Goal: Check status: Check status

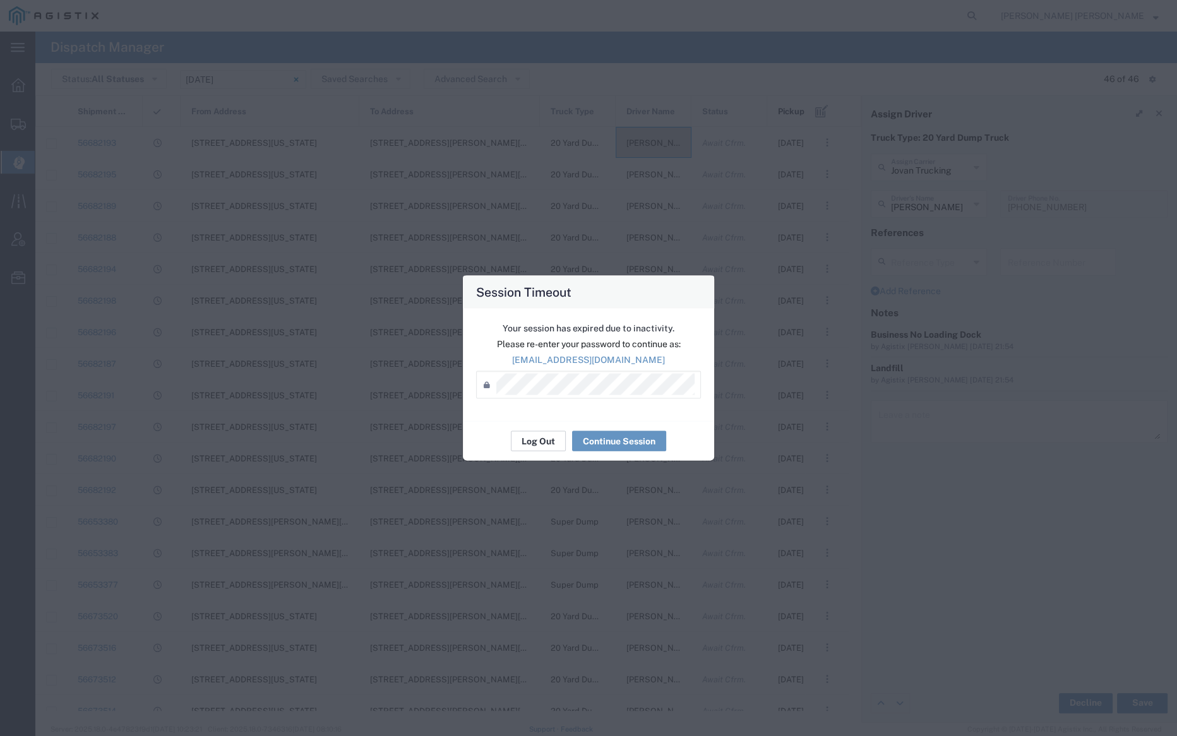
click at [551, 434] on button "Log Out" at bounding box center [538, 441] width 55 height 20
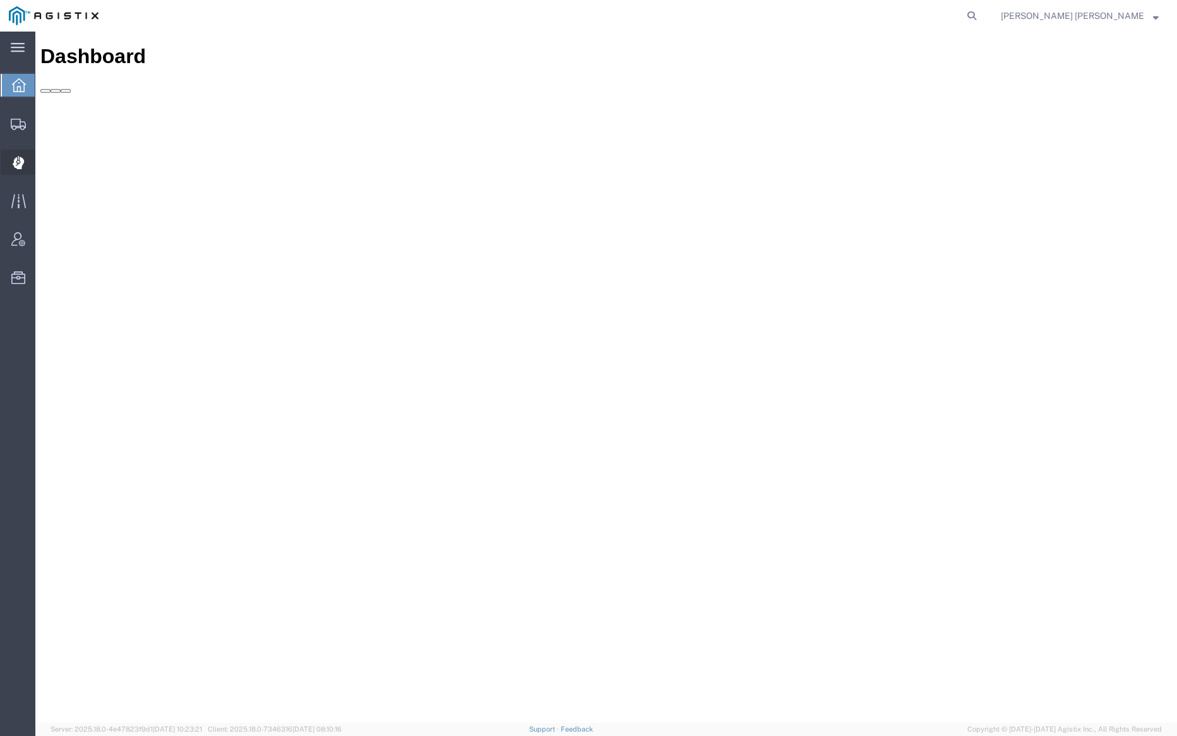
click at [44, 158] on span "Dispatch Manager" at bounding box center [39, 162] width 9 height 25
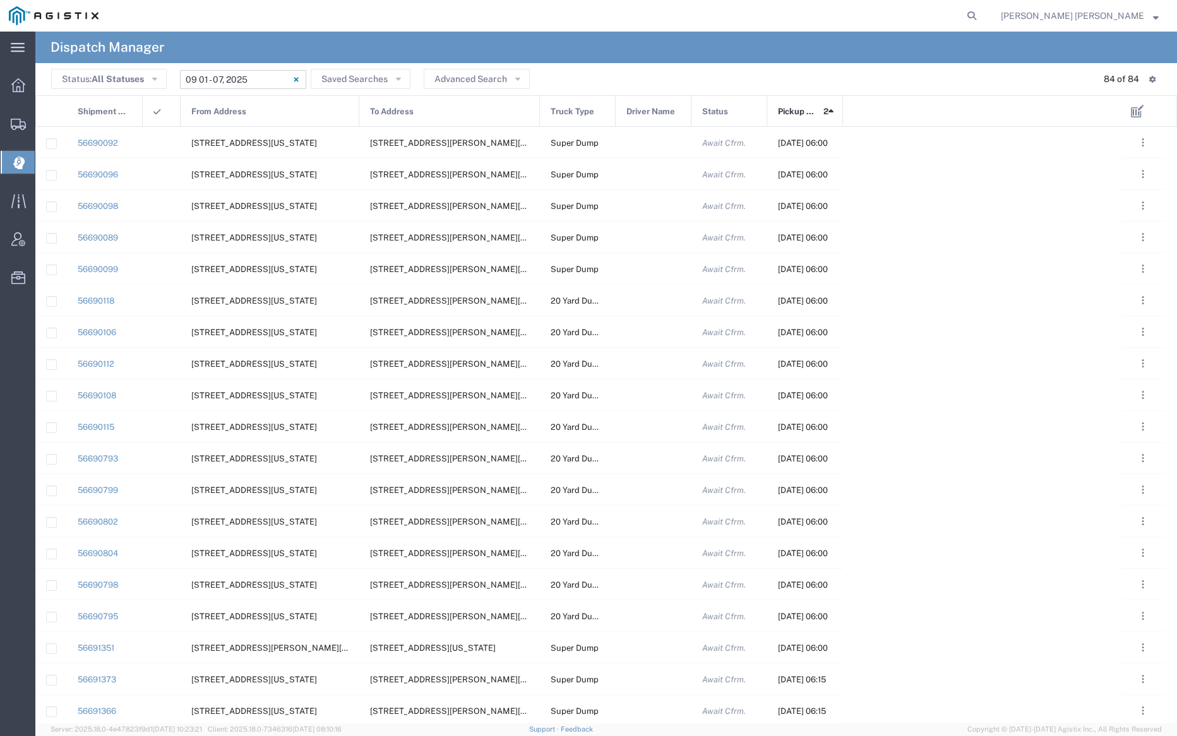
click at [230, 75] on input "[DATE] - [DATE]" at bounding box center [243, 79] width 126 height 19
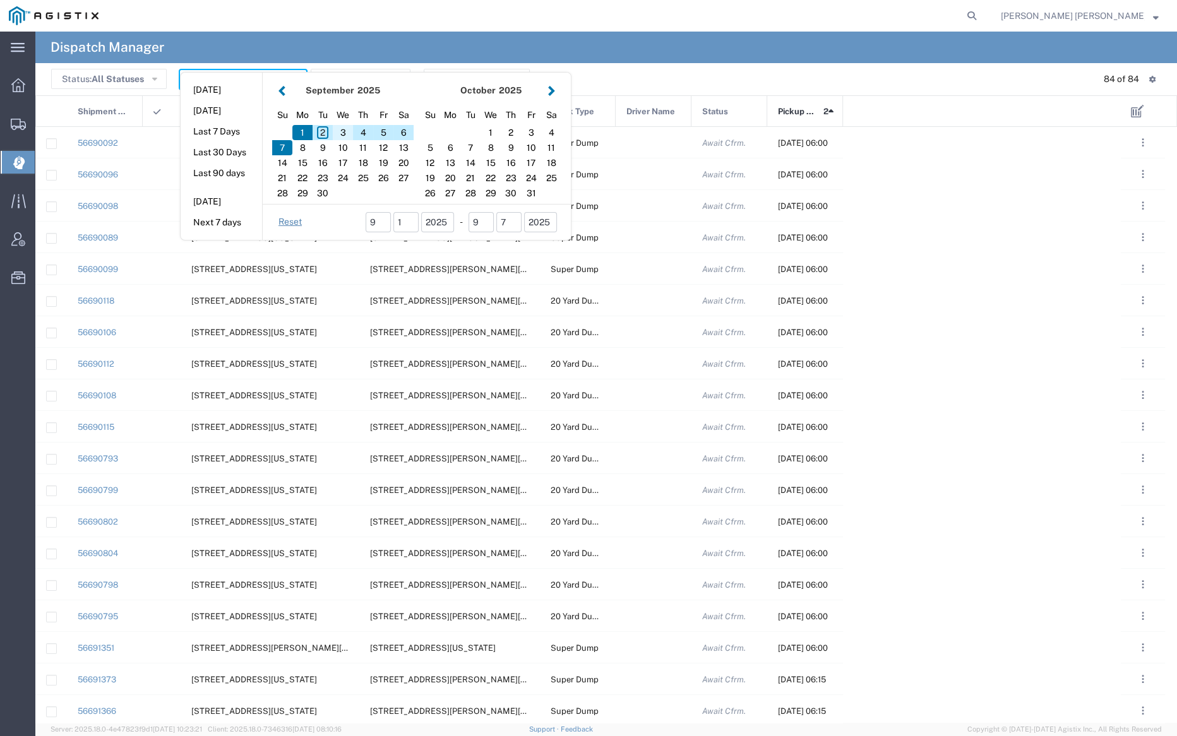
click at [342, 127] on div "3" at bounding box center [343, 132] width 20 height 15
type input "[DATE]"
type input "[DATE] - [DATE]"
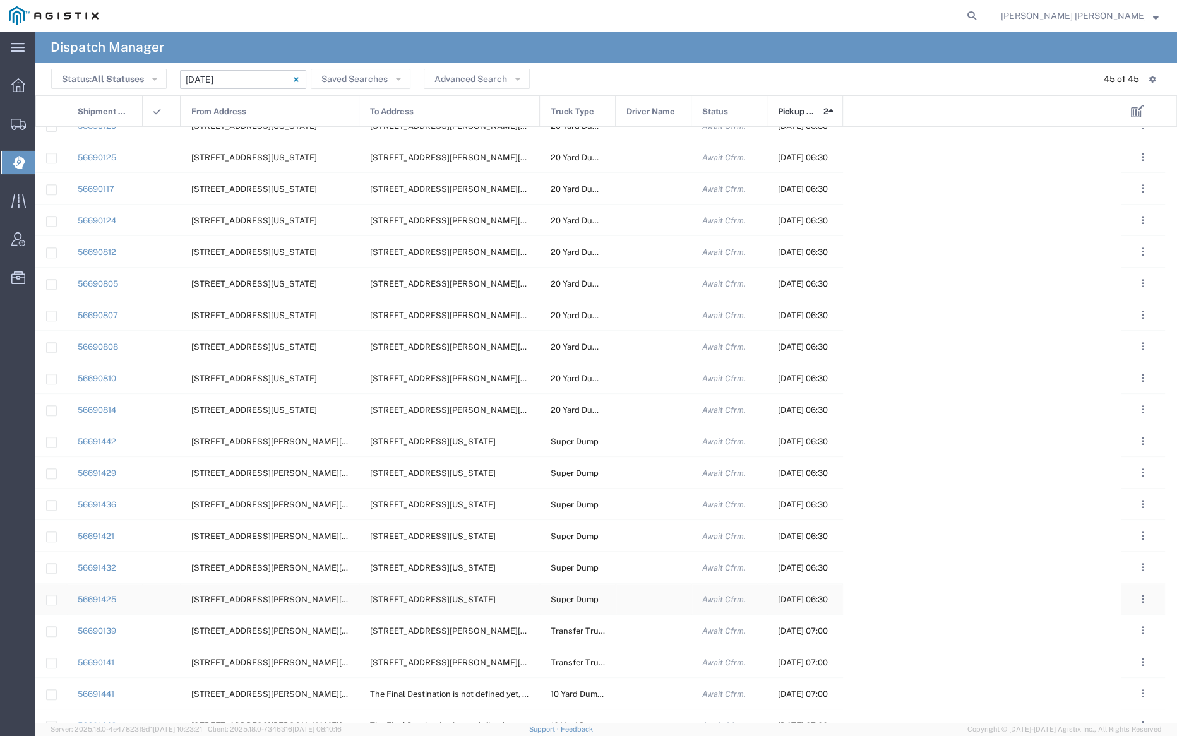
scroll to position [824, 0]
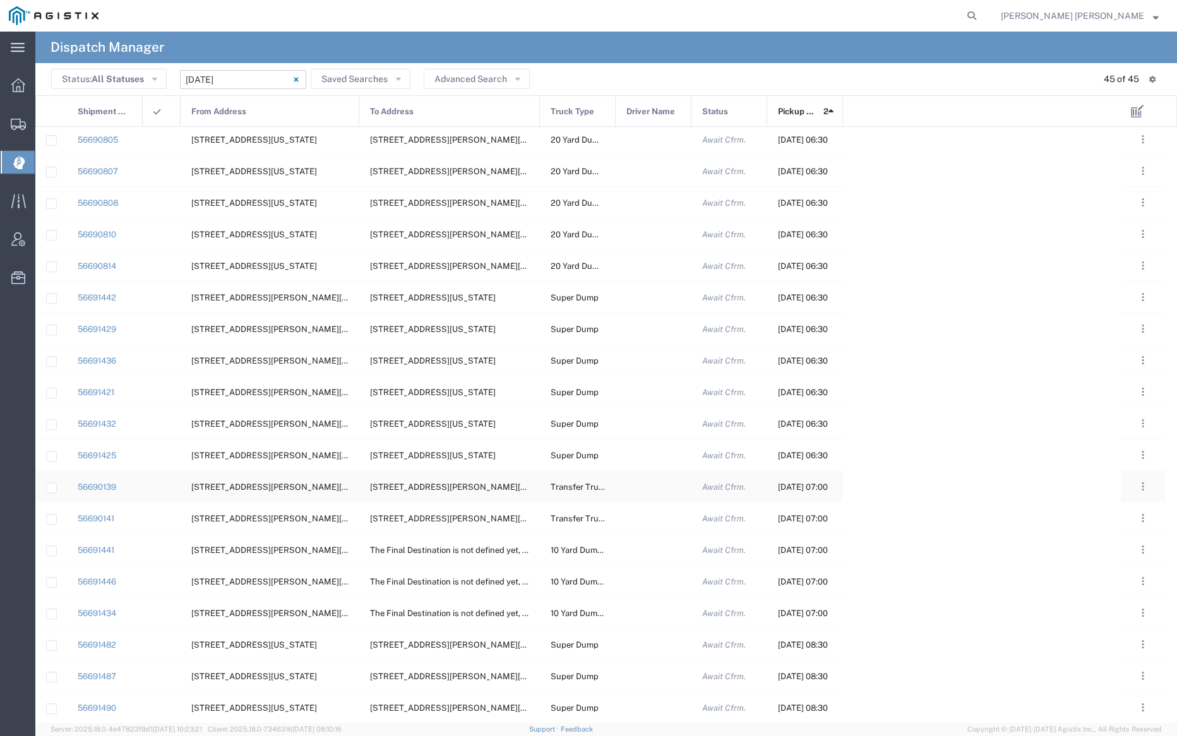
click at [656, 480] on div at bounding box center [654, 486] width 76 height 31
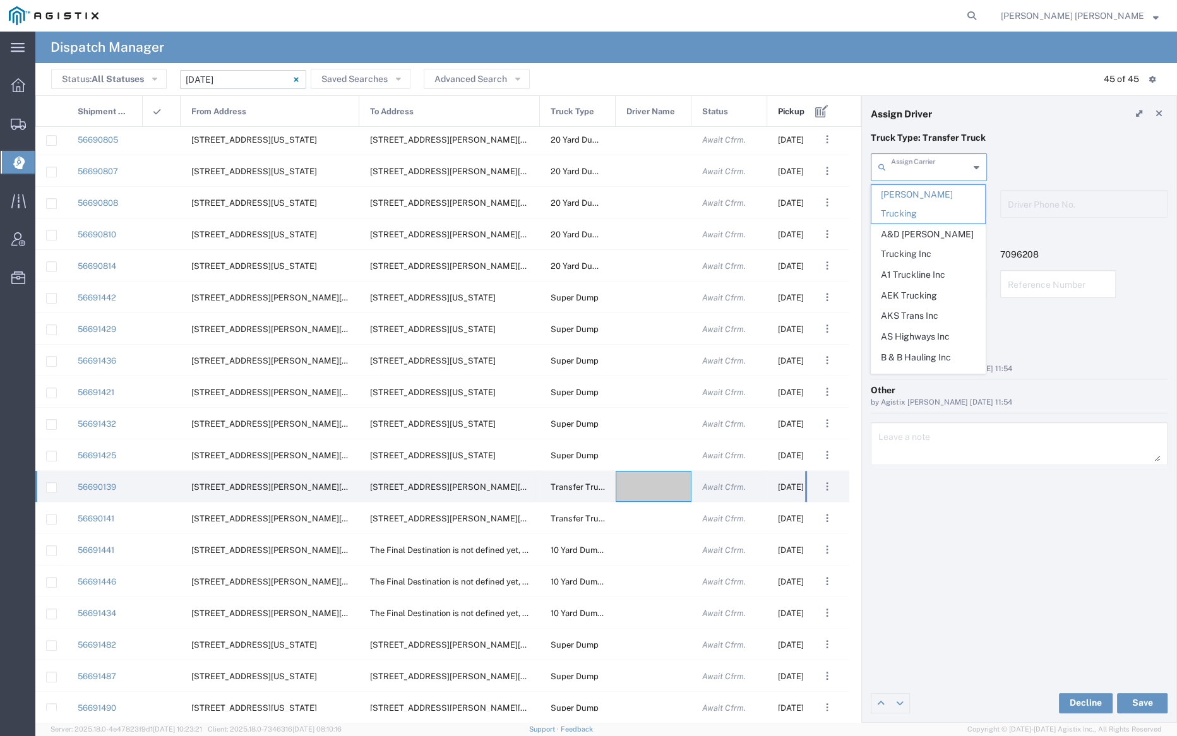
click at [914, 169] on input "text" at bounding box center [930, 166] width 78 height 22
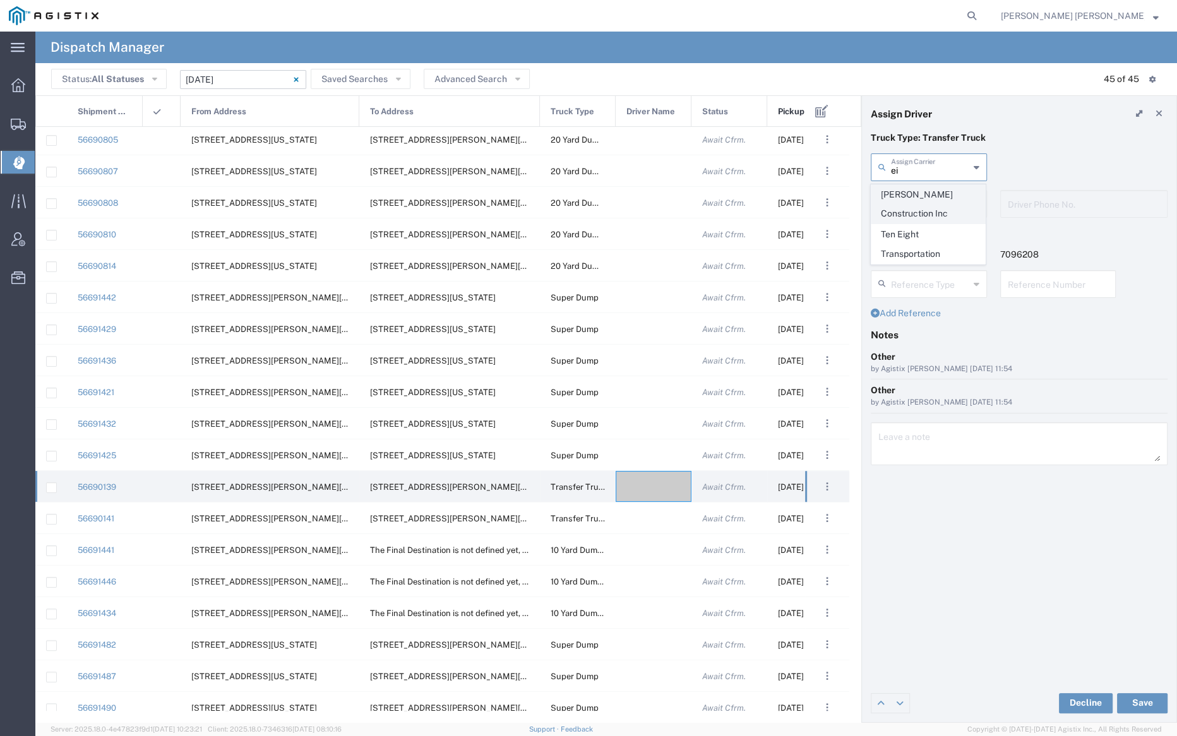
click at [923, 198] on span "[PERSON_NAME] Construction Inc" at bounding box center [928, 204] width 114 height 39
type input "[PERSON_NAME] Construction Inc"
click at [923, 208] on input "text" at bounding box center [931, 203] width 80 height 22
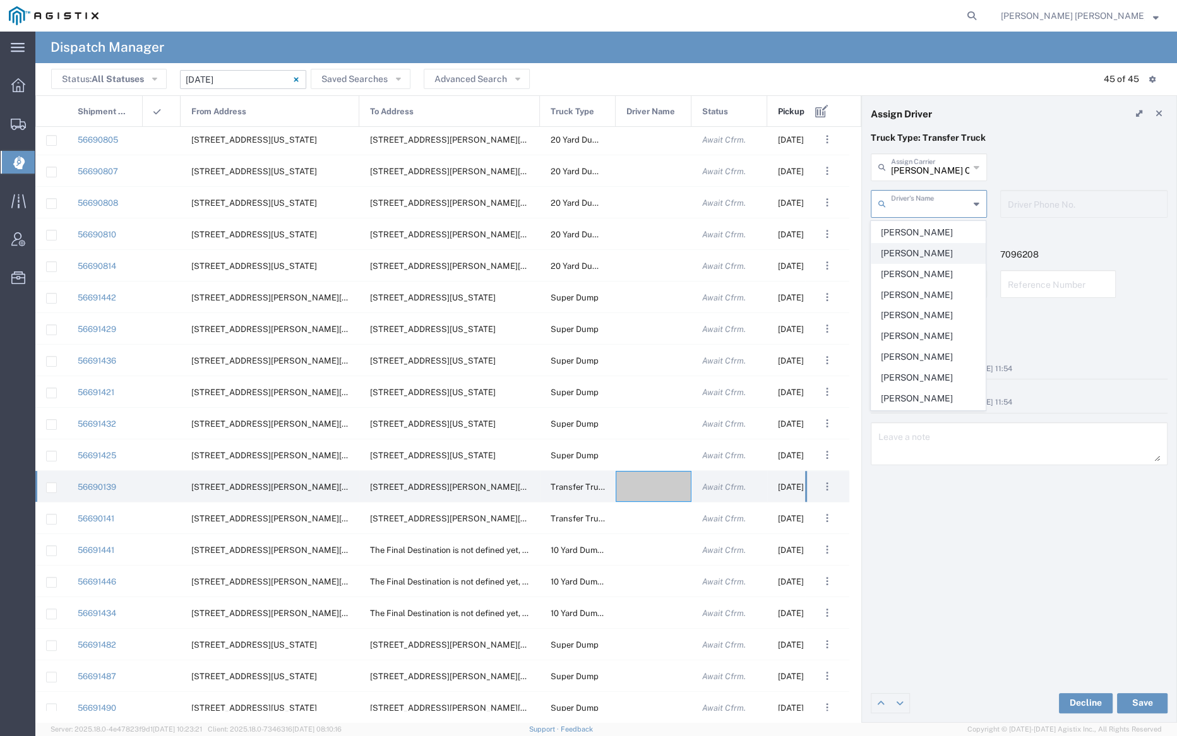
scroll to position [241, 0]
click at [929, 374] on span "[PERSON_NAME]" at bounding box center [928, 384] width 114 height 20
type input "[PERSON_NAME]"
type input "[PHONE_NUMBER]"
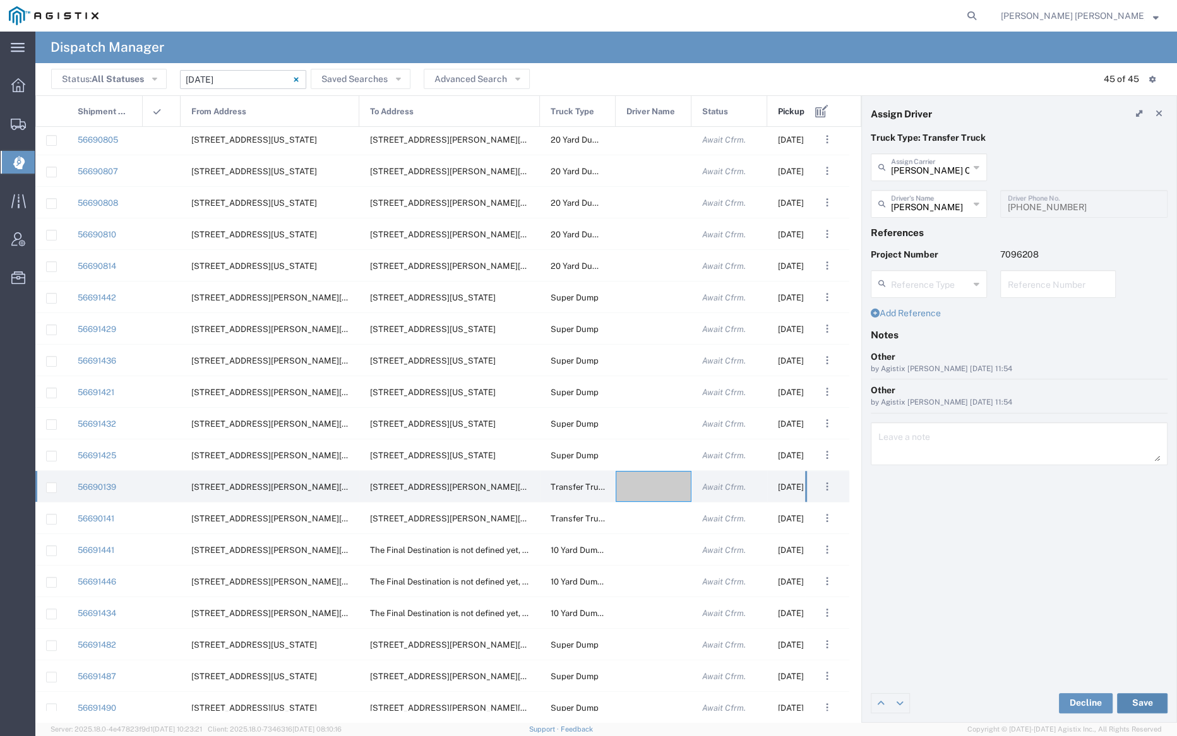
click at [1143, 702] on button "Save" at bounding box center [1142, 703] width 51 height 20
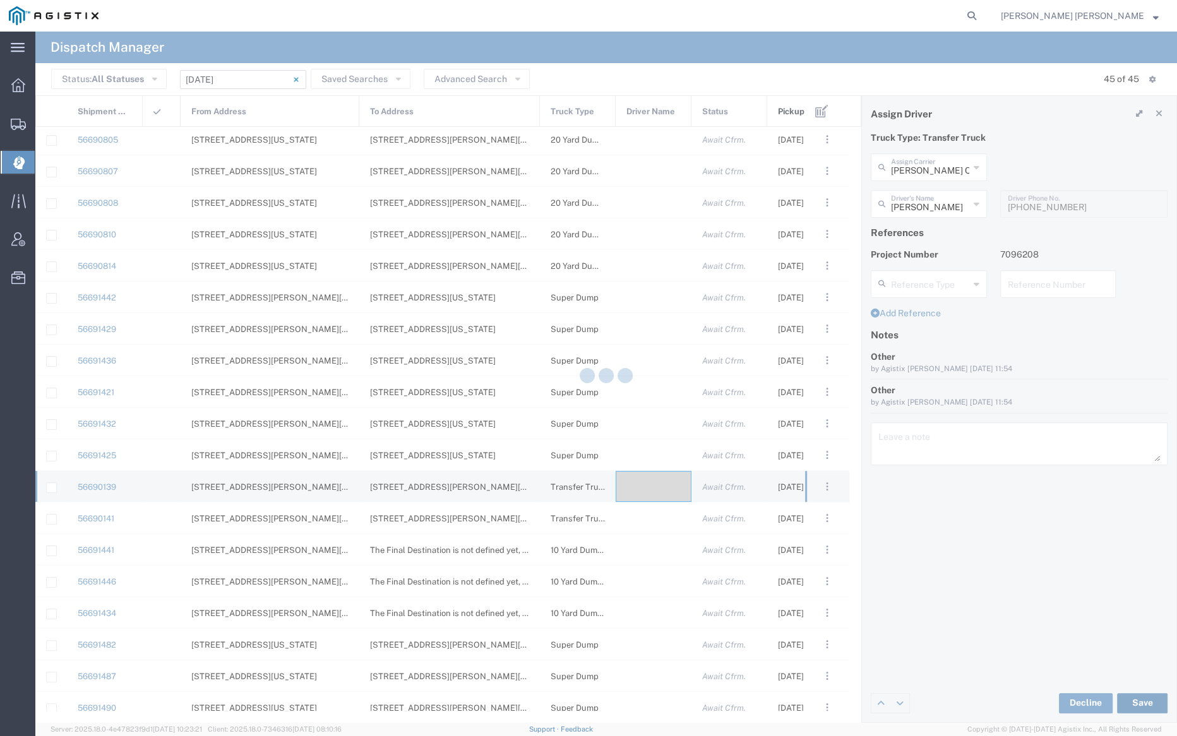
type input "[PERSON_NAME]"
type input "[PERSON_NAME] Construction Inc"
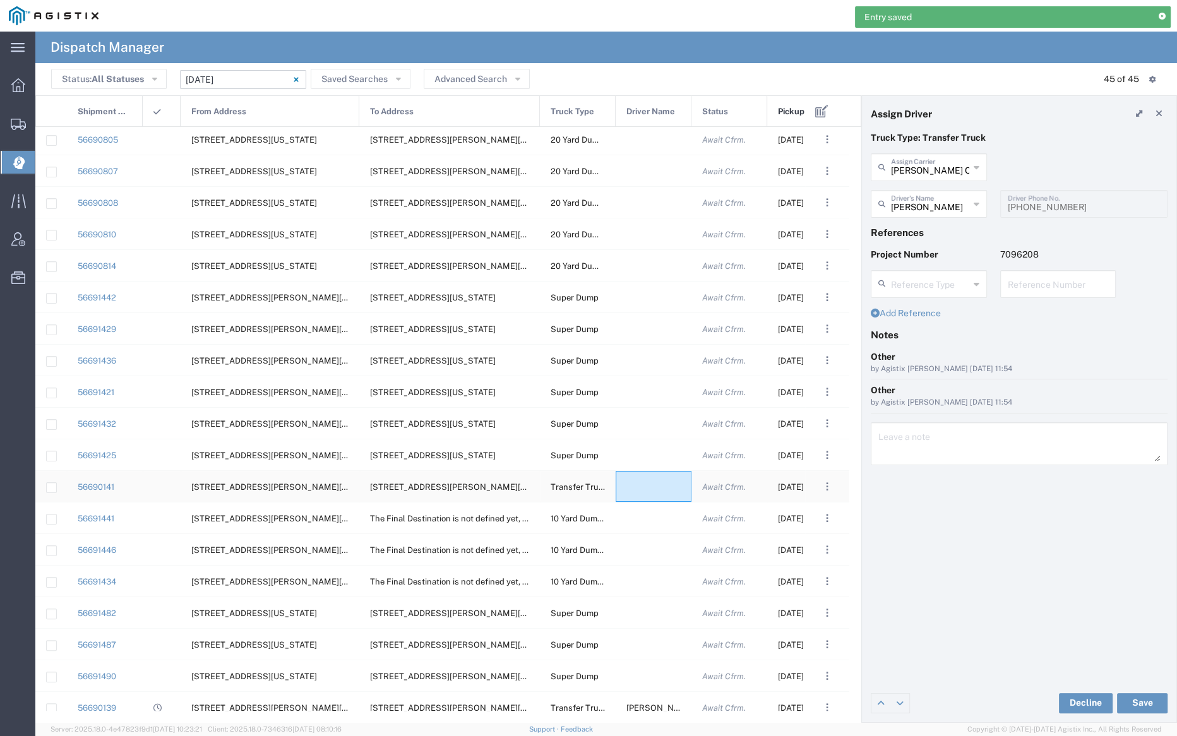
click at [650, 484] on div at bounding box center [654, 486] width 76 height 31
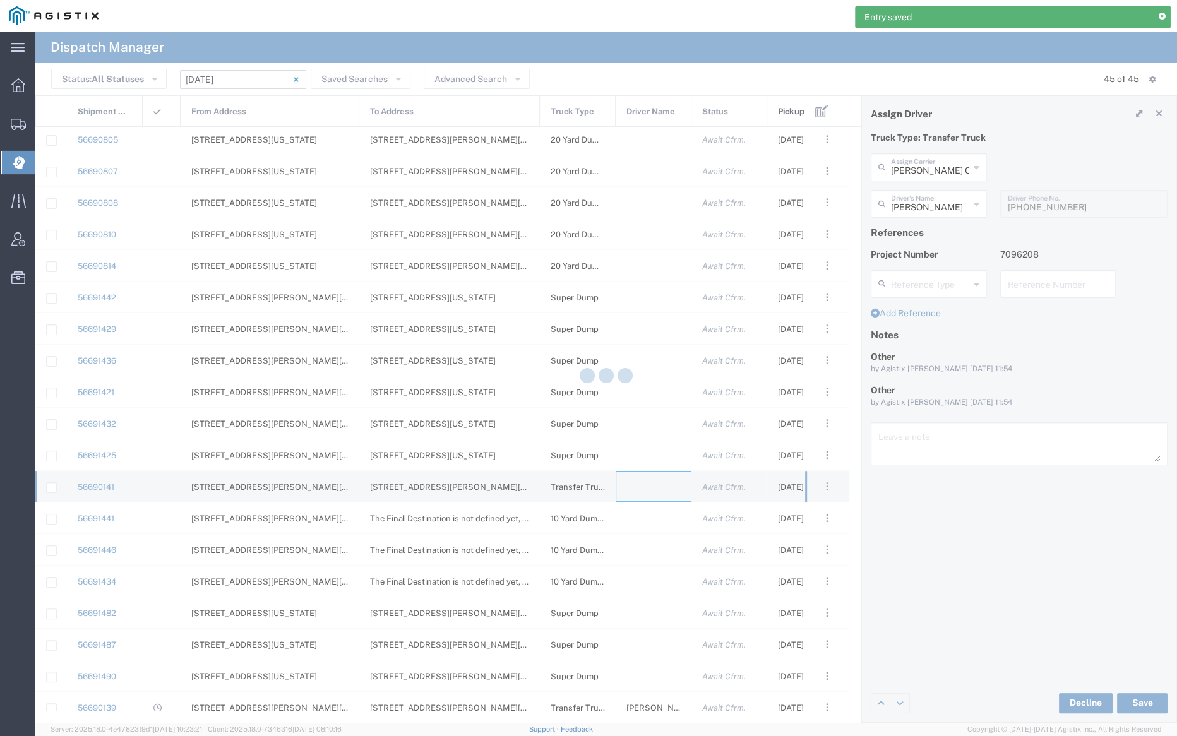
type input "[PERSON_NAME] Trucking"
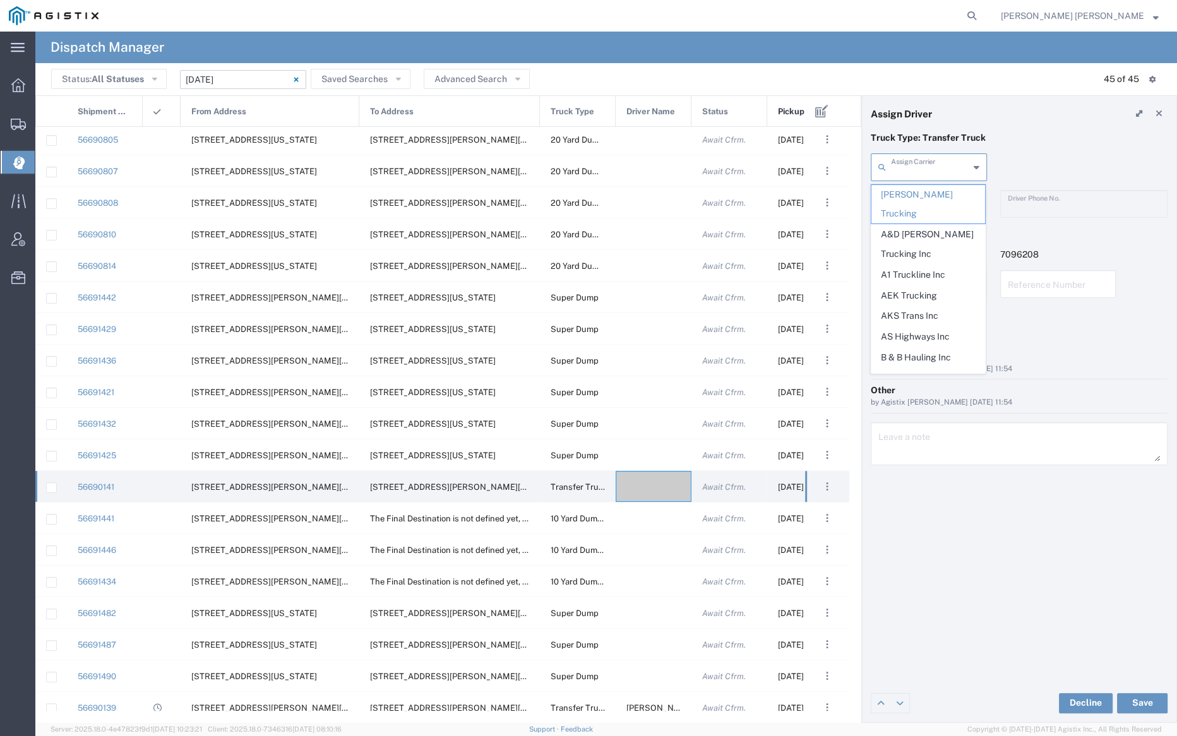
click at [917, 174] on input "text" at bounding box center [930, 166] width 78 height 22
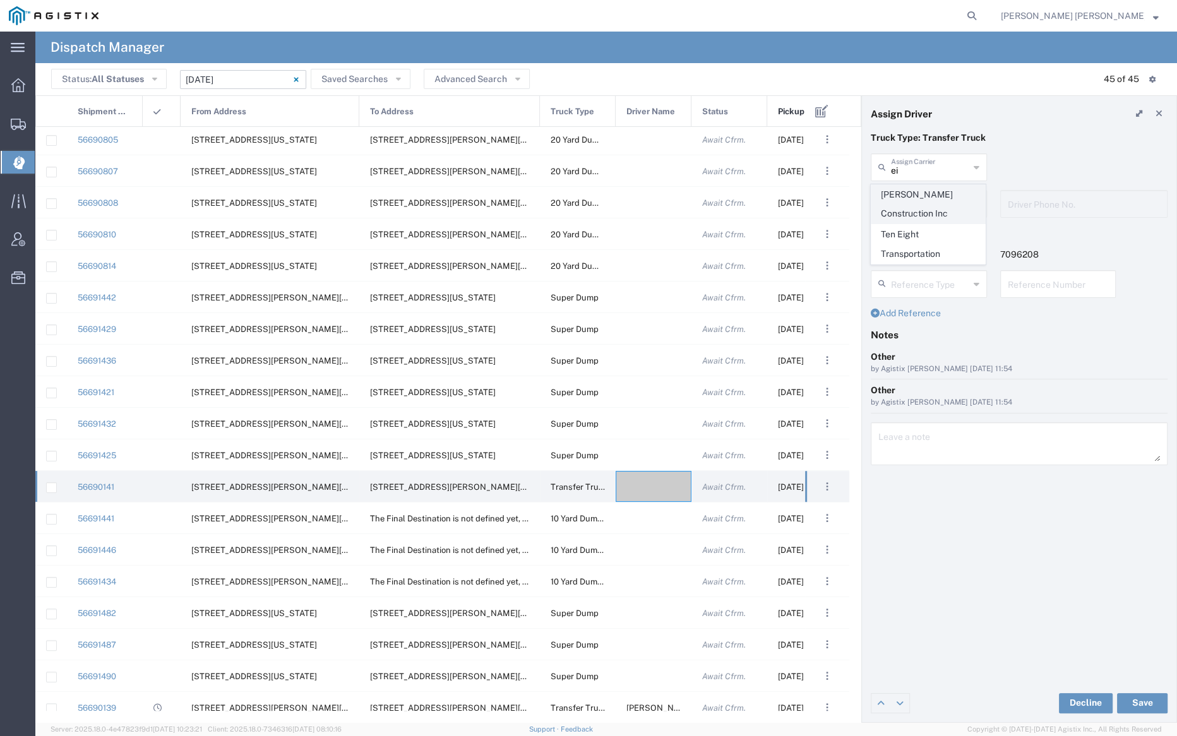
click at [918, 195] on span "[PERSON_NAME] Construction Inc" at bounding box center [928, 204] width 114 height 39
type input "[PERSON_NAME] Construction Inc"
click at [918, 197] on input "text" at bounding box center [931, 203] width 80 height 22
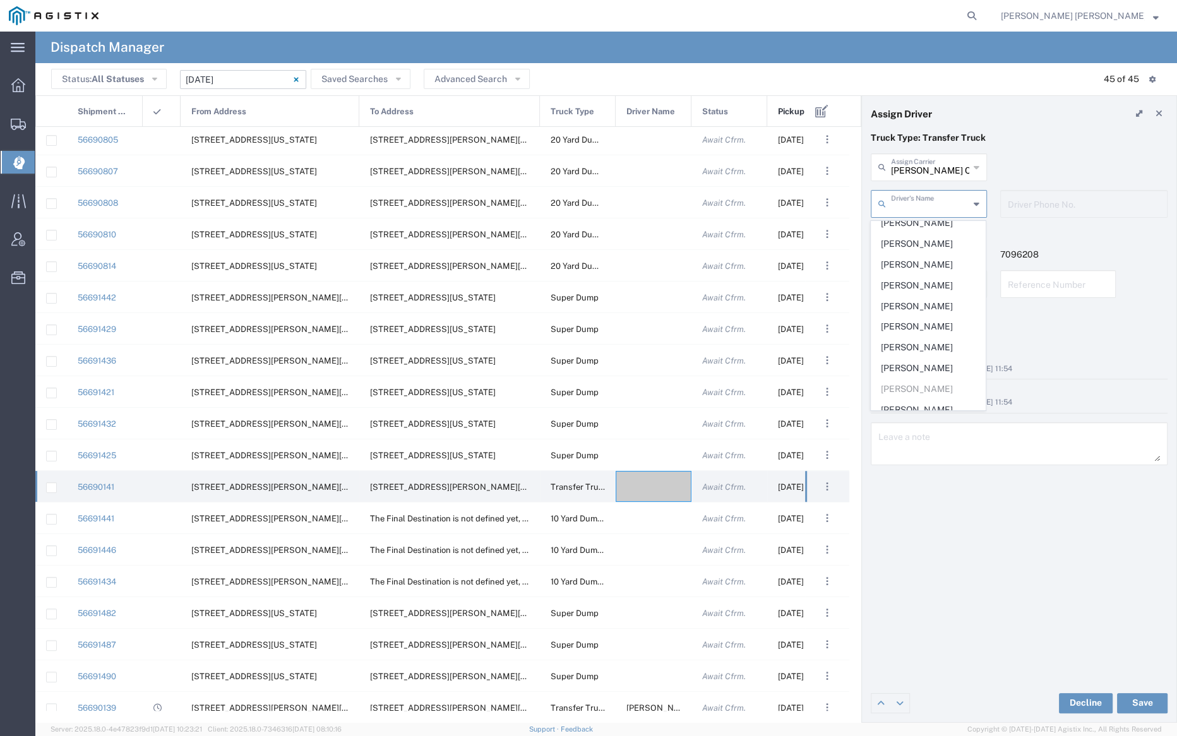
scroll to position [357, 0]
click at [931, 422] on span "[PERSON_NAME]" at bounding box center [928, 432] width 114 height 20
type input "[PERSON_NAME]"
type input "7074830071"
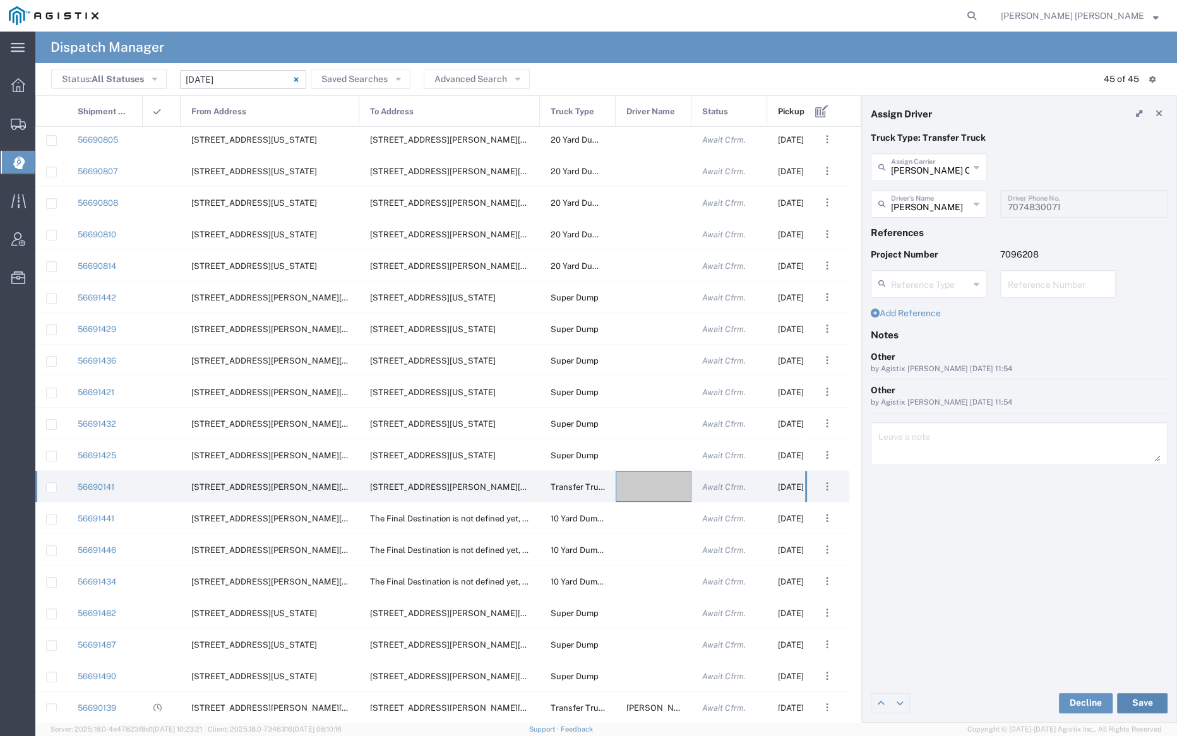
click at [1140, 699] on button "Save" at bounding box center [1142, 703] width 51 height 20
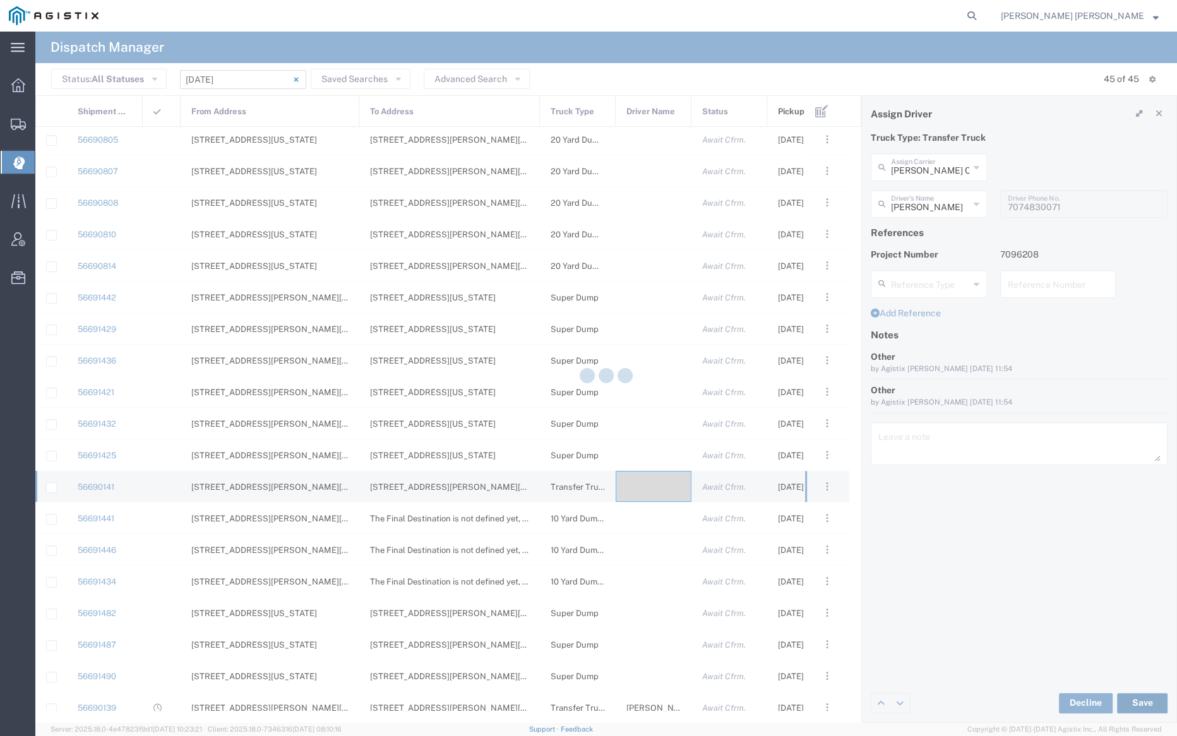
type input "[PERSON_NAME]"
type input "[PERSON_NAME] Construction Inc"
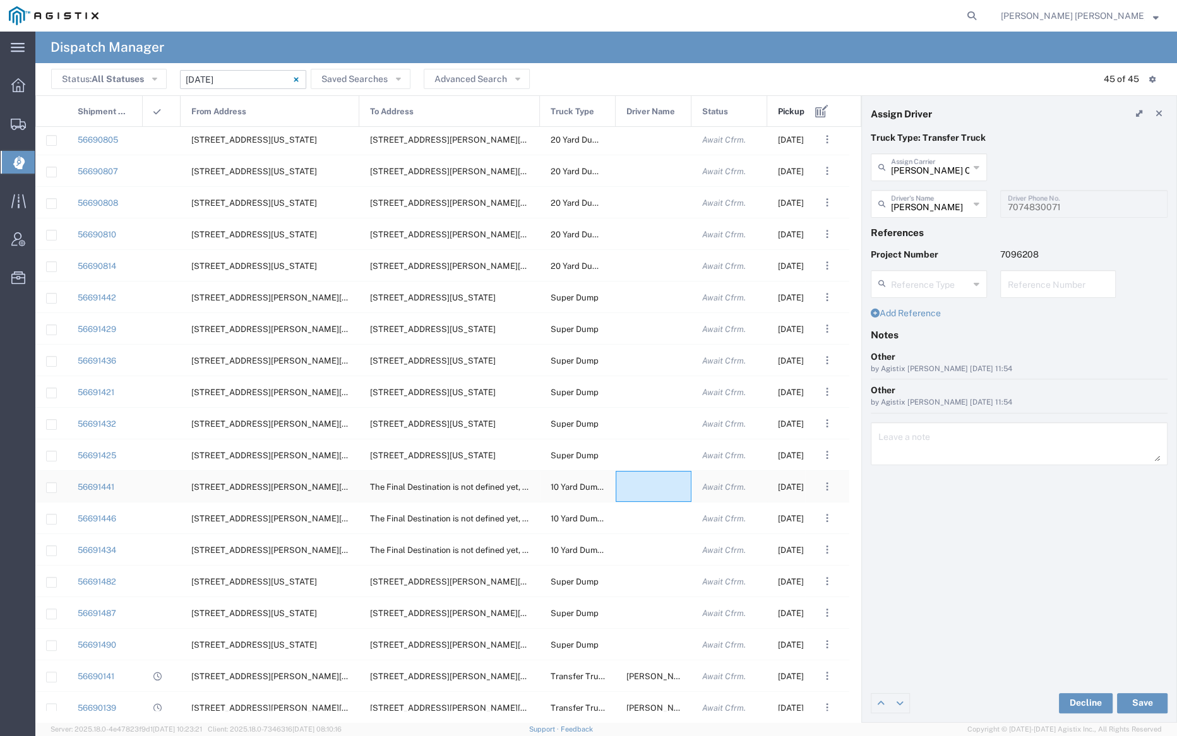
click at [639, 489] on div at bounding box center [654, 486] width 76 height 31
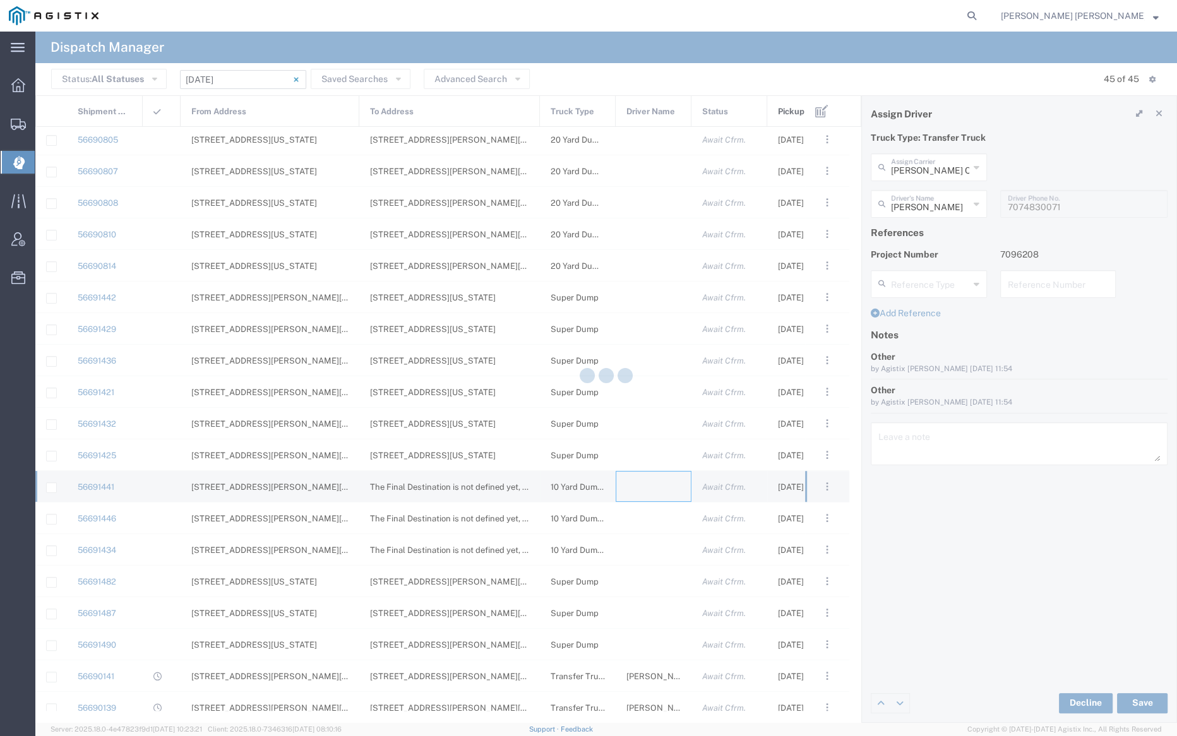
type input "[PERSON_NAME] Trucking"
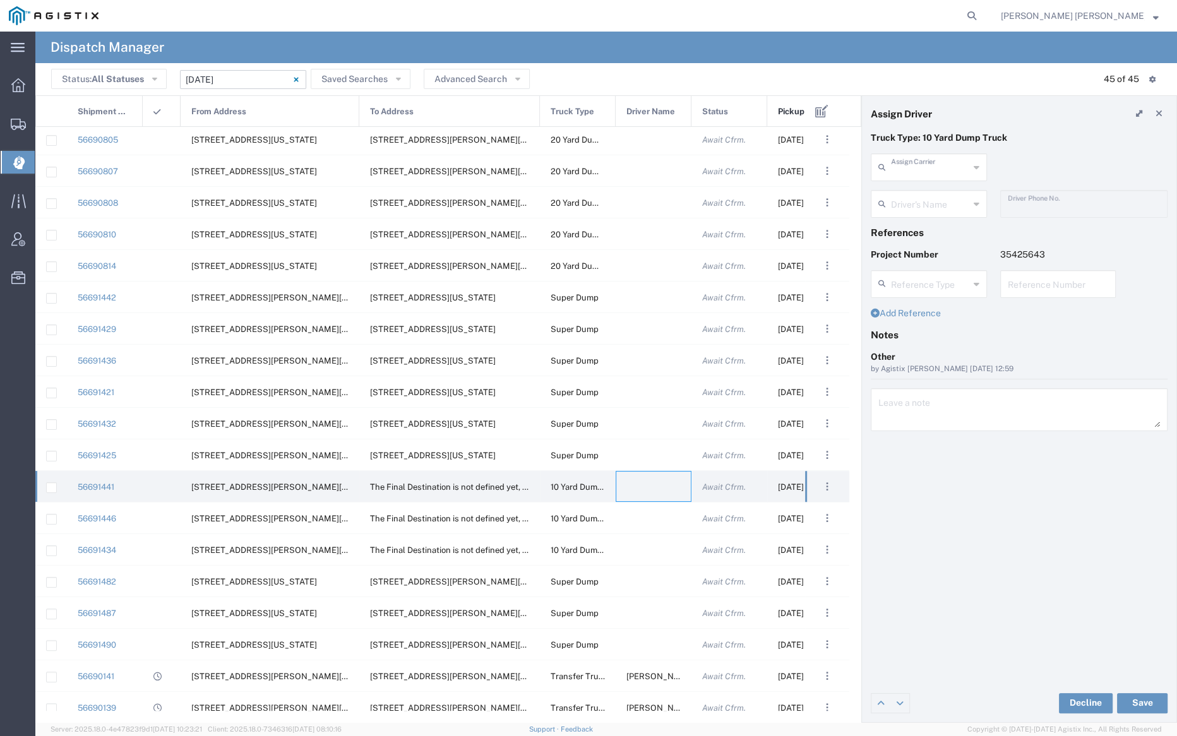
click at [932, 165] on input "text" at bounding box center [930, 166] width 78 height 22
click at [923, 188] on span "Neles Trucking" at bounding box center [928, 195] width 114 height 20
type input "Neles Trucking"
click at [923, 210] on input "text" at bounding box center [931, 203] width 80 height 22
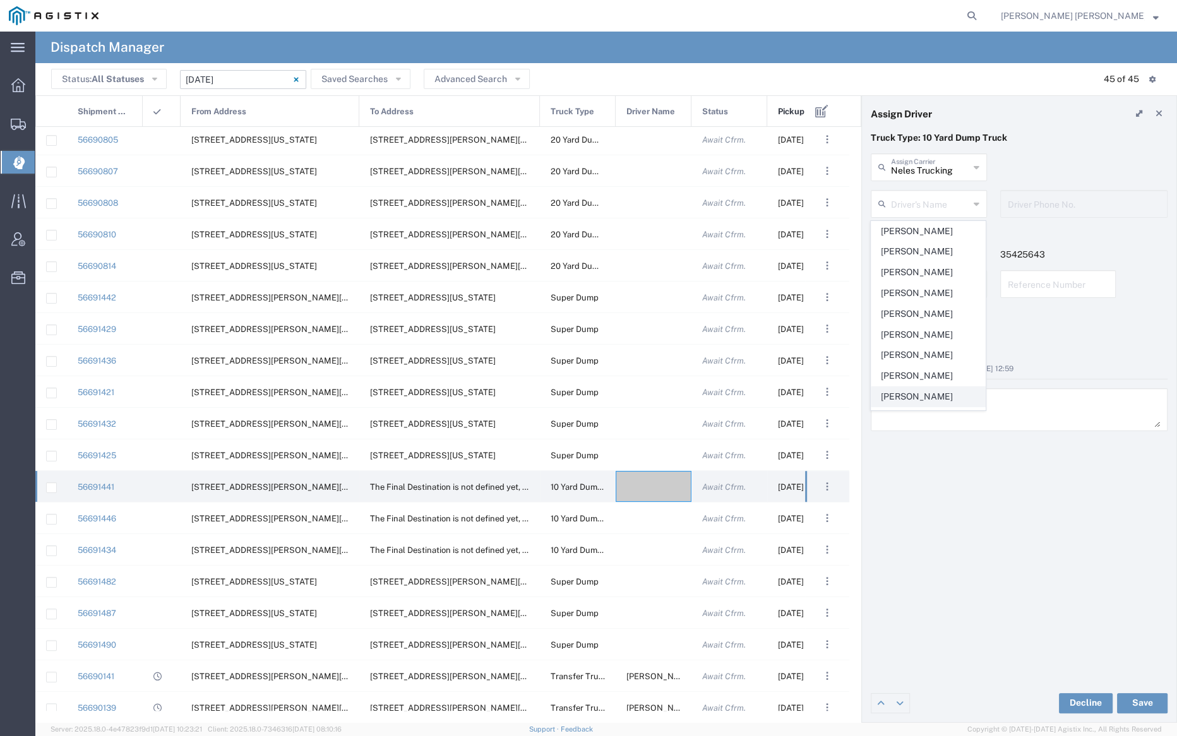
click at [941, 389] on span "[PERSON_NAME]" at bounding box center [928, 397] width 114 height 20
type input "[PERSON_NAME]"
type input "[PHONE_NUMBER]"
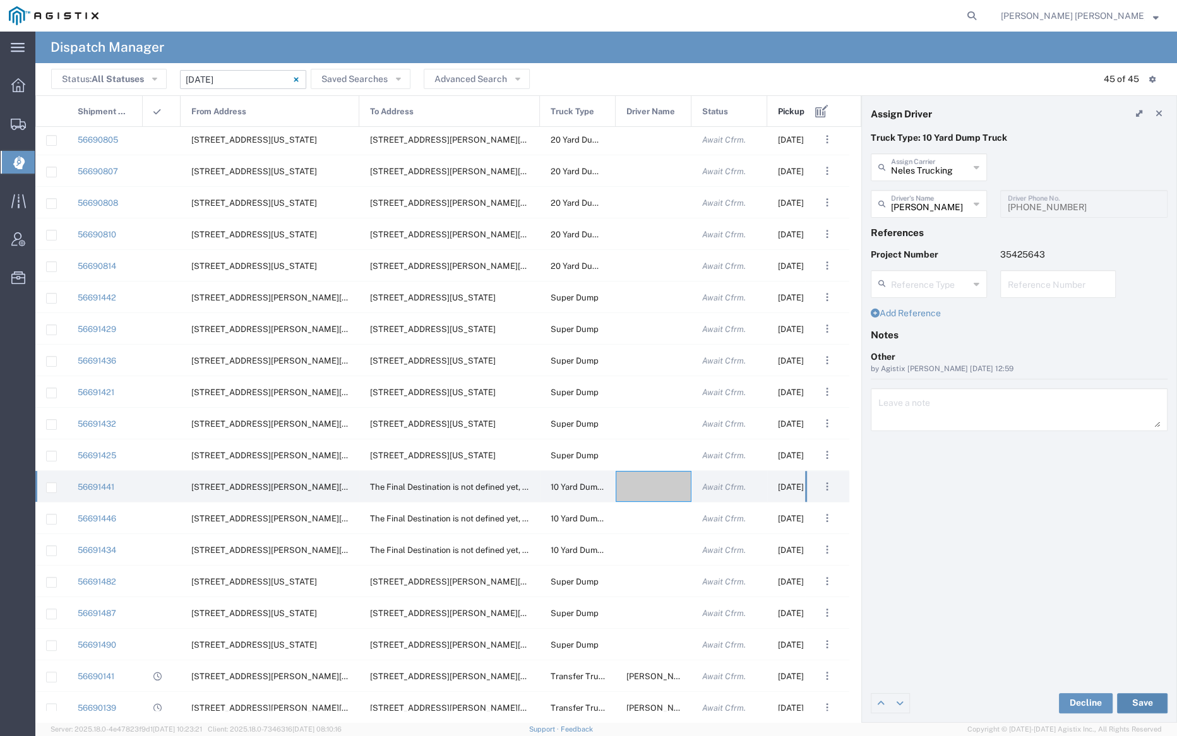
click at [1135, 700] on button "Save" at bounding box center [1142, 703] width 51 height 20
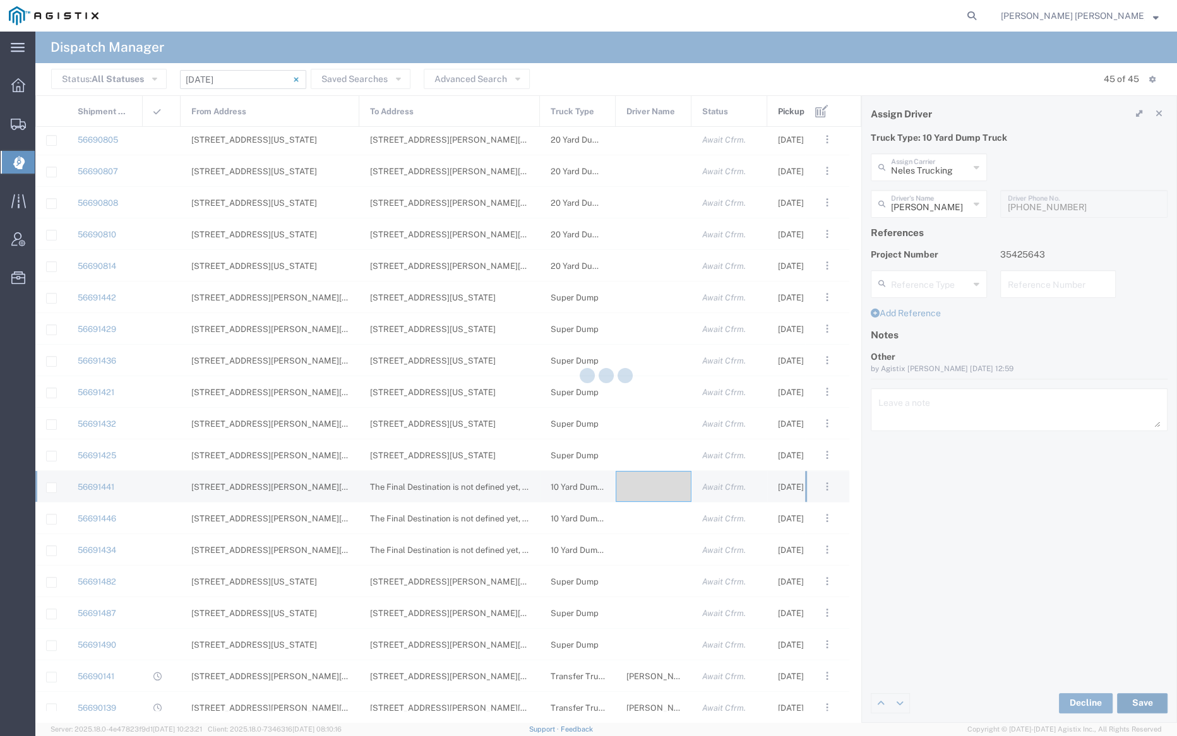
type input "[PERSON_NAME]"
type input "Neles Trucking"
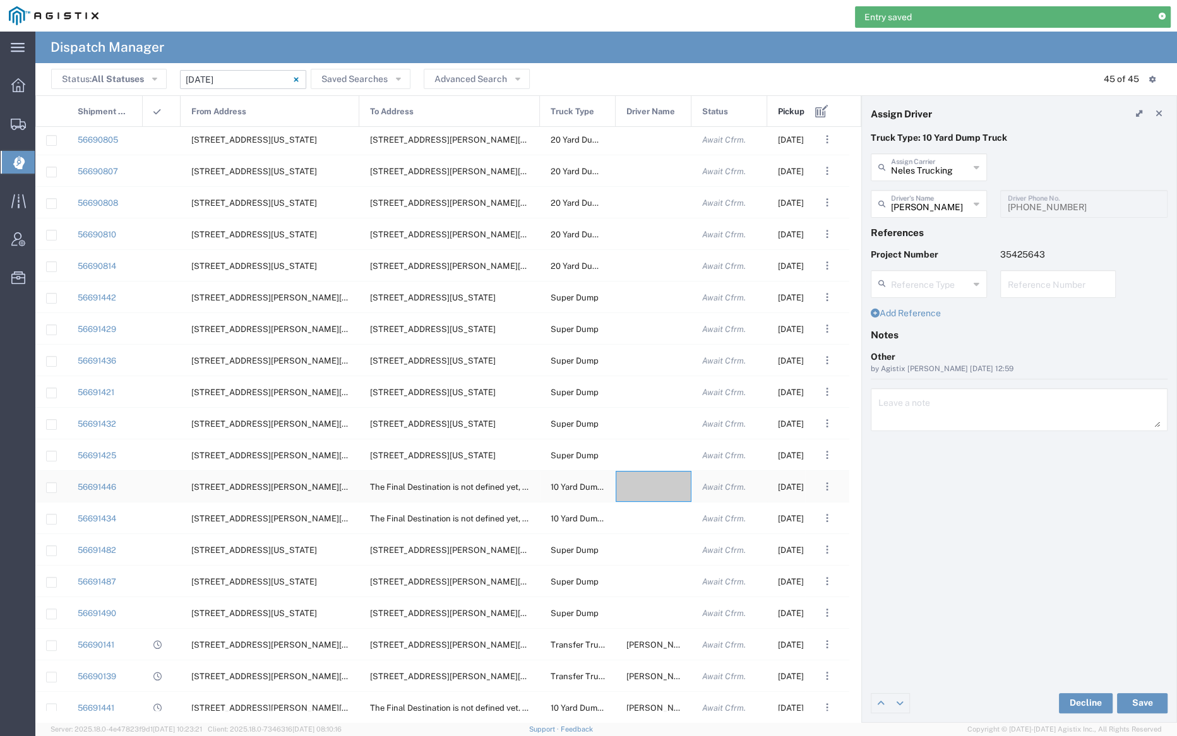
click at [640, 483] on div at bounding box center [654, 486] width 76 height 31
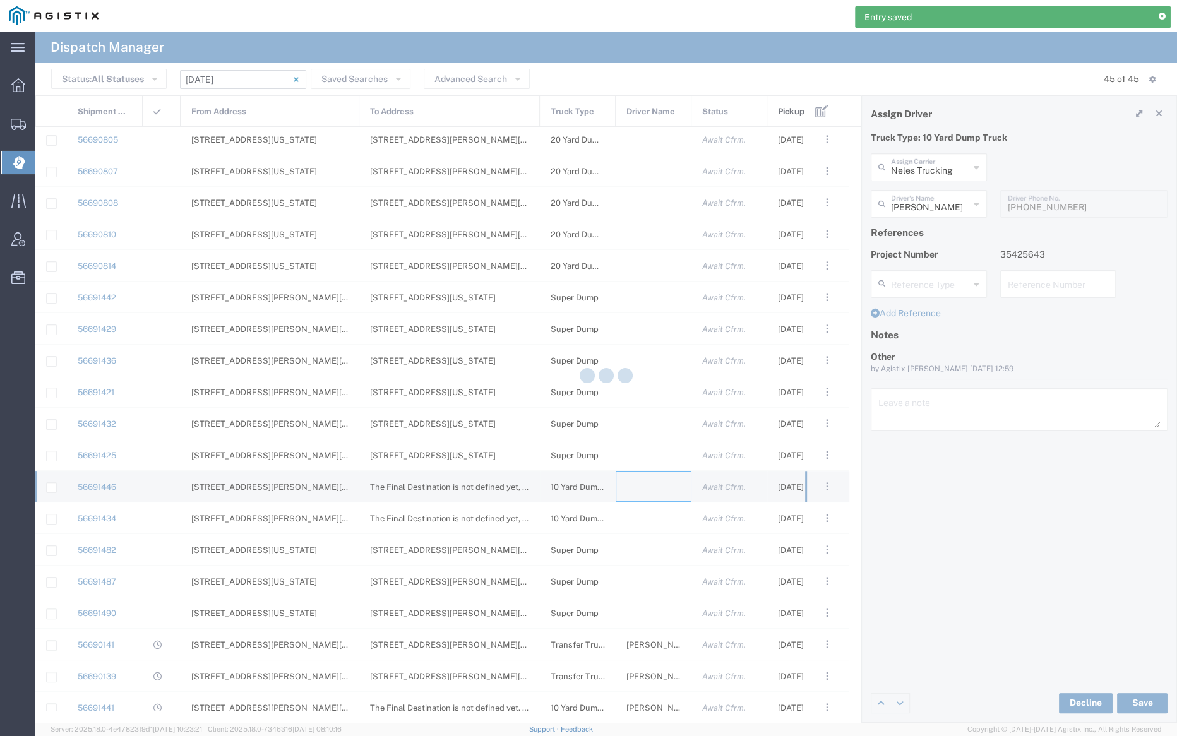
type input "[PERSON_NAME] Trucking"
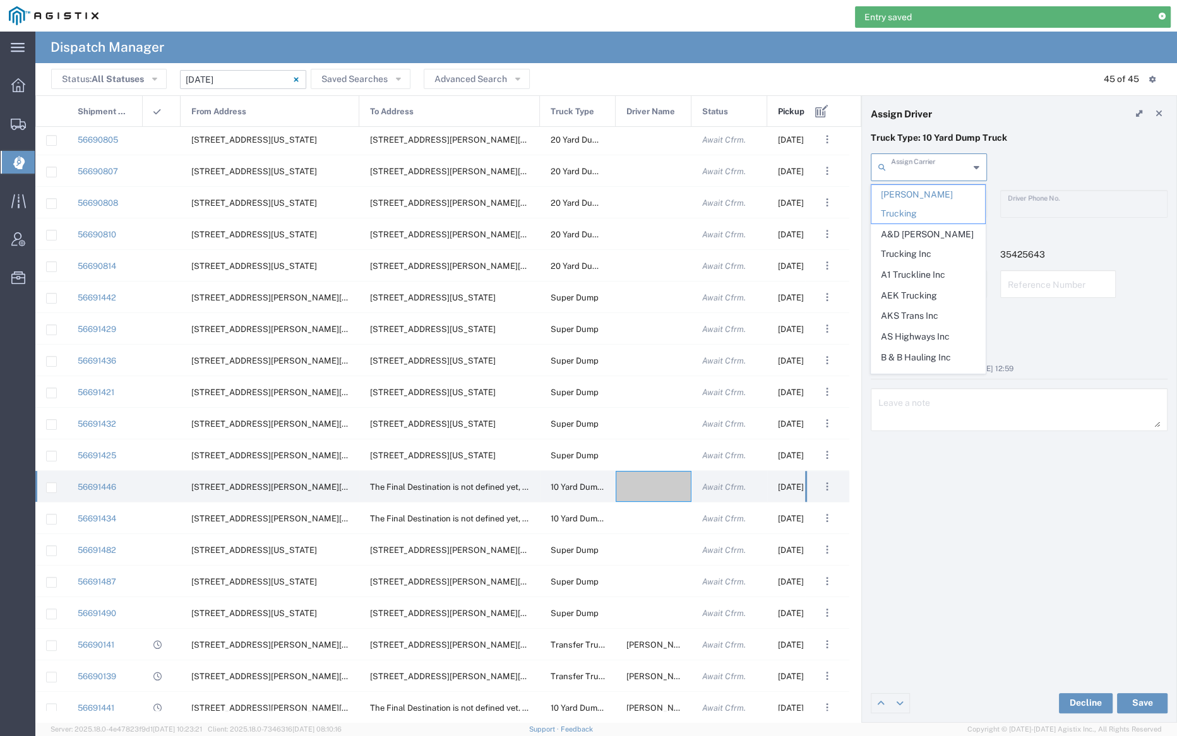
click at [907, 169] on input "text" at bounding box center [930, 166] width 78 height 22
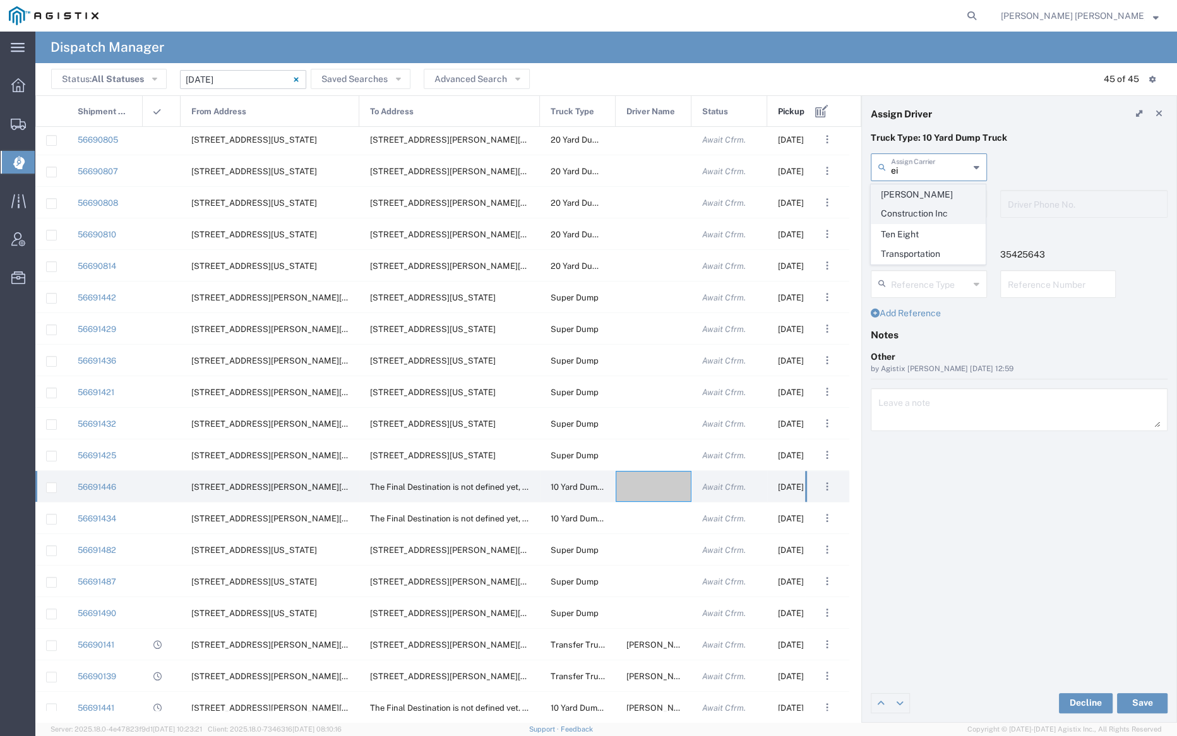
click at [909, 194] on span "[PERSON_NAME] Construction Inc" at bounding box center [928, 204] width 114 height 39
type input "[PERSON_NAME] Construction Inc"
click at [912, 213] on input "text" at bounding box center [931, 203] width 80 height 22
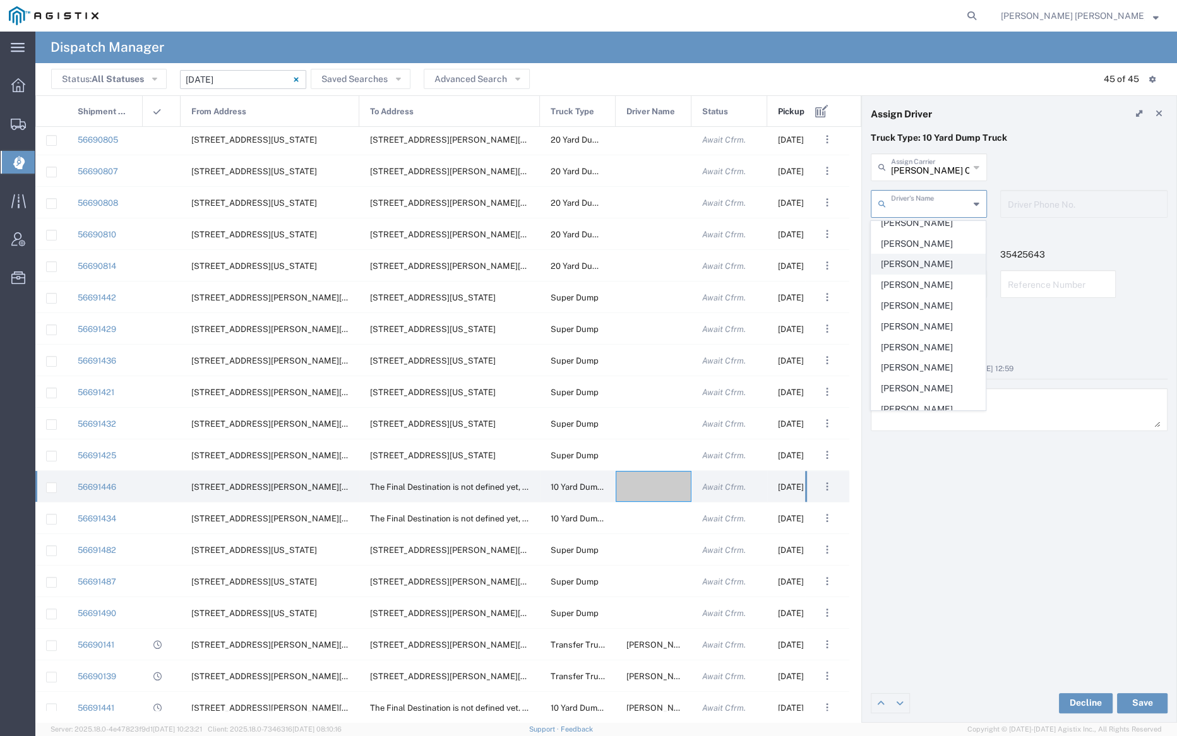
scroll to position [198, 0]
click at [923, 313] on span "[PERSON_NAME]" at bounding box center [928, 323] width 114 height 20
type input "[PERSON_NAME]"
type input "7072927224"
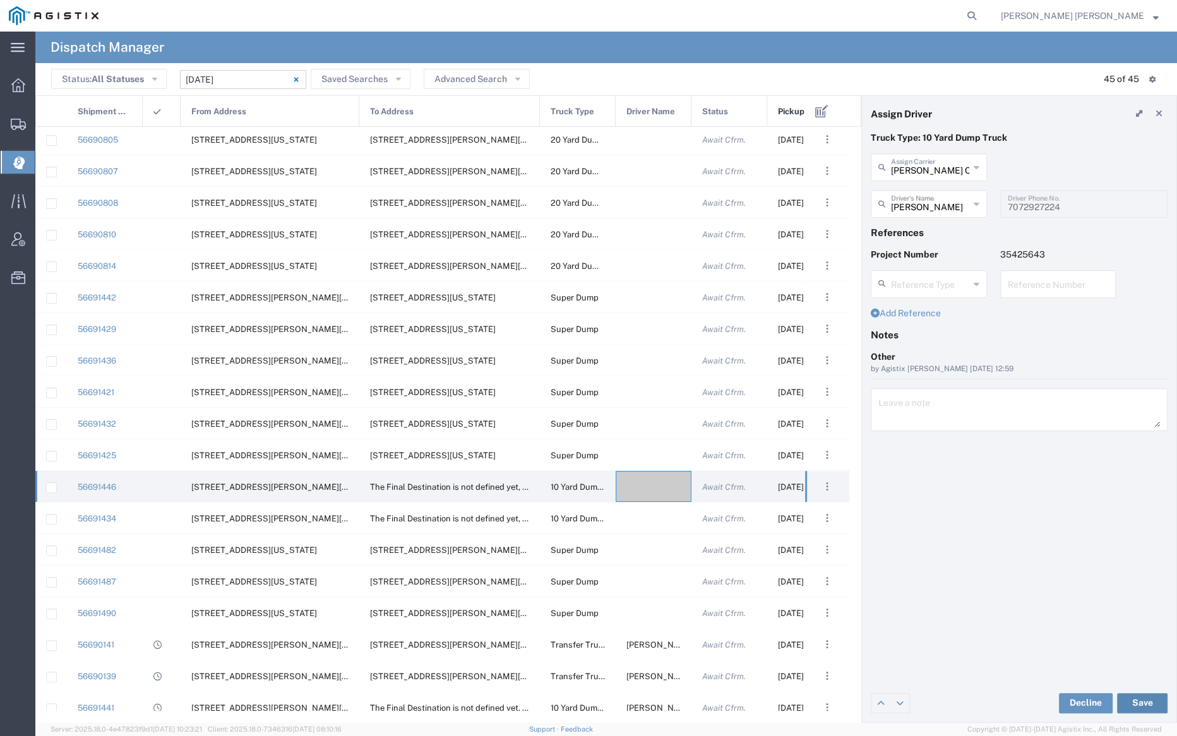
click at [1137, 700] on button "Save" at bounding box center [1142, 703] width 51 height 20
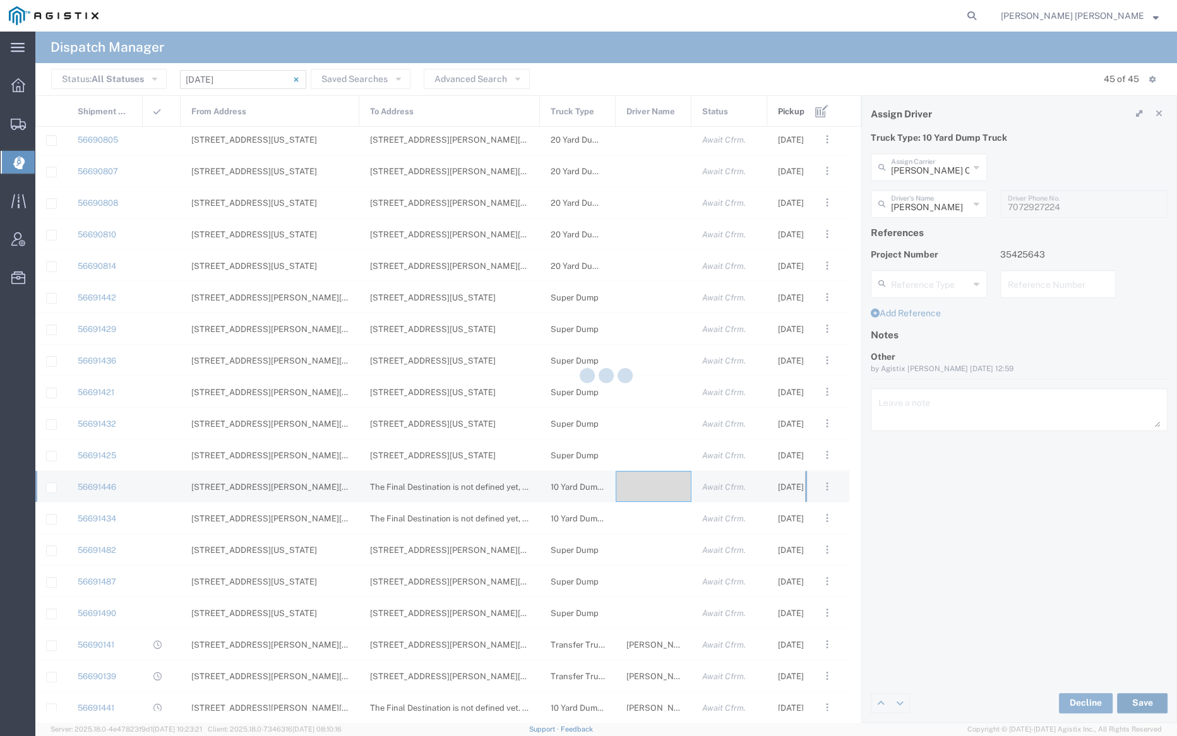
type input "[PERSON_NAME]"
type input "[PERSON_NAME] Construction Inc"
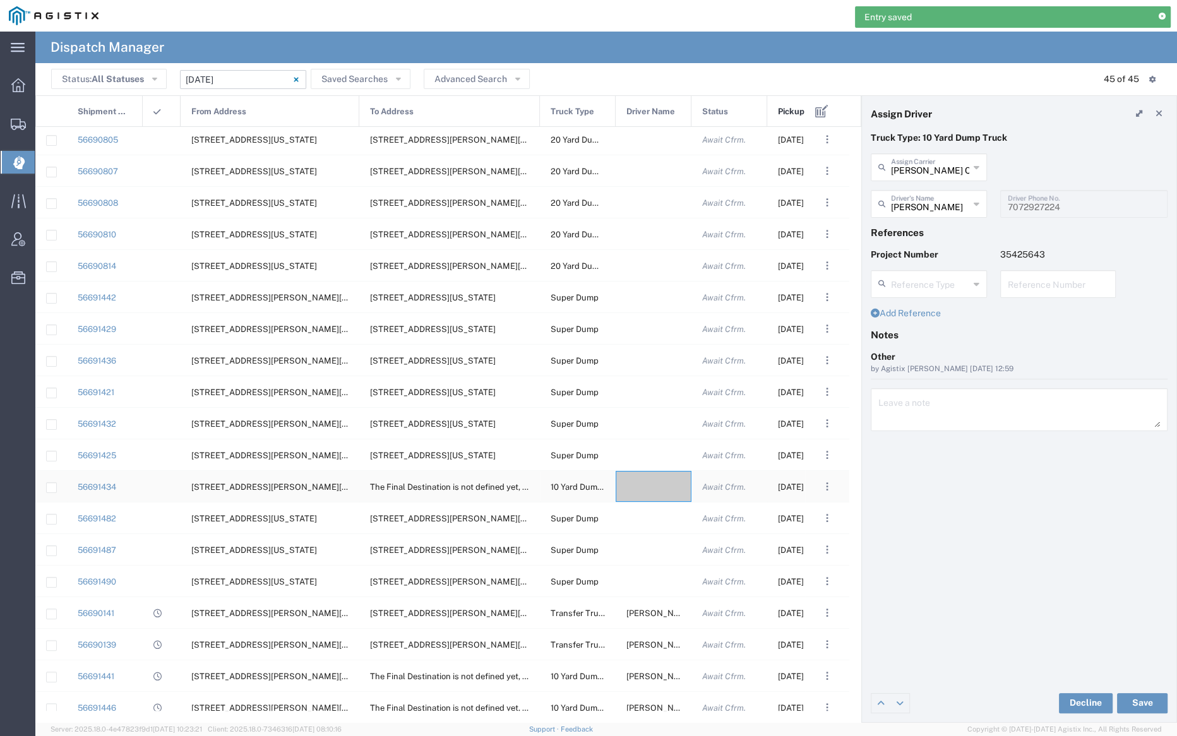
click at [655, 477] on div at bounding box center [654, 486] width 76 height 31
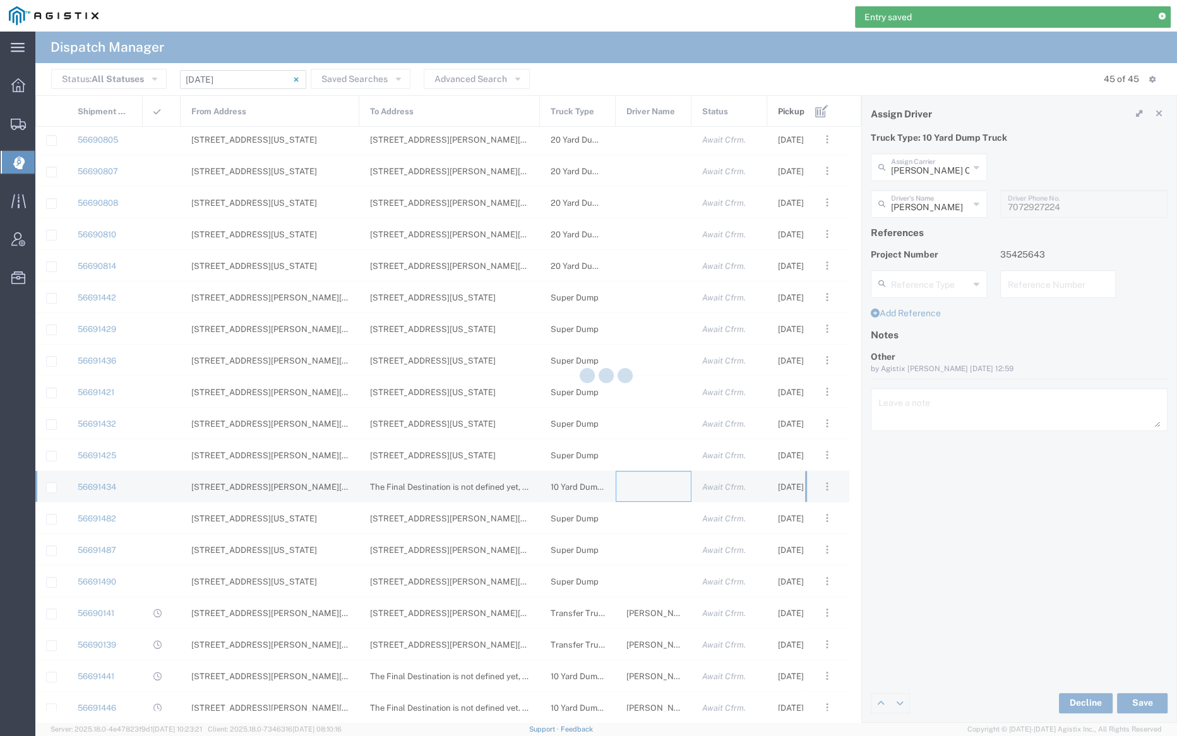
type input "[PERSON_NAME] Trucking"
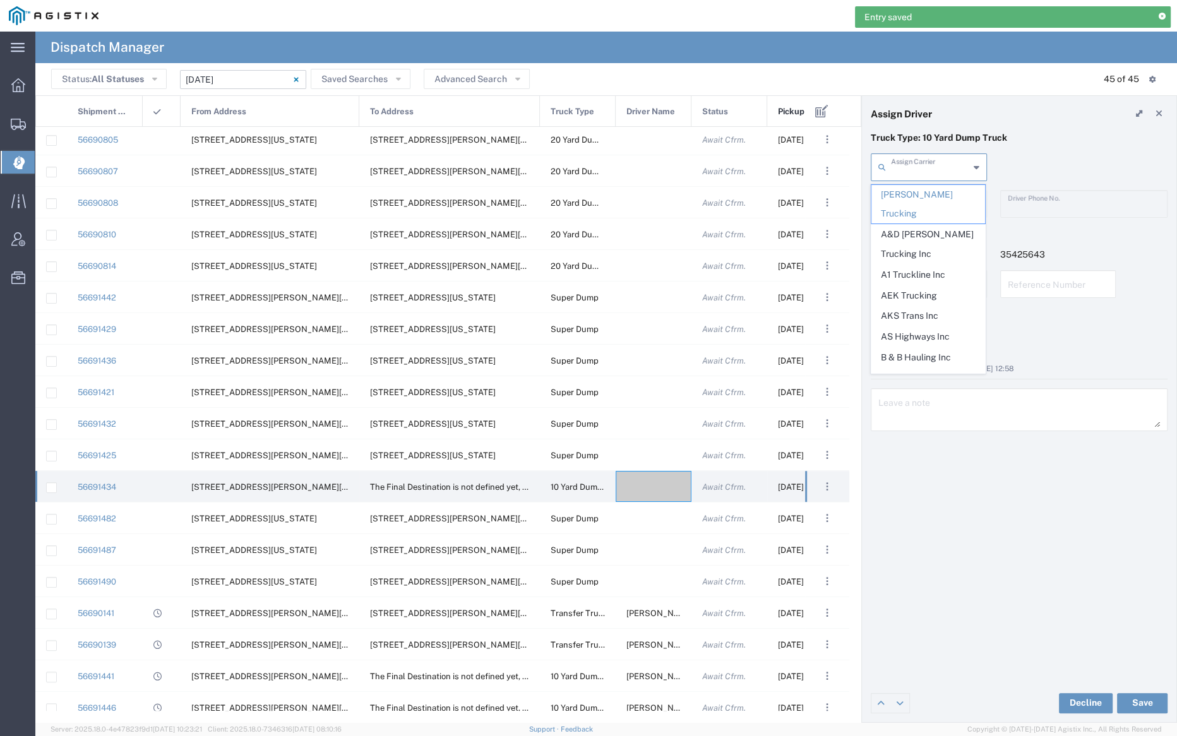
click at [926, 166] on input "text" at bounding box center [930, 166] width 78 height 22
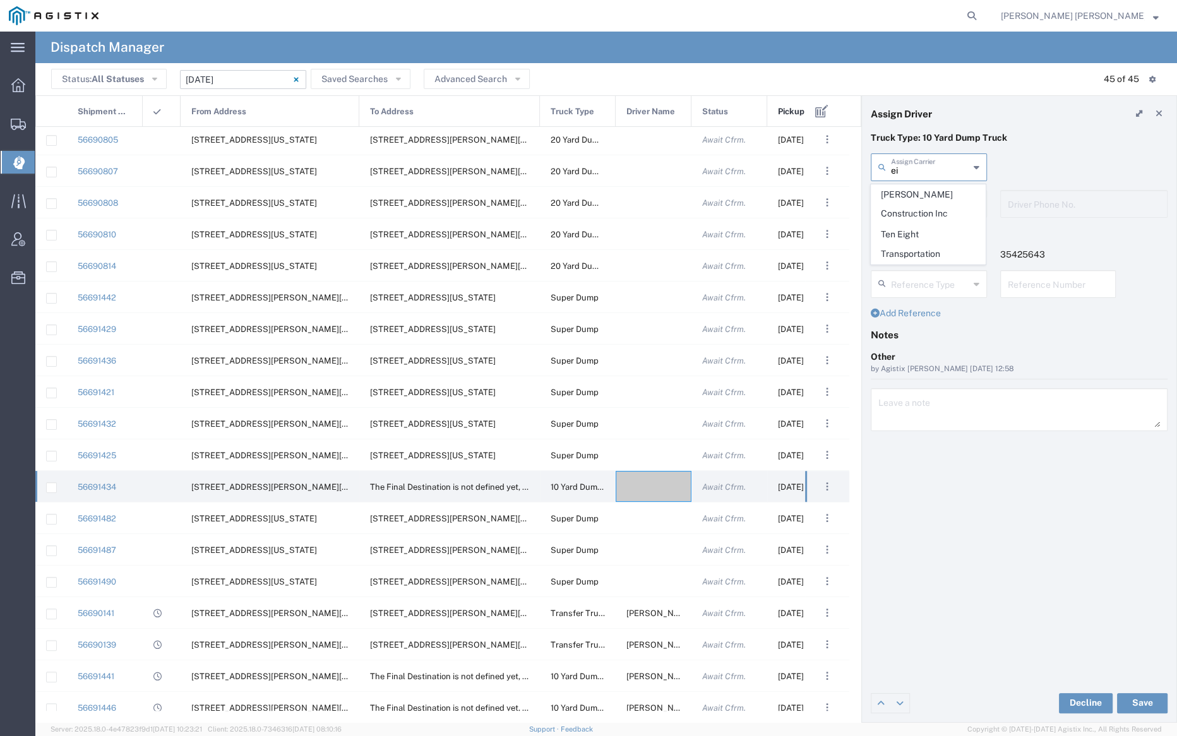
drag, startPoint x: 930, startPoint y: 197, endPoint x: 929, endPoint y: 210, distance: 13.3
click at [930, 197] on span "[PERSON_NAME] Construction Inc" at bounding box center [928, 204] width 114 height 39
type input "[PERSON_NAME] Construction Inc"
click at [929, 211] on input "text" at bounding box center [931, 203] width 80 height 22
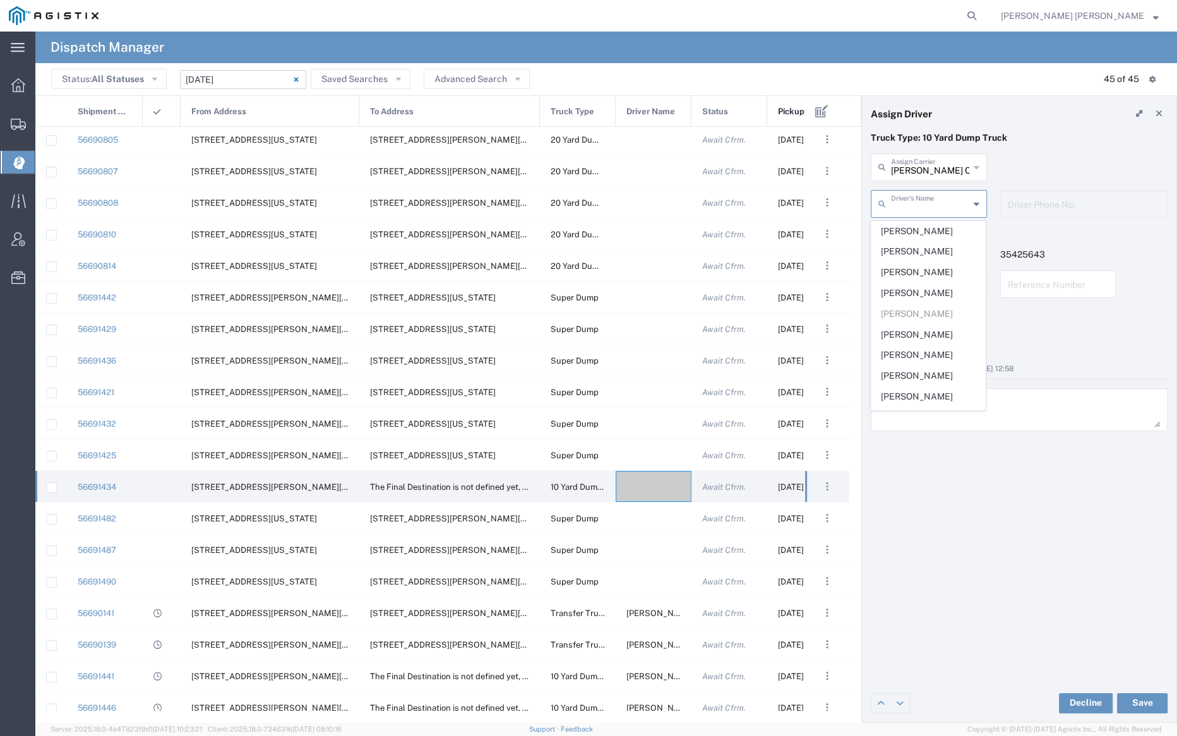
scroll to position [218, 0]
click at [931, 316] on span "[PERSON_NAME]" at bounding box center [928, 324] width 114 height 20
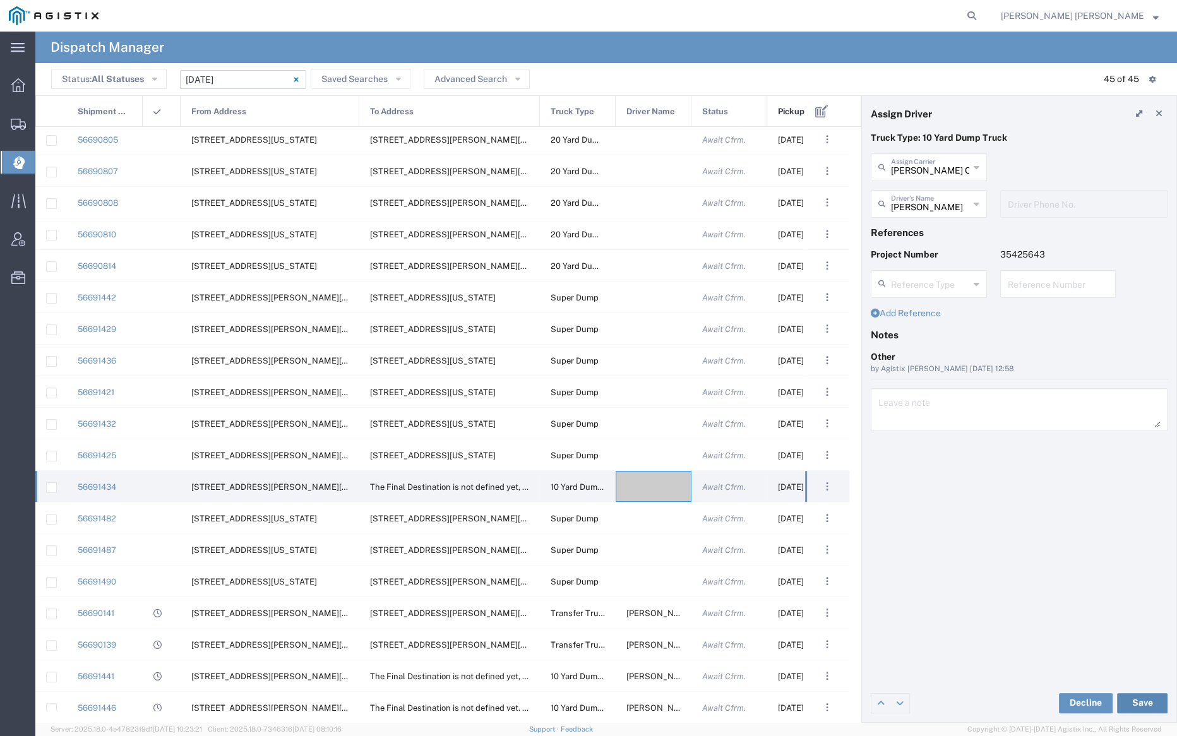
click at [1139, 702] on button "Save" at bounding box center [1142, 703] width 51 height 20
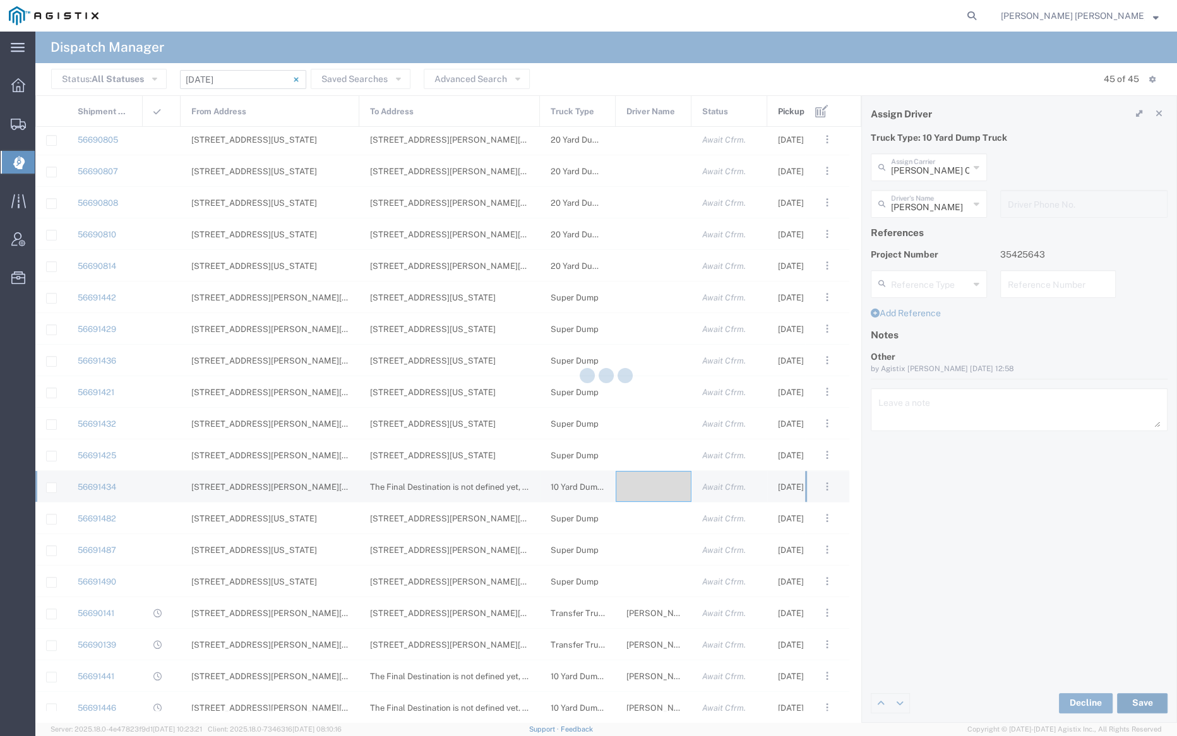
type input "[PERSON_NAME]"
type input "[PERSON_NAME] Construction Inc"
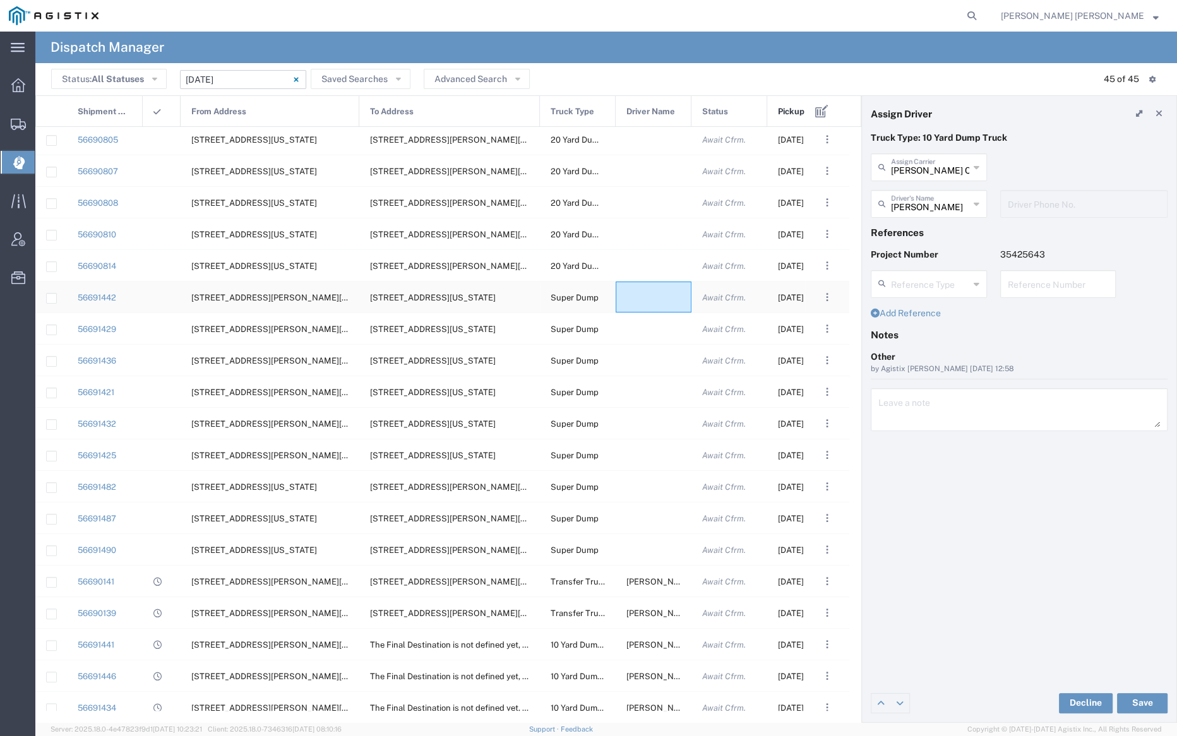
click at [649, 293] on div at bounding box center [654, 297] width 76 height 31
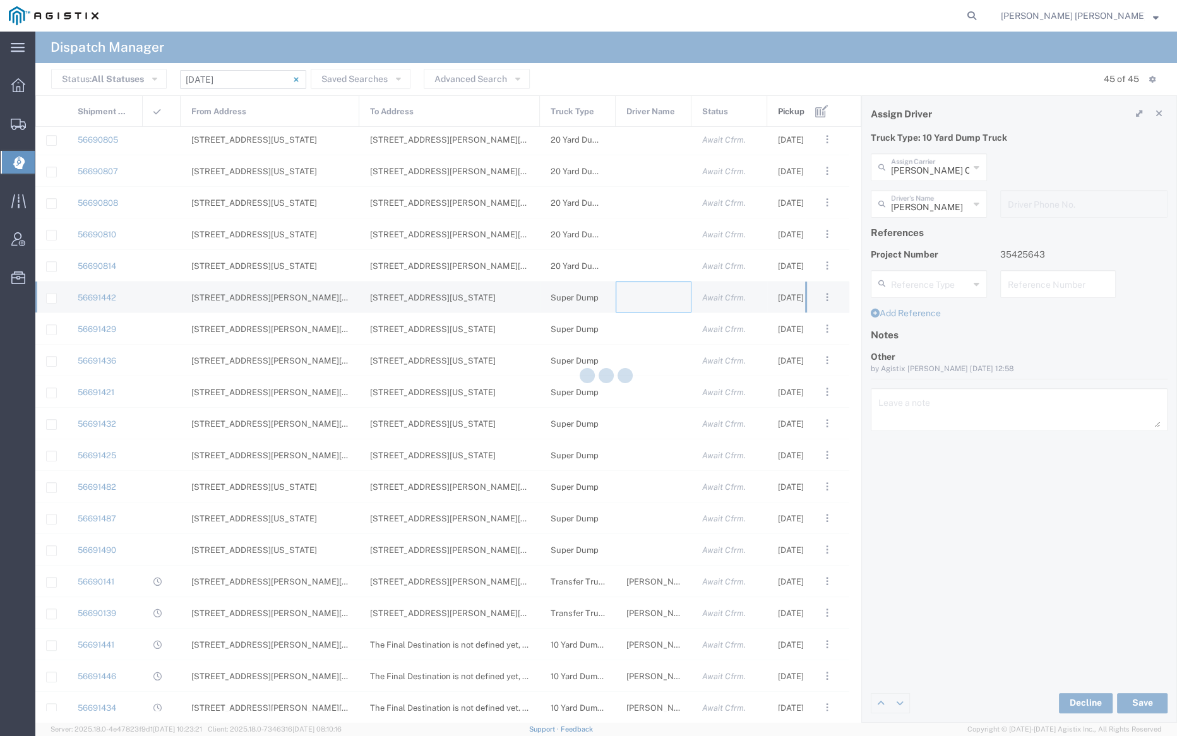
type input "[PERSON_NAME] Trucking"
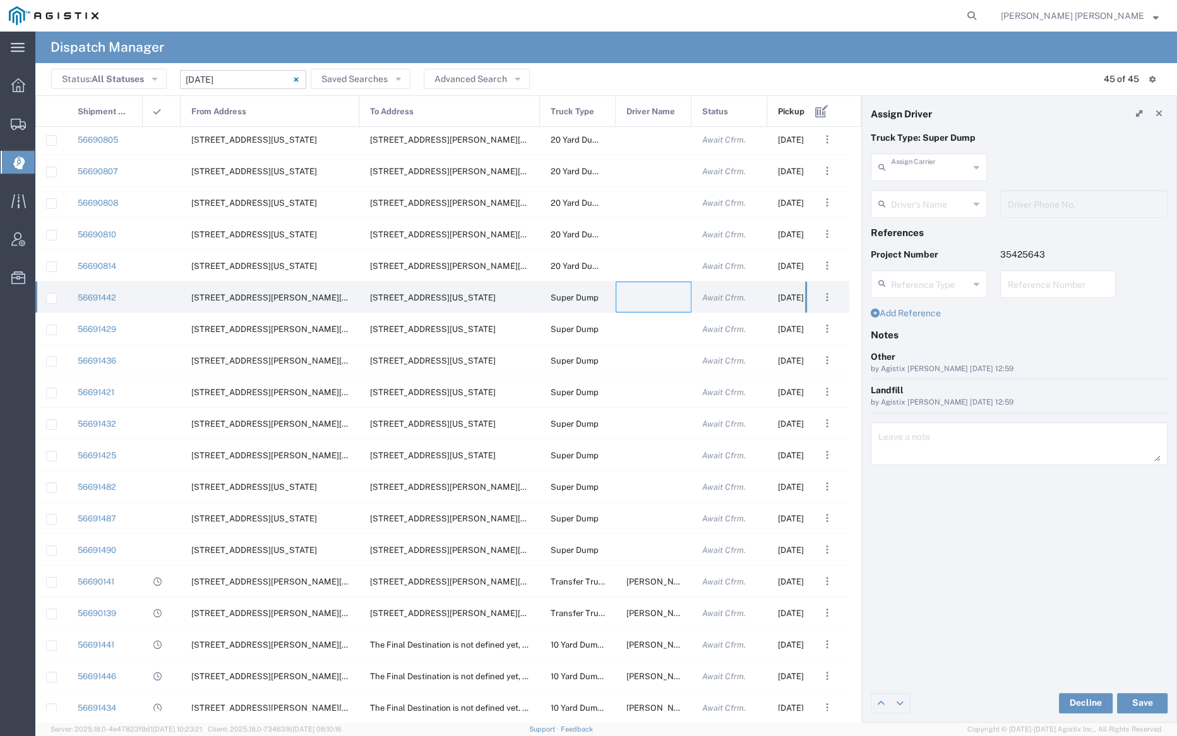
click at [916, 163] on input "text" at bounding box center [930, 166] width 78 height 22
click at [919, 193] on span "Neles Trucking" at bounding box center [928, 195] width 114 height 20
type input "Neles Trucking"
click at [922, 205] on input "text" at bounding box center [931, 203] width 80 height 22
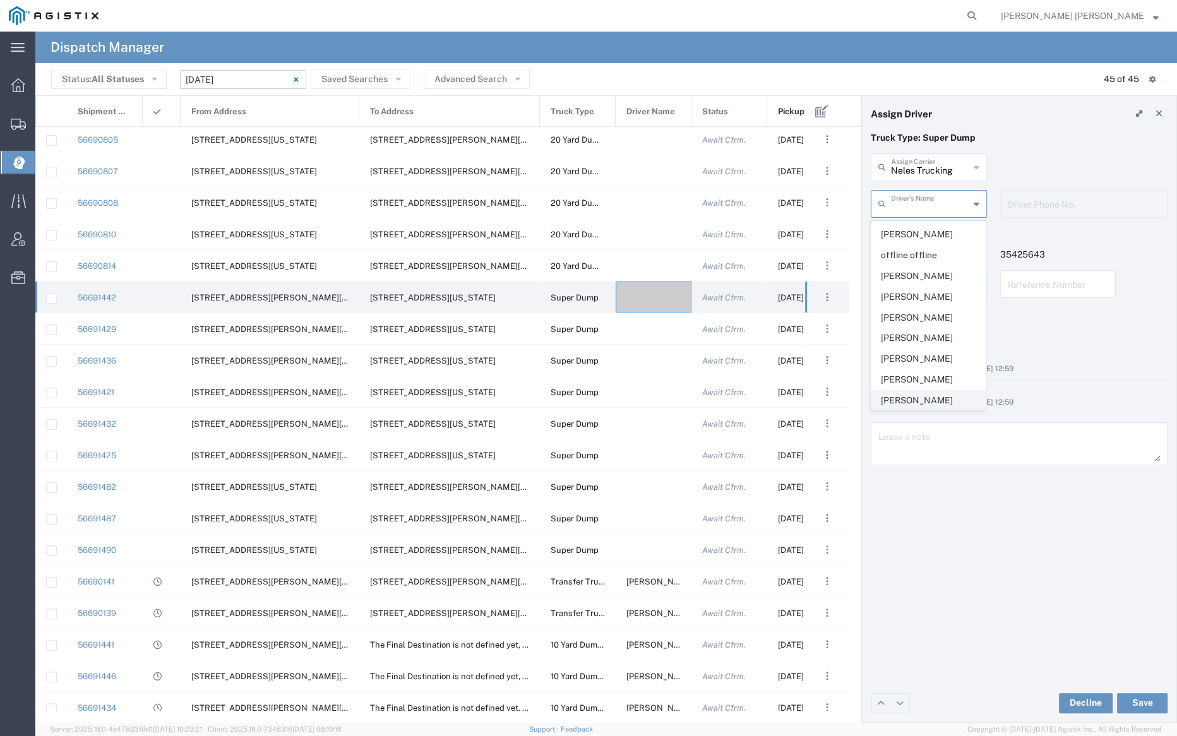
scroll to position [602, 0]
click at [943, 282] on span "[PERSON_NAME]" at bounding box center [928, 292] width 114 height 20
type input "[PERSON_NAME]"
type input "[PHONE_NUMBER]"
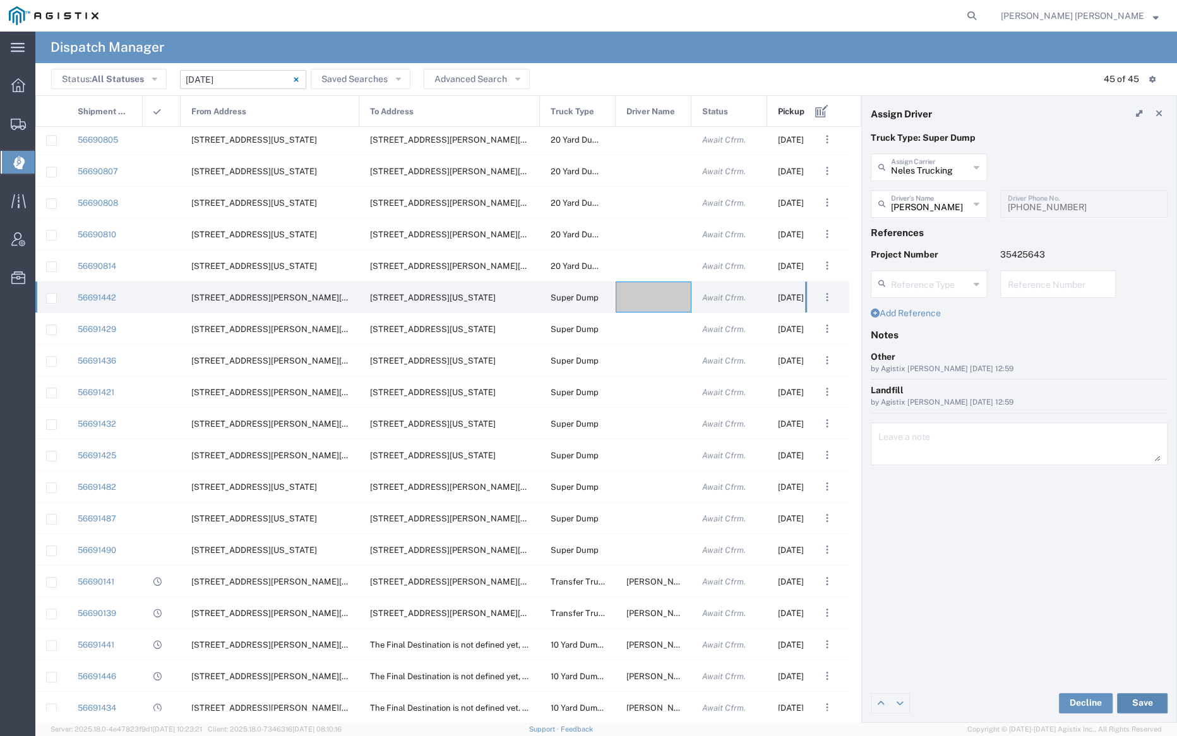
click at [1147, 700] on button "Save" at bounding box center [1142, 703] width 51 height 20
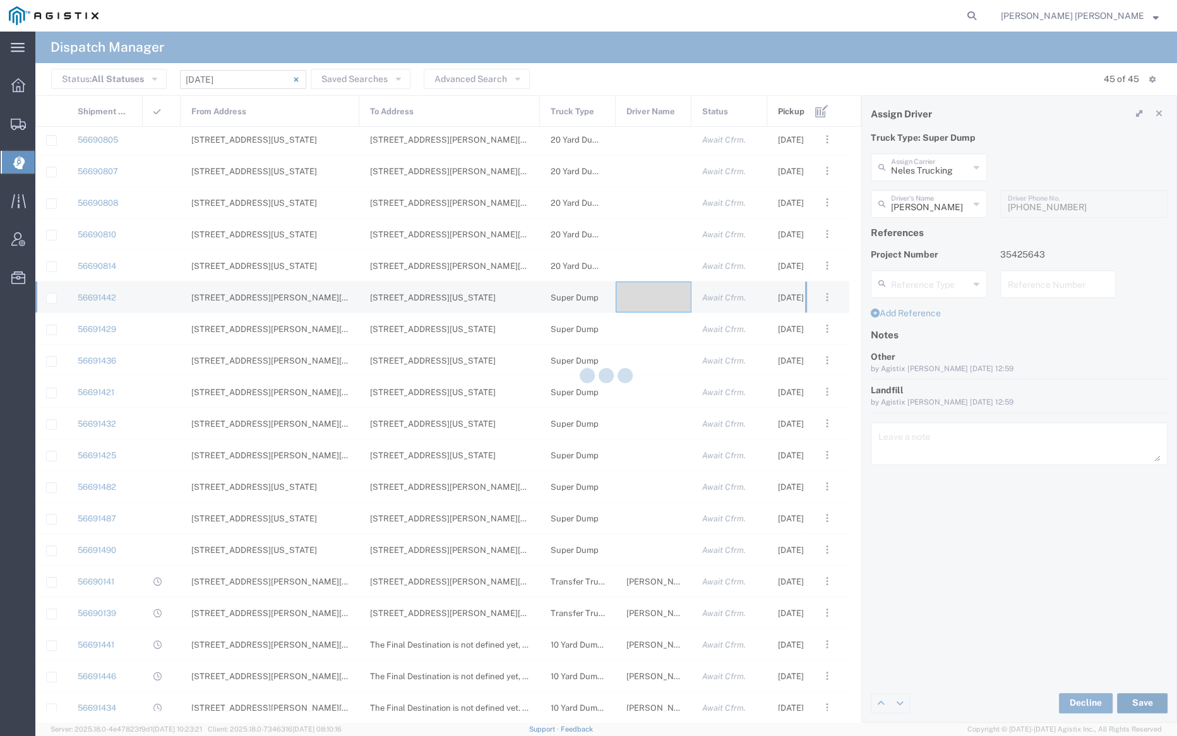
type input "[PERSON_NAME]"
type input "Neles Trucking"
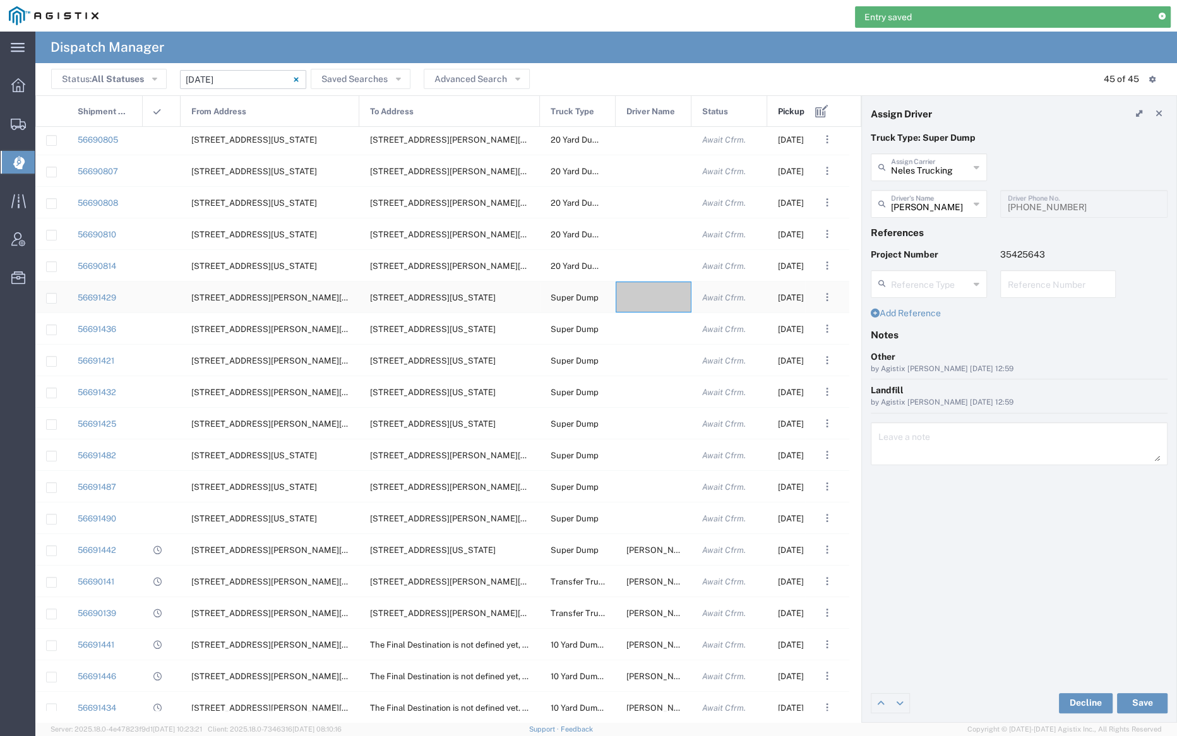
click at [654, 301] on div at bounding box center [654, 297] width 76 height 31
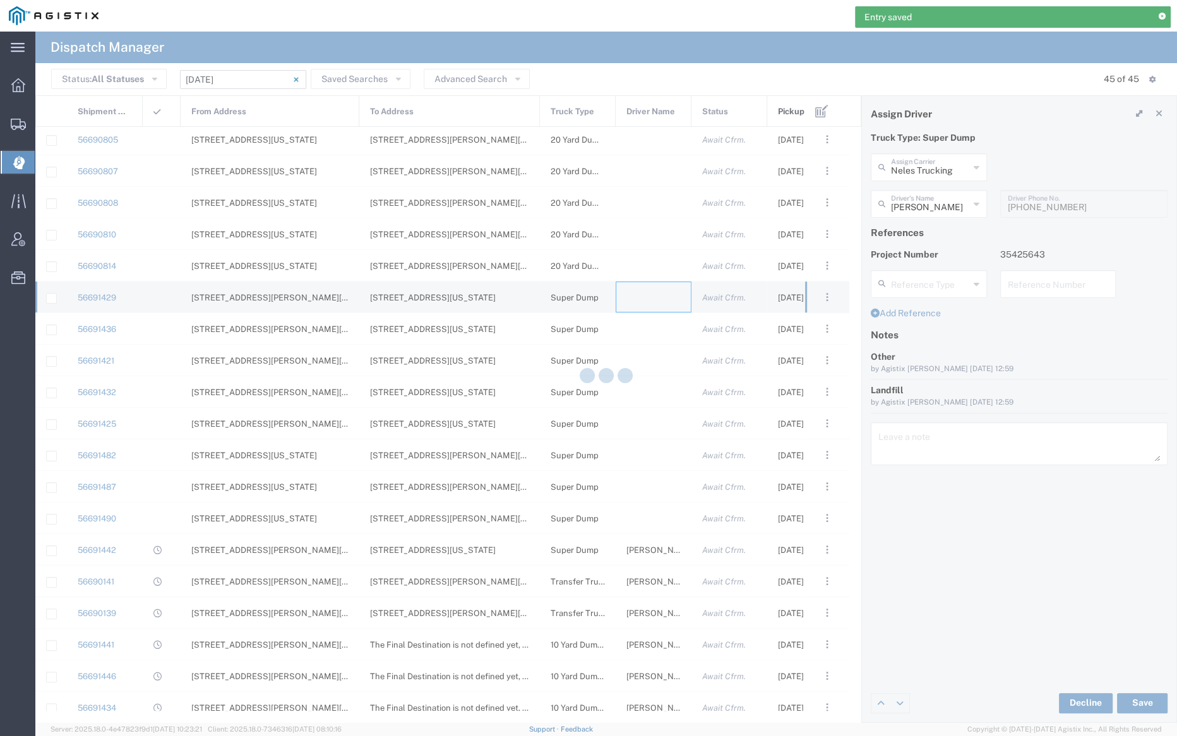
type input "[PERSON_NAME] Trucking"
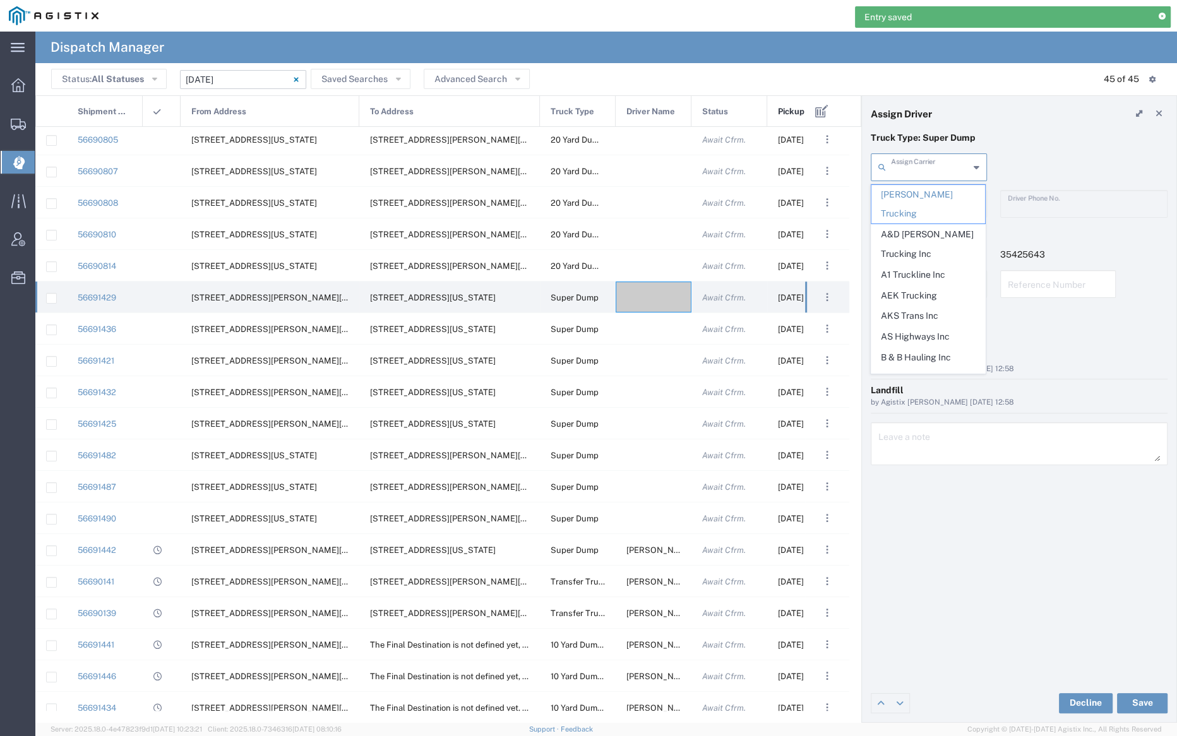
click at [934, 162] on input "text" at bounding box center [930, 166] width 78 height 22
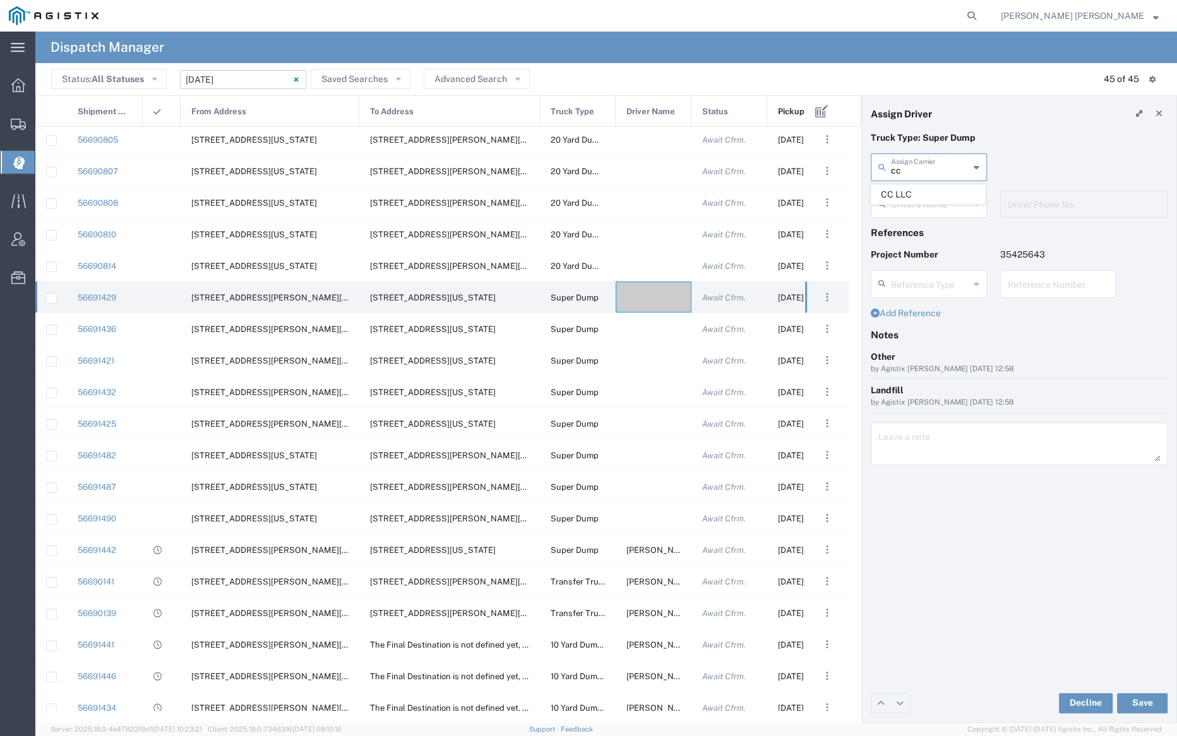
click at [926, 189] on span "CC LLC" at bounding box center [928, 195] width 114 height 20
type input "CC LLC"
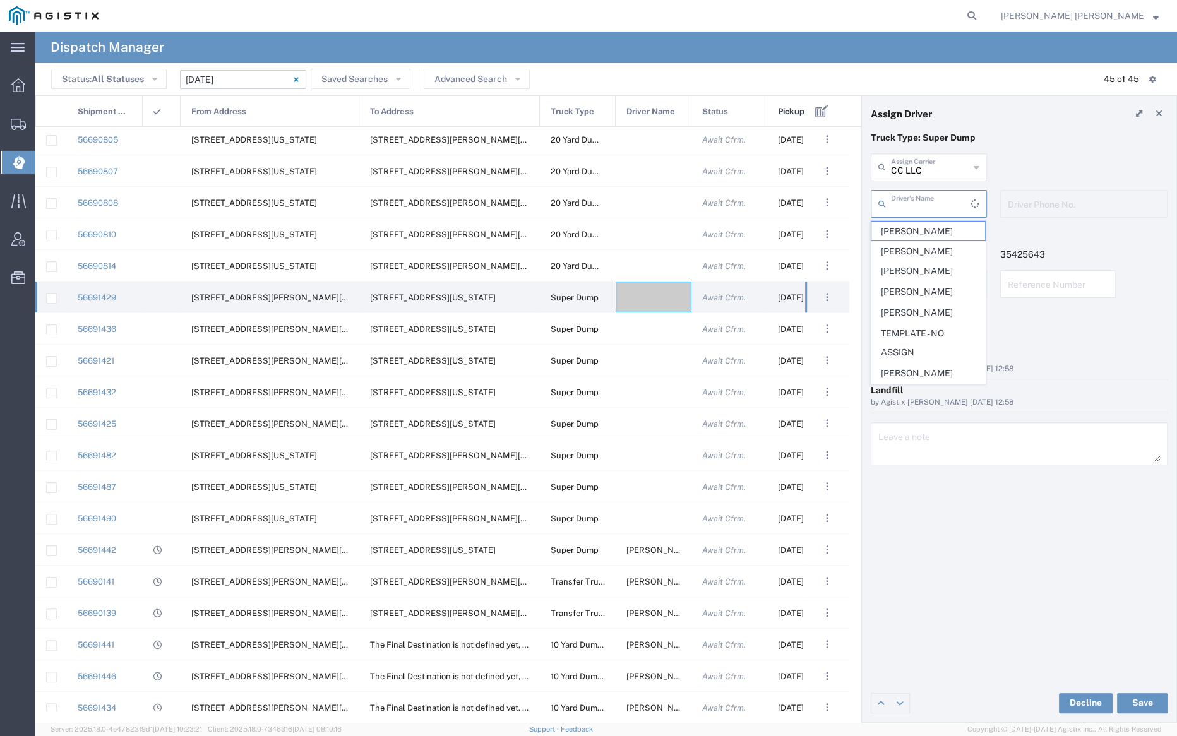
click at [925, 198] on input "text" at bounding box center [931, 203] width 80 height 22
click at [918, 228] on span "[PERSON_NAME]" at bounding box center [928, 232] width 114 height 20
type input "[PERSON_NAME]"
type input "7075900360"
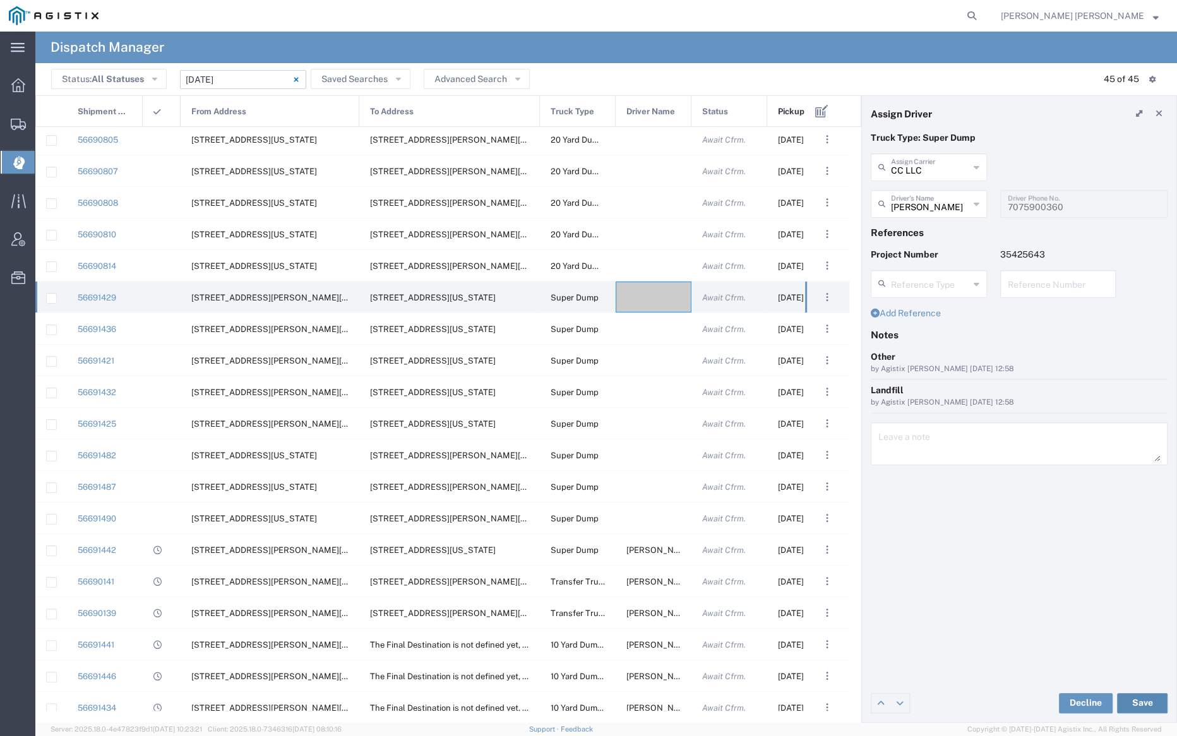
click at [1135, 702] on button "Save" at bounding box center [1142, 703] width 51 height 20
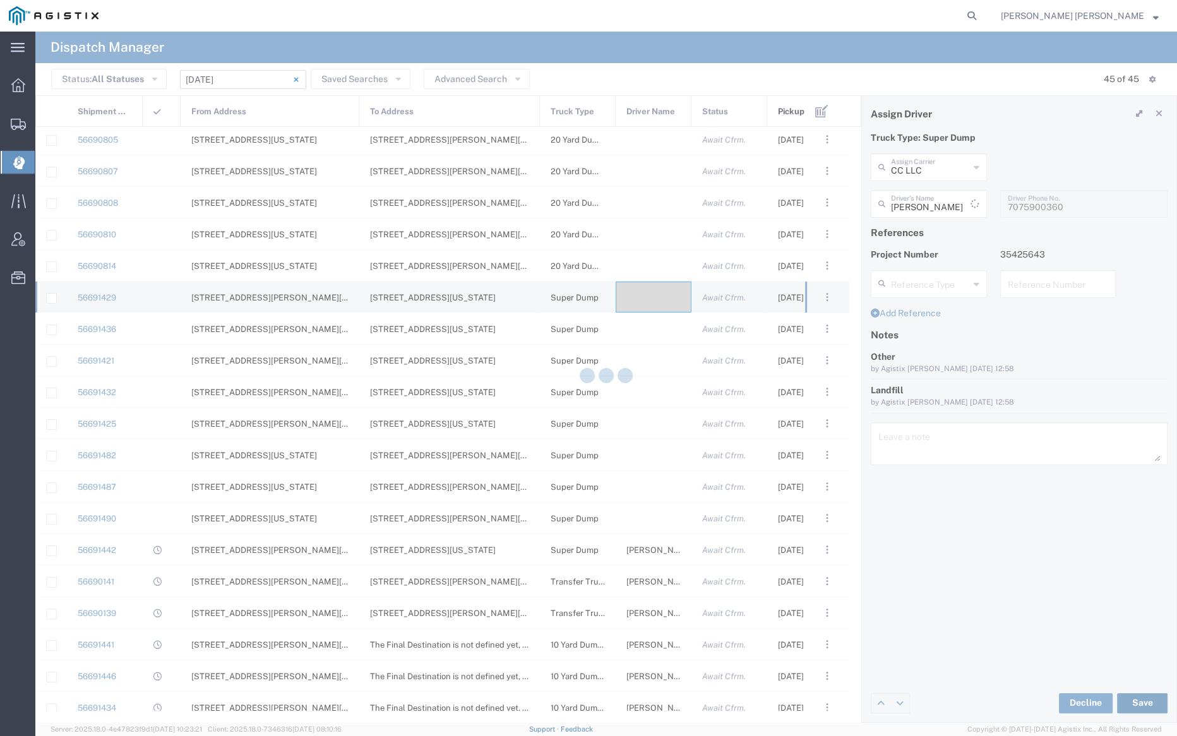
type input "[PERSON_NAME]"
type input "CC LLC"
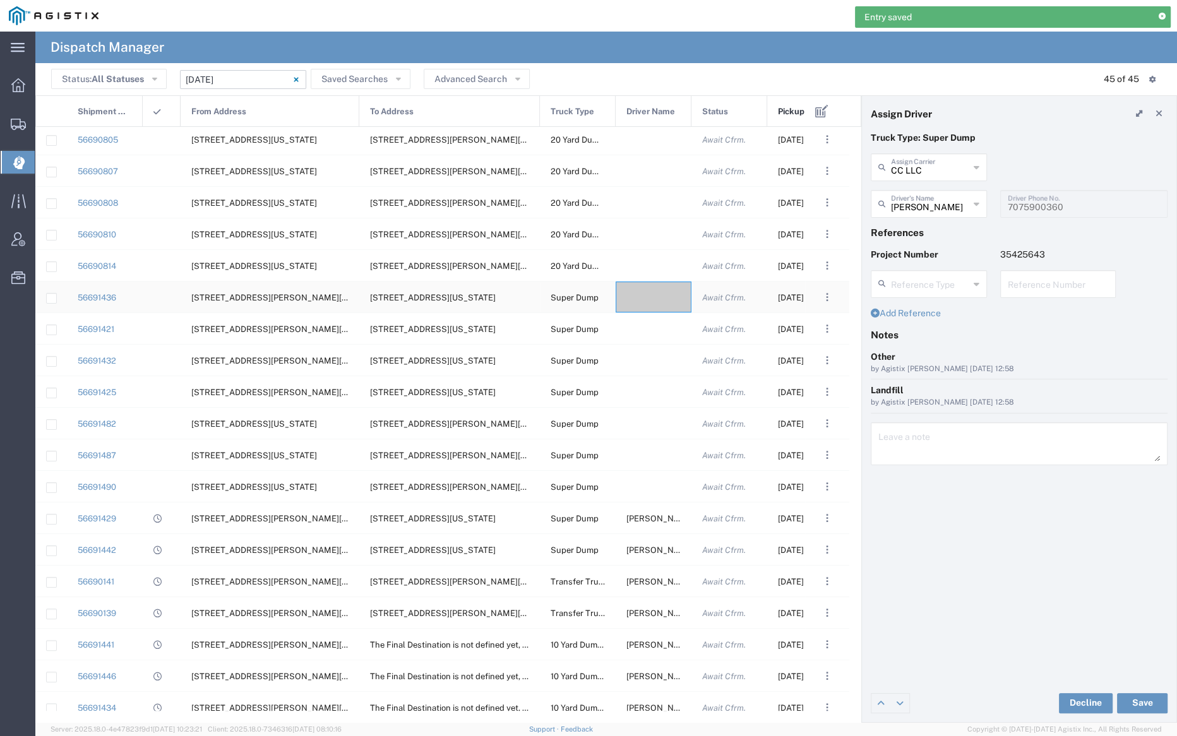
click at [646, 299] on div at bounding box center [654, 297] width 76 height 31
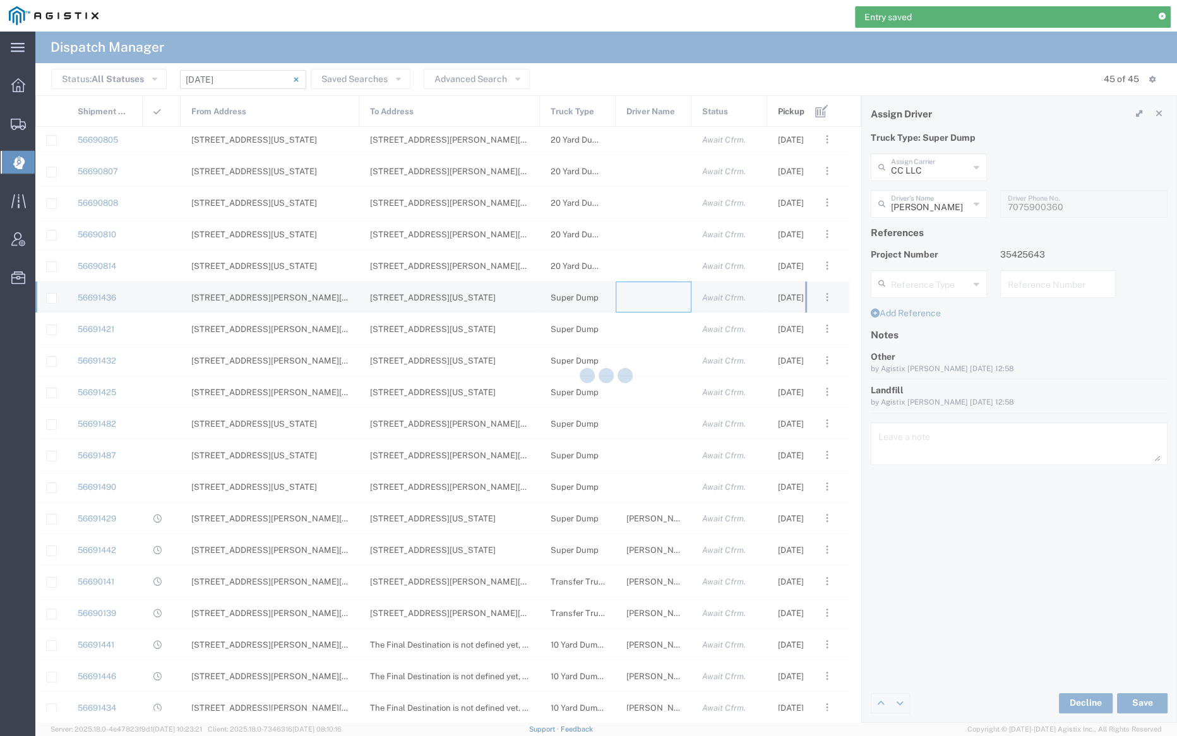
type input "[PERSON_NAME] Trucking"
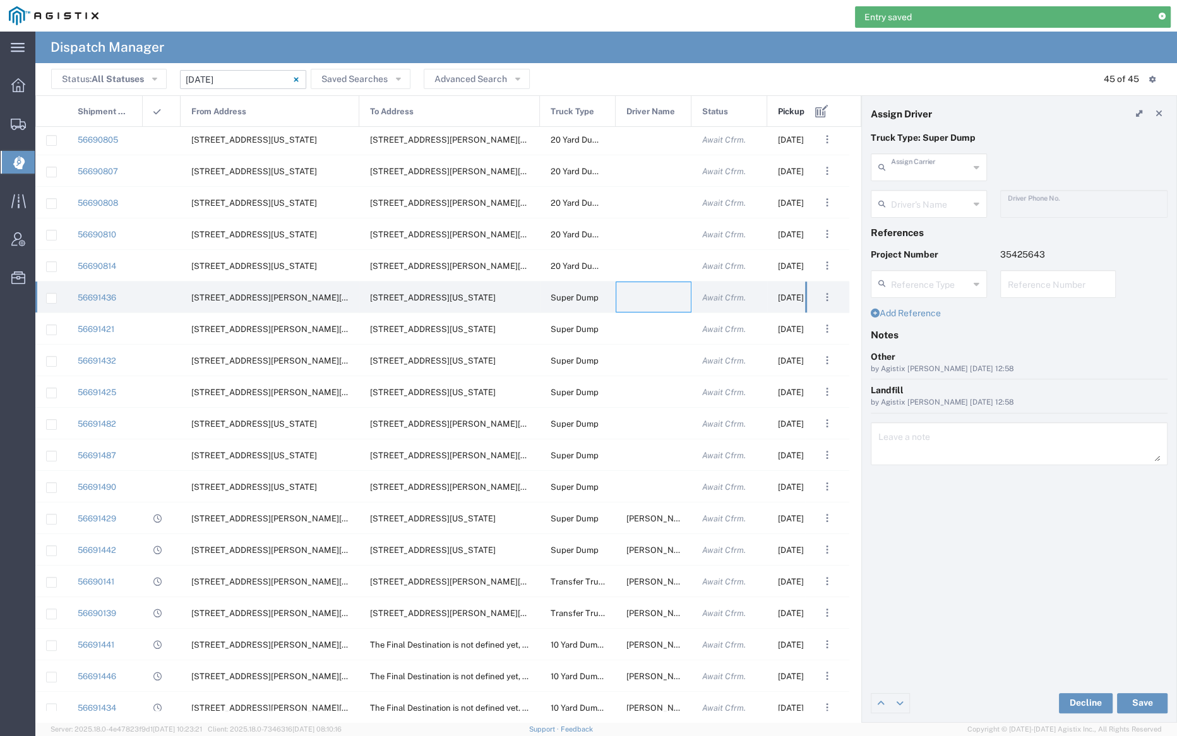
click at [924, 165] on input "text" at bounding box center [930, 166] width 78 height 22
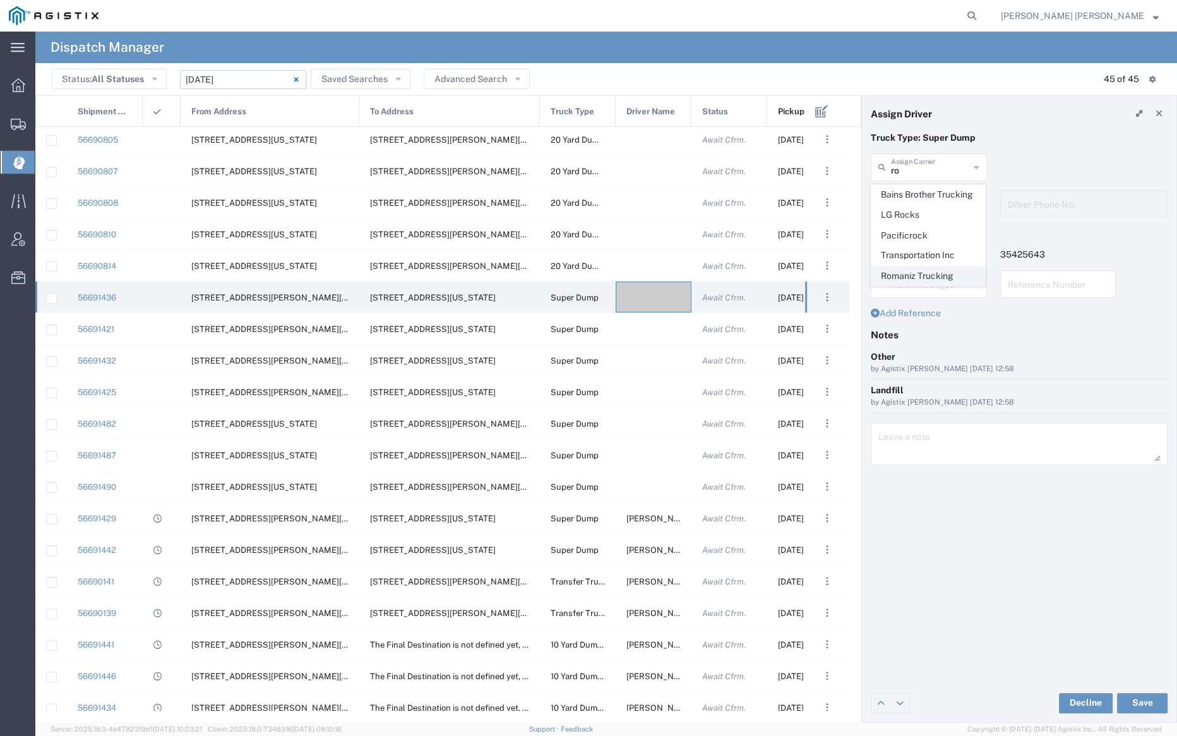
click at [945, 272] on span "Romaniz Trucking" at bounding box center [928, 276] width 114 height 20
type input "Romaniz Trucking"
click at [918, 203] on input "text" at bounding box center [931, 203] width 80 height 22
click at [931, 232] on span "[PERSON_NAME]" at bounding box center [928, 232] width 114 height 20
type input "[PERSON_NAME]"
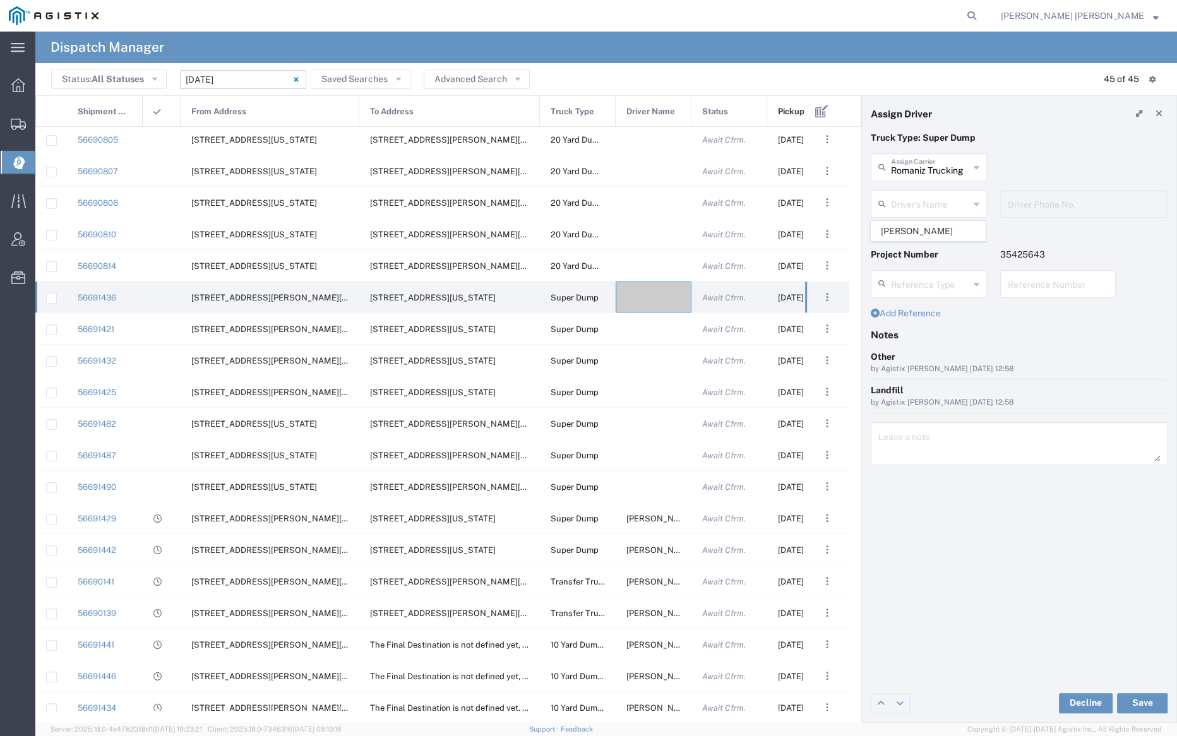
type input "[PHONE_NUMBER]"
click at [1144, 700] on button "Save" at bounding box center [1142, 703] width 51 height 20
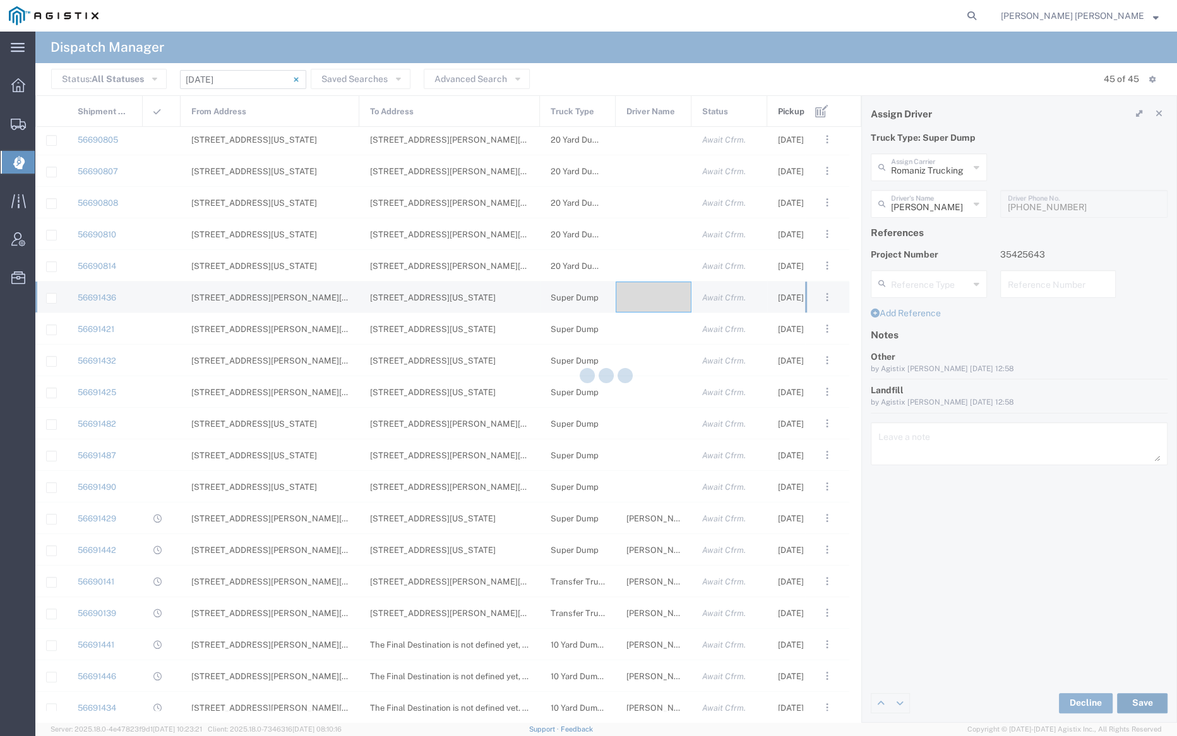
type input "[PERSON_NAME]"
type input "Romaniz Trucking"
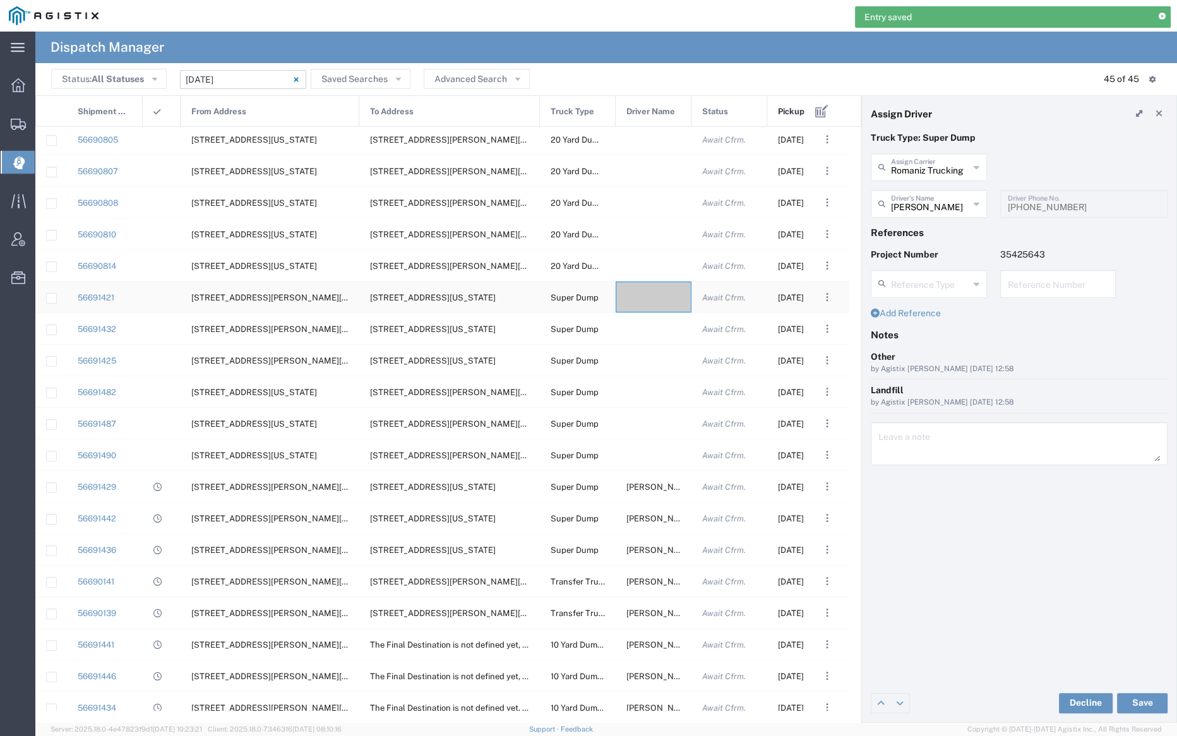
click at [655, 297] on div at bounding box center [654, 297] width 76 height 31
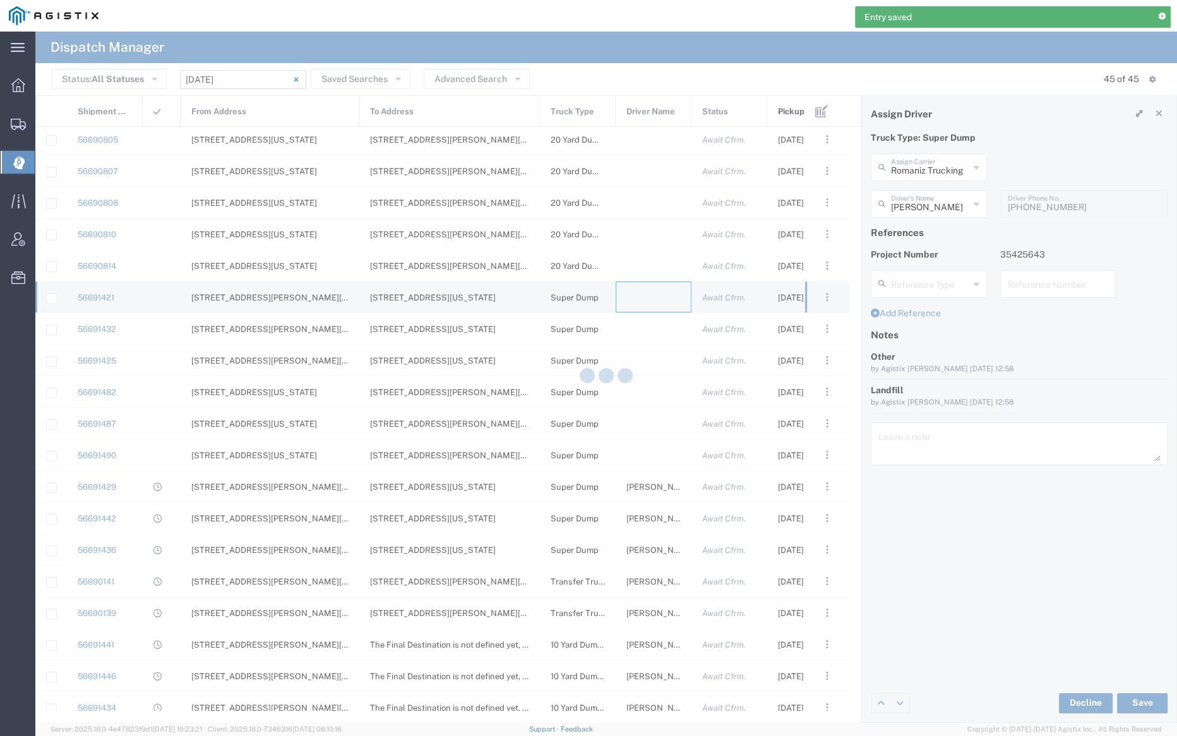
type input "[PERSON_NAME] Trucking"
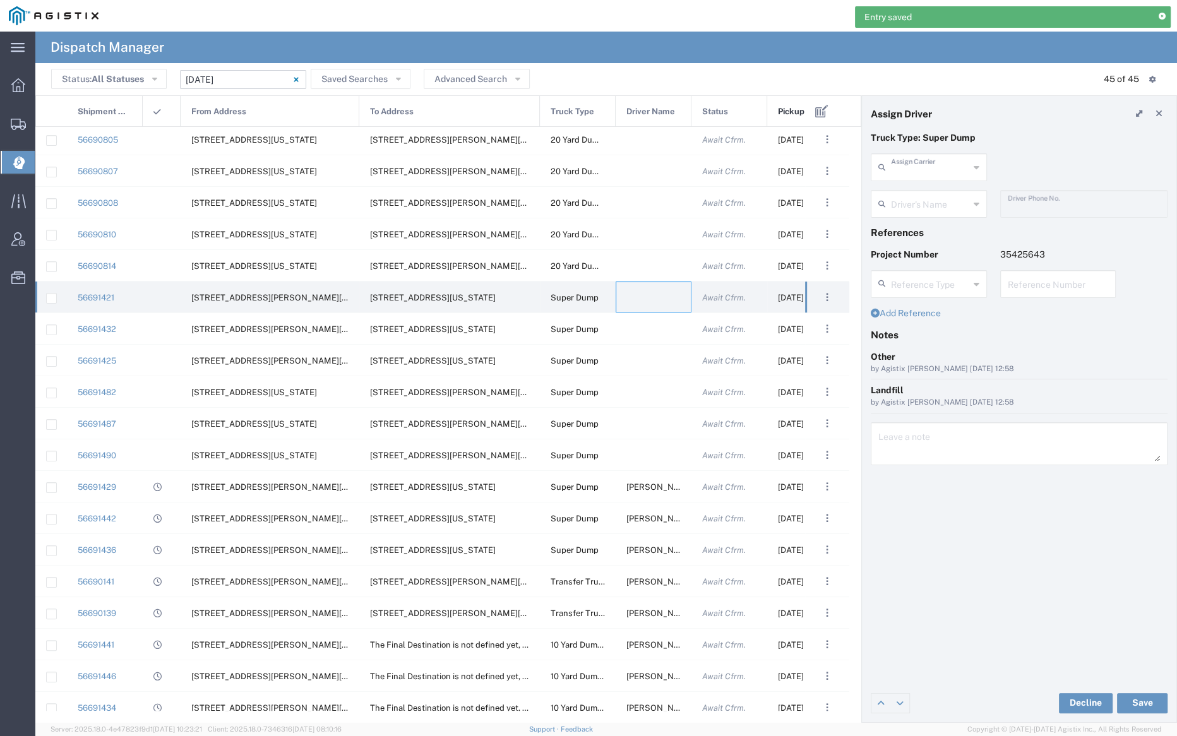
click at [936, 175] on input "text" at bounding box center [930, 166] width 78 height 22
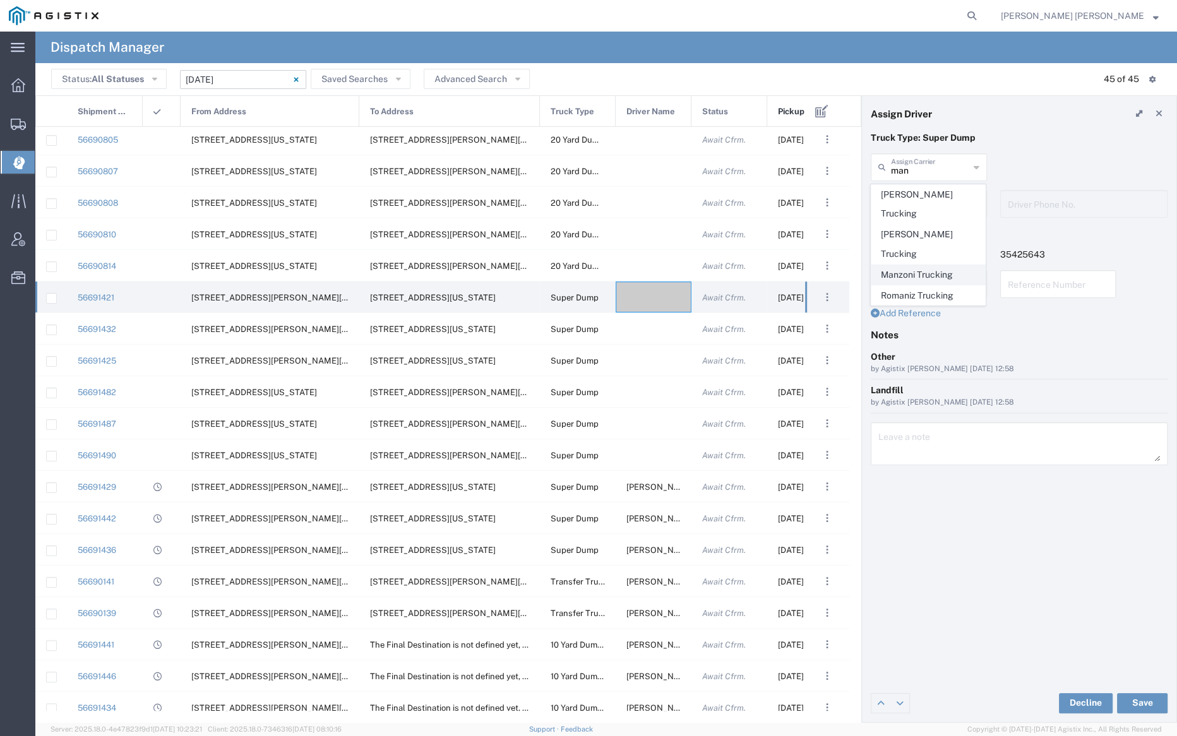
click at [933, 265] on span "Manzoni Trucking" at bounding box center [928, 275] width 114 height 20
type input "Manzoni Trucking"
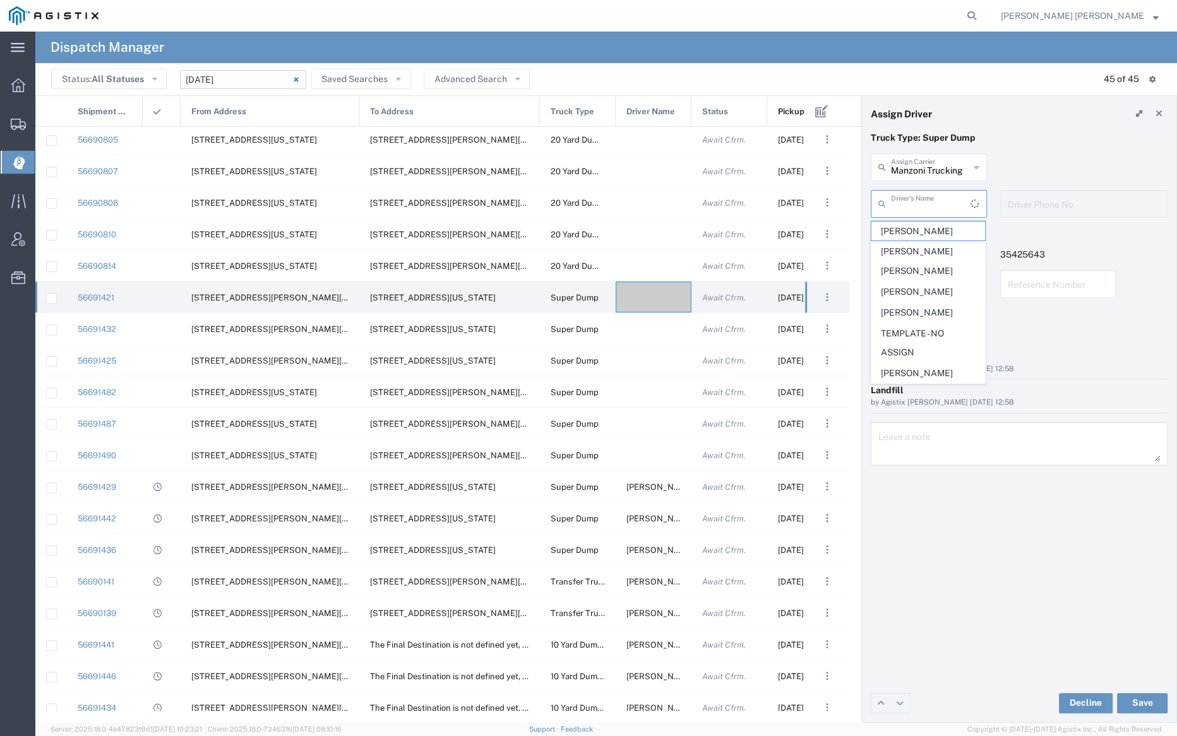
click at [919, 201] on input "text" at bounding box center [931, 203] width 80 height 22
click at [932, 316] on span "[PERSON_NAME]" at bounding box center [928, 318] width 114 height 20
type input "[PERSON_NAME]"
type input "7072410213"
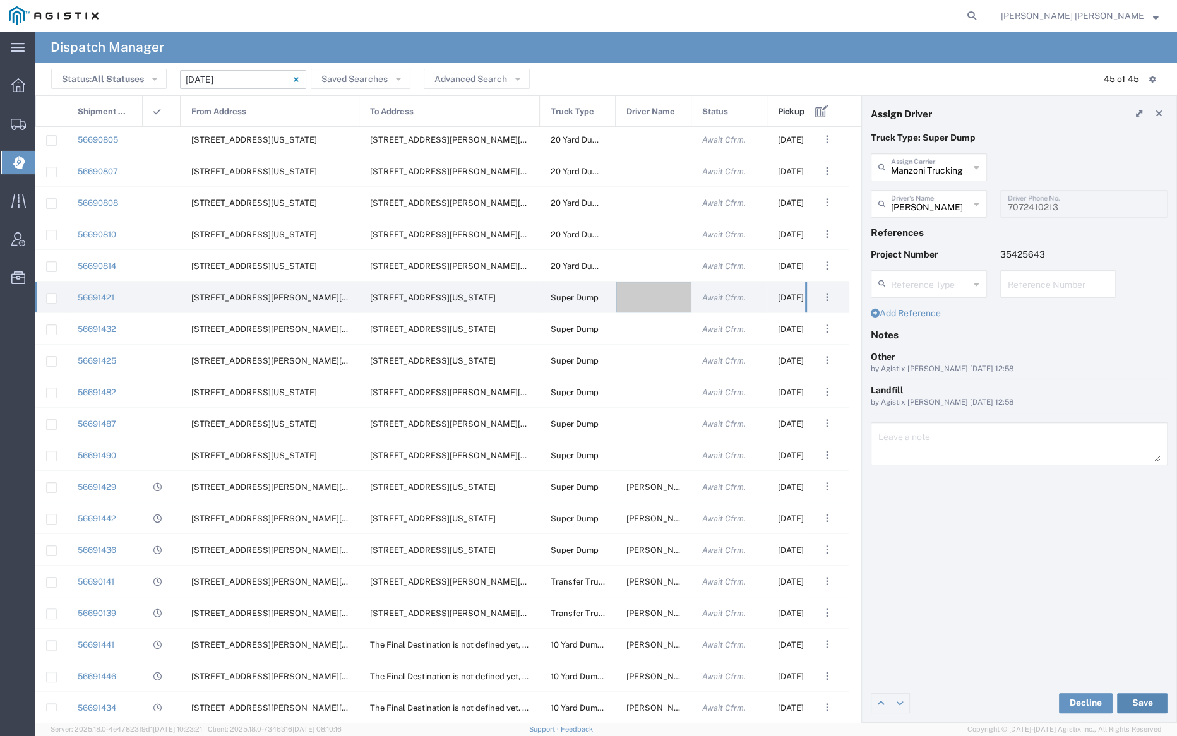
click at [1140, 695] on button "Save" at bounding box center [1142, 703] width 51 height 20
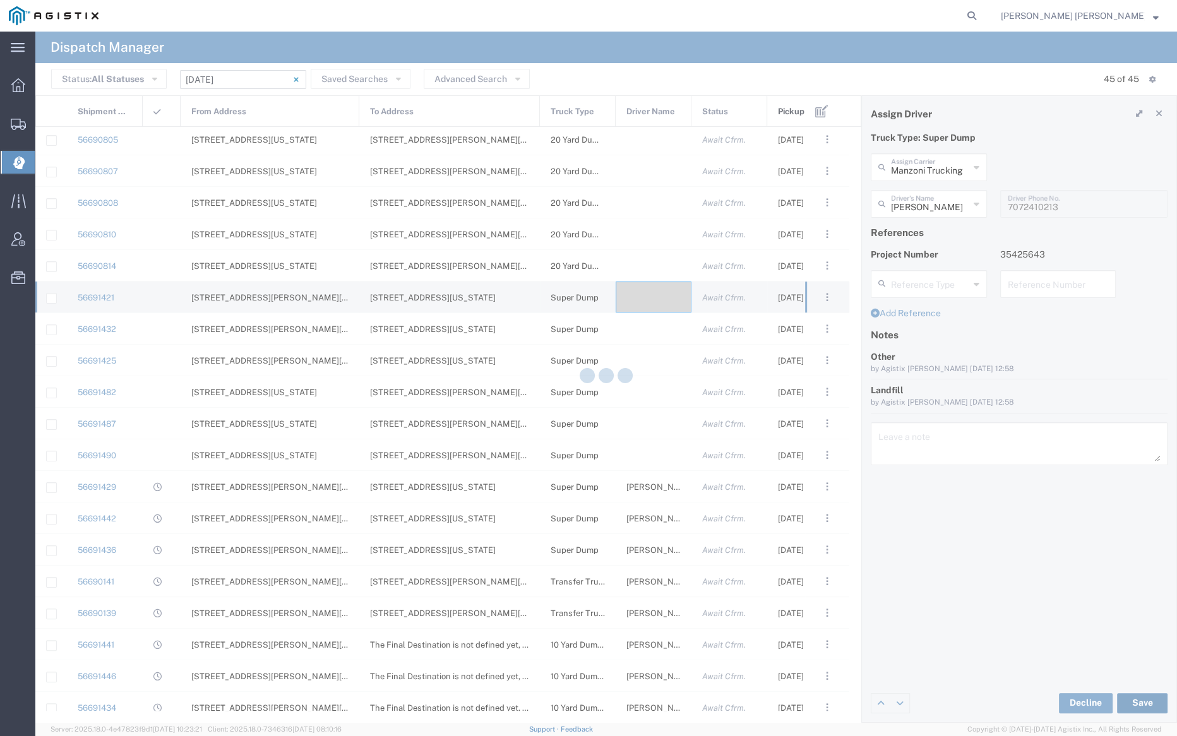
type input "[PERSON_NAME]"
type input "Manzoni Trucking"
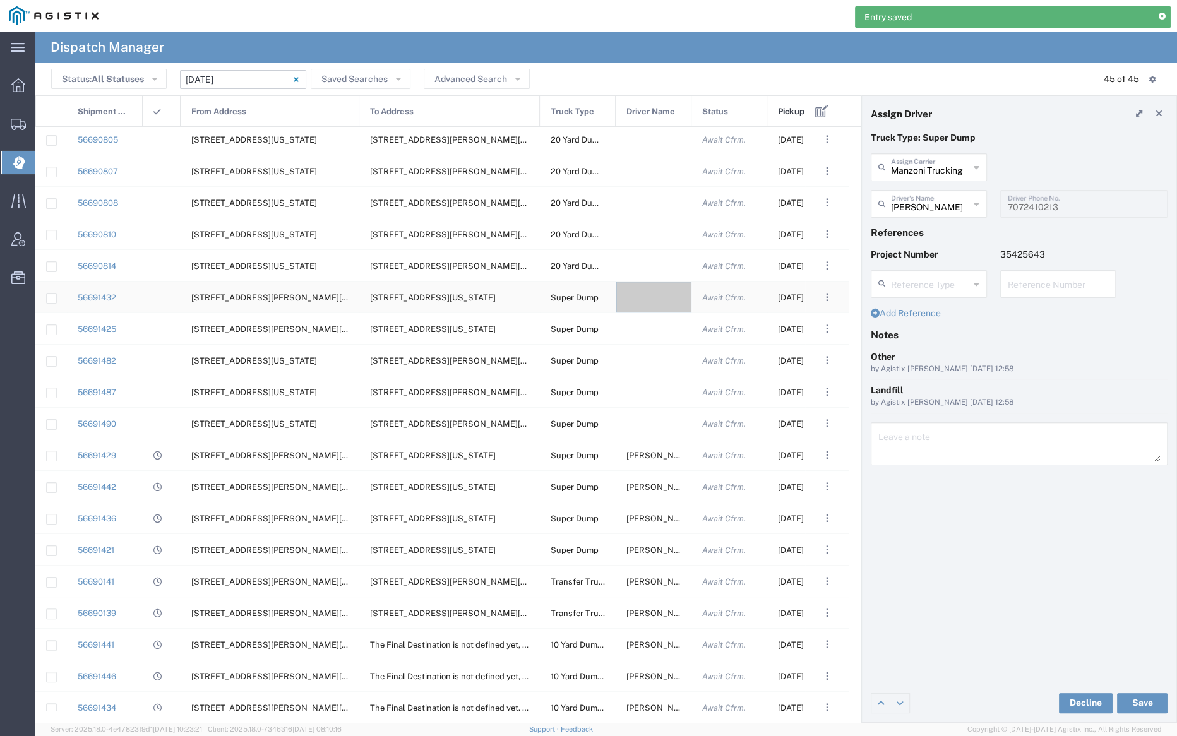
click at [649, 299] on div at bounding box center [654, 297] width 76 height 31
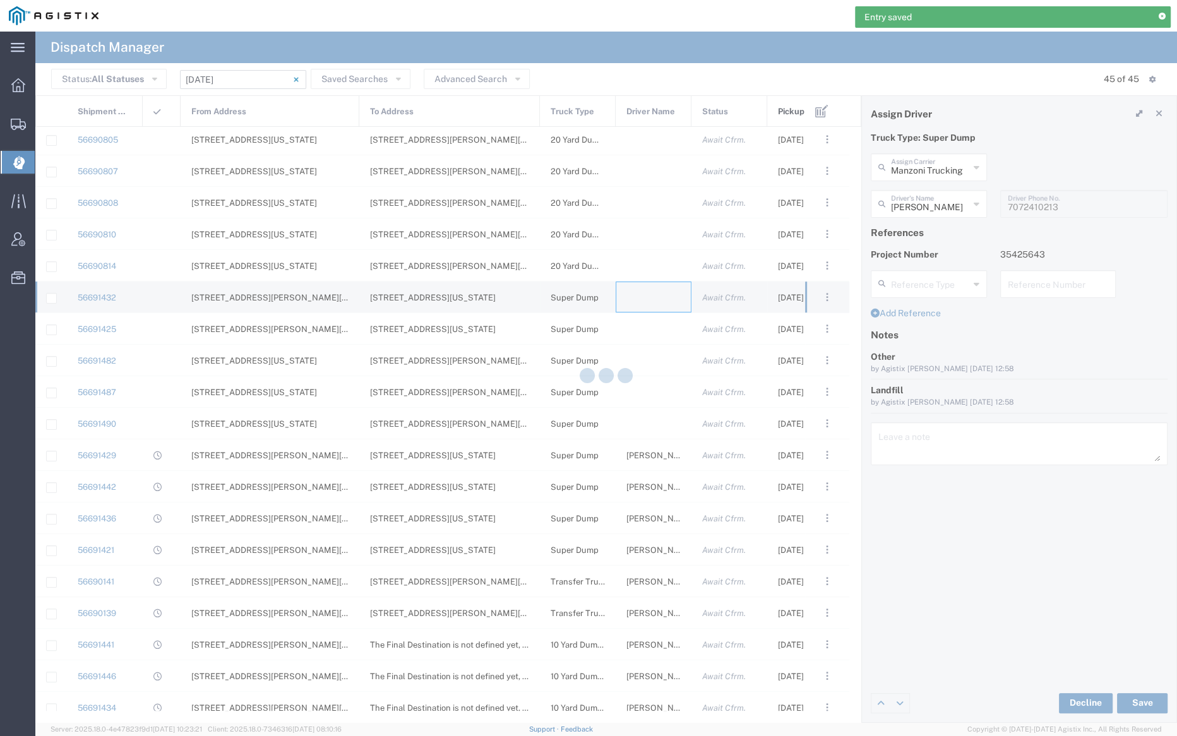
type input "[PERSON_NAME] Trucking"
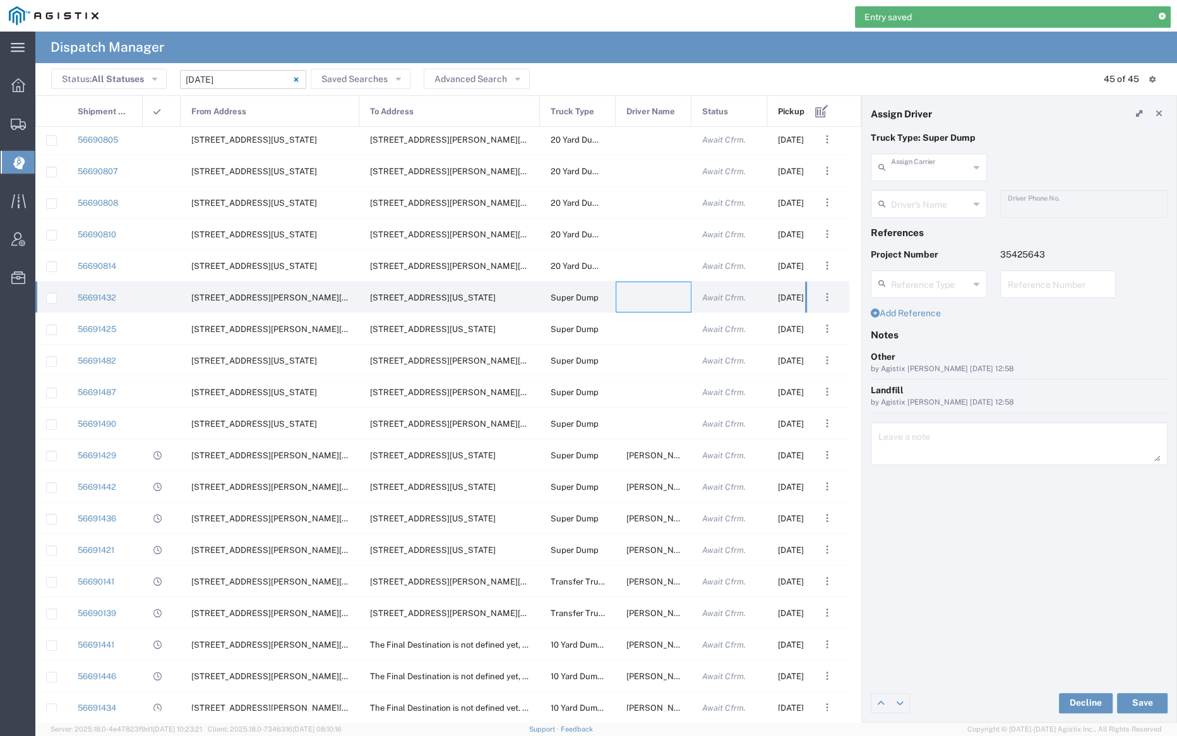
click at [930, 162] on input "text" at bounding box center [930, 166] width 78 height 22
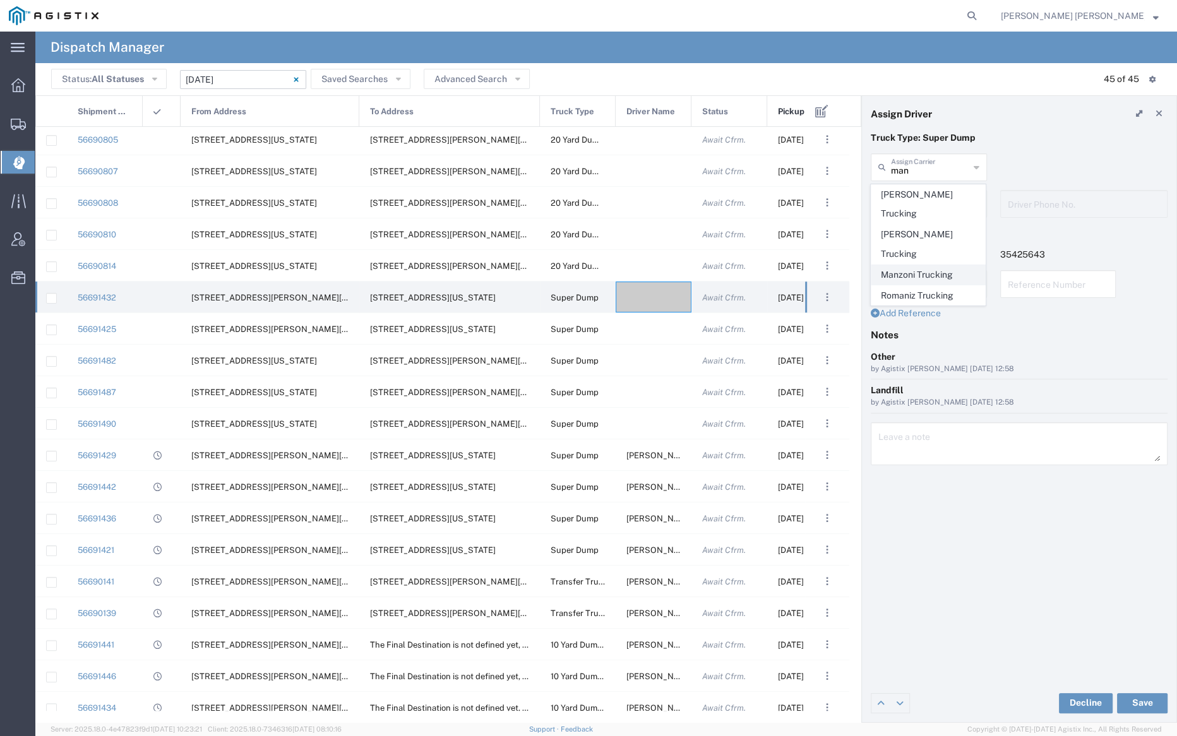
click at [940, 265] on span "Manzoni Trucking" at bounding box center [928, 275] width 114 height 20
type input "Manzoni Trucking"
click at [926, 205] on input "text" at bounding box center [930, 203] width 78 height 22
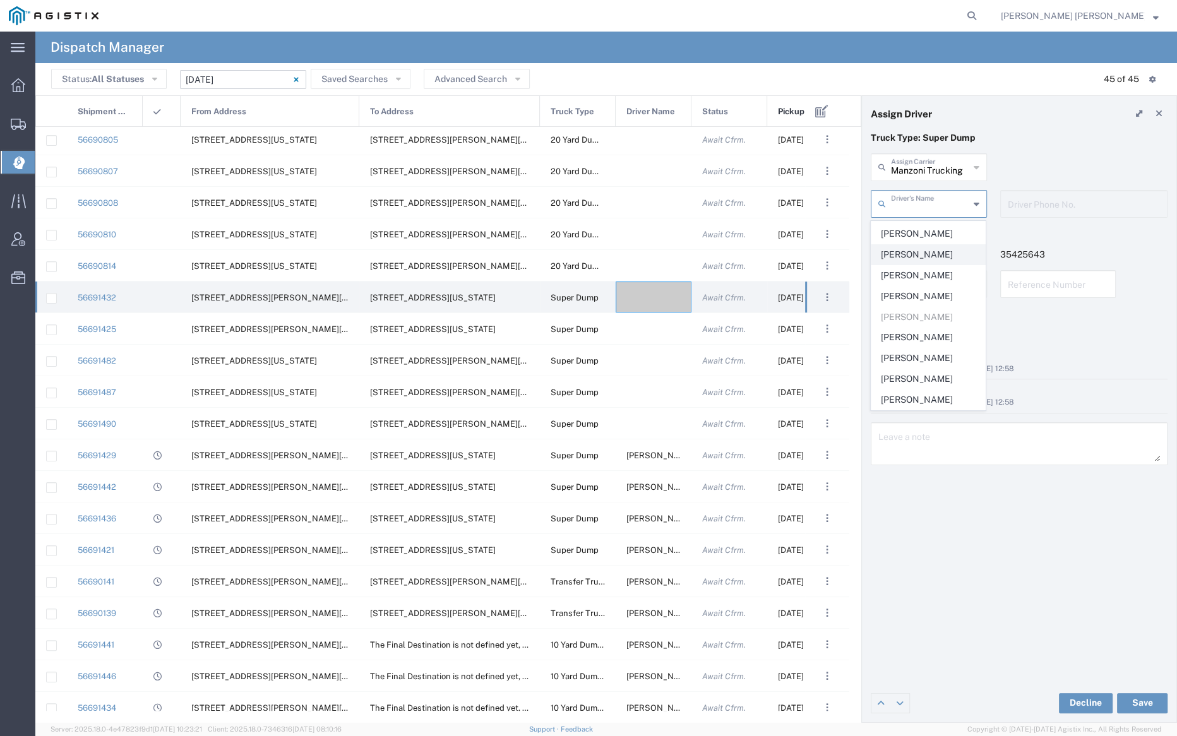
scroll to position [234, 0]
click at [924, 304] on span "[PERSON_NAME]" at bounding box center [928, 297] width 114 height 20
type input "[PERSON_NAME]"
type input "7079345664"
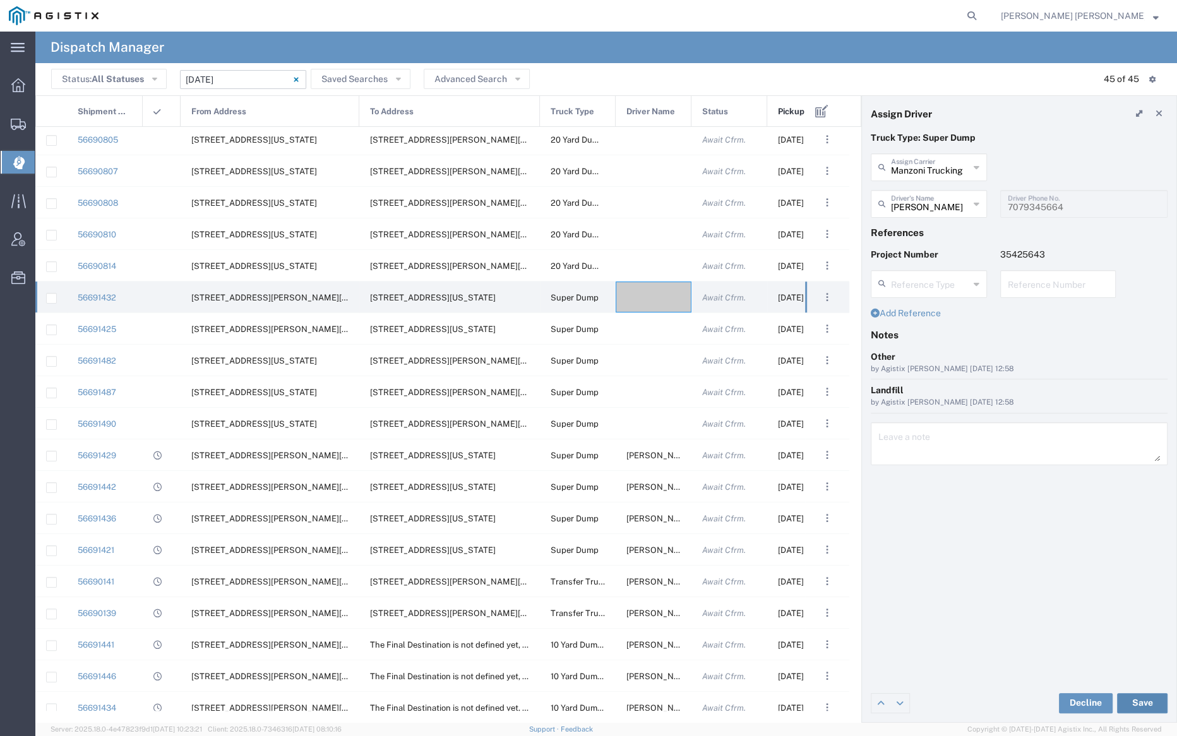
click at [1146, 698] on button "Save" at bounding box center [1142, 703] width 51 height 20
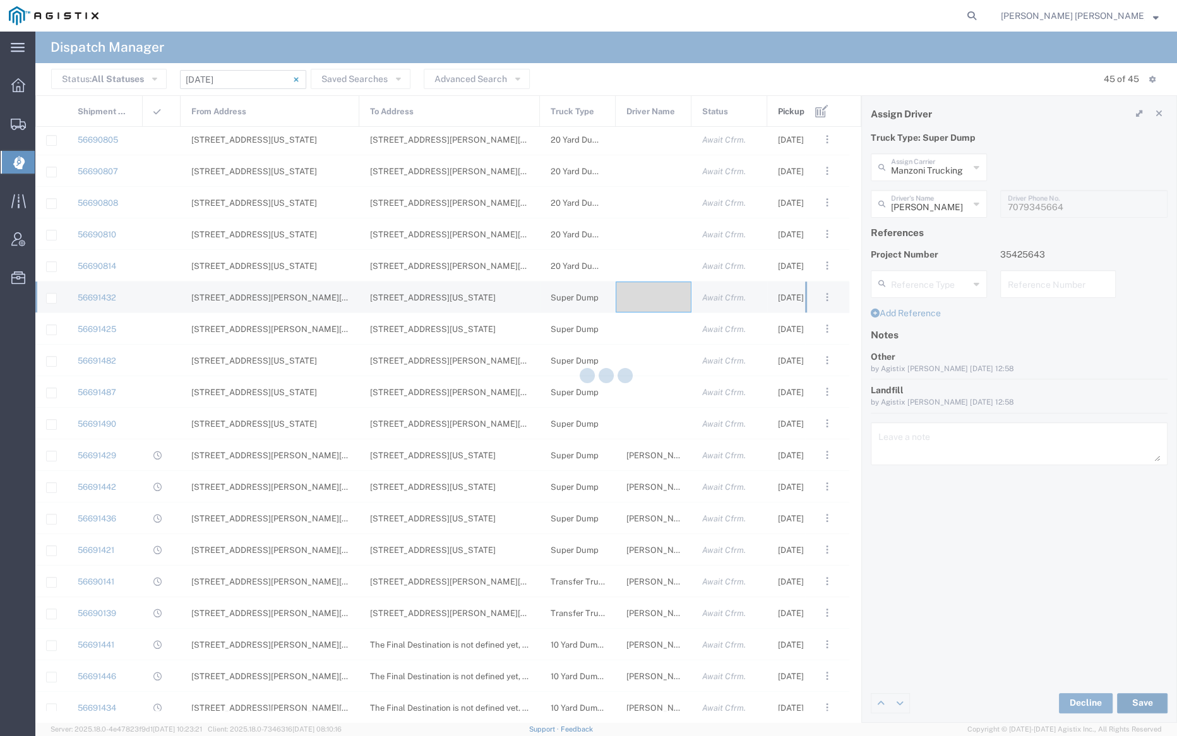
type input "[PERSON_NAME]"
type input "Manzoni Trucking"
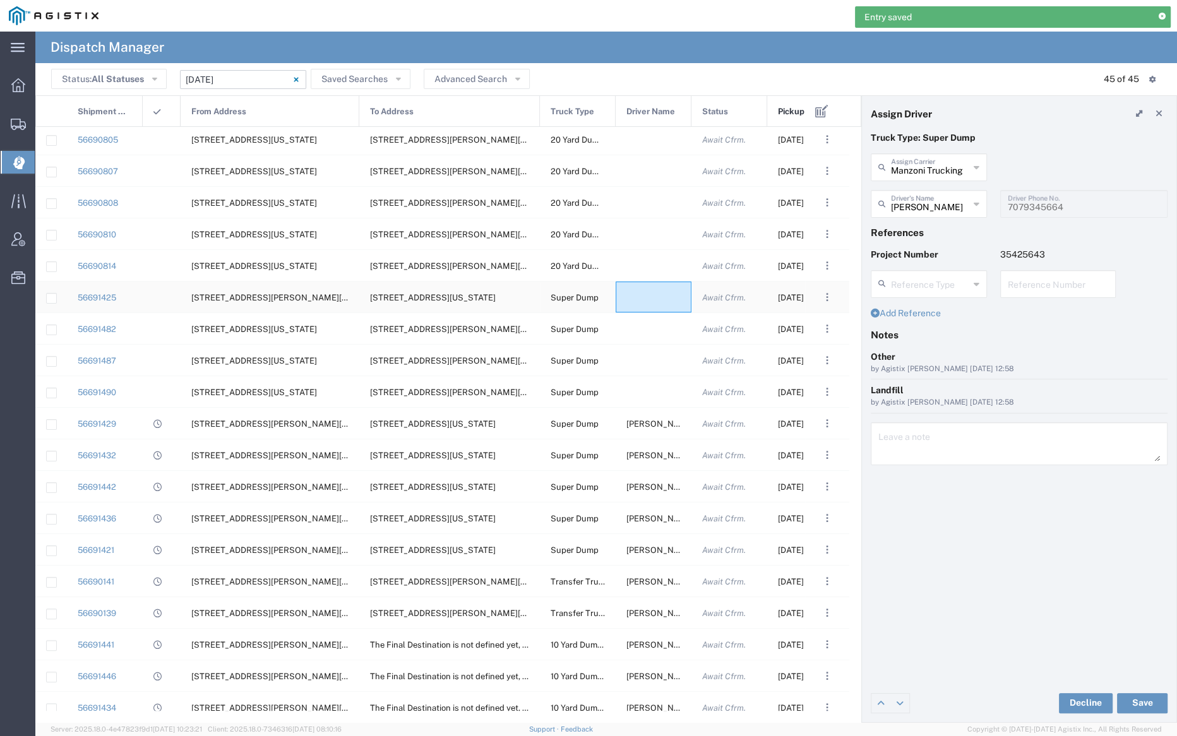
click at [650, 296] on div at bounding box center [654, 297] width 76 height 31
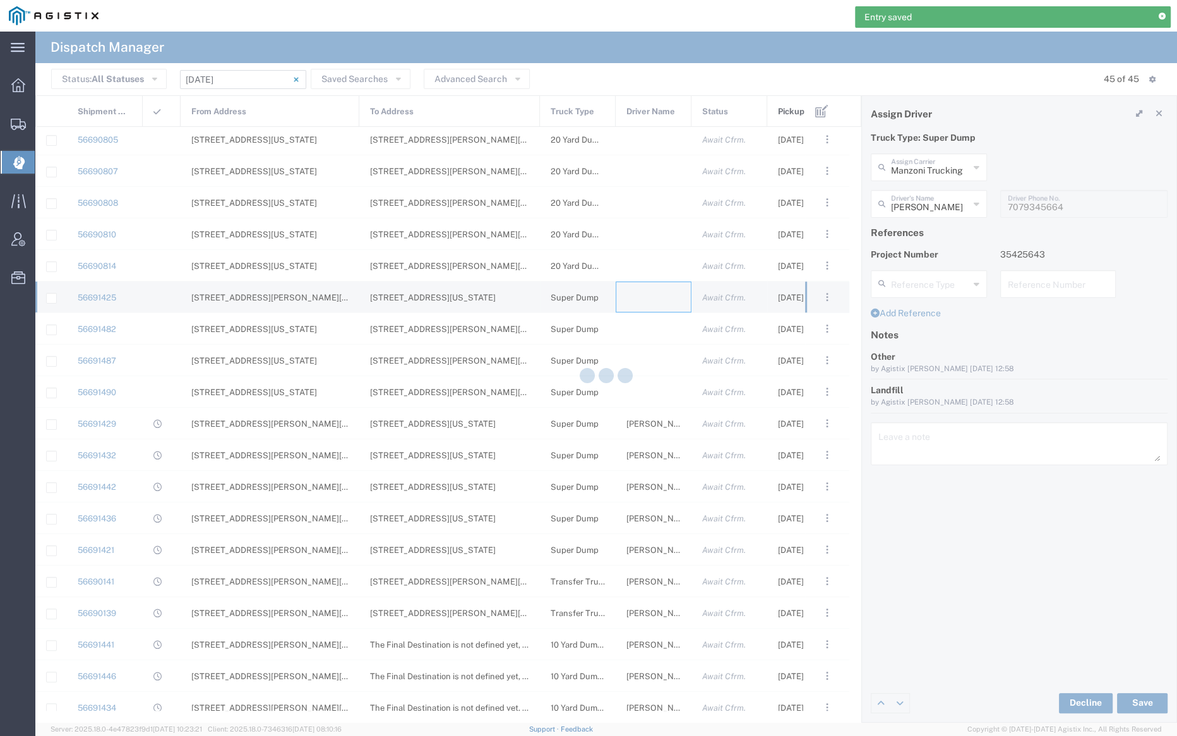
type input "[PERSON_NAME] Trucking"
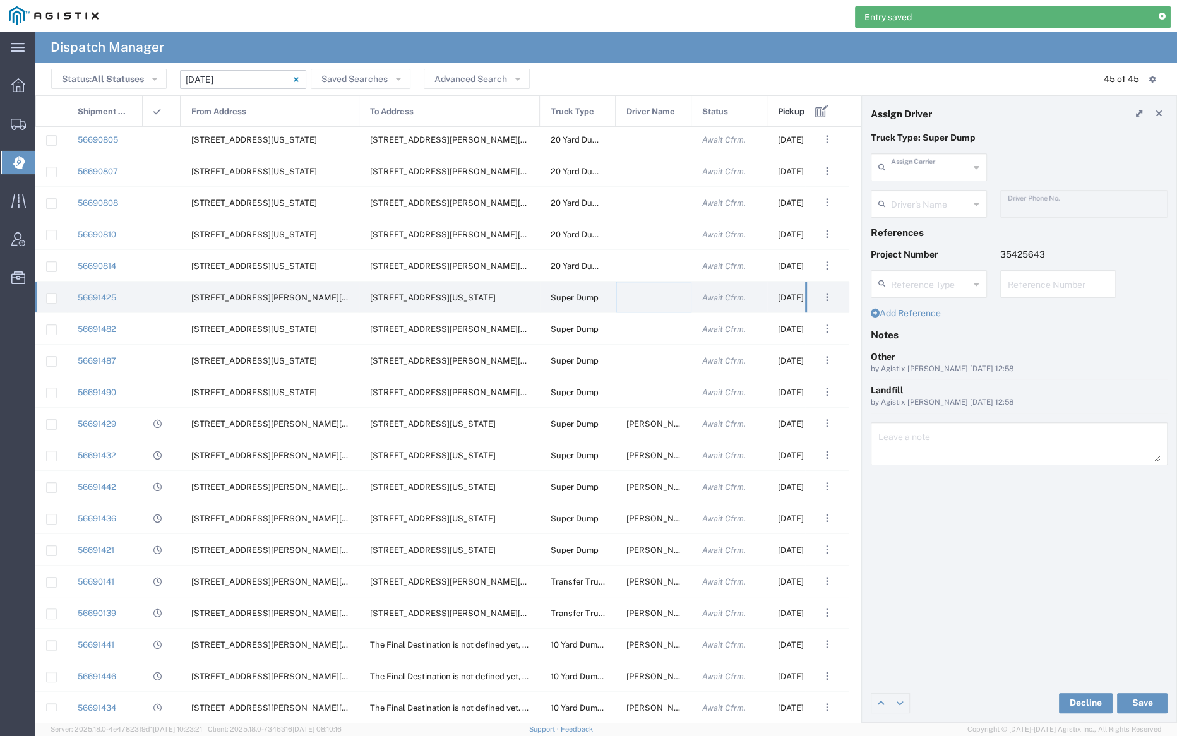
click at [931, 171] on input "text" at bounding box center [930, 166] width 78 height 22
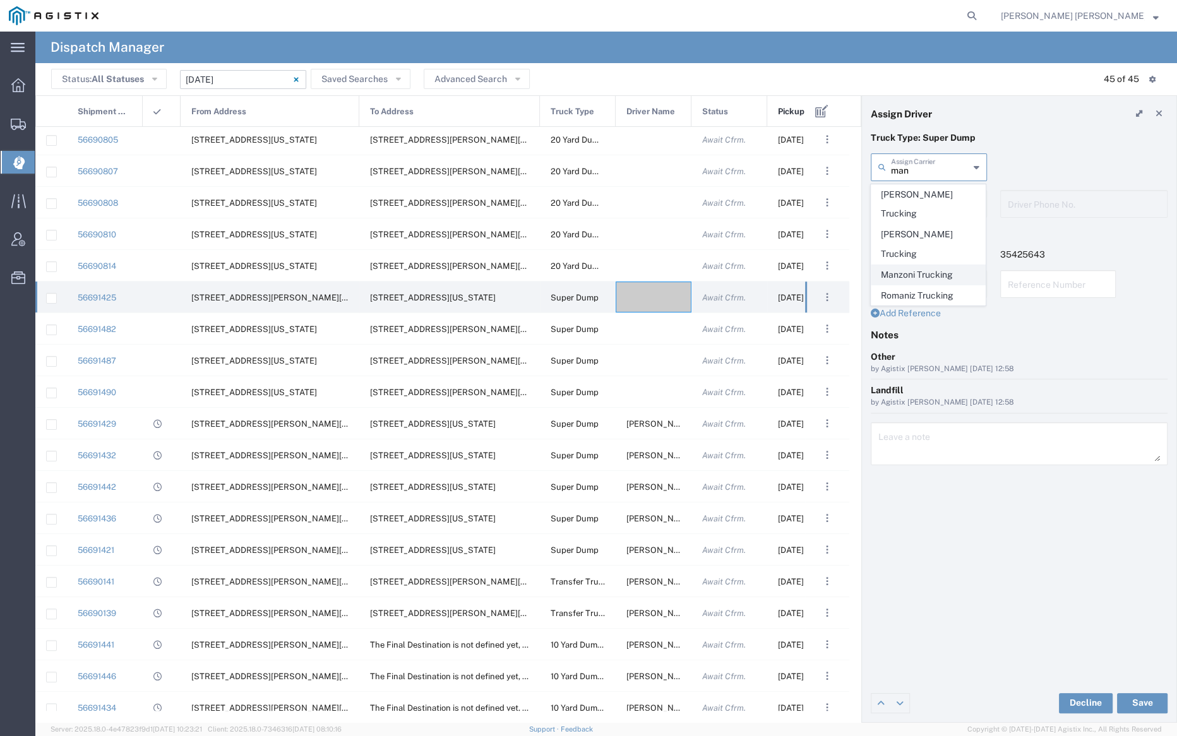
click at [948, 265] on span "Manzoni Trucking" at bounding box center [928, 275] width 114 height 20
type input "Manzoni Trucking"
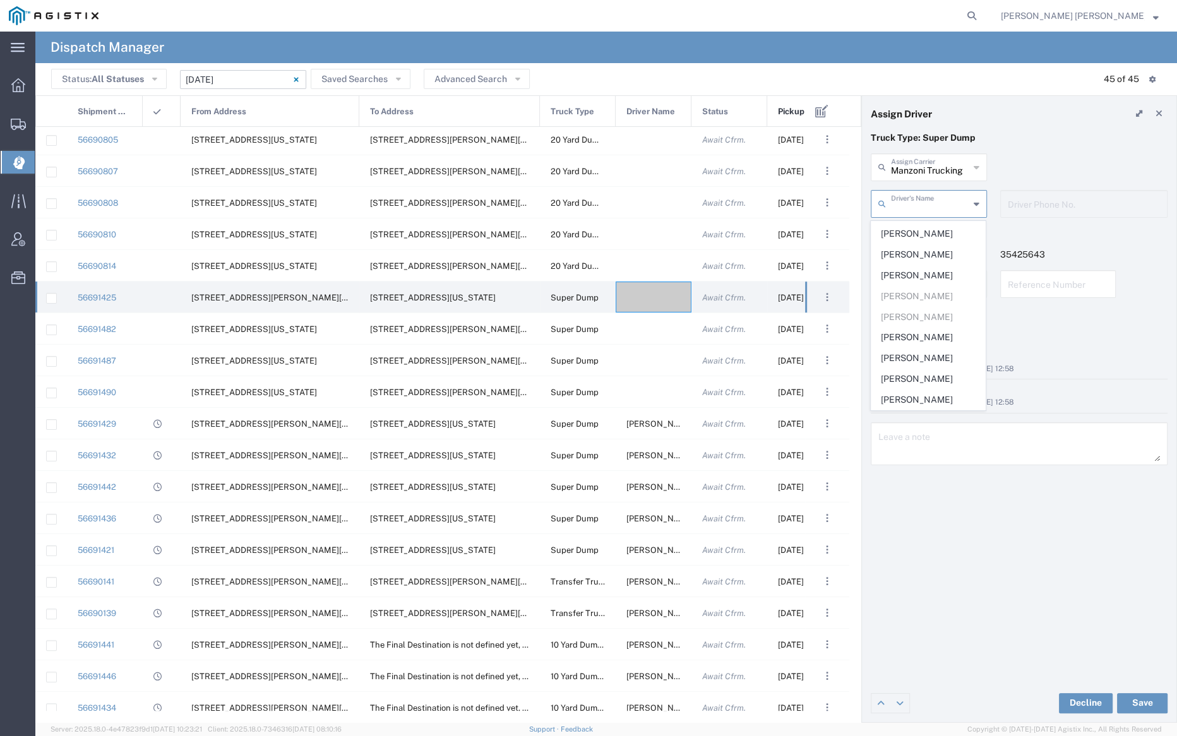
click at [930, 197] on input "text" at bounding box center [930, 203] width 78 height 22
click at [928, 352] on span "[PERSON_NAME]" at bounding box center [928, 355] width 114 height 20
type input "[PERSON_NAME]"
type input "[PHONE_NUMBER]"
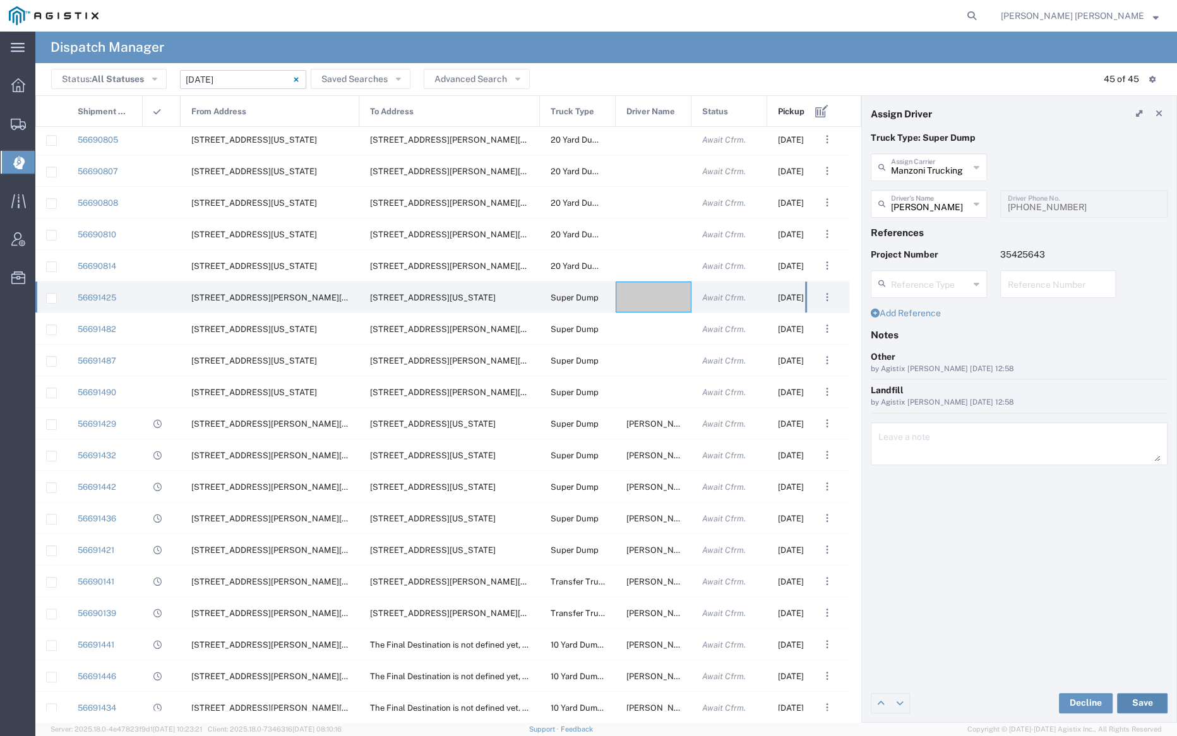
click at [1141, 697] on button "Save" at bounding box center [1142, 703] width 51 height 20
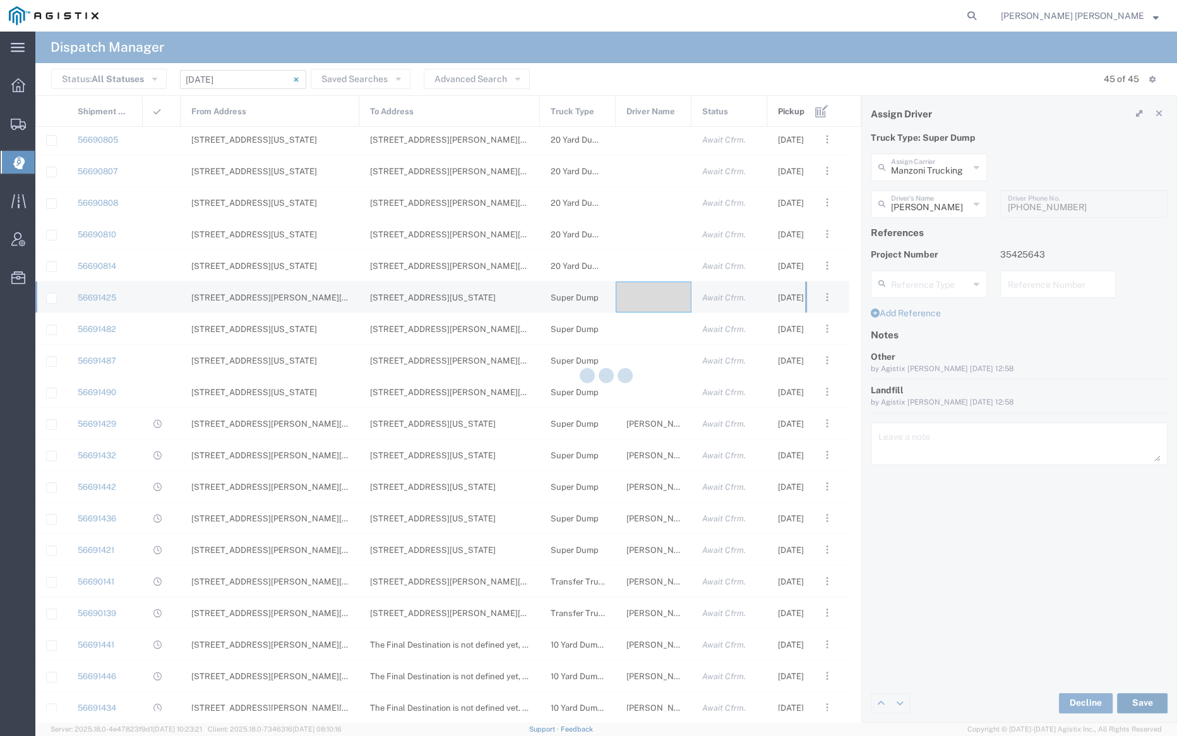
type input "[PERSON_NAME]"
type input "Manzoni Trucking"
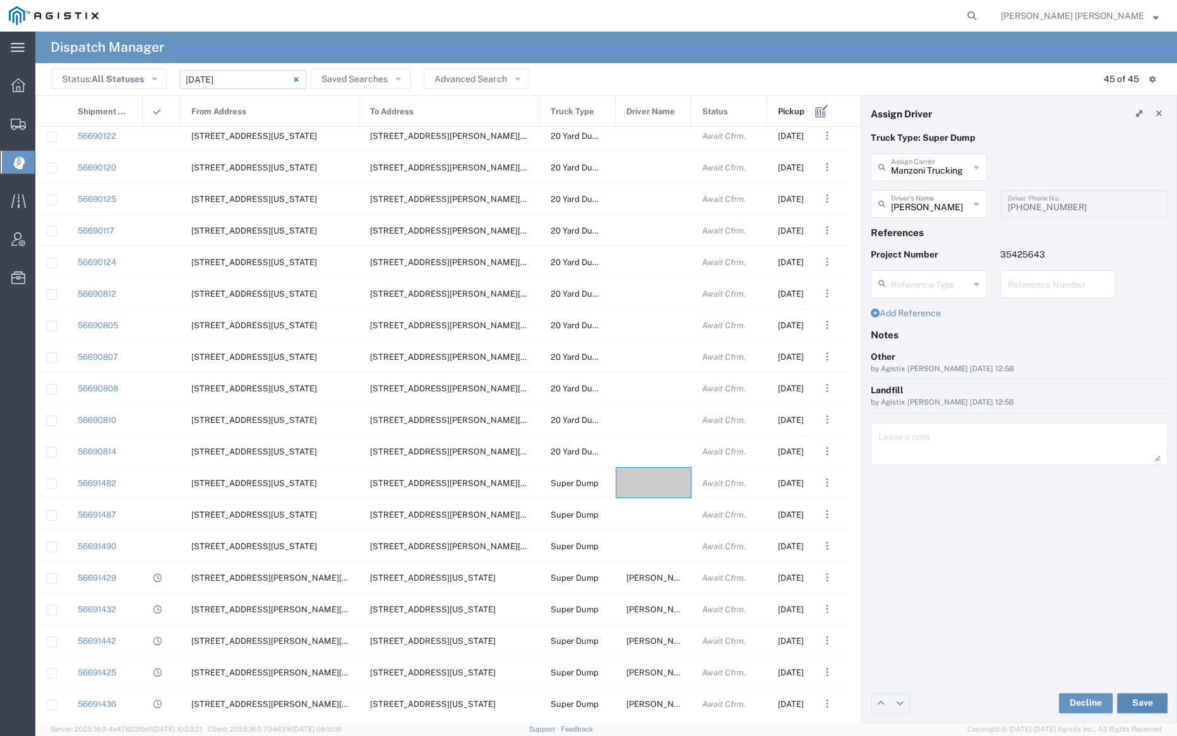
scroll to position [613, 0]
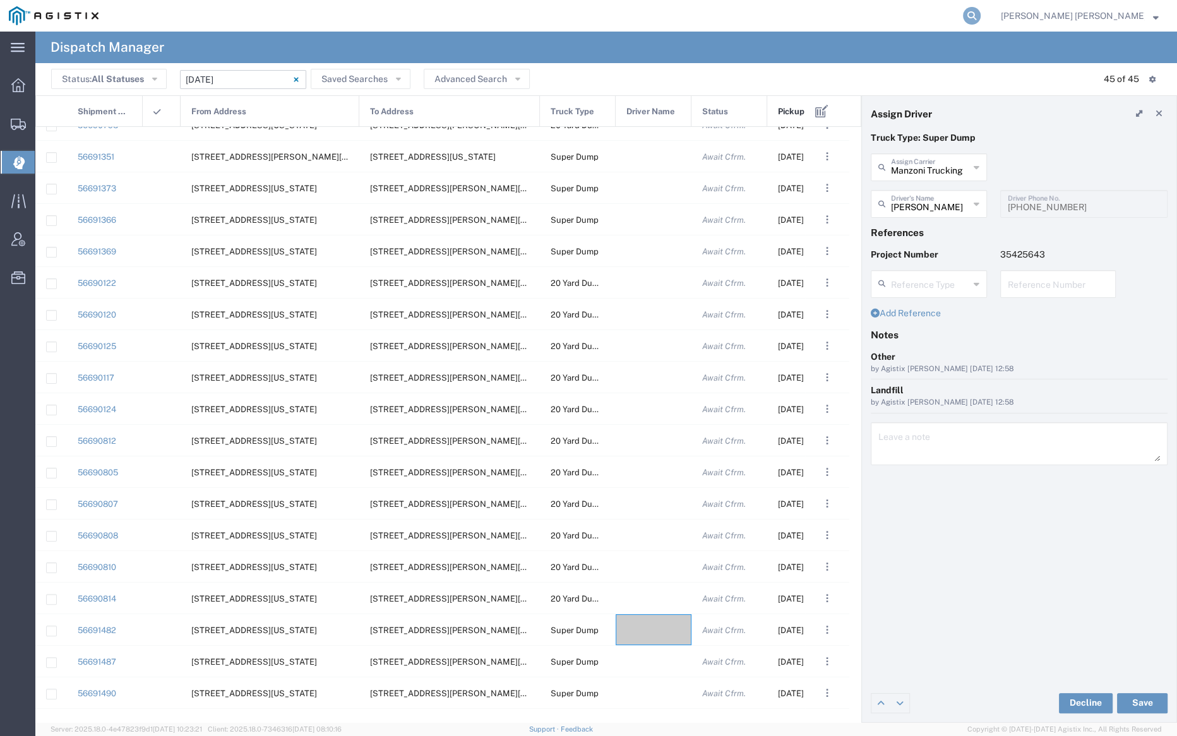
click at [981, 14] on icon at bounding box center [972, 16] width 18 height 18
click at [768, 9] on input "search" at bounding box center [771, 16] width 384 height 30
paste input "56575115"
click at [981, 15] on icon at bounding box center [972, 16] width 18 height 18
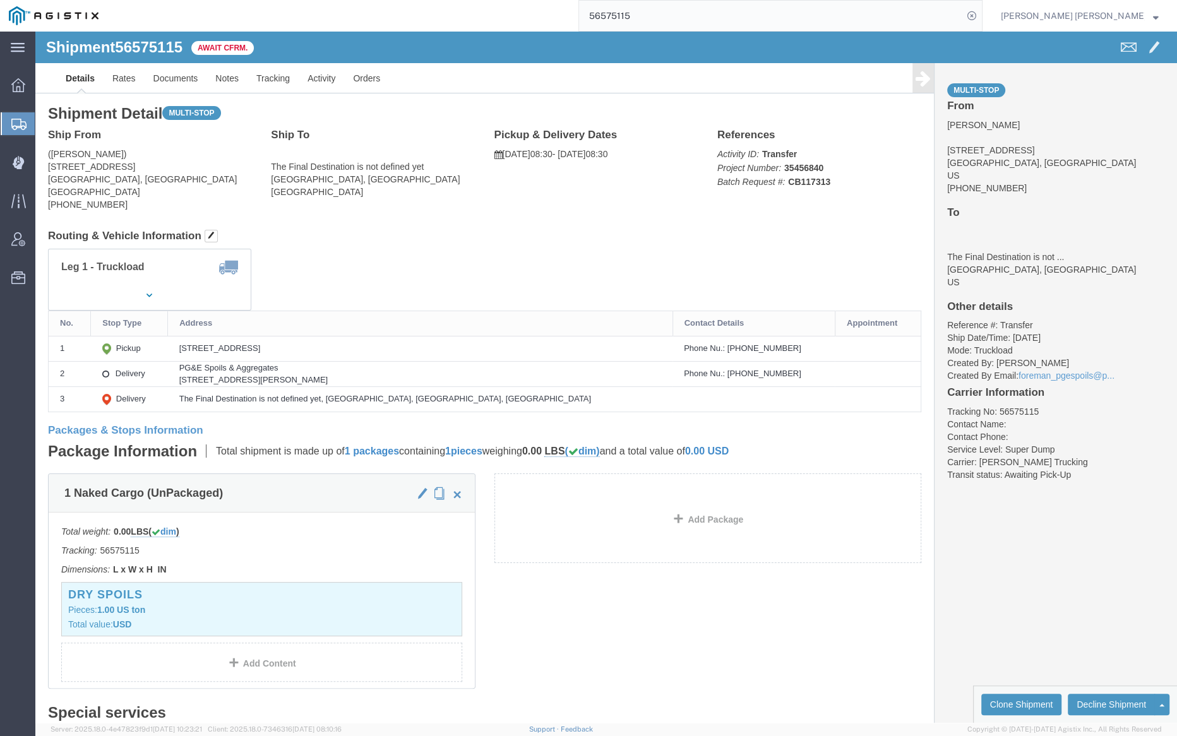
click at [683, 16] on input "56575115" at bounding box center [771, 16] width 384 height 30
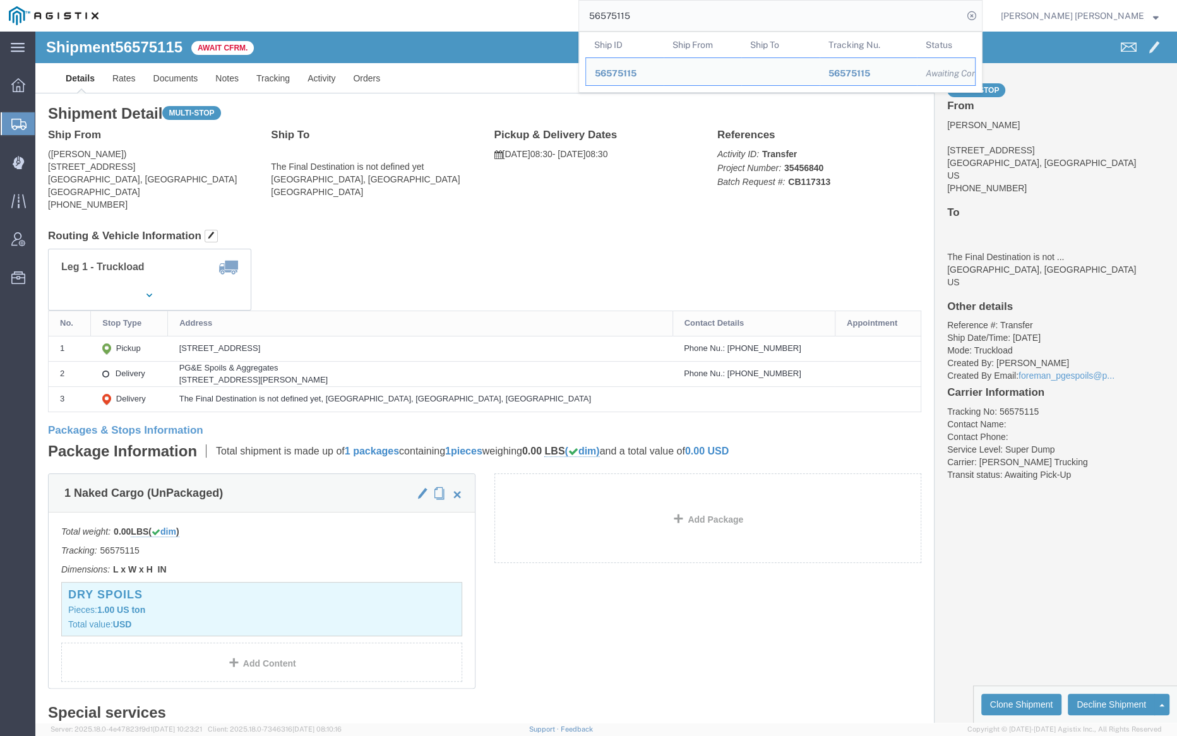
click at [683, 16] on input "56575115" at bounding box center [771, 16] width 384 height 30
type input "v"
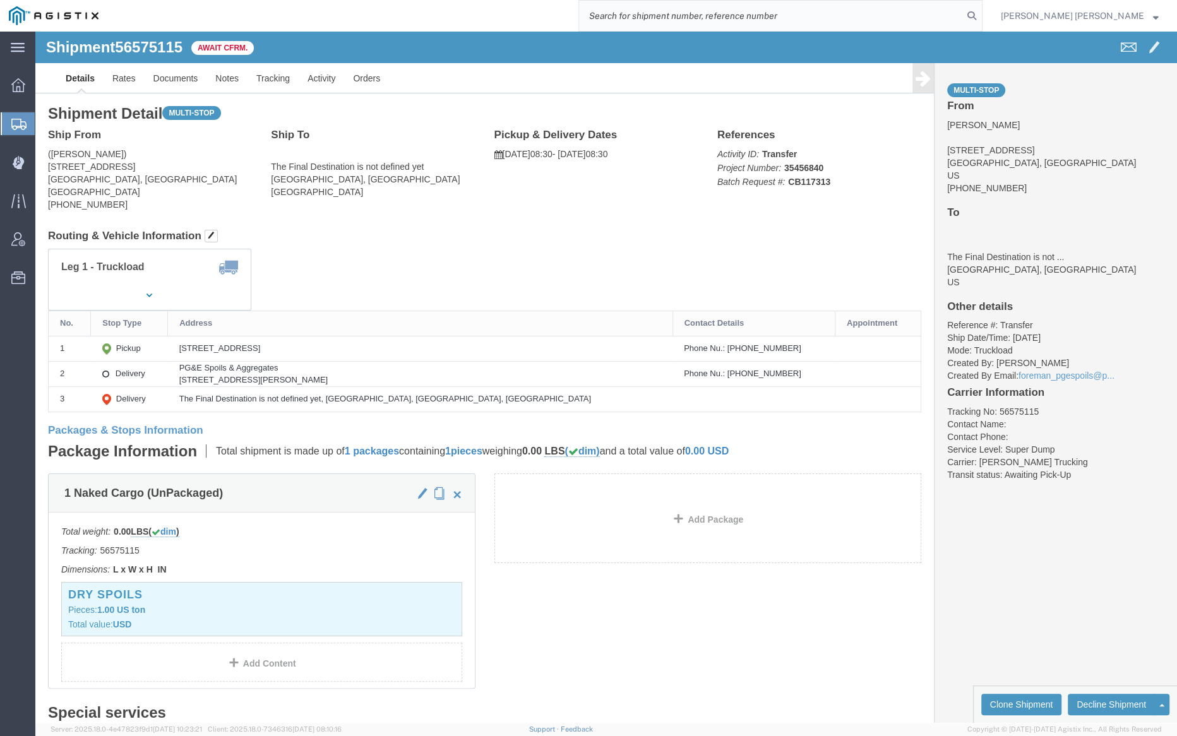
paste input "56626795"
click at [981, 16] on icon at bounding box center [972, 16] width 18 height 18
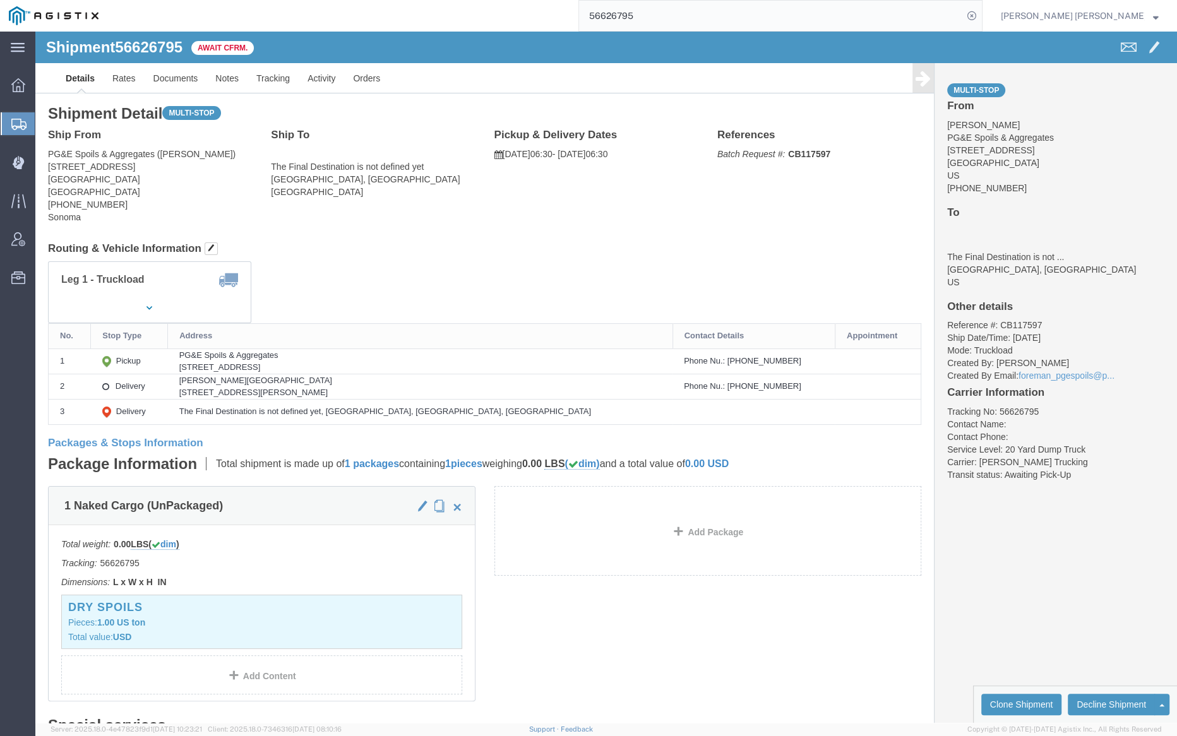
click at [675, 18] on input "56626795" at bounding box center [771, 16] width 384 height 30
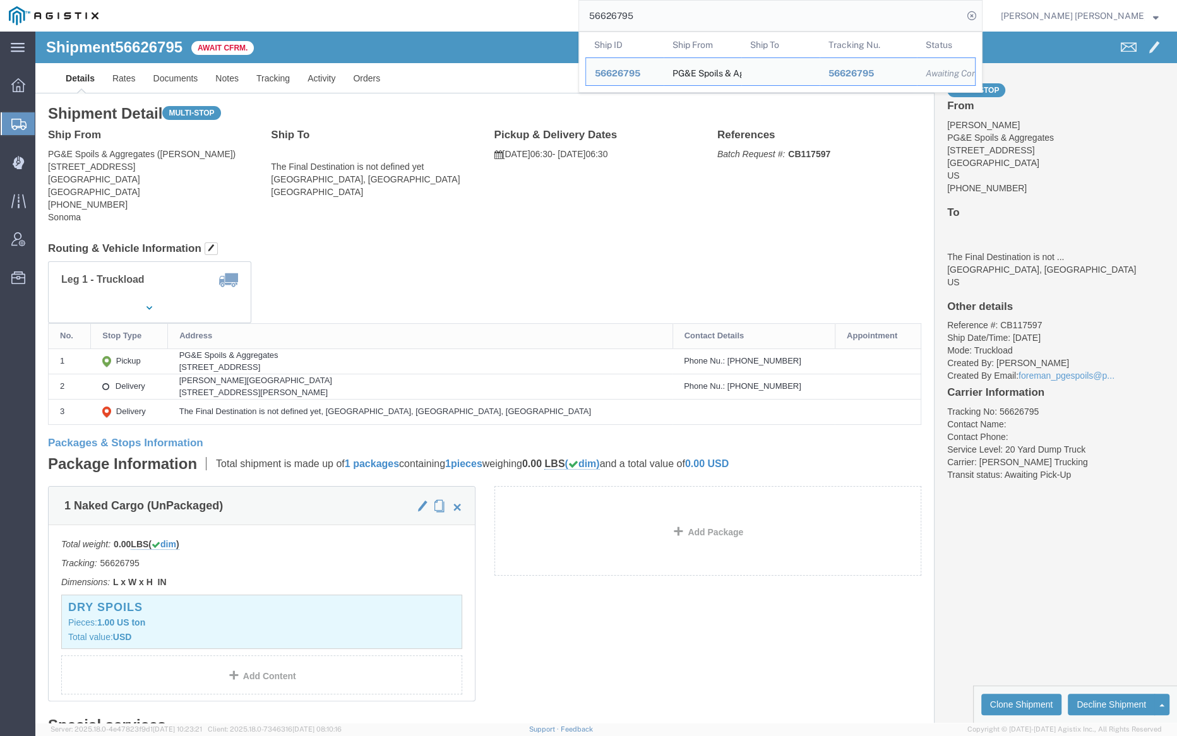
click at [675, 18] on input "56626795" at bounding box center [771, 16] width 384 height 30
paste input "836"
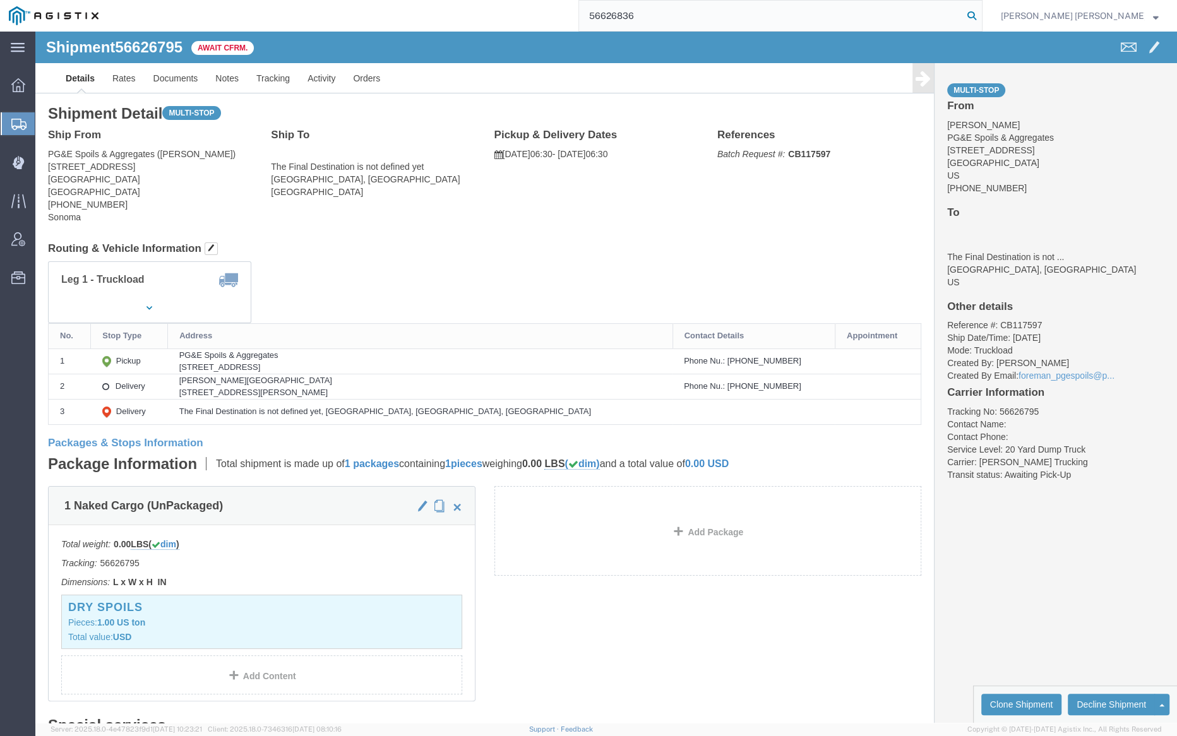
click at [981, 15] on icon at bounding box center [972, 16] width 18 height 18
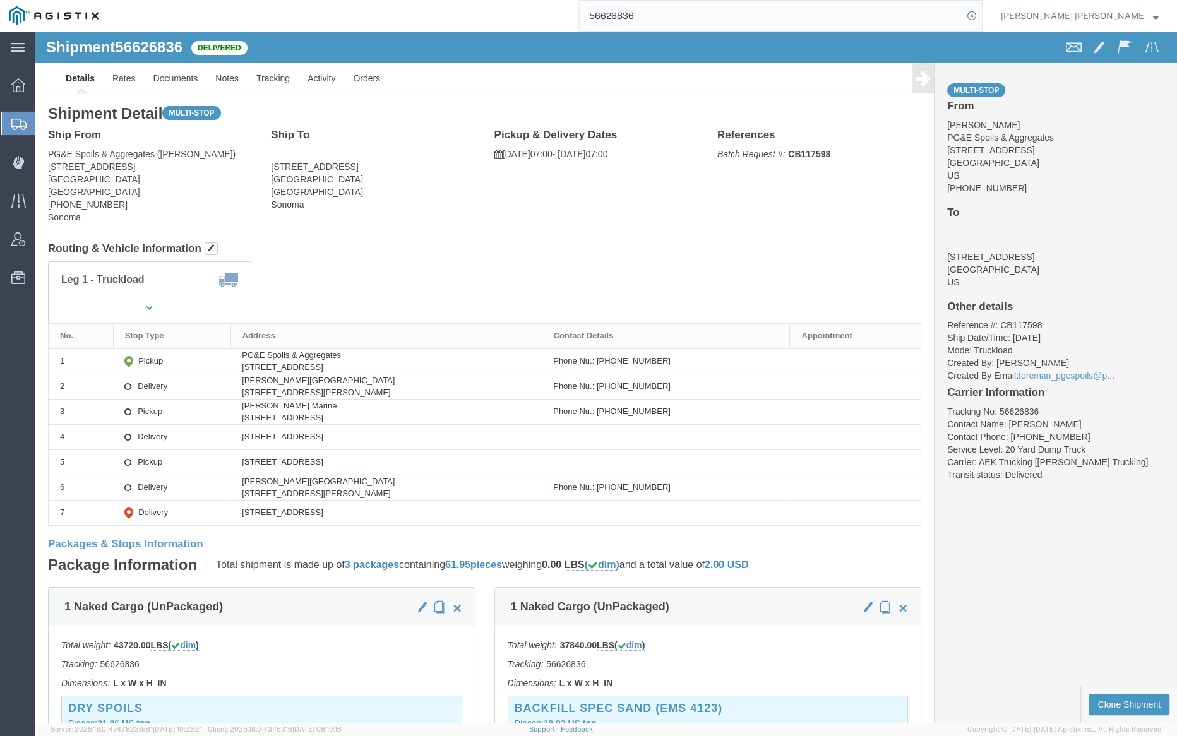
click at [668, 18] on input "56626836" at bounding box center [771, 16] width 384 height 30
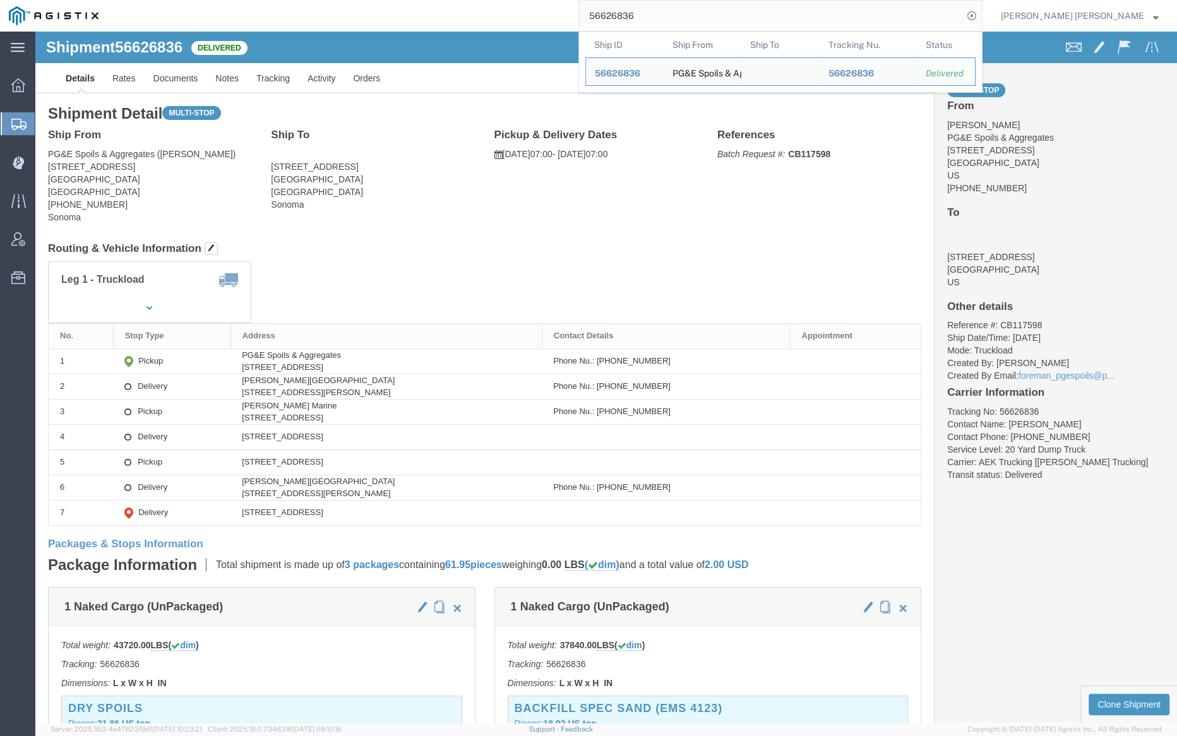
click at [668, 18] on input "56626836" at bounding box center [771, 16] width 384 height 30
click at [667, 20] on input "56626836" at bounding box center [771, 16] width 384 height 30
paste input "9"
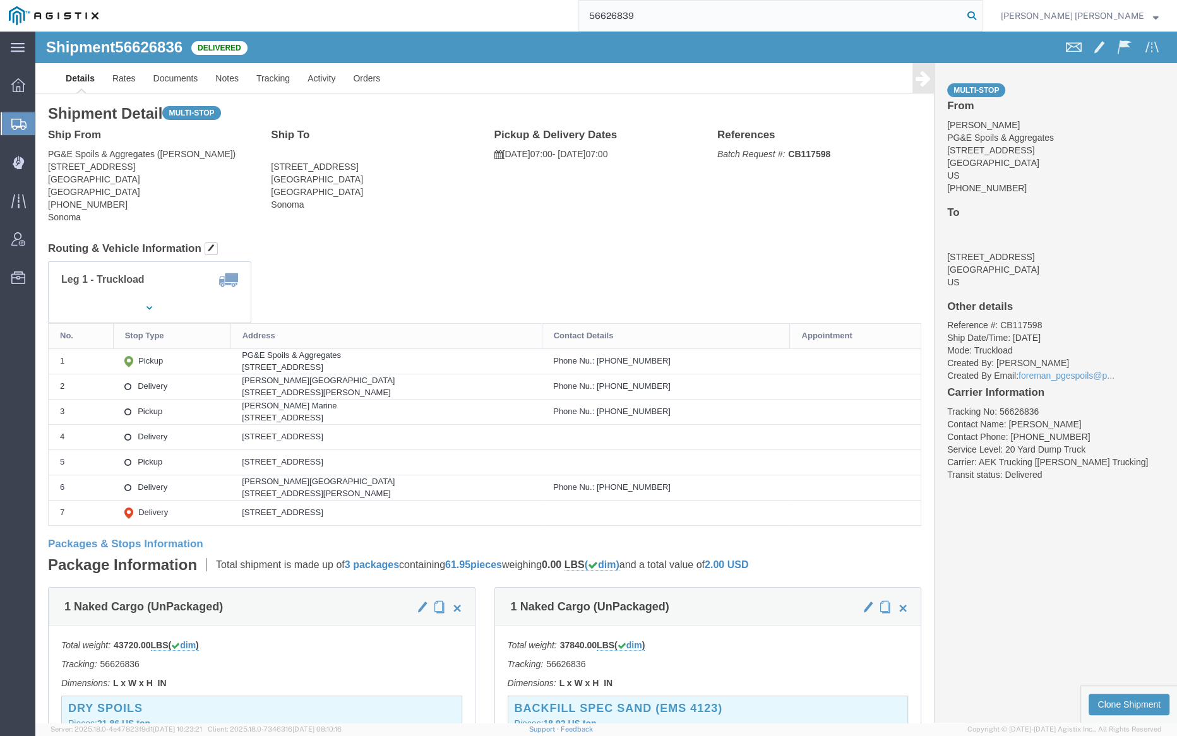
click at [981, 15] on icon at bounding box center [972, 16] width 18 height 18
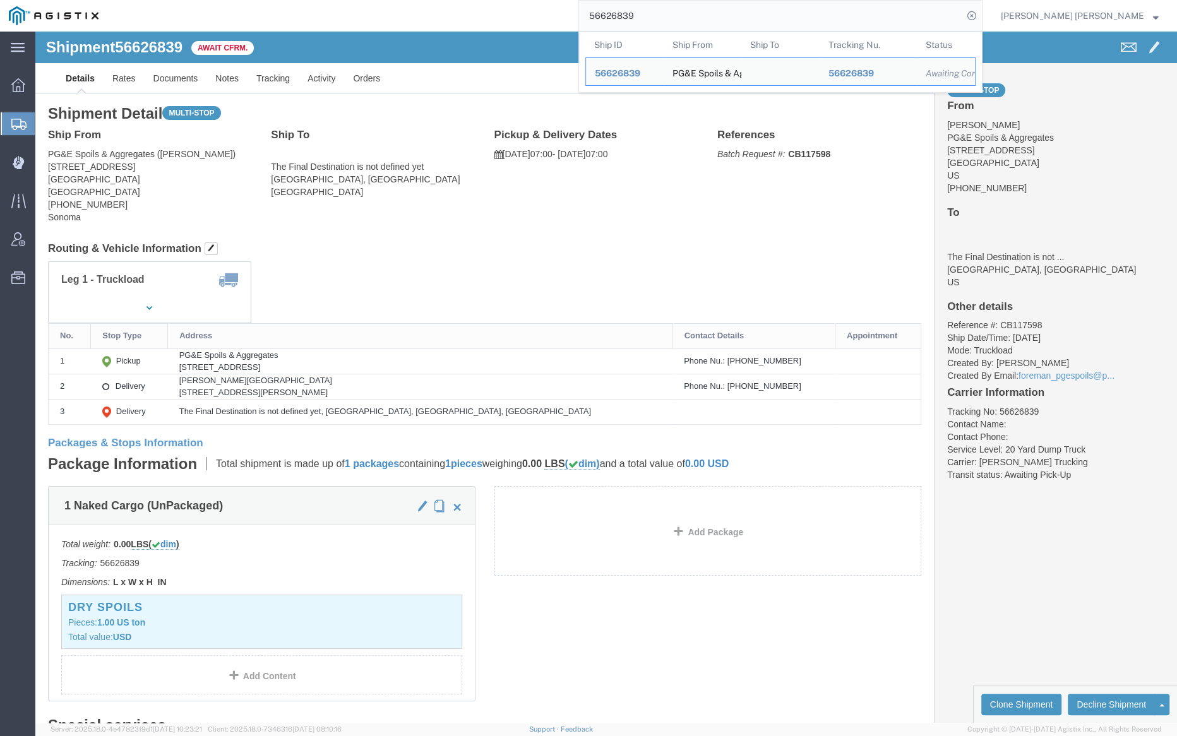
click at [676, 13] on input "56626839" at bounding box center [771, 16] width 384 height 30
paste input "7395"
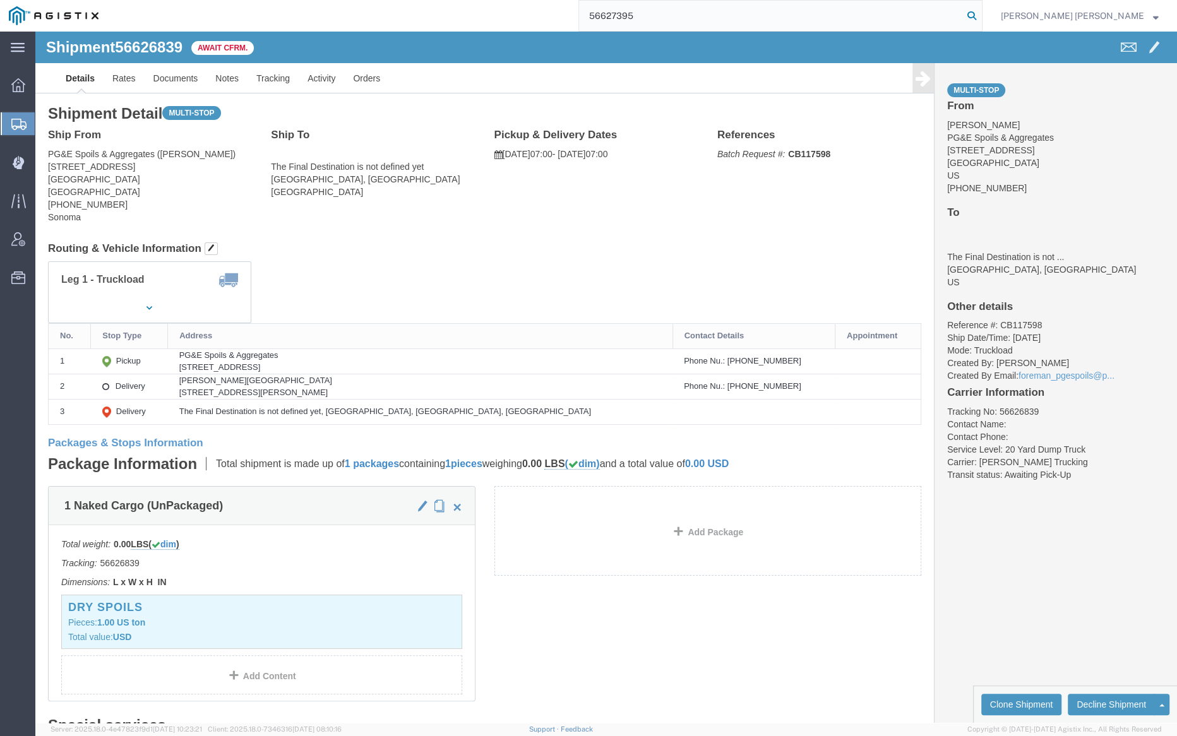
click at [981, 18] on icon at bounding box center [972, 16] width 18 height 18
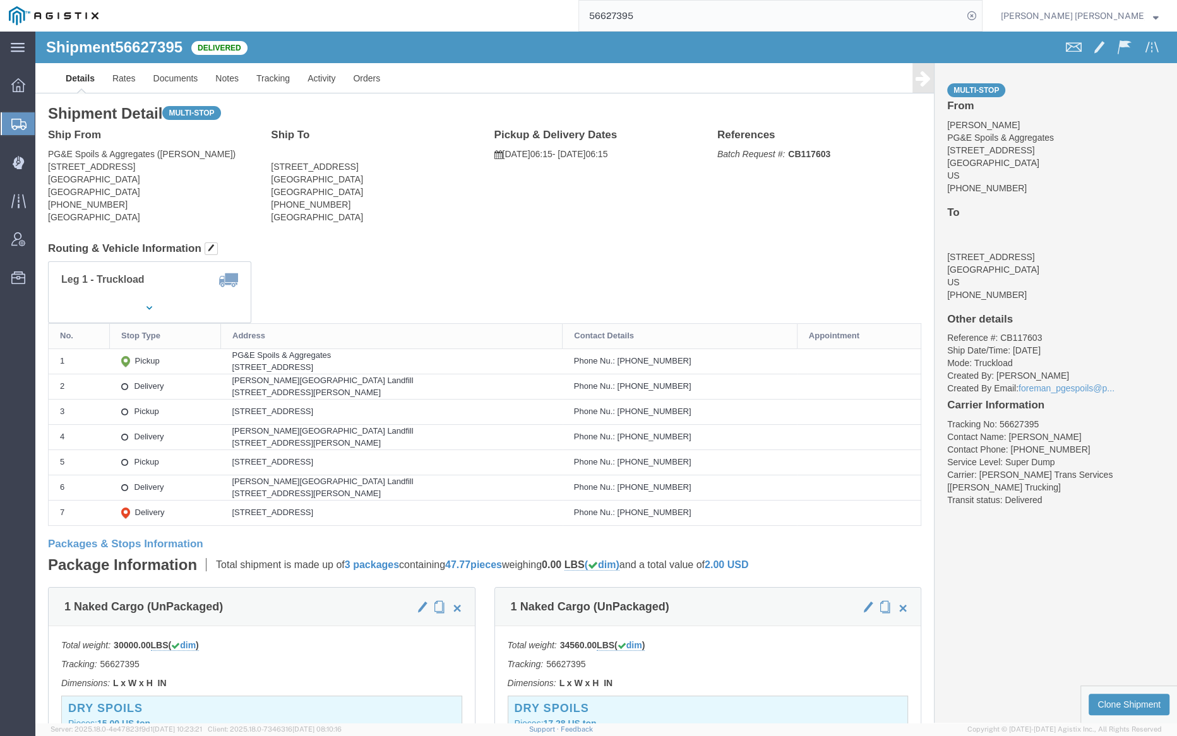
click at [673, 16] on input "56627395" at bounding box center [771, 16] width 384 height 30
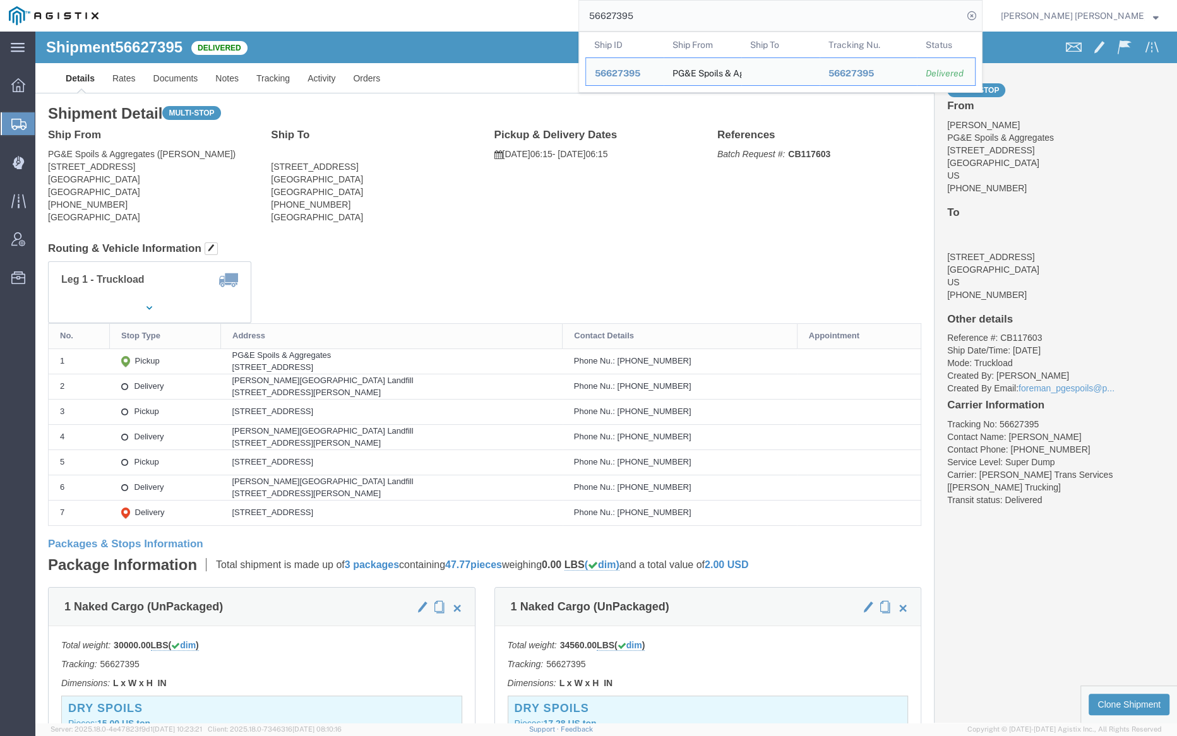
click at [673, 16] on input "56627395" at bounding box center [771, 16] width 384 height 30
paste input "420"
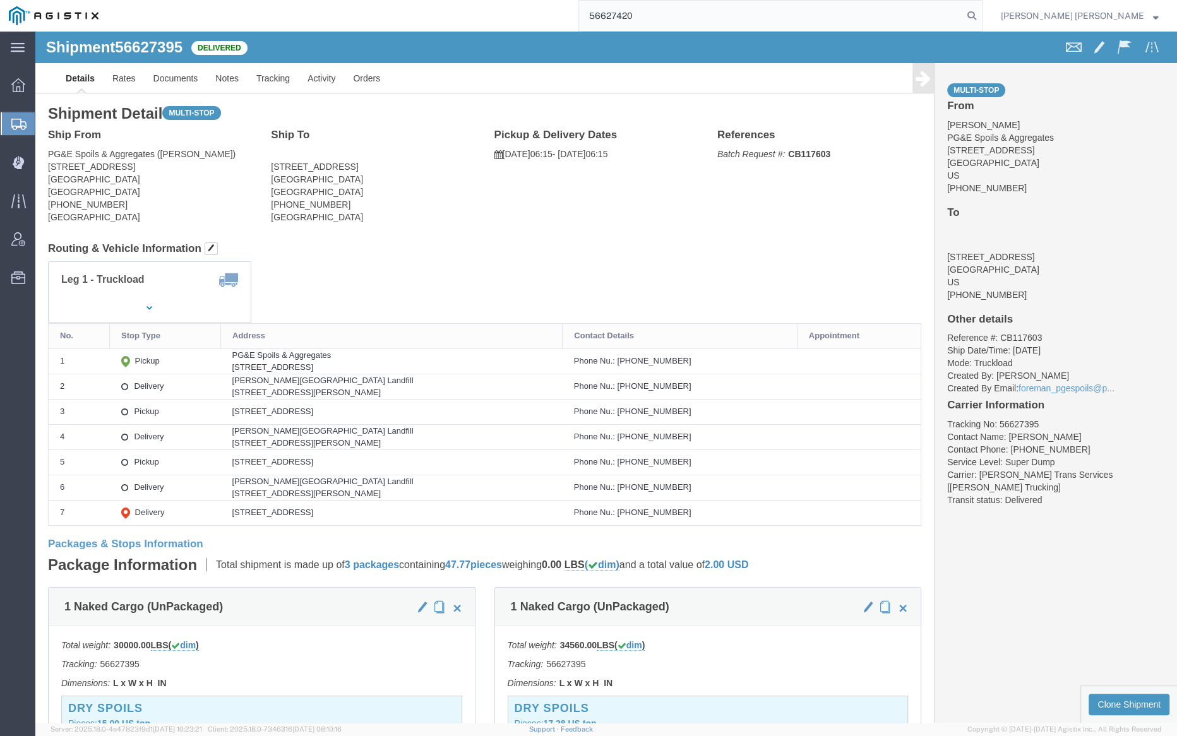
drag, startPoint x: 1043, startPoint y: 17, endPoint x: 651, endPoint y: 30, distance: 392.3
click at [981, 17] on icon at bounding box center [972, 16] width 18 height 18
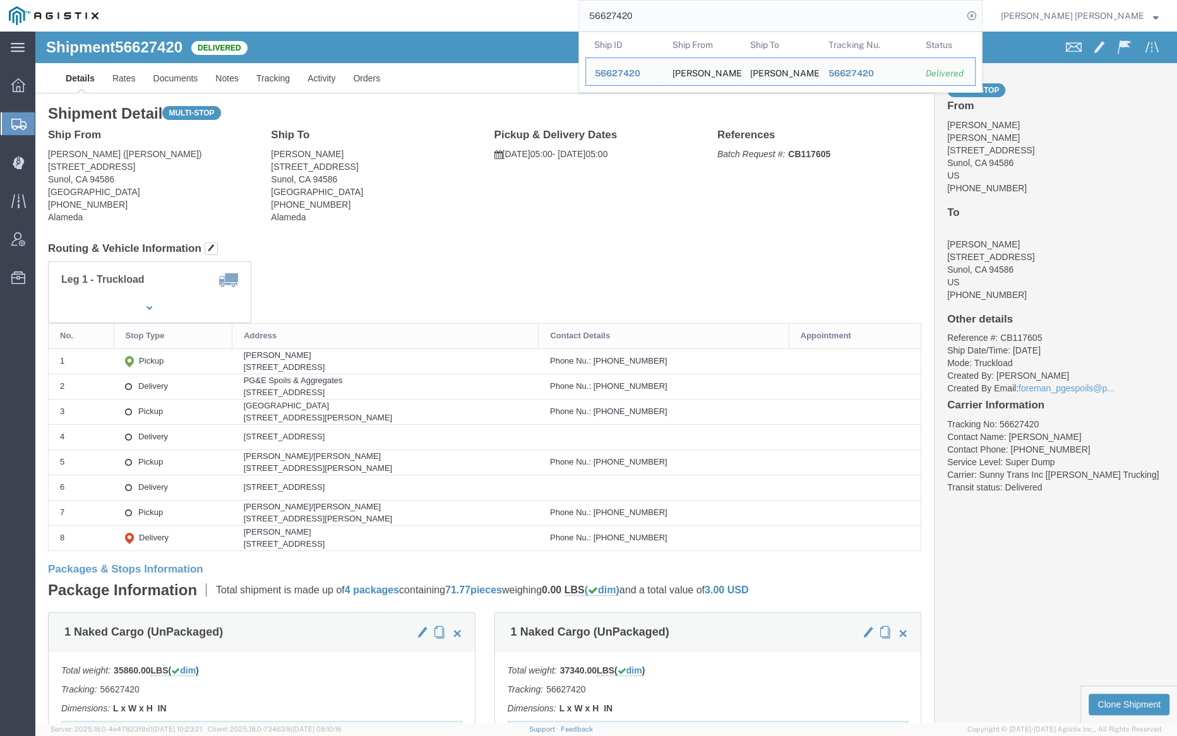
click at [684, 9] on input "56627420" at bounding box center [771, 16] width 384 height 30
paste input "44"
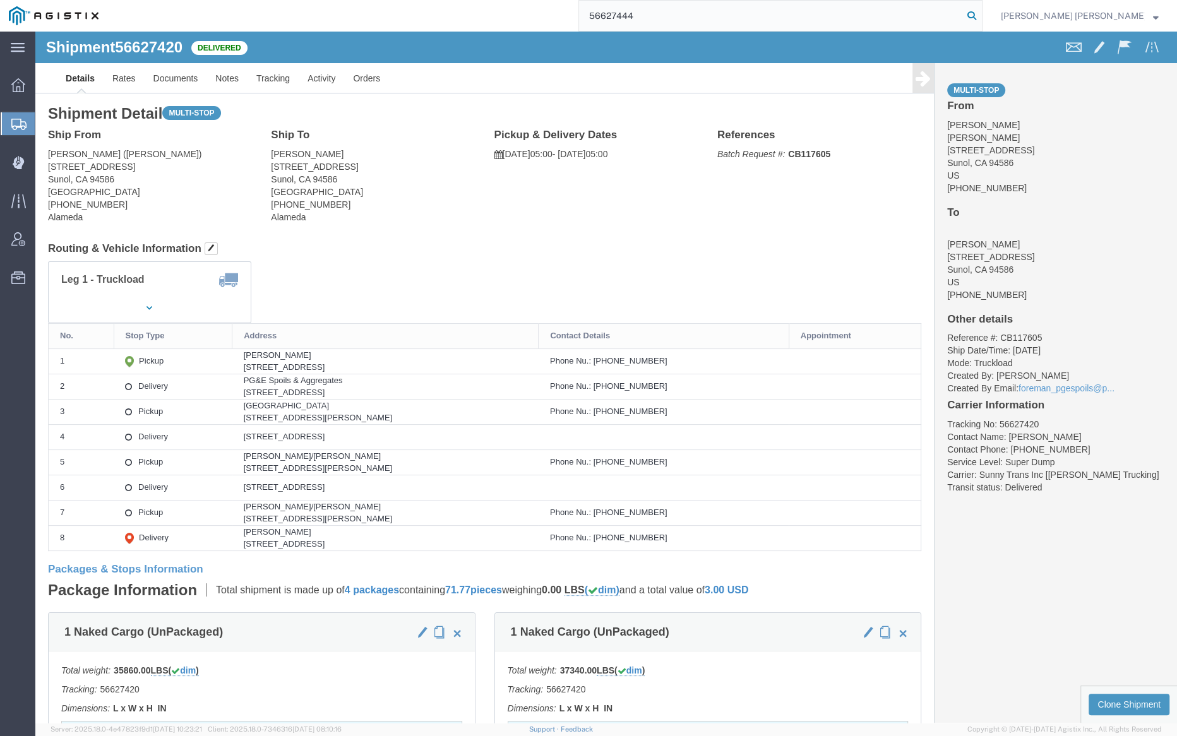
click at [981, 13] on icon at bounding box center [972, 16] width 18 height 18
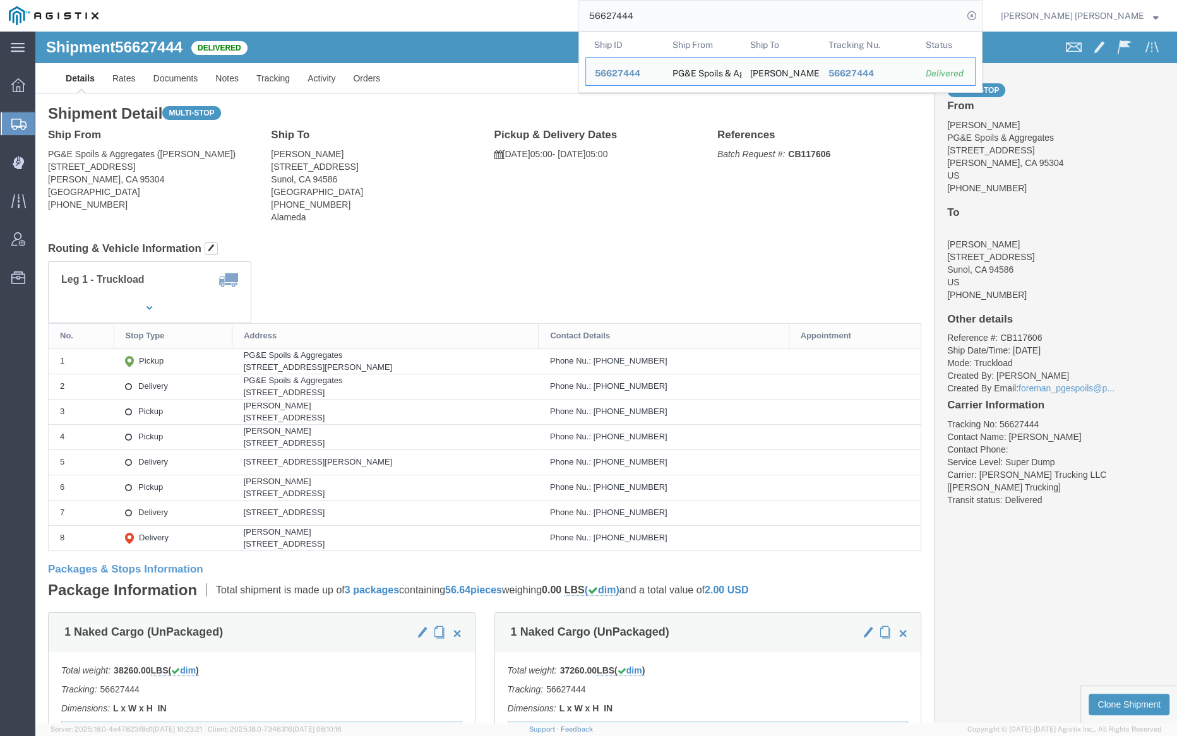
click at [680, 16] on input "56627444" at bounding box center [771, 16] width 384 height 30
paste input "49098"
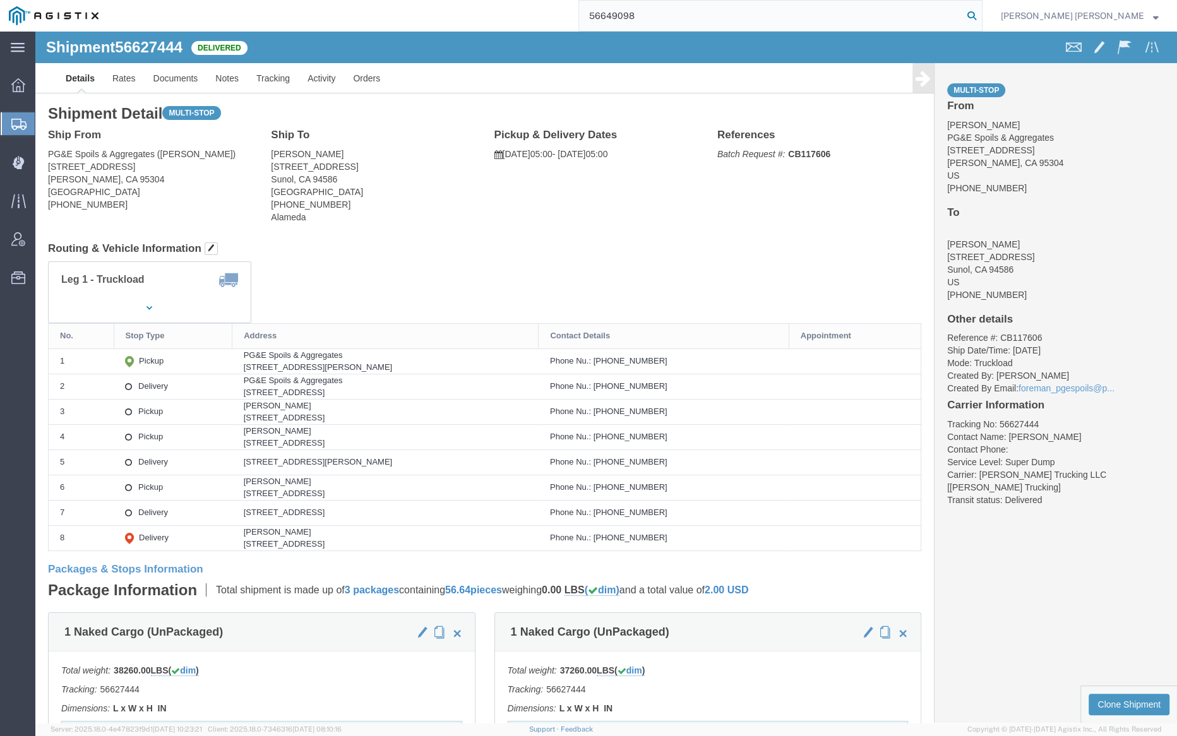
click at [981, 12] on icon at bounding box center [972, 16] width 18 height 18
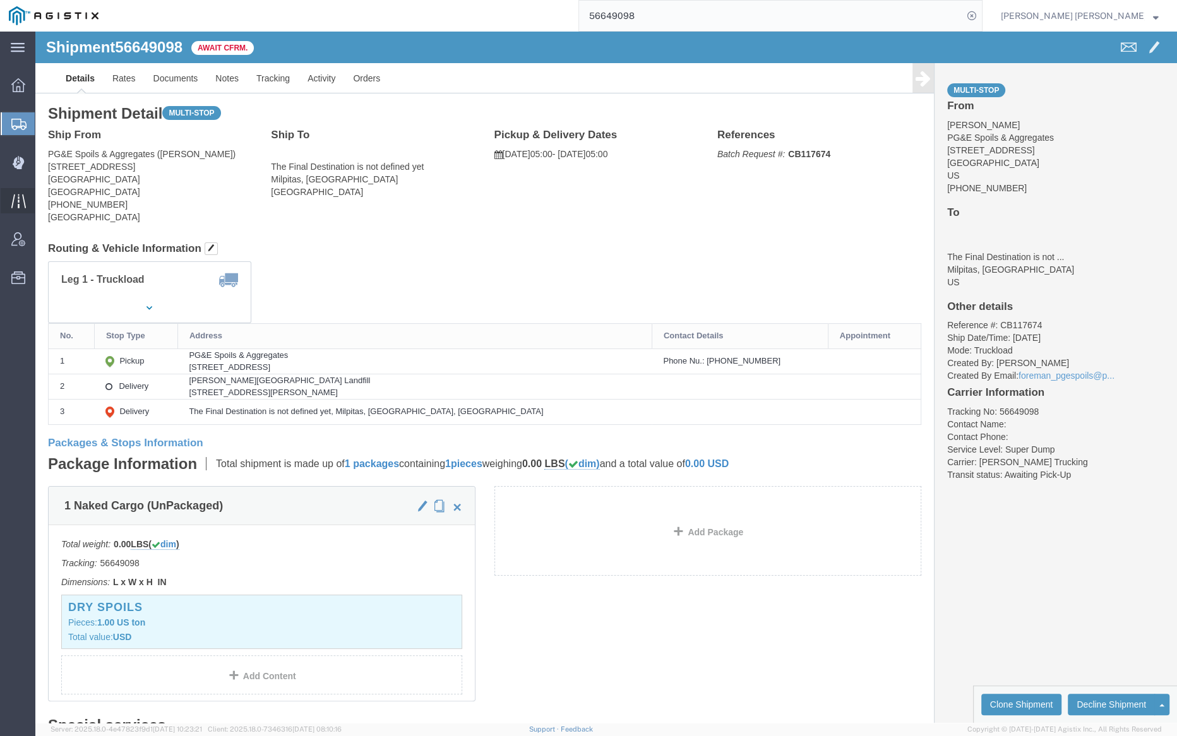
click at [671, 15] on input "56649098" at bounding box center [771, 16] width 384 height 30
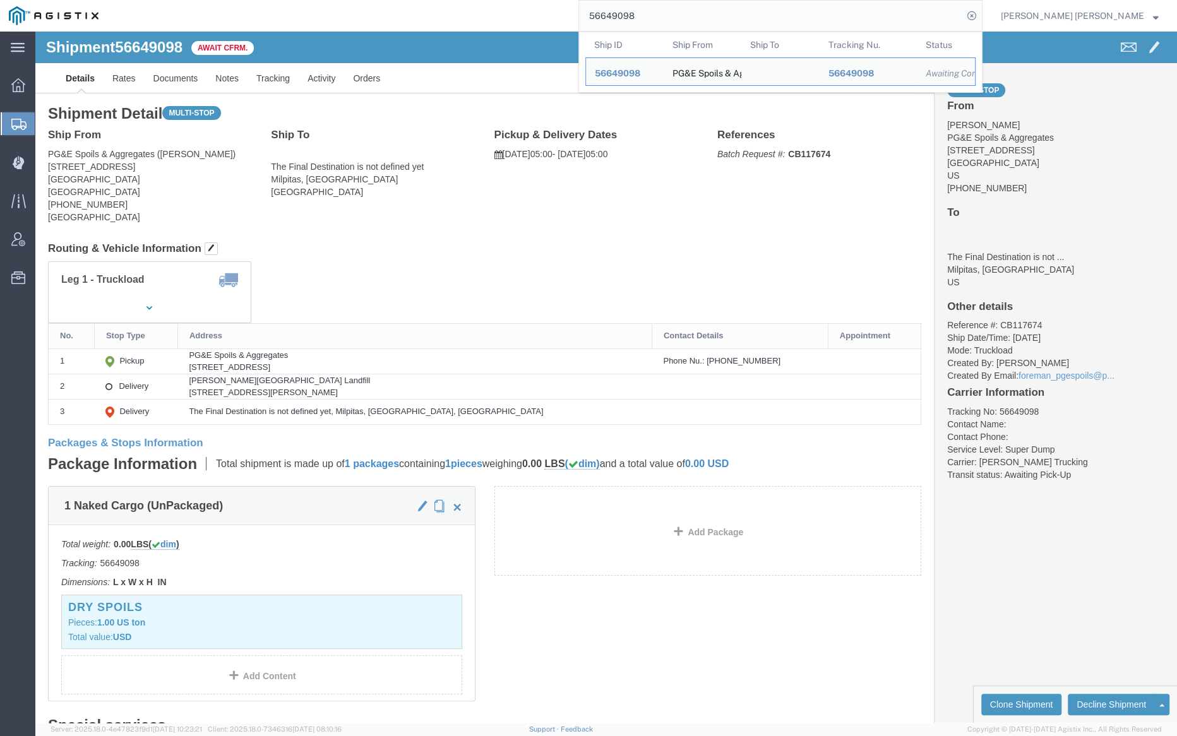
paste input "109"
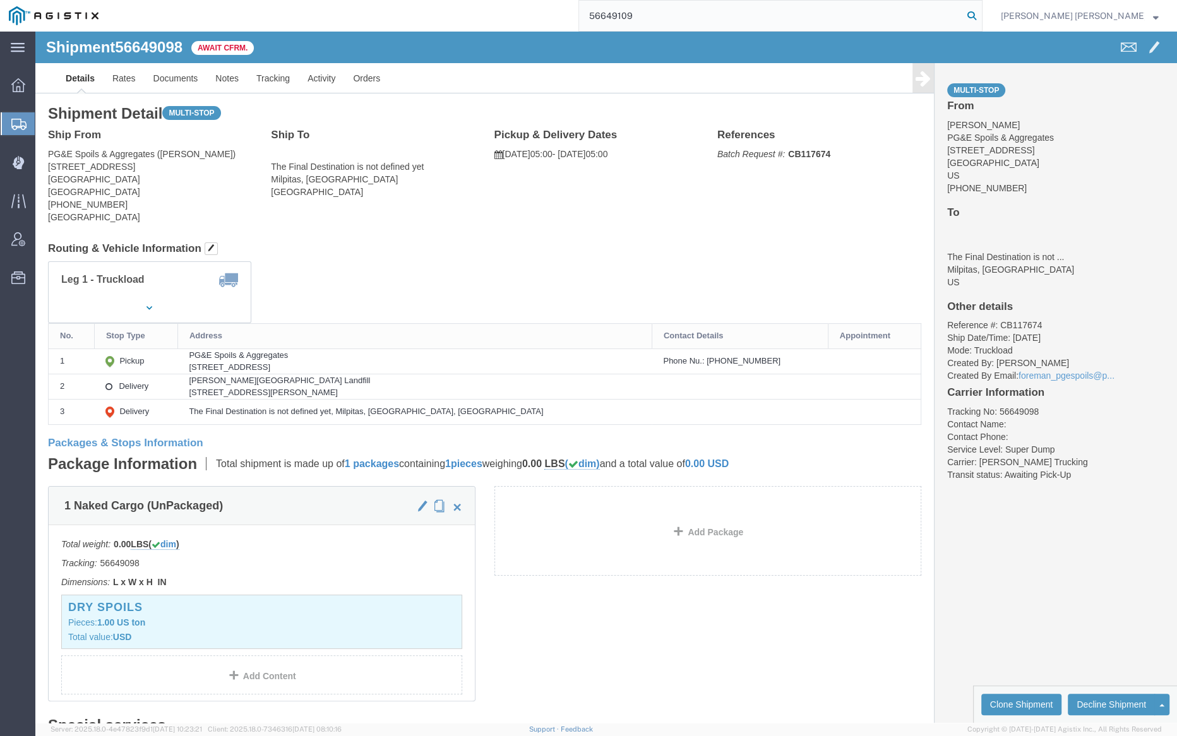
click at [981, 12] on icon at bounding box center [972, 16] width 18 height 18
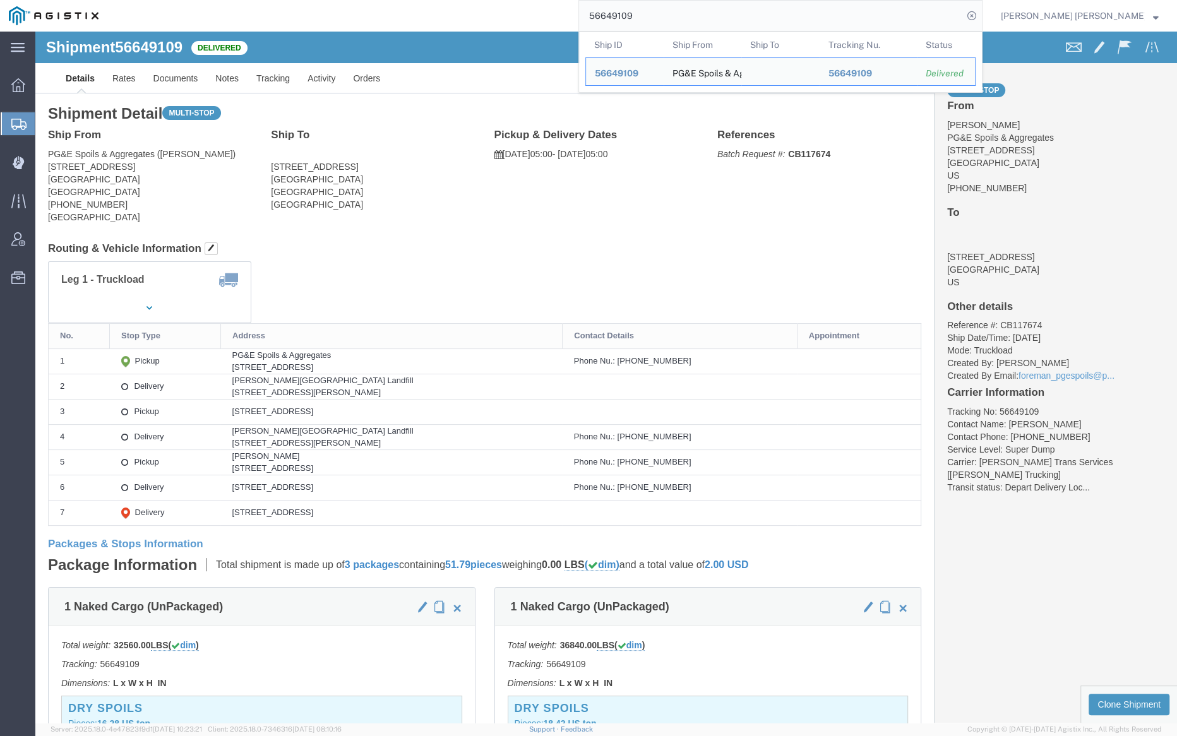
click at [685, 17] on input "56649109" at bounding box center [771, 16] width 384 height 30
paste input "11"
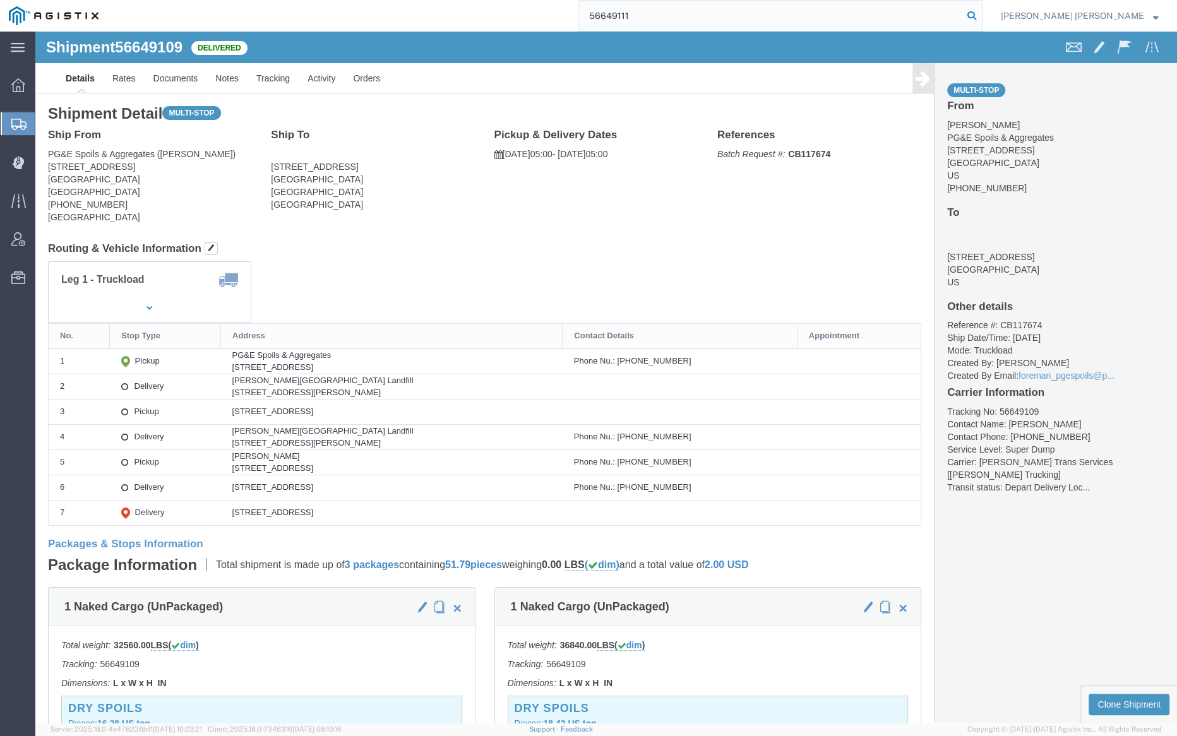
click at [981, 16] on icon at bounding box center [972, 16] width 18 height 18
click at [679, 17] on input "56649111" at bounding box center [771, 16] width 384 height 30
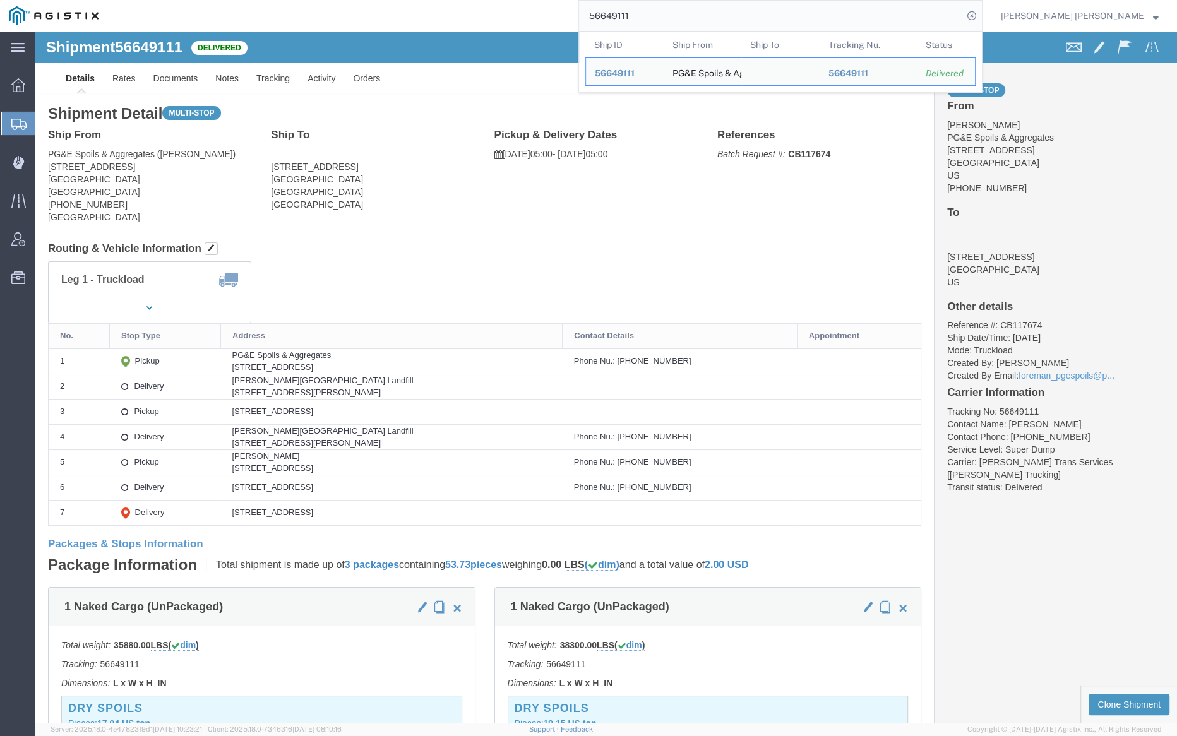
click at [679, 17] on input "56649111" at bounding box center [771, 16] width 384 height 30
paste input "50626"
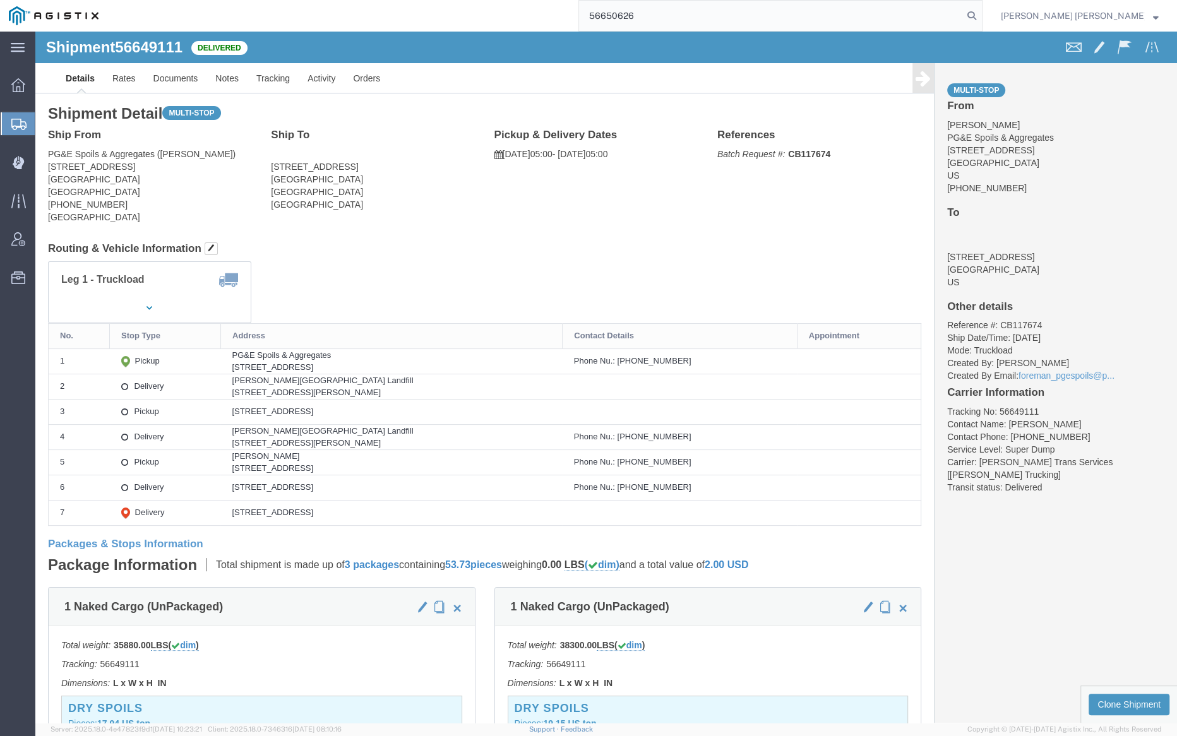
click at [981, 13] on icon at bounding box center [972, 16] width 18 height 18
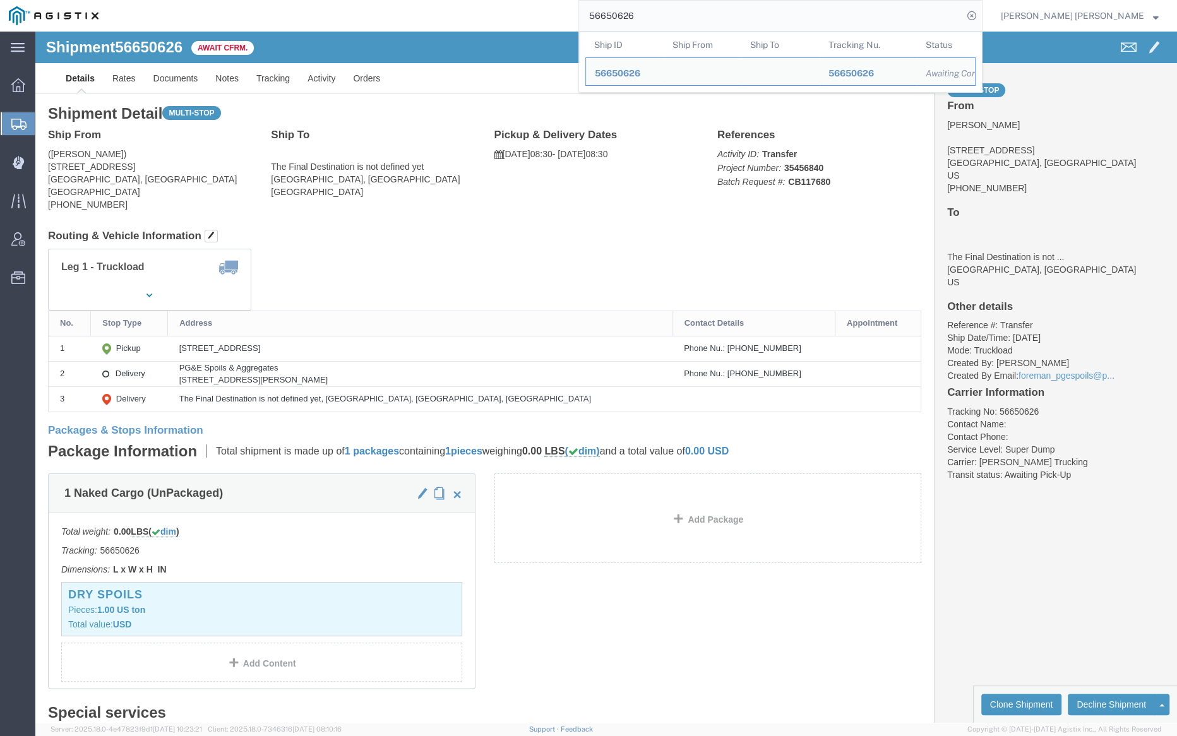
click at [672, 15] on input "56650626" at bounding box center [771, 16] width 384 height 30
paste input "8"
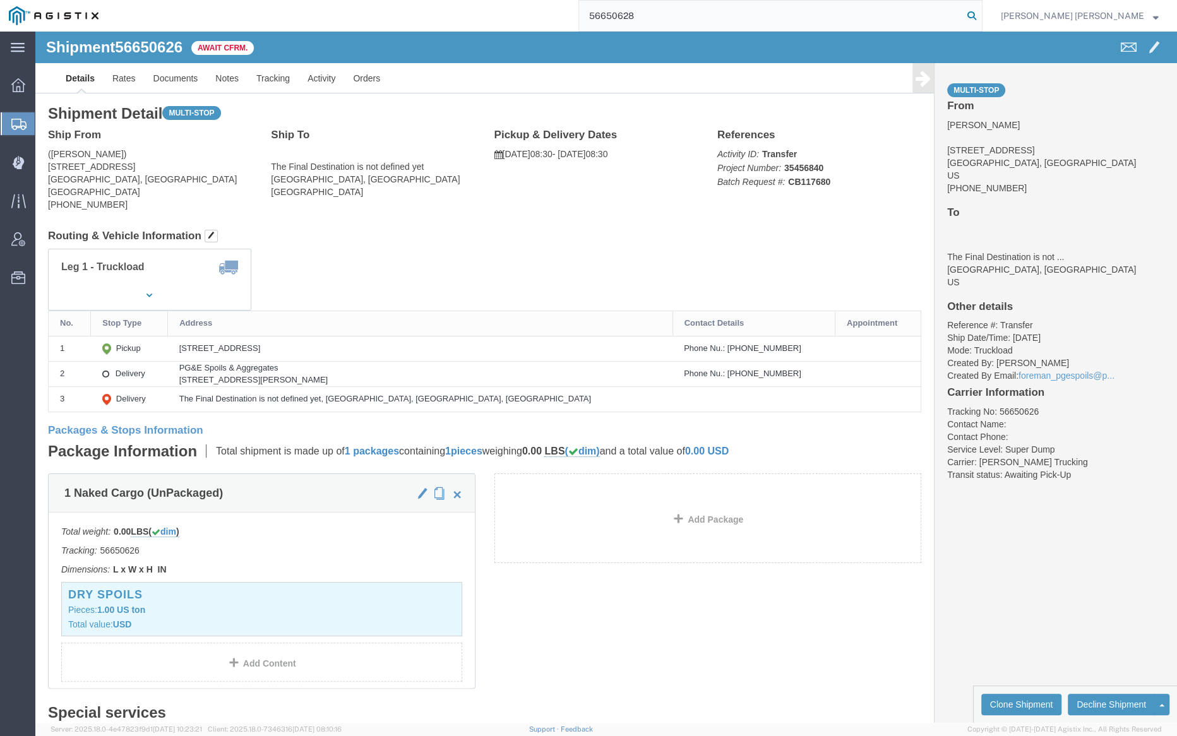
click at [981, 17] on icon at bounding box center [972, 16] width 18 height 18
click at [684, 17] on input "56650628" at bounding box center [771, 16] width 384 height 30
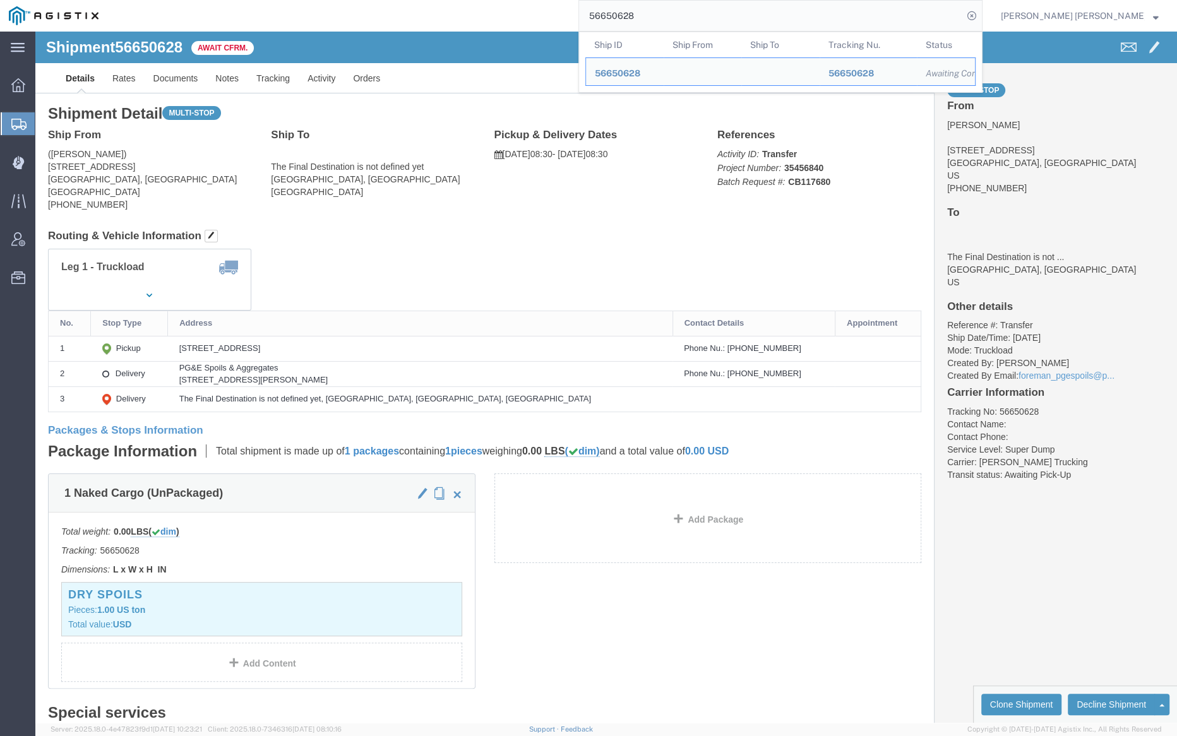
paste input "1469"
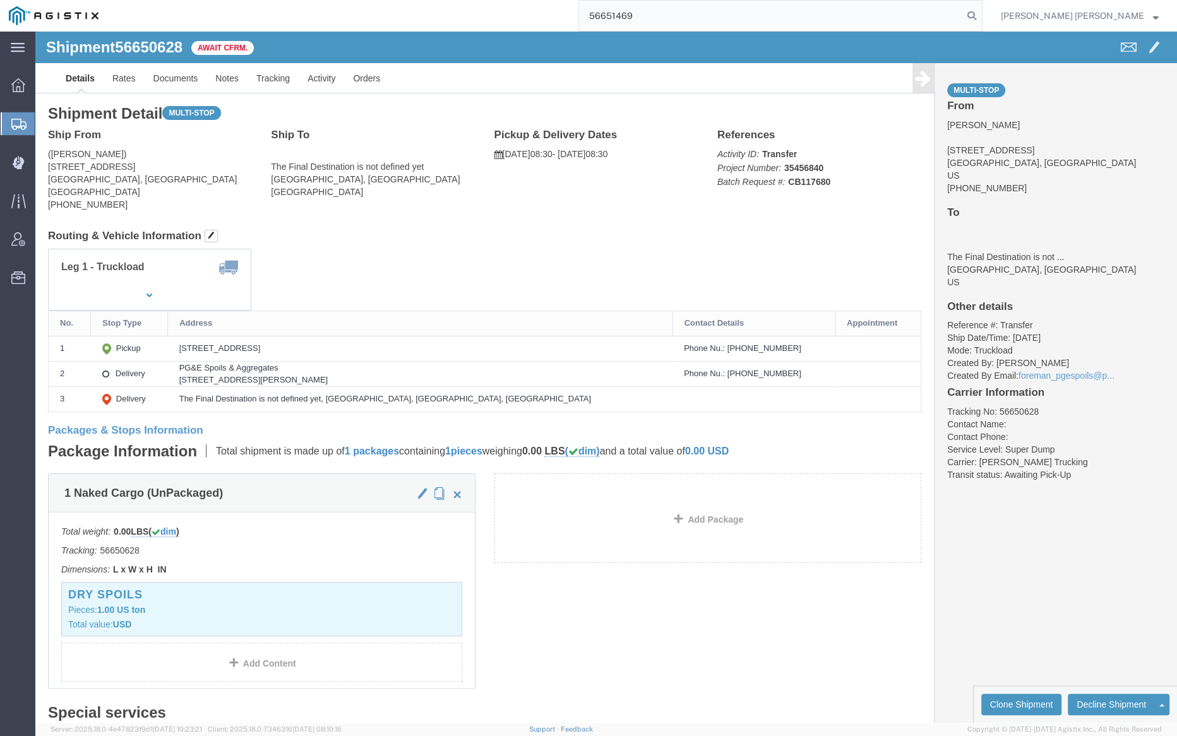
click at [983, 8] on form "56651469" at bounding box center [780, 16] width 404 height 32
click at [981, 16] on icon at bounding box center [972, 16] width 18 height 18
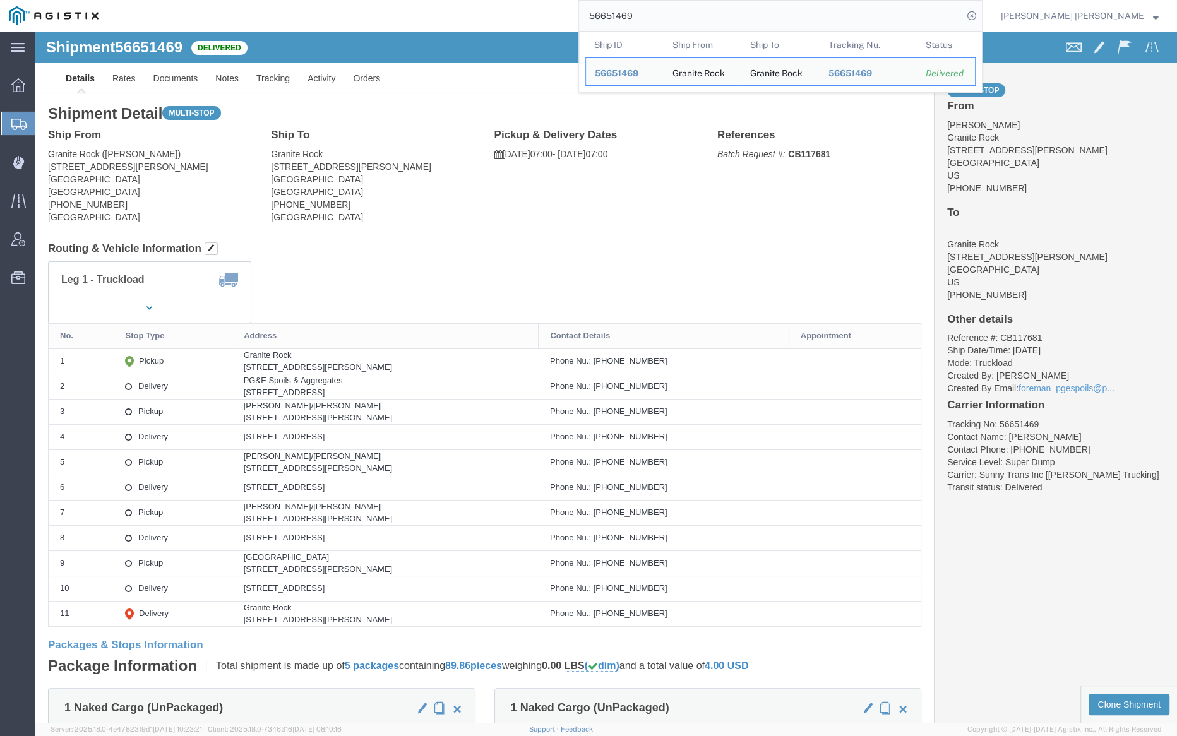
click at [677, 20] on input "56651469" at bounding box center [771, 16] width 384 height 30
paste input "49098"
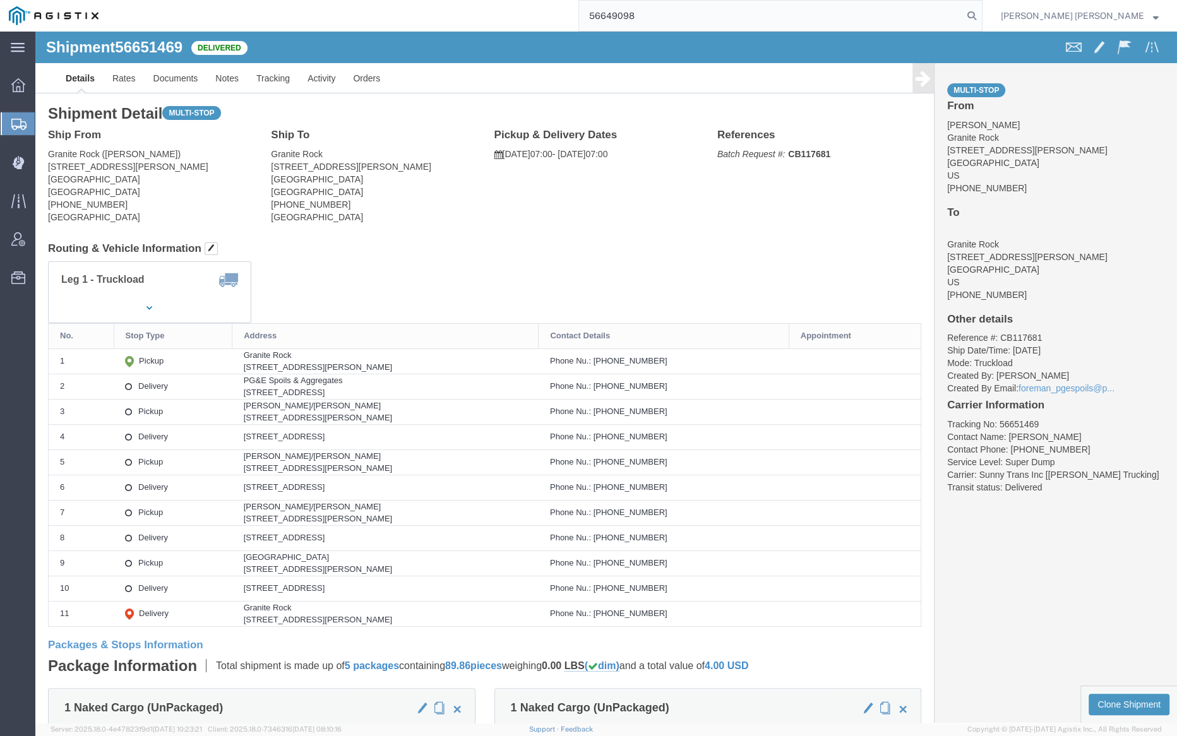
drag, startPoint x: 1044, startPoint y: 15, endPoint x: 815, endPoint y: 31, distance: 229.8
click at [981, 15] on icon at bounding box center [972, 16] width 18 height 18
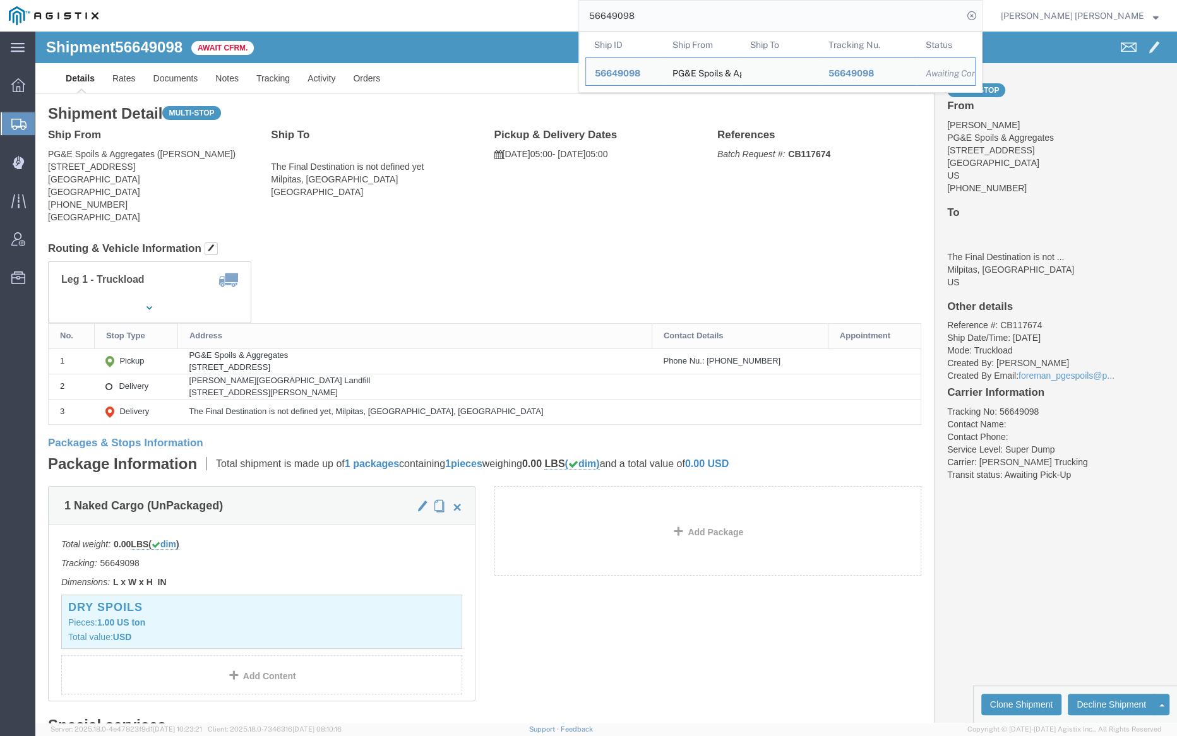
click at [670, 18] on input "56649098" at bounding box center [771, 16] width 384 height 30
paste input "363144"
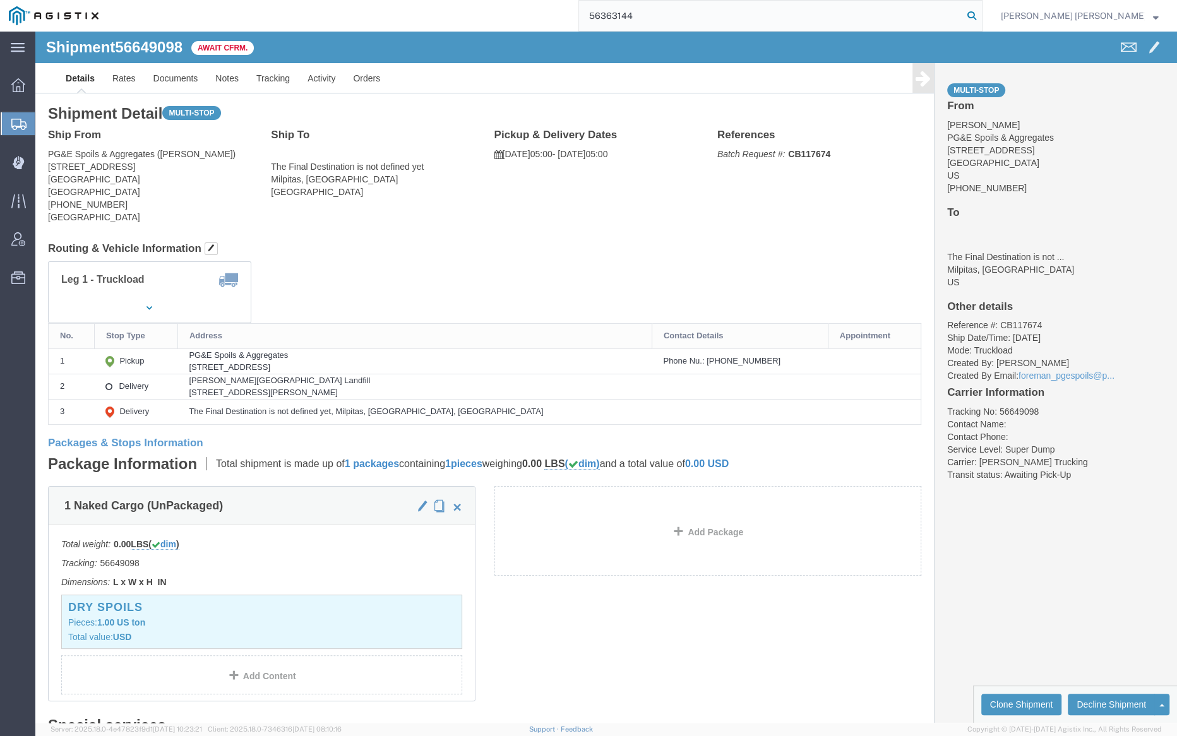
click at [981, 15] on icon at bounding box center [972, 16] width 18 height 18
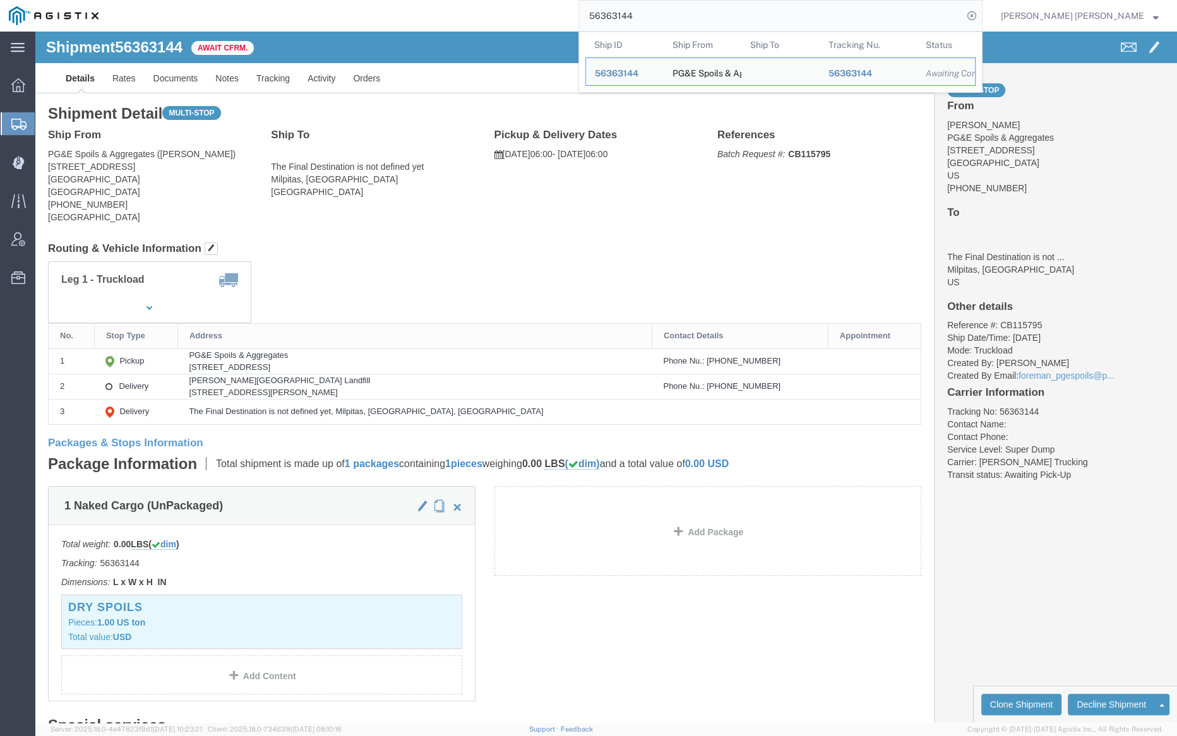
click at [691, 1] on input "56363144" at bounding box center [771, 16] width 384 height 30
paste input "50"
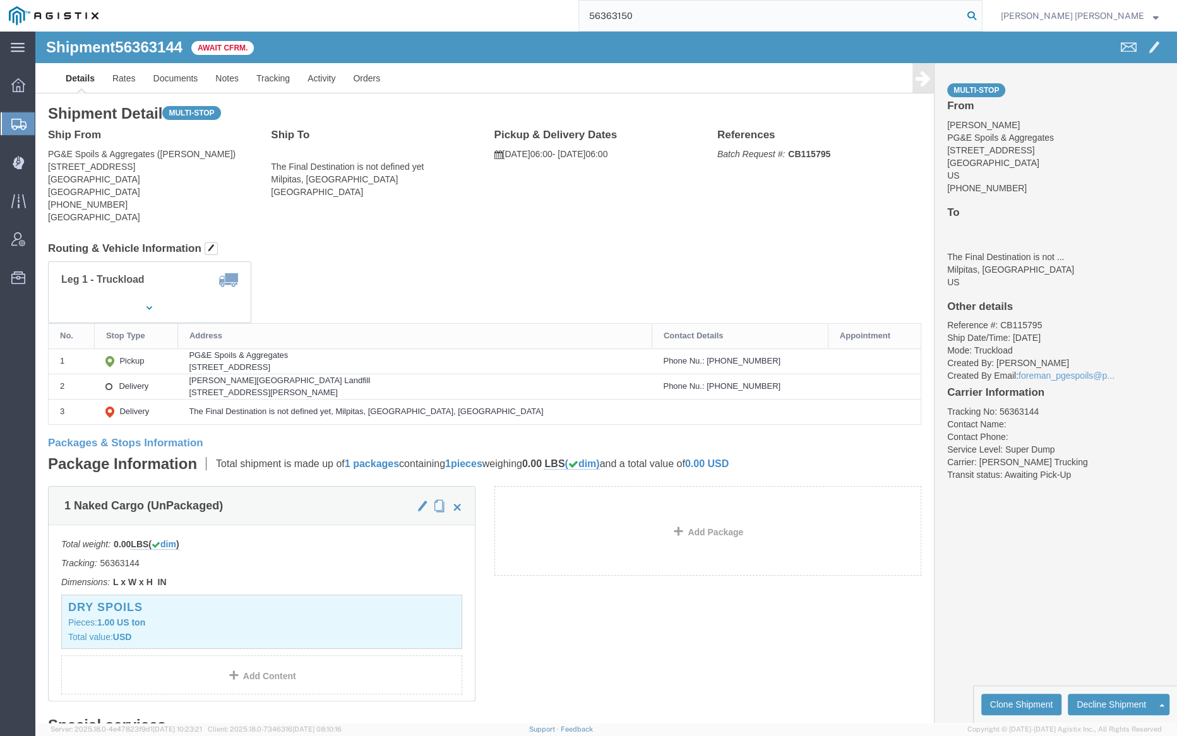
click at [981, 13] on icon at bounding box center [972, 16] width 18 height 18
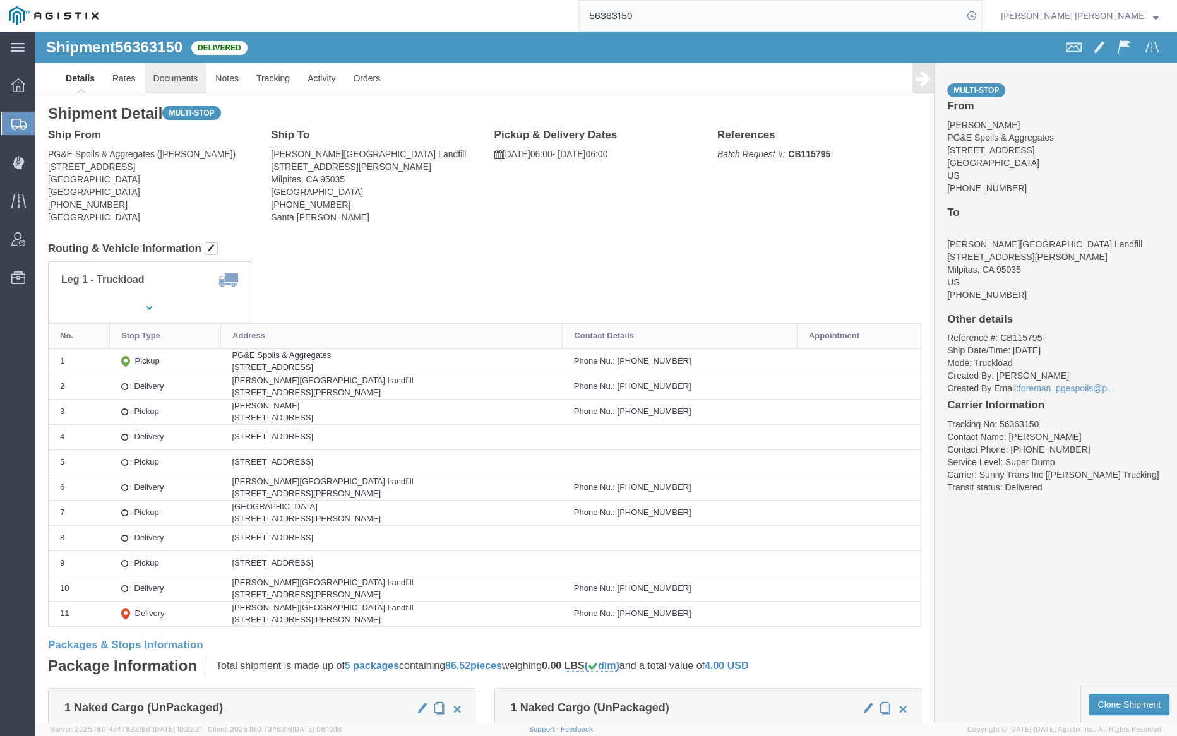
click link "Documents"
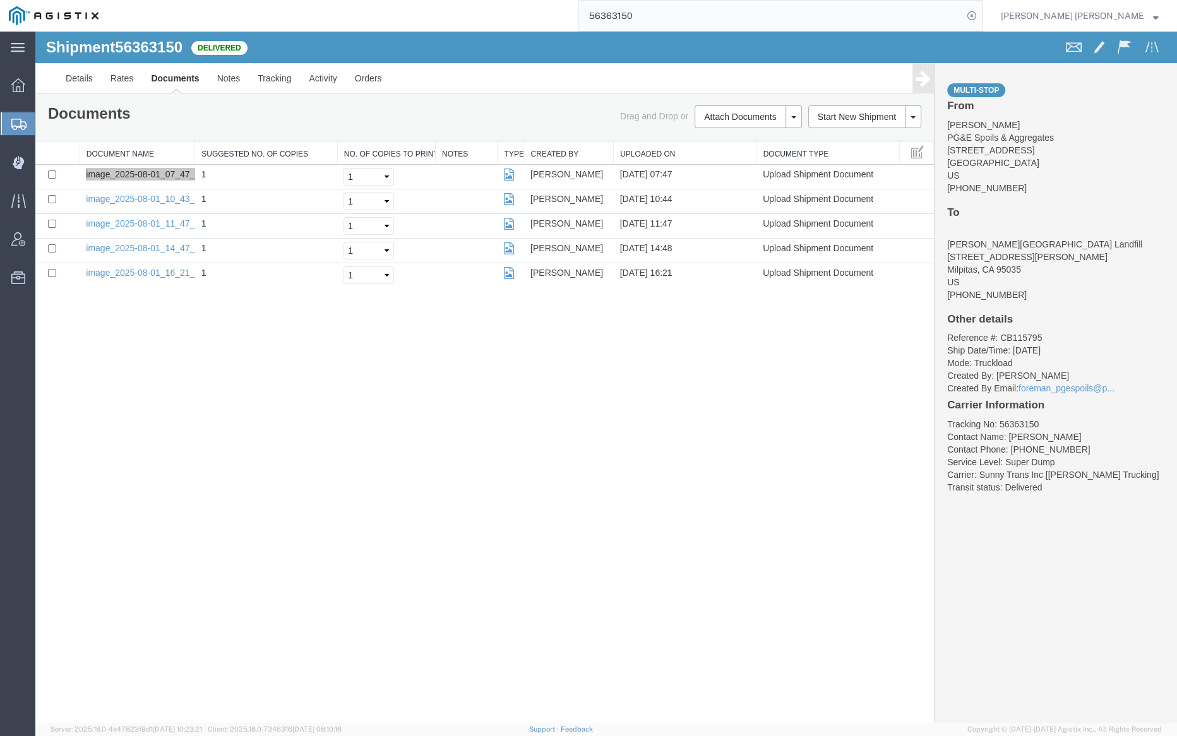
click at [673, 15] on input "56363150" at bounding box center [771, 16] width 384 height 30
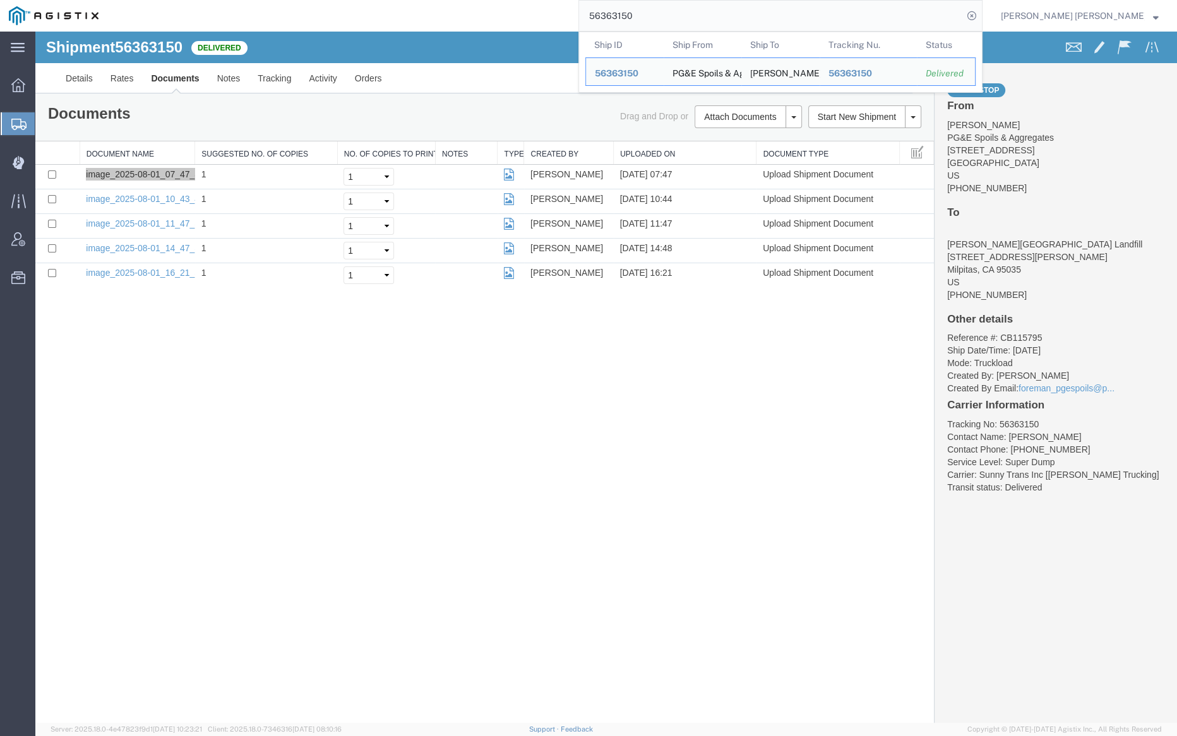
paste input "74696"
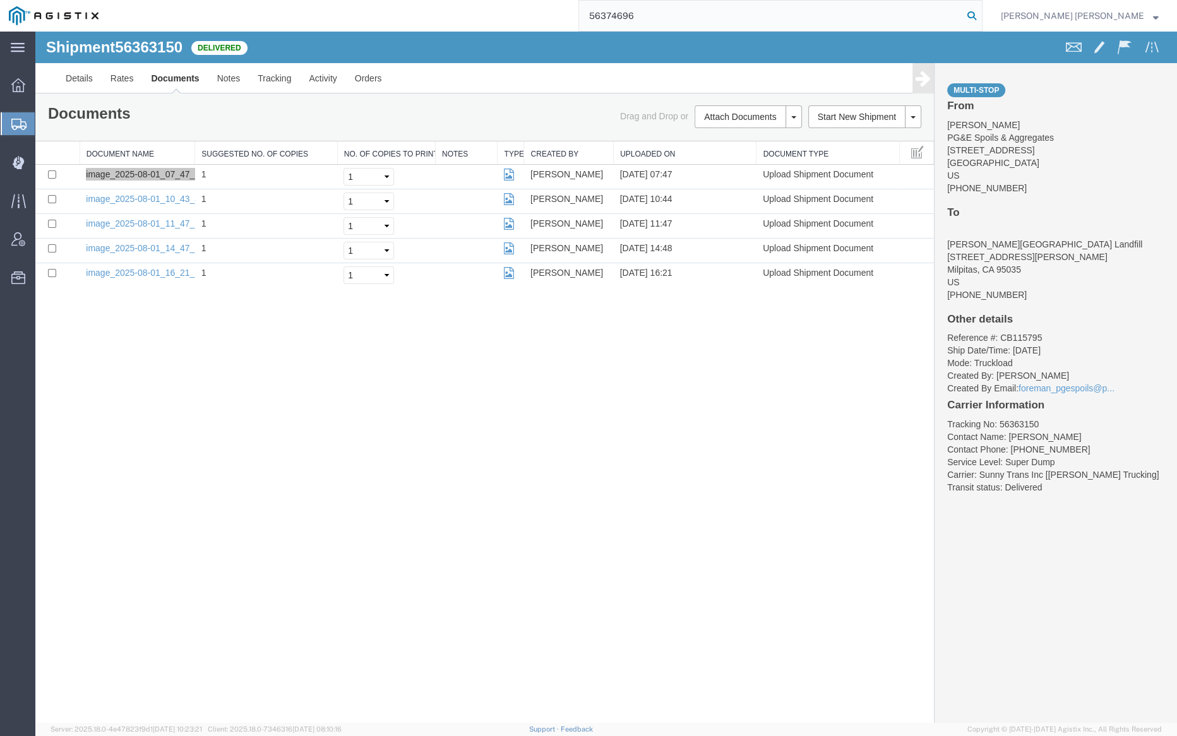
click at [981, 12] on icon at bounding box center [972, 16] width 18 height 18
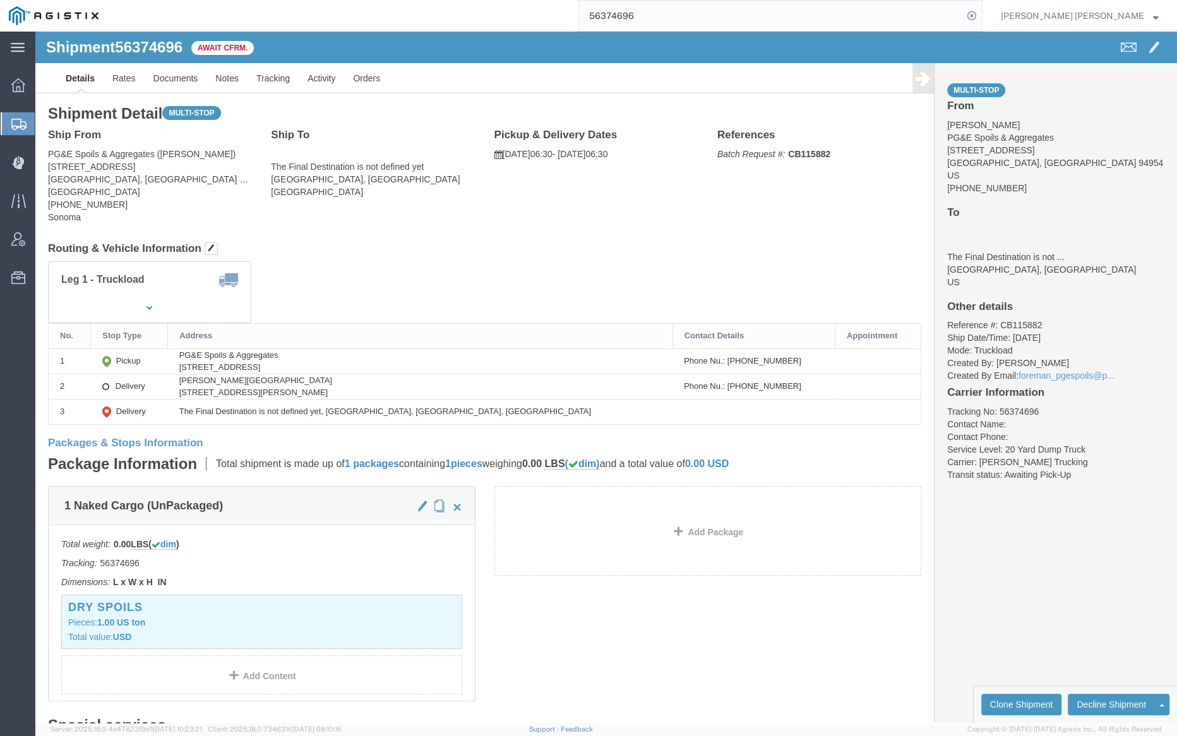
click at [690, 13] on input "56374696" at bounding box center [771, 16] width 384 height 30
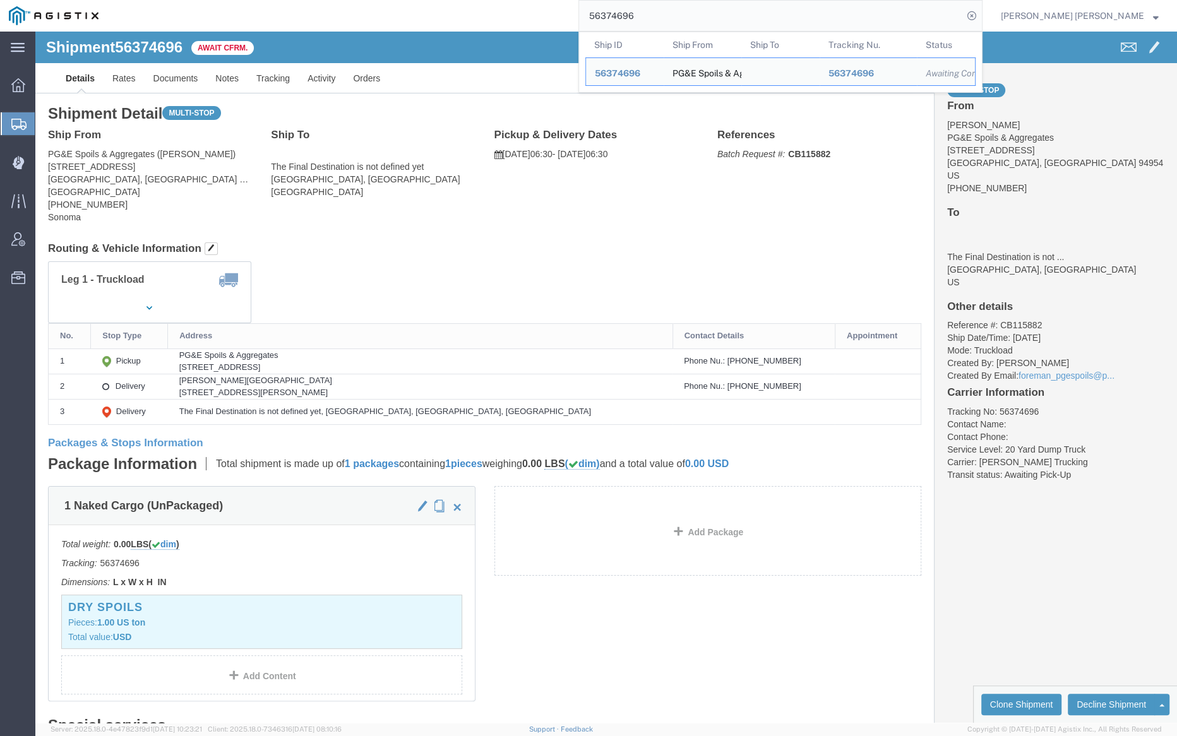
click at [690, 13] on input "56374696" at bounding box center [771, 16] width 384 height 30
paste input "5265"
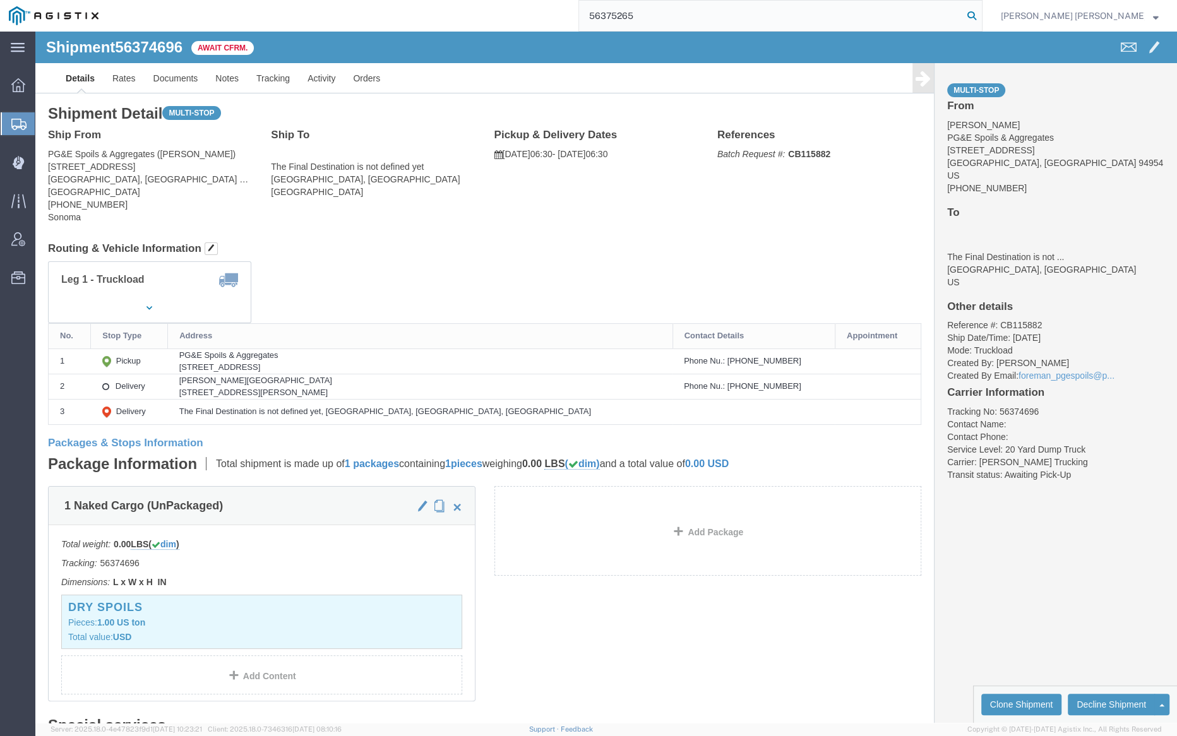
click at [981, 13] on icon at bounding box center [972, 16] width 18 height 18
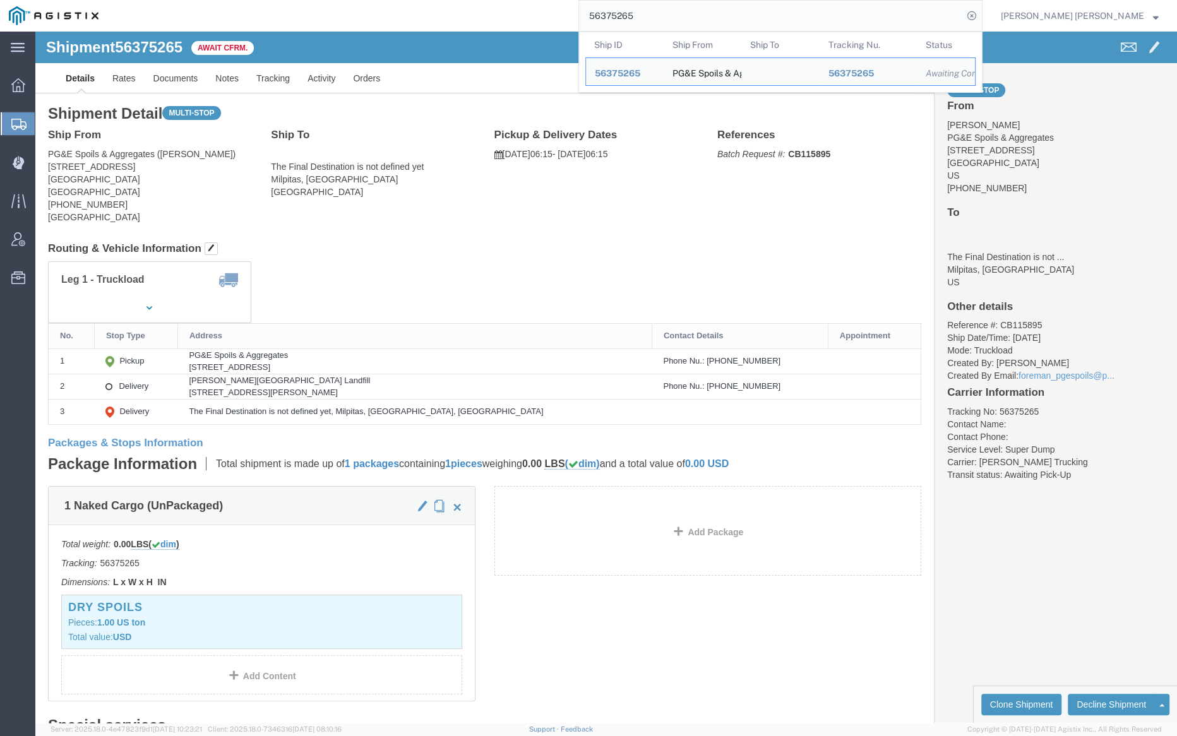
click at [682, 16] on input "56375265" at bounding box center [771, 16] width 384 height 30
paste input "6"
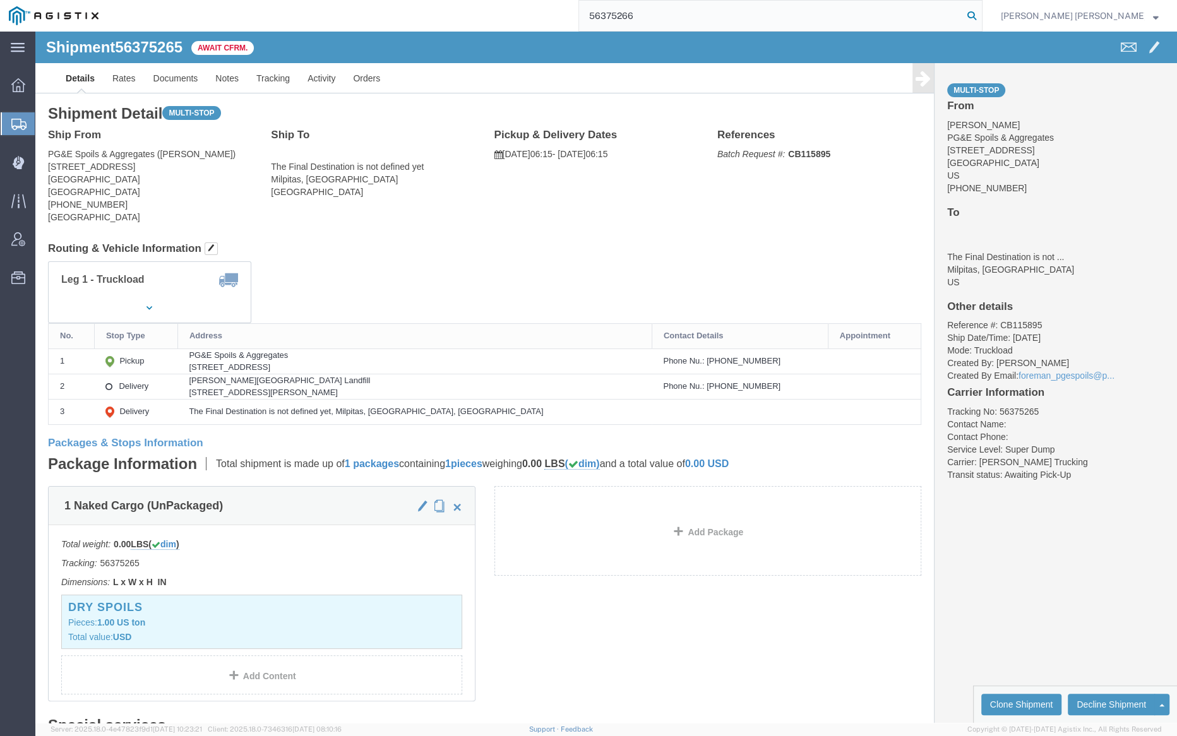
click at [981, 16] on icon at bounding box center [972, 16] width 18 height 18
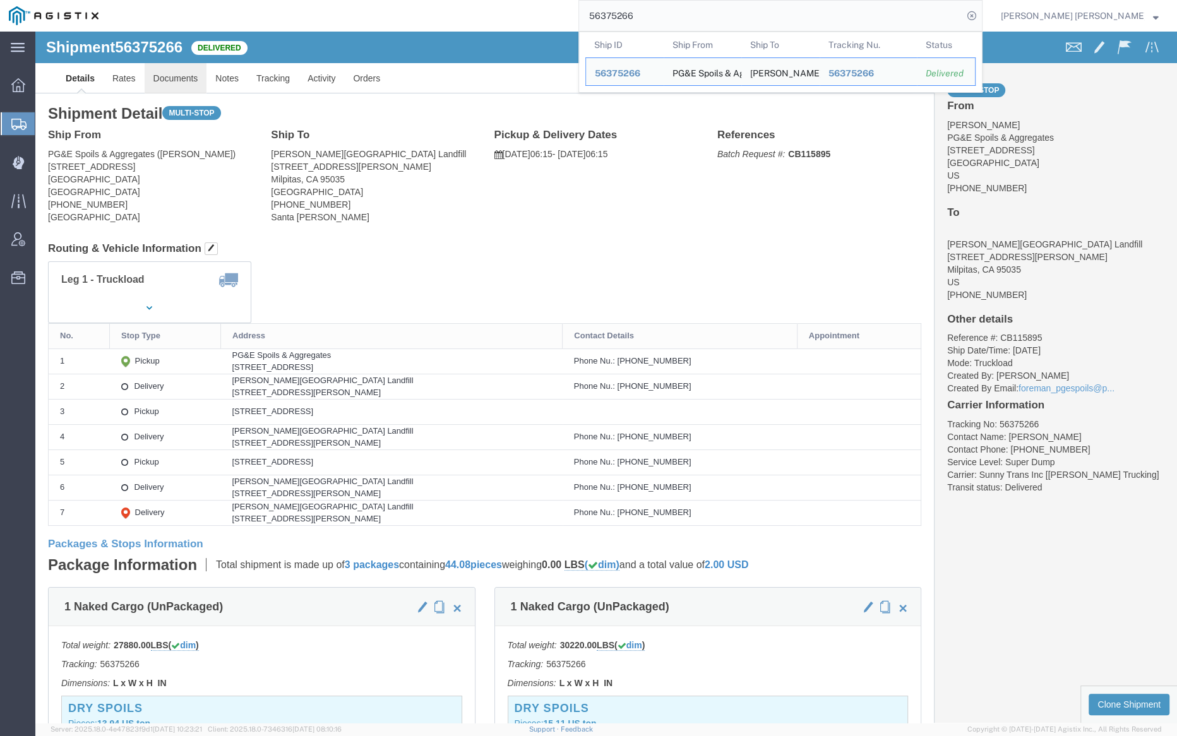
click link "Documents"
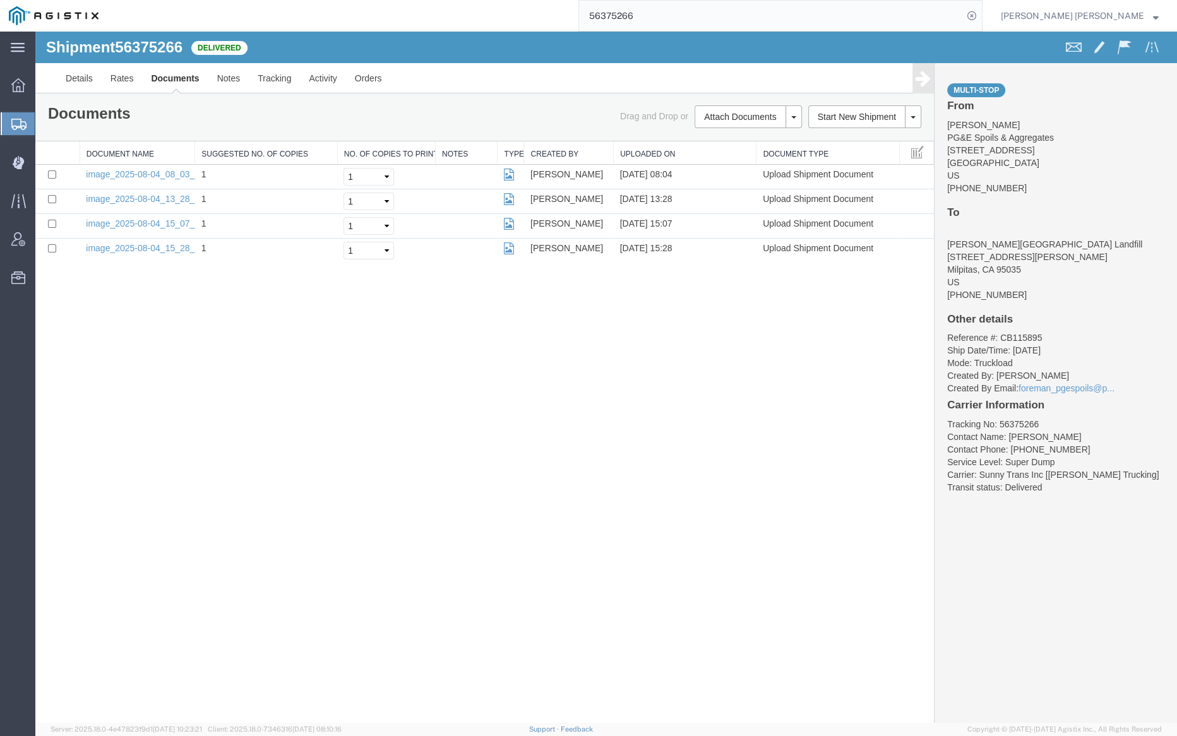
click at [670, 18] on input "56375266" at bounding box center [771, 16] width 384 height 30
click at [981, 20] on icon at bounding box center [972, 16] width 18 height 18
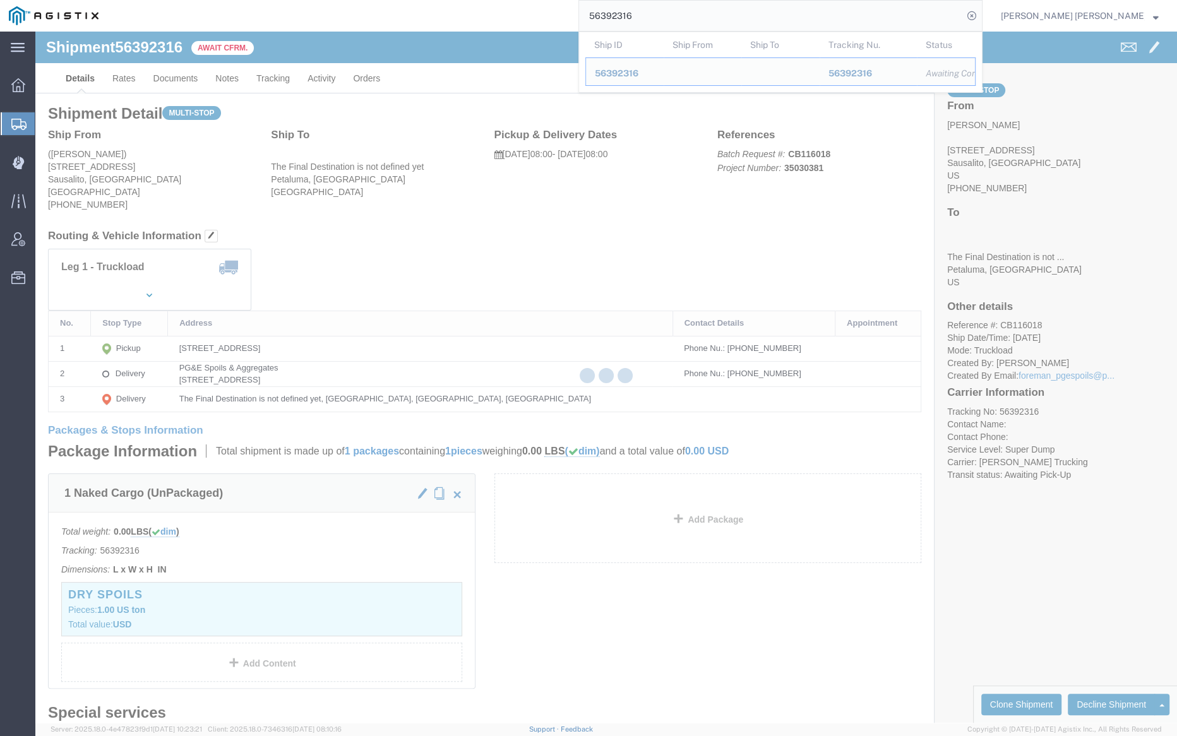
click at [688, 15] on input "56392316" at bounding box center [771, 16] width 384 height 30
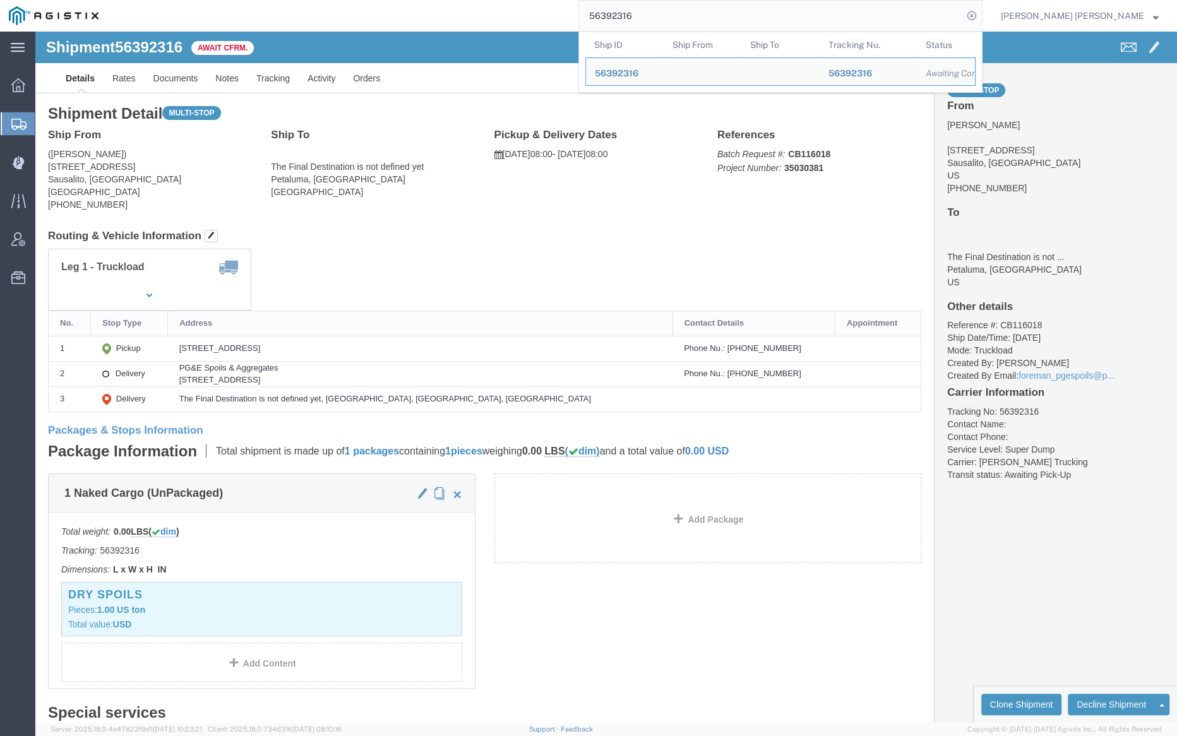
paste input "32"
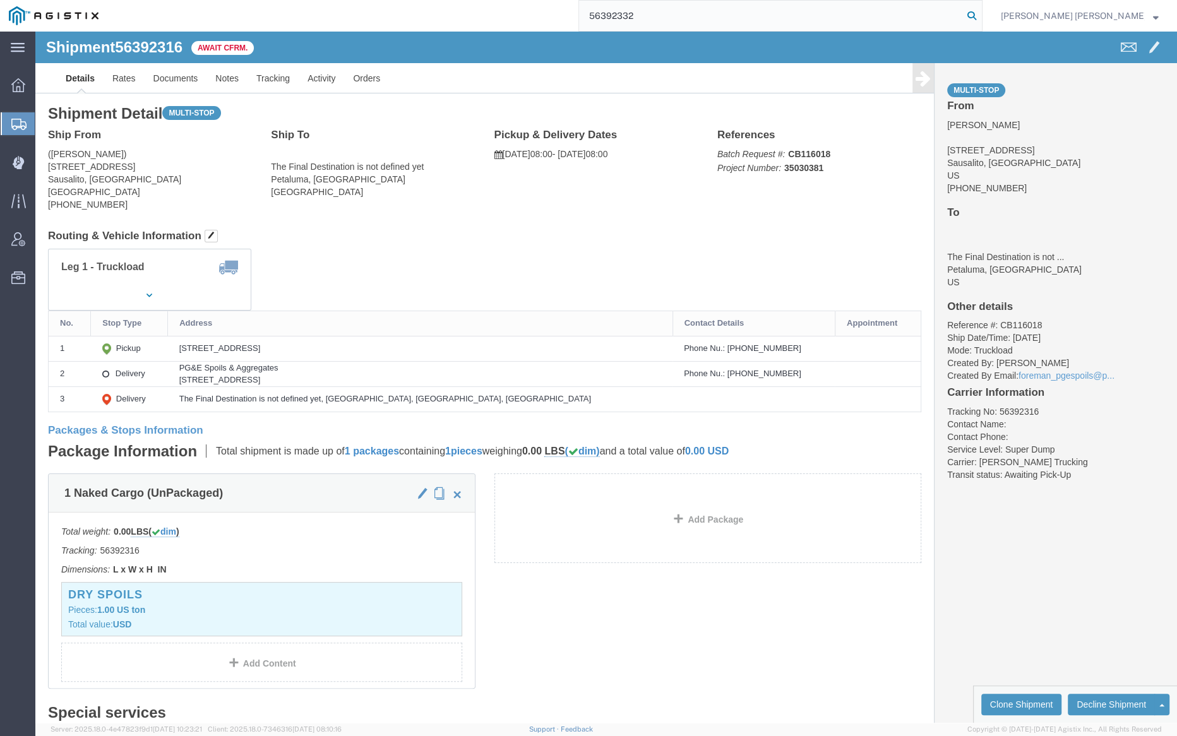
click at [981, 7] on icon at bounding box center [972, 16] width 18 height 18
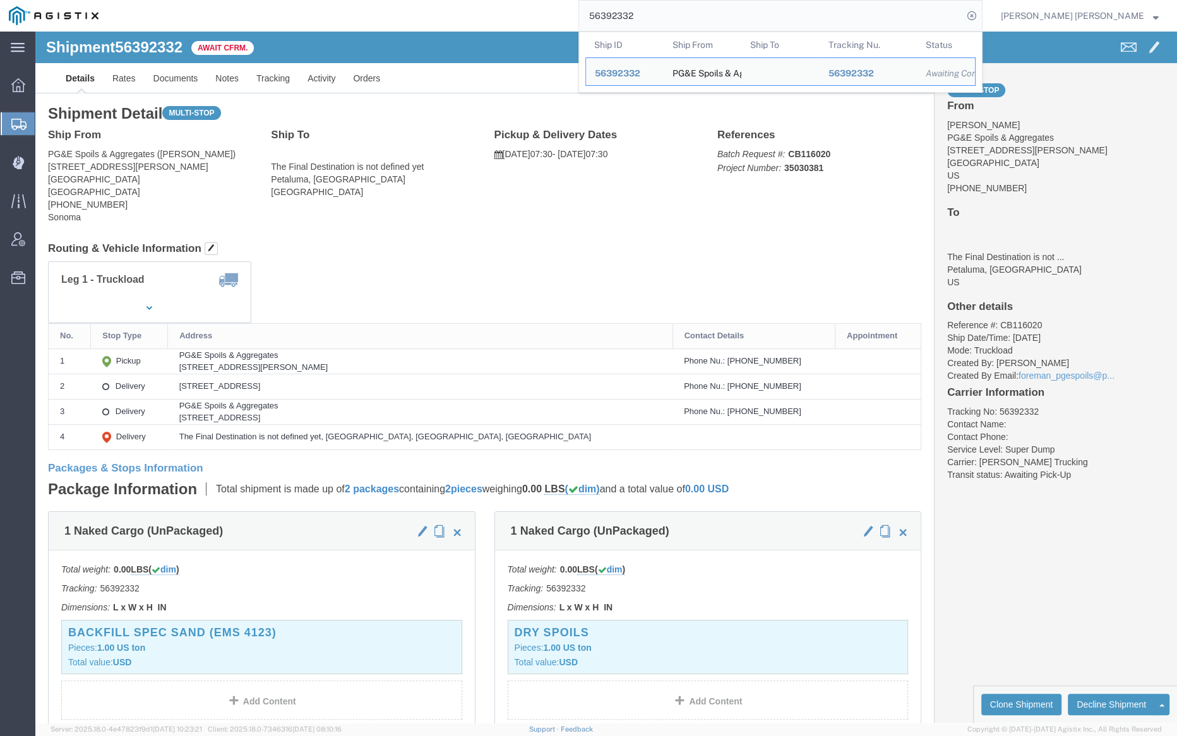
click at [670, 15] on input "56392332" at bounding box center [771, 16] width 384 height 30
paste input "88206"
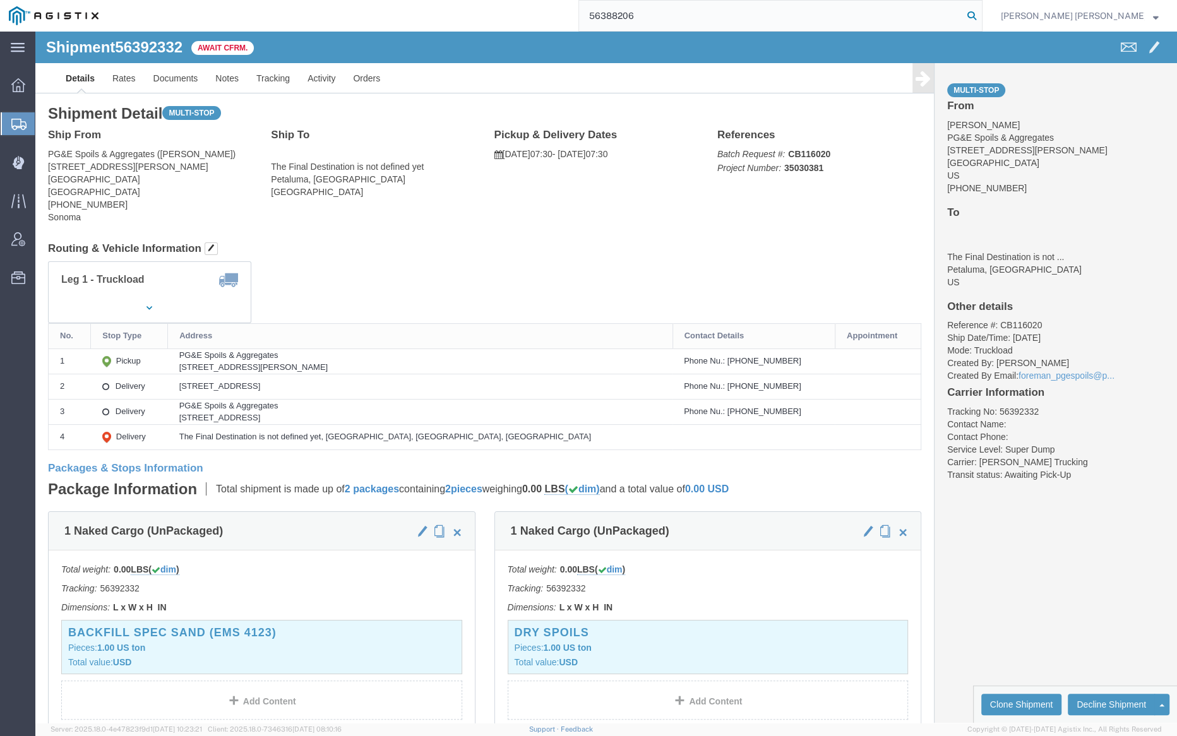
click at [981, 12] on icon at bounding box center [972, 16] width 18 height 18
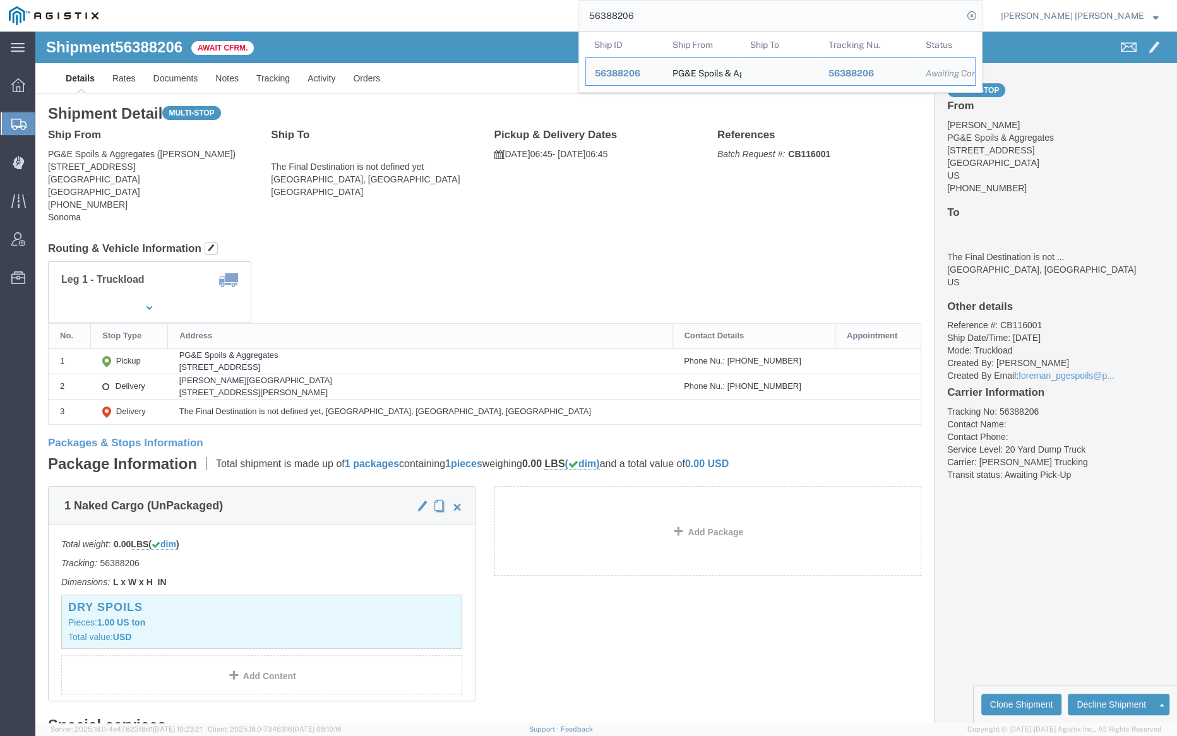
click at [673, 11] on input "56388206" at bounding box center [771, 16] width 384 height 30
paste input "10"
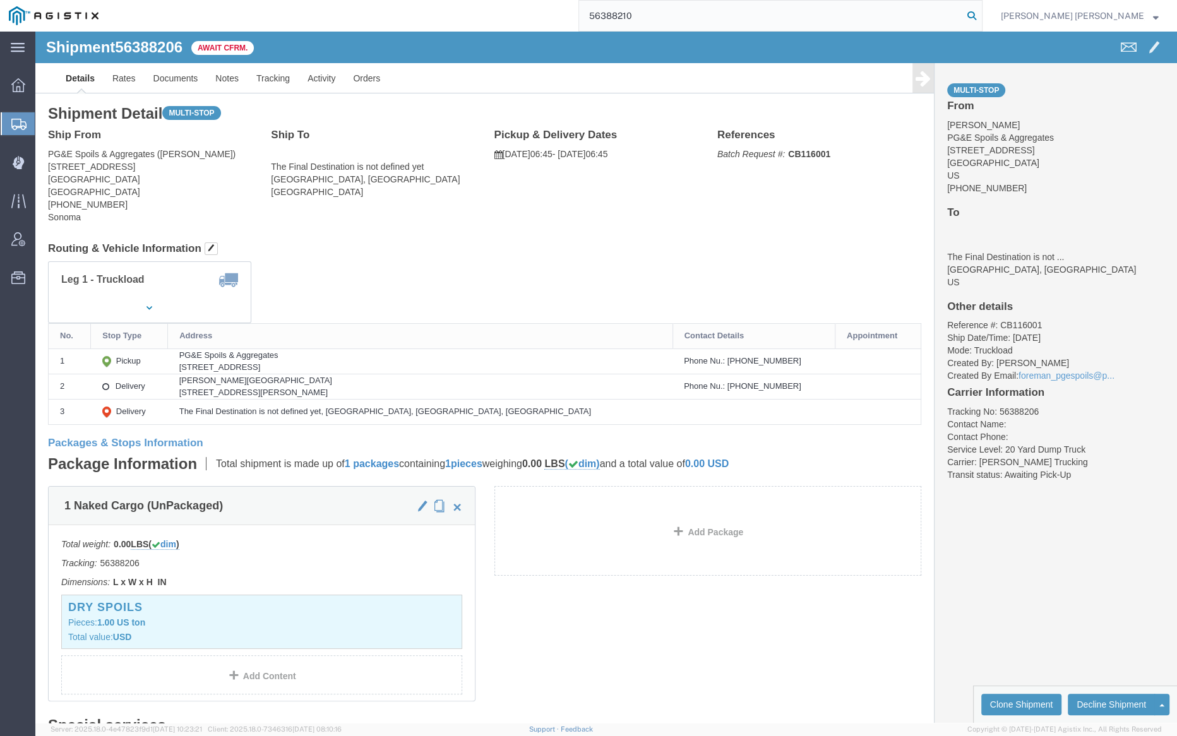
click at [981, 16] on icon at bounding box center [972, 16] width 18 height 18
click at [678, 11] on input "56388210" at bounding box center [771, 16] width 384 height 30
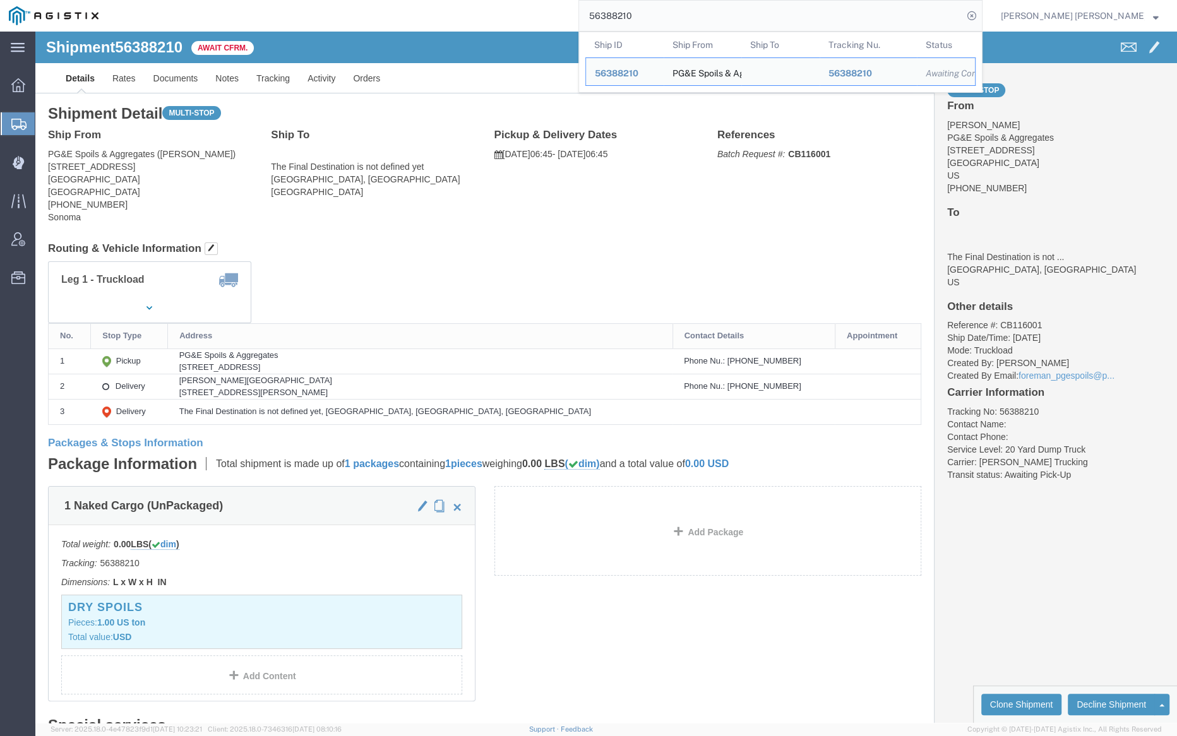
click at [678, 11] on input "56388210" at bounding box center [771, 16] width 384 height 30
paste input "405493"
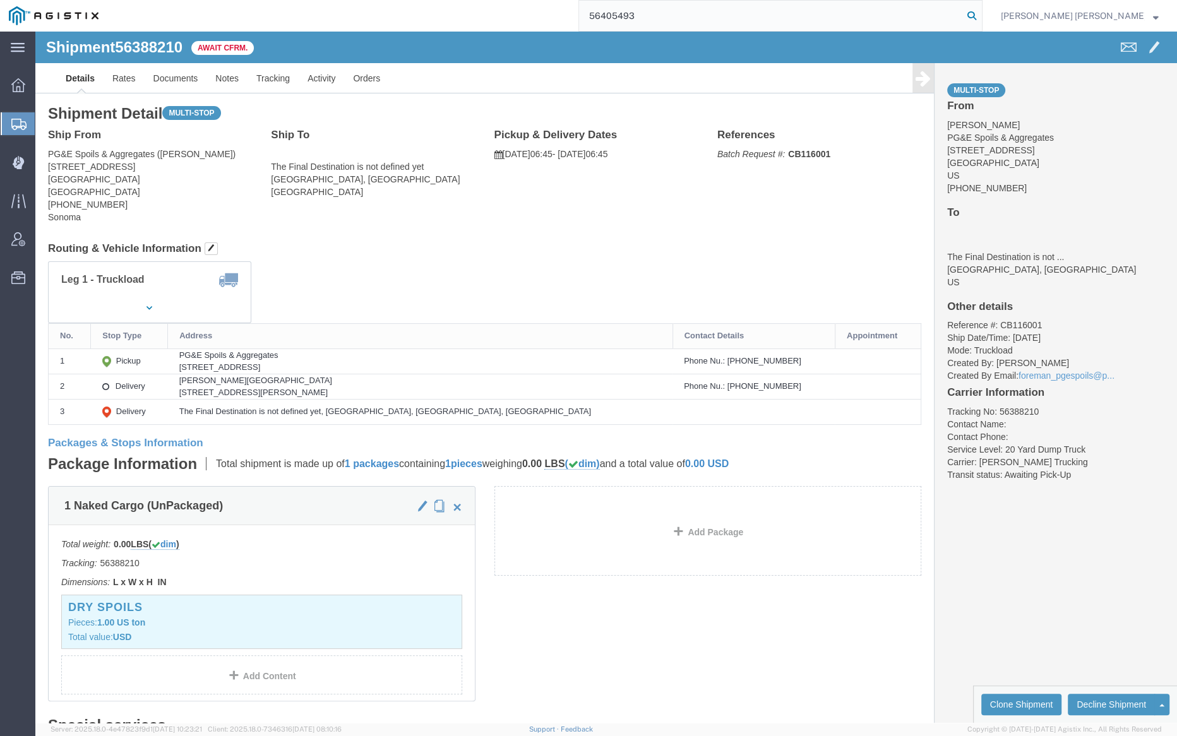
click at [981, 12] on icon at bounding box center [972, 16] width 18 height 18
click at [669, 18] on input "56405493" at bounding box center [771, 16] width 384 height 30
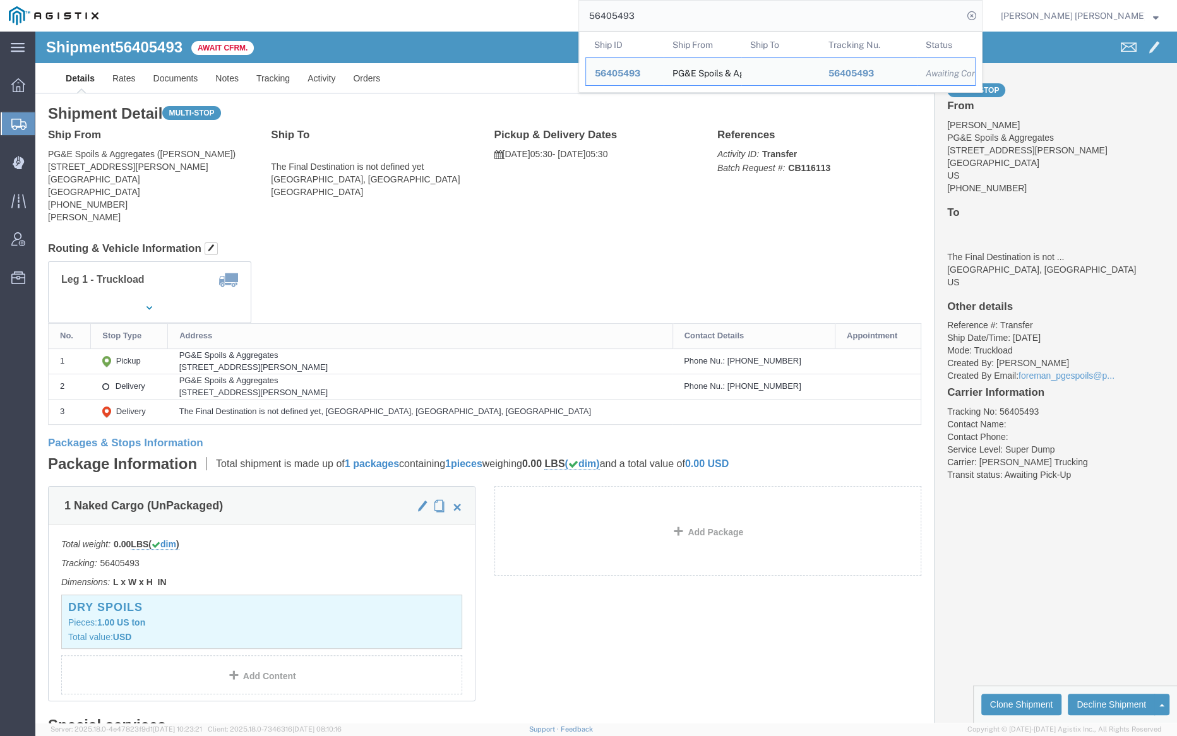
click at [669, 18] on input "56405493" at bounding box center [771, 16] width 384 height 30
paste input "555"
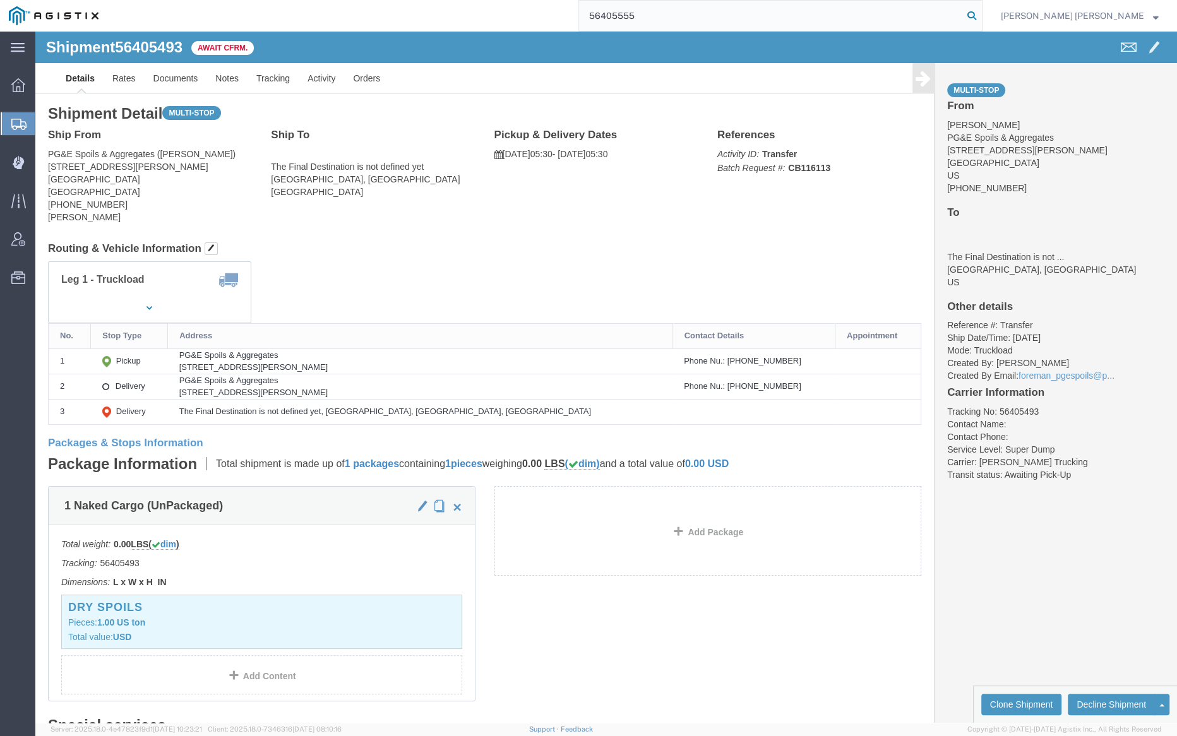
click at [981, 18] on icon at bounding box center [972, 16] width 18 height 18
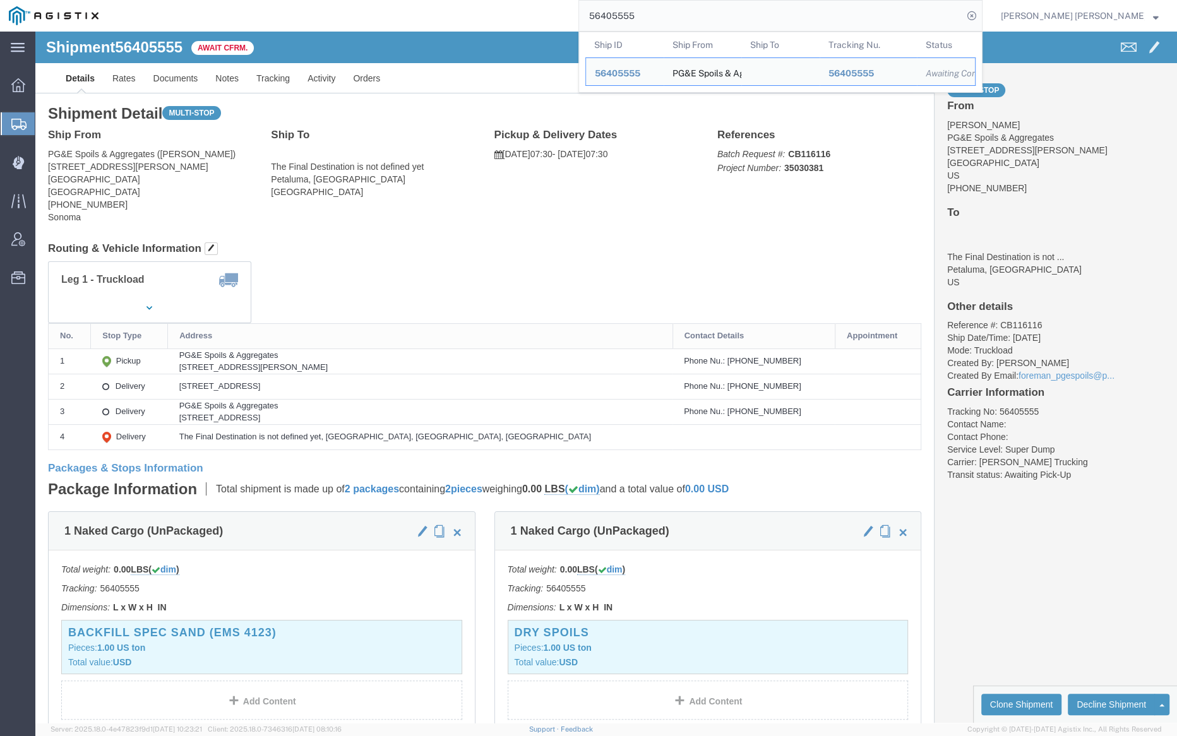
click at [686, 13] on input "56405555" at bounding box center [771, 16] width 384 height 30
paste input "611"
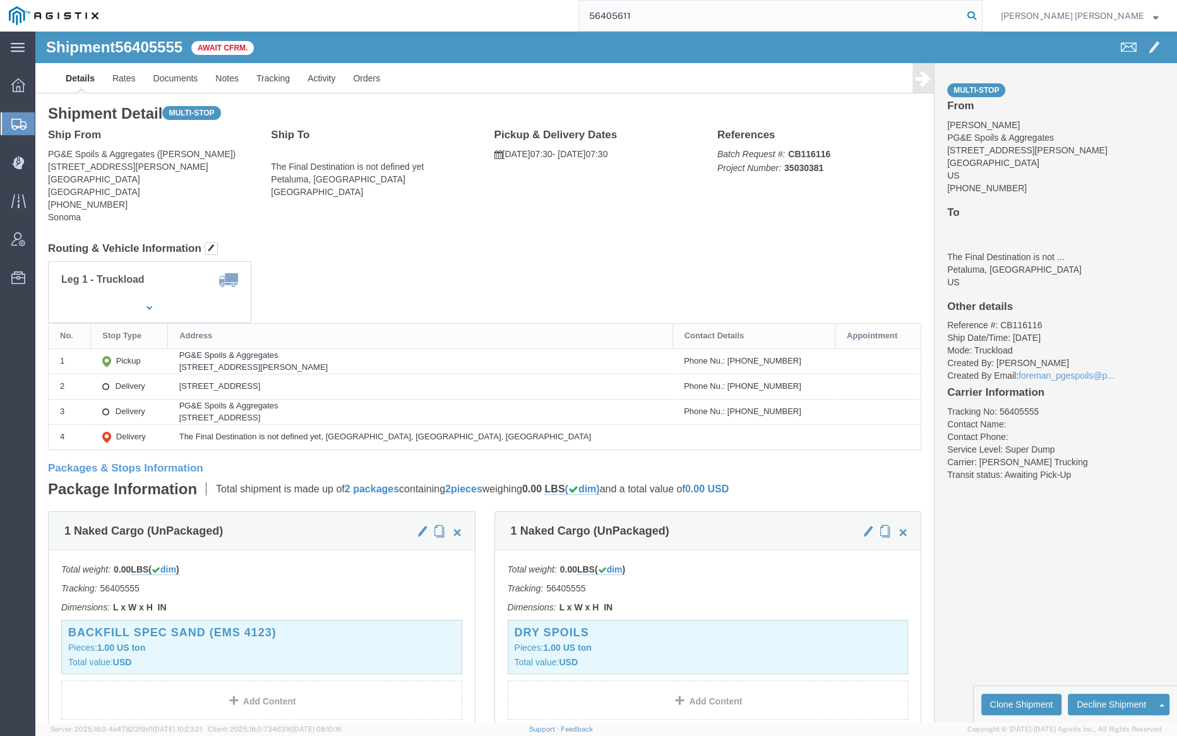
click at [981, 16] on icon at bounding box center [972, 16] width 18 height 18
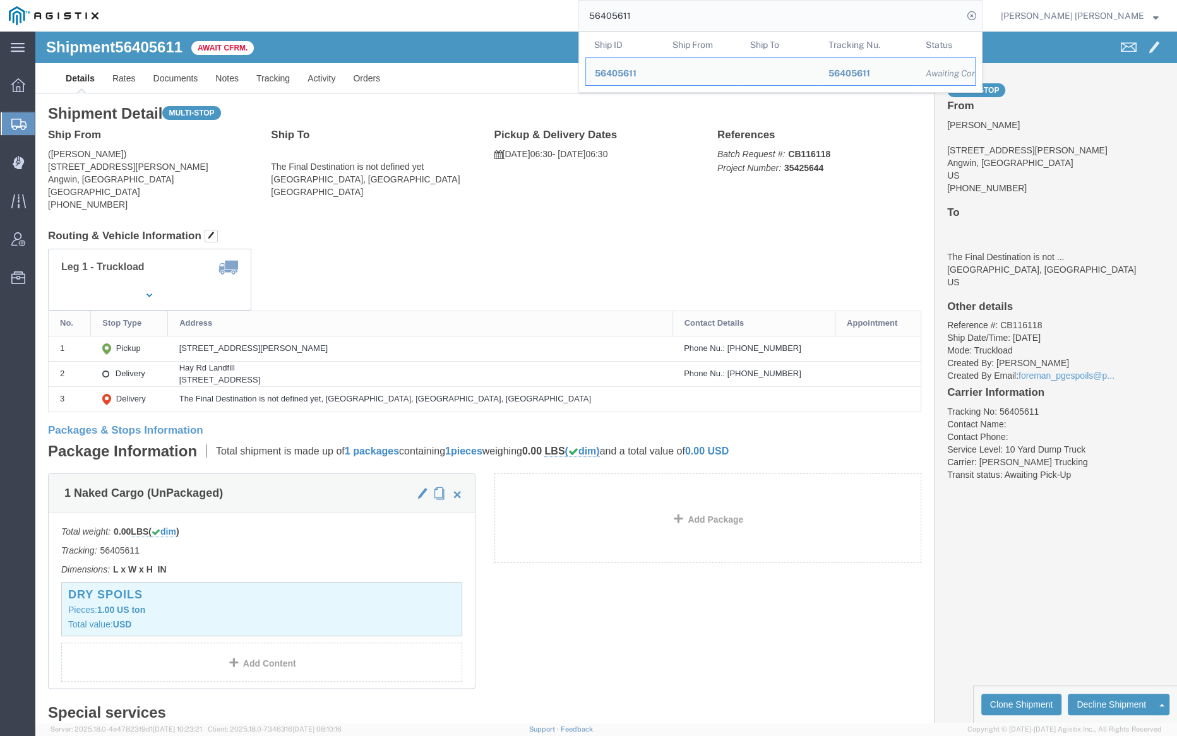
click at [687, 13] on input "56405611" at bounding box center [771, 16] width 384 height 30
paste input "46"
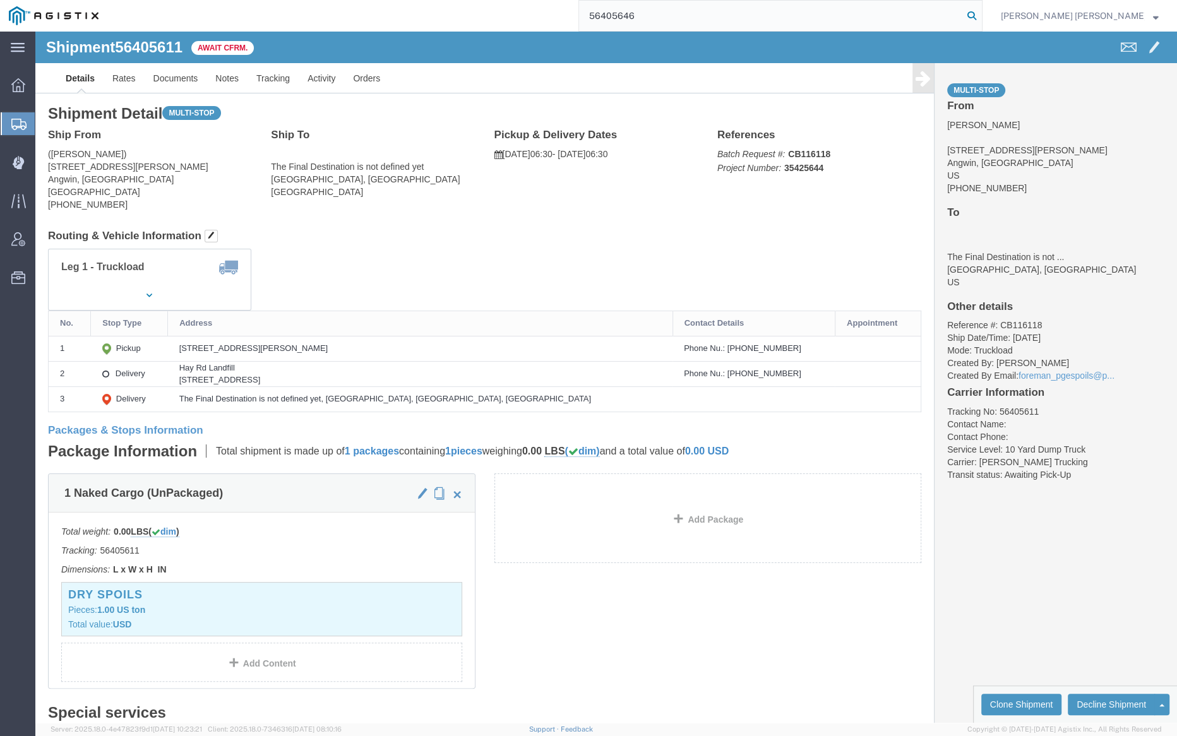
click at [981, 15] on icon at bounding box center [972, 16] width 18 height 18
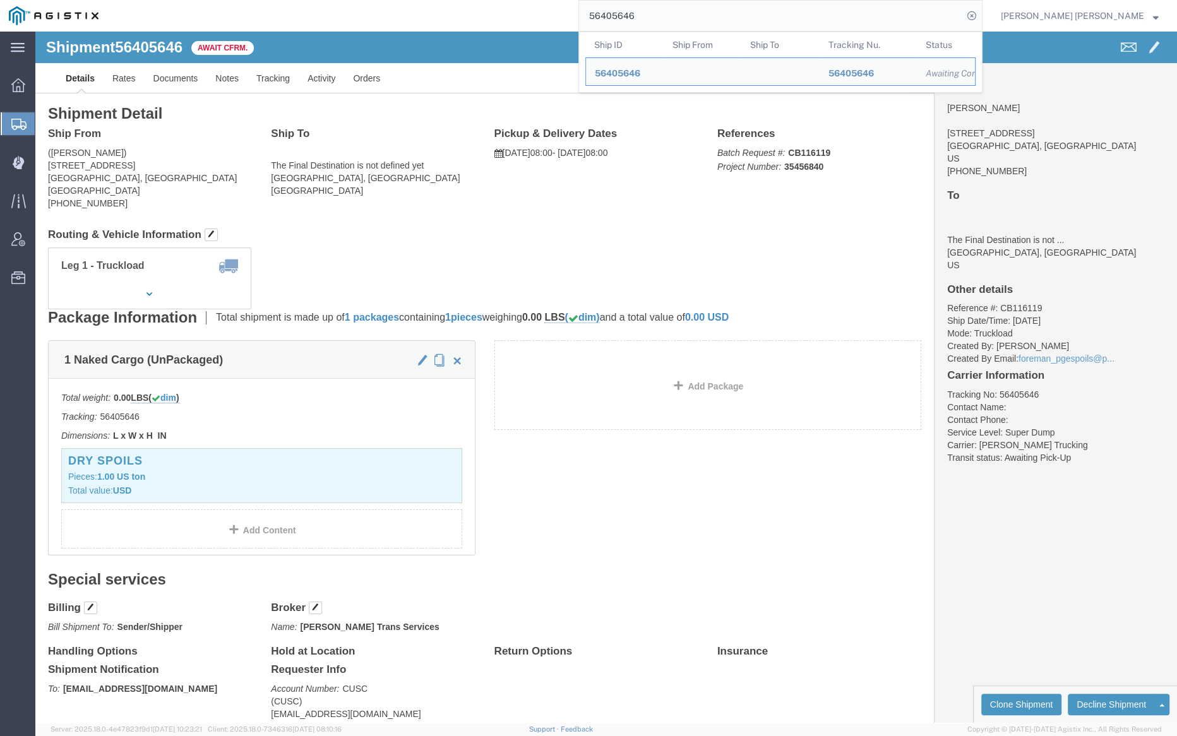
click at [667, 20] on input "56405646" at bounding box center [771, 16] width 384 height 30
paste input "52"
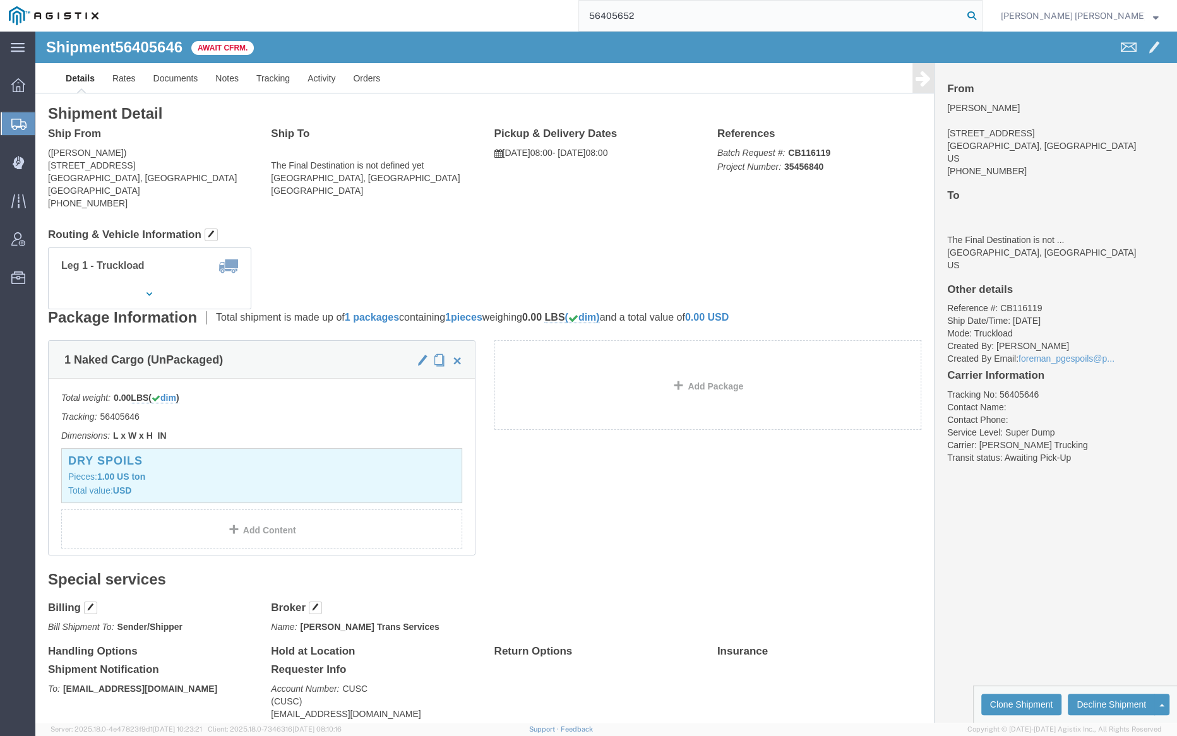
click at [981, 11] on icon at bounding box center [972, 16] width 18 height 18
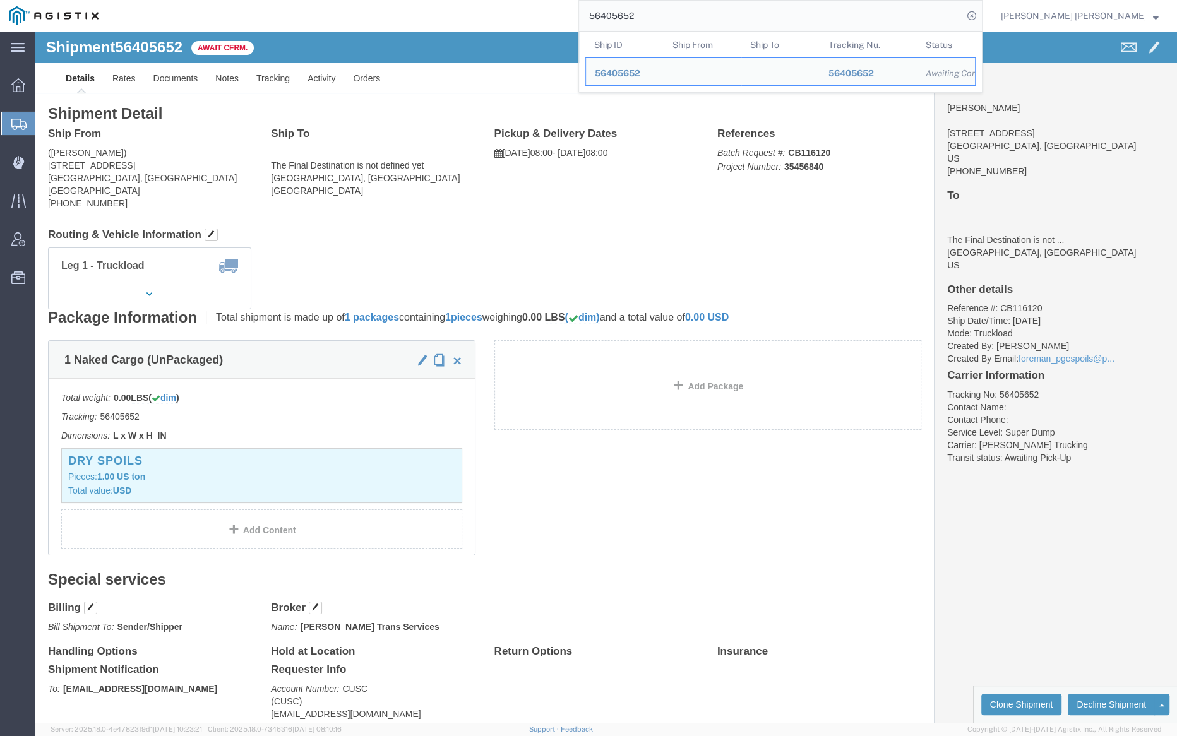
click at [697, 19] on input "56405652" at bounding box center [771, 16] width 384 height 30
paste input "18497"
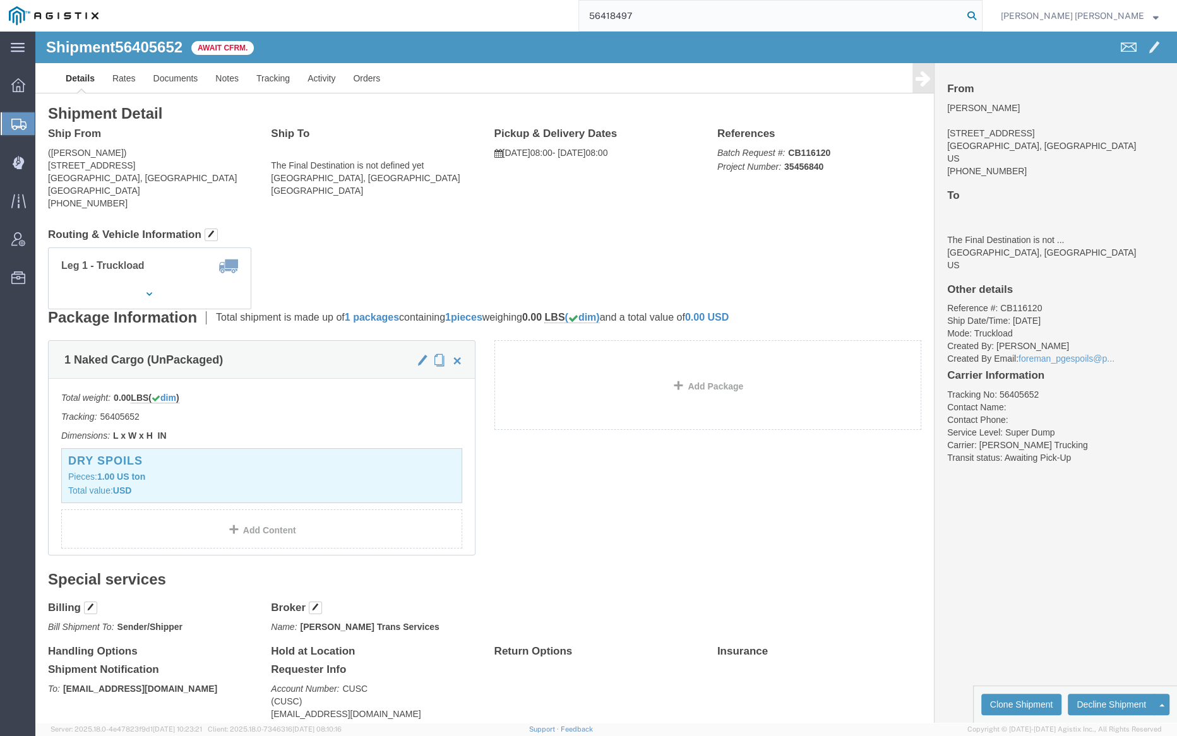
click at [981, 12] on icon at bounding box center [972, 16] width 18 height 18
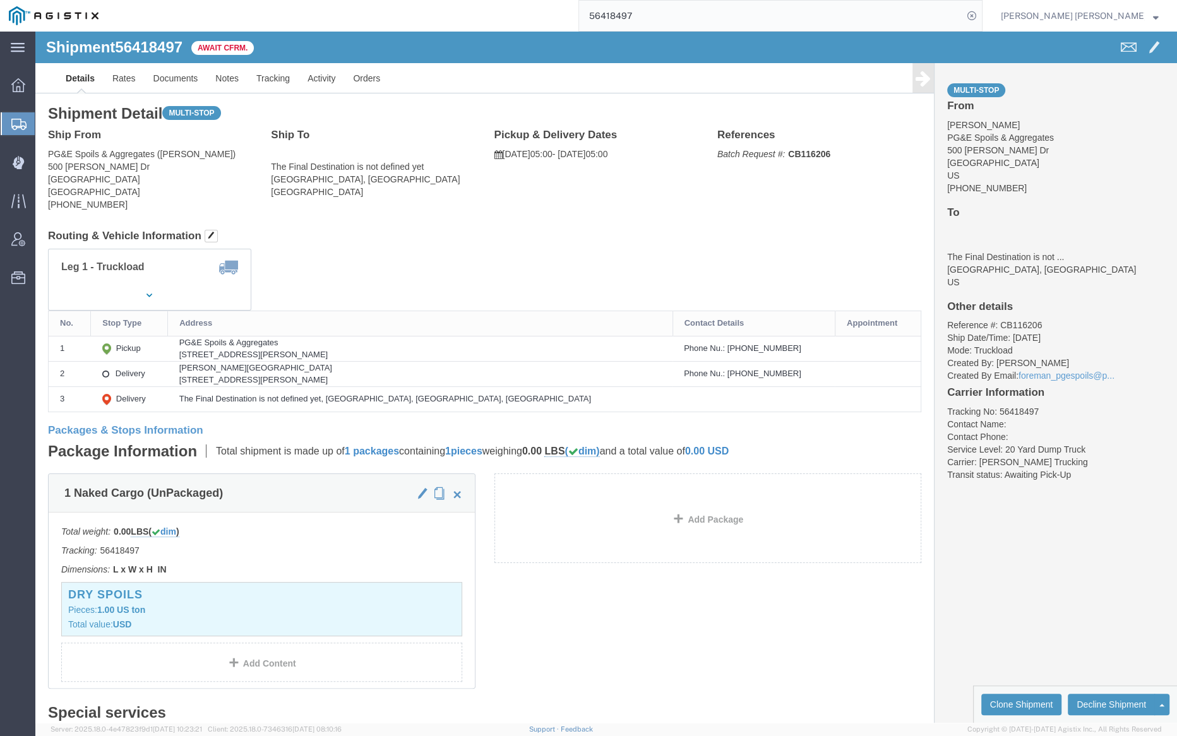
click at [695, 18] on input "56418497" at bounding box center [771, 16] width 384 height 30
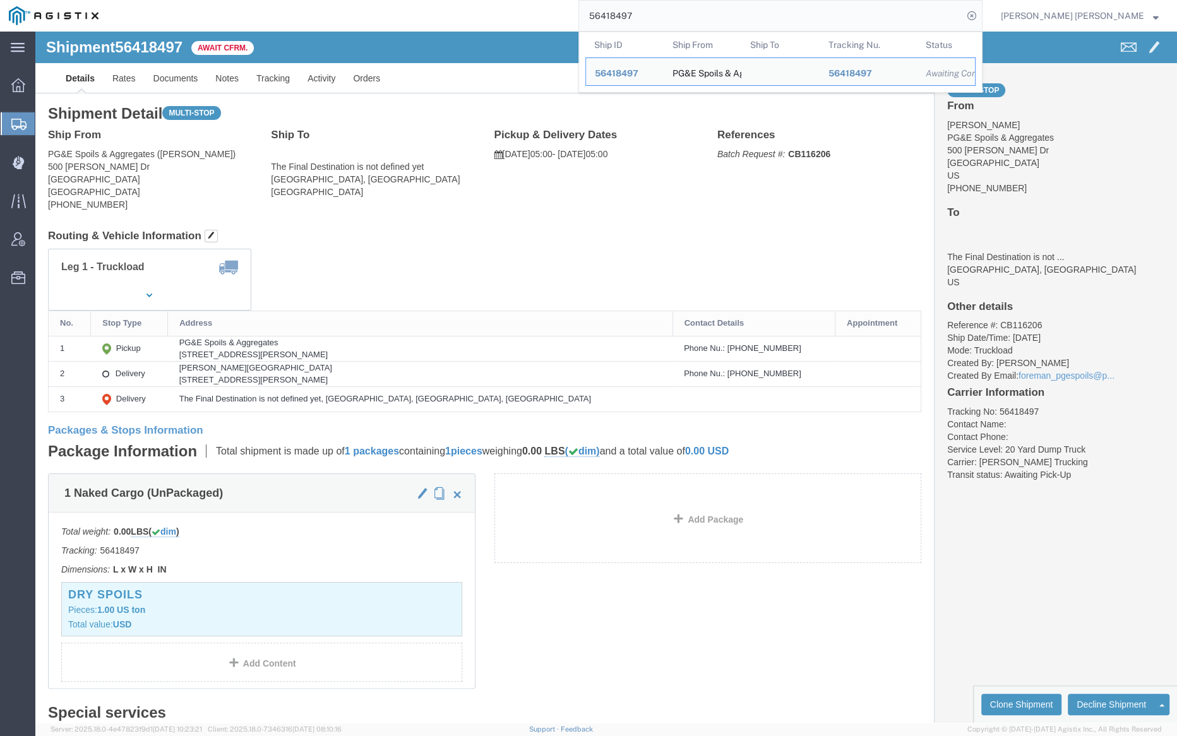
click at [695, 18] on input "56418497" at bounding box center [771, 16] width 384 height 30
paste input "9464"
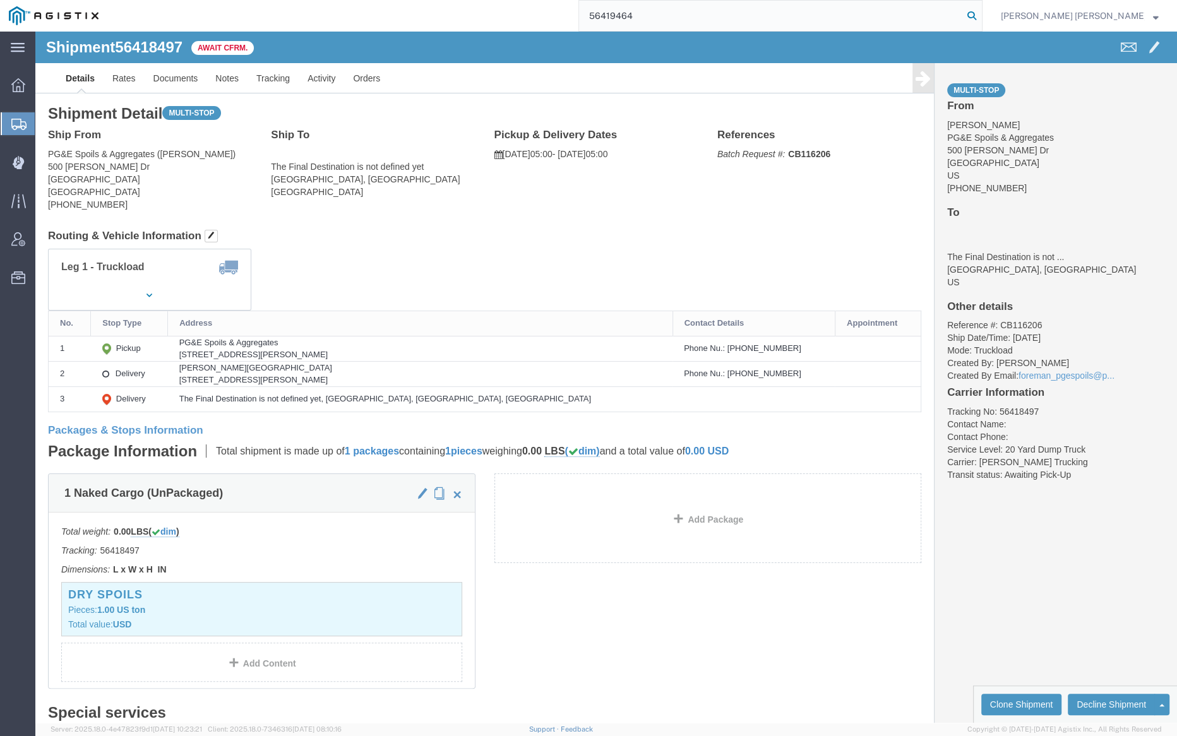
click at [981, 12] on icon at bounding box center [972, 16] width 18 height 18
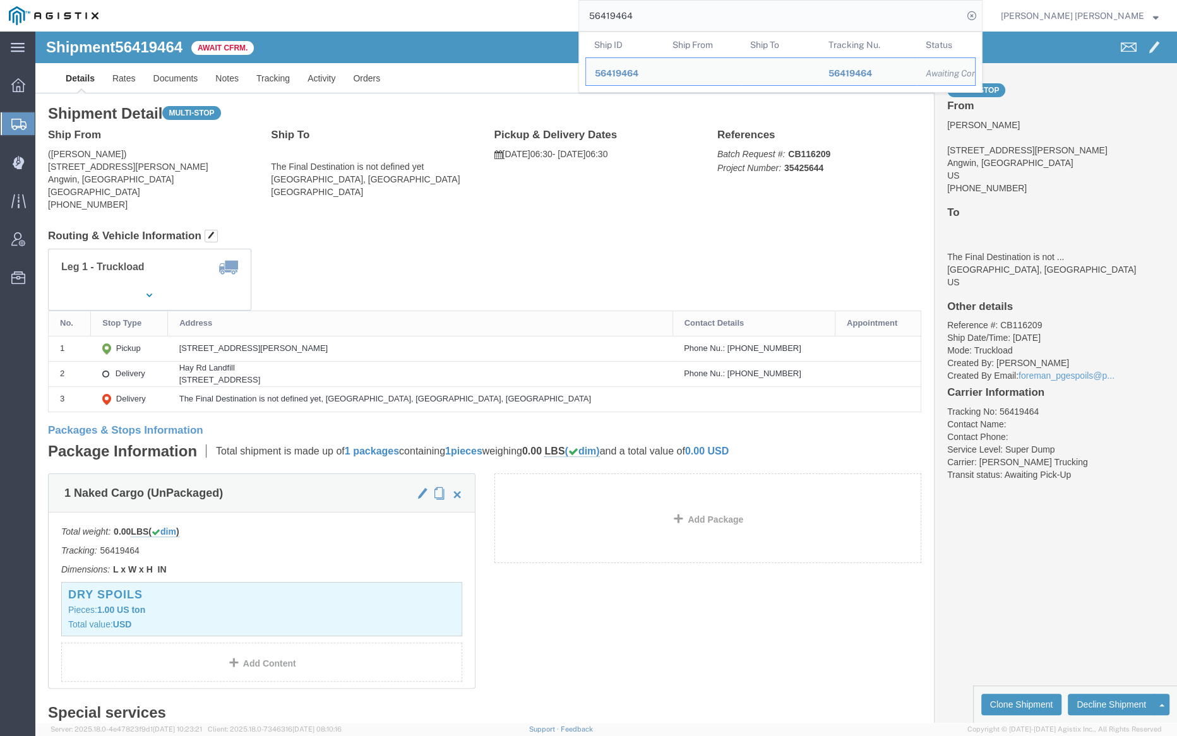
click at [681, 15] on input "56419464" at bounding box center [771, 16] width 384 height 30
paste input "8509"
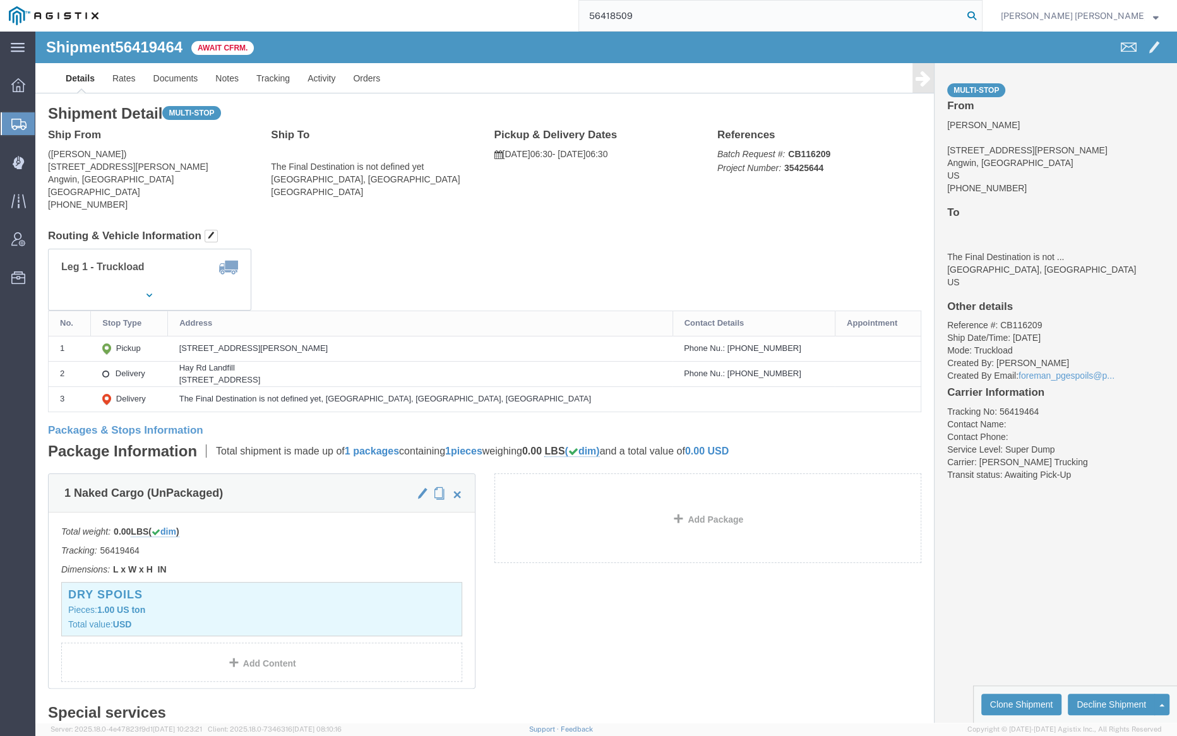
click at [981, 13] on icon at bounding box center [972, 16] width 18 height 18
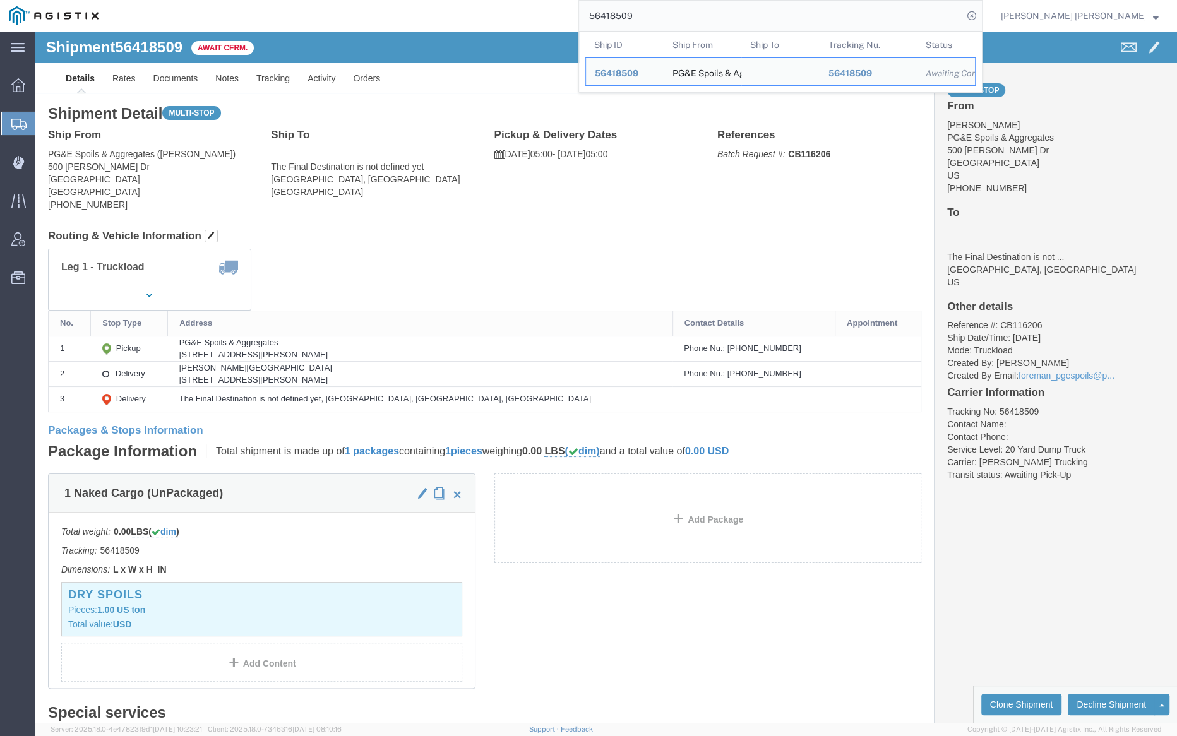
click at [685, 15] on input "56418509" at bounding box center [771, 16] width 384 height 30
paste input "29203"
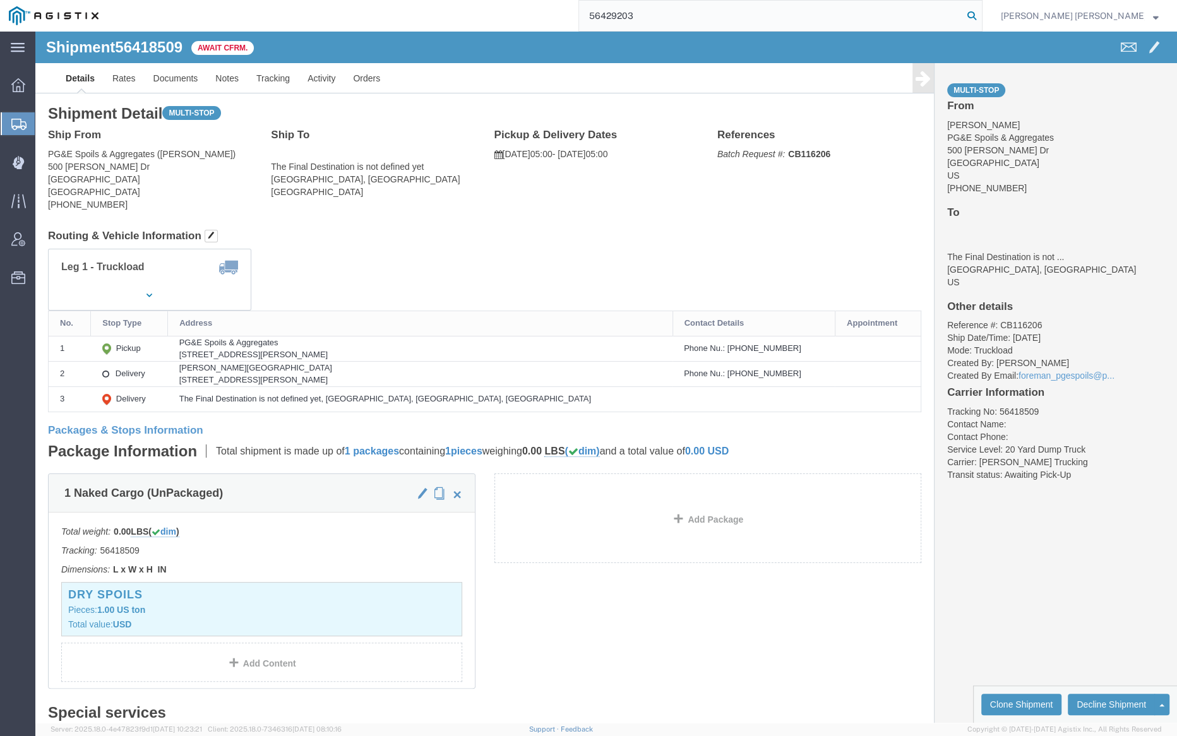
click at [981, 15] on icon at bounding box center [972, 16] width 18 height 18
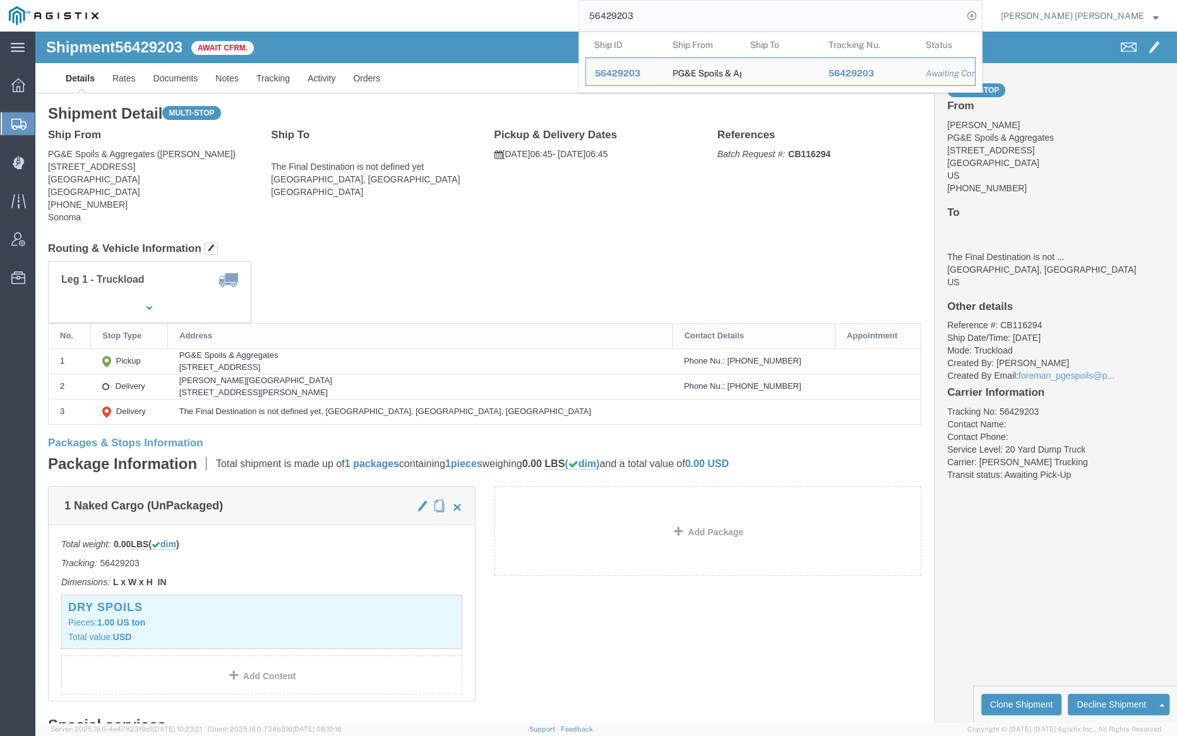
click at [662, 15] on input "56429203" at bounding box center [771, 16] width 384 height 30
paste input "46321"
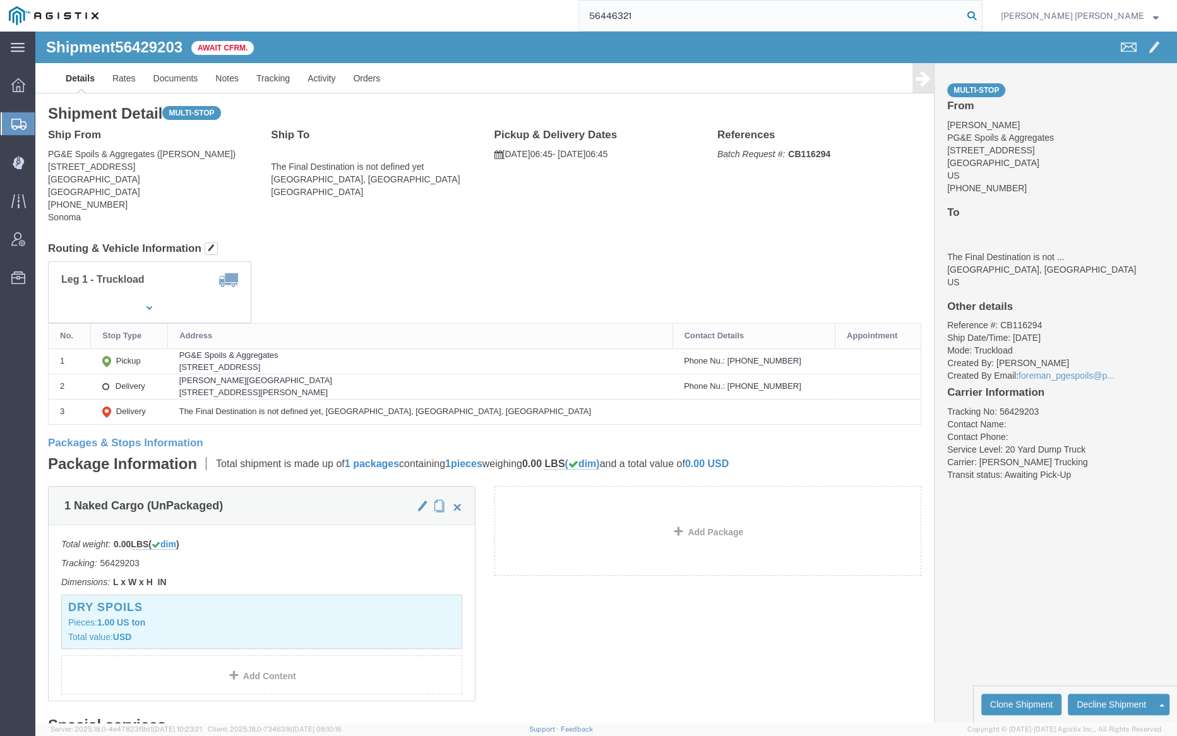
click at [981, 15] on icon at bounding box center [972, 16] width 18 height 18
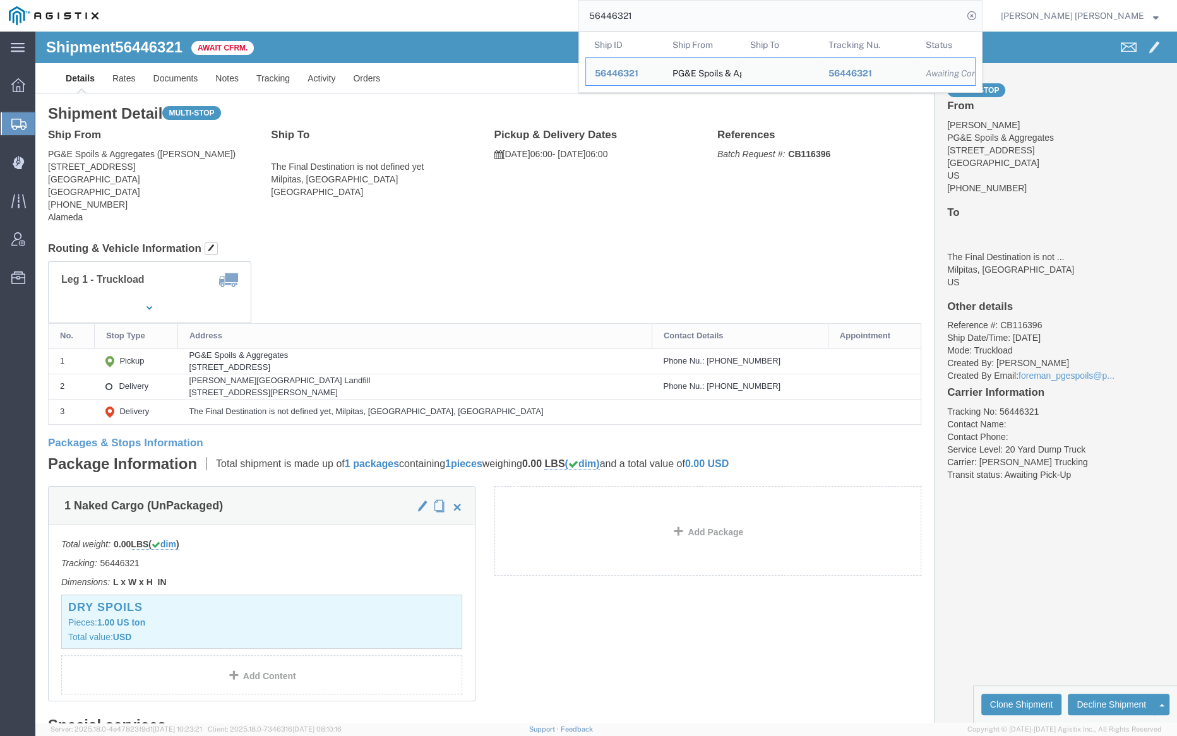
click at [674, 20] on input "56446321" at bounding box center [771, 16] width 384 height 30
paste input "54"
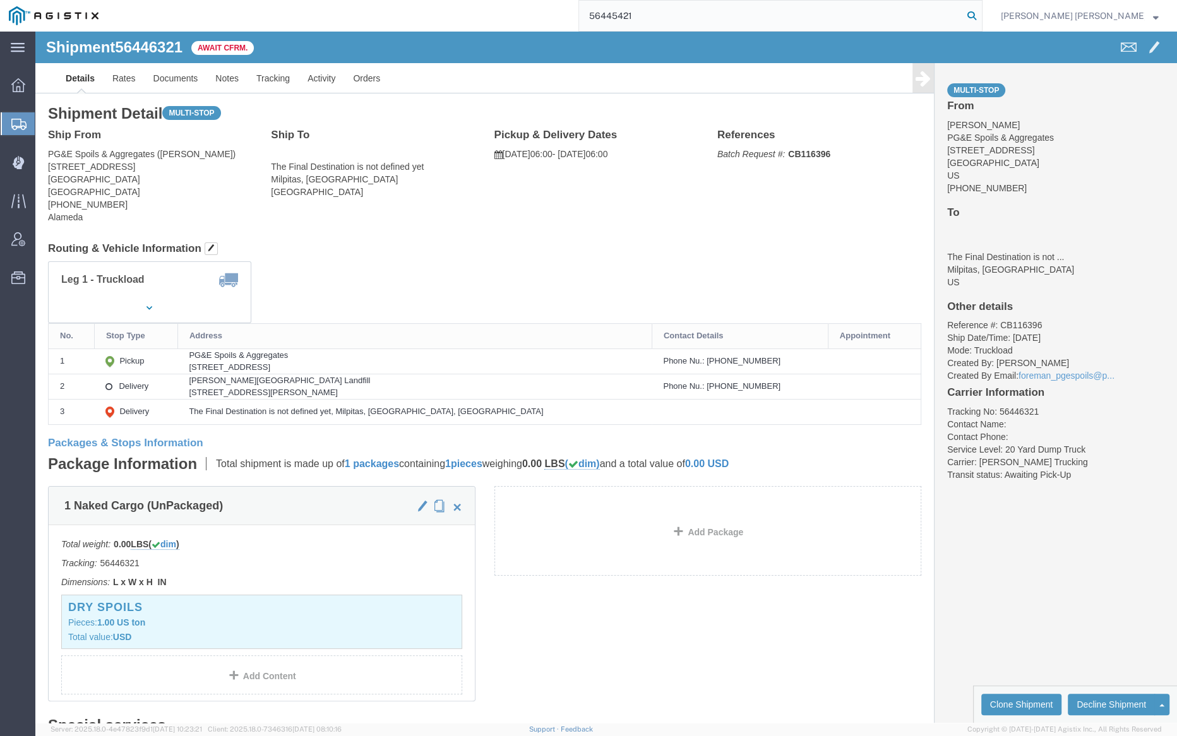
click at [981, 12] on icon at bounding box center [972, 16] width 18 height 18
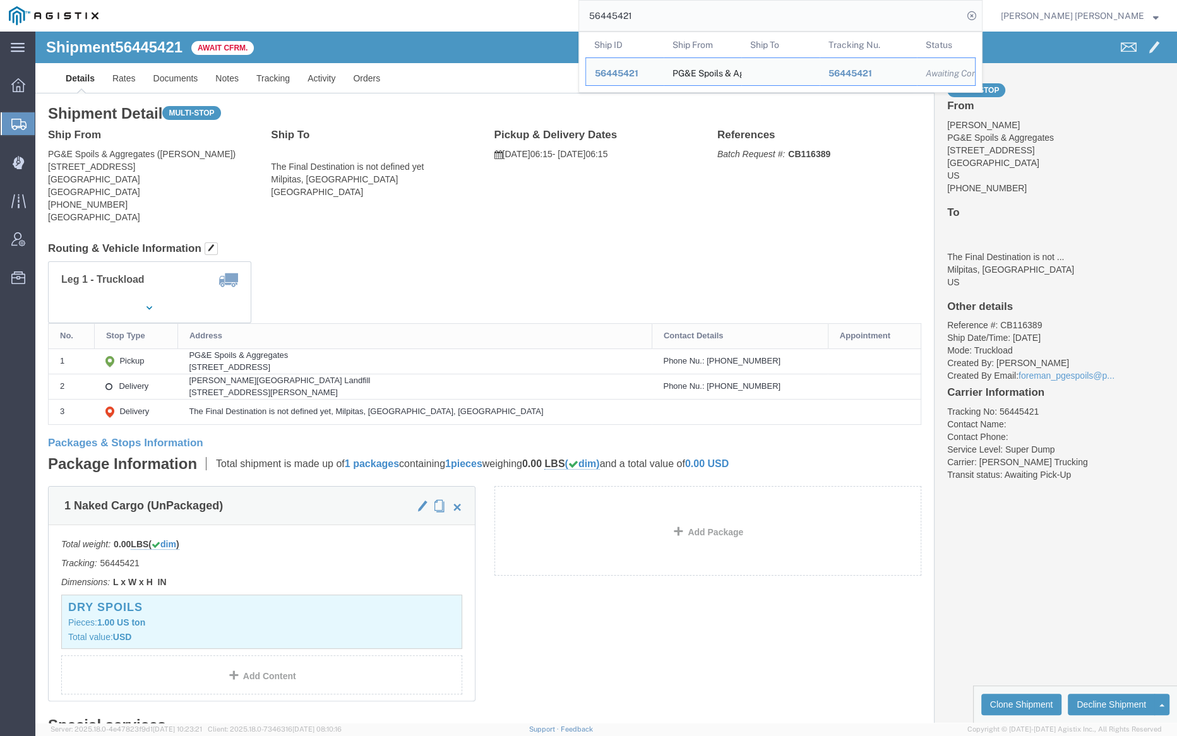
click at [674, 9] on input "56445421" at bounding box center [771, 16] width 384 height 30
paste input "259"
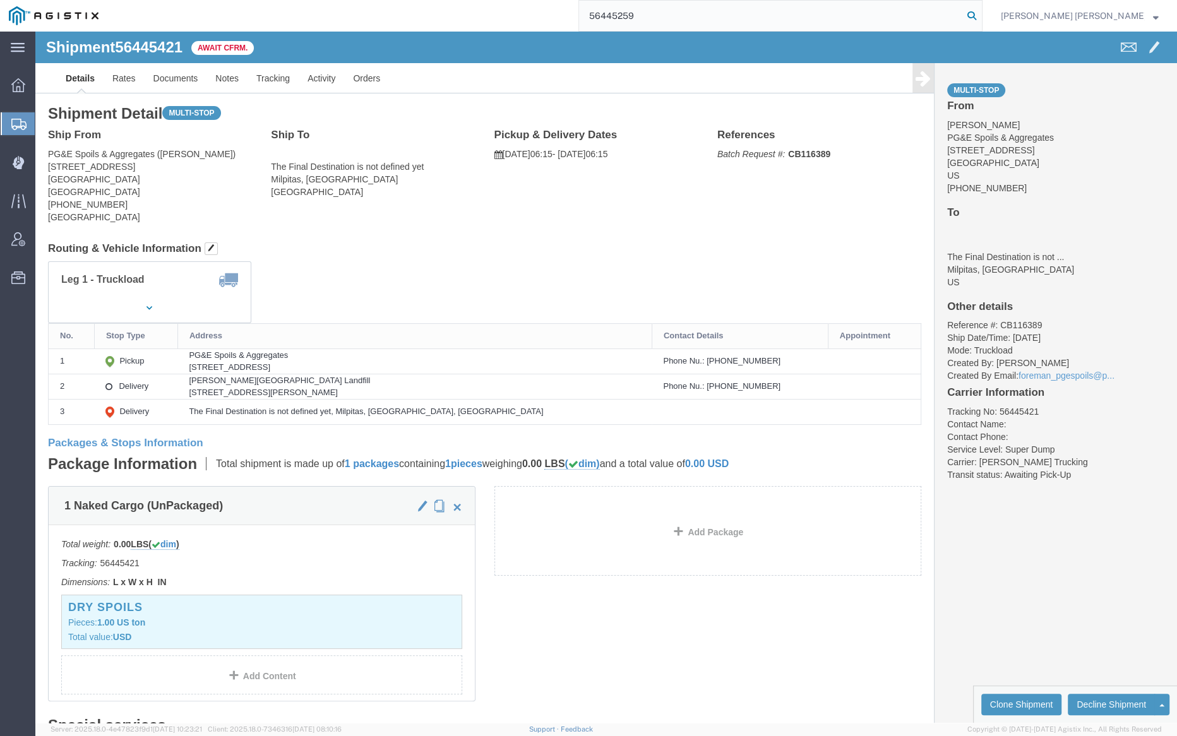
click at [981, 18] on icon at bounding box center [972, 16] width 18 height 18
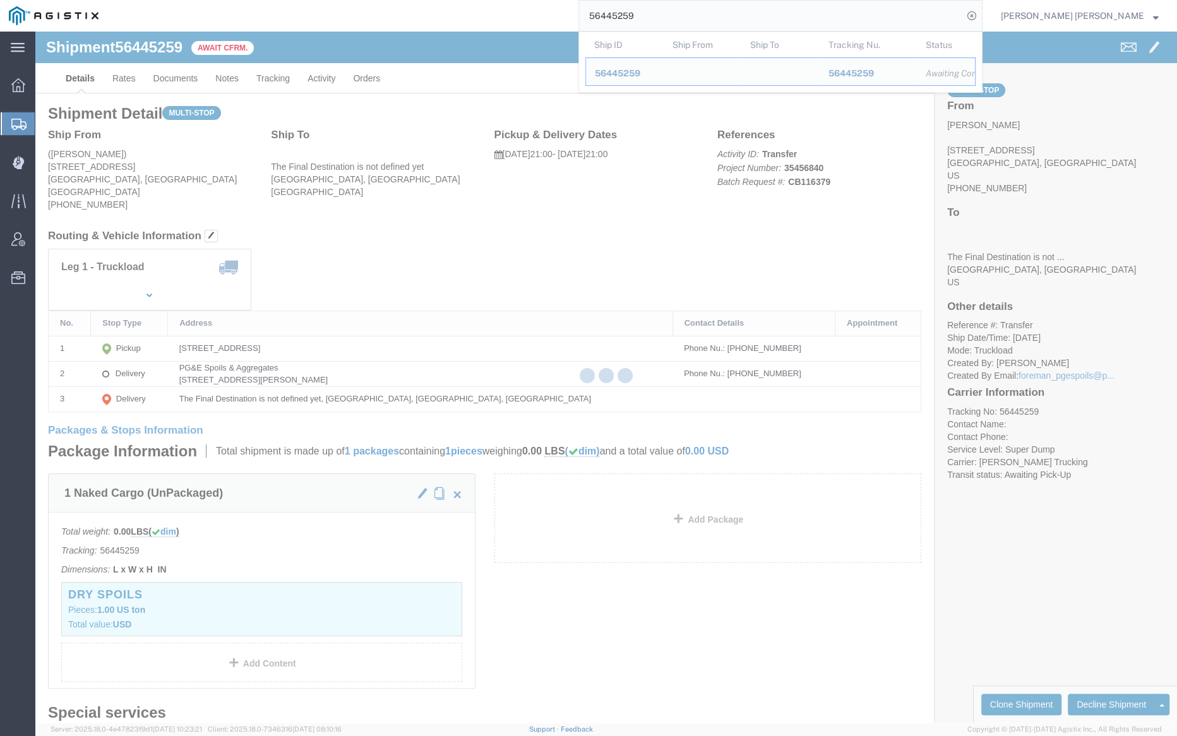
click at [677, 20] on input "56445259" at bounding box center [771, 16] width 384 height 30
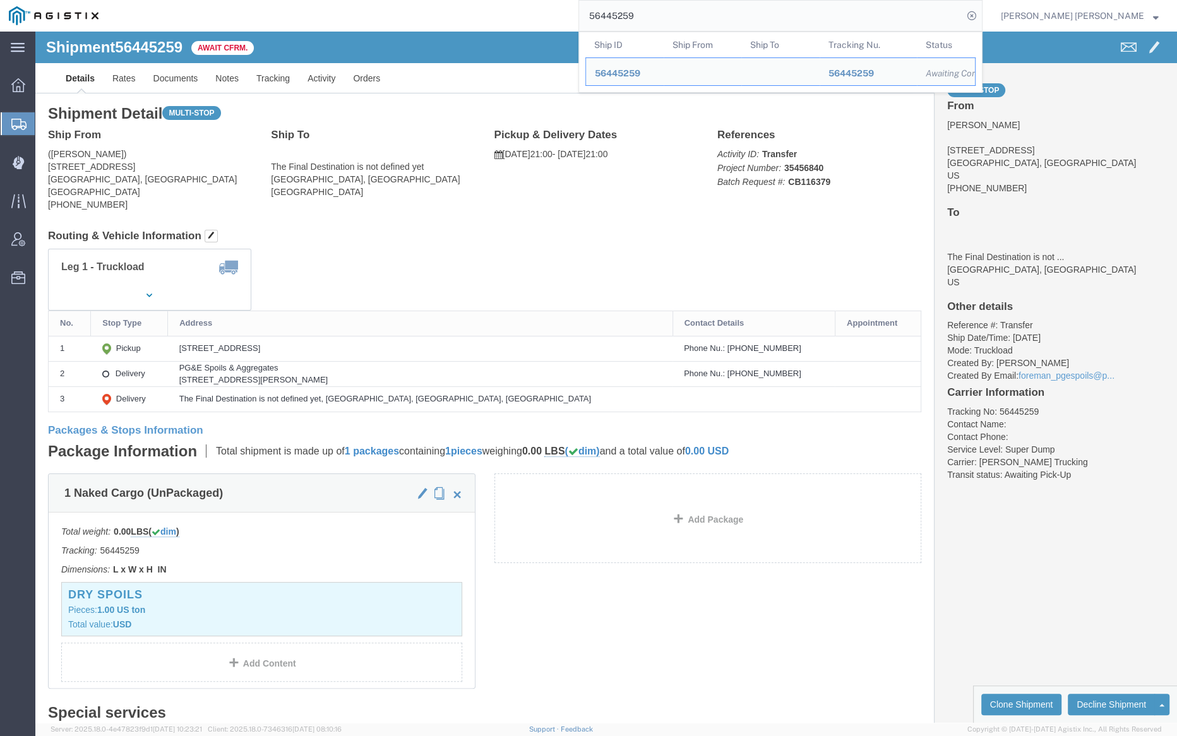
paste input "168"
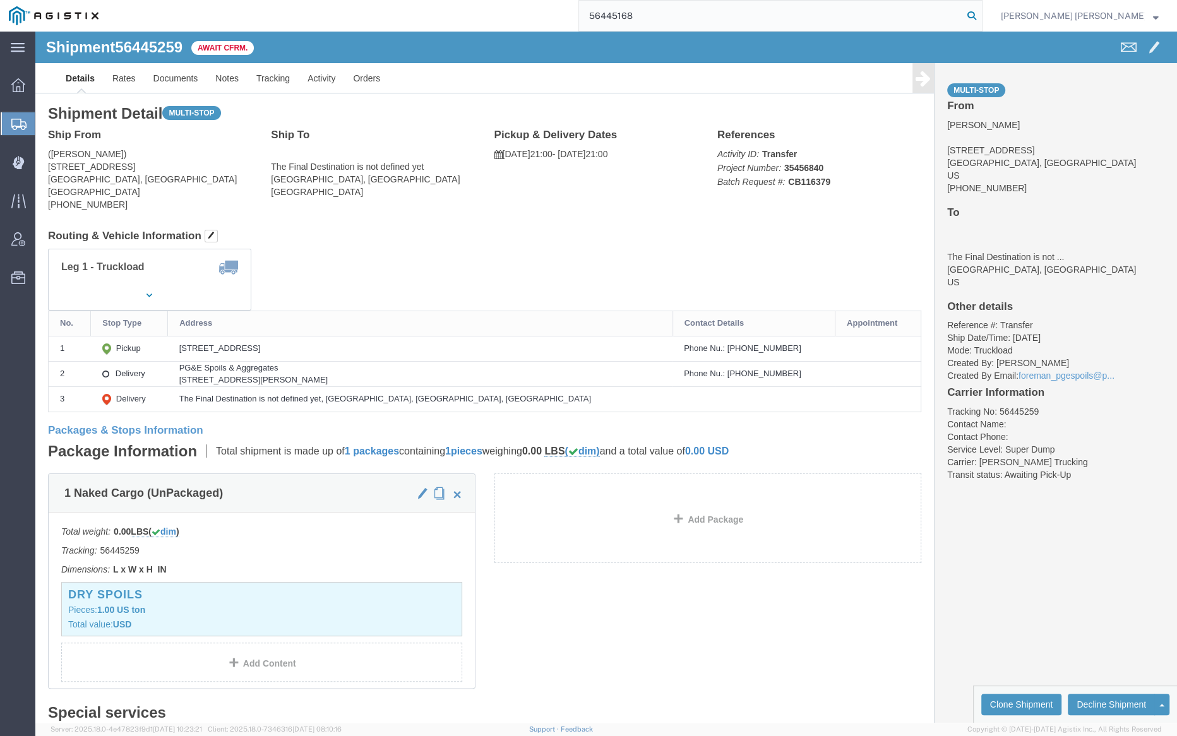
click at [981, 10] on icon at bounding box center [972, 16] width 18 height 18
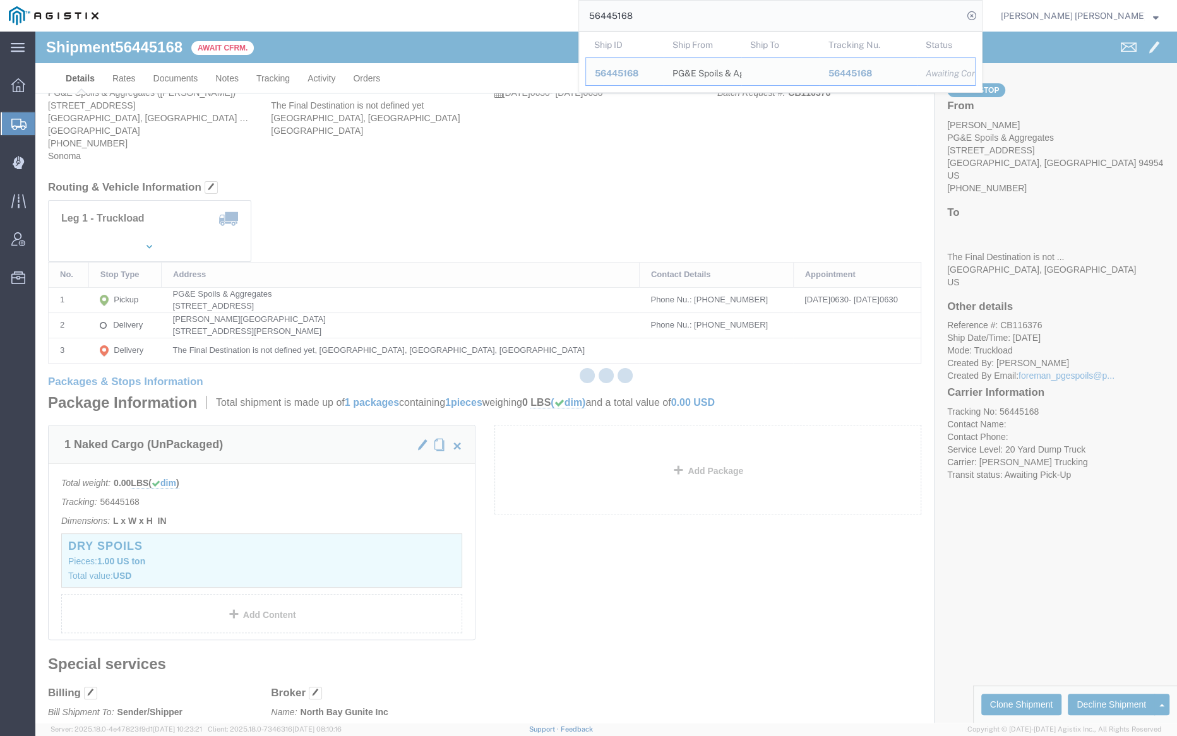
click at [672, 18] on input "56445168" at bounding box center [771, 16] width 384 height 30
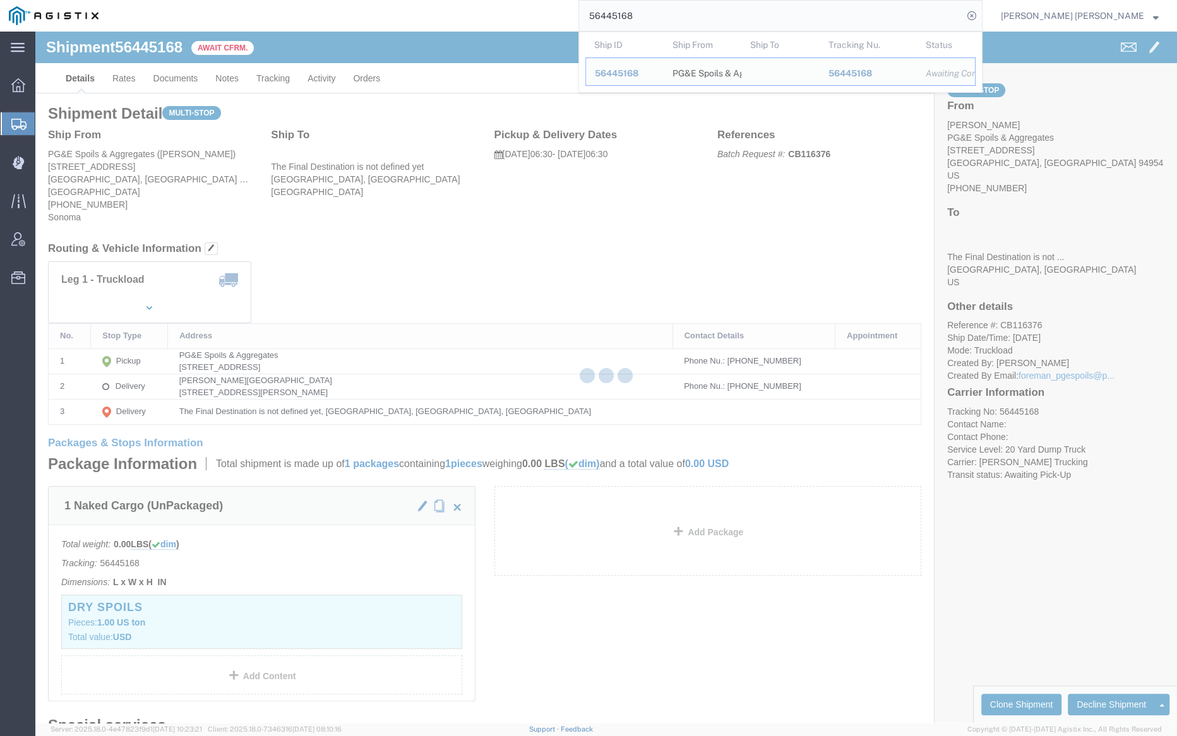
click at [672, 18] on input "56445168" at bounding box center [771, 16] width 384 height 30
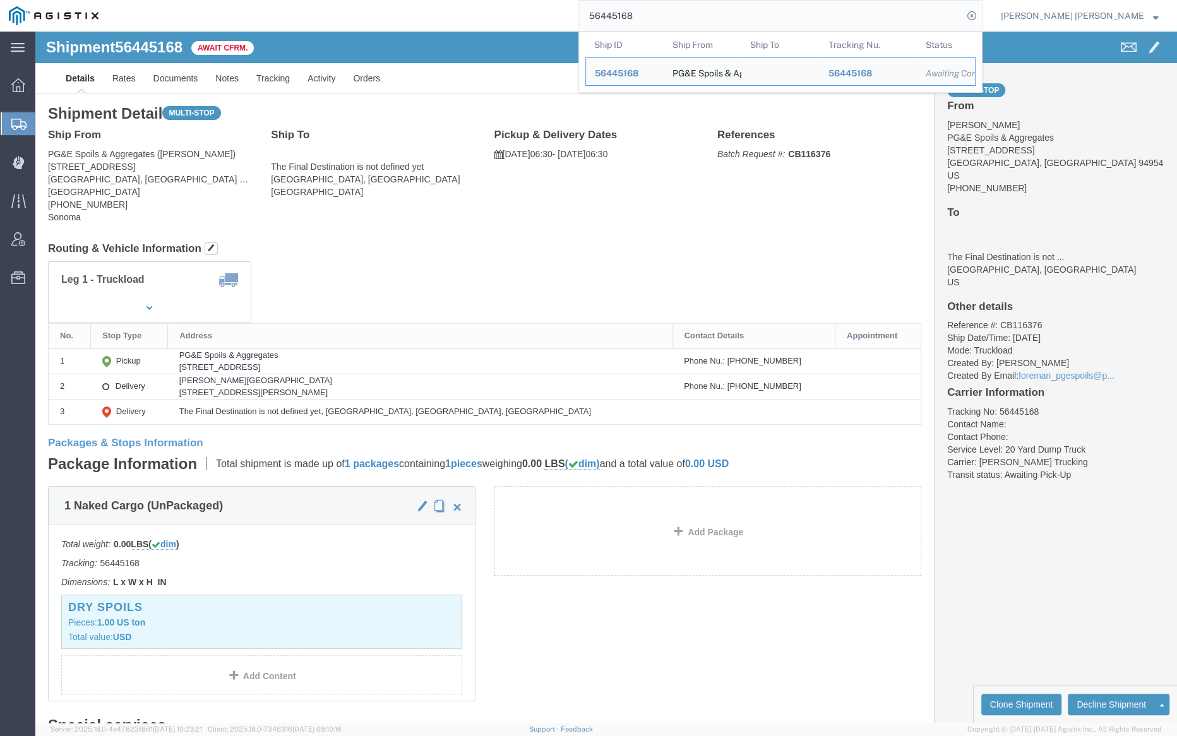
paste input "41"
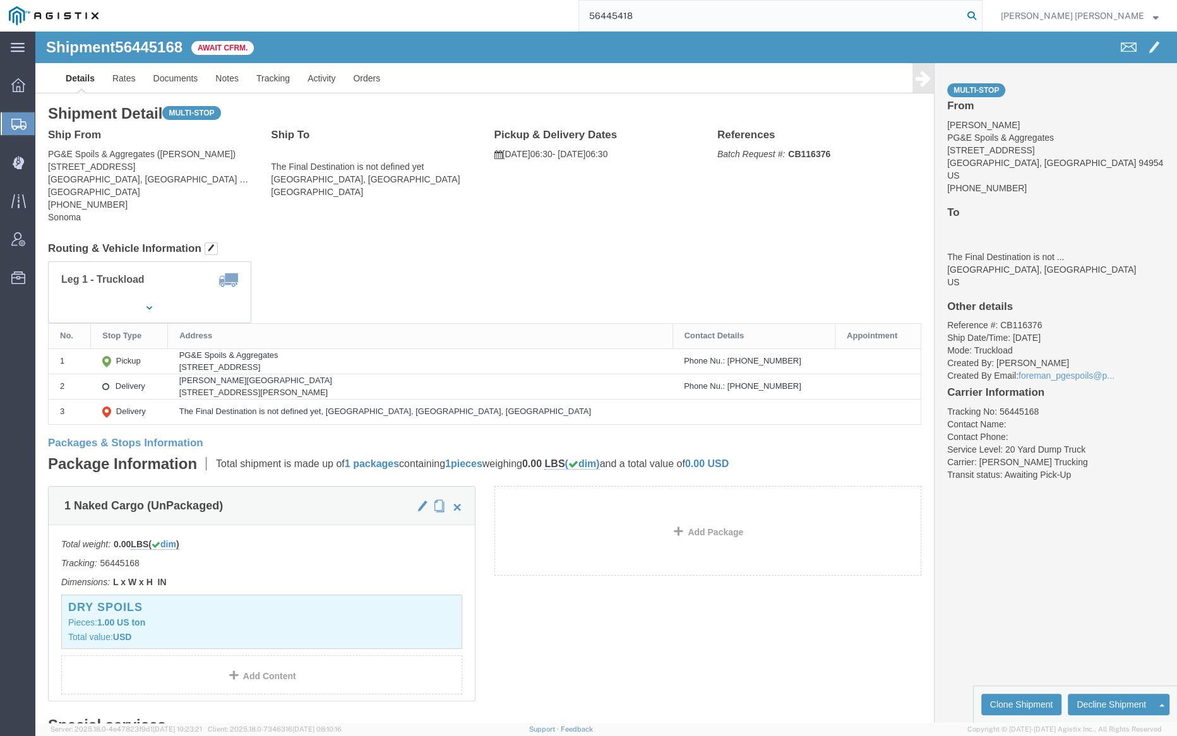
type input "56445418"
click at [981, 13] on icon at bounding box center [972, 16] width 18 height 18
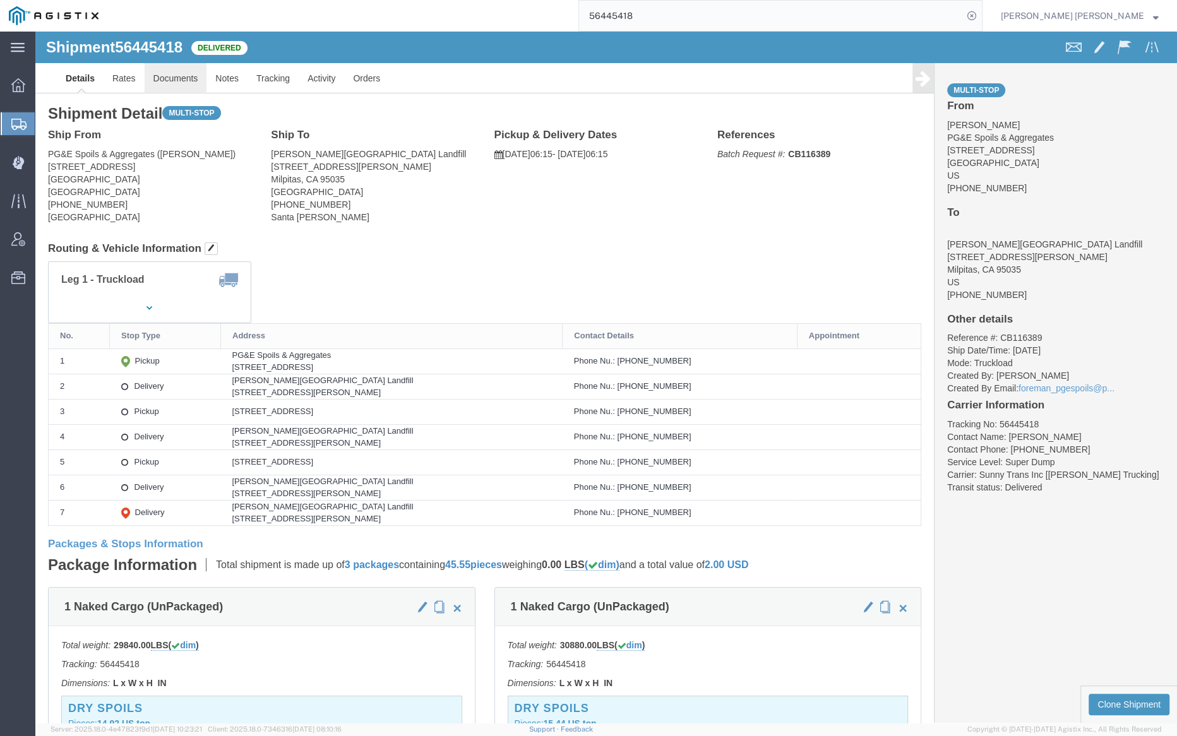
click link "Documents"
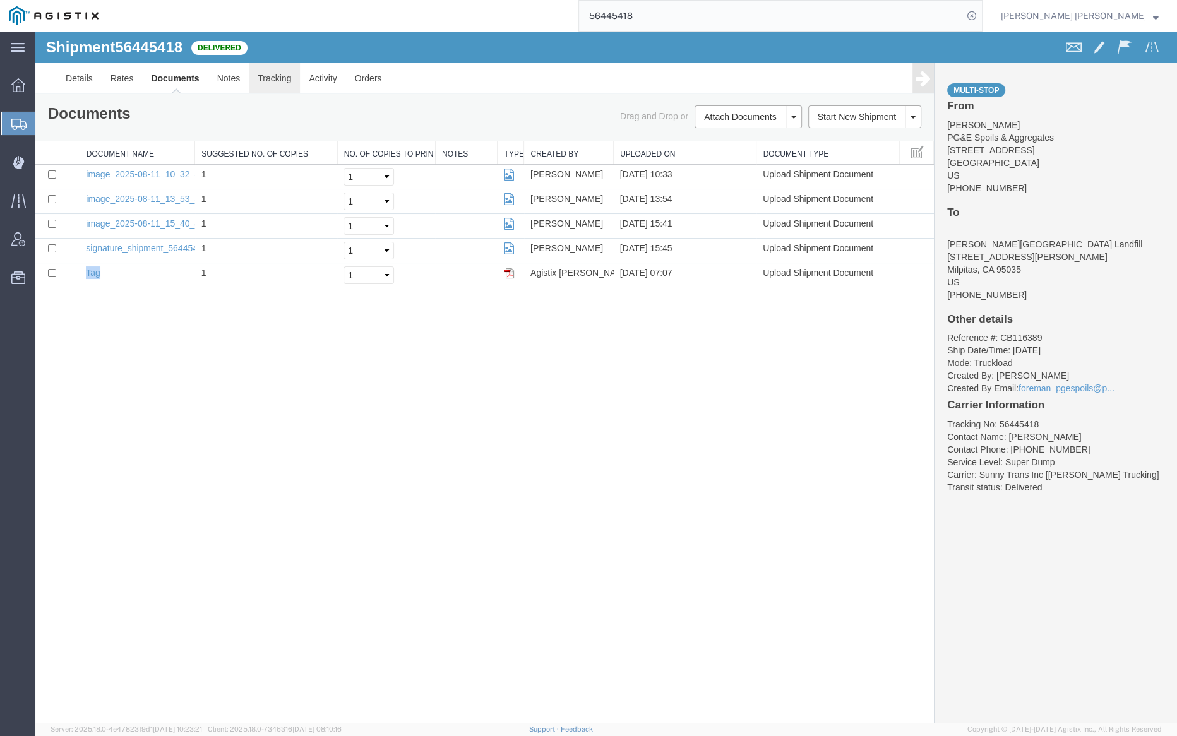
click at [276, 74] on link "Tracking" at bounding box center [274, 78] width 51 height 30
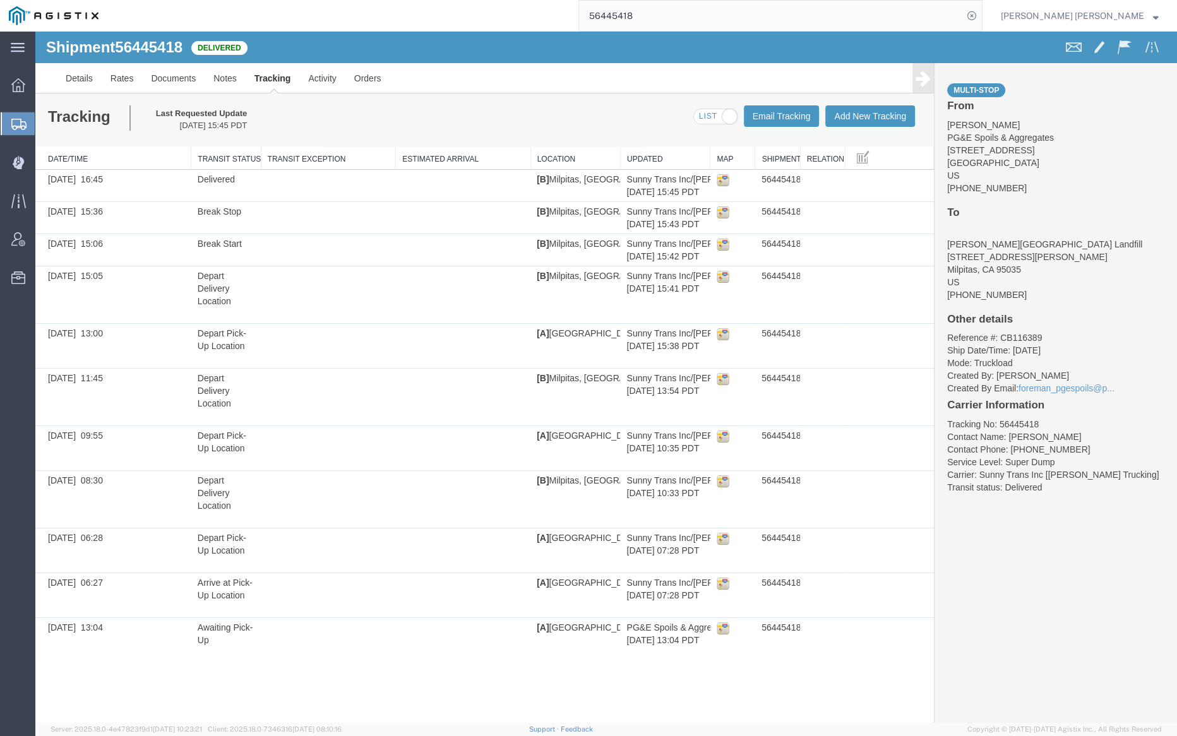
click at [707, 115] on span at bounding box center [715, 117] width 43 height 16
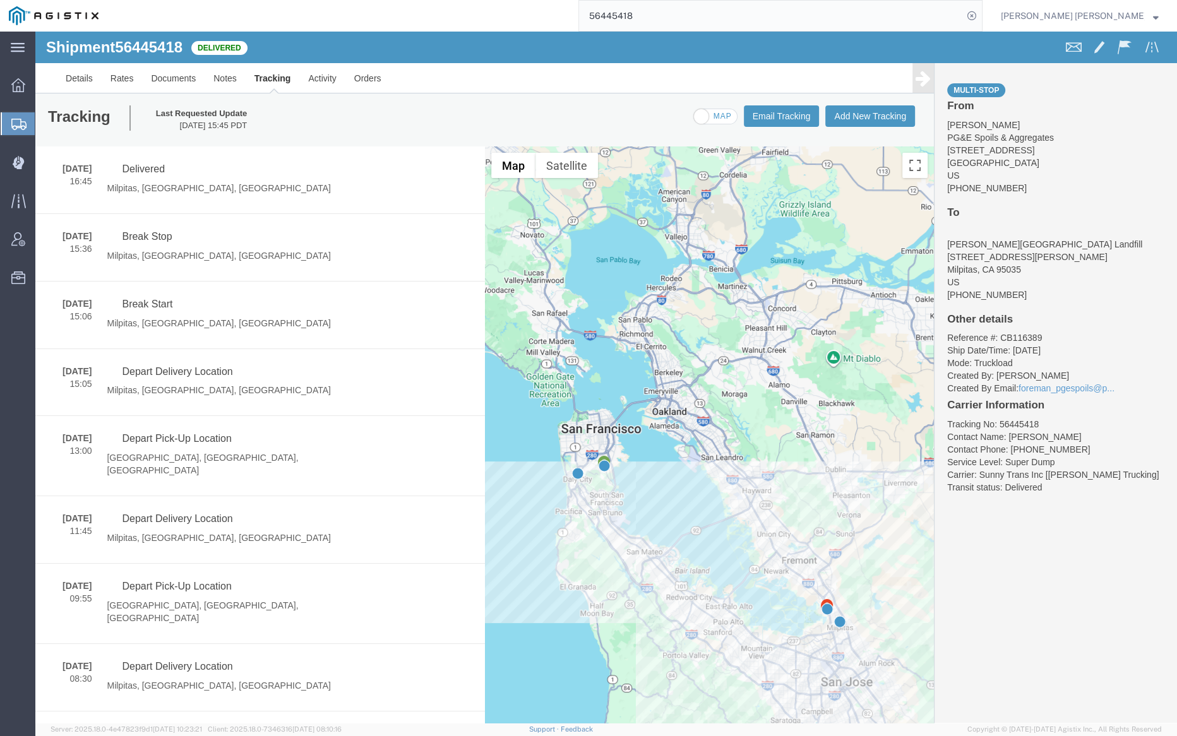
click at [705, 115] on span at bounding box center [715, 117] width 43 height 16
checkbox input "true"
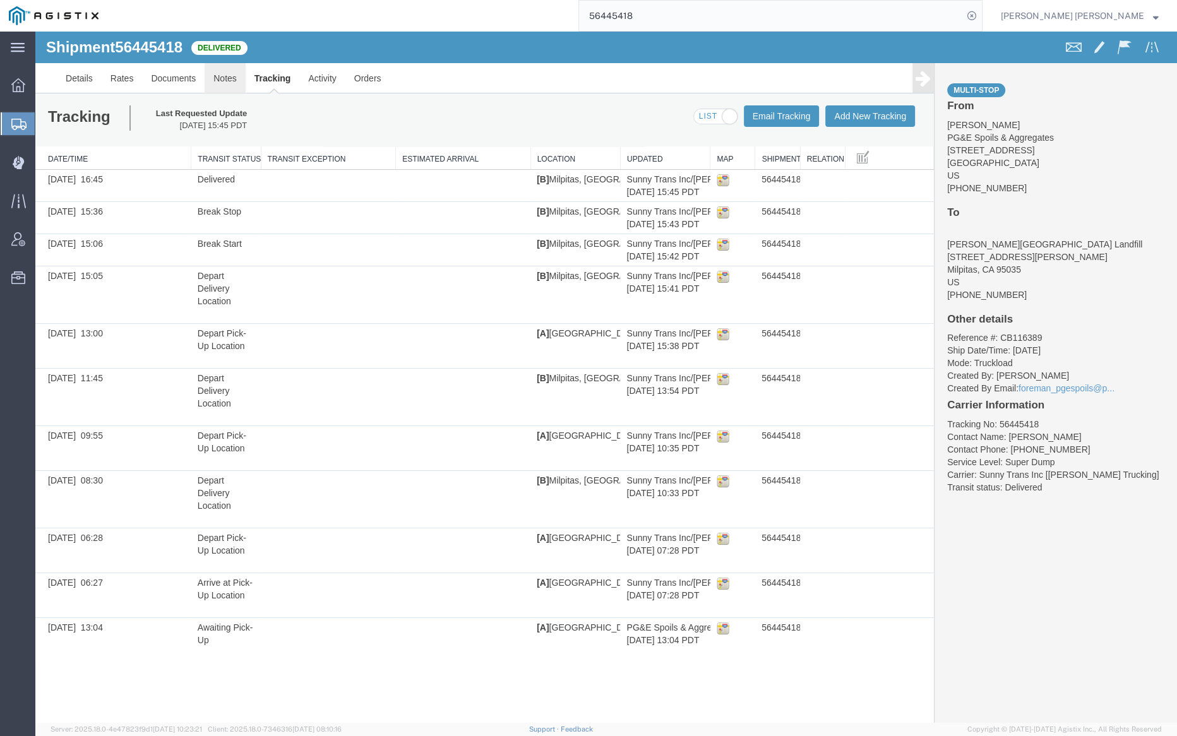
click at [225, 76] on link "Notes" at bounding box center [225, 78] width 41 height 30
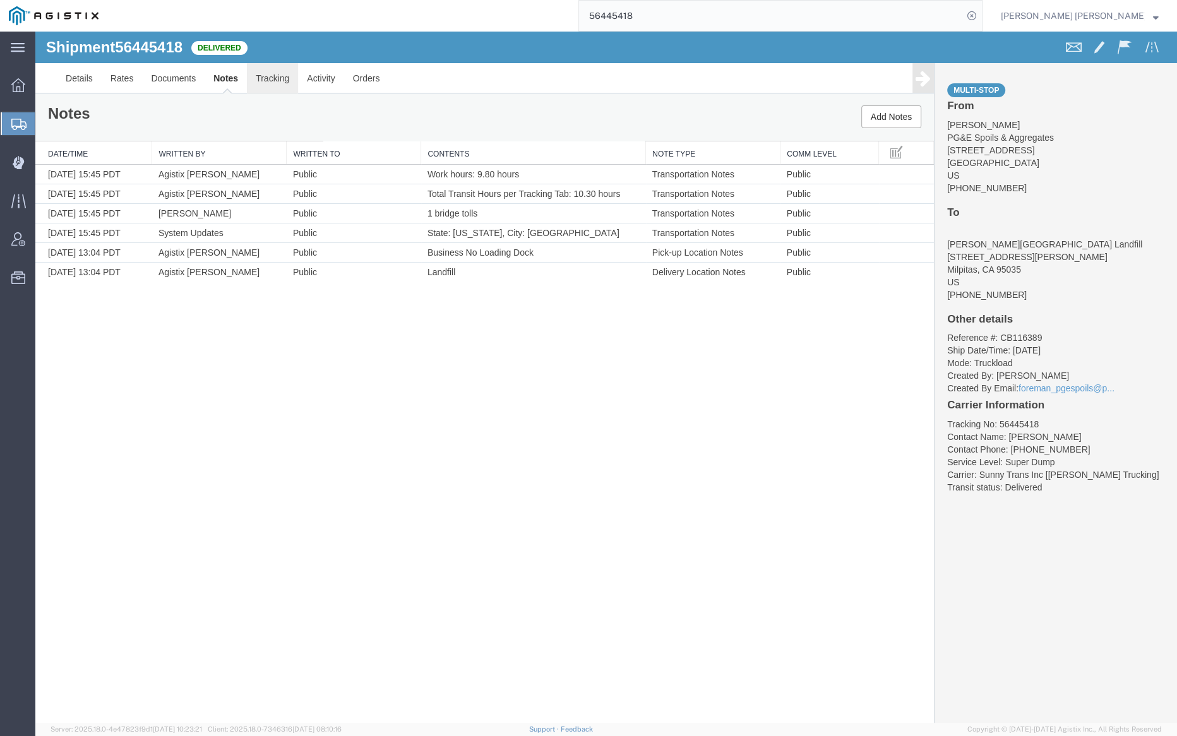
click at [271, 70] on link "Tracking" at bounding box center [272, 78] width 51 height 30
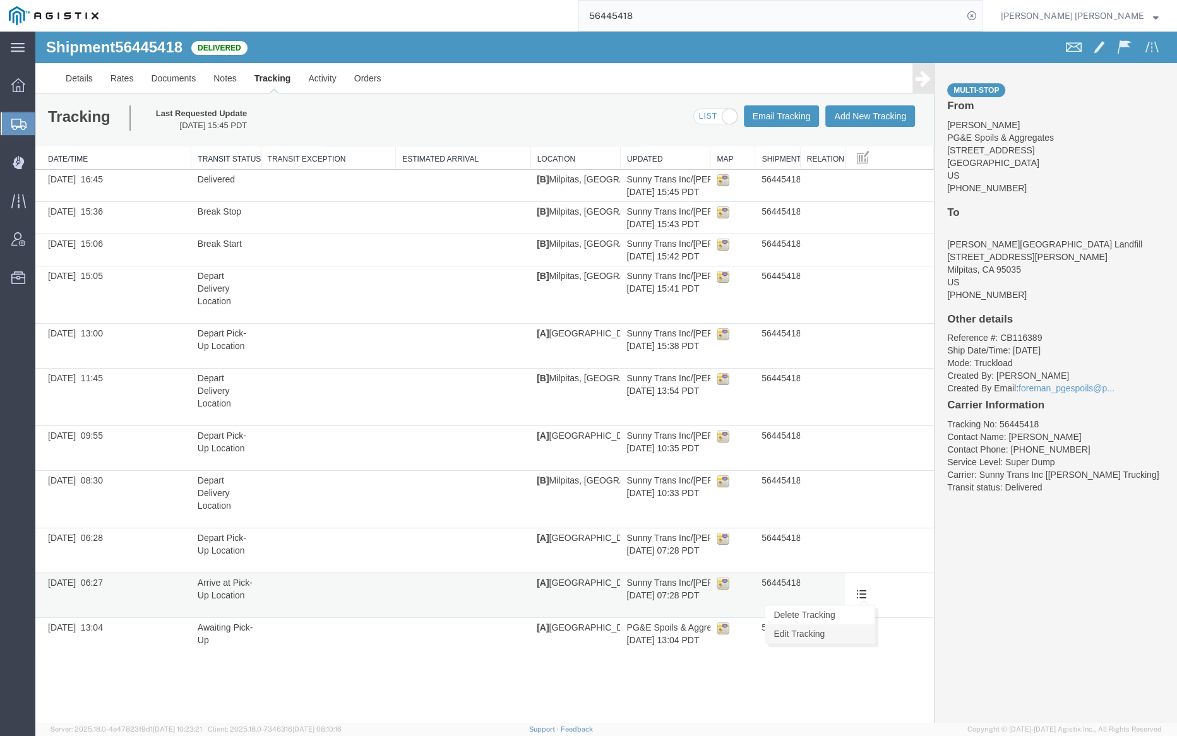
click at [834, 628] on link "Edit Tracking" at bounding box center [819, 634] width 109 height 19
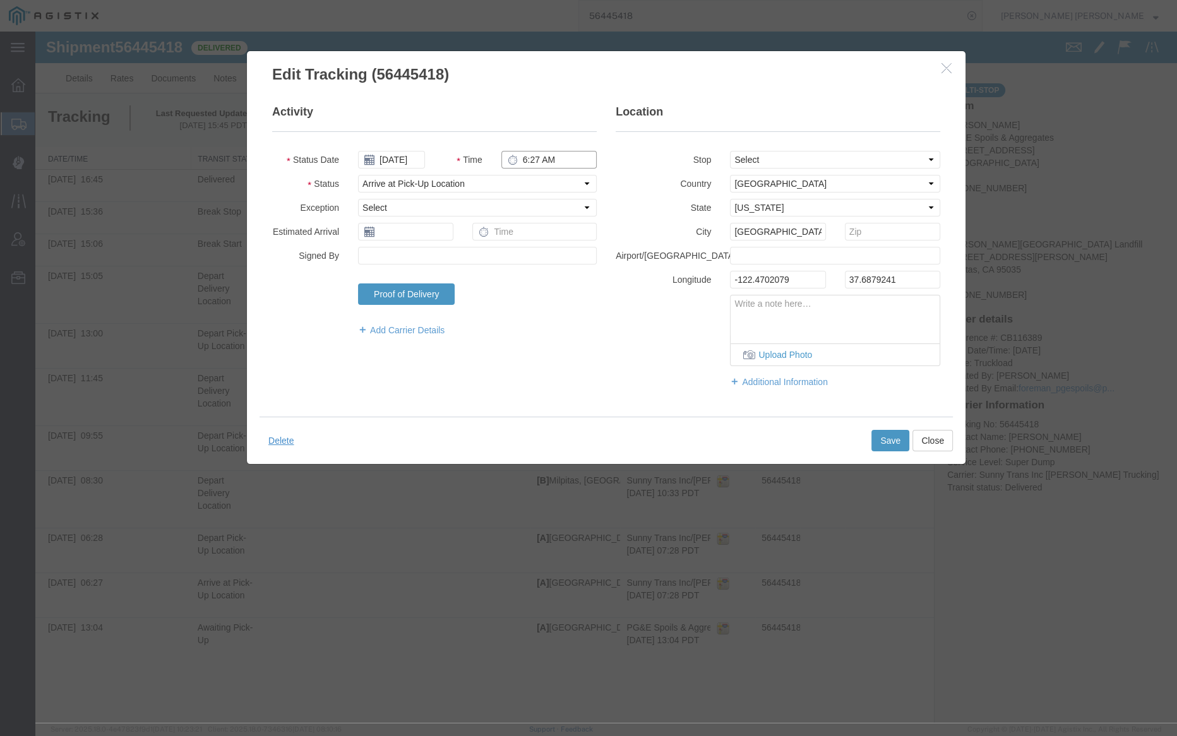
click at [535, 155] on input "6:27 AM" at bounding box center [548, 160] width 95 height 18
click at [537, 158] on input "6:27 AM" at bounding box center [548, 160] width 95 height 18
type input "6:15 AM"
click at [885, 439] on button "Save" at bounding box center [890, 440] width 38 height 21
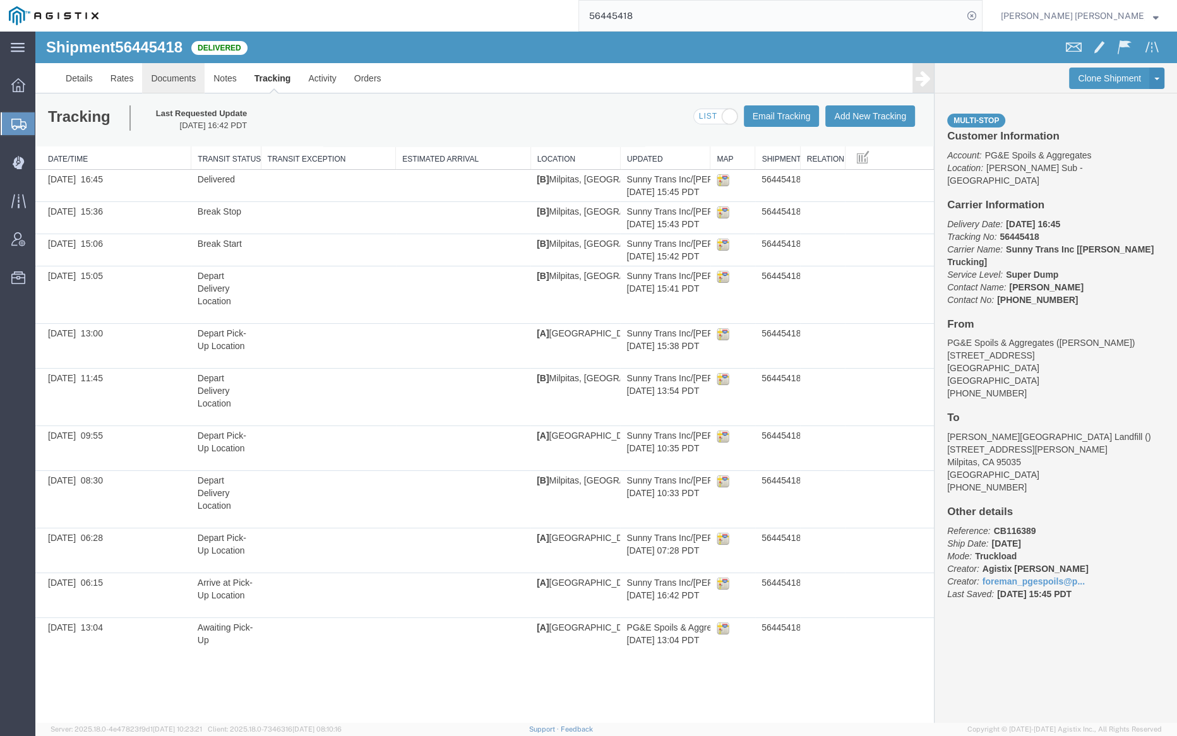
click at [165, 72] on link "Documents" at bounding box center [173, 78] width 63 height 30
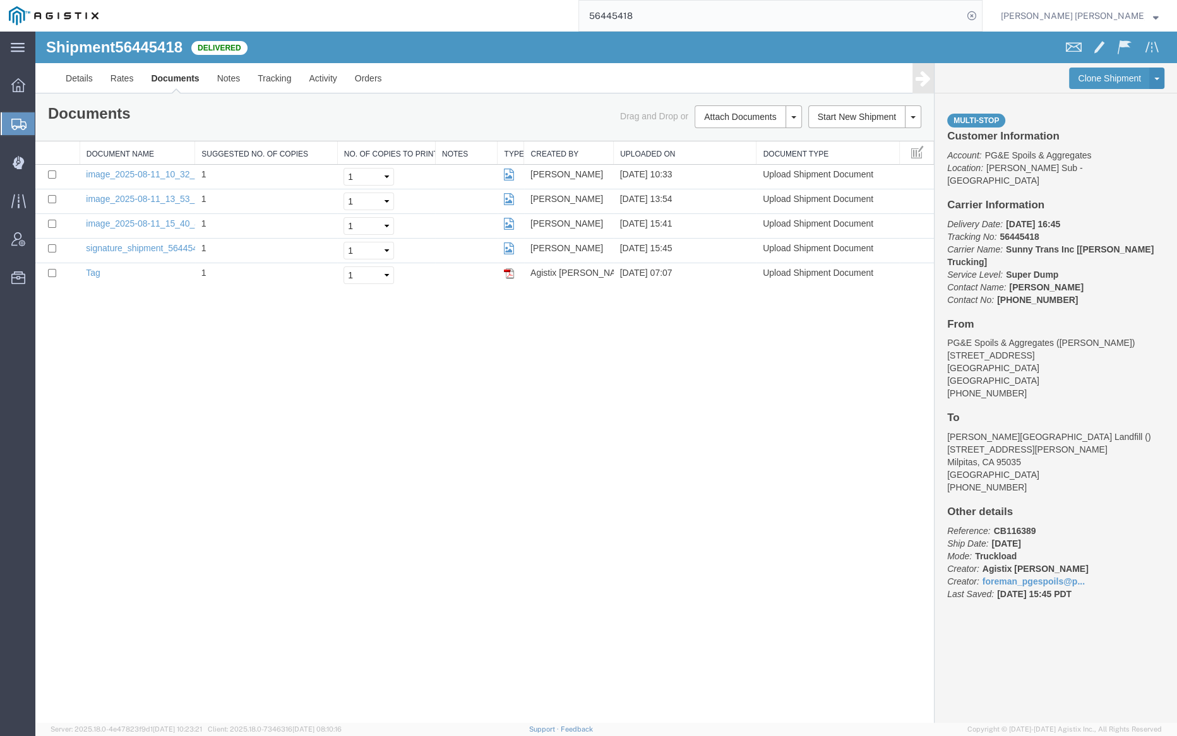
click at [673, 0] on form "56445418" at bounding box center [780, 16] width 404 height 32
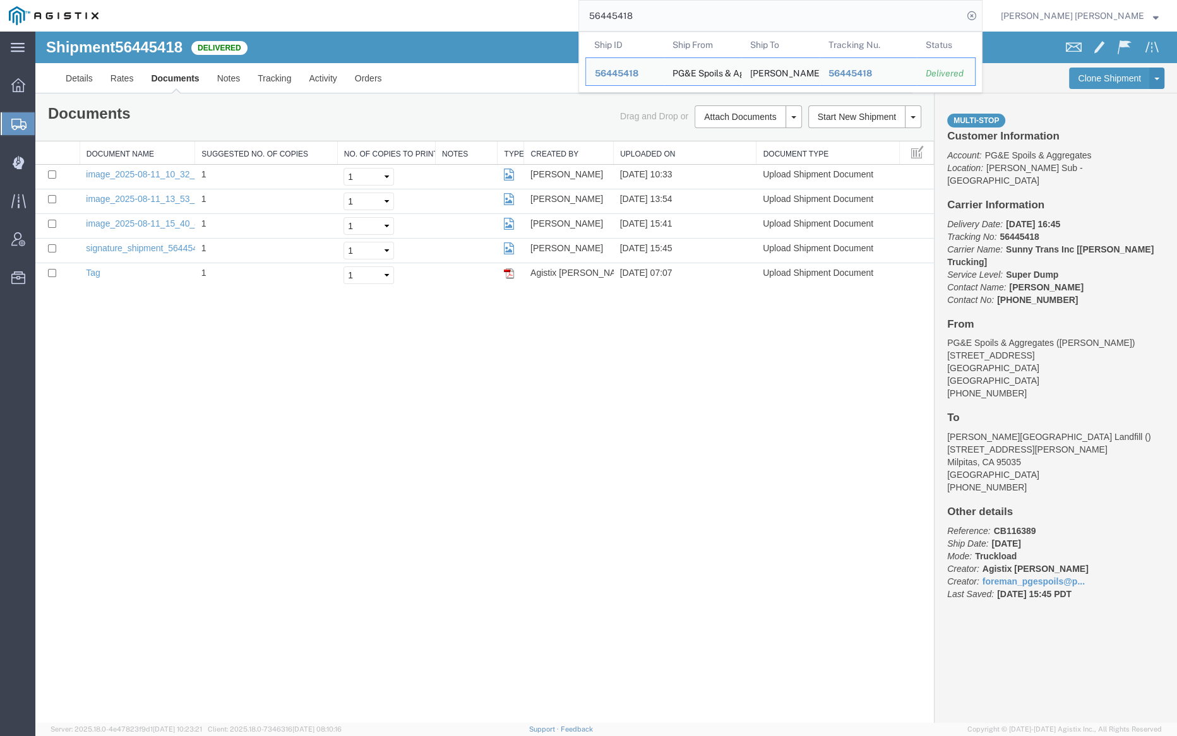
click at [674, 11] on input "56445418" at bounding box center [771, 16] width 384 height 30
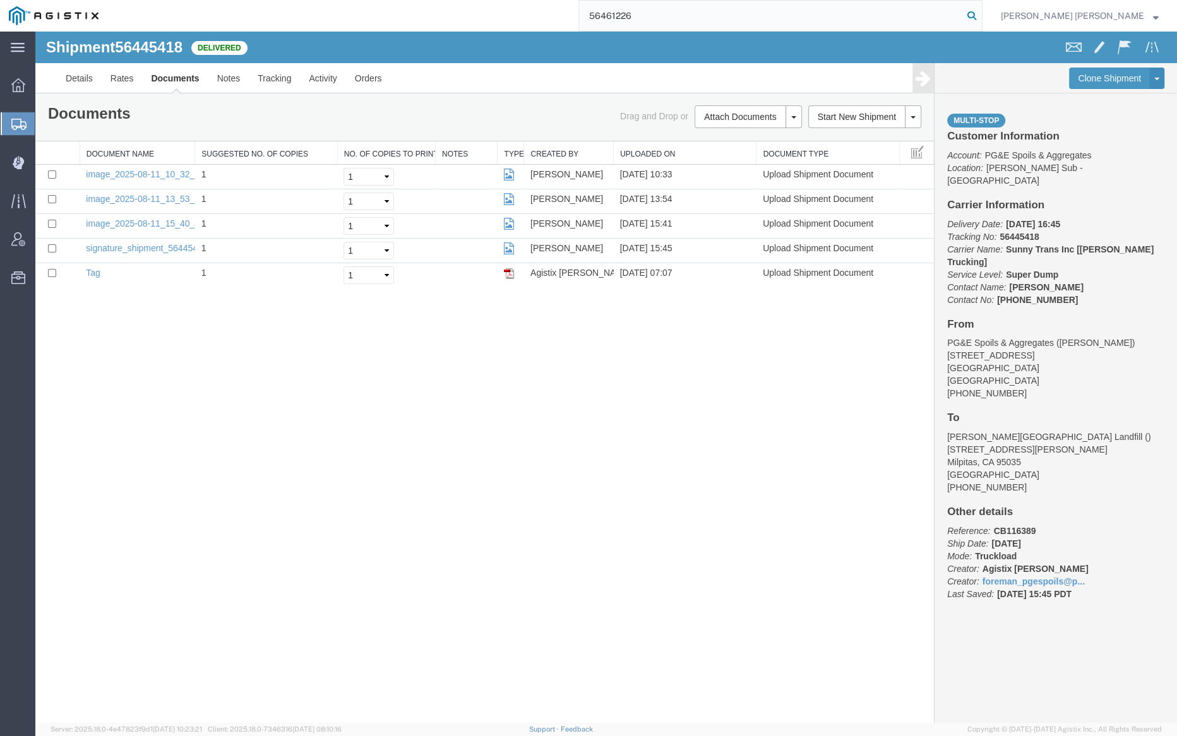
click at [981, 13] on icon at bounding box center [972, 16] width 18 height 18
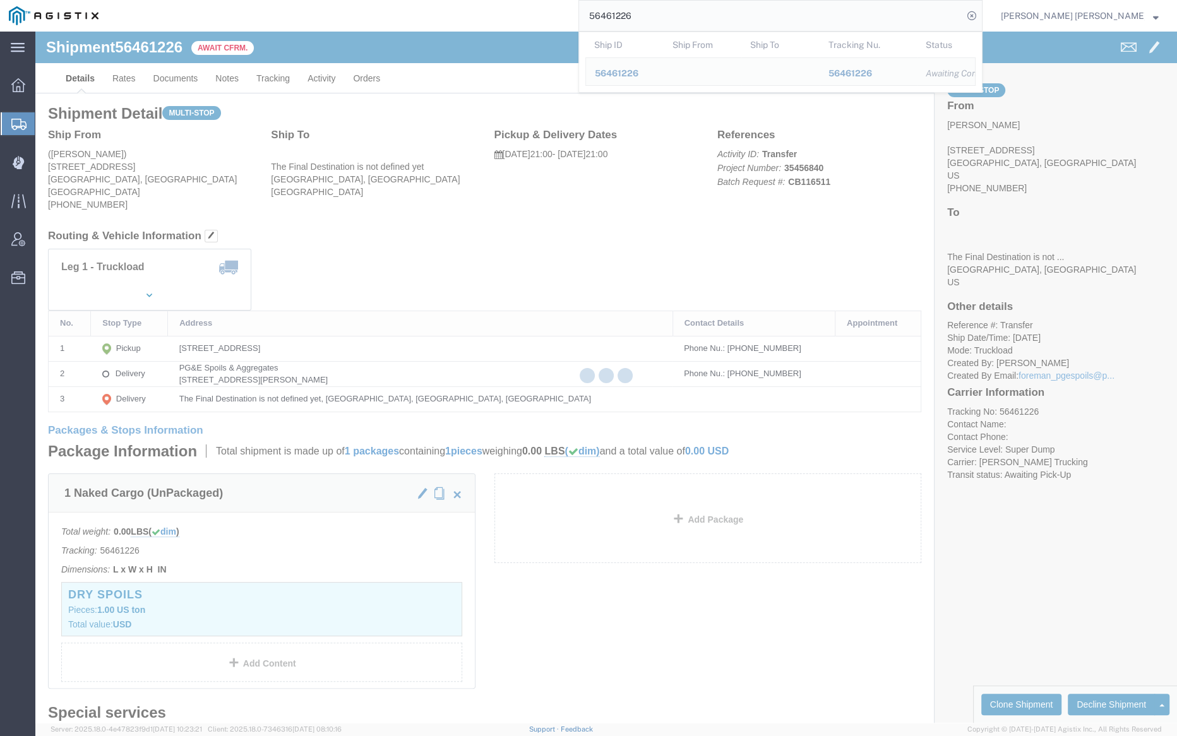
click at [690, 7] on input "56461226" at bounding box center [771, 16] width 384 height 30
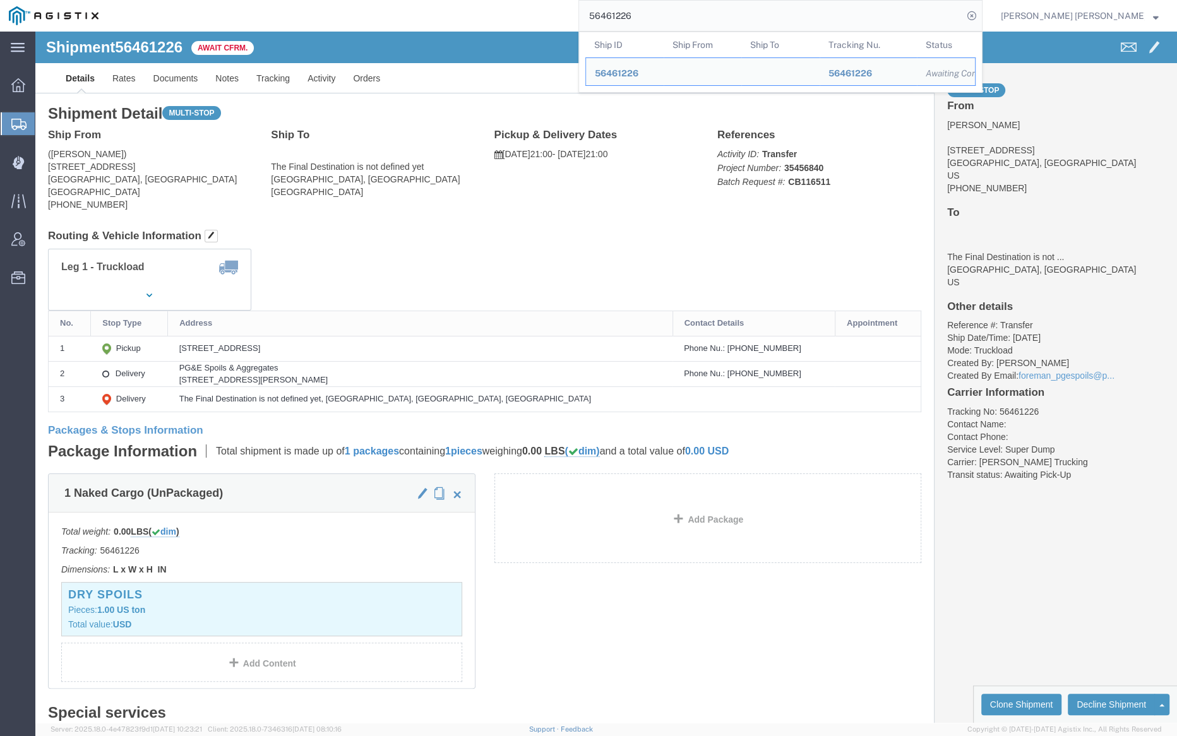
click at [690, 7] on input "56461226" at bounding box center [771, 16] width 384 height 30
paste input "0448"
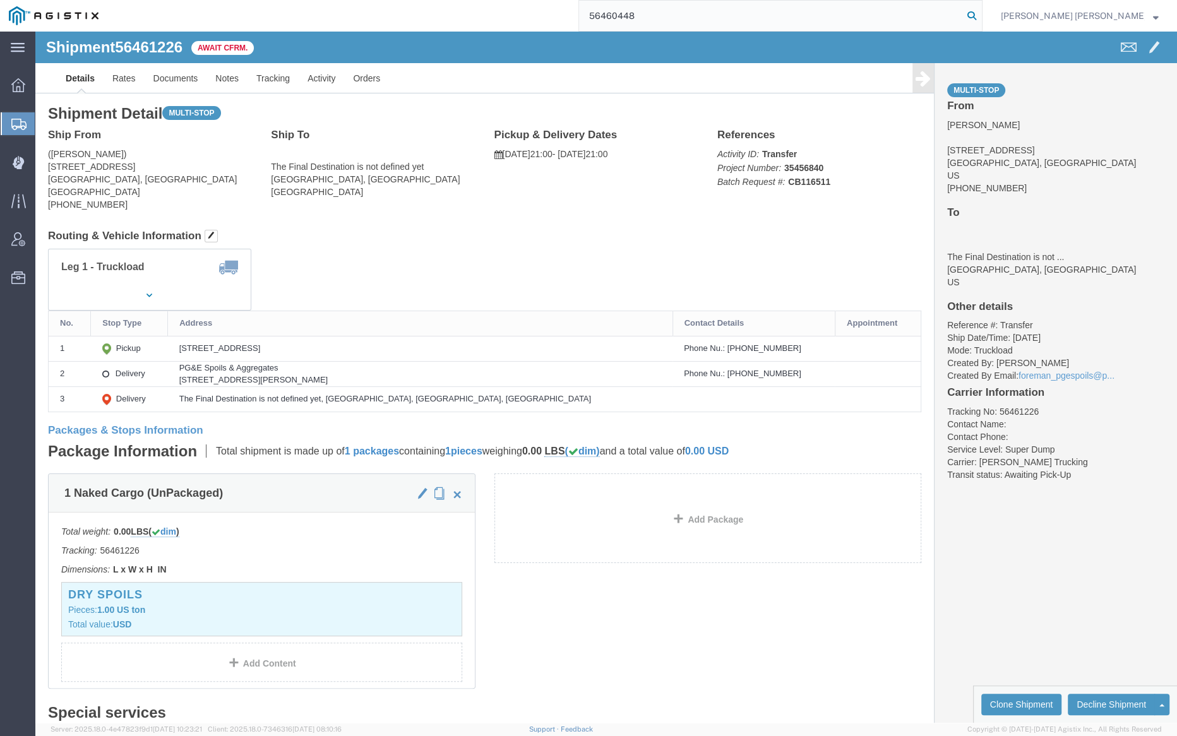
click at [981, 16] on icon at bounding box center [972, 16] width 18 height 18
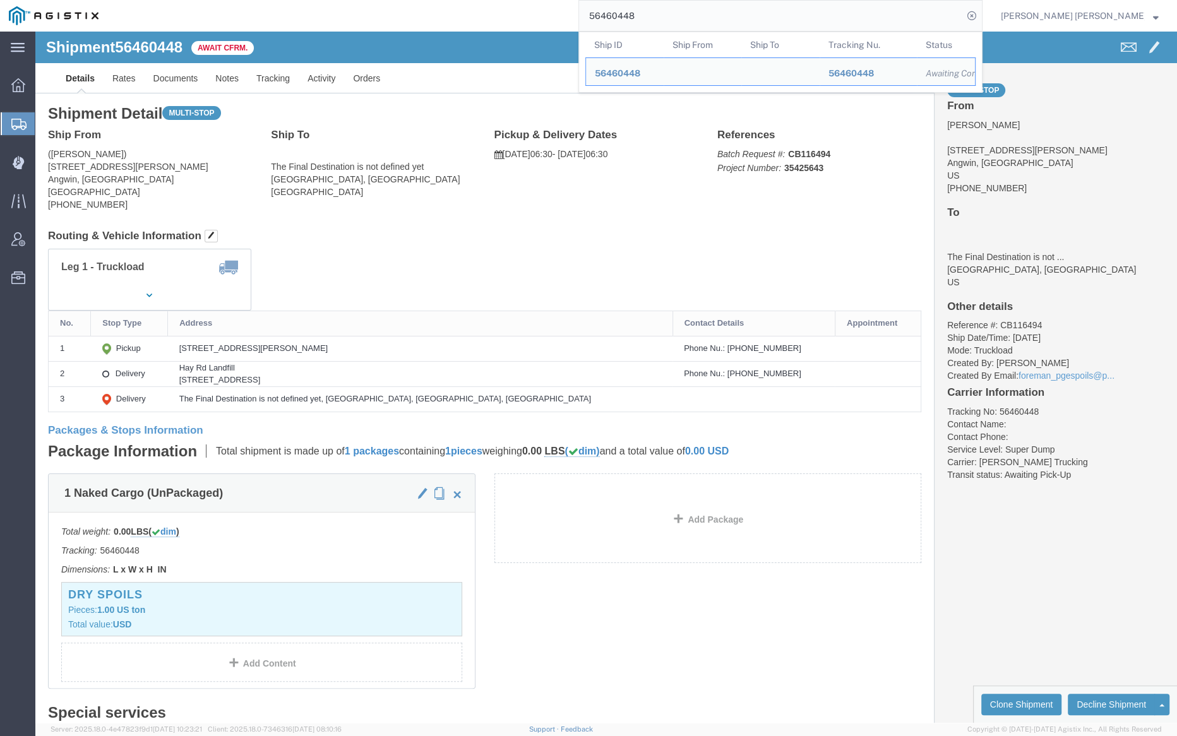
click at [681, 15] on input "56460448" at bounding box center [771, 16] width 384 height 30
paste input "59207"
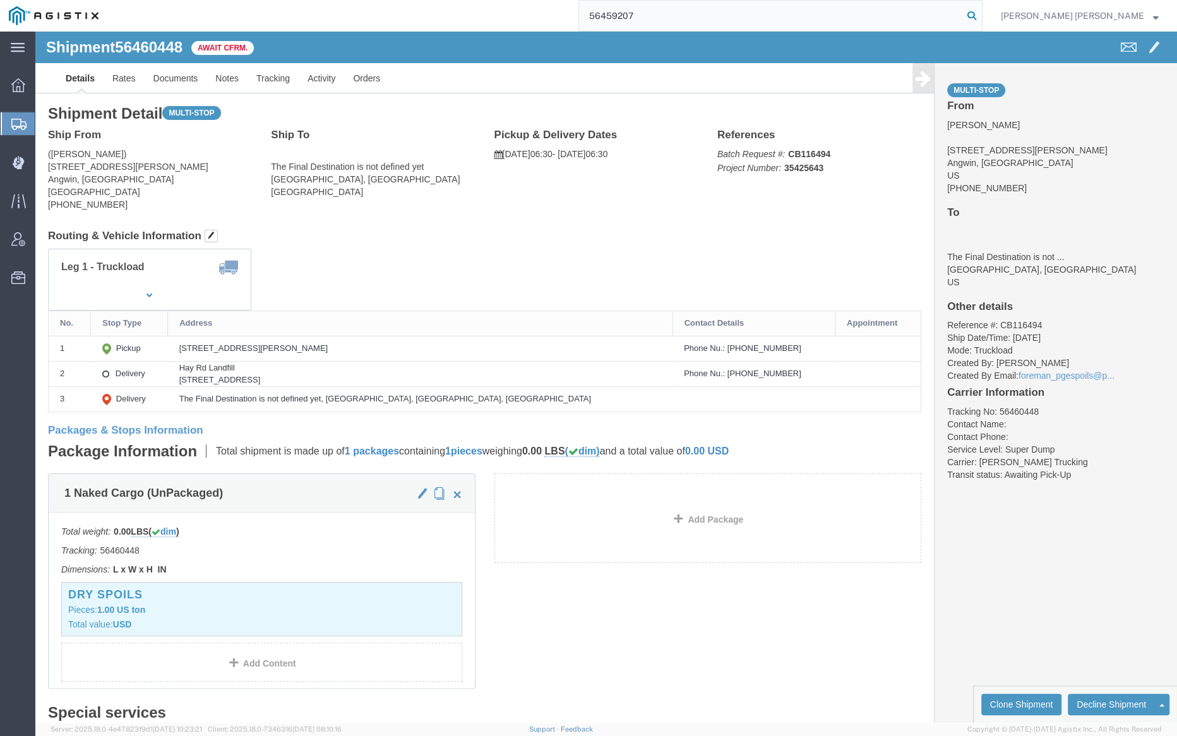
click at [981, 13] on icon at bounding box center [972, 16] width 18 height 18
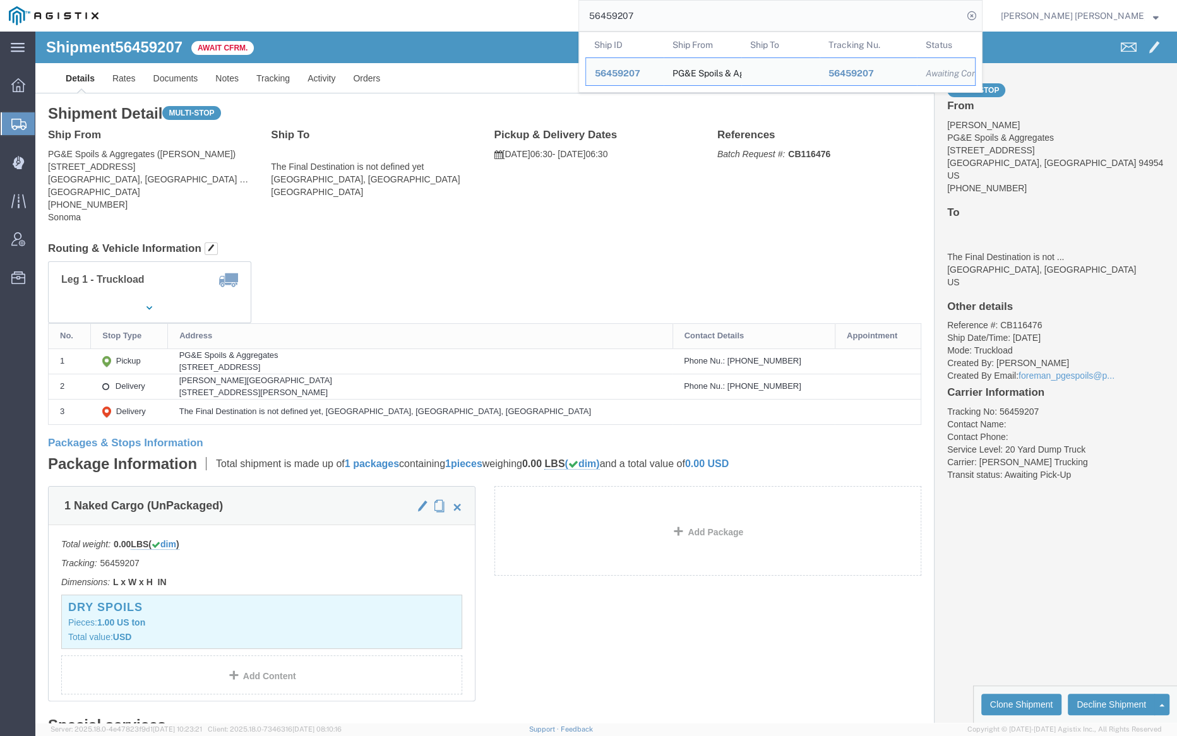
click at [690, 16] on input "56459207" at bounding box center [771, 16] width 384 height 30
paste input "8"
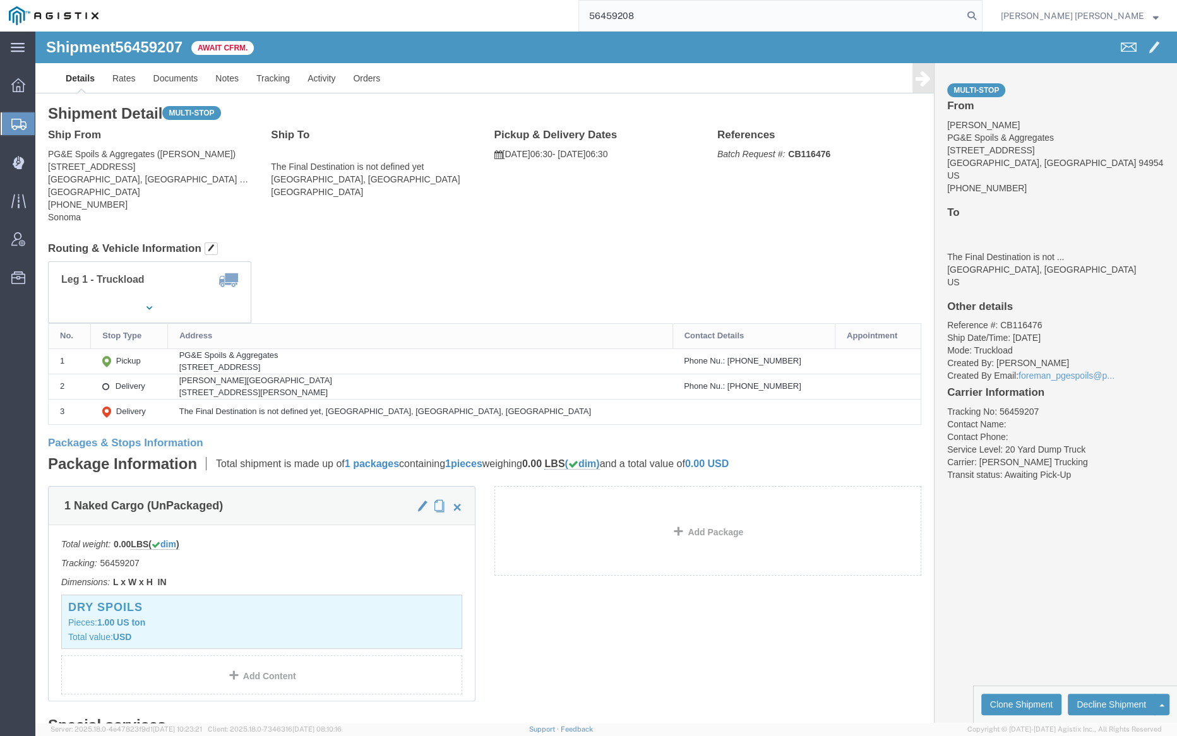
drag, startPoint x: 1043, startPoint y: 15, endPoint x: 1032, endPoint y: 18, distance: 10.8
click at [981, 15] on icon at bounding box center [972, 16] width 18 height 18
click at [678, 17] on input "56459208" at bounding box center [771, 16] width 384 height 30
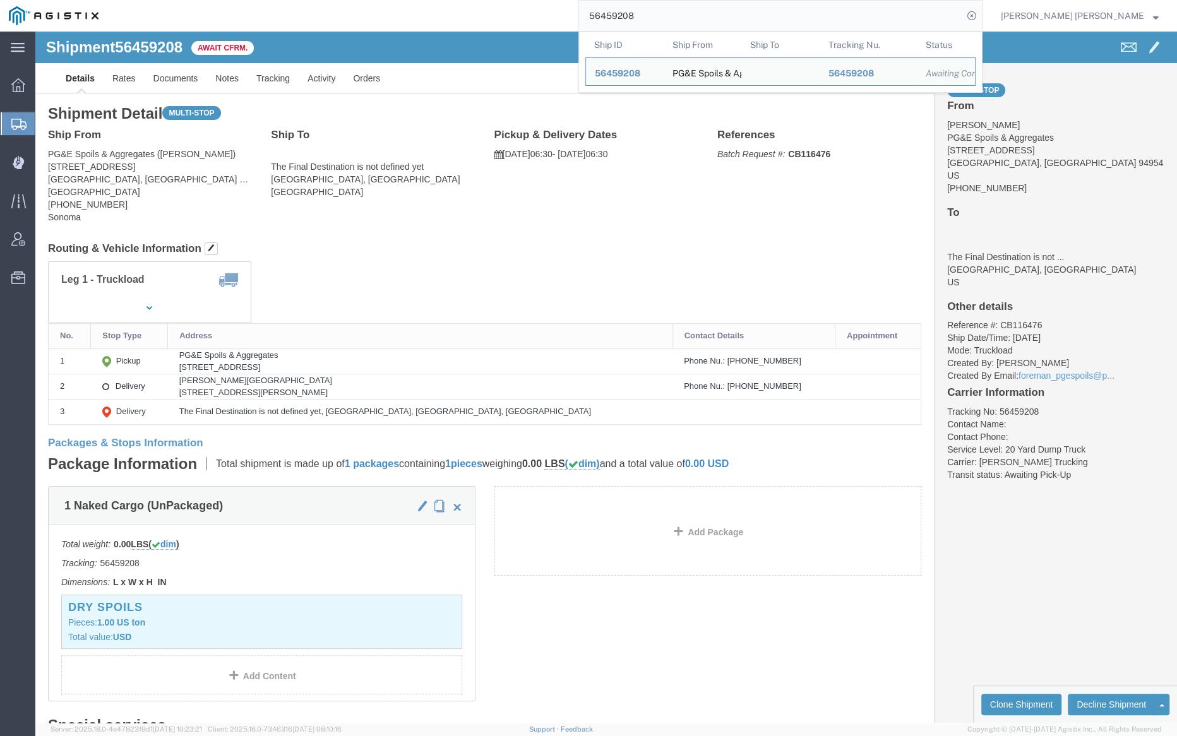
click at [678, 17] on input "56459208" at bounding box center [771, 16] width 384 height 30
paste input "60976"
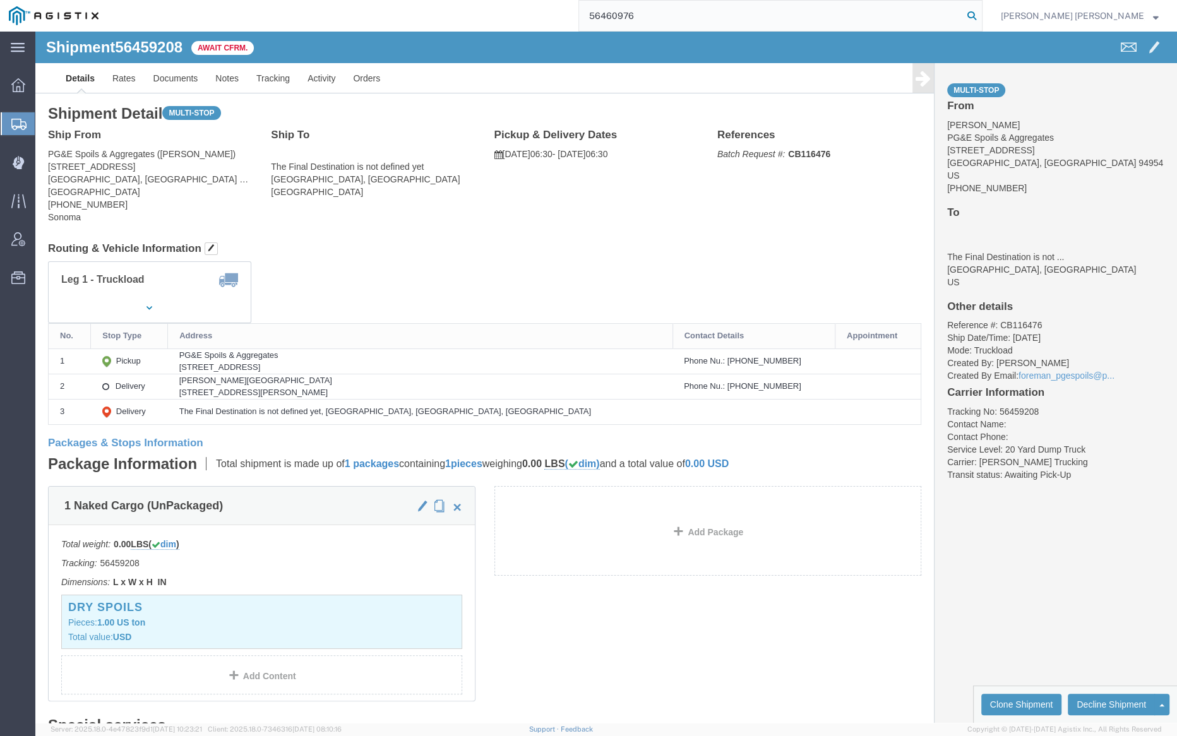
type input "56460976"
click at [981, 12] on icon at bounding box center [972, 16] width 18 height 18
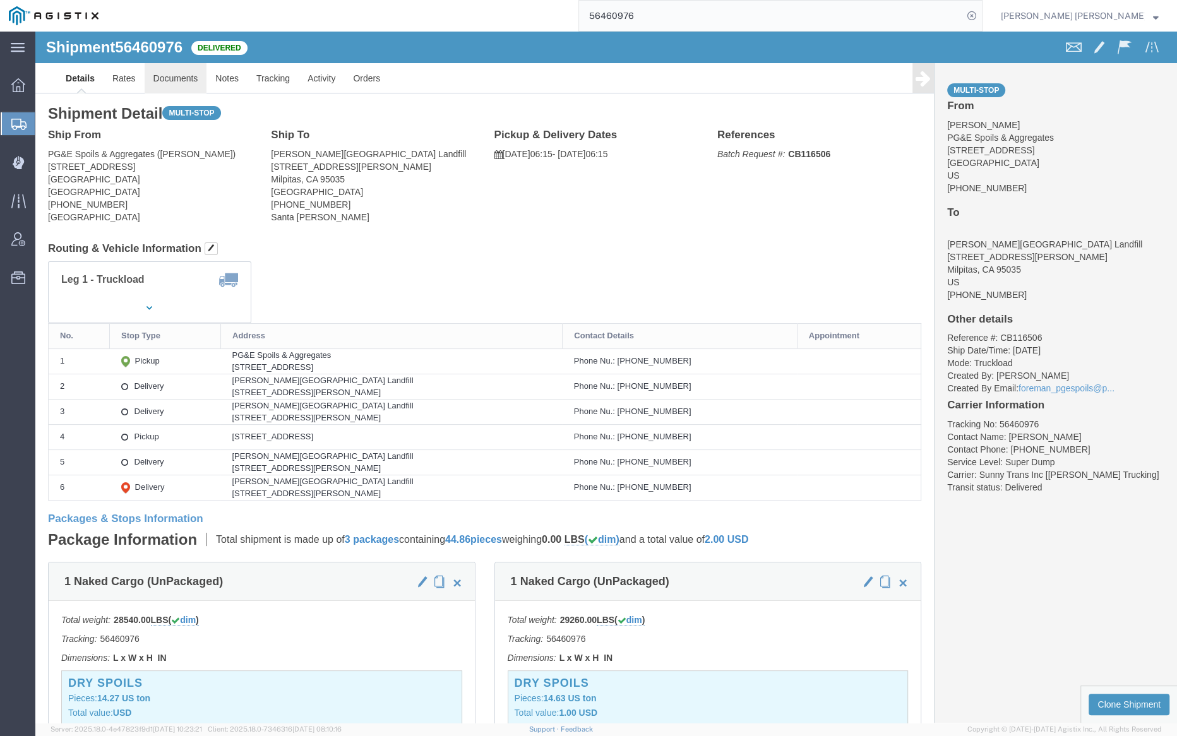
click link "Documents"
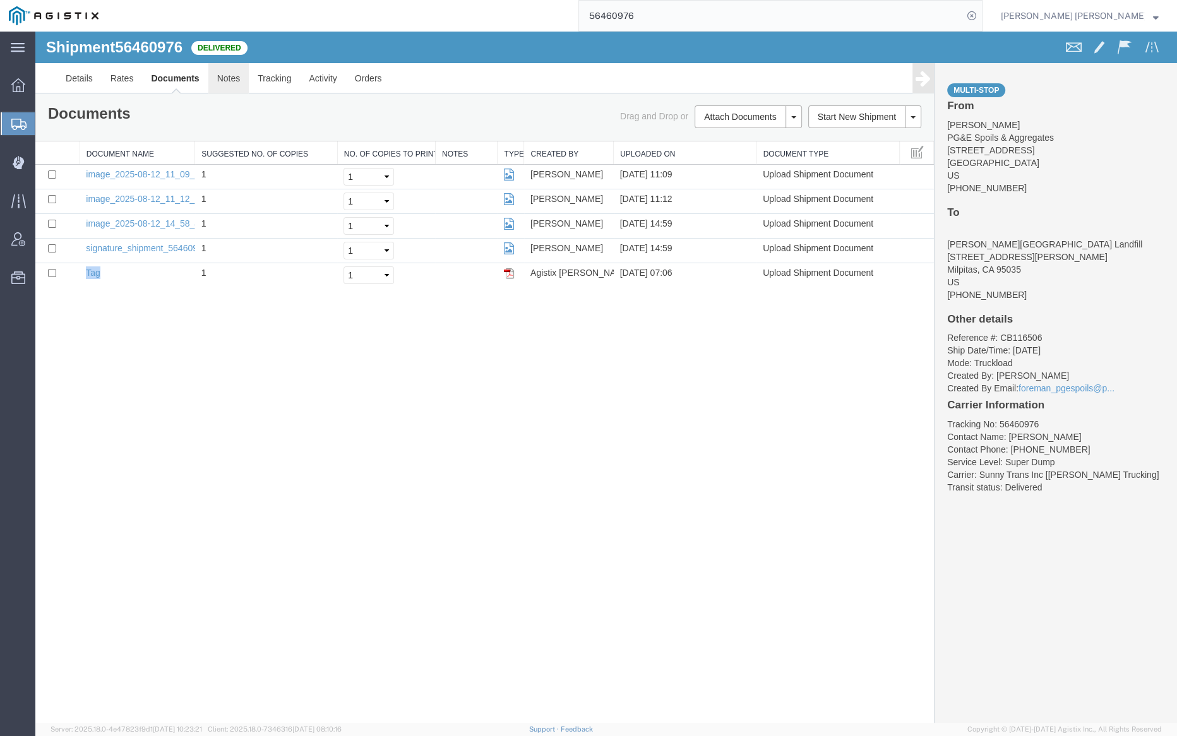
click at [222, 75] on link "Notes" at bounding box center [228, 78] width 41 height 30
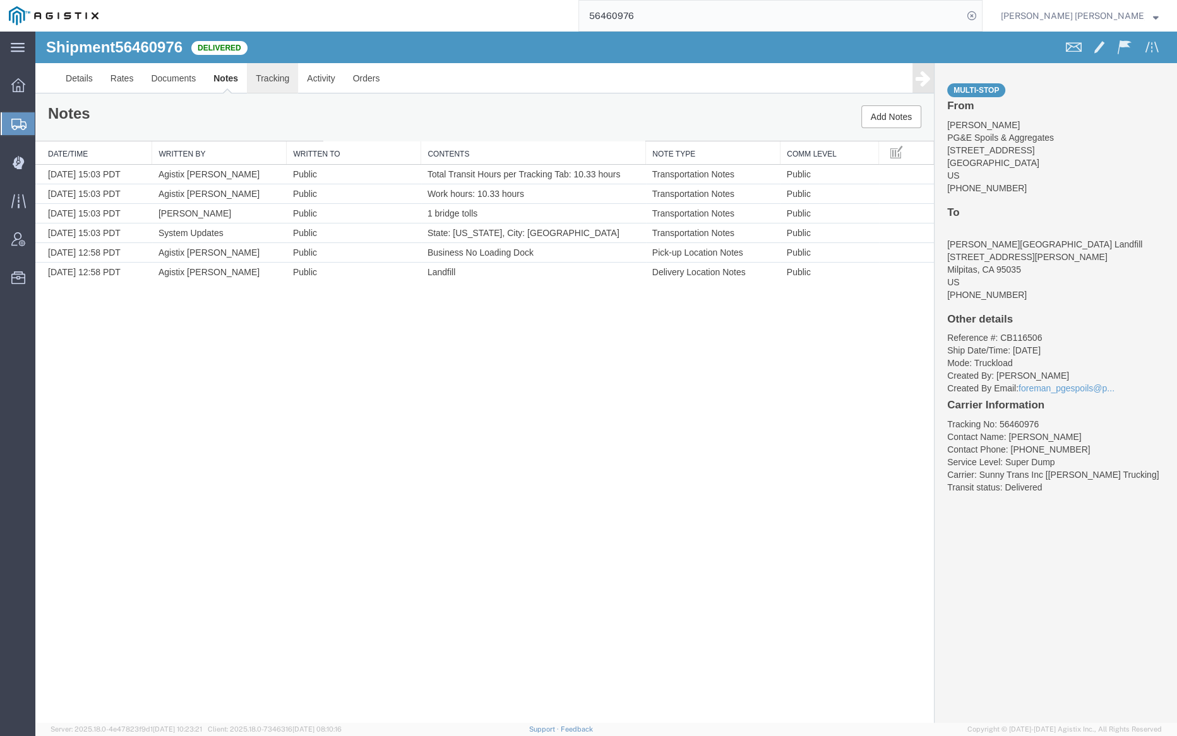
click at [280, 80] on link "Tracking" at bounding box center [272, 78] width 51 height 30
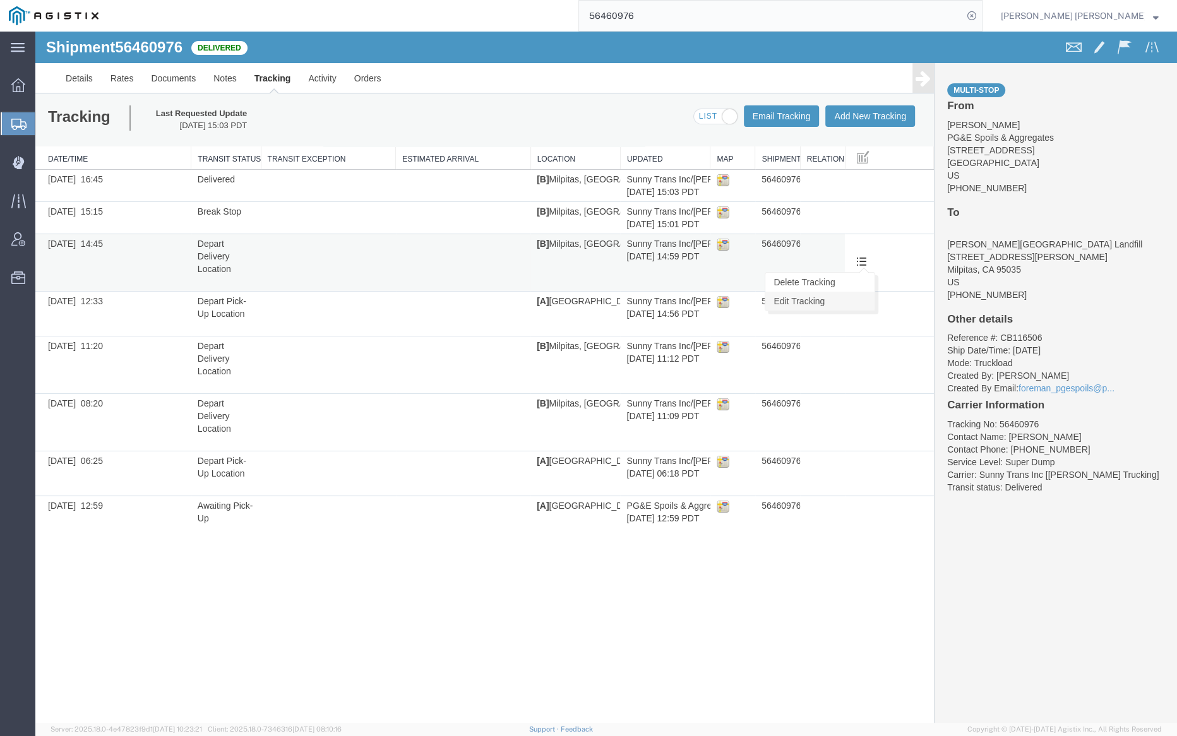
click at [836, 298] on link "Edit Tracking" at bounding box center [819, 301] width 109 height 19
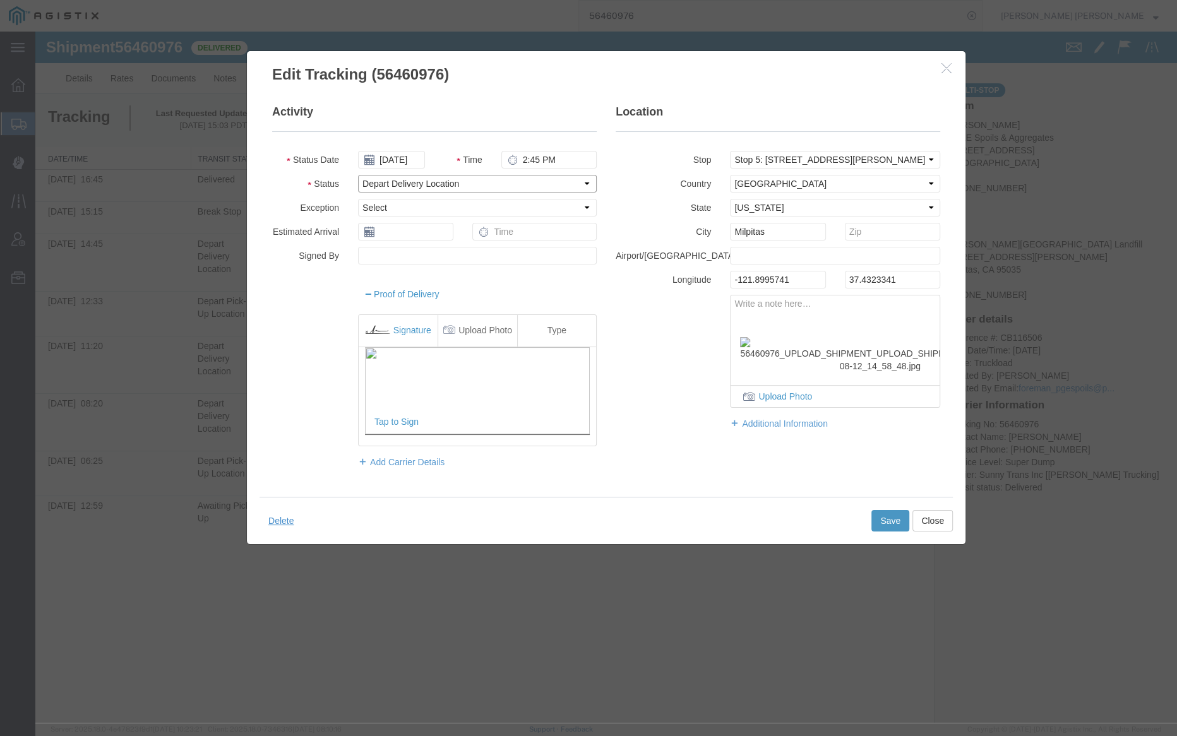
click at [405, 181] on select "Select Arrival Notice Available Arrival Notice Imported Arrive at Delivery Loca…" at bounding box center [477, 184] width 239 height 18
select select "BREAKSTART"
click at [358, 175] on select "Select Arrival Notice Available Arrival Notice Imported Arrive at Delivery Loca…" at bounding box center [477, 184] width 239 height 18
click at [883, 514] on button "Save" at bounding box center [890, 521] width 38 height 21
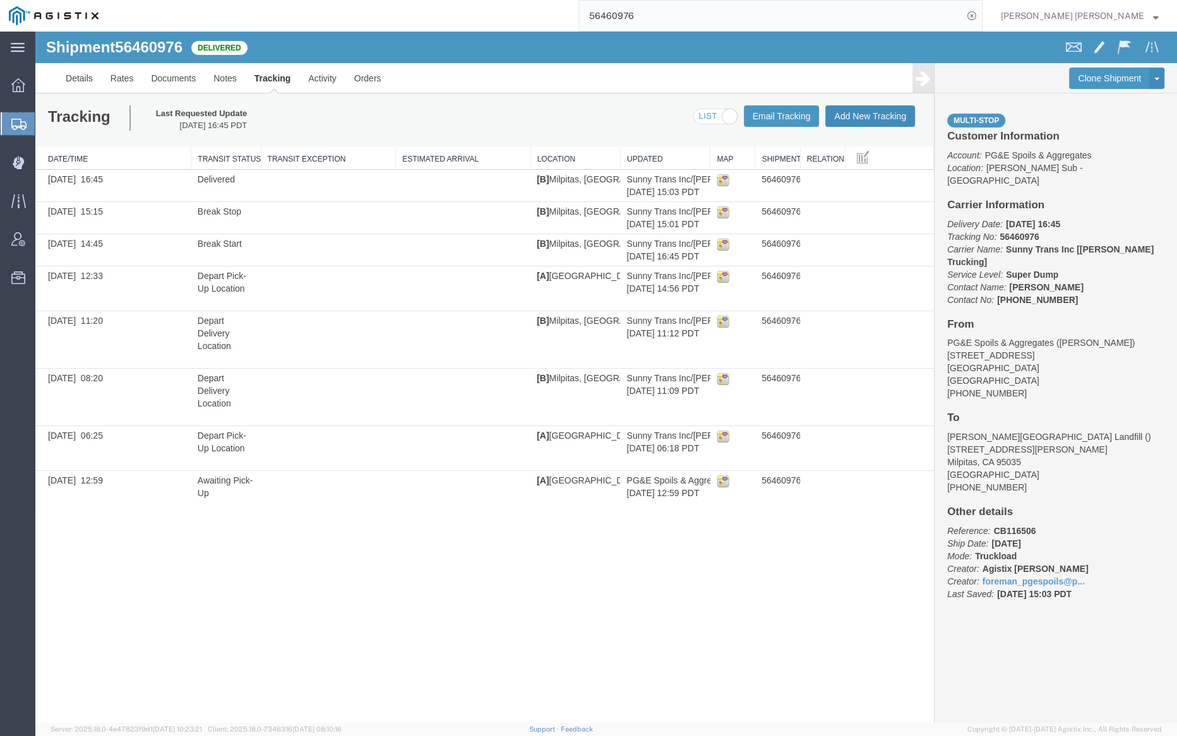
click at [859, 108] on button "Add New Tracking" at bounding box center [870, 115] width 90 height 21
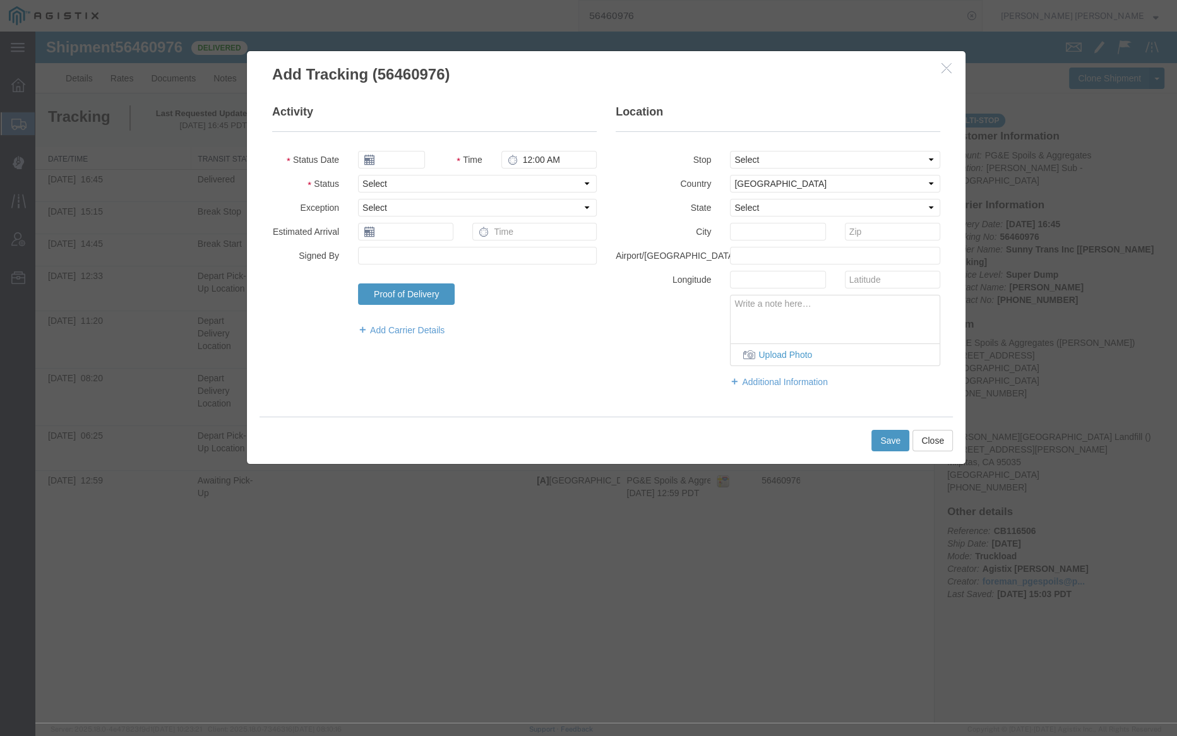
type input "[DATE]"
type input "5:00 PM"
click at [397, 157] on input "[DATE]" at bounding box center [391, 160] width 67 height 18
click at [367, 182] on icon at bounding box center [367, 181] width 3 height 8
click at [410, 254] on td "12" at bounding box center [408, 257] width 19 height 19
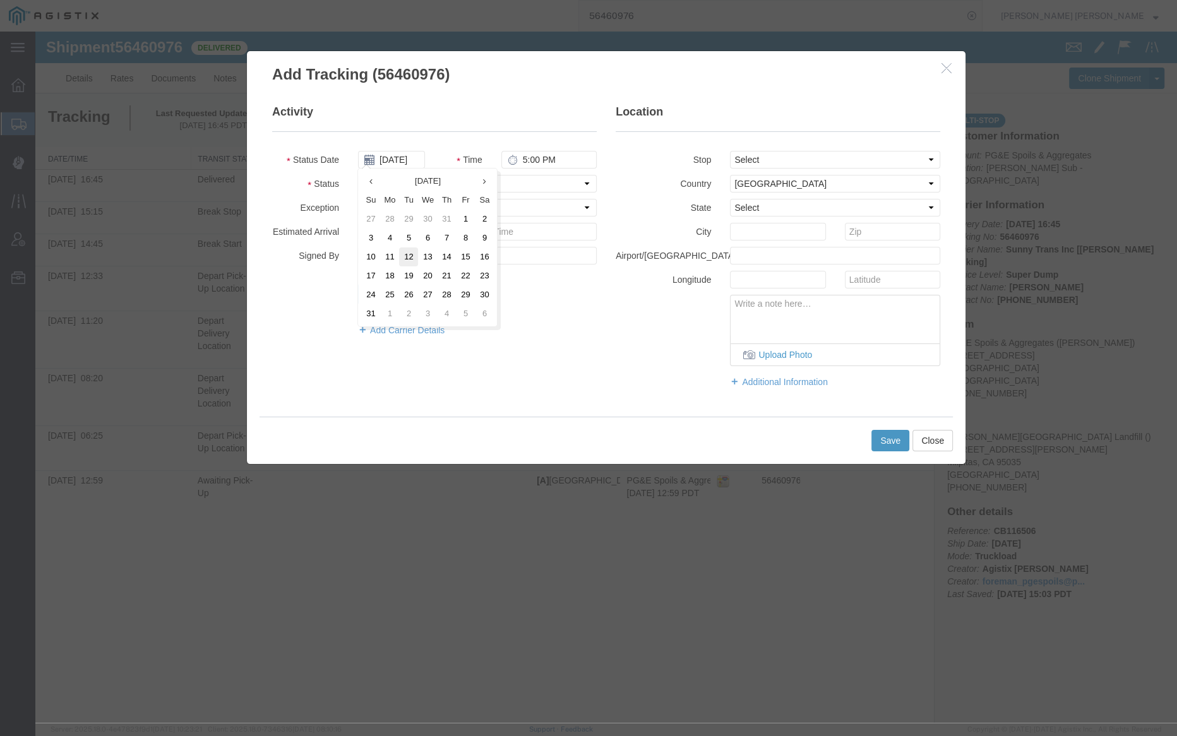
type input "[DATE]"
click at [525, 161] on input "5:00 PM" at bounding box center [548, 160] width 95 height 18
type input "6:15 AM"
click at [464, 181] on select "Select Arrival Notice Available Arrival Notice Imported Arrive at Delivery Loca…" at bounding box center [477, 184] width 239 height 18
select select "ARVPULOC"
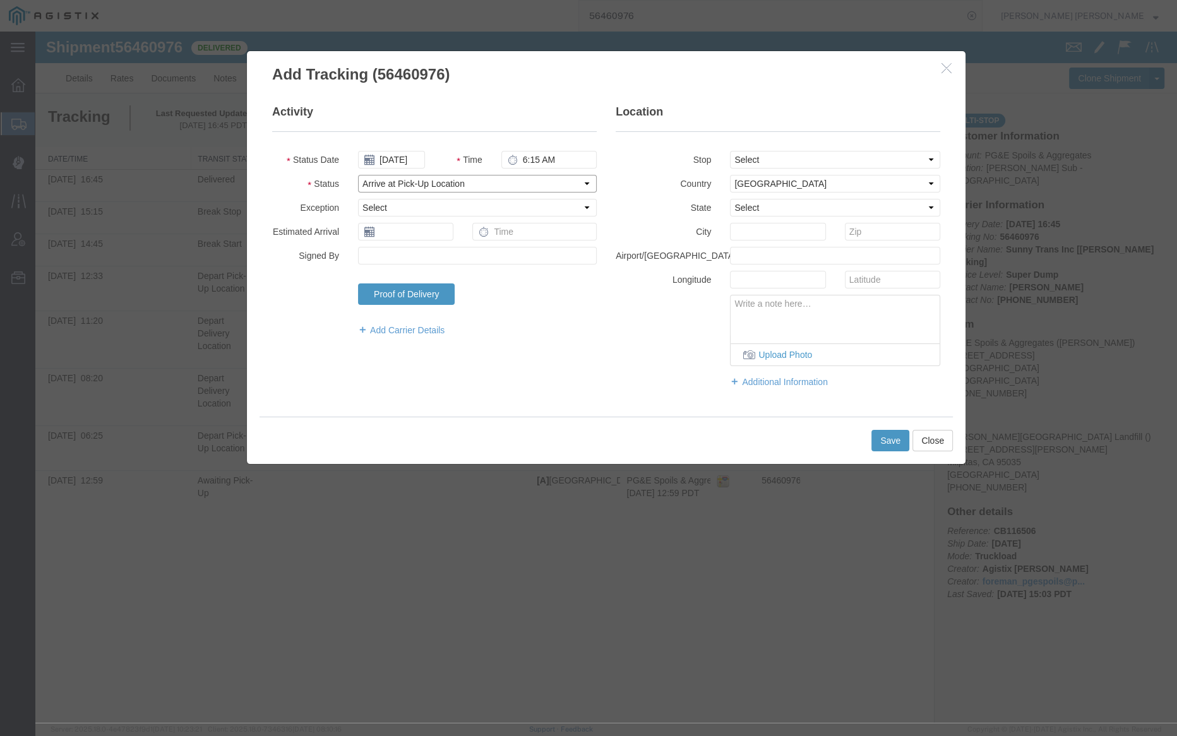
click at [358, 175] on select "Select Arrival Notice Available Arrival Notice Imported Arrive at Delivery Loca…" at bounding box center [477, 184] width 239 height 18
click at [751, 161] on select "Select From: [STREET_ADDRESS] Stop 2: [STREET_ADDRESS][PERSON_NAME] Stop 3: [ST…" at bounding box center [835, 160] width 210 height 18
select select "{"pickupDeliveryInfoId": "122208525","pickupOrDelivery": "P","stopNum": "1","lo…"
click at [730, 151] on select "Select From: [STREET_ADDRESS] Stop 2: [STREET_ADDRESS][PERSON_NAME] Stop 3: [ST…" at bounding box center [835, 160] width 210 height 18
select select "CA"
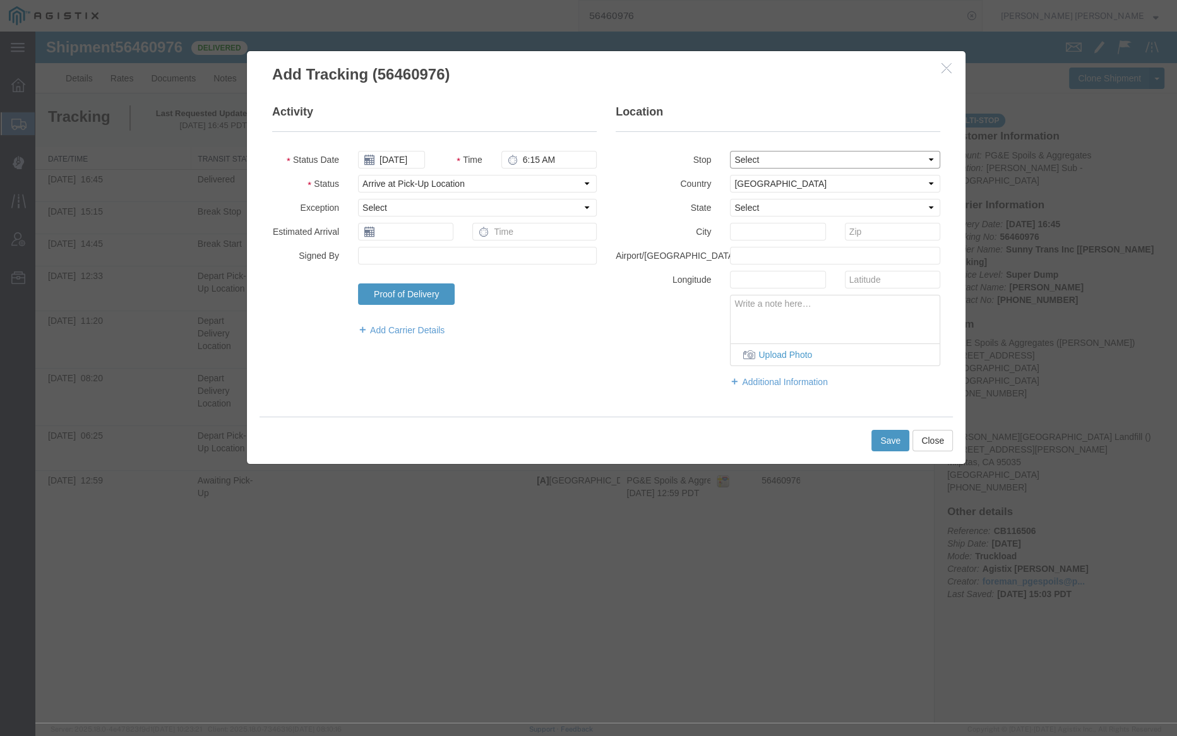
type input "[GEOGRAPHIC_DATA]"
click at [888, 439] on button "Save" at bounding box center [890, 440] width 38 height 21
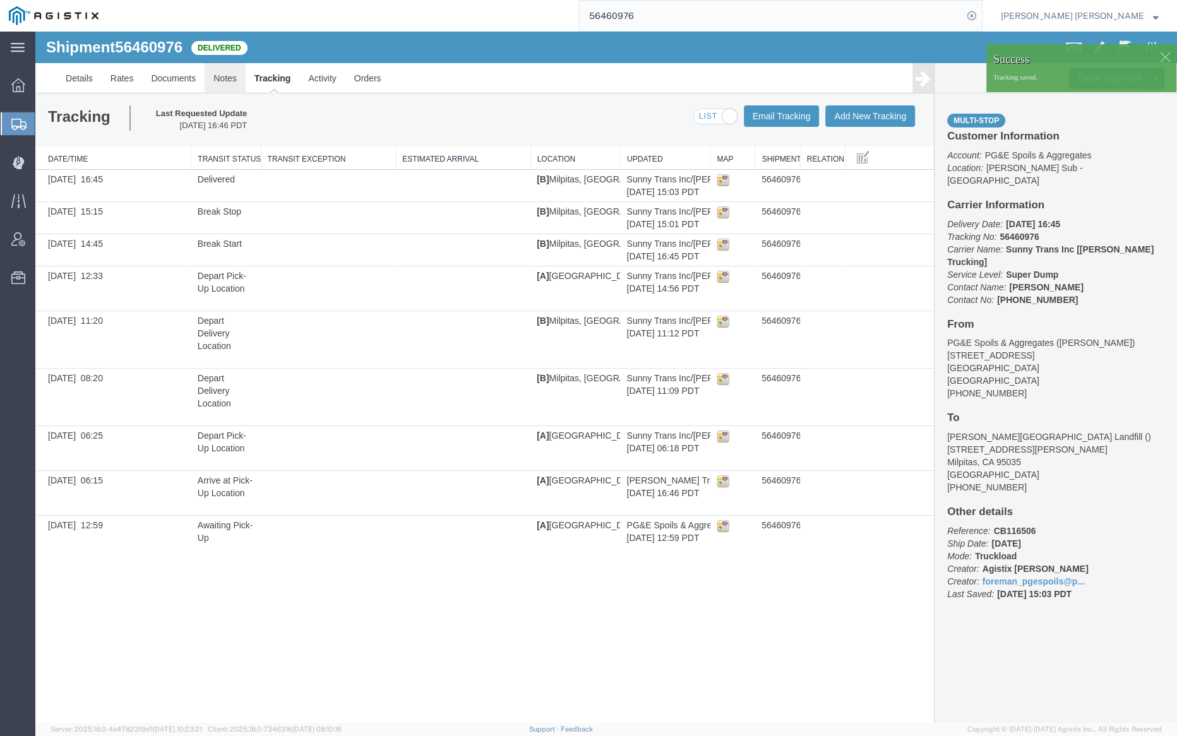
click at [219, 75] on link "Notes" at bounding box center [225, 78] width 41 height 30
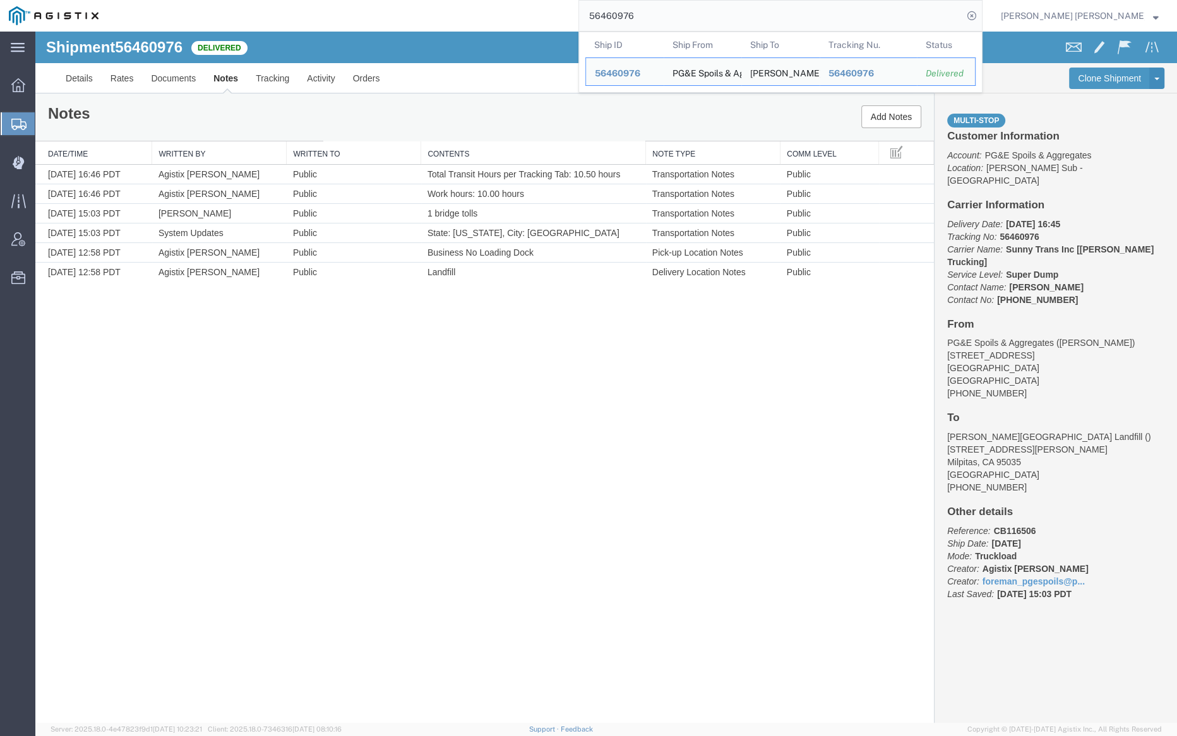
click at [678, 9] on input "56460976" at bounding box center [771, 16] width 384 height 30
paste input "77074"
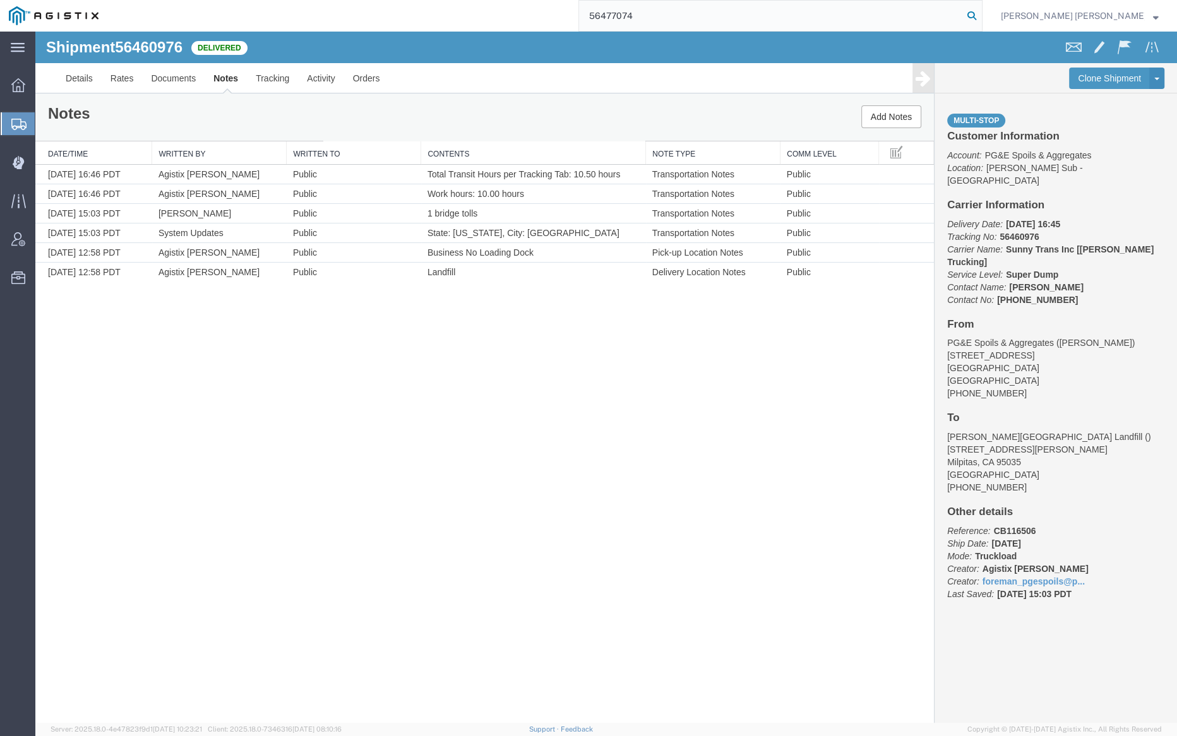
click at [981, 13] on icon at bounding box center [972, 16] width 18 height 18
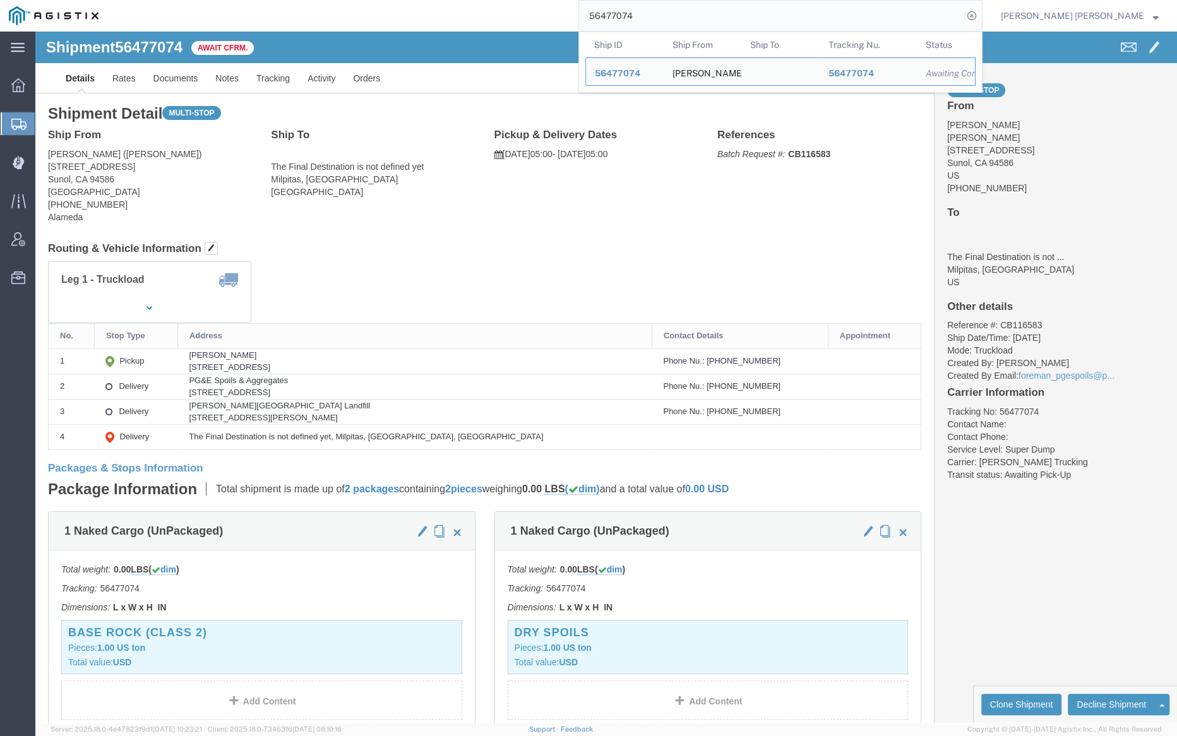
click at [682, 9] on input "56477074" at bounding box center [771, 16] width 384 height 30
paste input "3129"
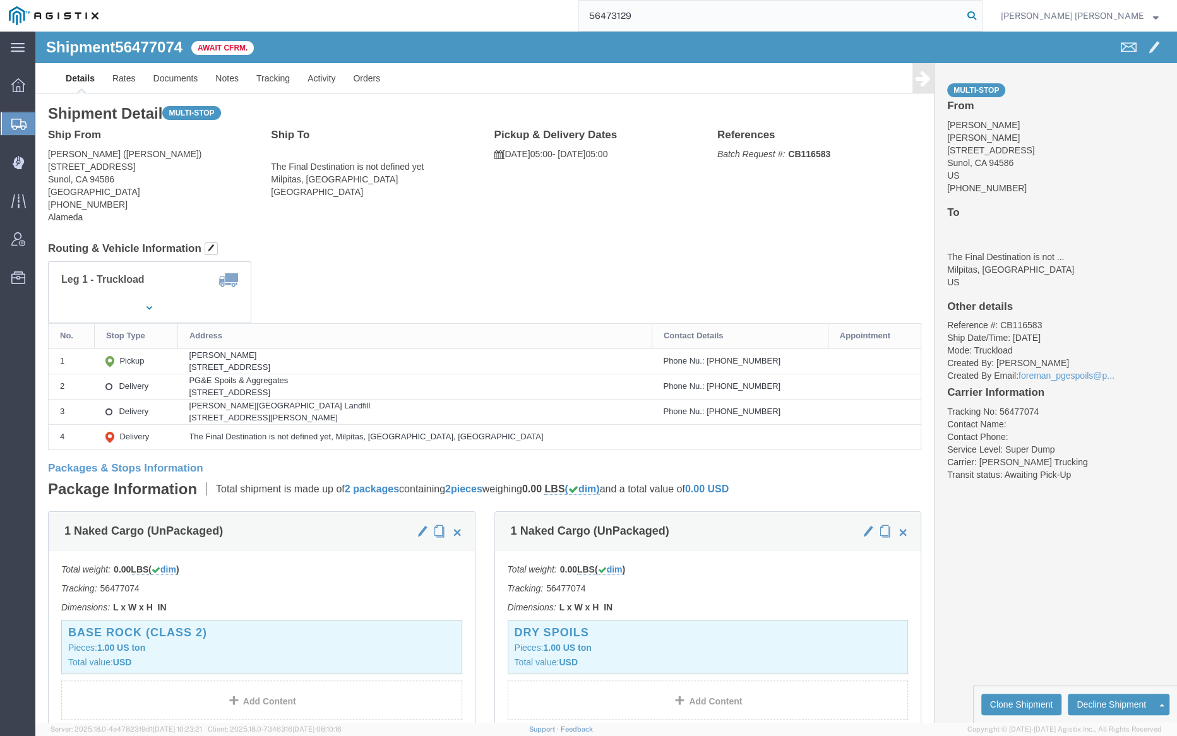
click at [981, 13] on icon at bounding box center [972, 16] width 18 height 18
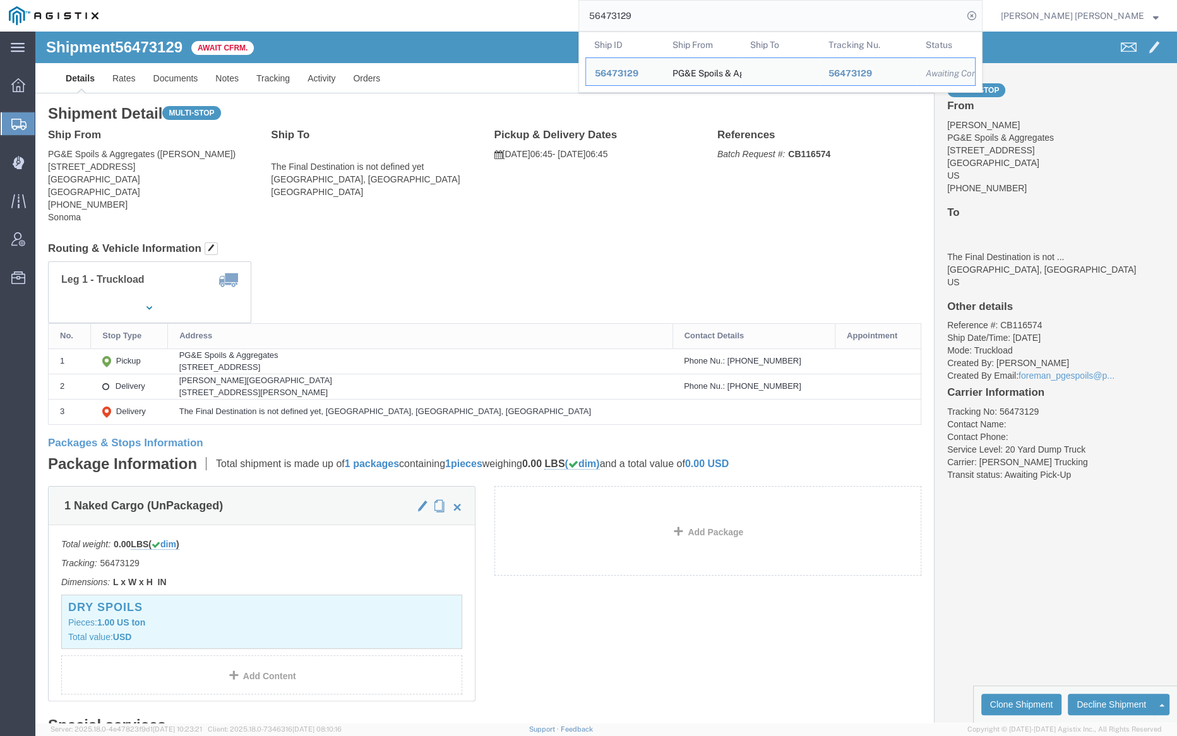
click at [673, 11] on input "56473129" at bounding box center [771, 16] width 384 height 30
paste input "080"
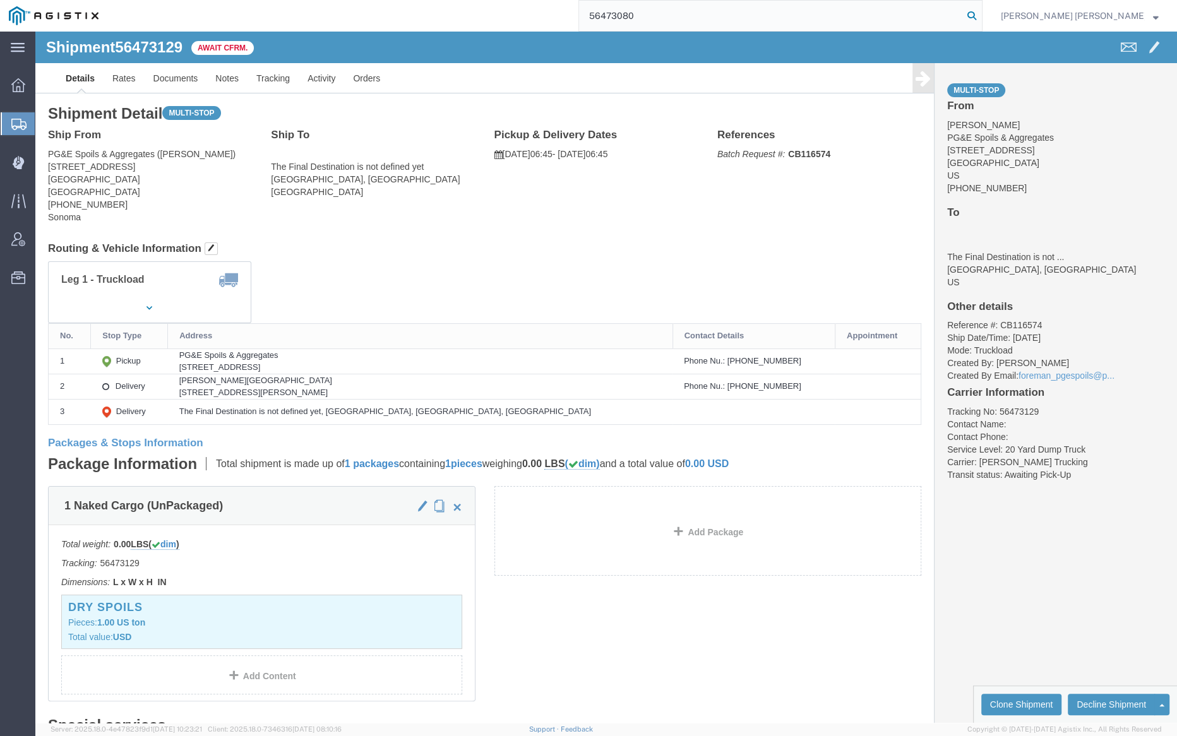
click at [981, 12] on icon at bounding box center [972, 16] width 18 height 18
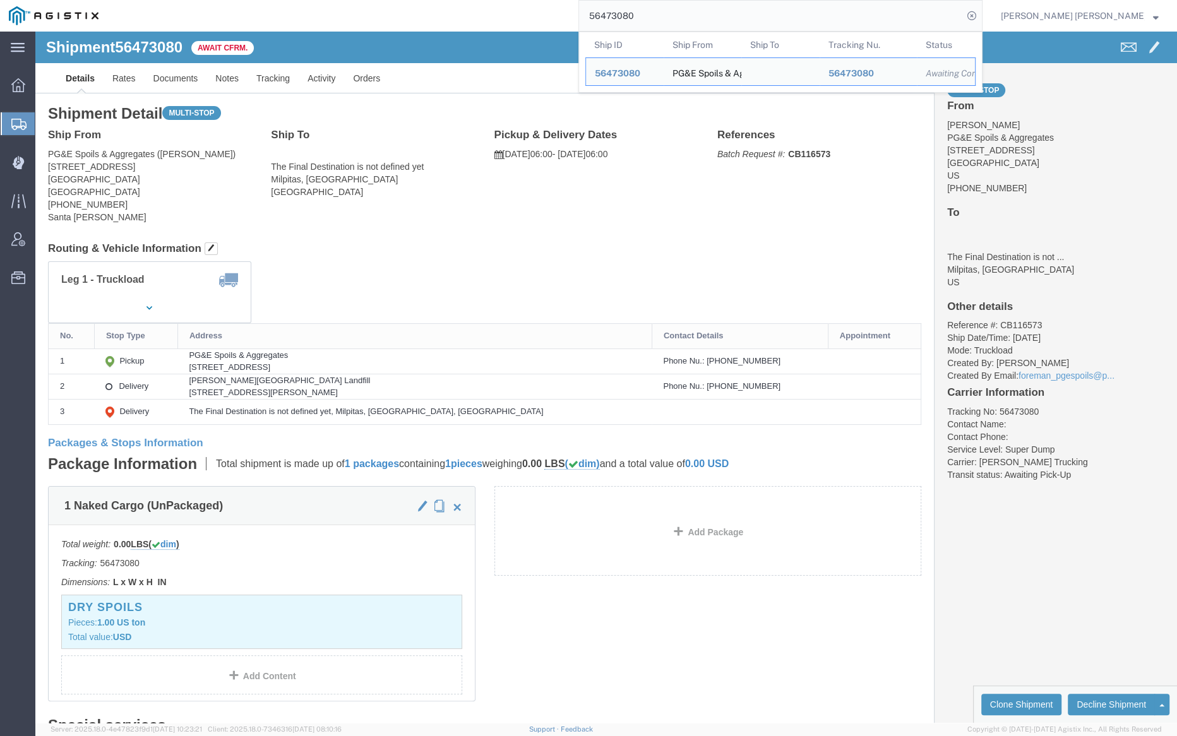
click at [663, 12] on input "56473080" at bounding box center [771, 16] width 384 height 30
paste input "61237"
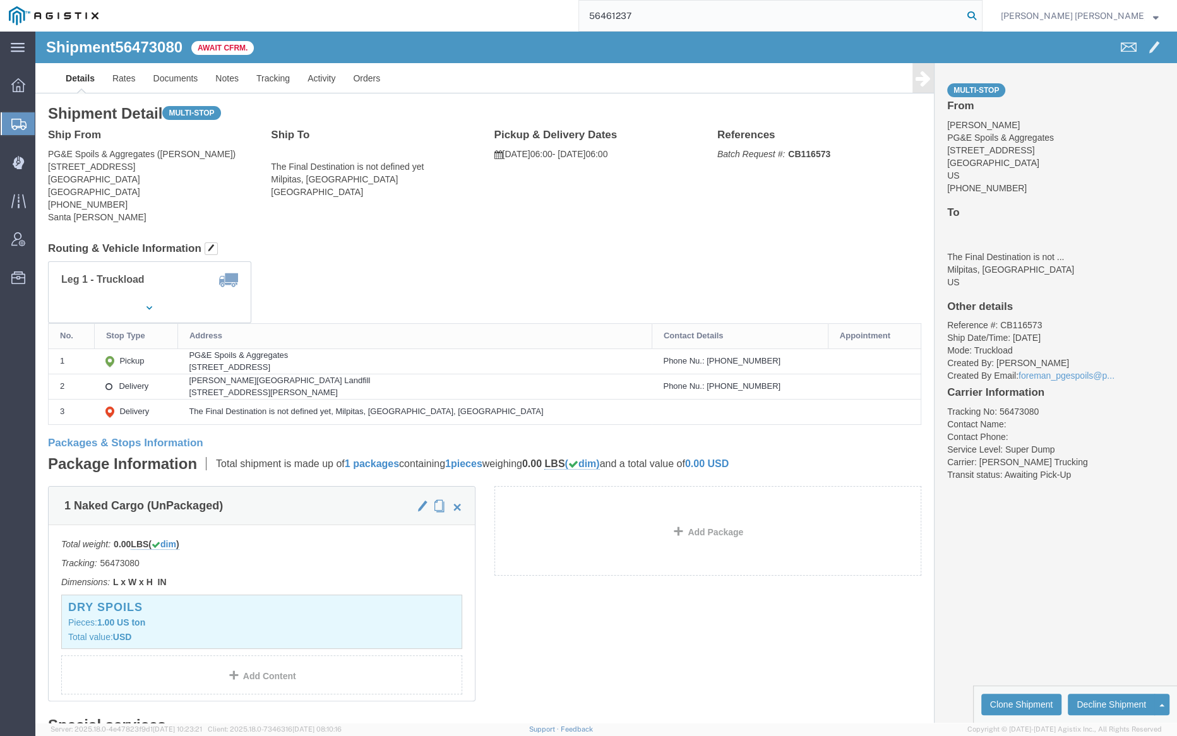
click at [981, 16] on icon at bounding box center [972, 16] width 18 height 18
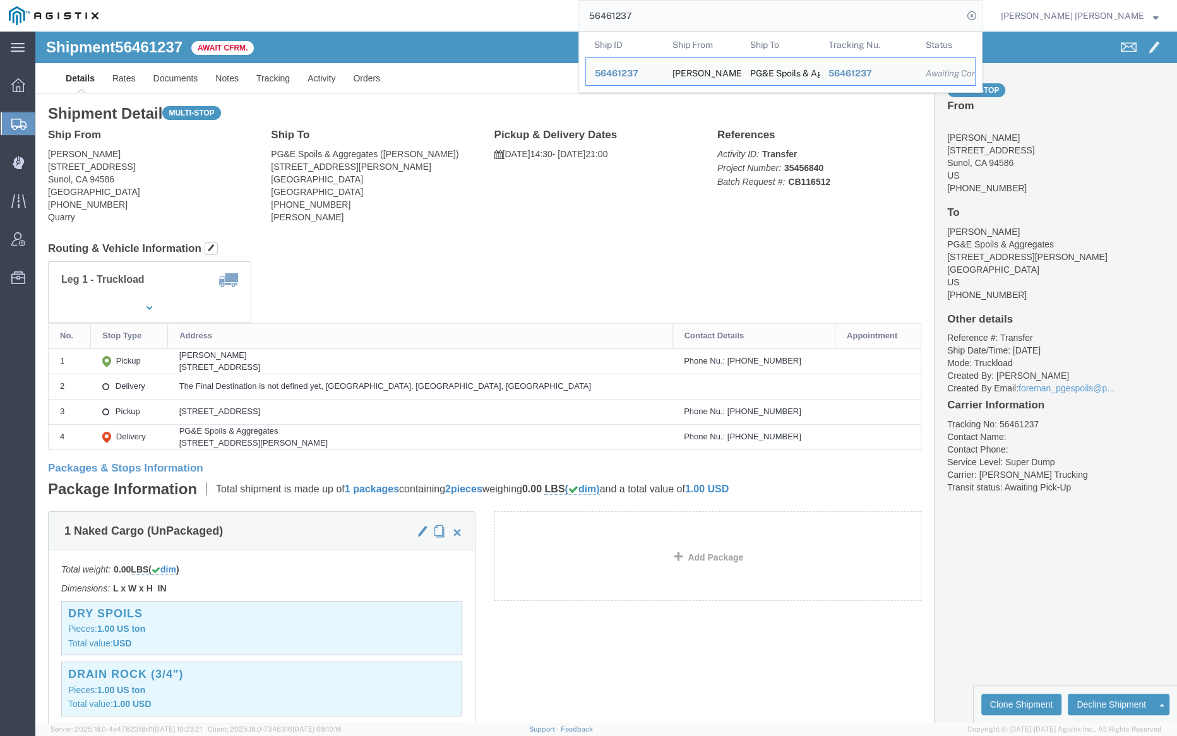
click at [671, 15] on input "56461237" at bounding box center [771, 16] width 384 height 30
paste input "45"
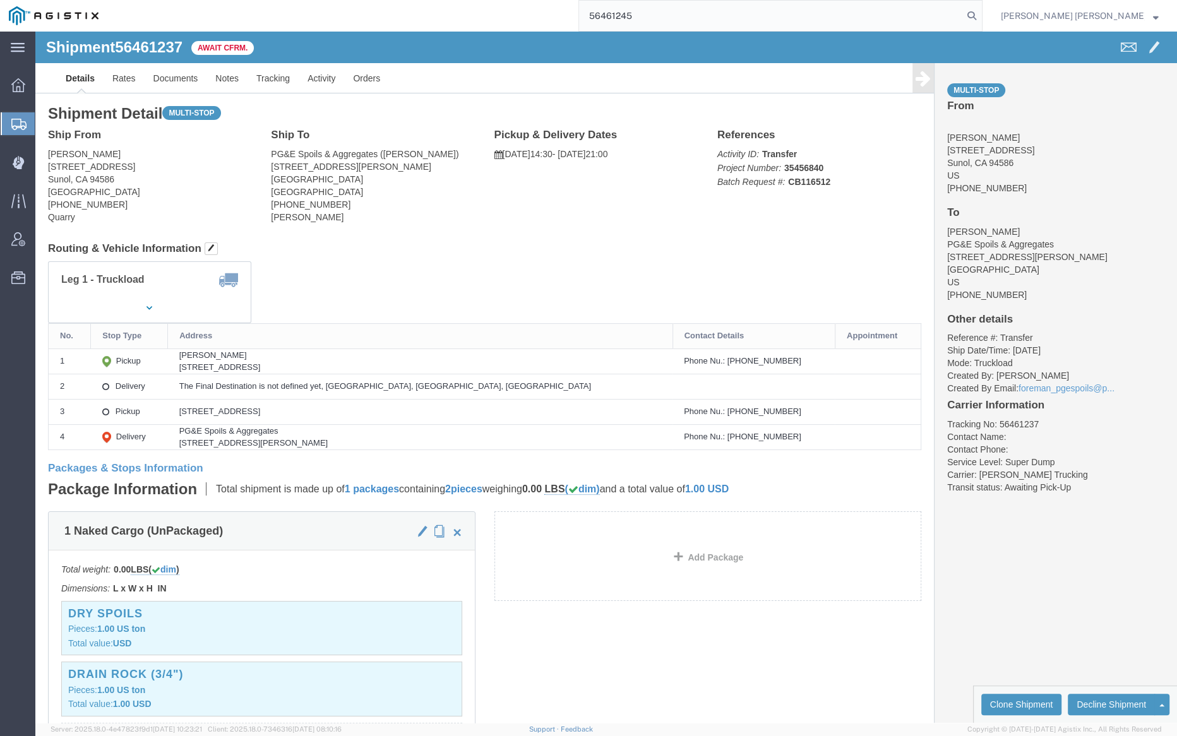
click at [981, 13] on icon at bounding box center [972, 16] width 18 height 18
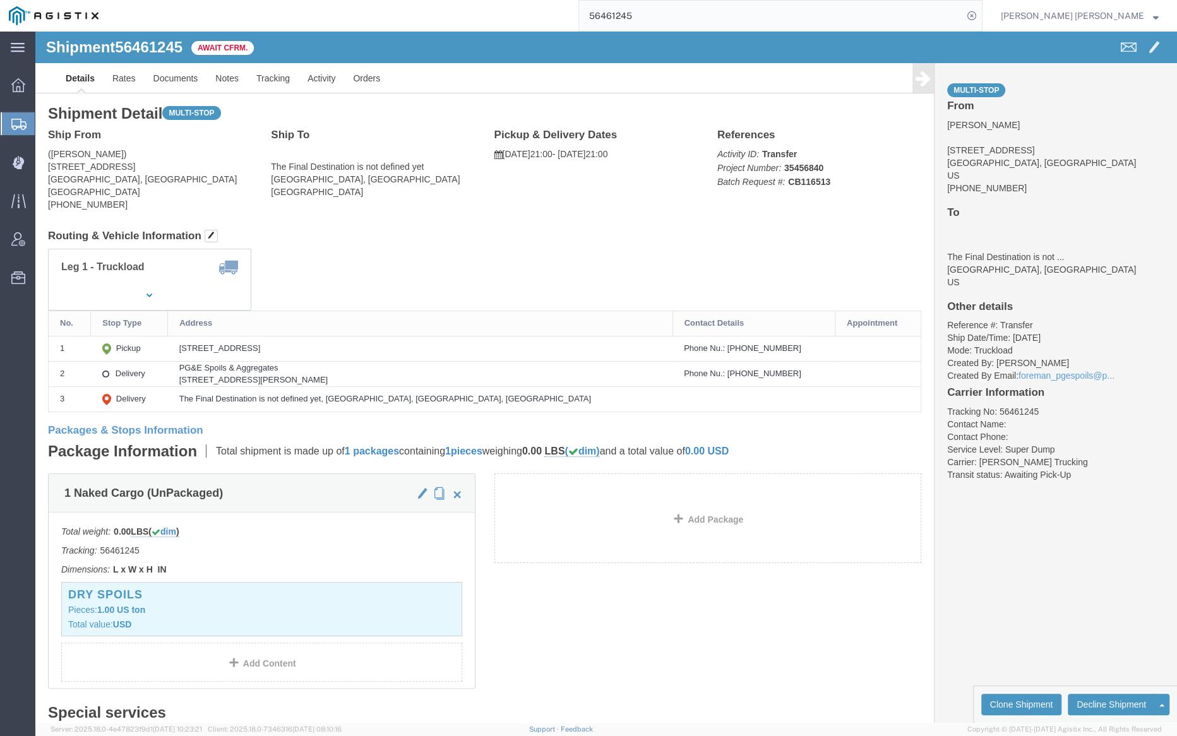
click at [681, 25] on input "56461245" at bounding box center [771, 16] width 384 height 30
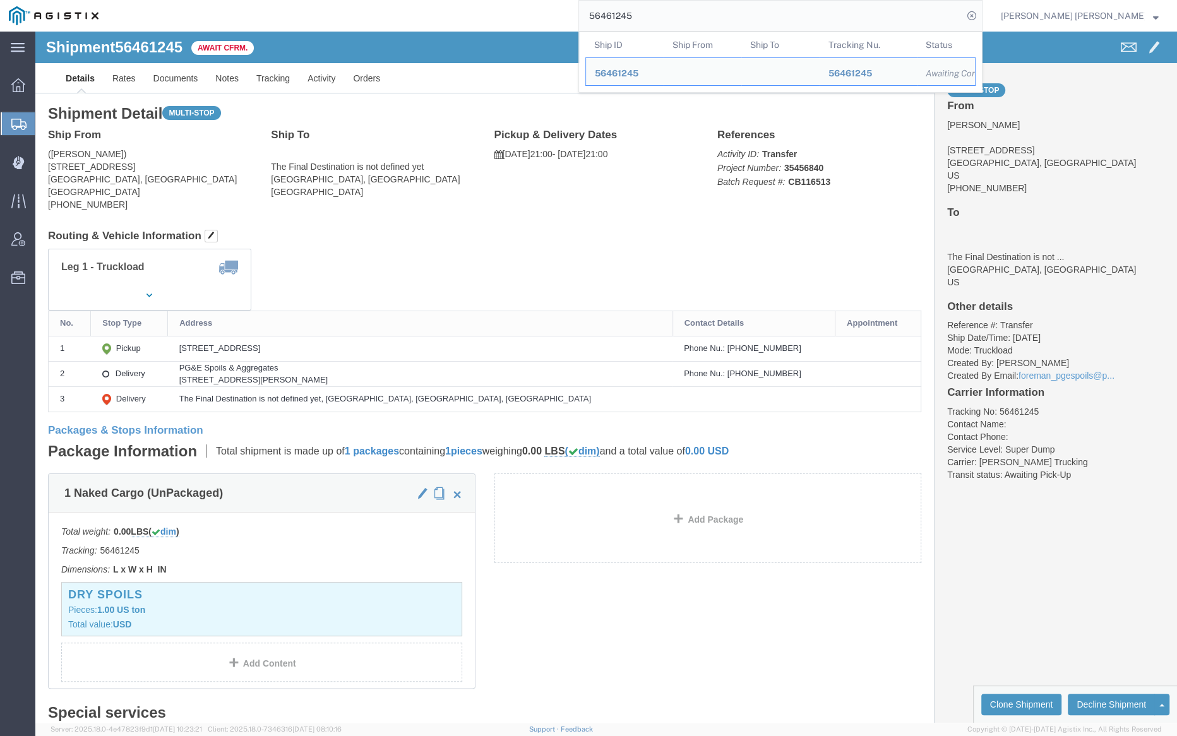
click at [681, 25] on input "56461245" at bounding box center [771, 16] width 384 height 30
paste input "88842"
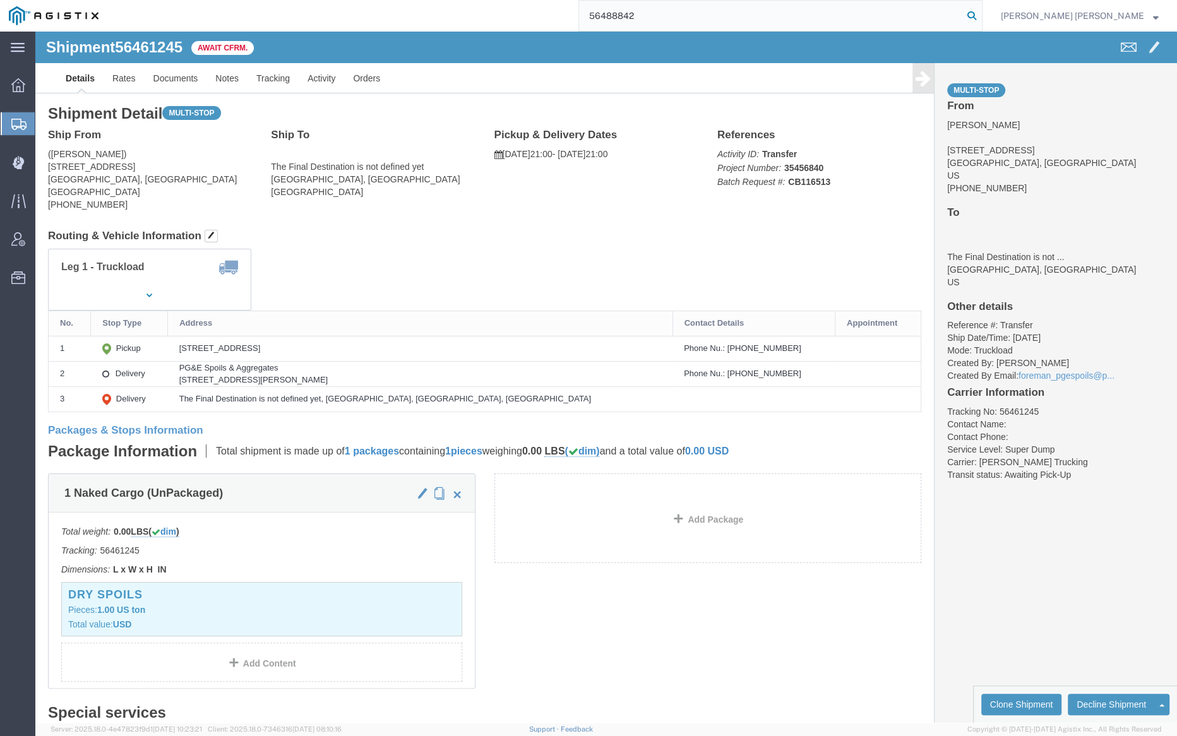
click at [981, 15] on icon at bounding box center [972, 16] width 18 height 18
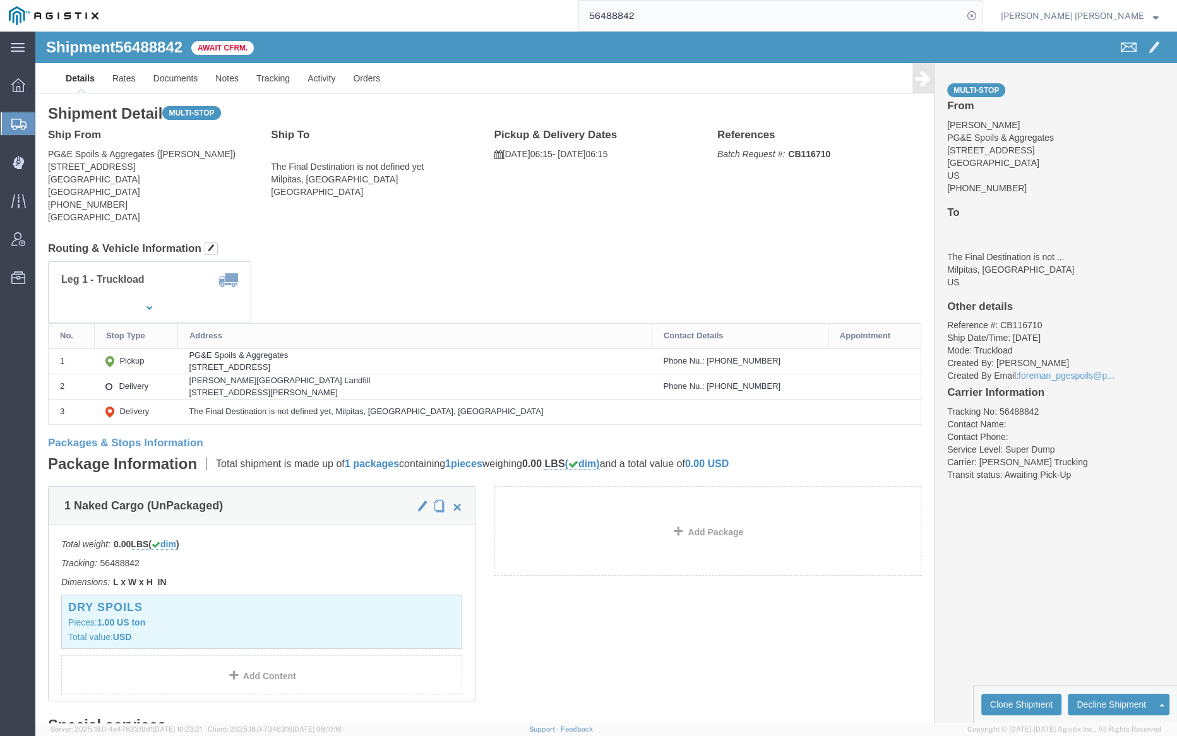
click at [667, 13] on input "56488842" at bounding box center [771, 16] width 384 height 30
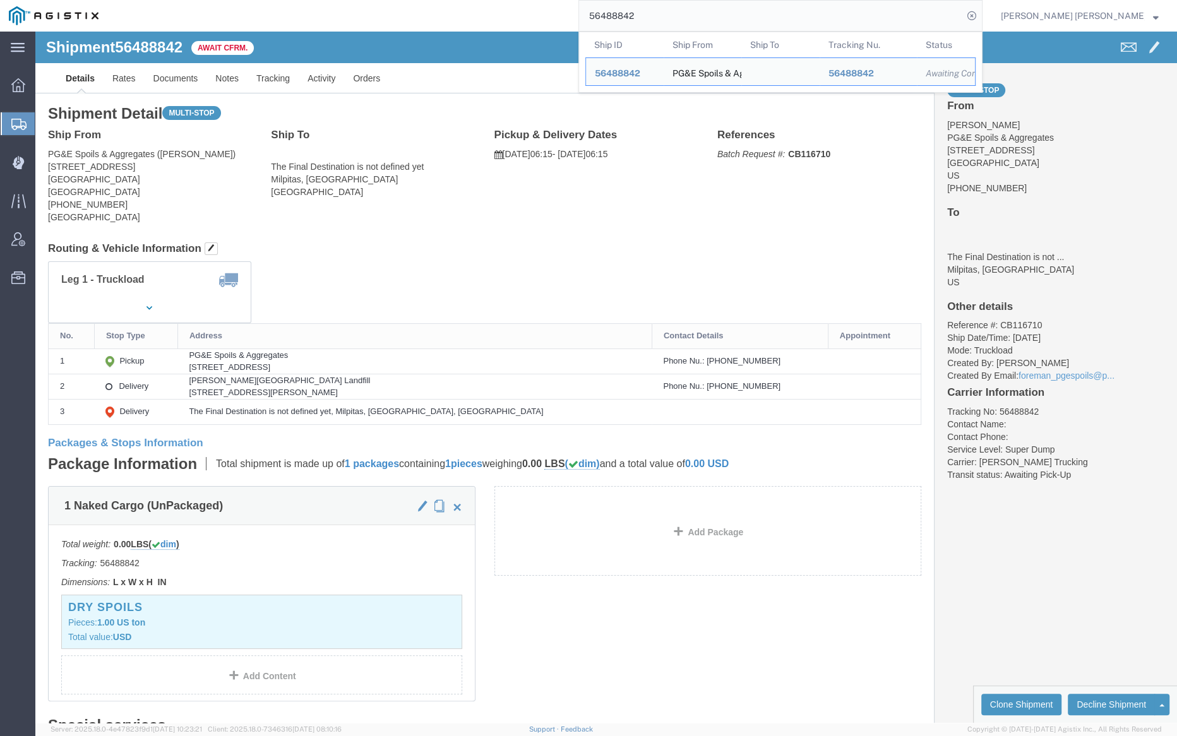
click at [667, 13] on input "56488842" at bounding box center [771, 16] width 384 height 30
paste input "066"
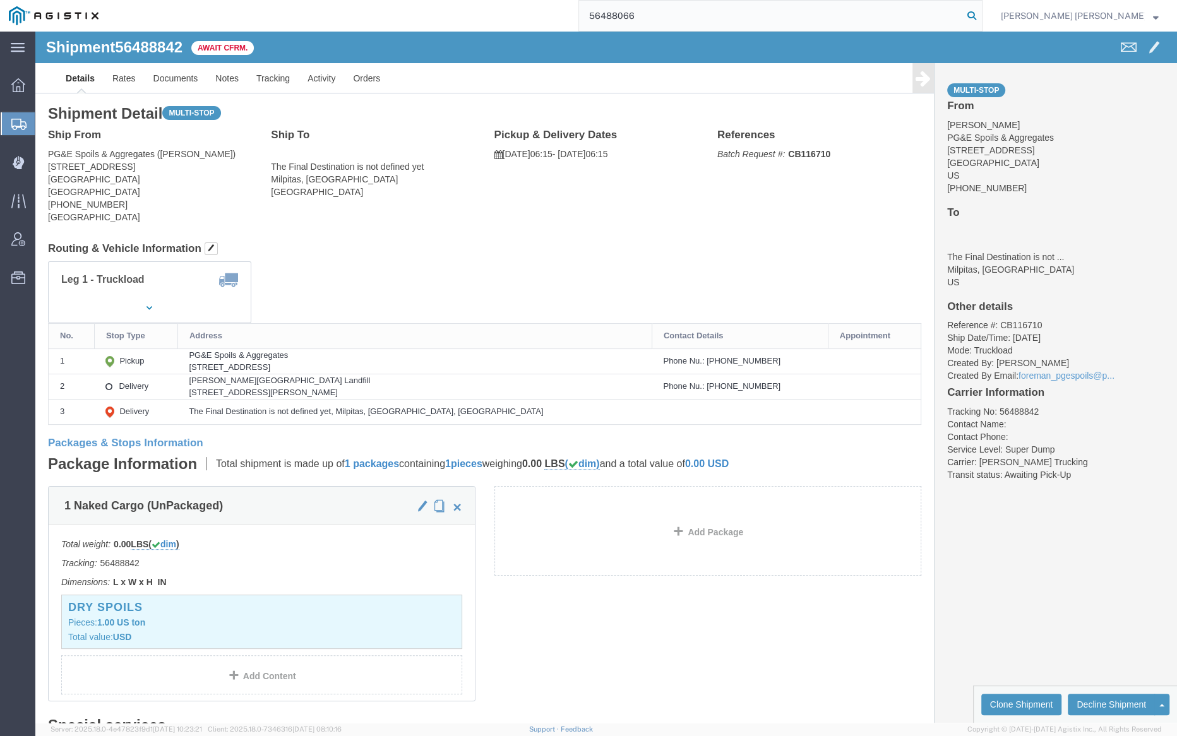
click at [981, 16] on icon at bounding box center [972, 16] width 18 height 18
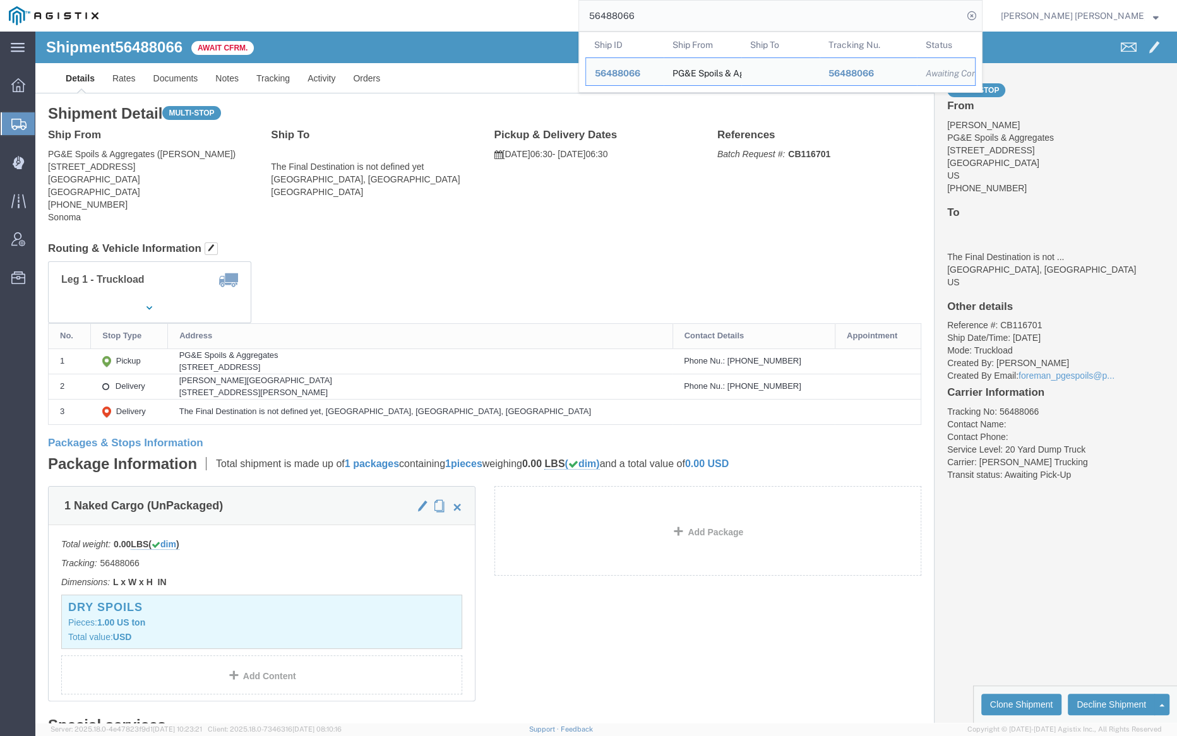
click at [674, 8] on input "56488066" at bounding box center [771, 16] width 384 height 30
paste input "70"
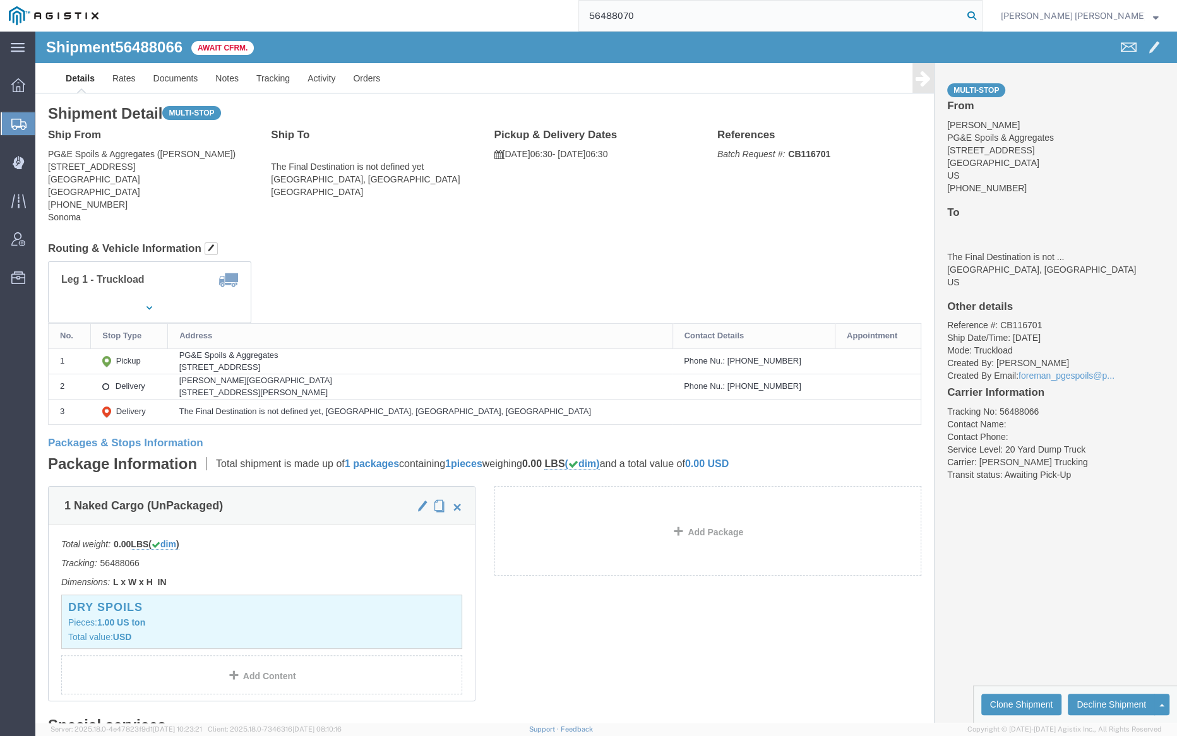
click at [981, 13] on icon at bounding box center [972, 16] width 18 height 18
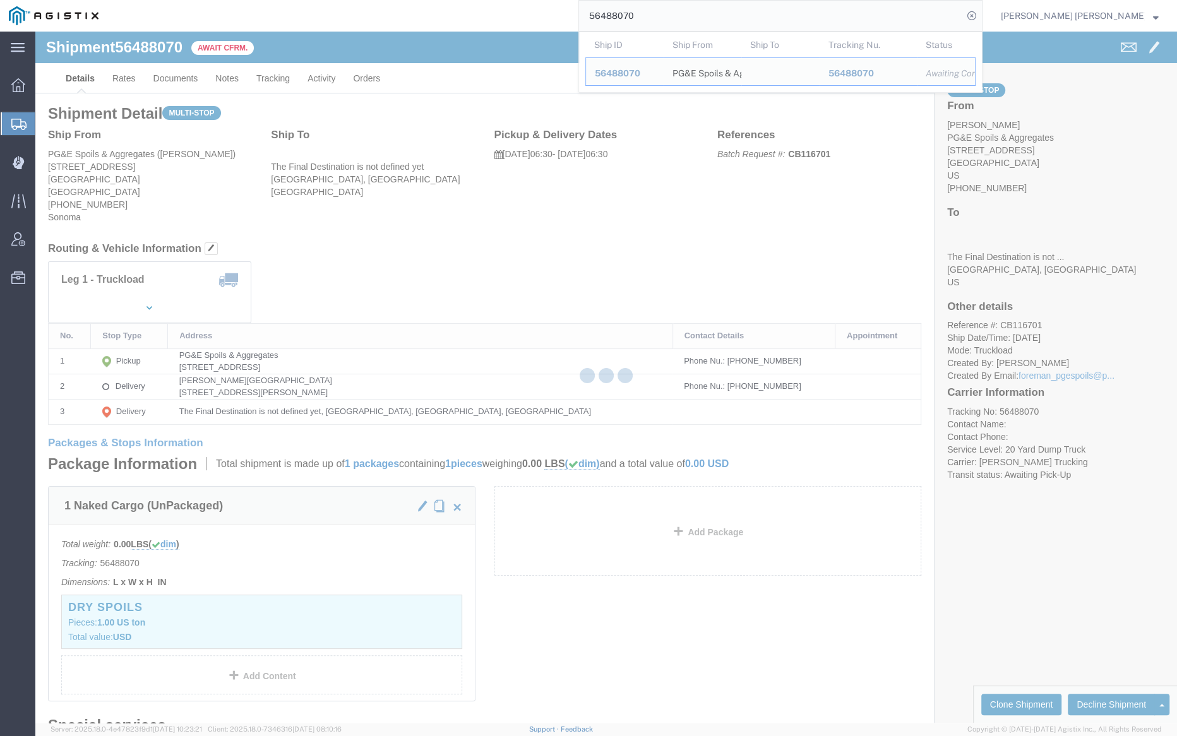
click at [683, 16] on input "56488070" at bounding box center [771, 16] width 384 height 30
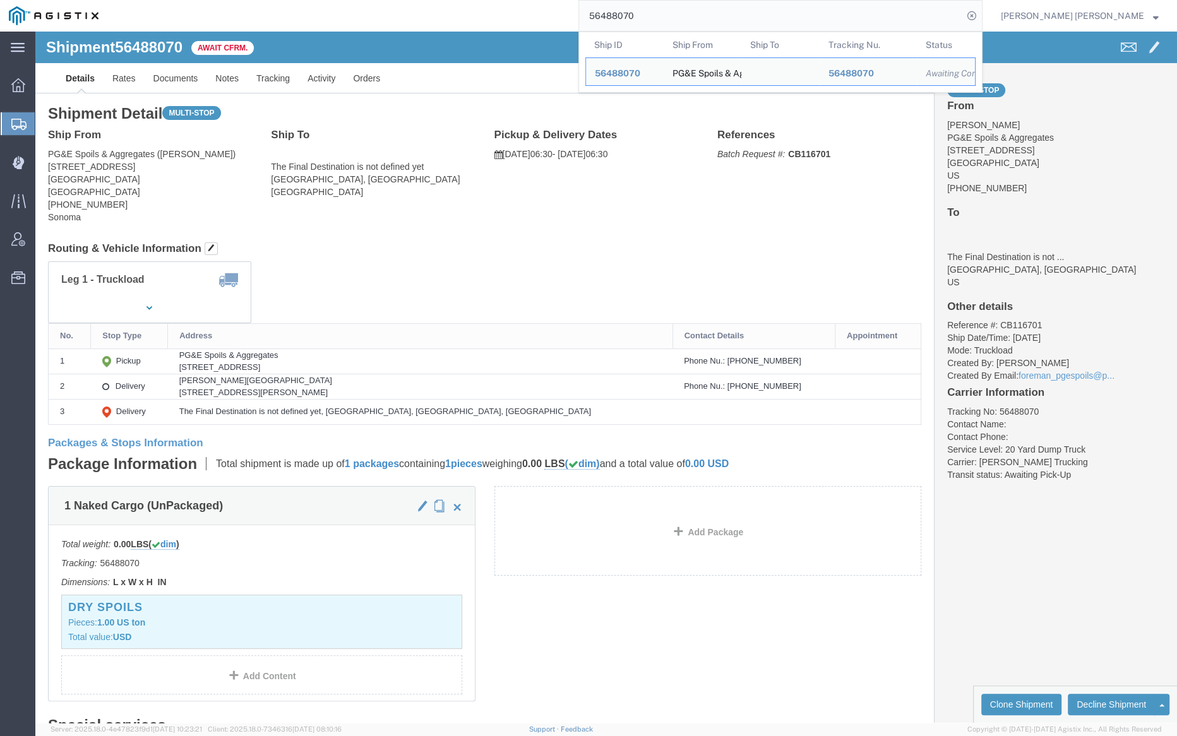
click at [680, 14] on input "56488070" at bounding box center [771, 16] width 384 height 30
paste input "141"
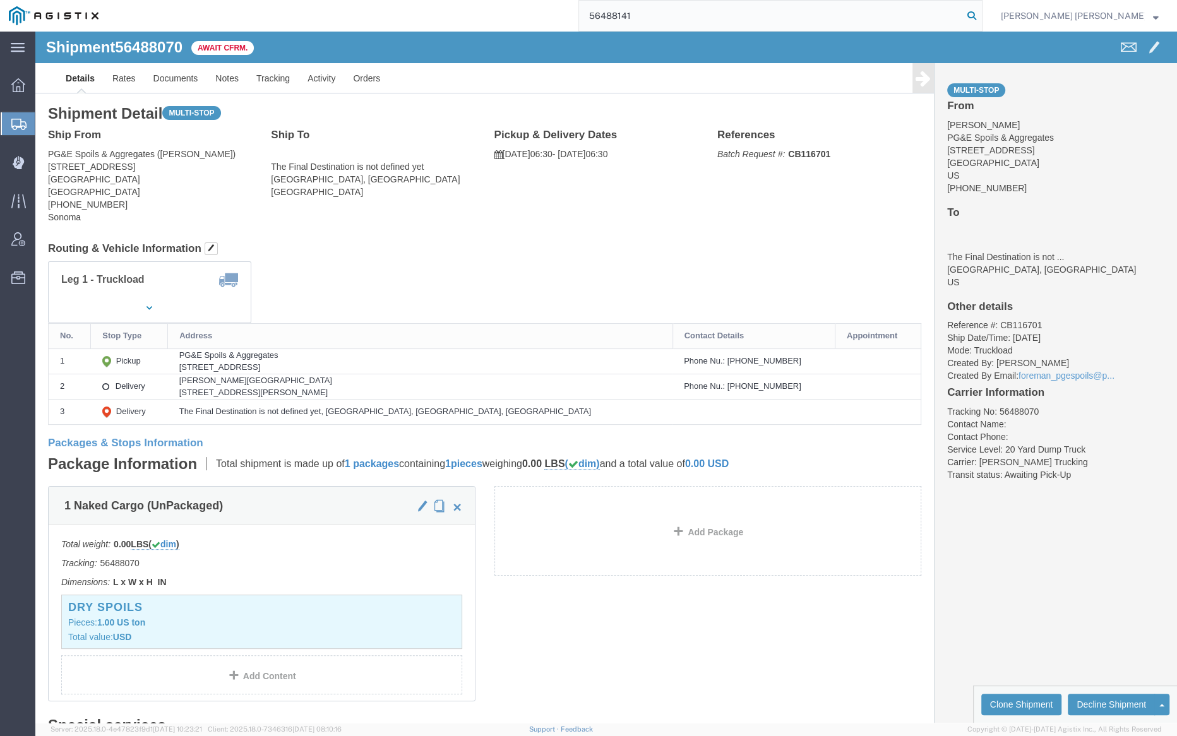
type input "56488141"
click at [981, 13] on icon at bounding box center [972, 16] width 18 height 18
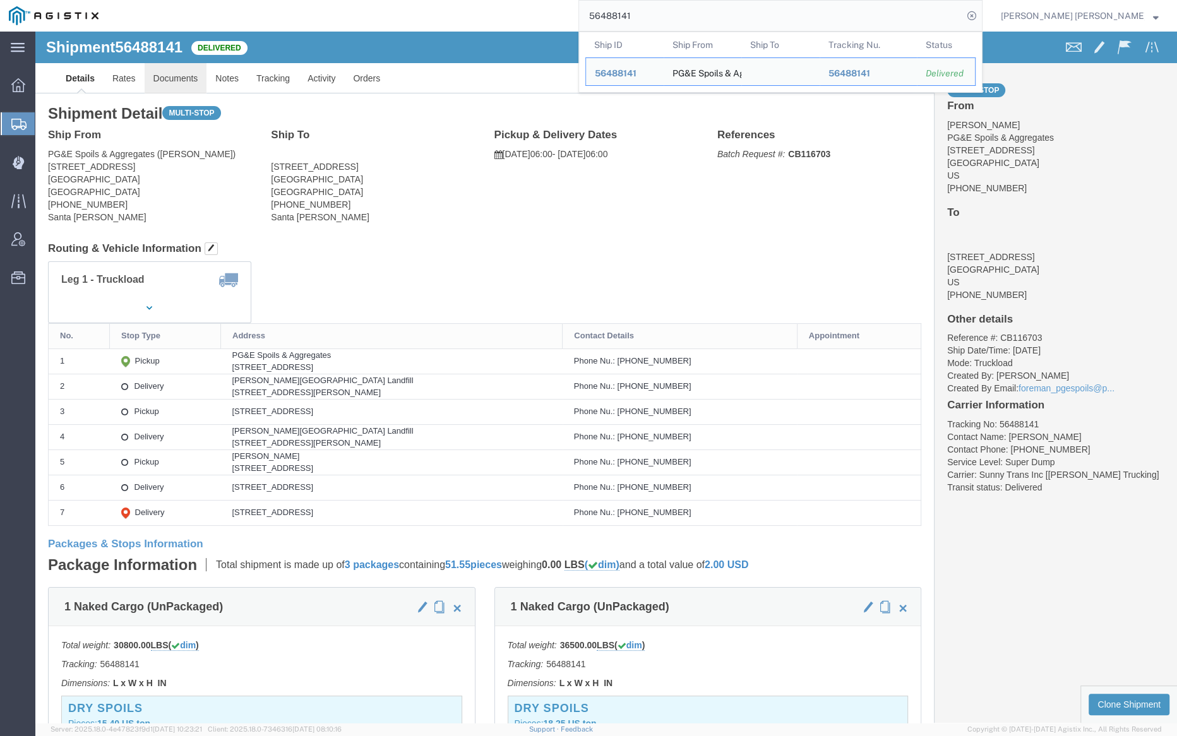
click link "Documents"
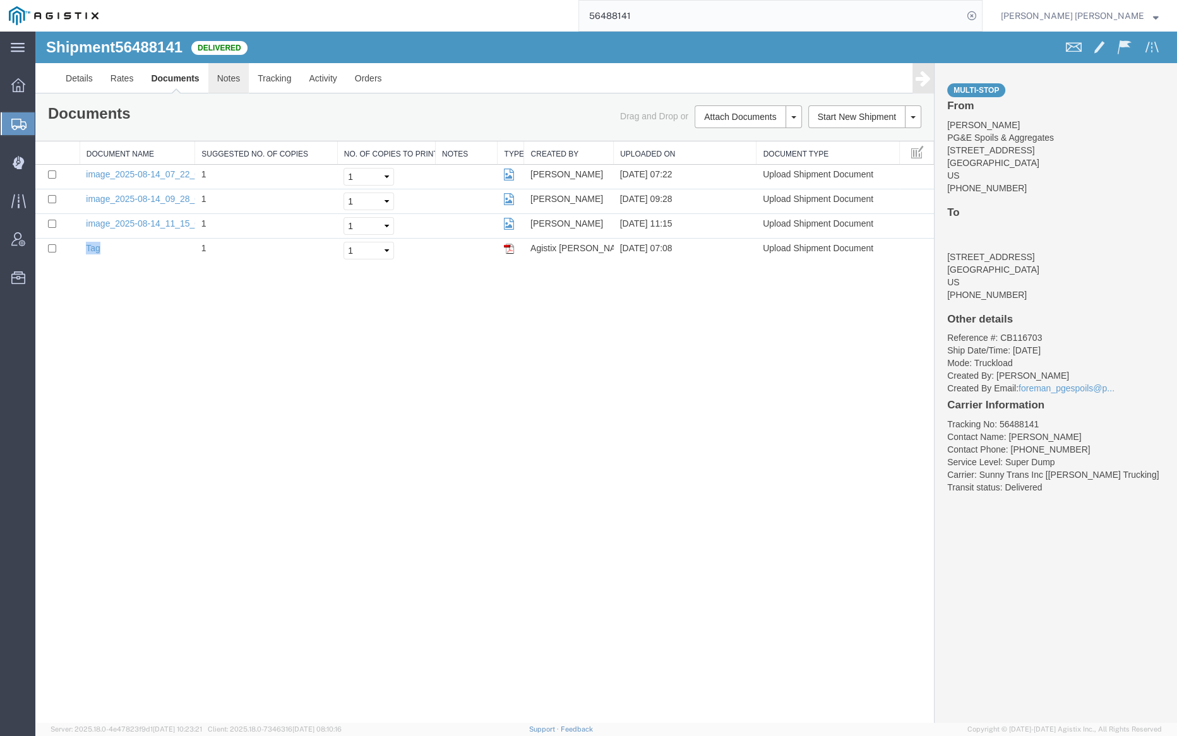
click at [227, 68] on link "Notes" at bounding box center [228, 78] width 41 height 30
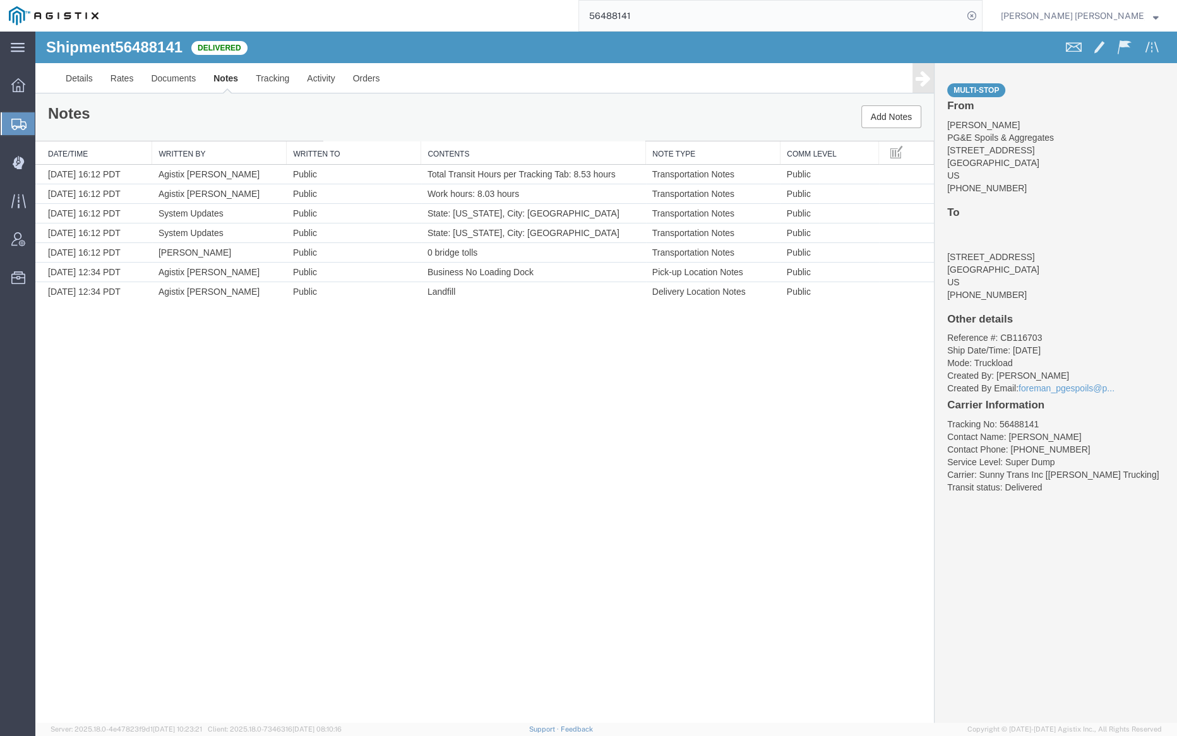
click at [674, 16] on input "56488141" at bounding box center [771, 16] width 384 height 30
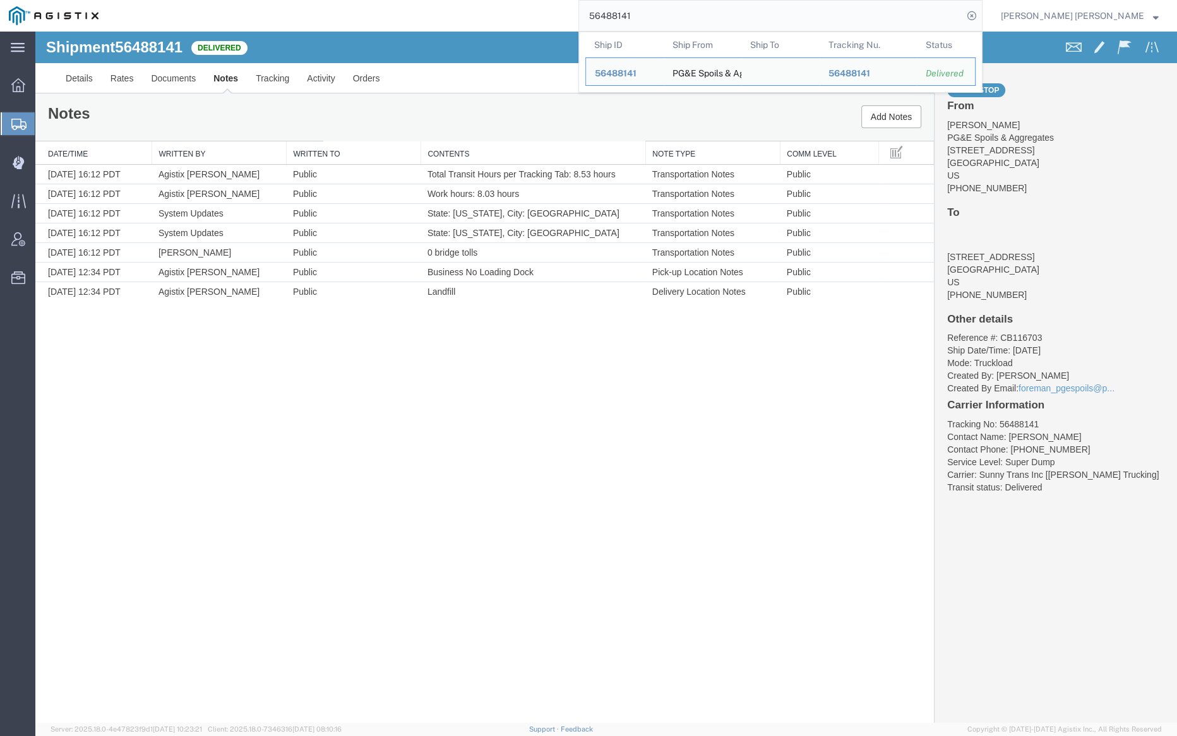
click at [674, 16] on input "56488141" at bounding box center [771, 16] width 384 height 30
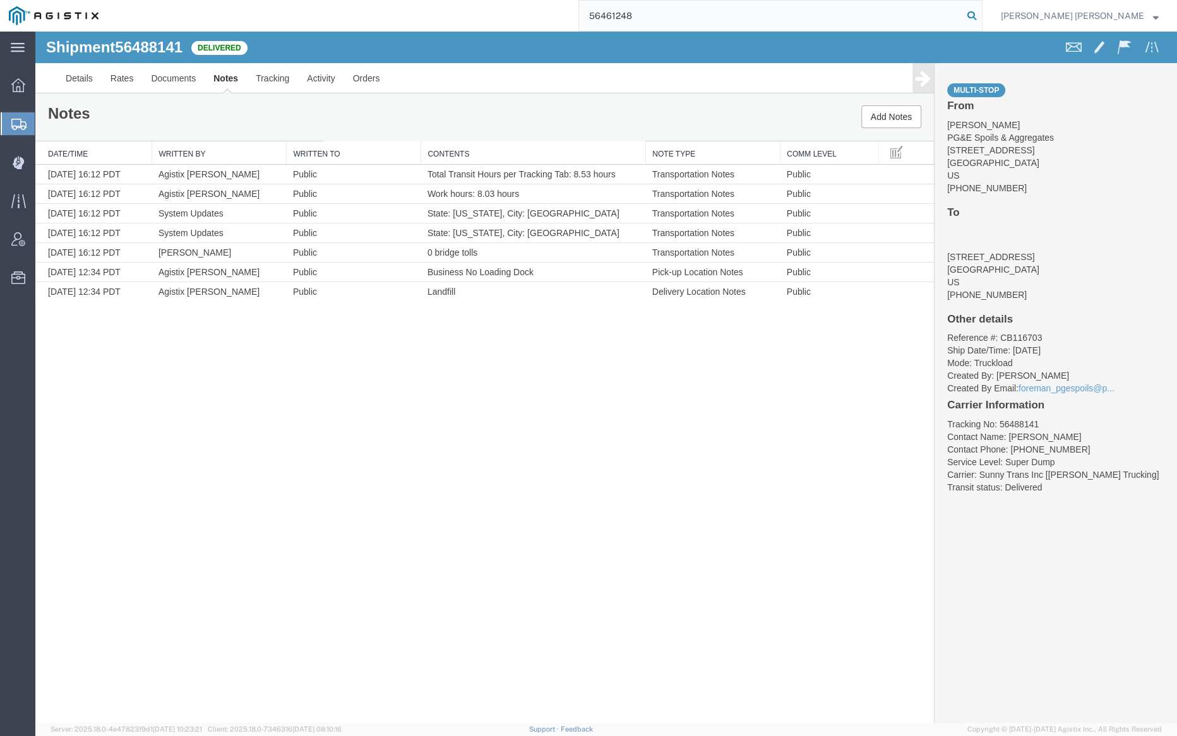
click at [981, 11] on icon at bounding box center [972, 16] width 18 height 18
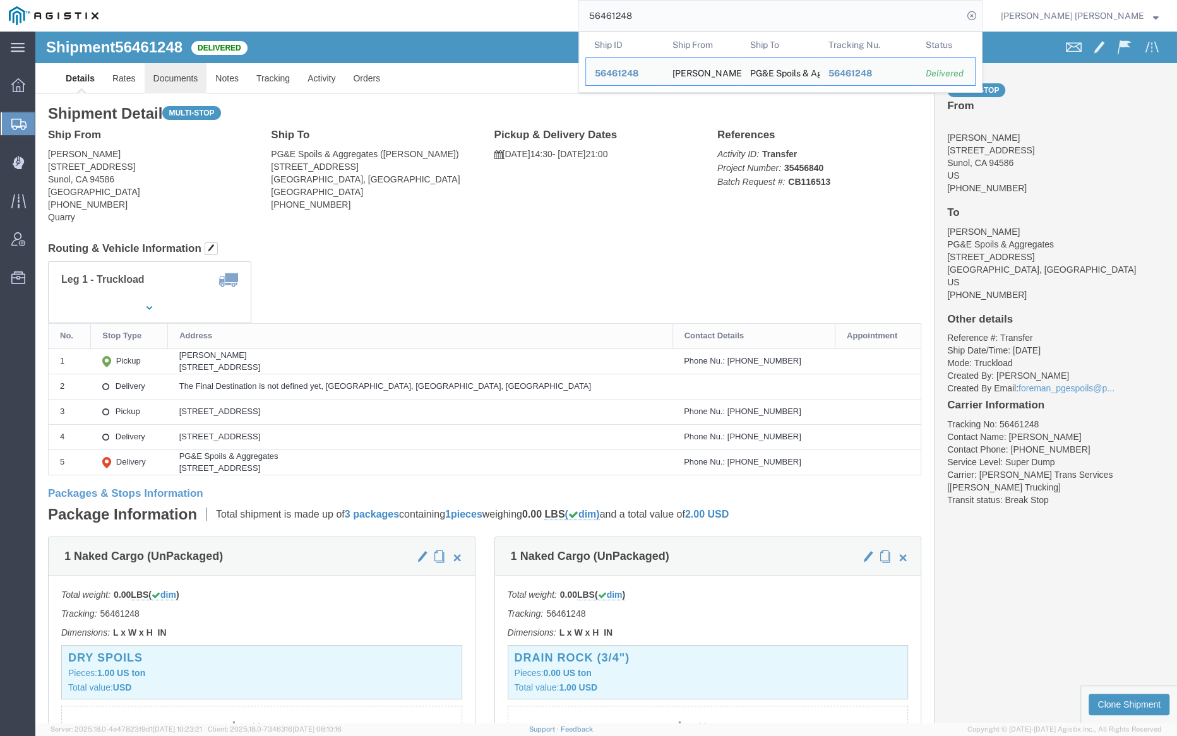
click link "Documents"
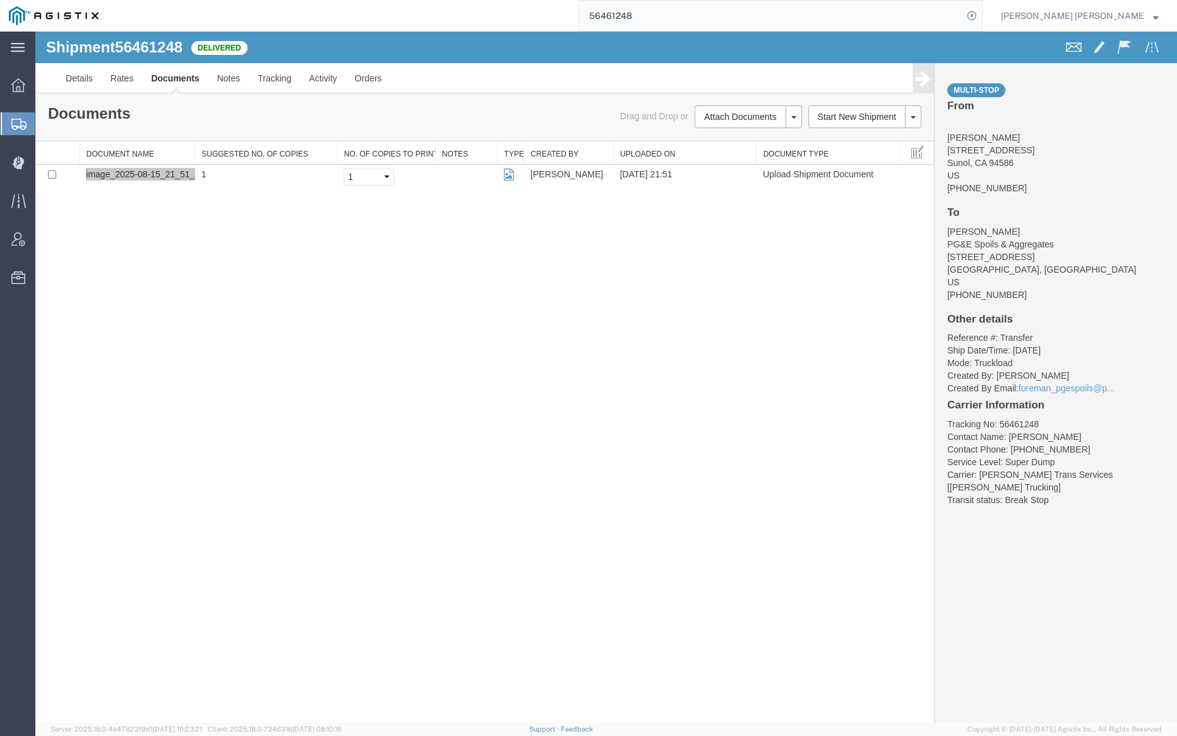
click at [679, 20] on input "56461248" at bounding box center [771, 16] width 384 height 30
click at [981, 16] on icon at bounding box center [972, 16] width 18 height 18
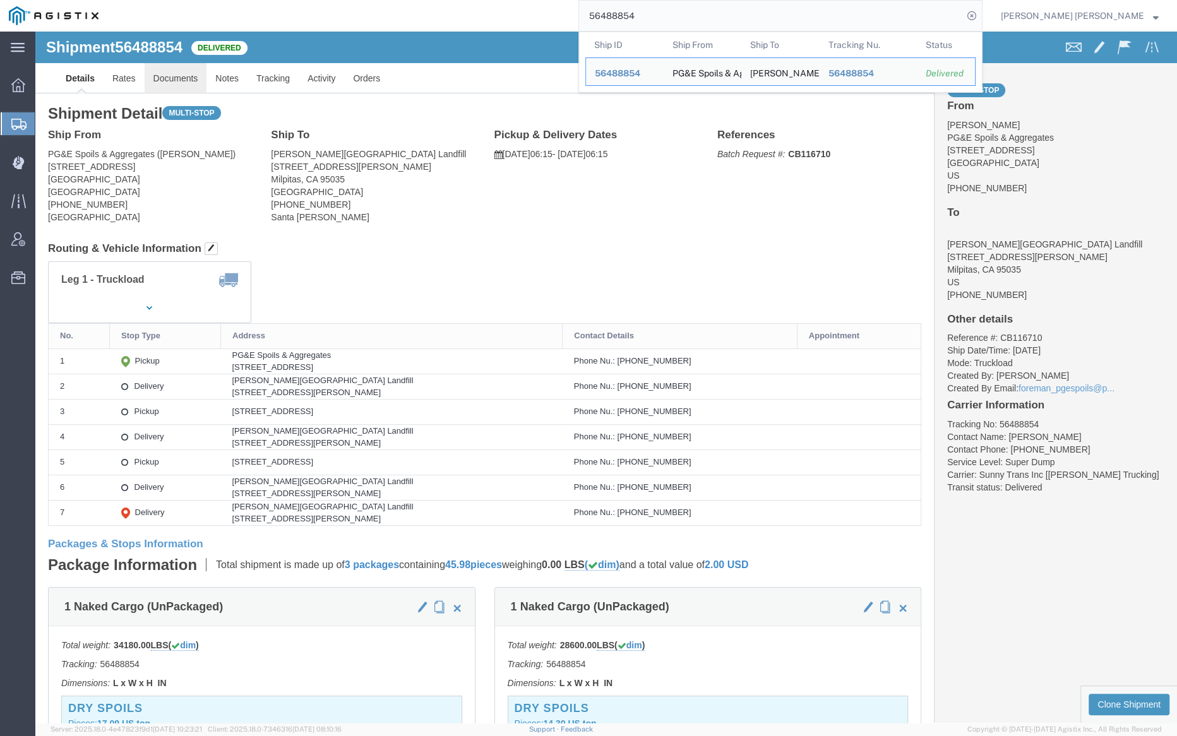
click link "Documents"
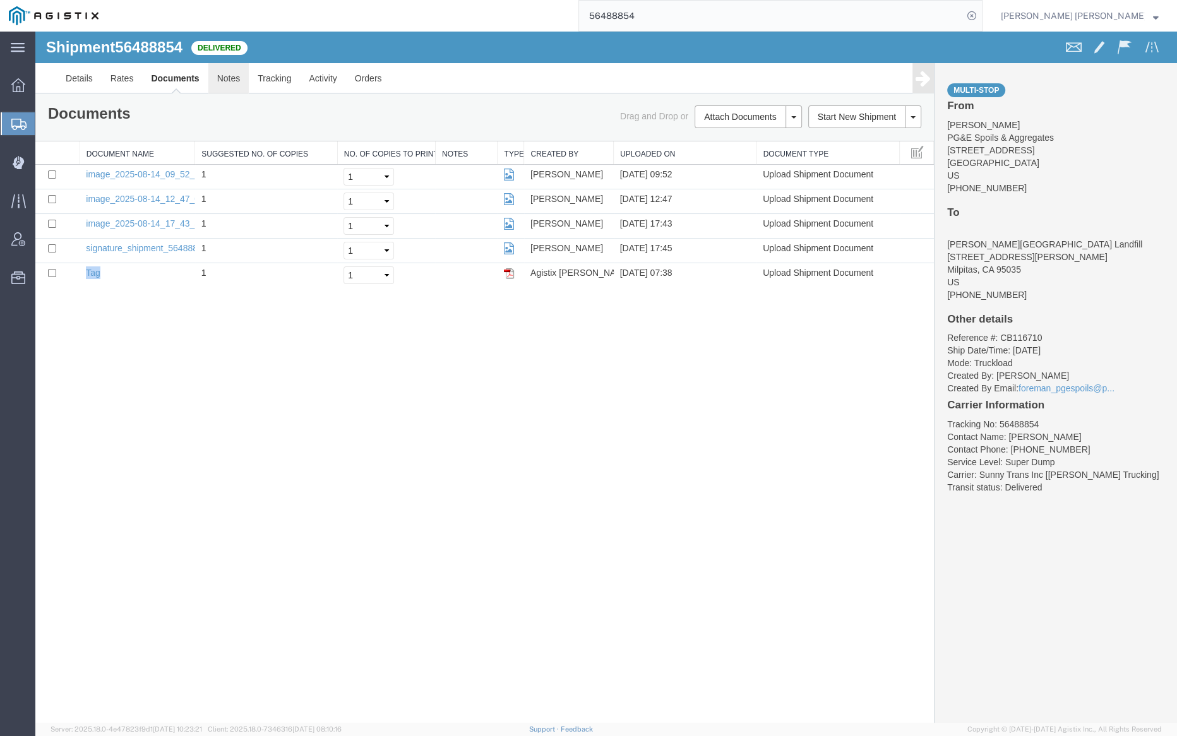
click at [229, 79] on link "Notes" at bounding box center [228, 78] width 41 height 30
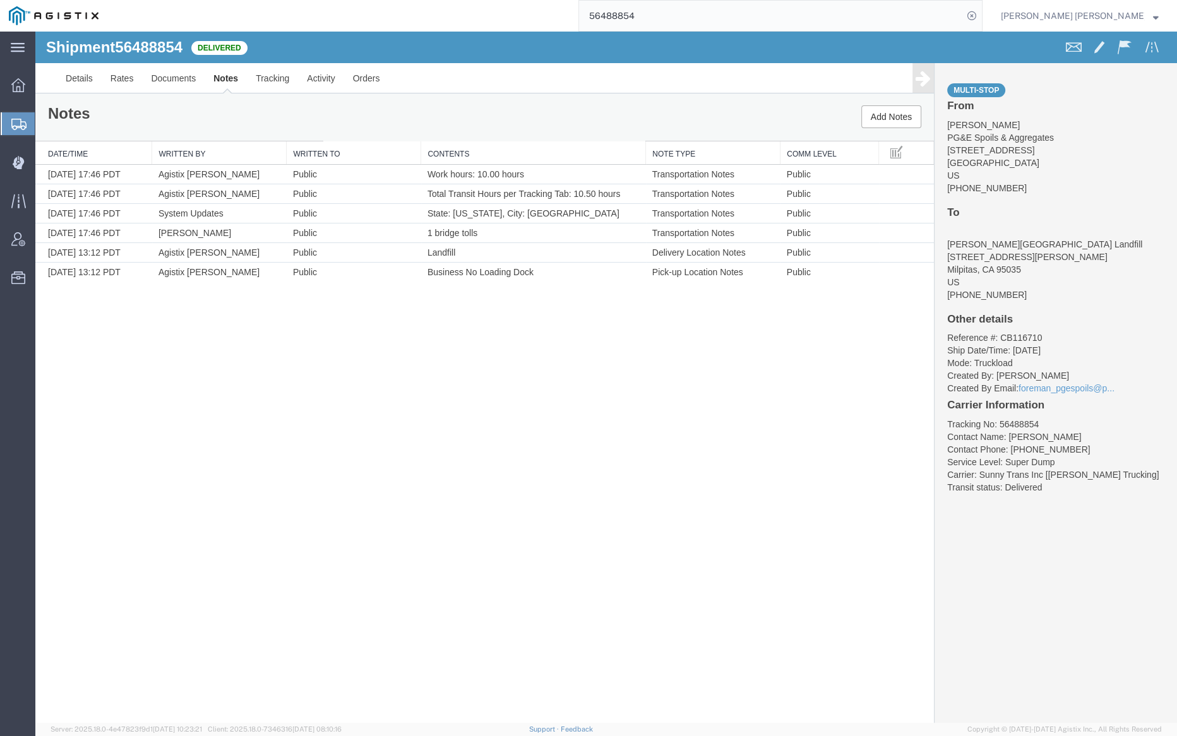
click at [667, 12] on input "56488854" at bounding box center [771, 16] width 384 height 30
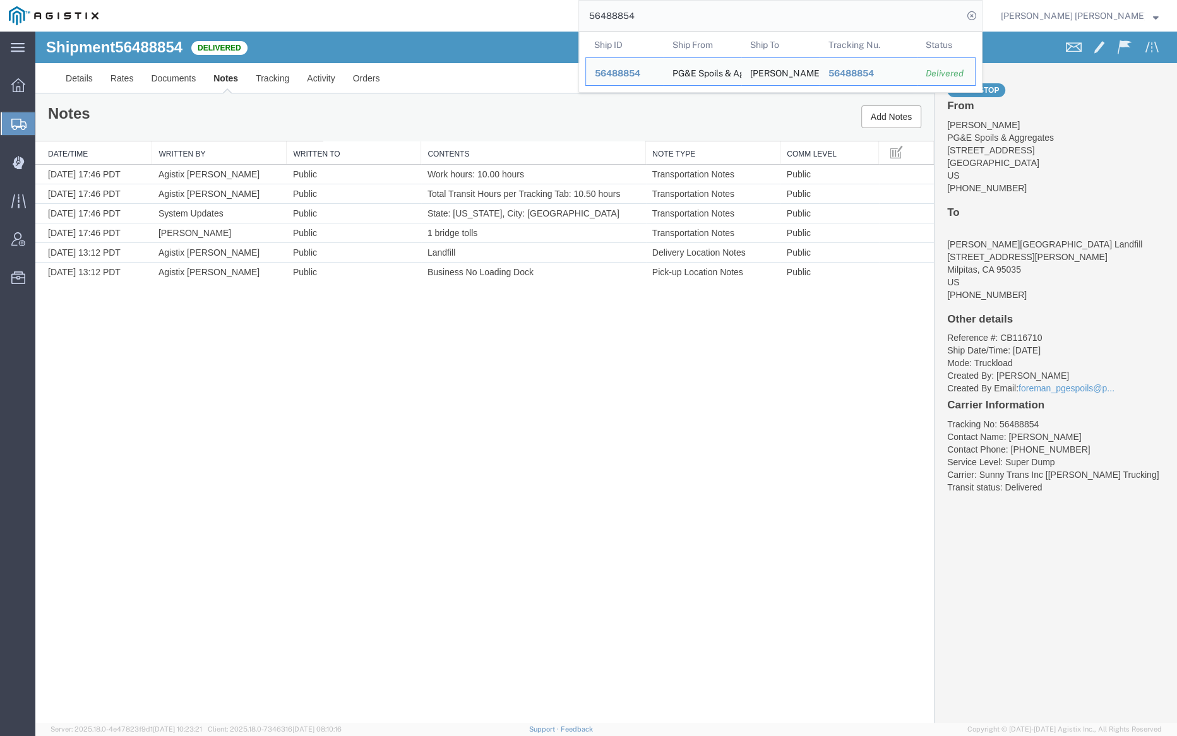
click at [667, 12] on input "56488854" at bounding box center [771, 16] width 384 height 30
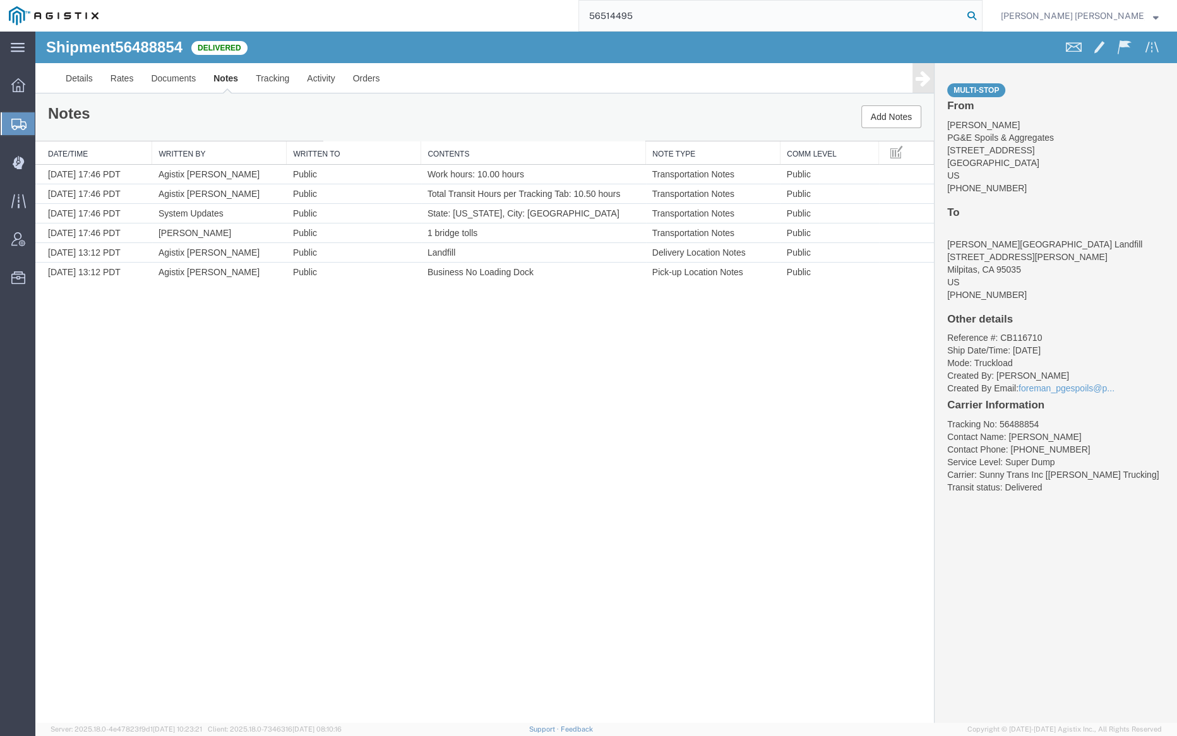
click at [981, 11] on icon at bounding box center [972, 16] width 18 height 18
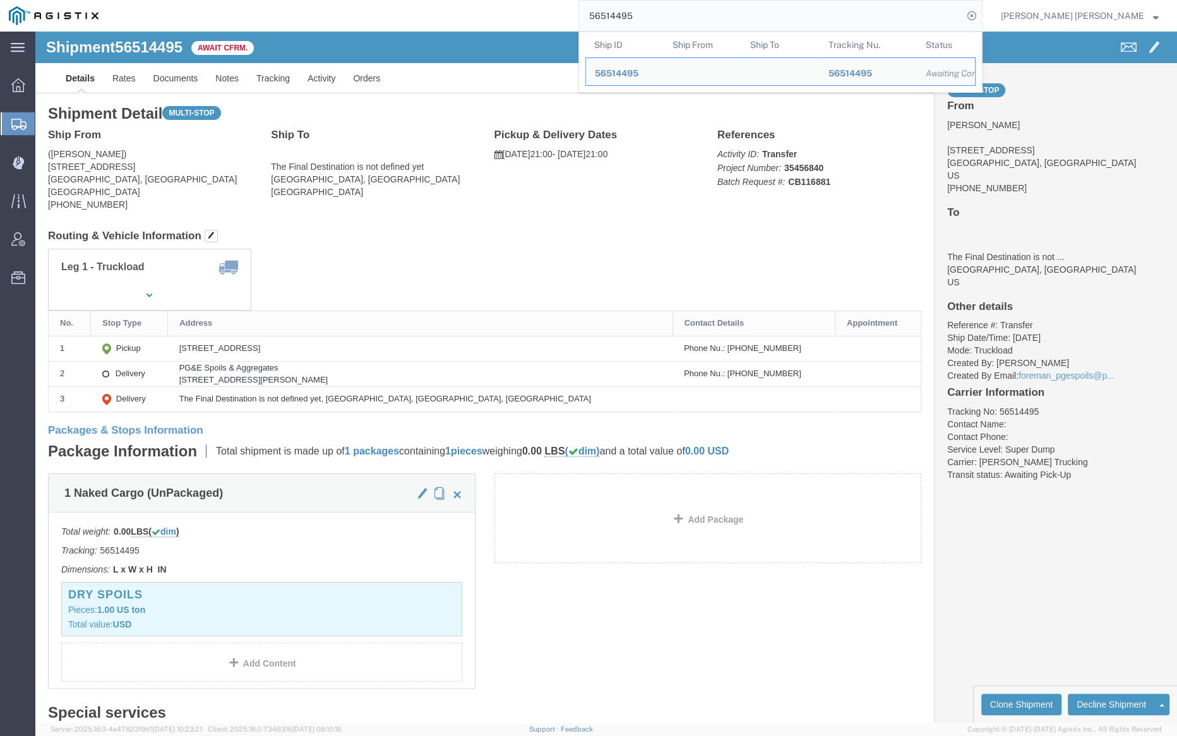
click at [661, 16] on input "56514495" at bounding box center [771, 16] width 384 height 30
paste input "8"
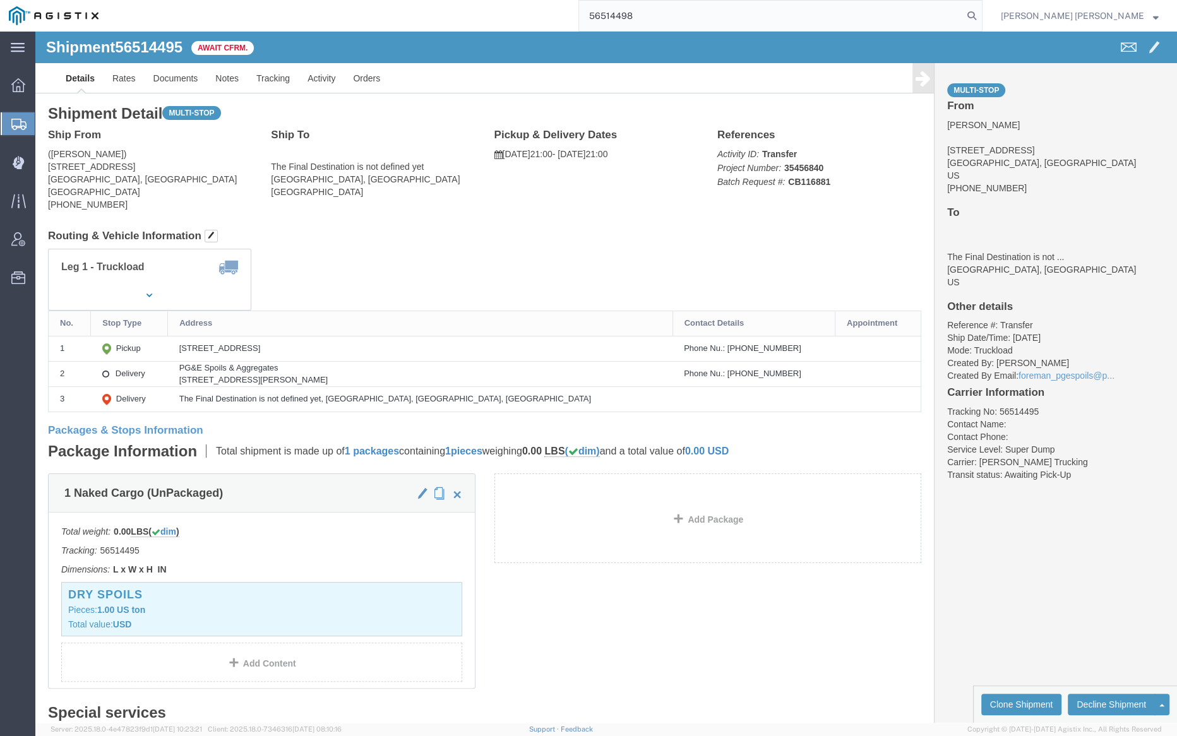
drag, startPoint x: 1039, startPoint y: 11, endPoint x: 1018, endPoint y: 15, distance: 21.7
click at [981, 11] on icon at bounding box center [972, 16] width 18 height 18
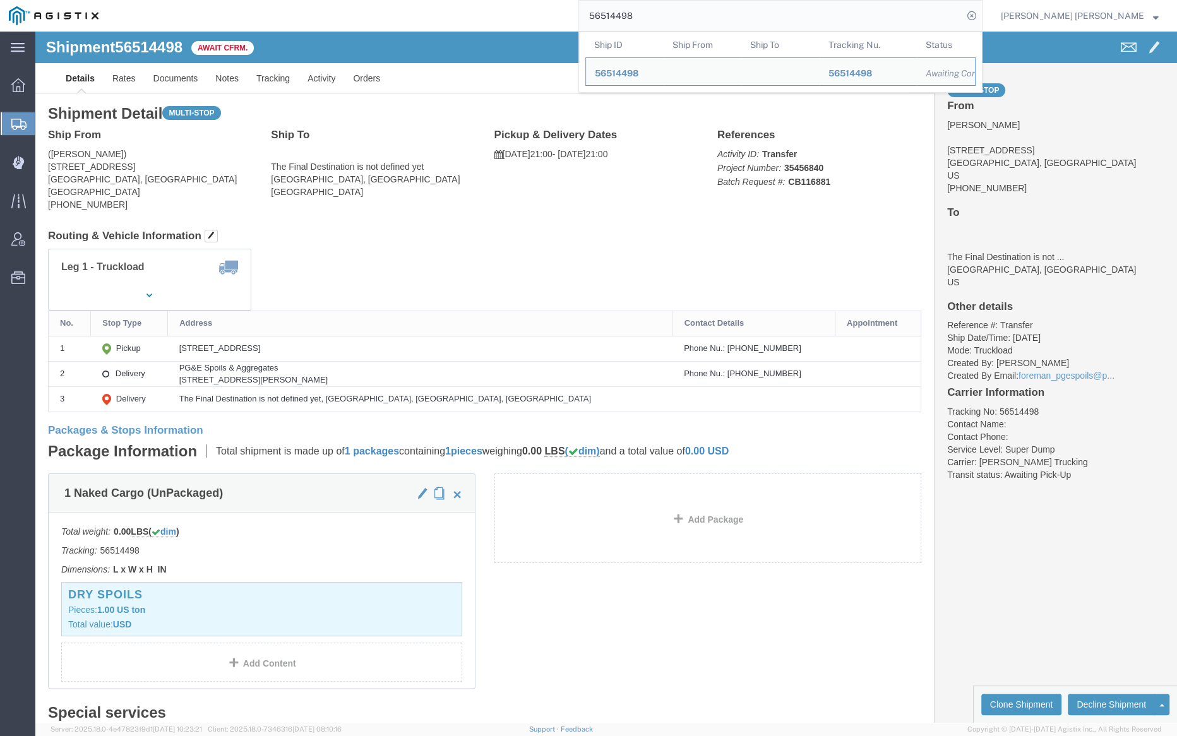
click at [681, 8] on input "56514498" at bounding box center [771, 16] width 384 height 30
paste input "05357"
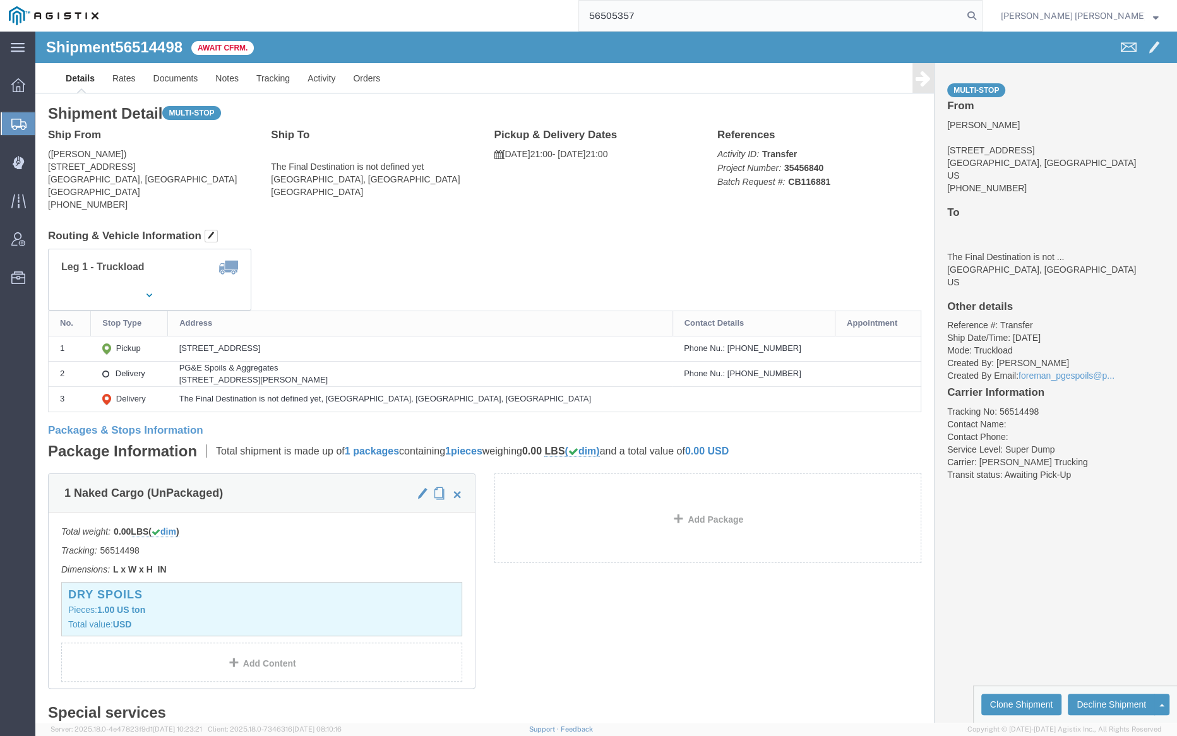
click at [671, 16] on input "56505357" at bounding box center [771, 16] width 384 height 30
paste input "search"
click at [981, 13] on icon at bounding box center [972, 16] width 18 height 18
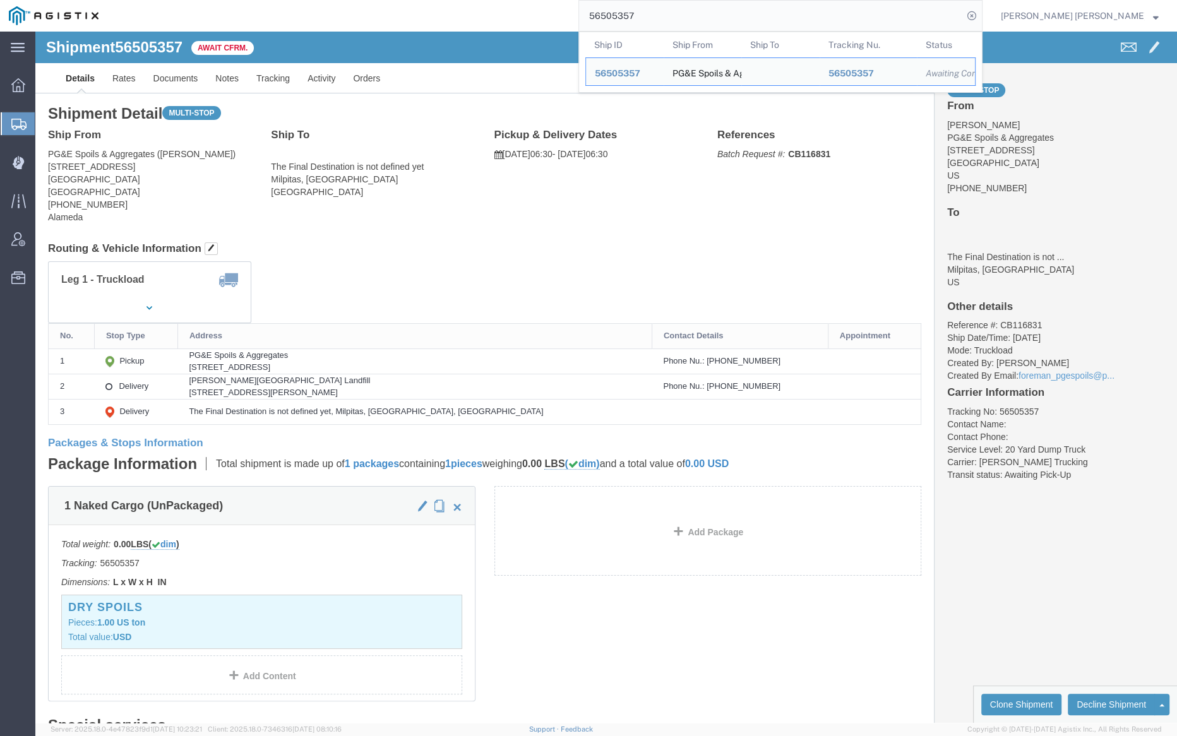
click at [677, 23] on input "56505357" at bounding box center [771, 16] width 384 height 30
paste input "14506"
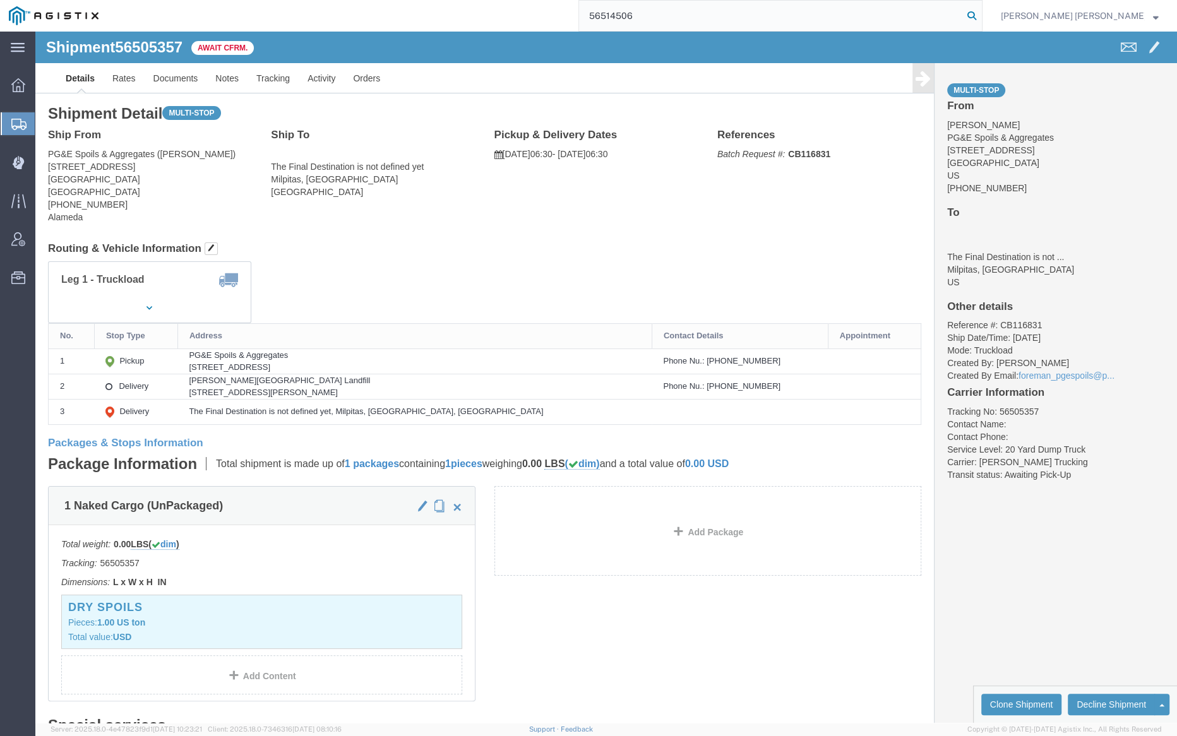
click at [981, 15] on icon at bounding box center [972, 16] width 18 height 18
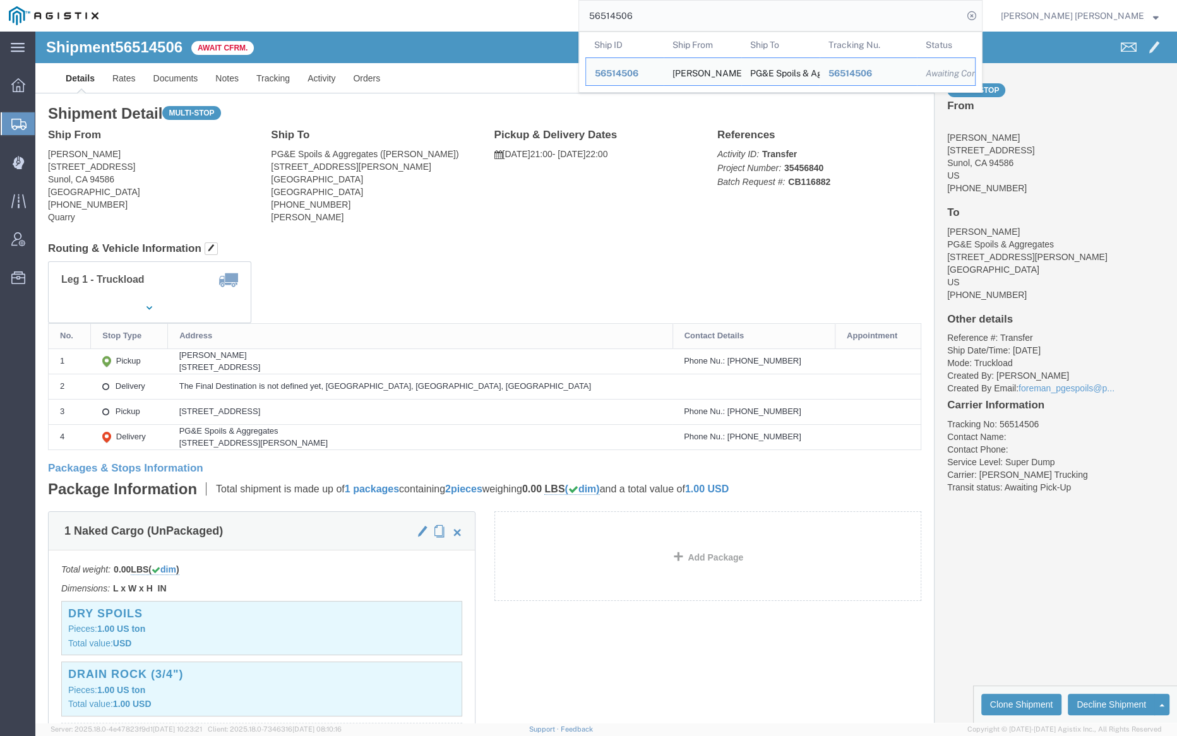
click at [687, 12] on input "56514506" at bounding box center [771, 16] width 384 height 30
paste input "9"
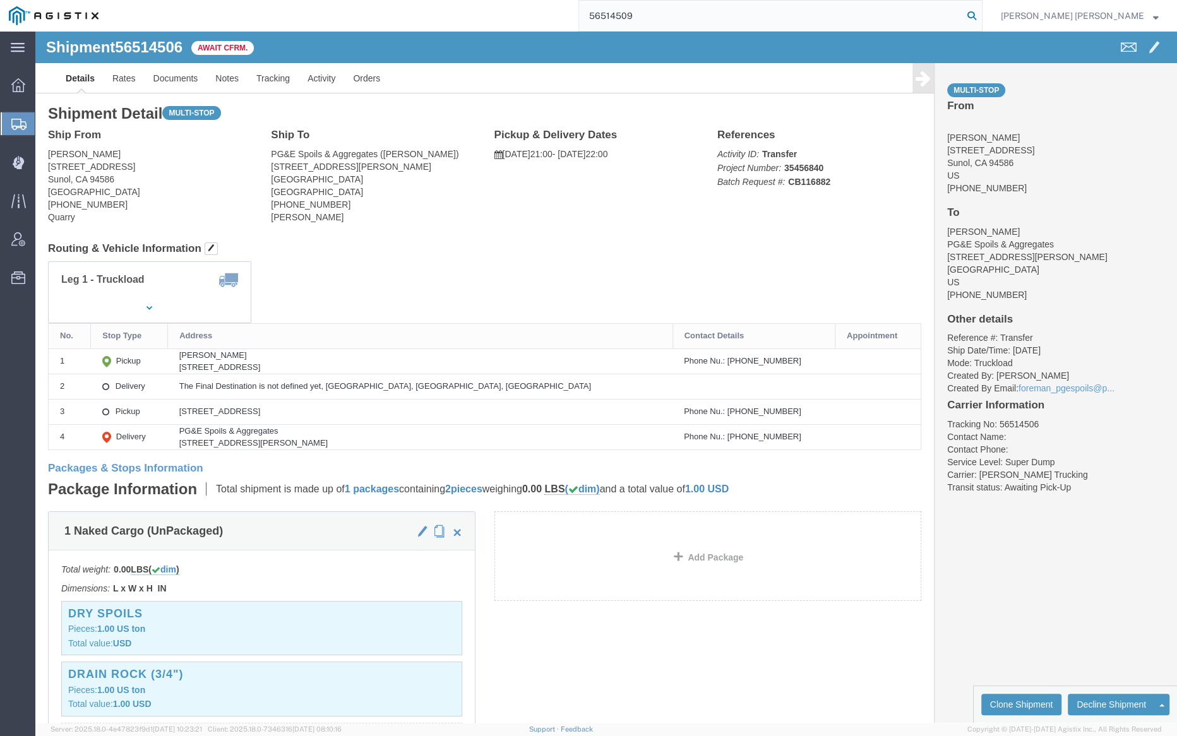
click at [981, 17] on icon at bounding box center [972, 16] width 18 height 18
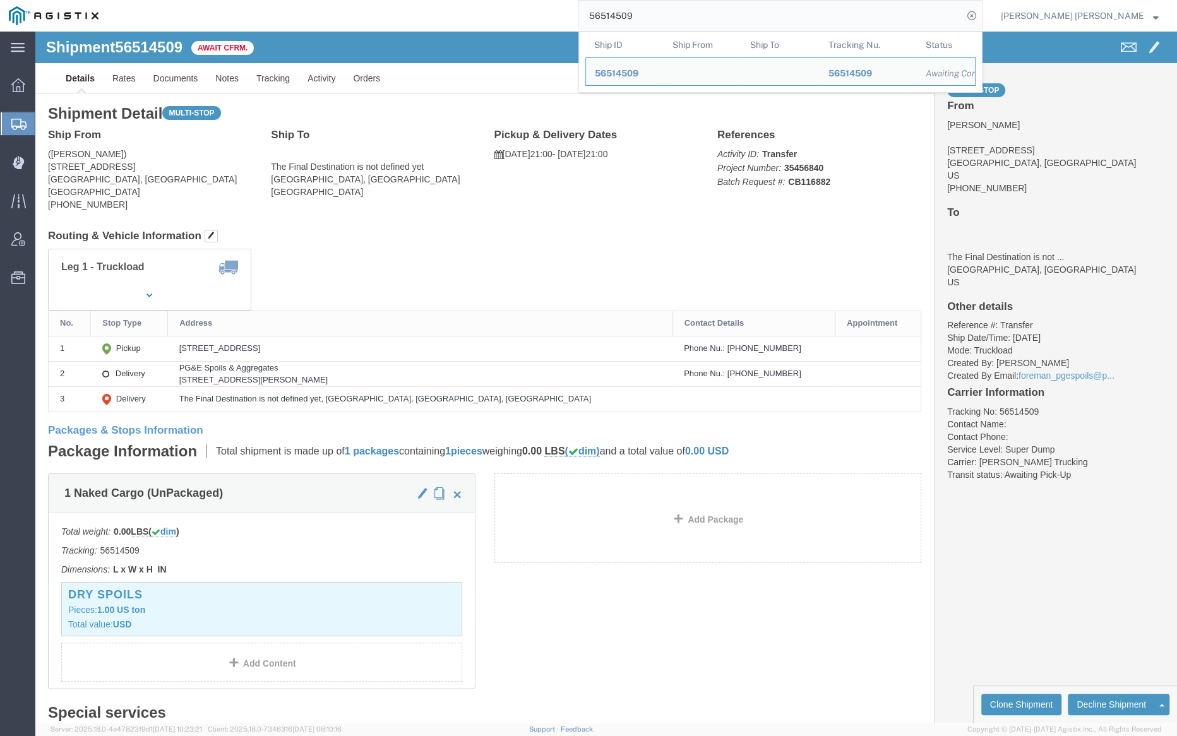
click at [682, 20] on input "56514509" at bounding box center [771, 16] width 384 height 30
paste input "27922"
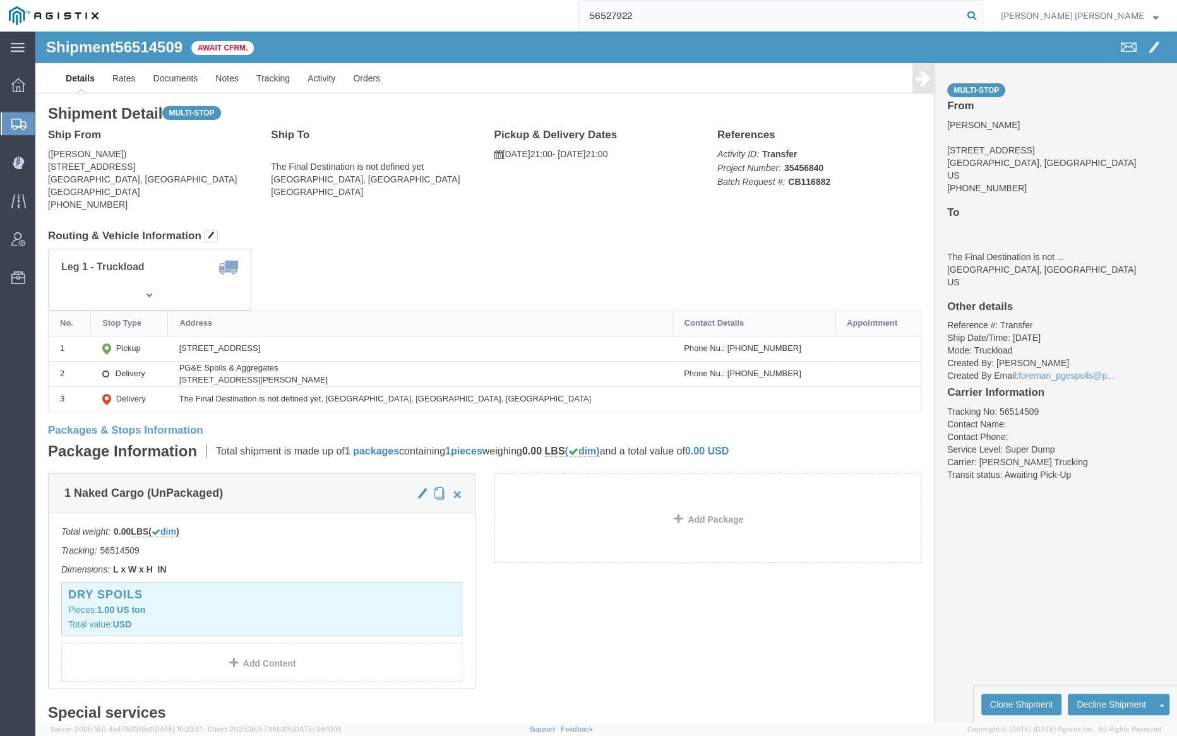
click at [981, 20] on icon at bounding box center [972, 16] width 18 height 18
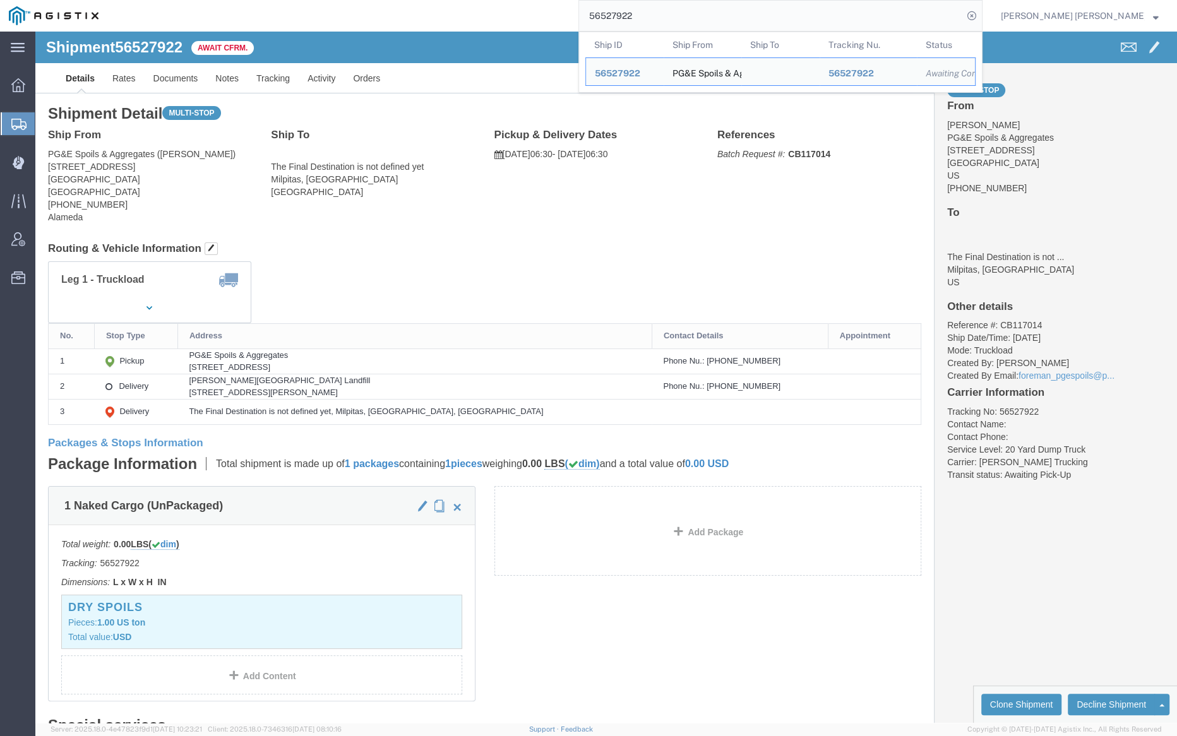
click at [684, 17] on input "56527922" at bounding box center [771, 16] width 384 height 30
paste input "46"
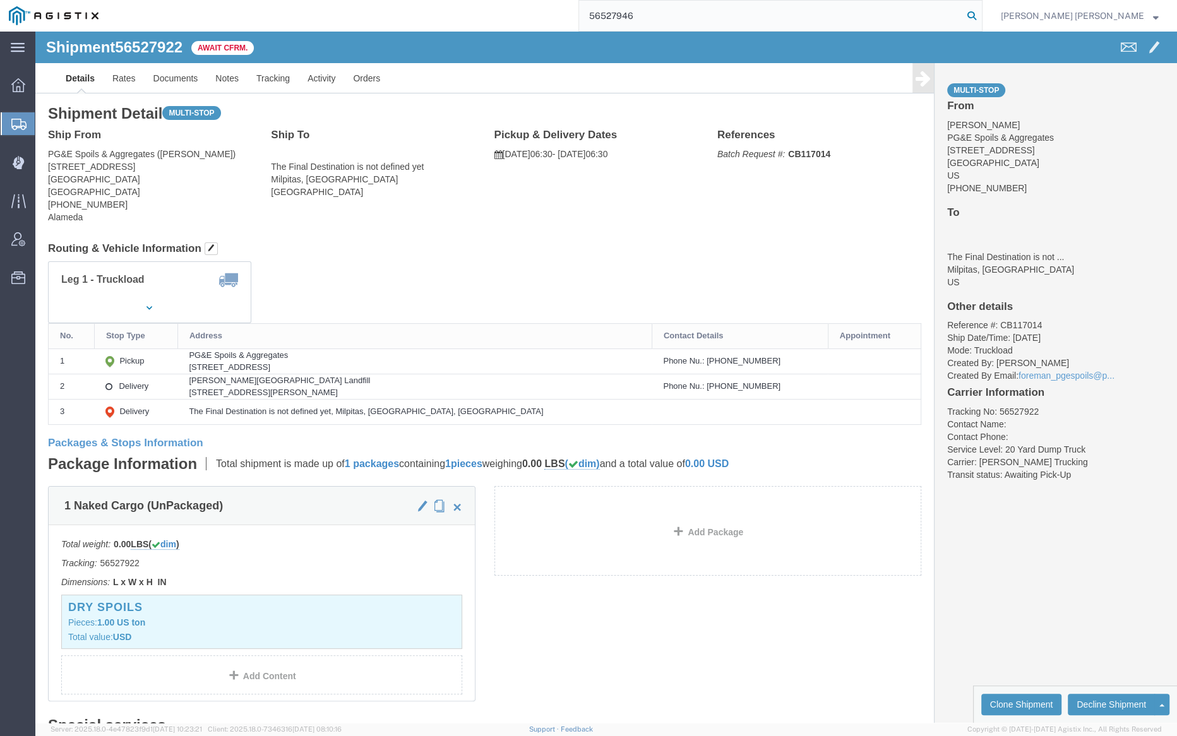
click at [981, 15] on icon at bounding box center [972, 16] width 18 height 18
click at [668, 23] on input "56527946" at bounding box center [771, 16] width 384 height 30
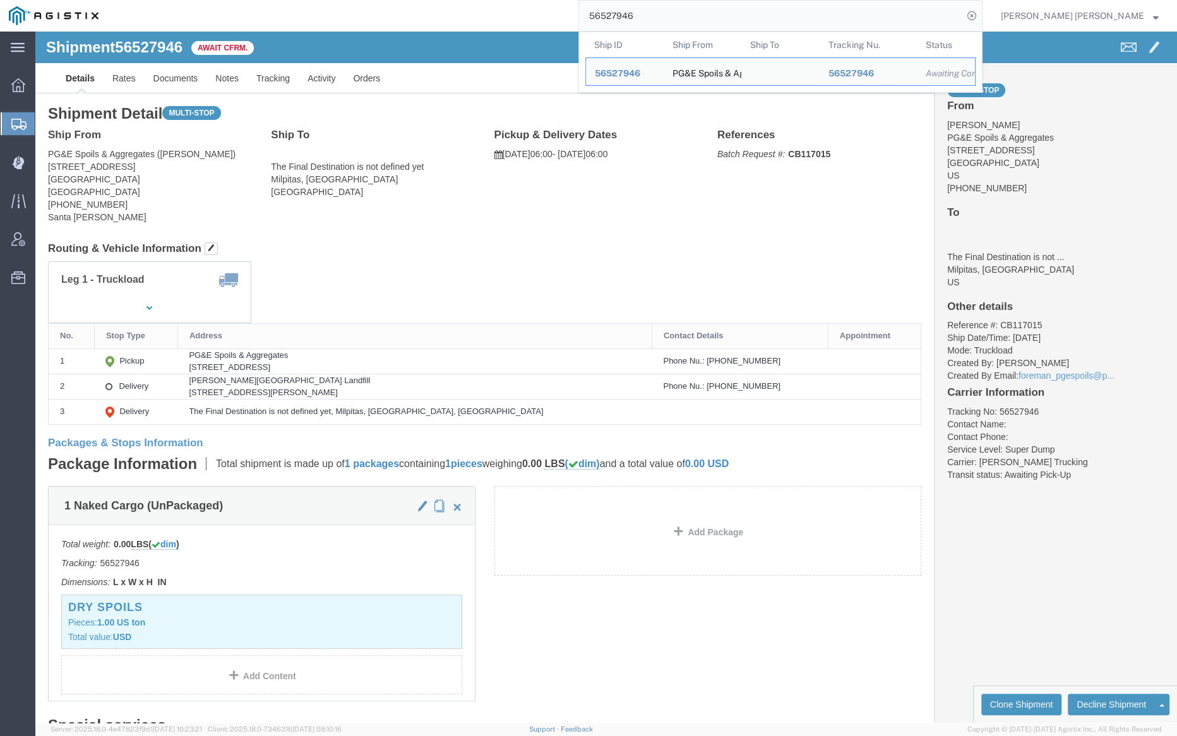
click at [668, 23] on input "56527946" at bounding box center [771, 16] width 384 height 30
paste input "8880"
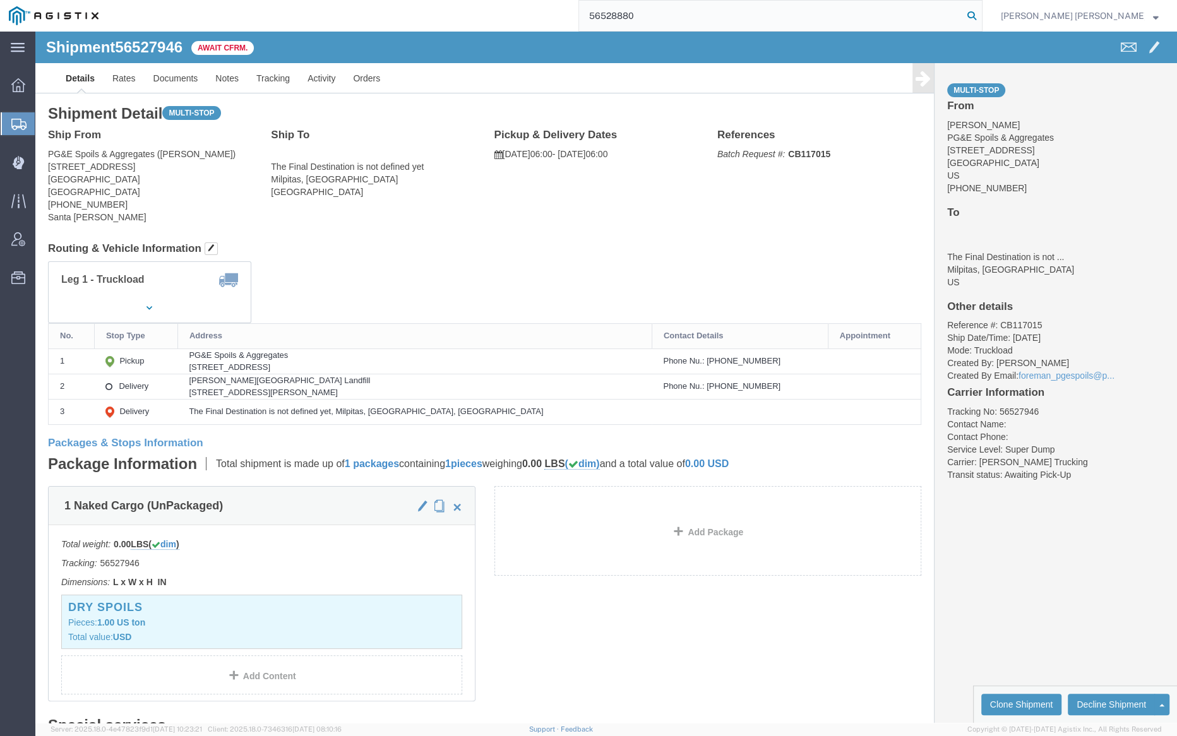
click at [981, 13] on icon at bounding box center [972, 16] width 18 height 18
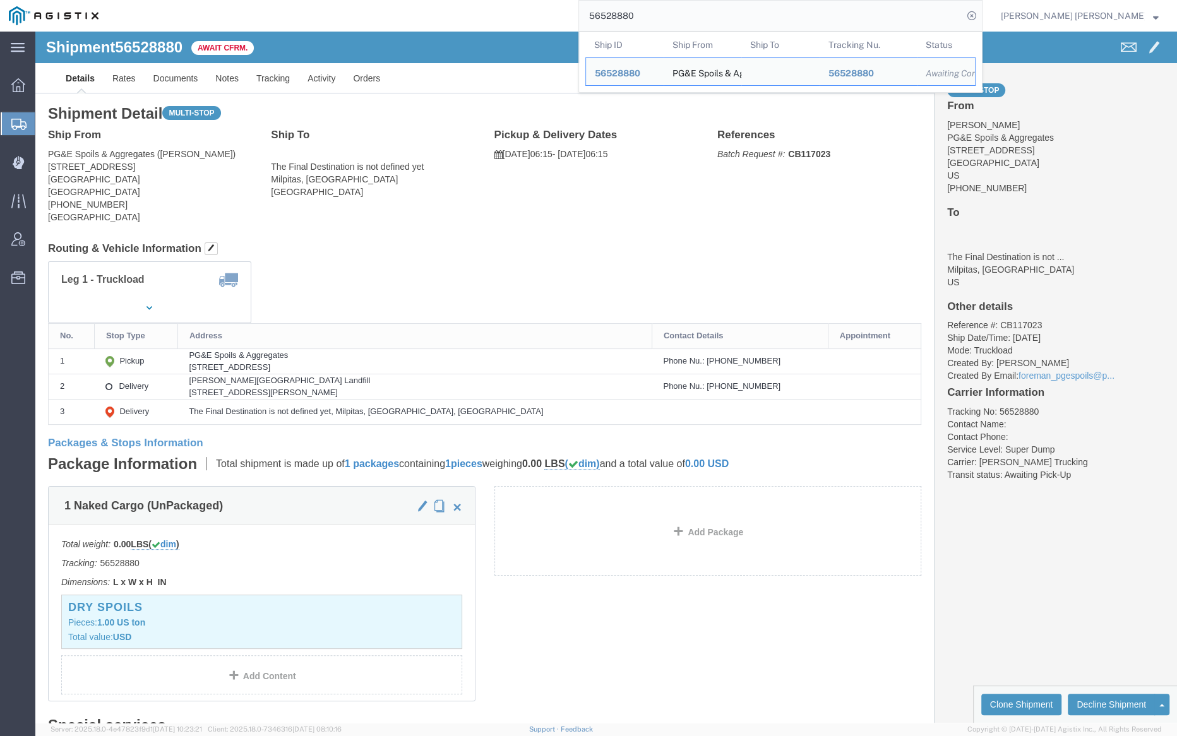
click at [682, 20] on input "56528880" at bounding box center [771, 16] width 384 height 30
paste input "1"
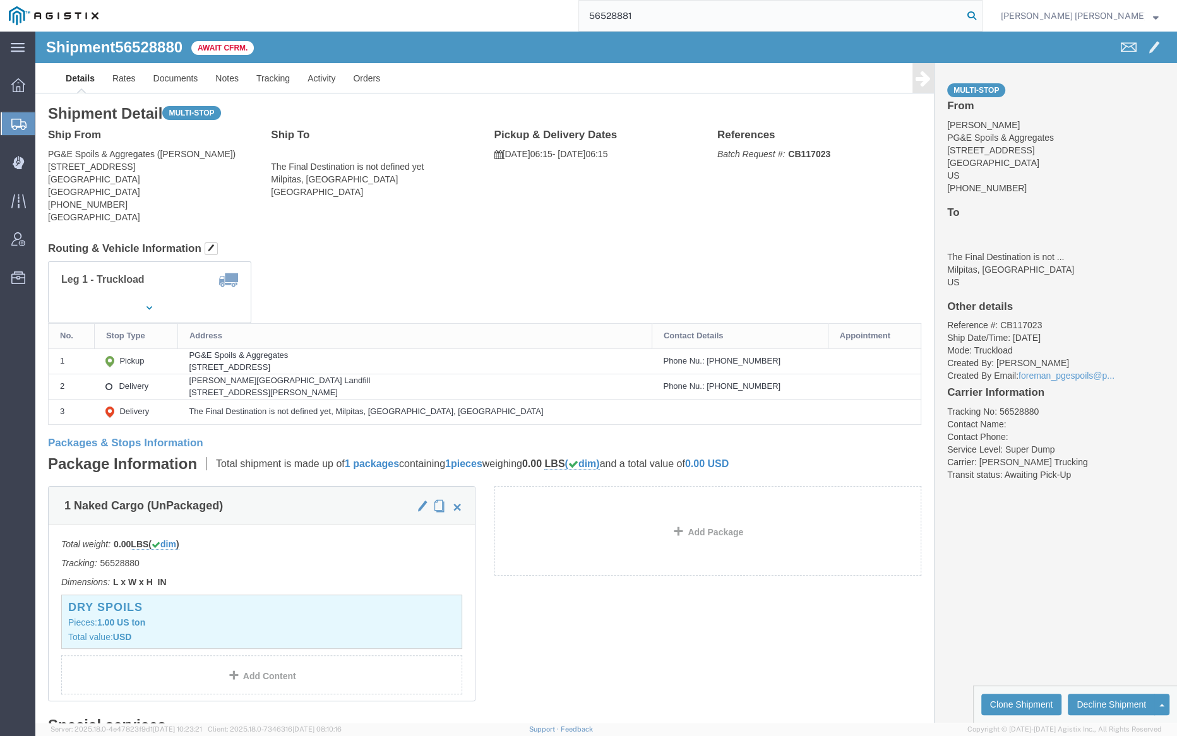
click at [981, 14] on icon at bounding box center [972, 16] width 18 height 18
click at [678, 11] on input "56528881" at bounding box center [771, 16] width 384 height 30
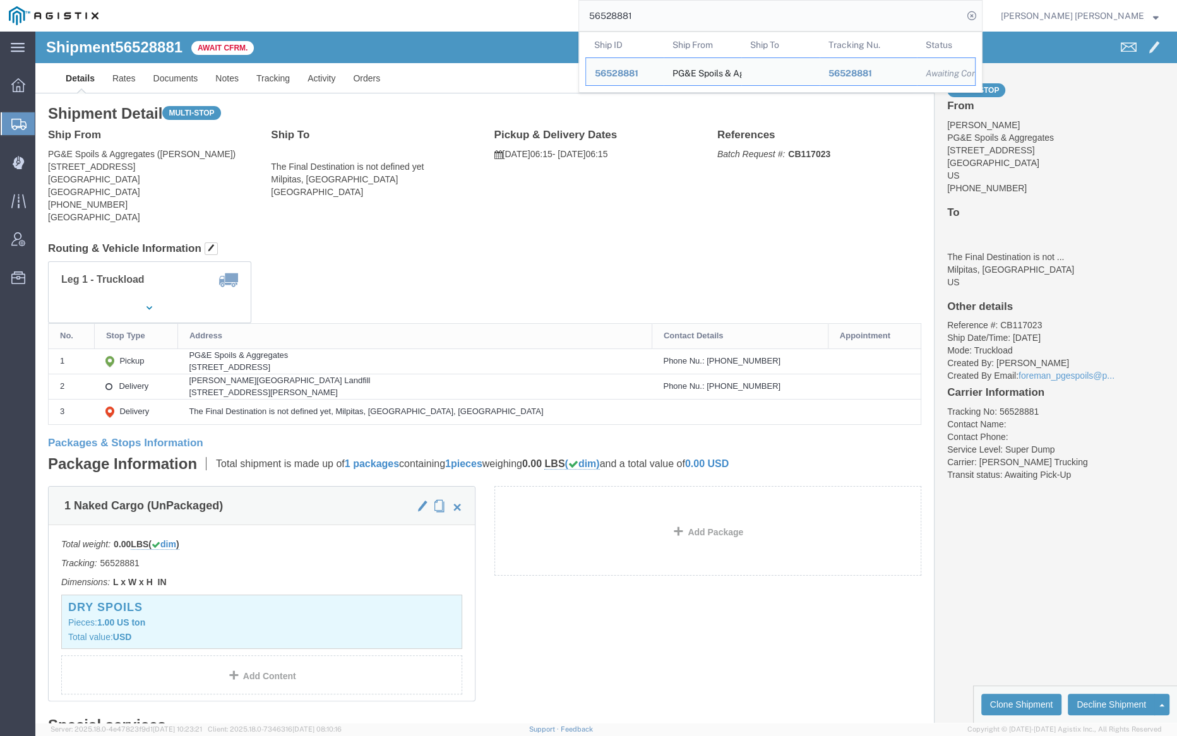
click at [678, 11] on input "56528881" at bounding box center [771, 16] width 384 height 30
paste input "41034"
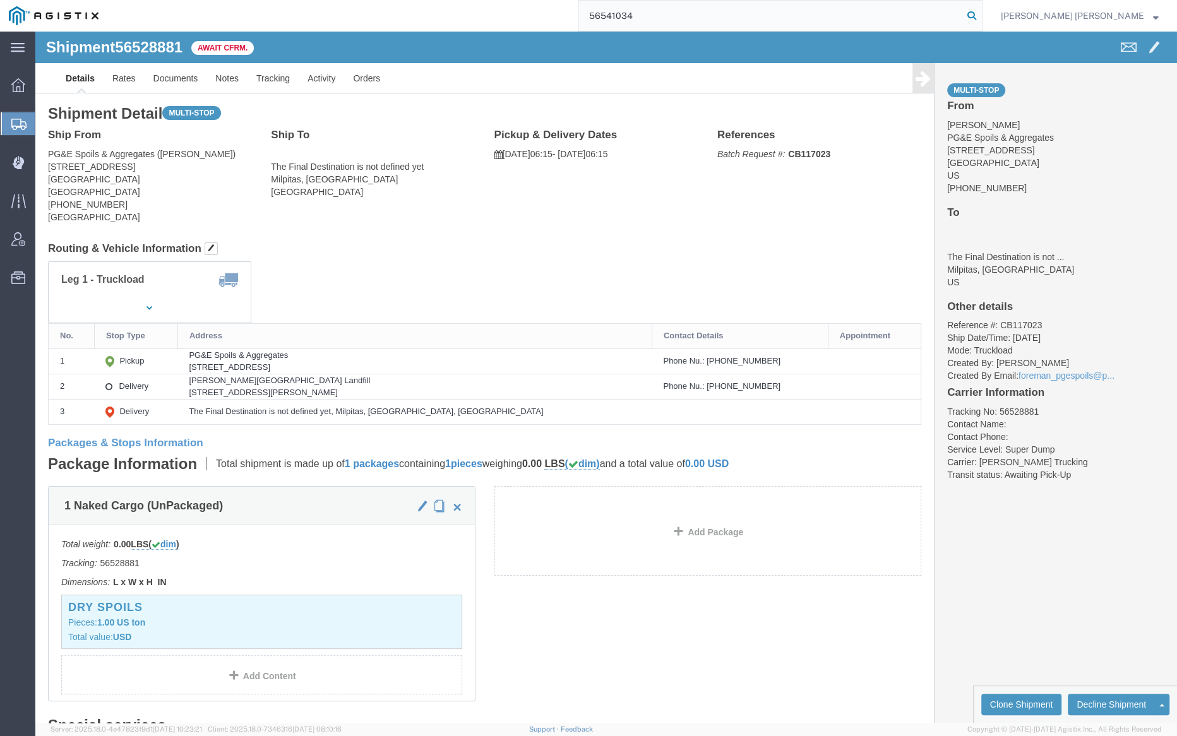
click at [981, 16] on icon at bounding box center [972, 16] width 18 height 18
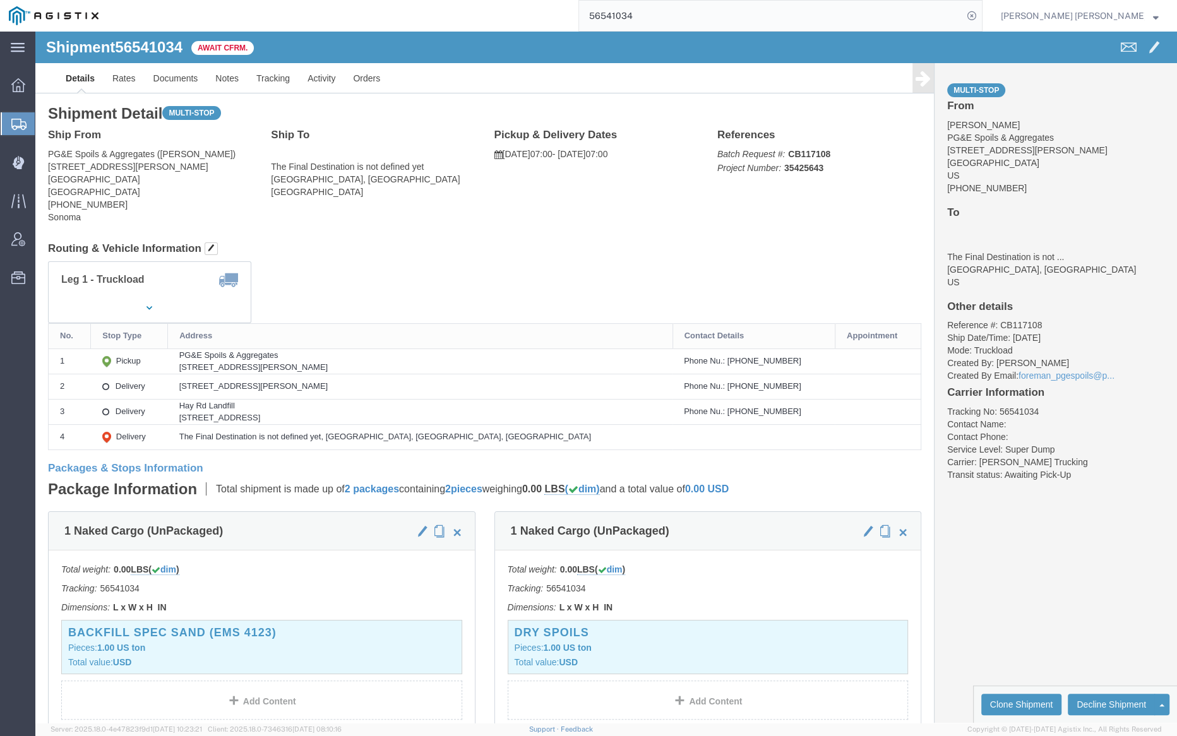
click at [666, 18] on input "56541034" at bounding box center [771, 16] width 384 height 30
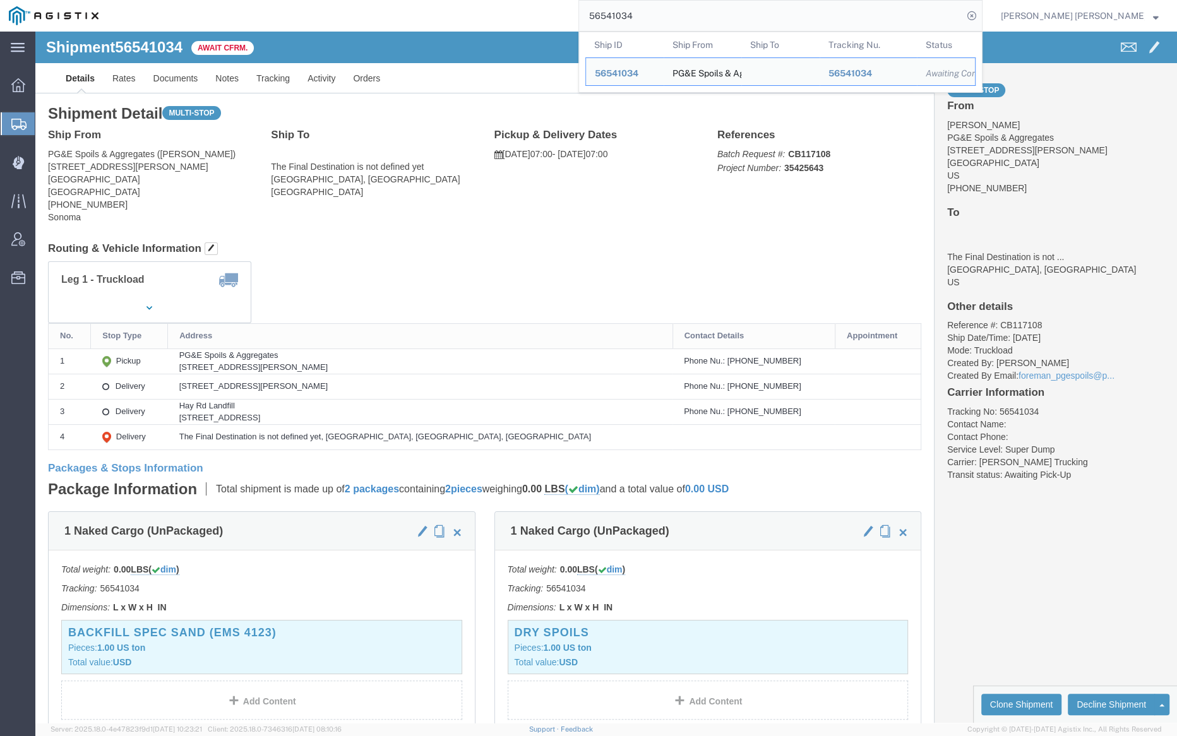
click at [666, 18] on input "56541034" at bounding box center [771, 16] width 384 height 30
paste input "0776"
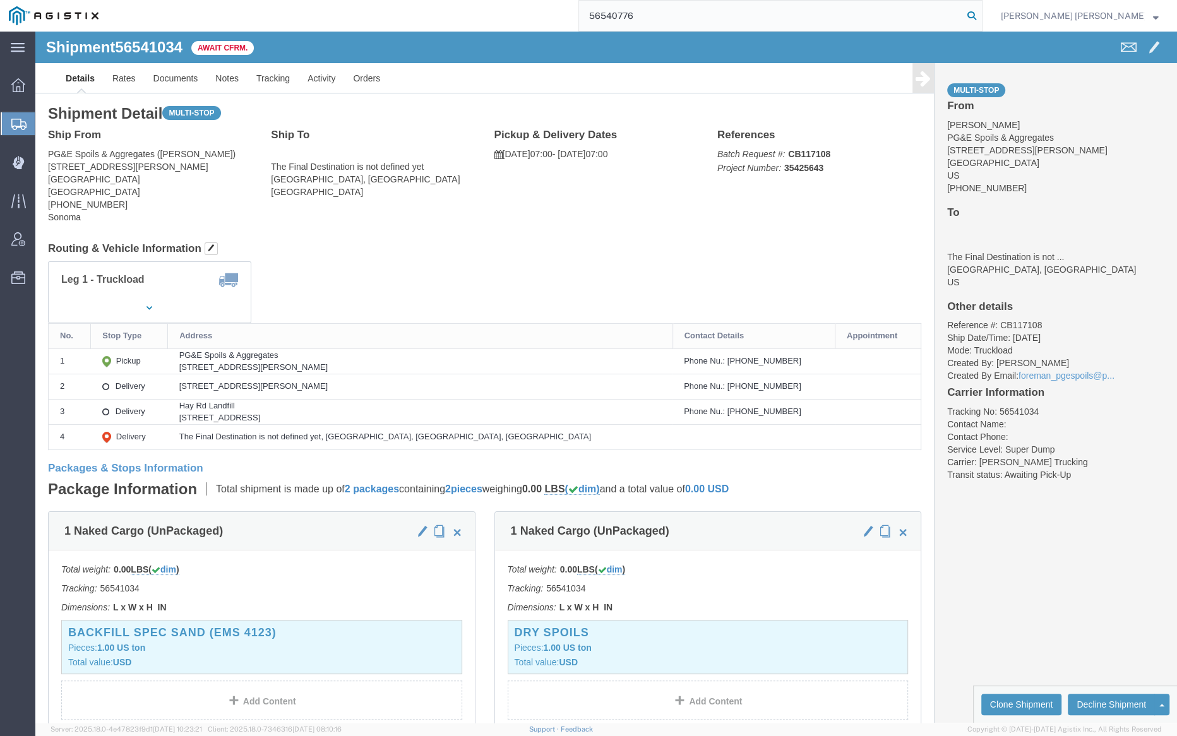
click at [981, 14] on icon at bounding box center [972, 16] width 18 height 18
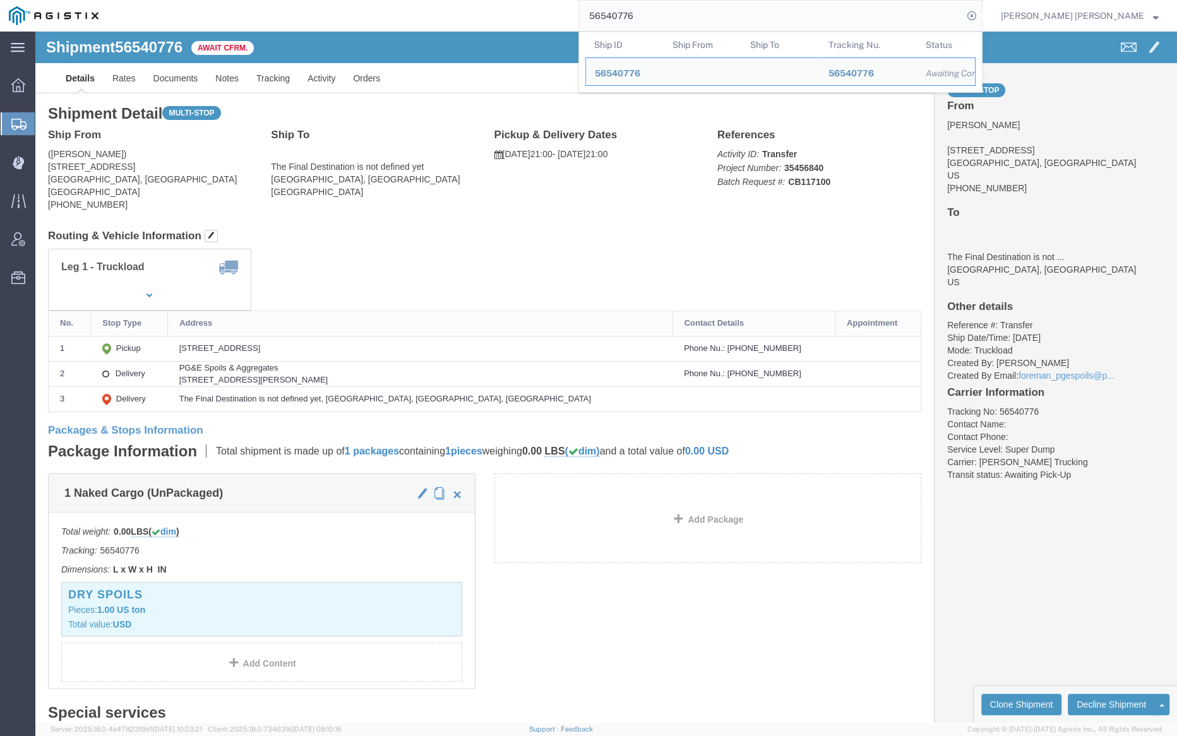
click at [684, 18] on input "56540776" at bounding box center [771, 16] width 384 height 30
paste input "6012"
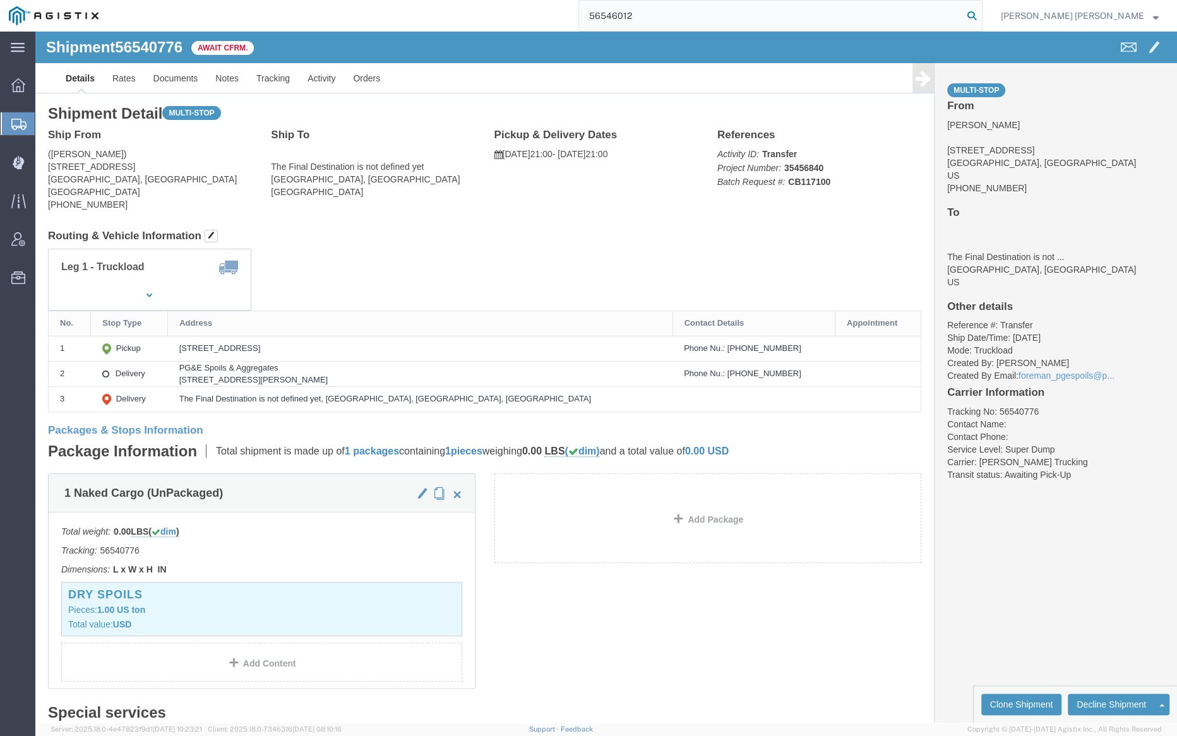
click at [981, 16] on icon at bounding box center [972, 16] width 18 height 18
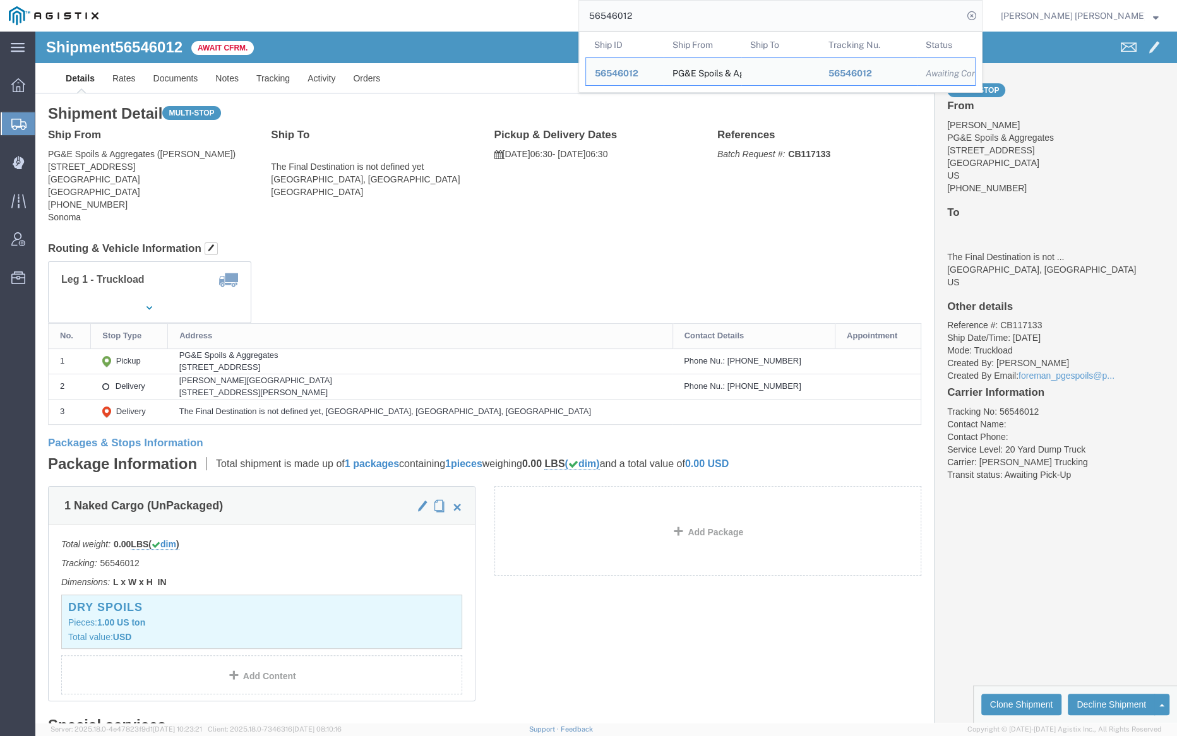
click at [686, 11] on input "56546012" at bounding box center [771, 16] width 384 height 30
paste input "0753"
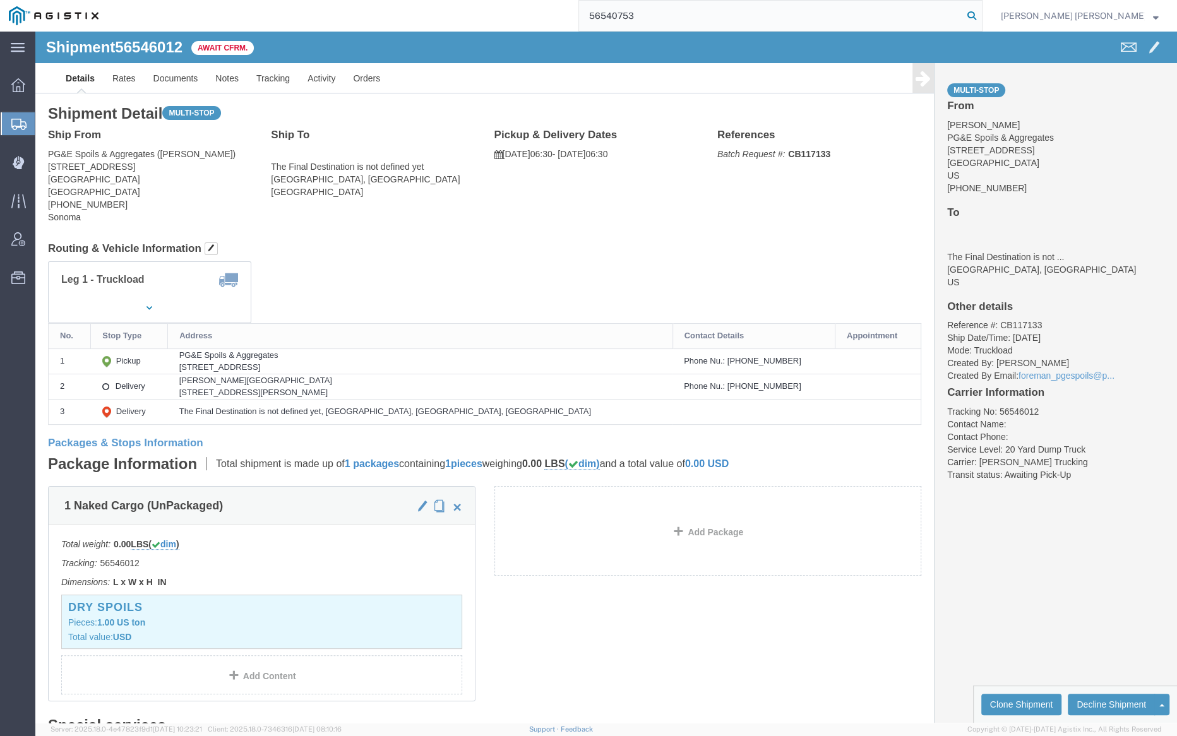
click at [981, 13] on icon at bounding box center [972, 16] width 18 height 18
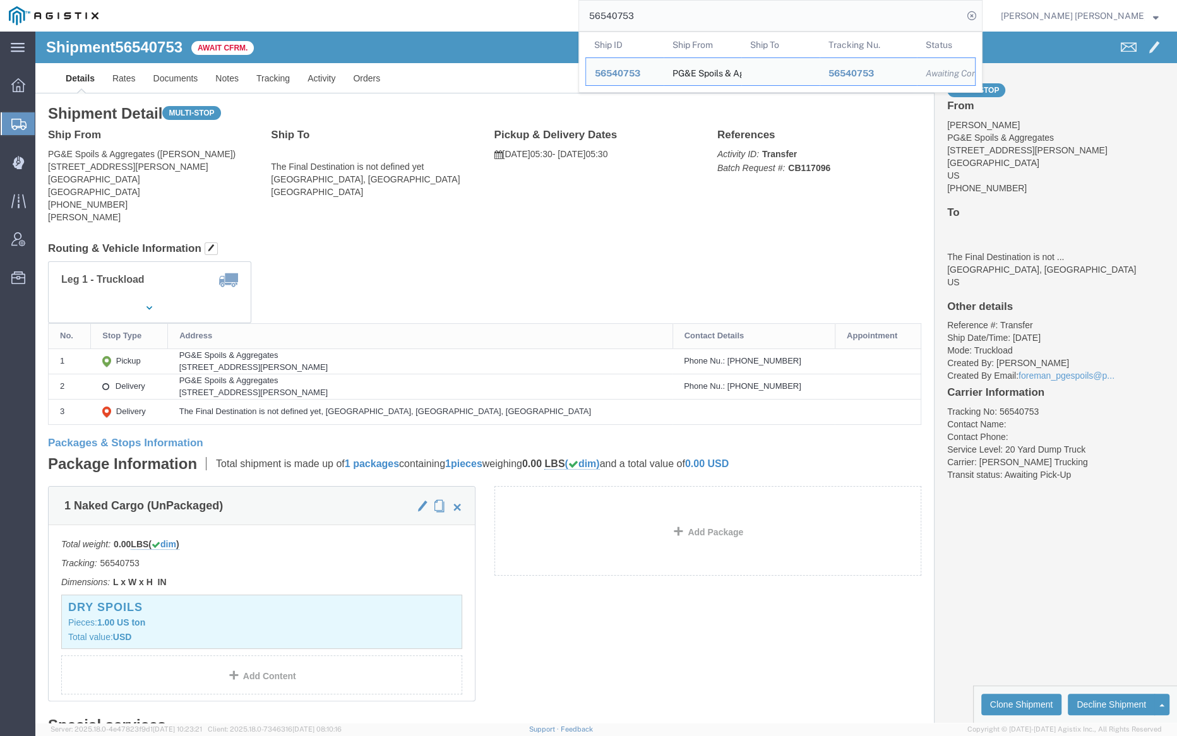
click at [687, 11] on input "56540753" at bounding box center [771, 16] width 384 height 30
paste input "6016"
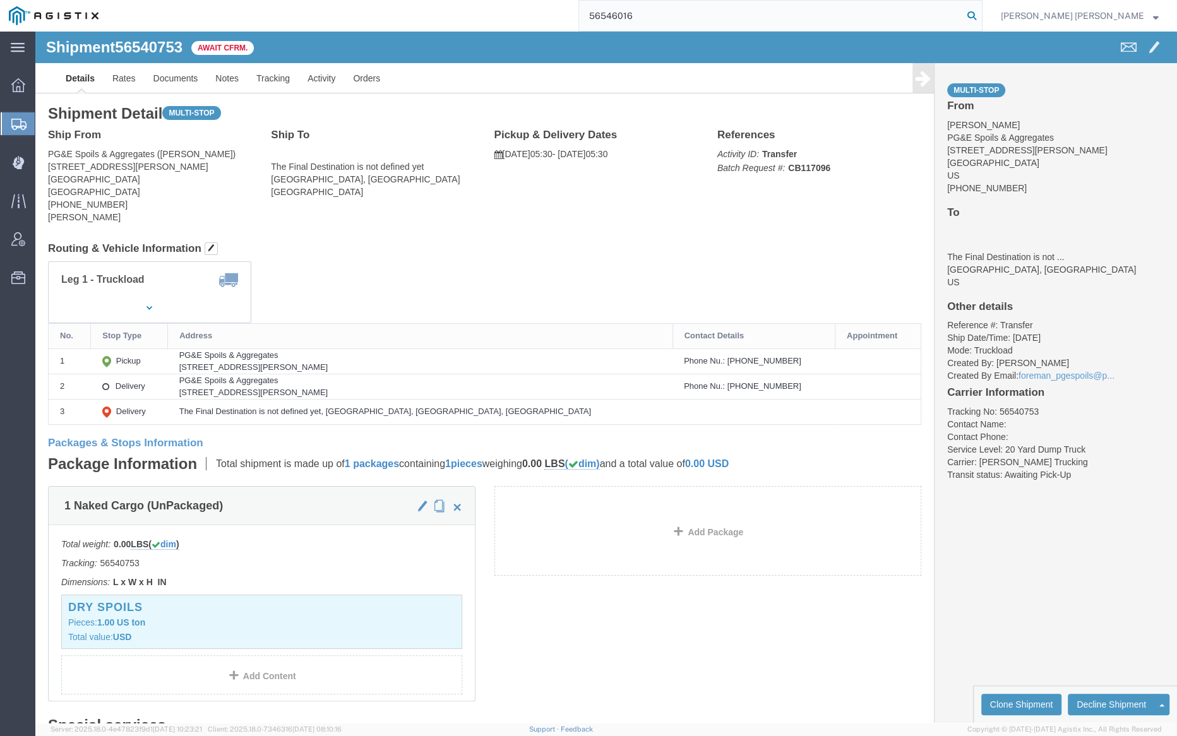
click at [981, 11] on icon at bounding box center [972, 16] width 18 height 18
click at [680, 9] on input "56546016" at bounding box center [771, 16] width 384 height 30
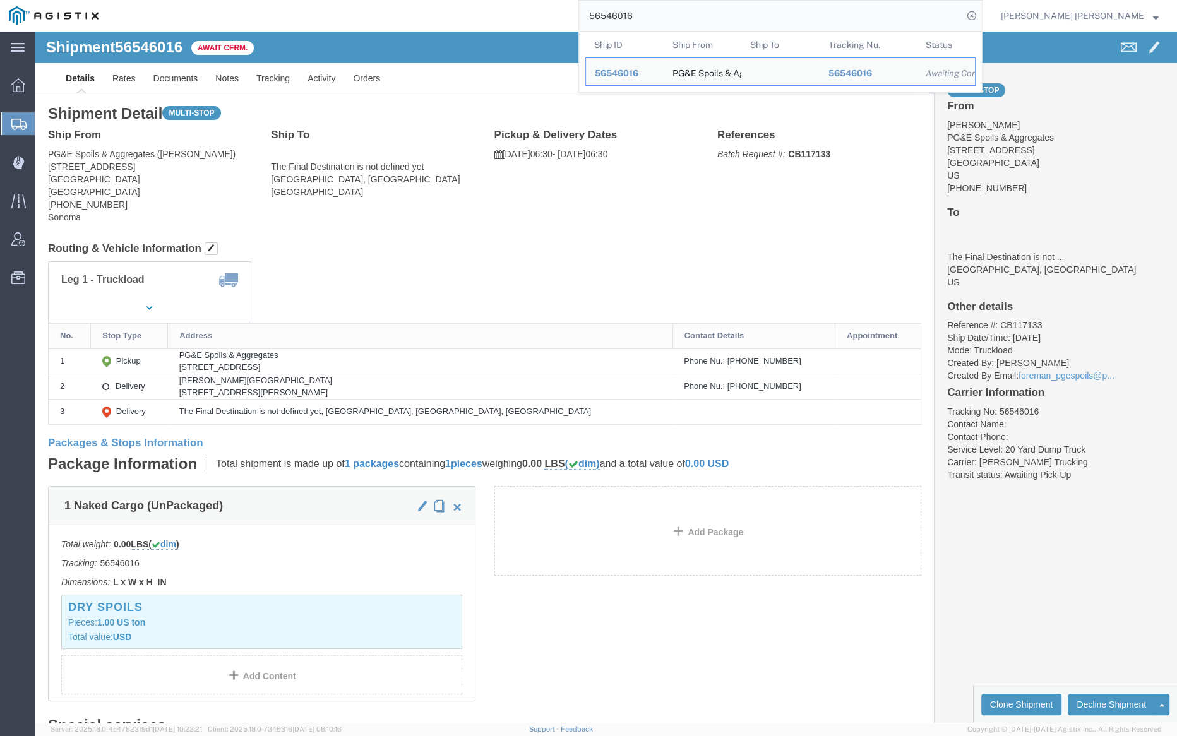
click at [680, 9] on input "56546016" at bounding box center [771, 16] width 384 height 30
paste input "8217"
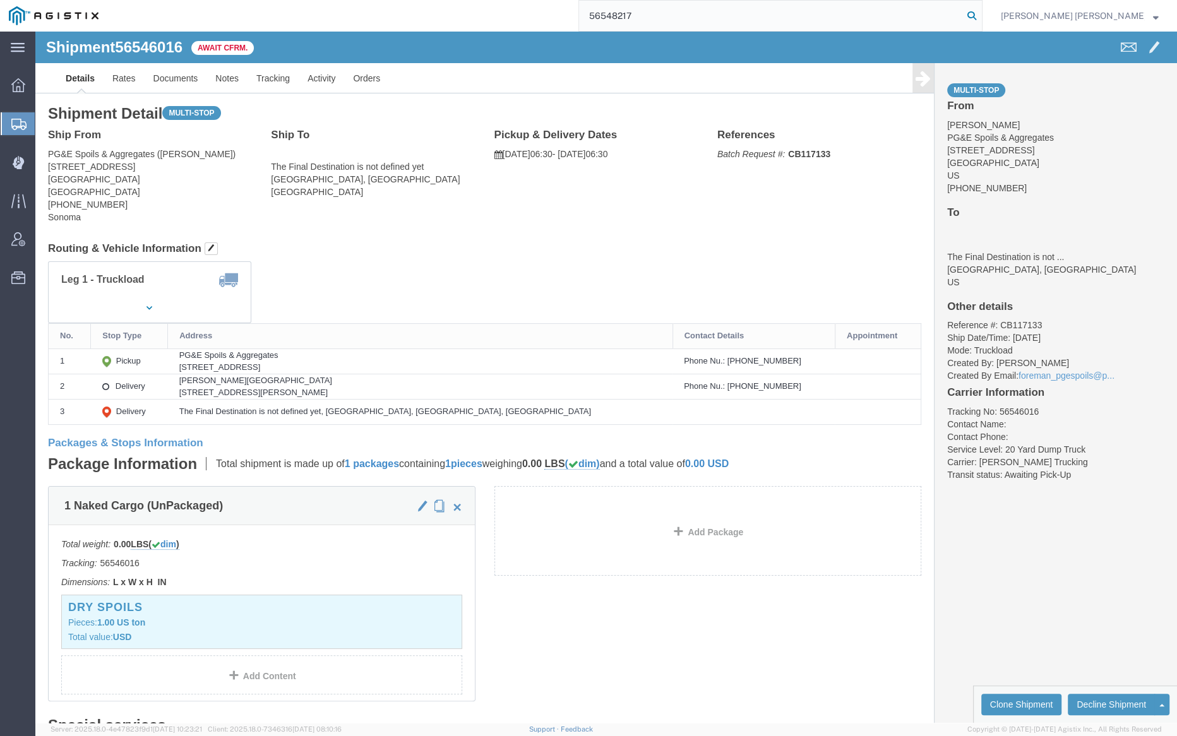
click at [981, 13] on icon at bounding box center [972, 16] width 18 height 18
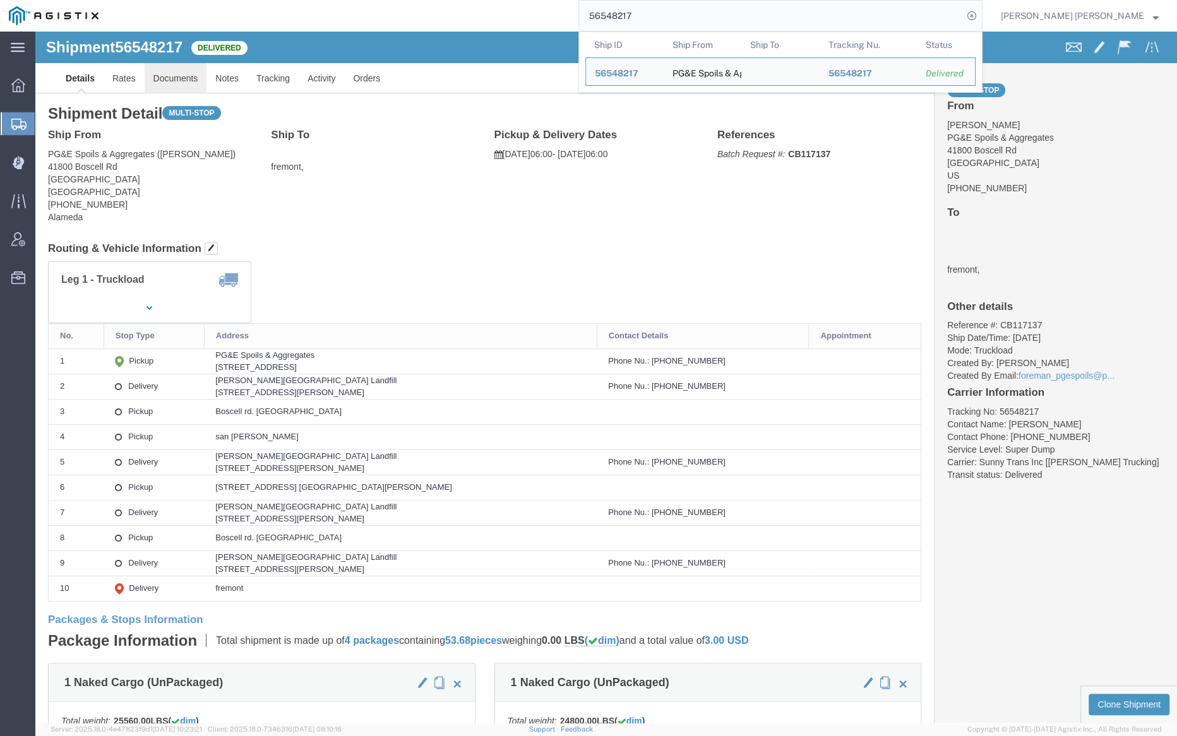
click link "Documents"
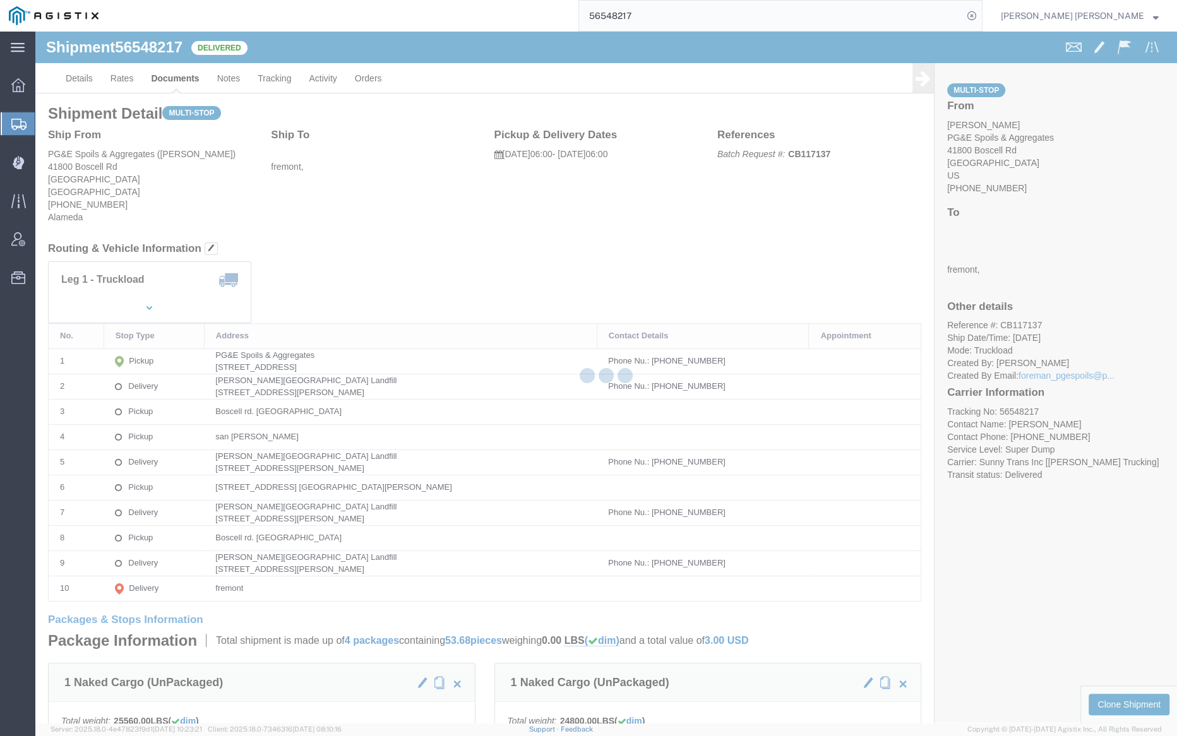
click div
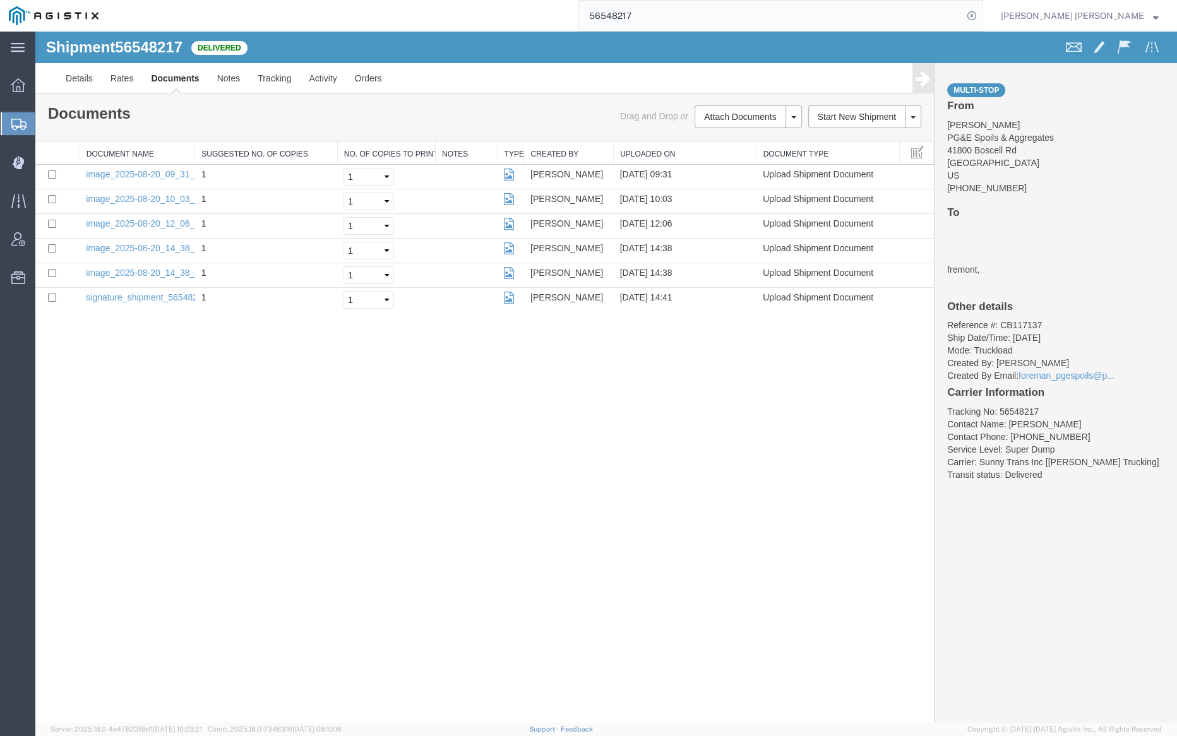
click at [664, 20] on input "56548217" at bounding box center [771, 16] width 384 height 30
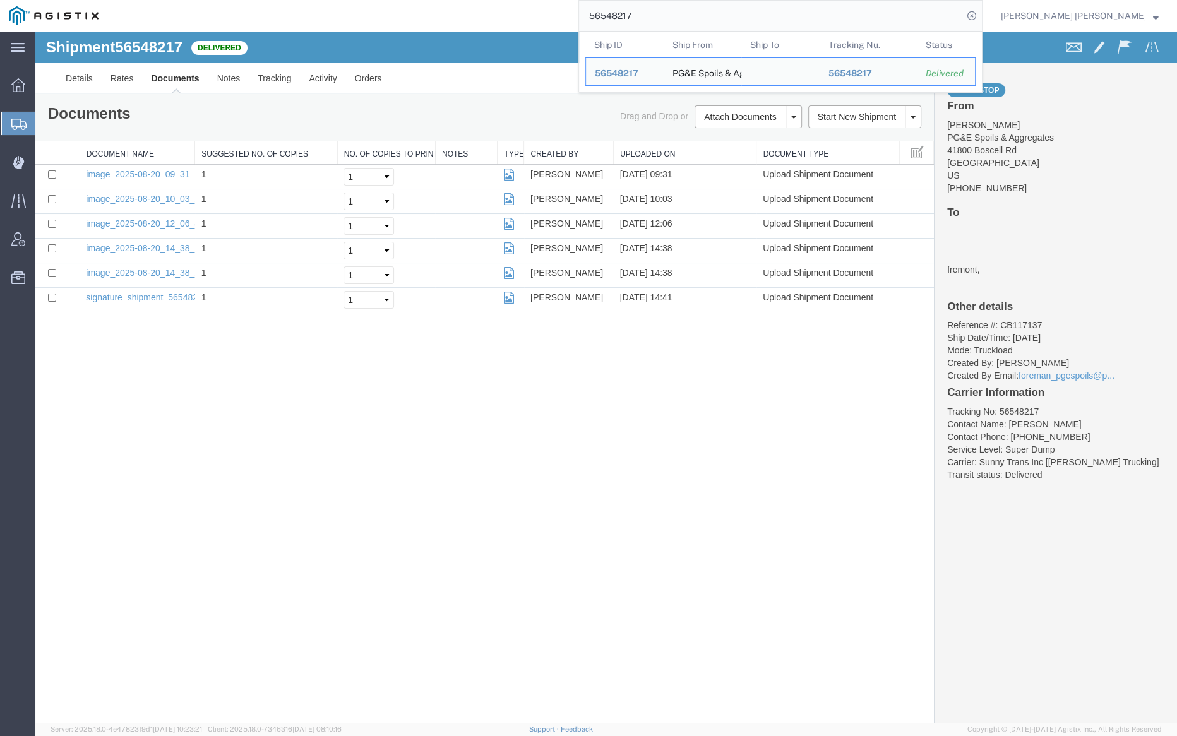
click at [664, 20] on input "56548217" at bounding box center [771, 16] width 384 height 30
paste input "0783"
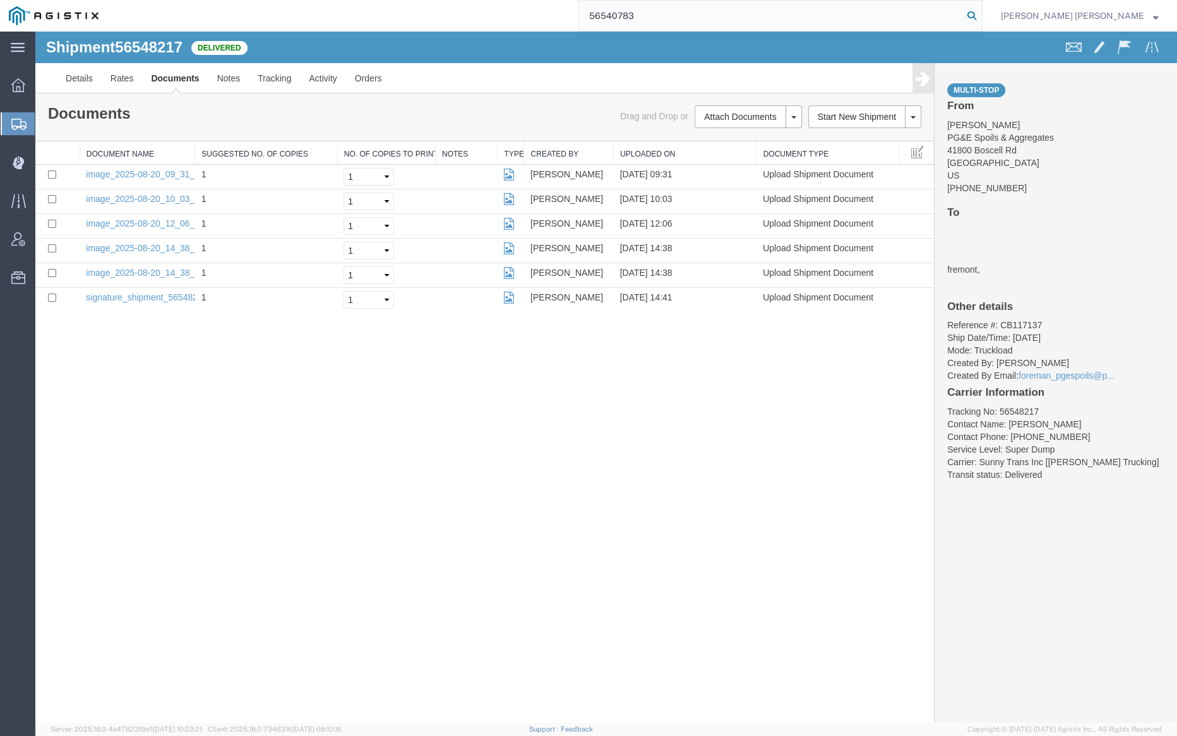
click at [981, 13] on icon at bounding box center [972, 16] width 18 height 18
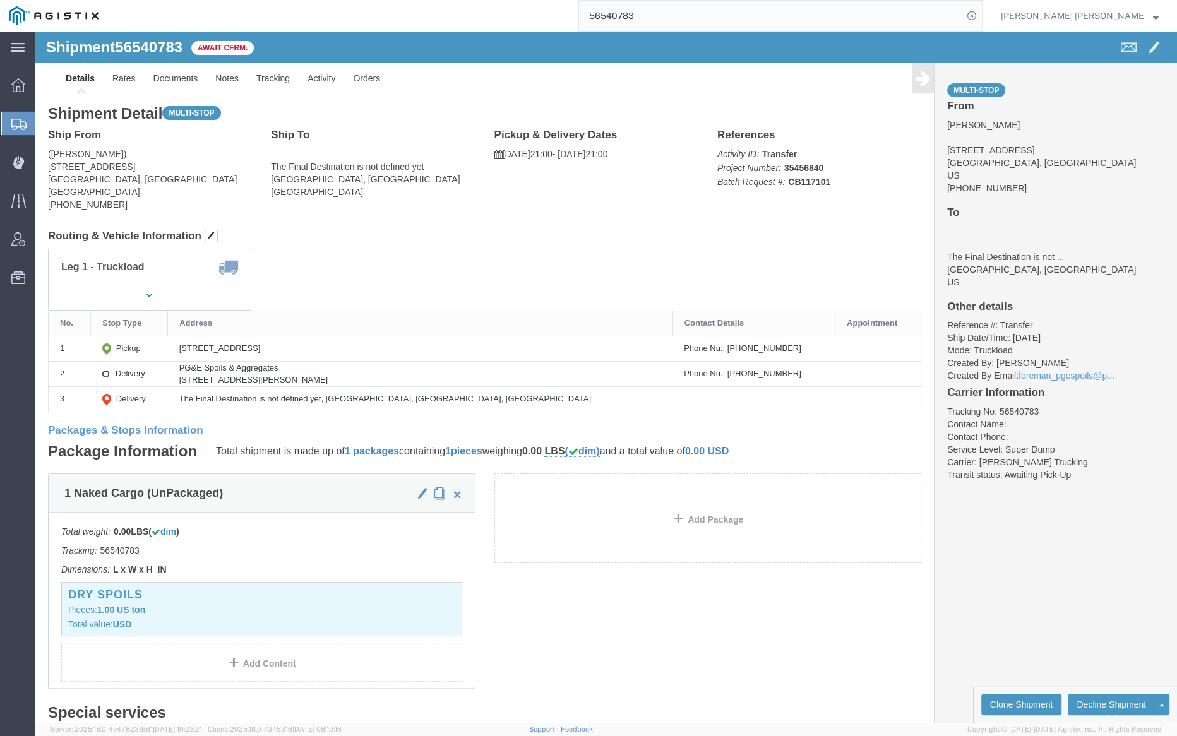
click at [678, 6] on input "56540783" at bounding box center [771, 16] width 384 height 30
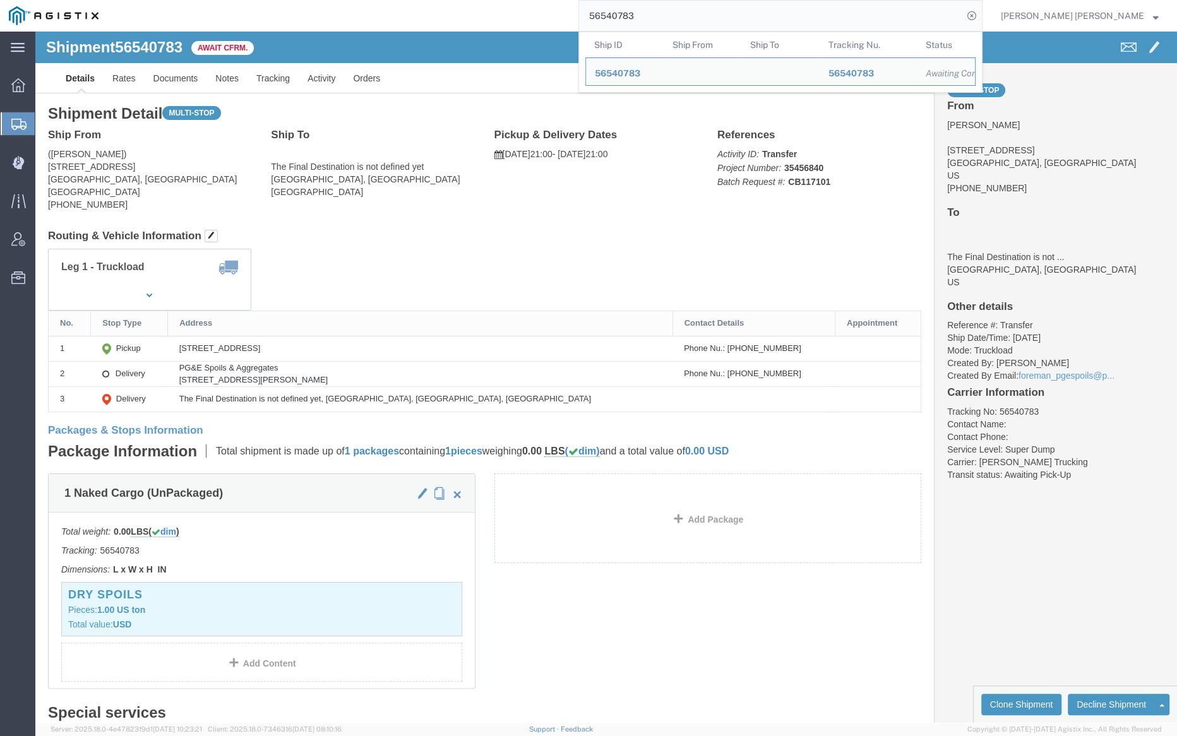
click at [678, 6] on input "56540783" at bounding box center [771, 16] width 384 height 30
paste input "54767"
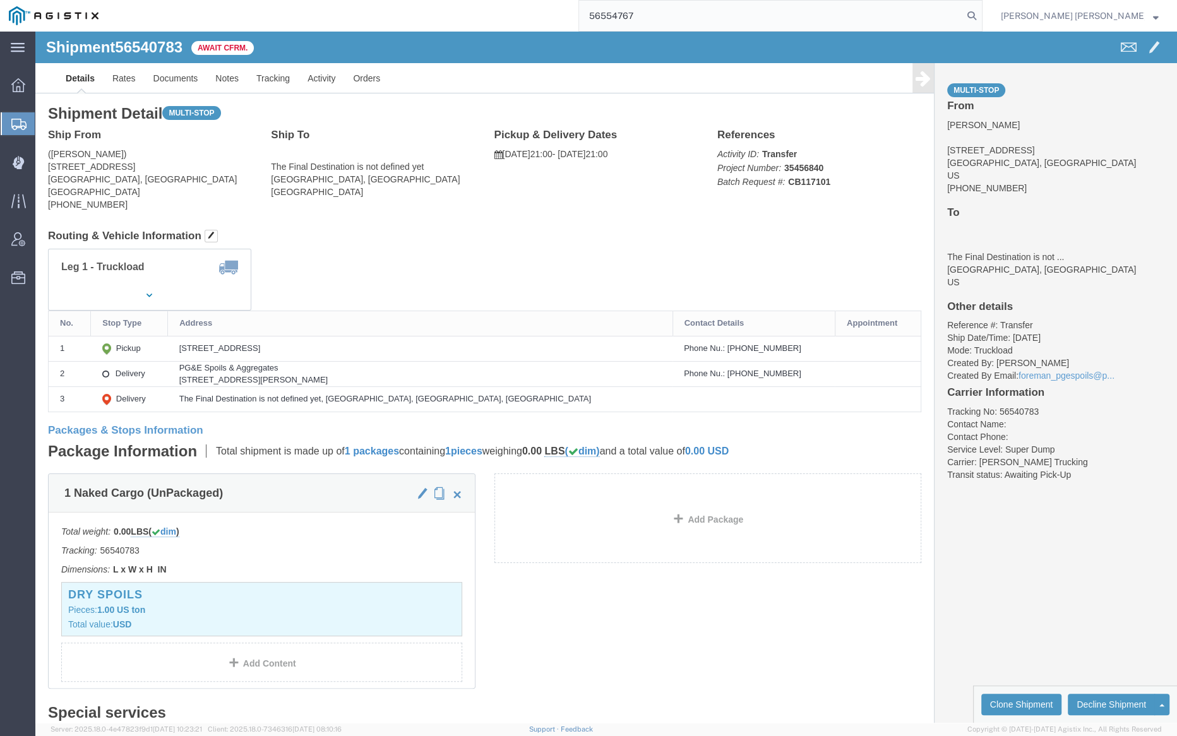
drag, startPoint x: 1041, startPoint y: 13, endPoint x: 830, endPoint y: 30, distance: 211.7
click at [981, 13] on icon at bounding box center [972, 16] width 18 height 18
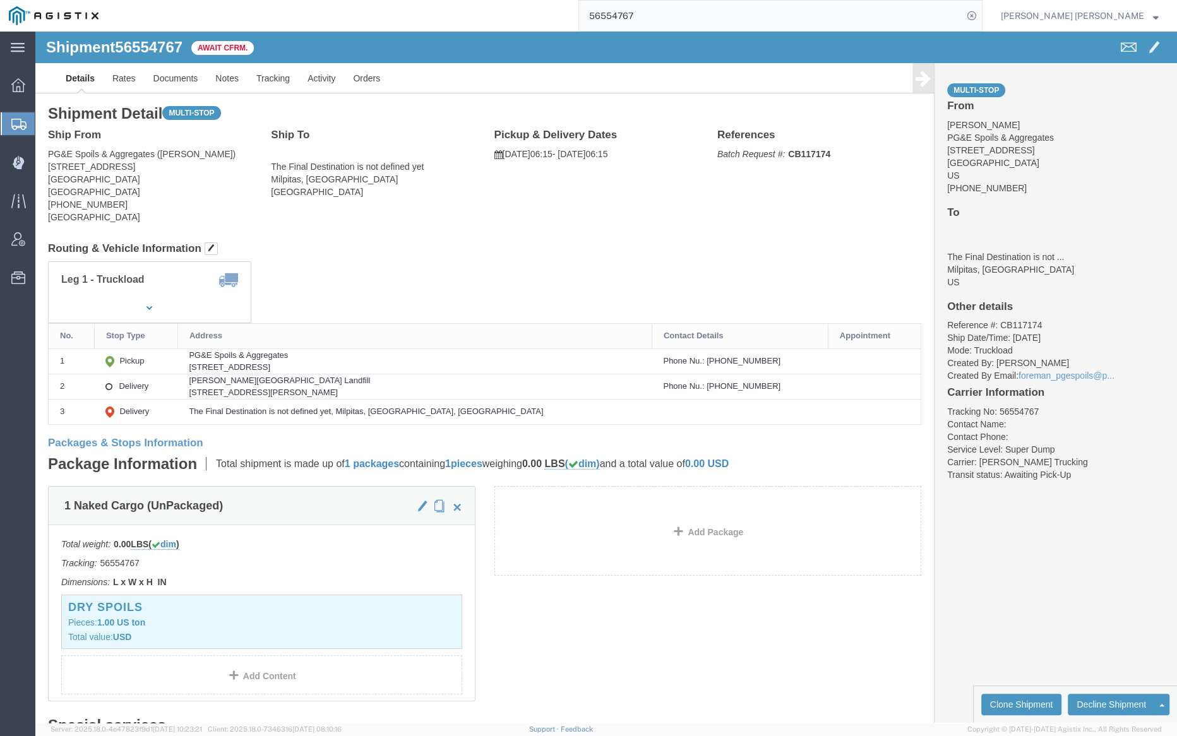
click at [674, 9] on input "56554767" at bounding box center [771, 16] width 384 height 30
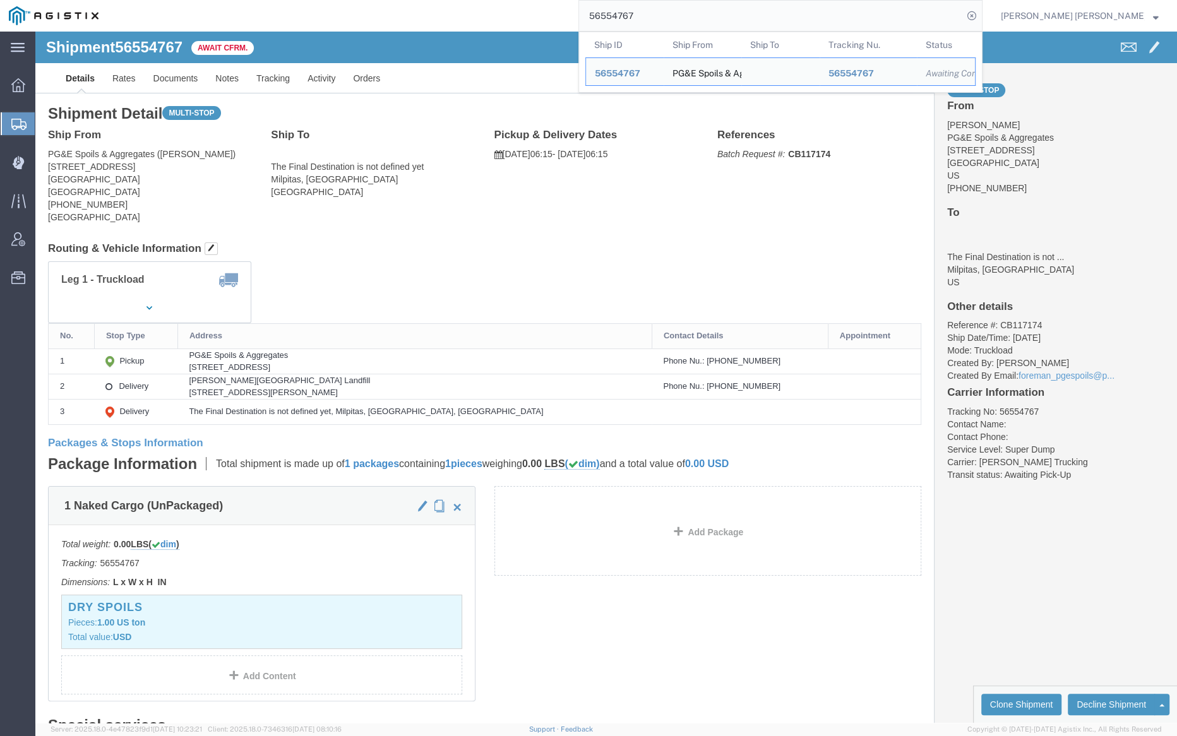
click at [674, 9] on input "56554767" at bounding box center [771, 16] width 384 height 30
paste input "69583"
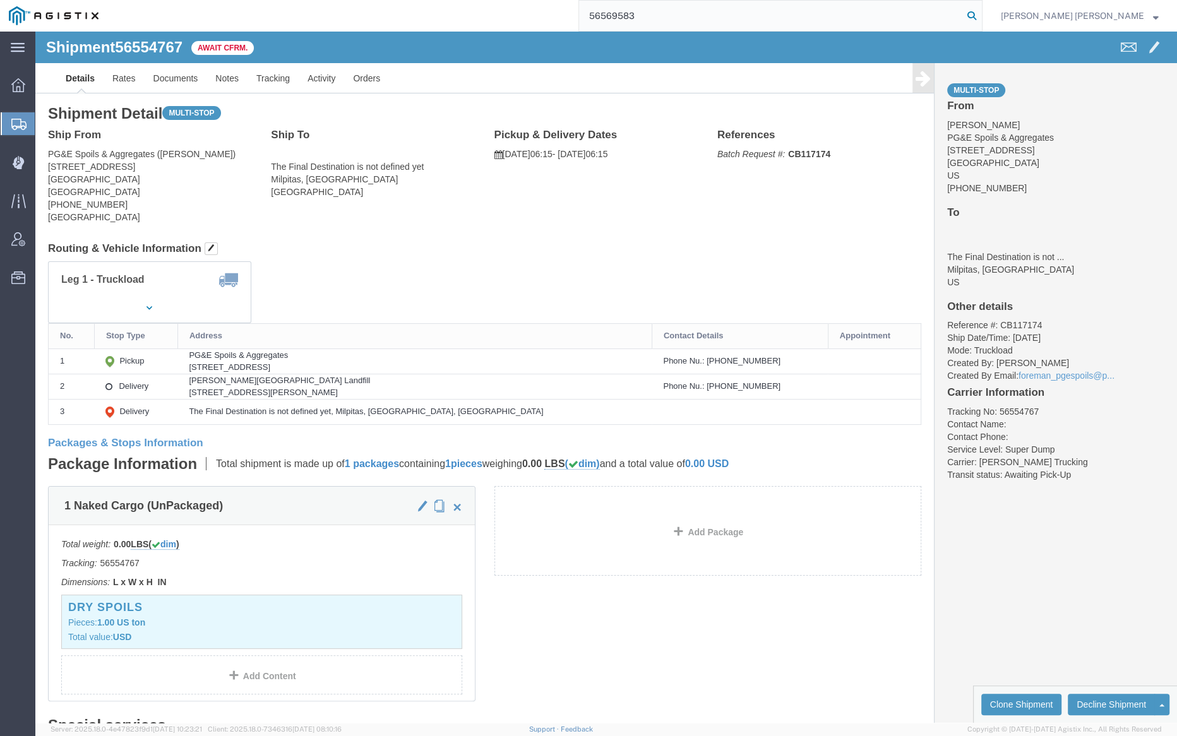
click at [981, 16] on icon at bounding box center [972, 16] width 18 height 18
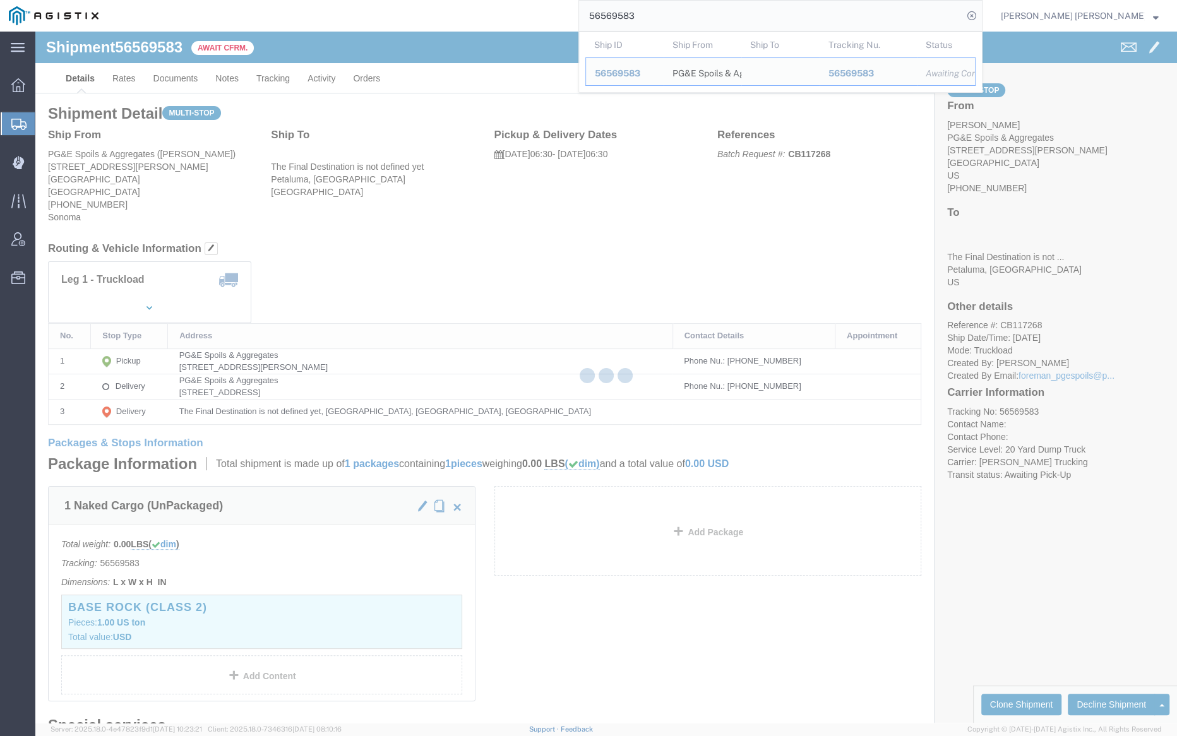
click at [681, 13] on input "56569583" at bounding box center [771, 16] width 384 height 30
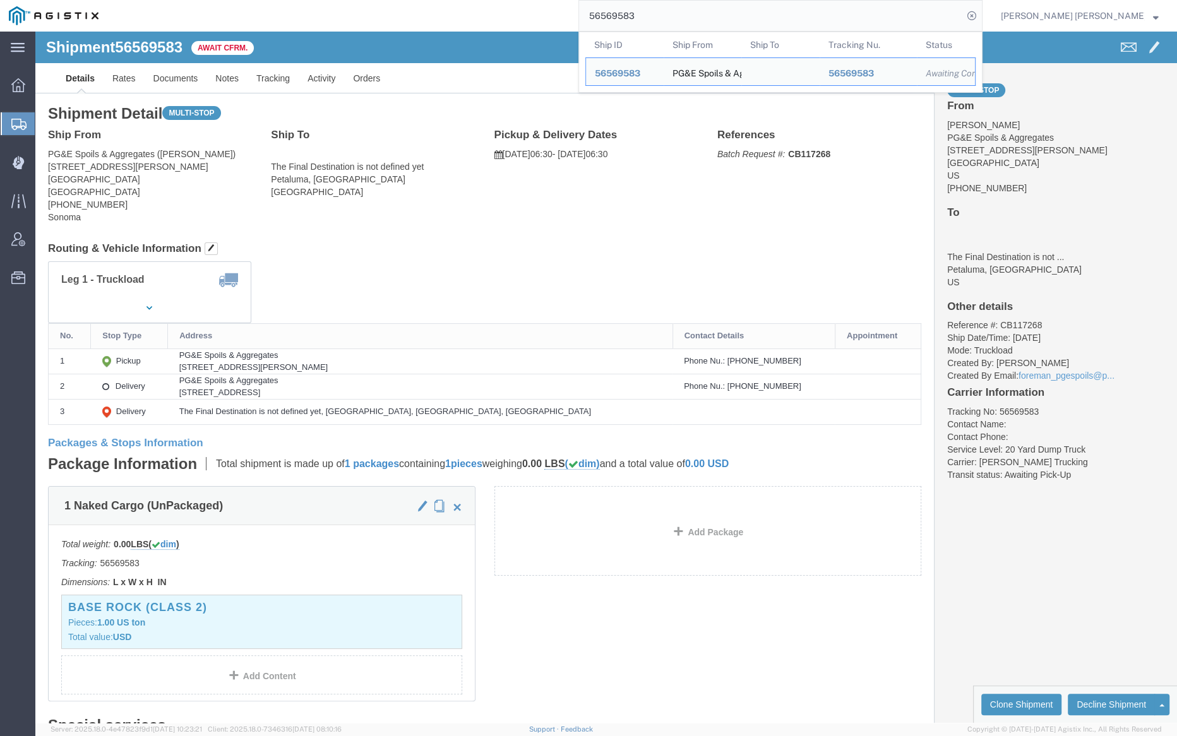
paste input "4079"
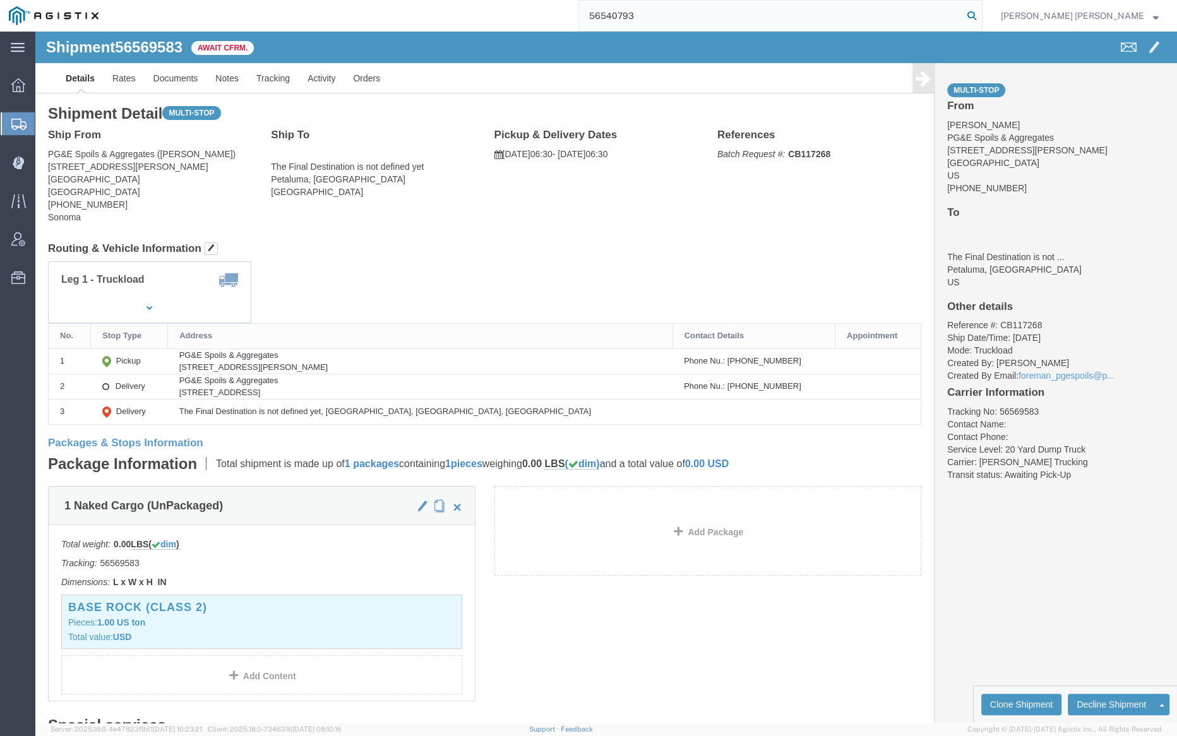
click at [981, 12] on icon at bounding box center [972, 16] width 18 height 18
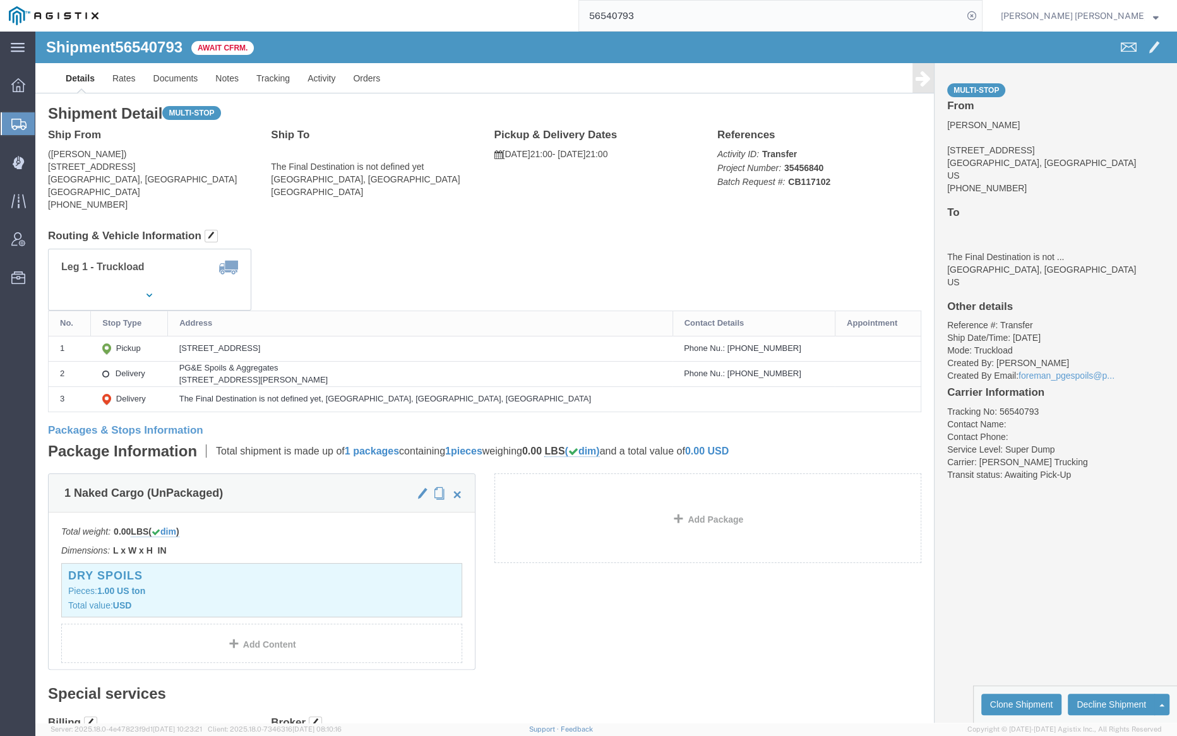
click at [688, 21] on input "56540793" at bounding box center [771, 16] width 384 height 30
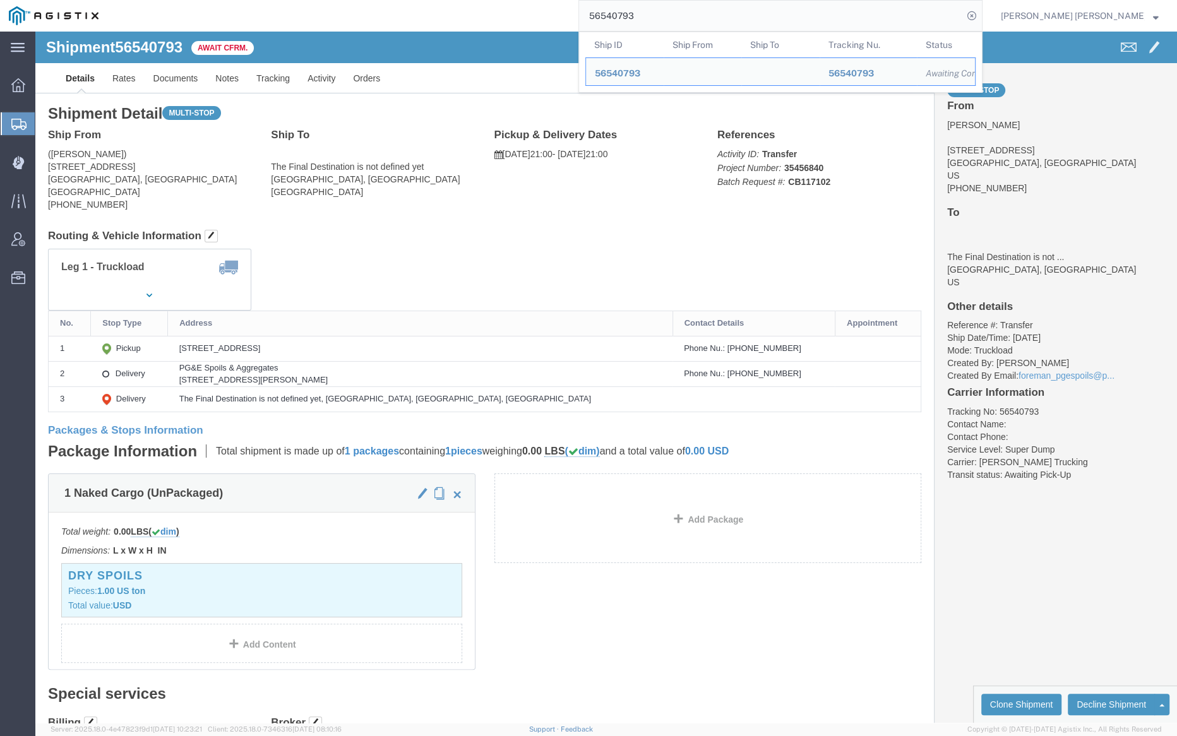
paste input "67369"
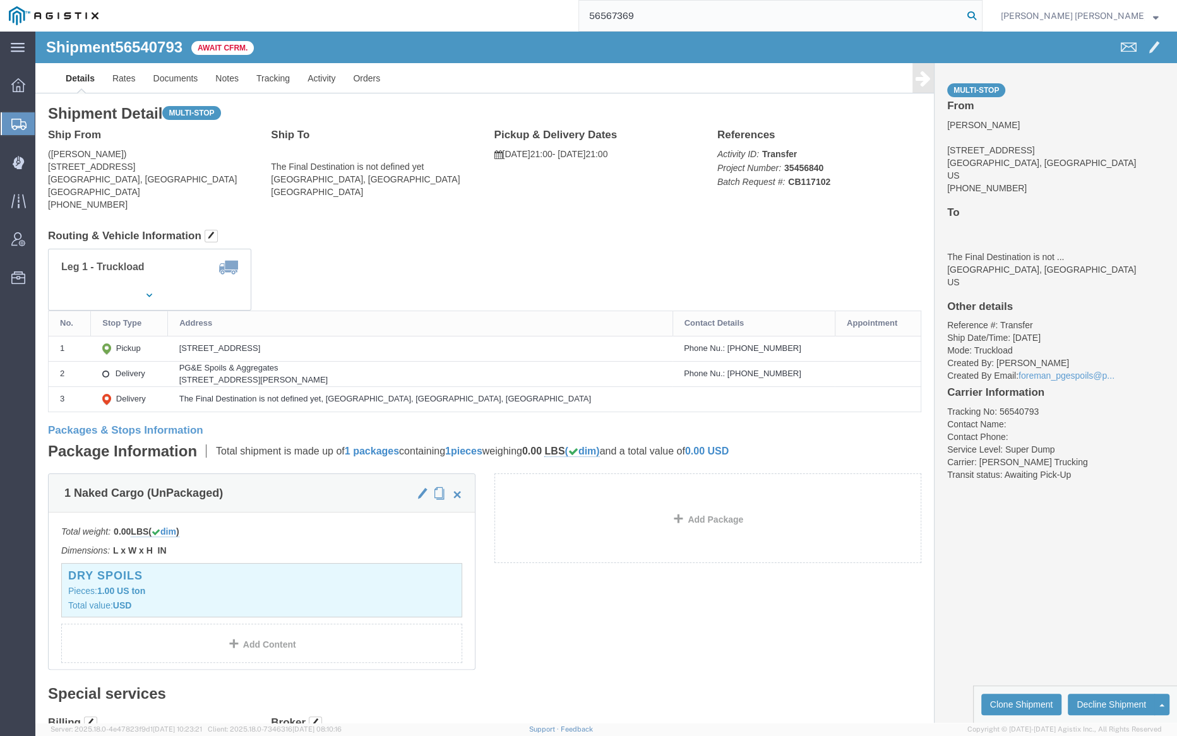
click at [981, 17] on icon at bounding box center [972, 16] width 18 height 18
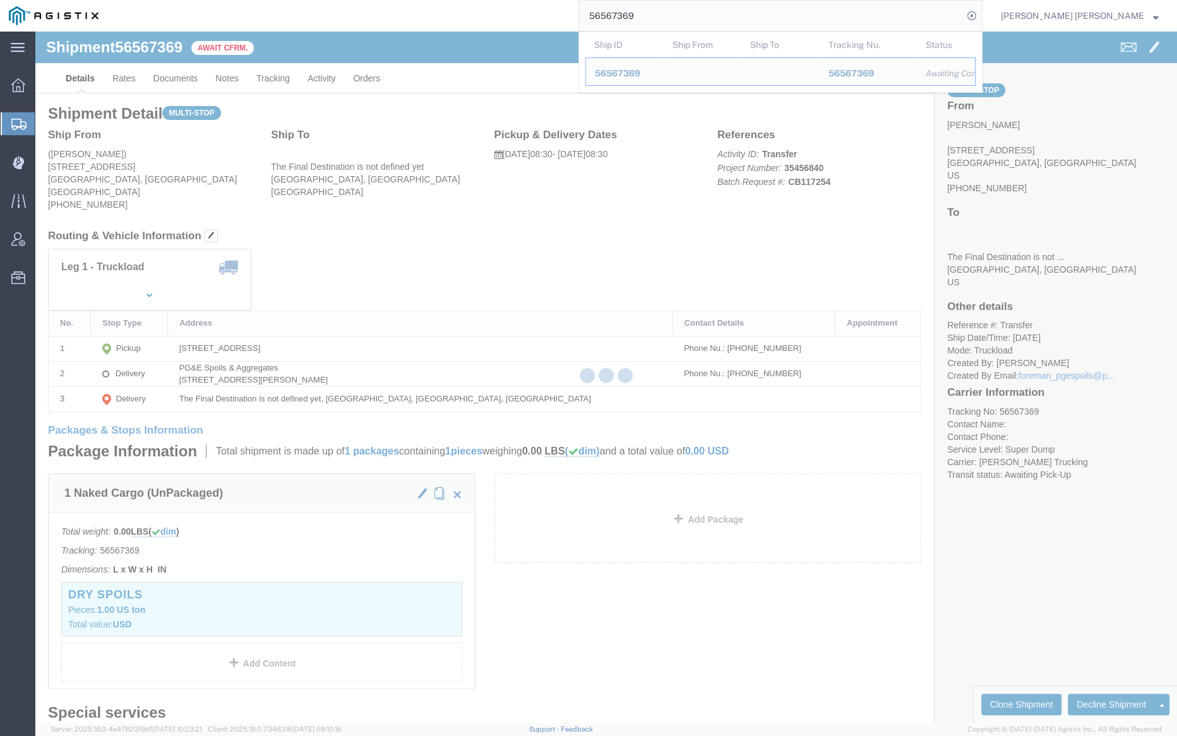
click at [679, 15] on input "56567369" at bounding box center [771, 16] width 384 height 30
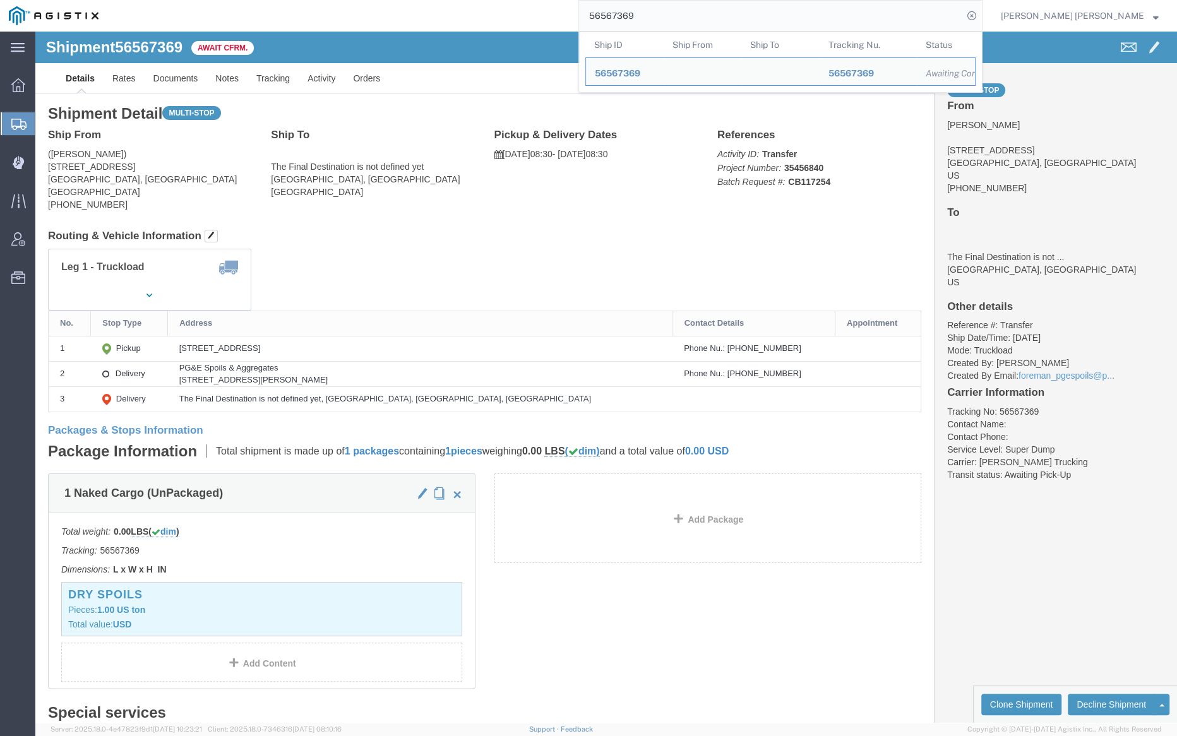
paste input "85012"
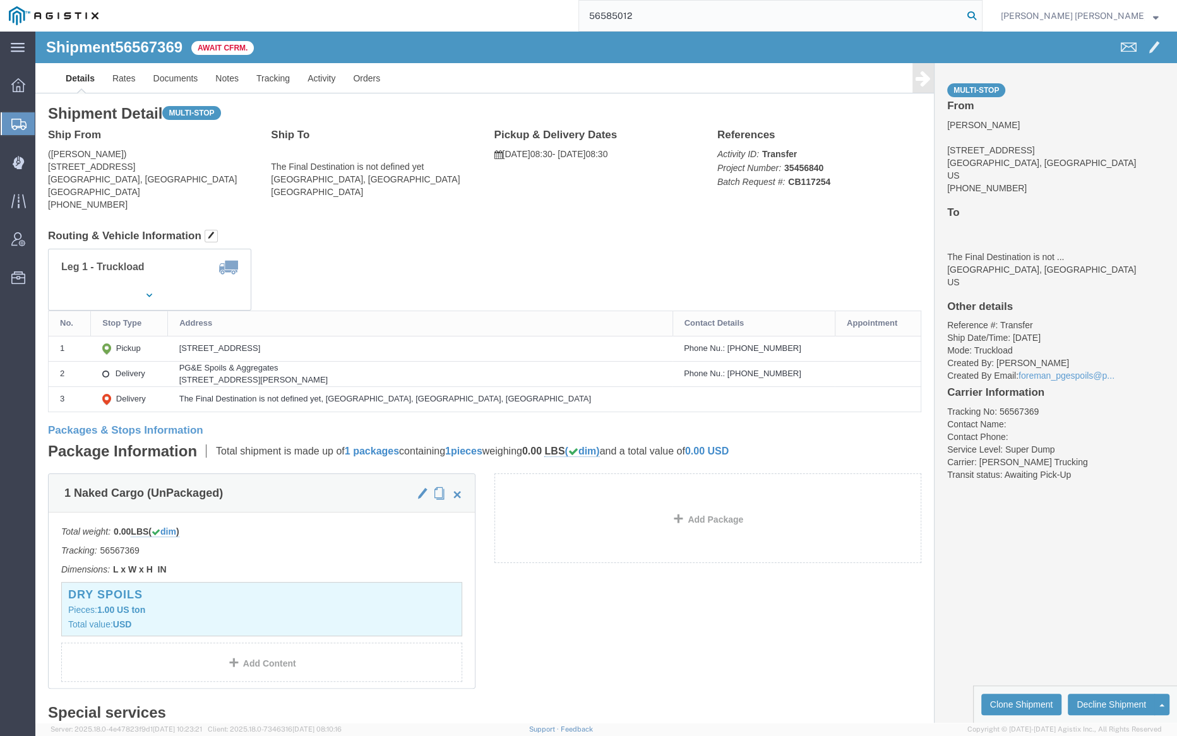
click at [981, 14] on icon at bounding box center [972, 16] width 18 height 18
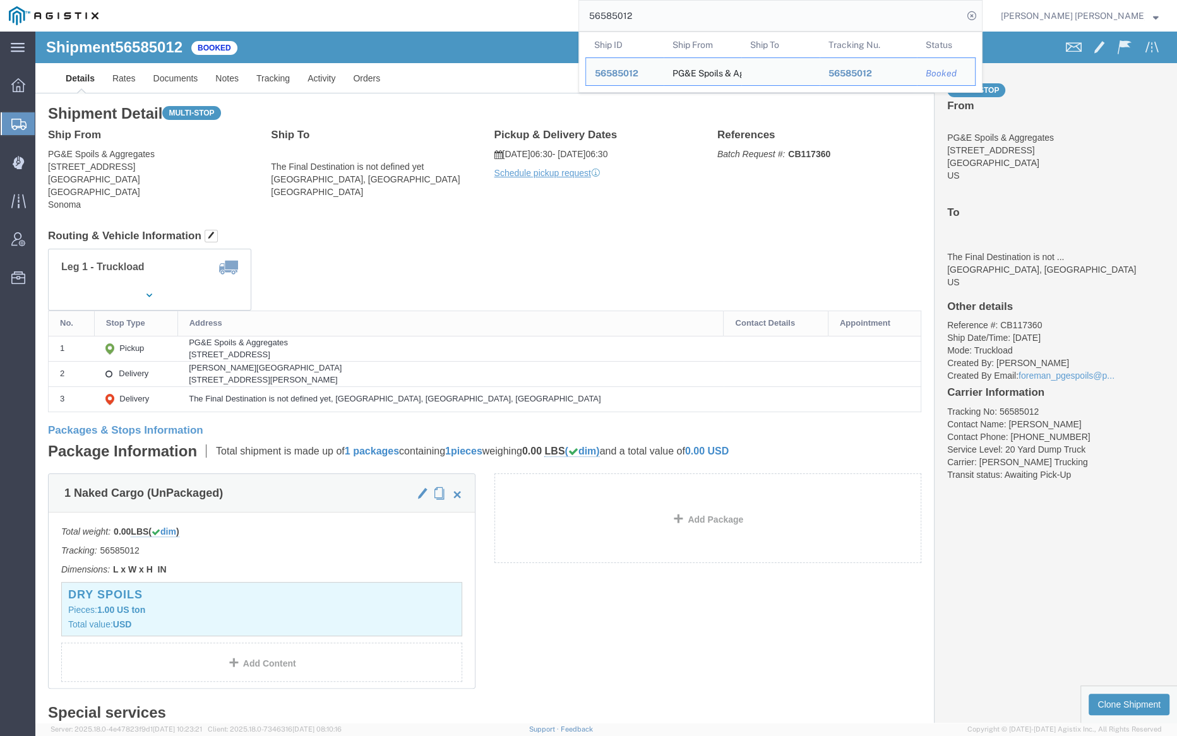
click at [686, 13] on input "56585012" at bounding box center [771, 16] width 384 height 30
paste input "6"
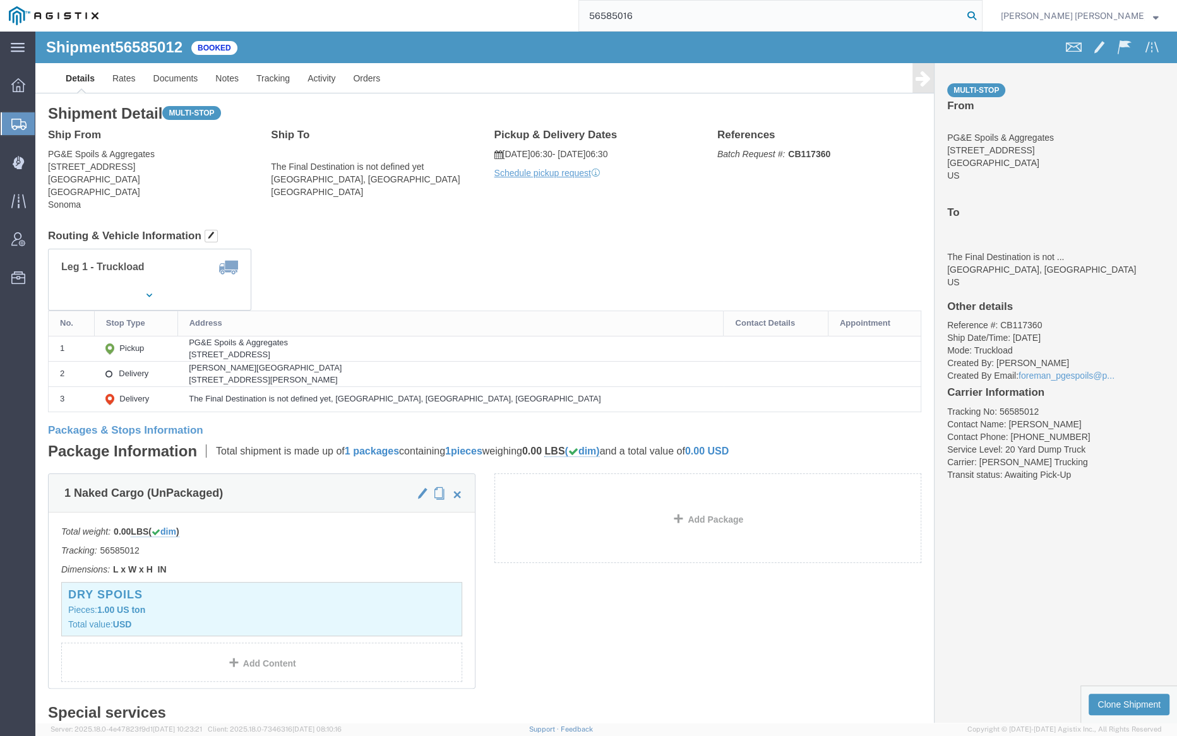
click at [981, 11] on icon at bounding box center [972, 16] width 18 height 18
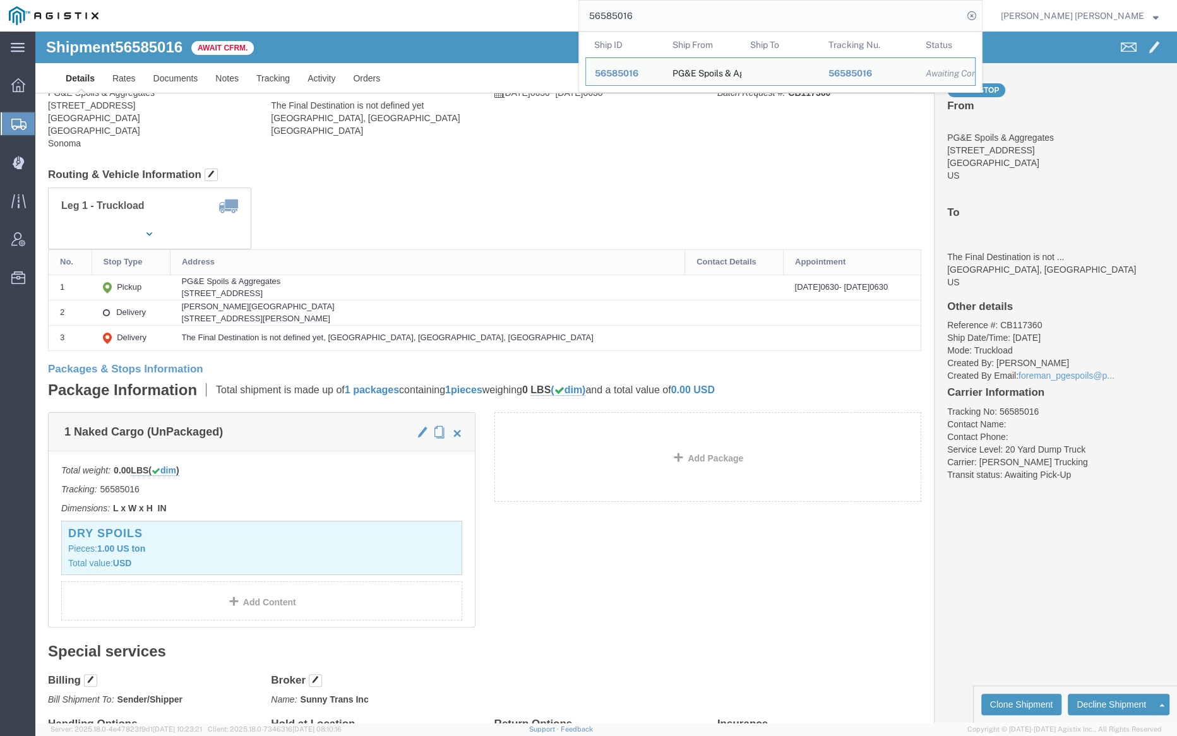
click at [678, 15] on input "56585016" at bounding box center [771, 16] width 384 height 30
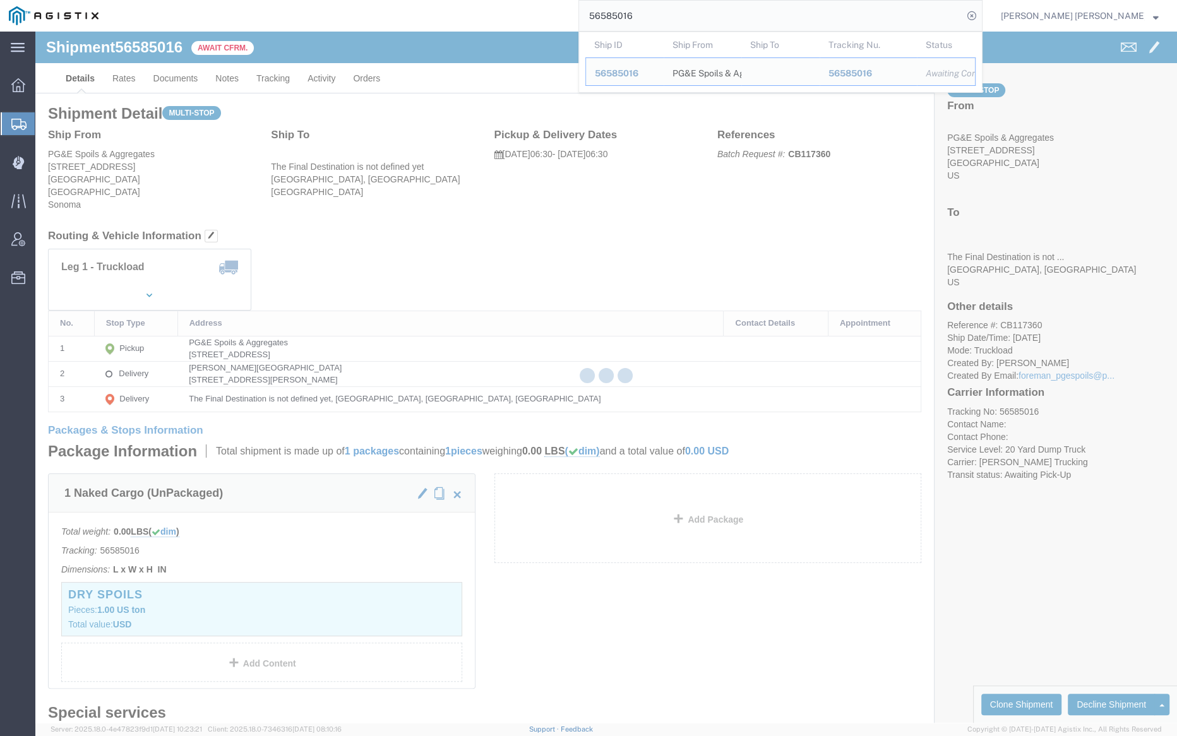
paste input "33"
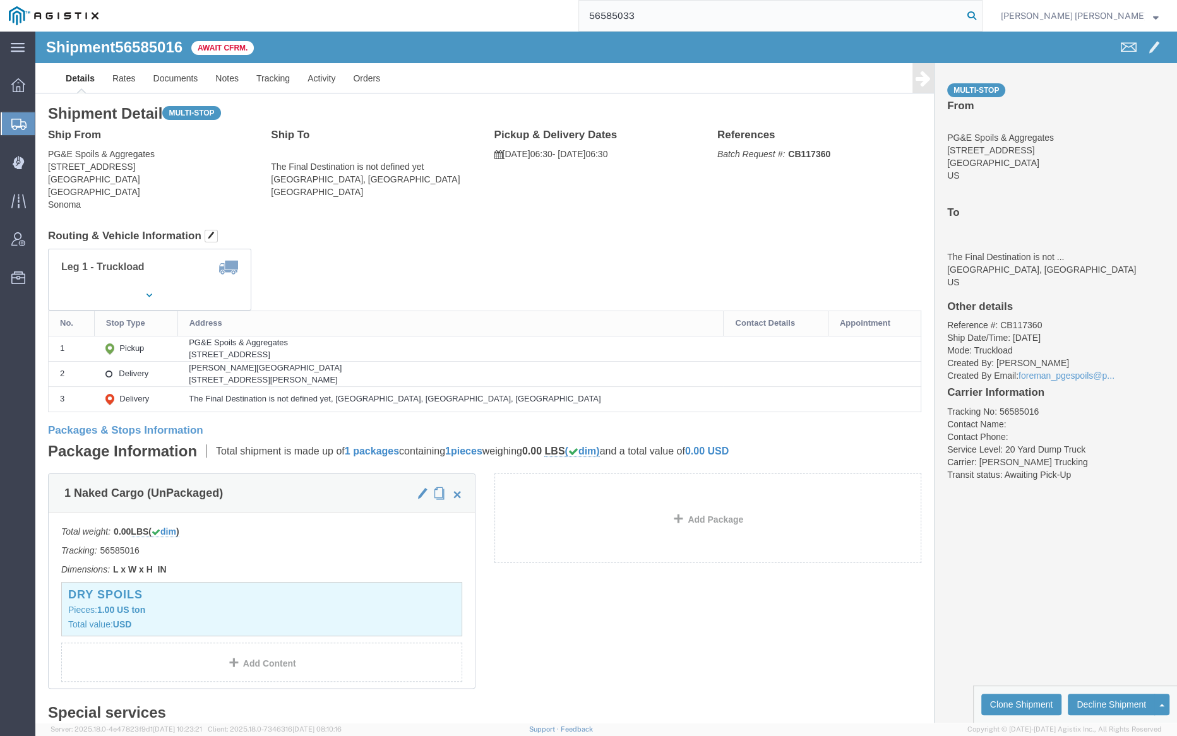
click at [981, 17] on icon at bounding box center [972, 16] width 18 height 18
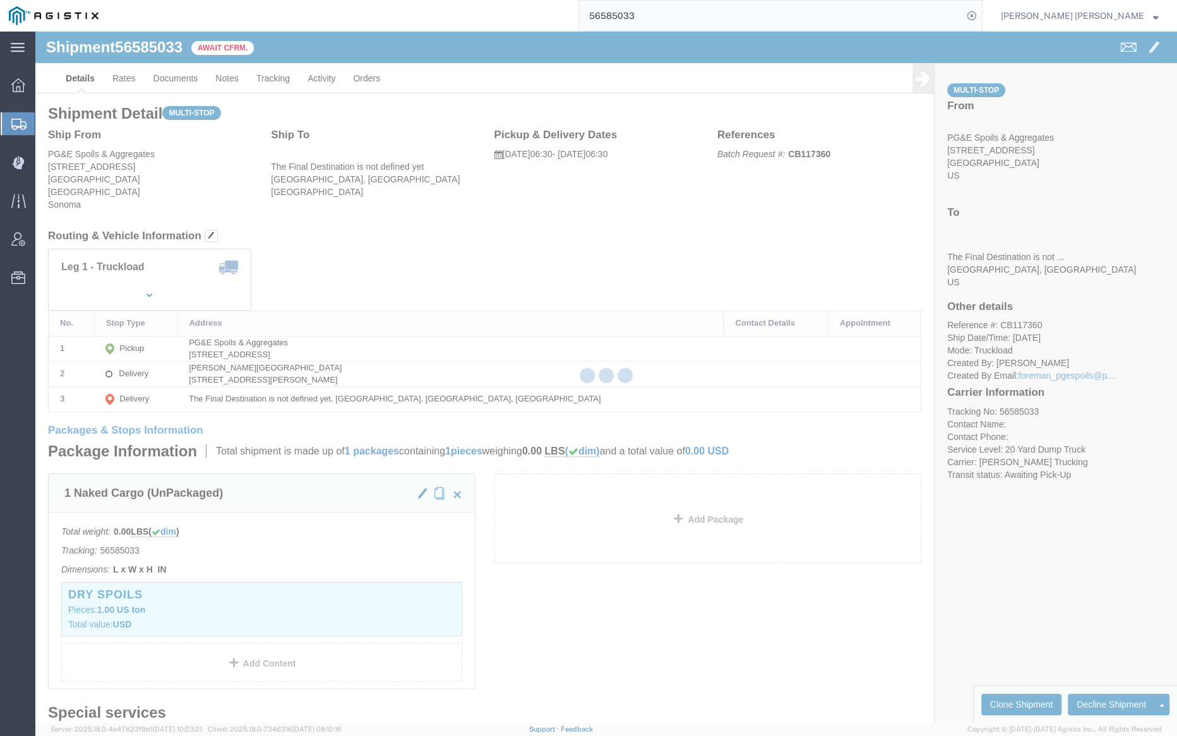
click at [690, 20] on input "56585033" at bounding box center [771, 16] width 384 height 30
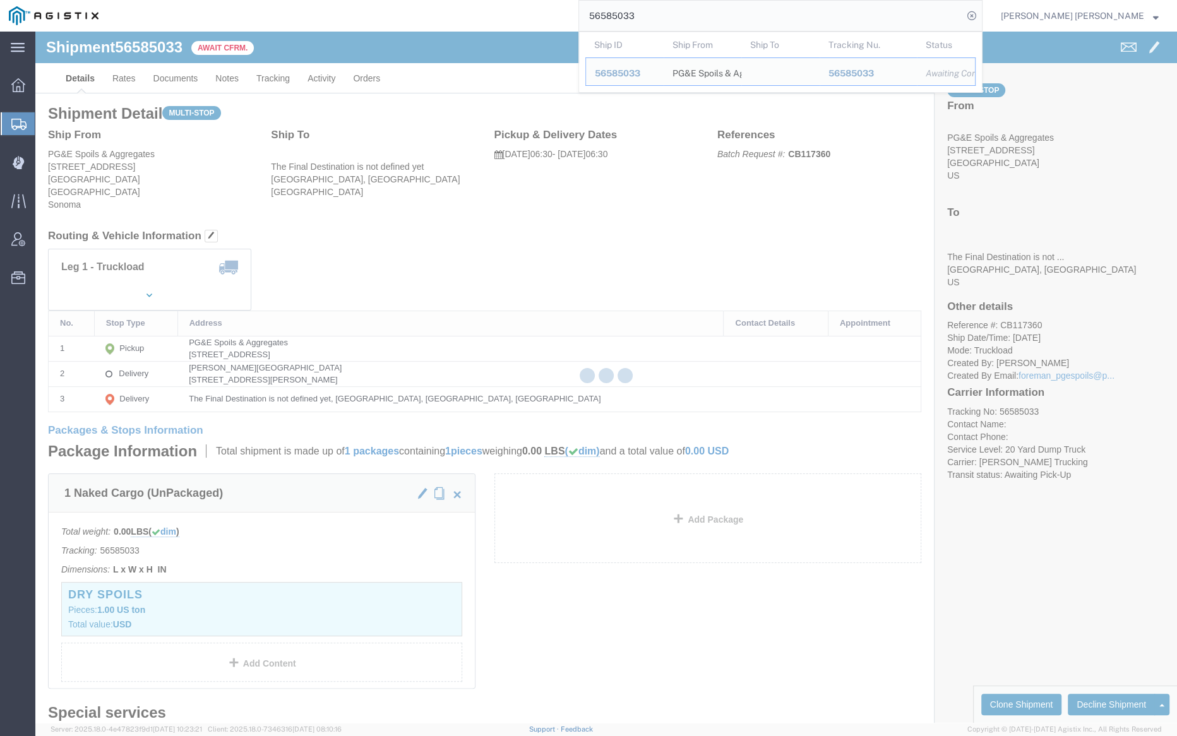
click at [690, 20] on input "56585033" at bounding box center [771, 16] width 384 height 30
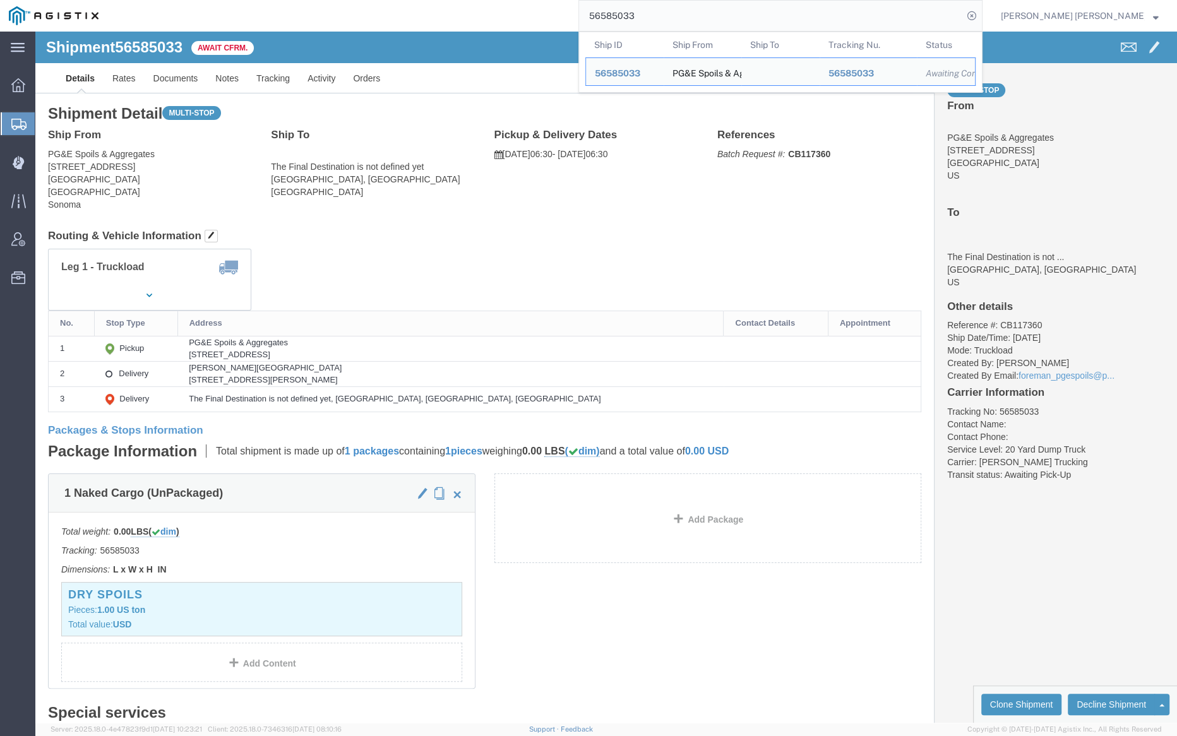
paste input "7"
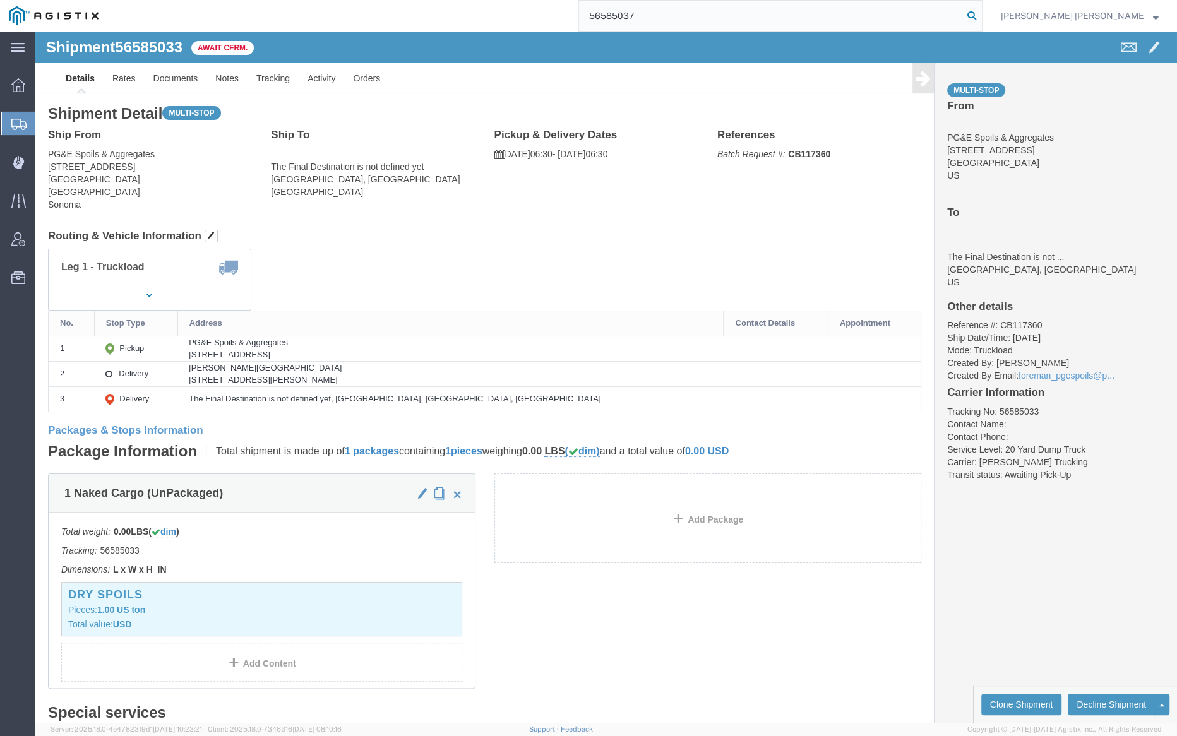
click at [981, 16] on icon at bounding box center [972, 16] width 18 height 18
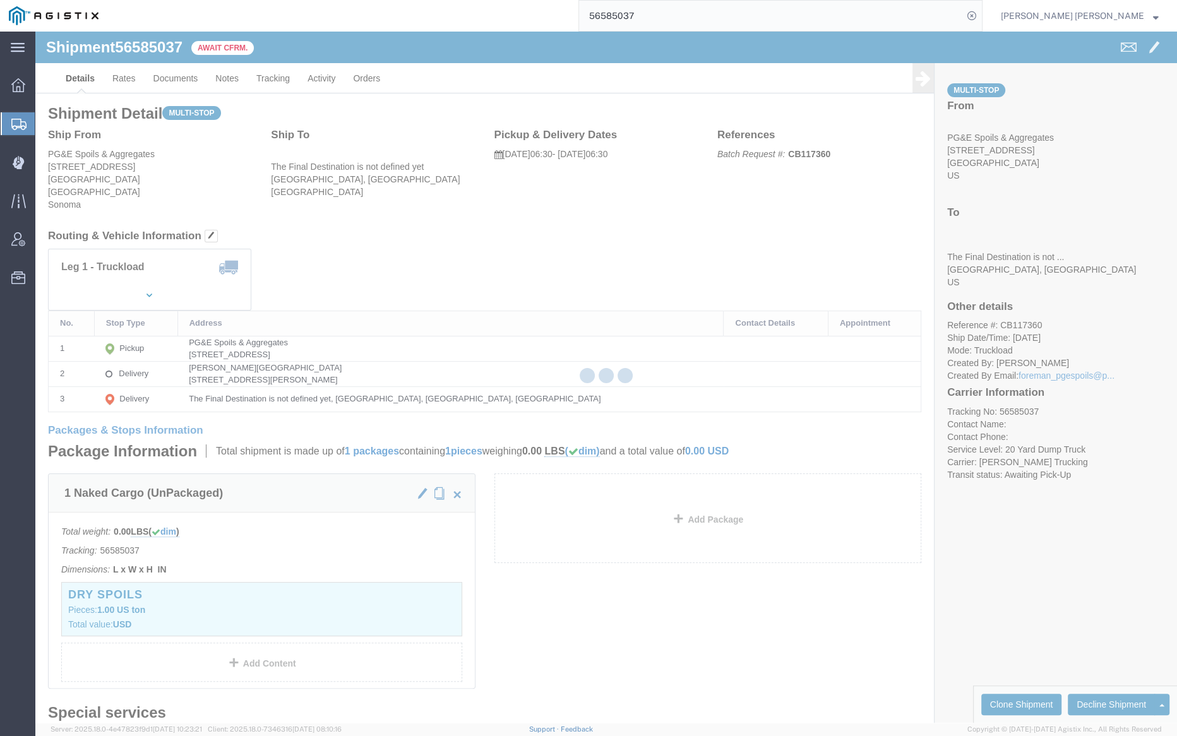
click at [678, 18] on input "56585037" at bounding box center [771, 16] width 384 height 30
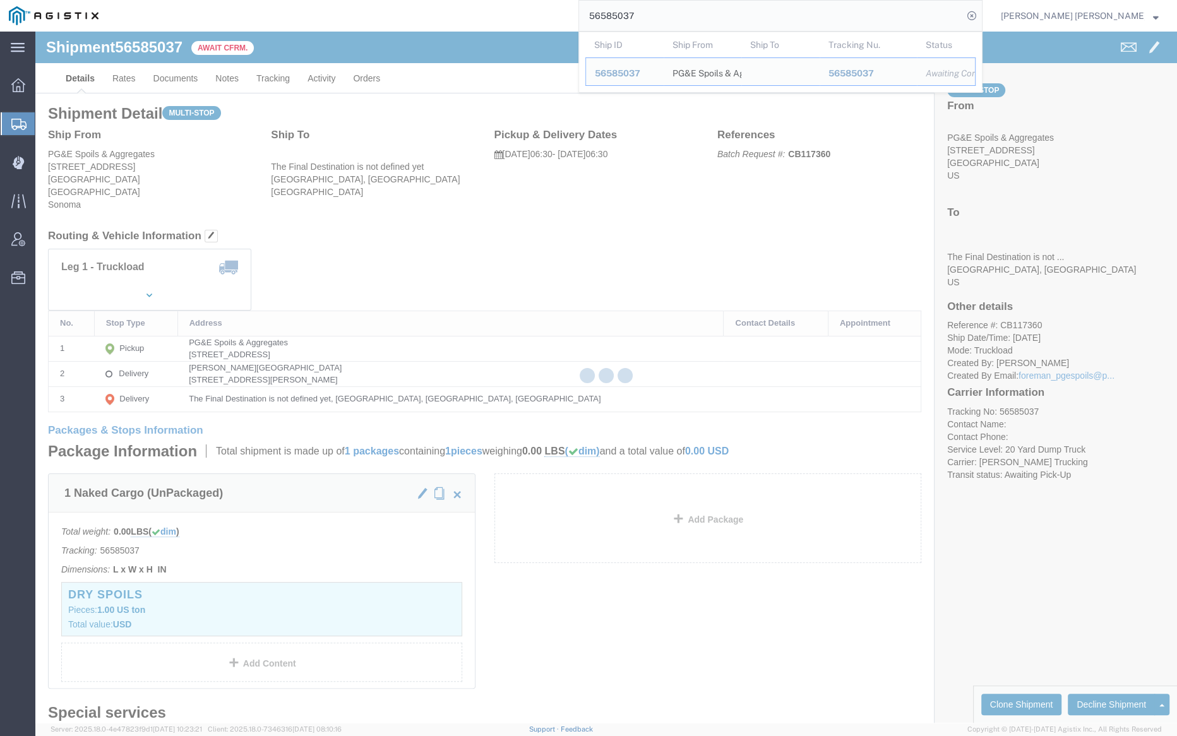
click at [678, 18] on input "56585037" at bounding box center [771, 16] width 384 height 30
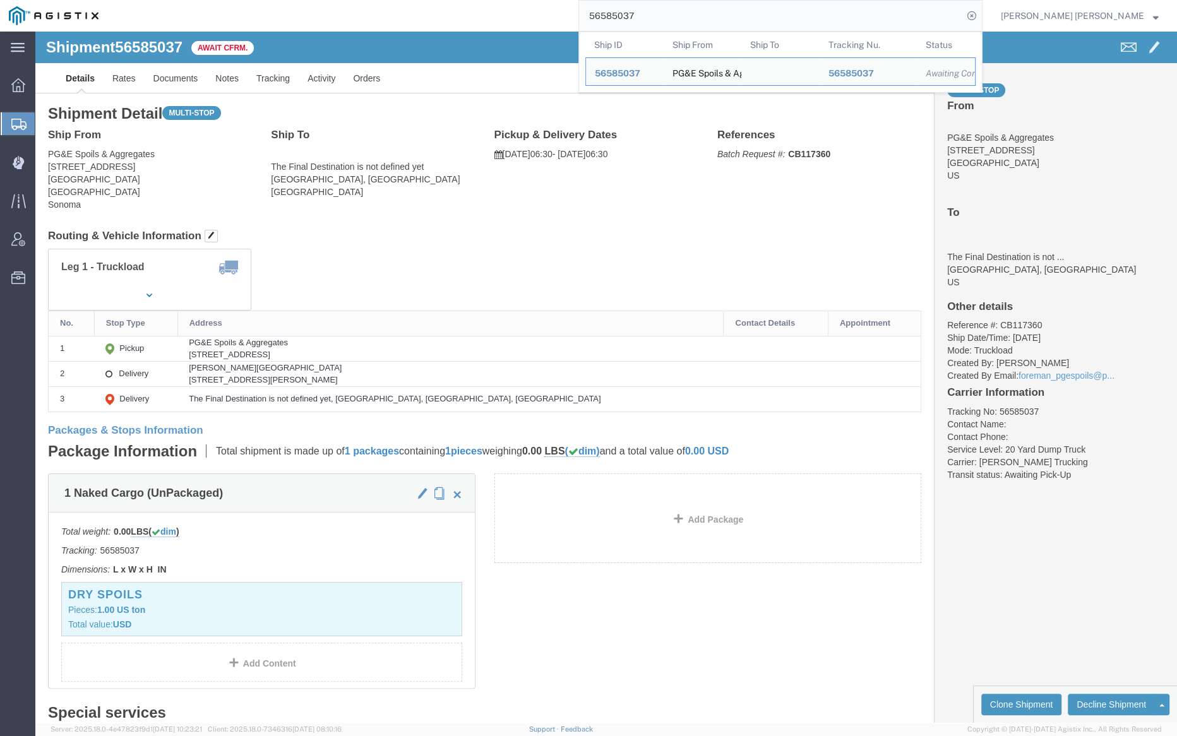
paste input "4960"
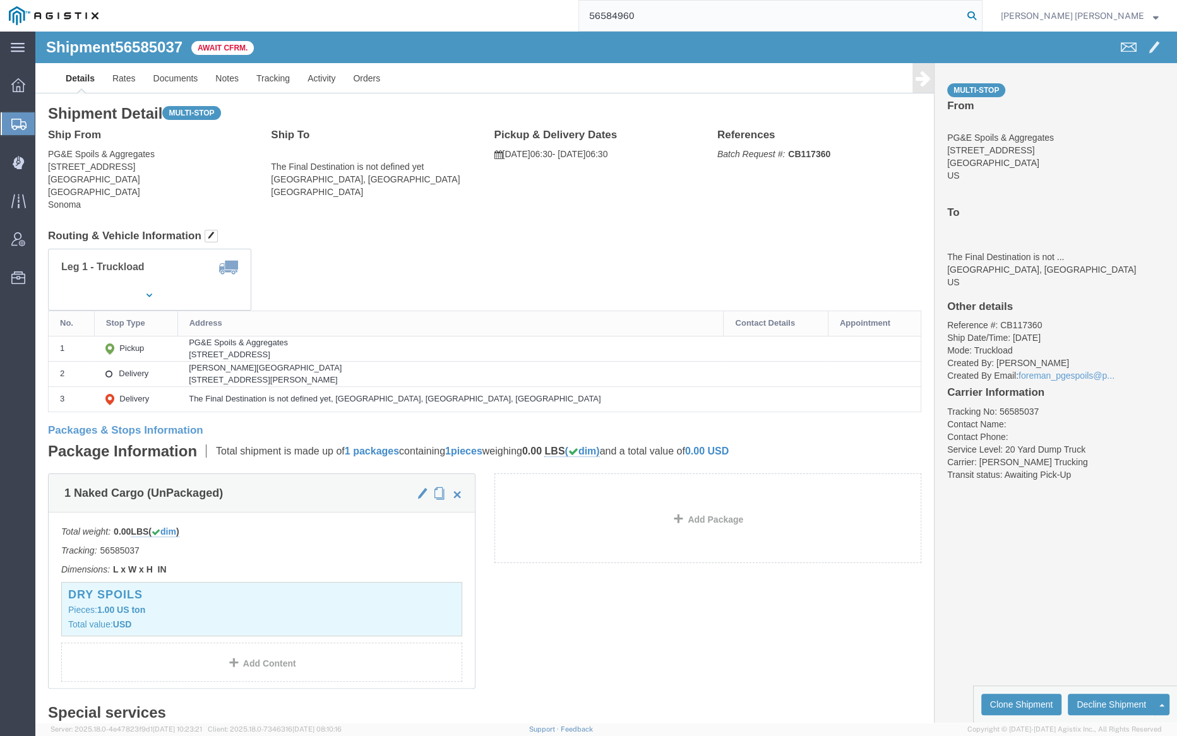
click at [981, 15] on icon at bounding box center [972, 16] width 18 height 18
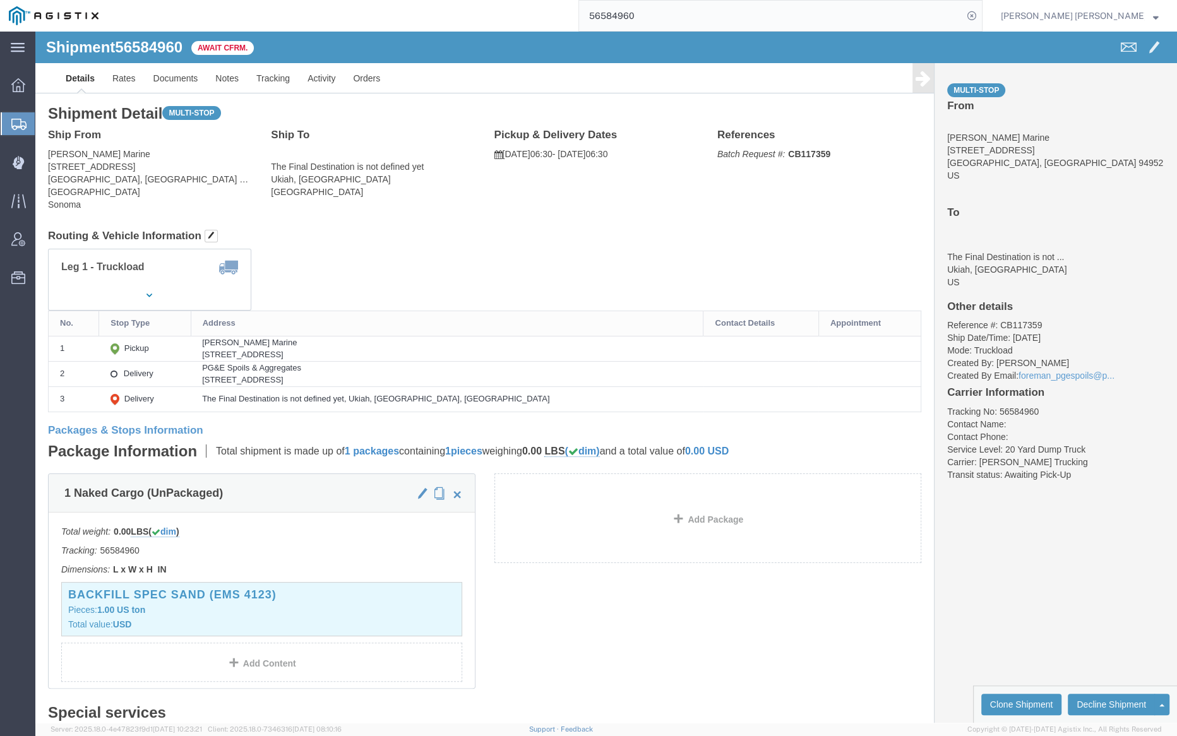
click at [674, 17] on input "56584960" at bounding box center [771, 16] width 384 height 30
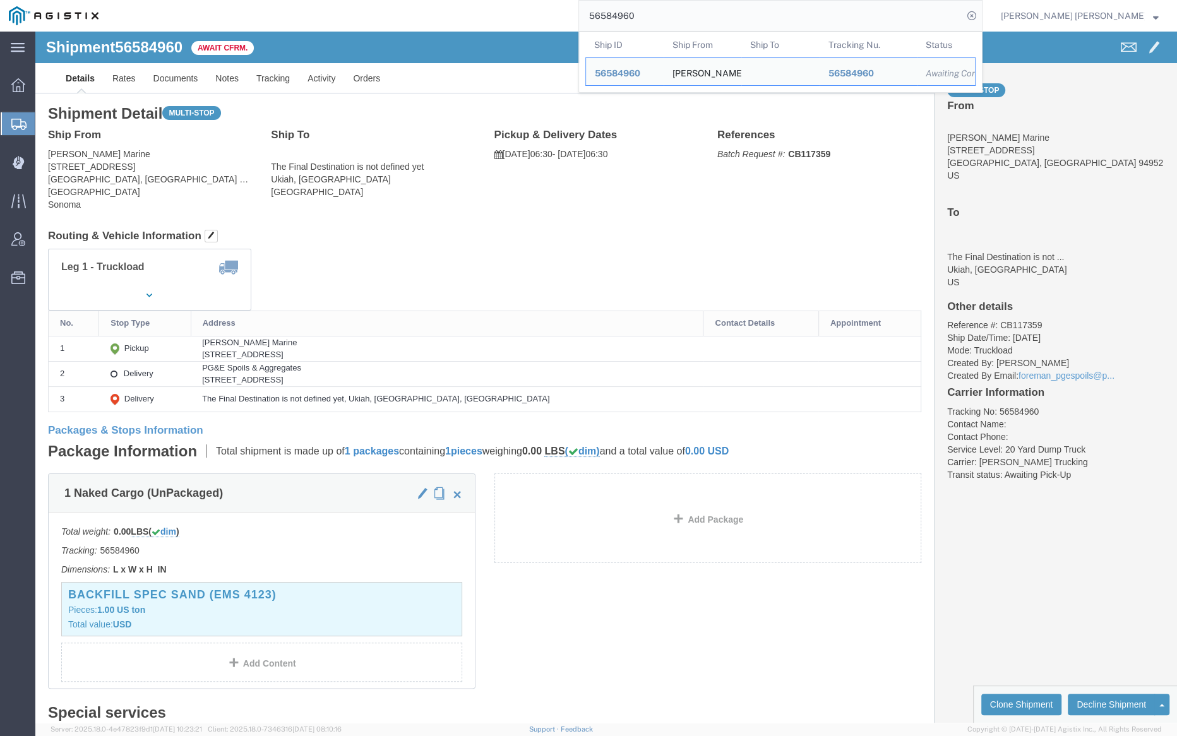
click at [674, 17] on input "56584960" at bounding box center [771, 16] width 384 height 30
paste input "97667"
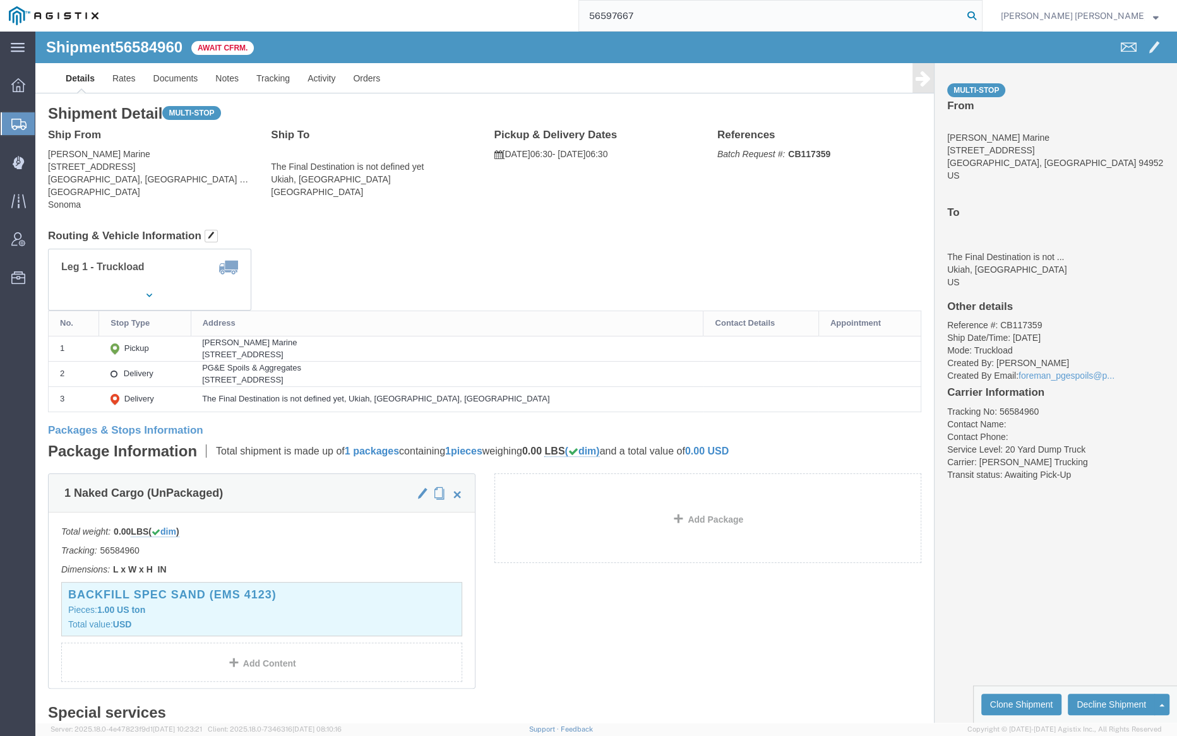
click at [981, 15] on icon at bounding box center [972, 16] width 18 height 18
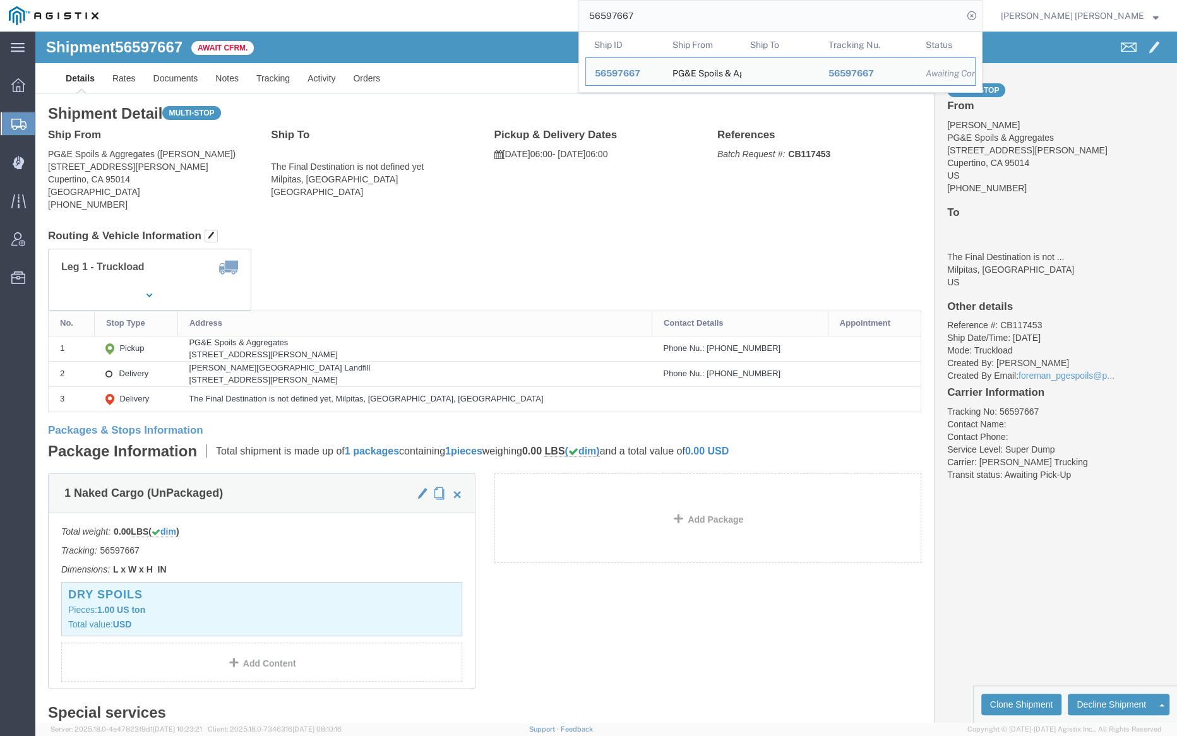
click at [686, 20] on input "56597667" at bounding box center [771, 16] width 384 height 30
paste input "79"
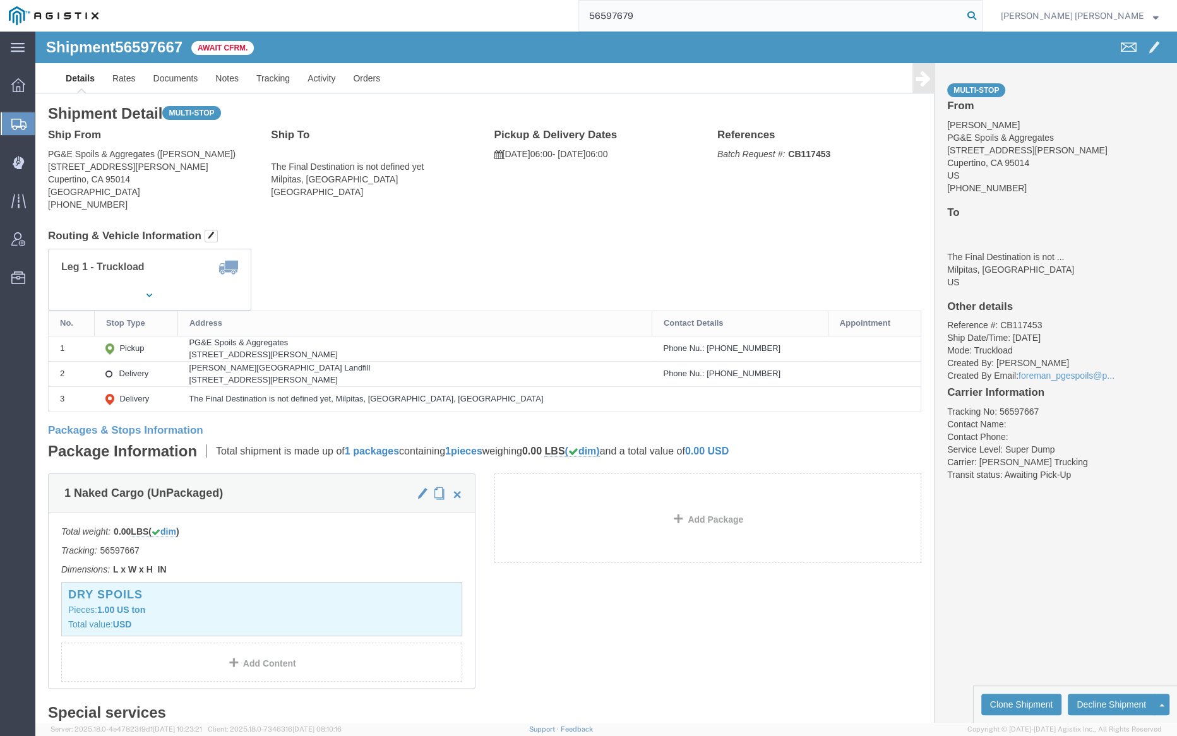
click at [981, 11] on icon at bounding box center [972, 16] width 18 height 18
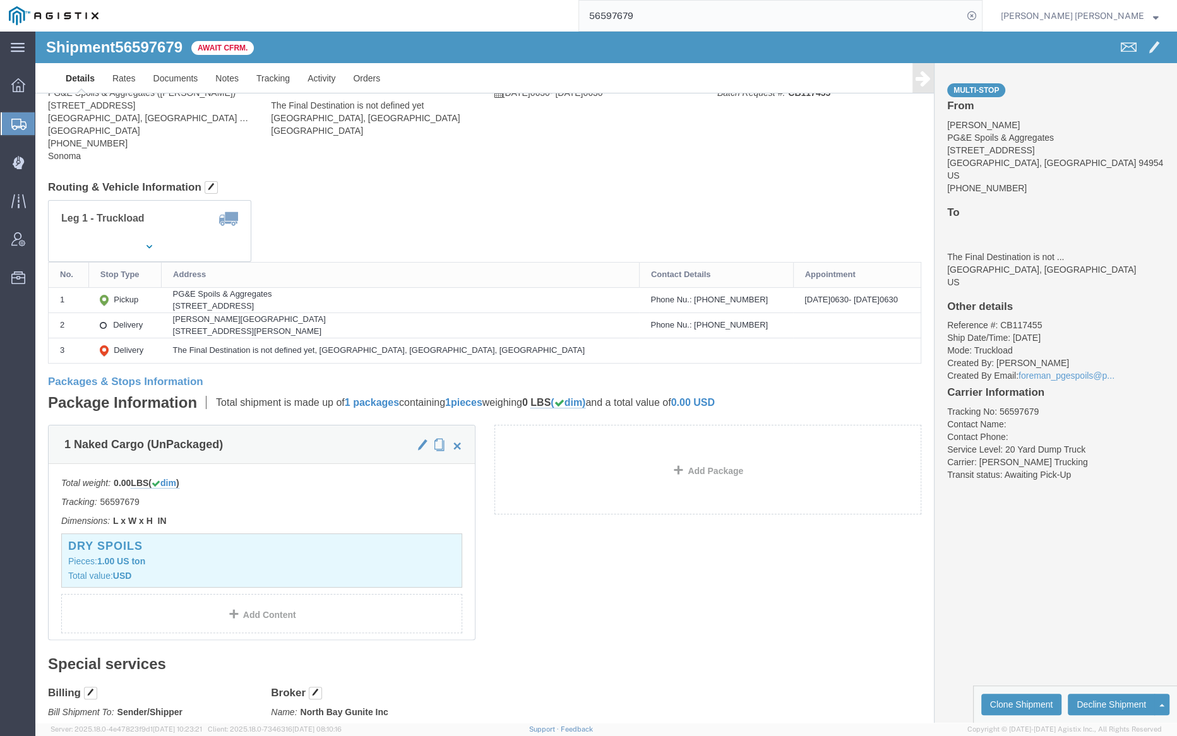
click at [677, 15] on input "56597679" at bounding box center [771, 16] width 384 height 30
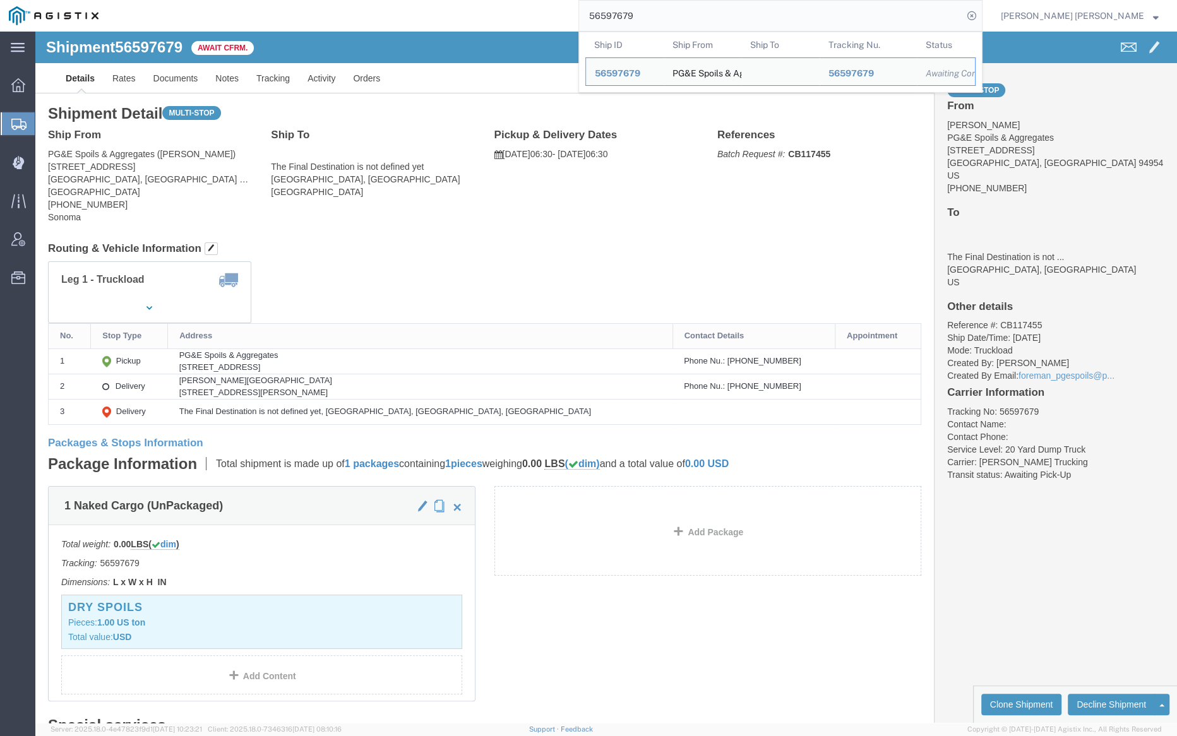
paste input "83"
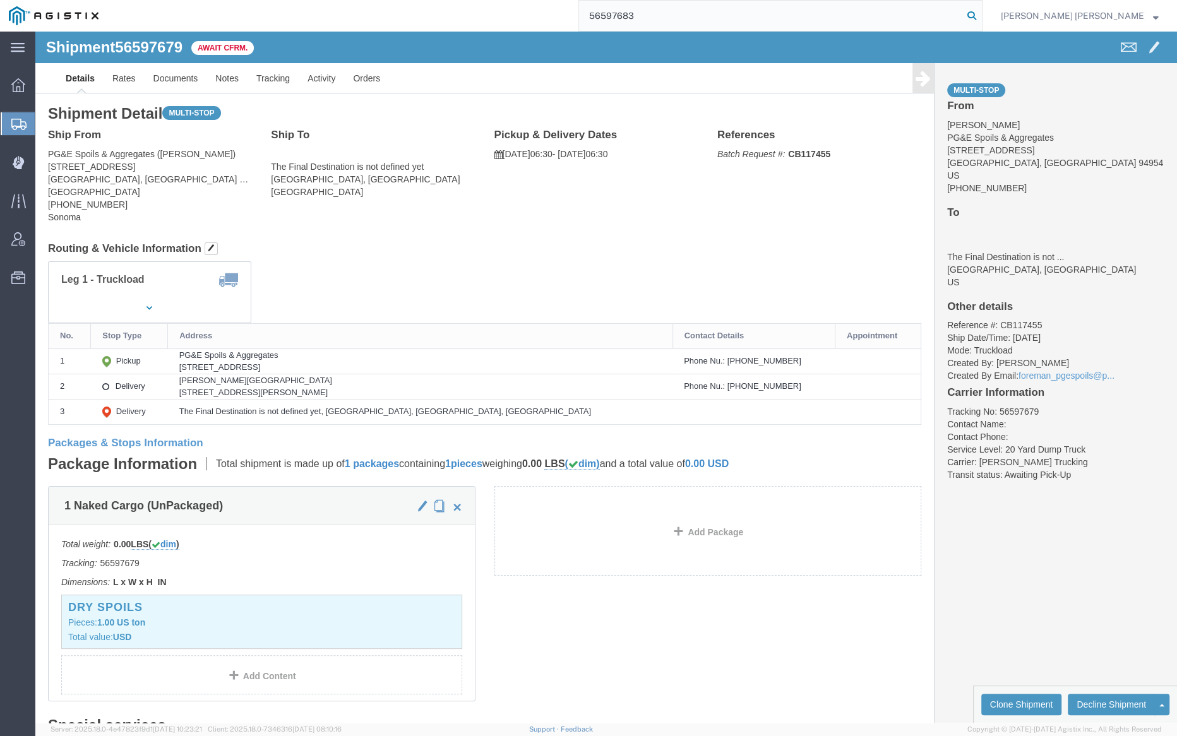
click at [981, 18] on icon at bounding box center [972, 16] width 18 height 18
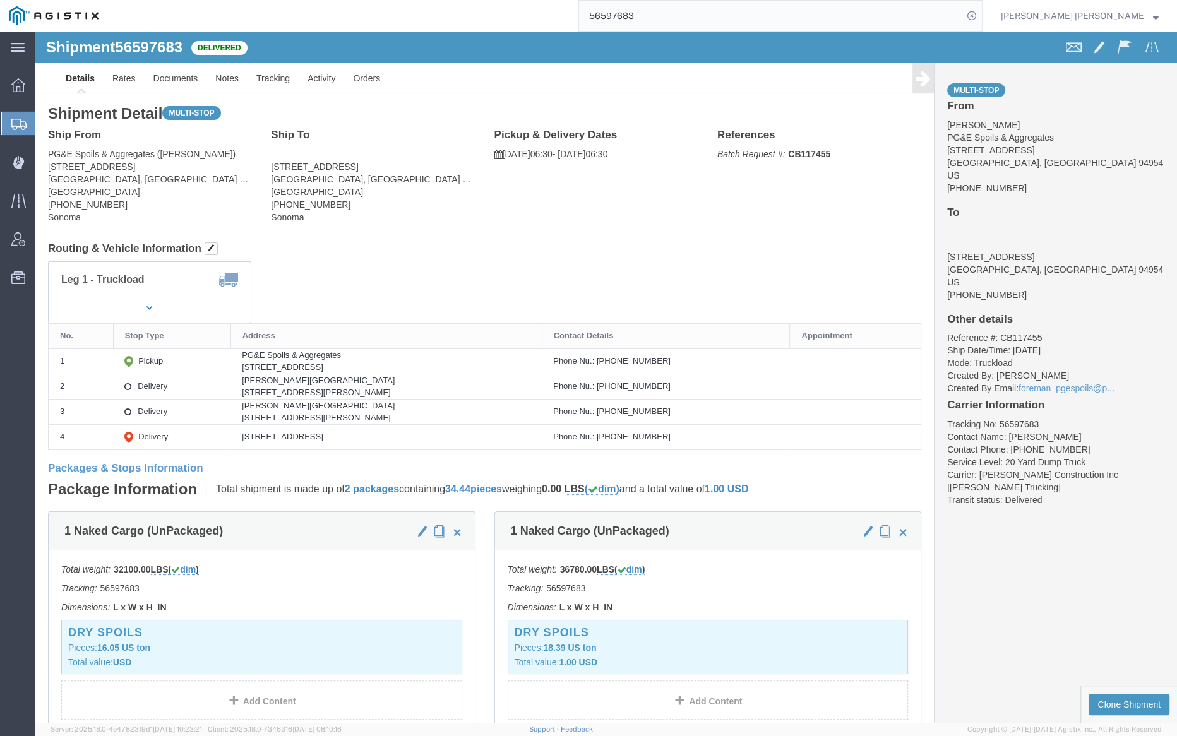
click at [671, 15] on input "56597683" at bounding box center [771, 16] width 384 height 30
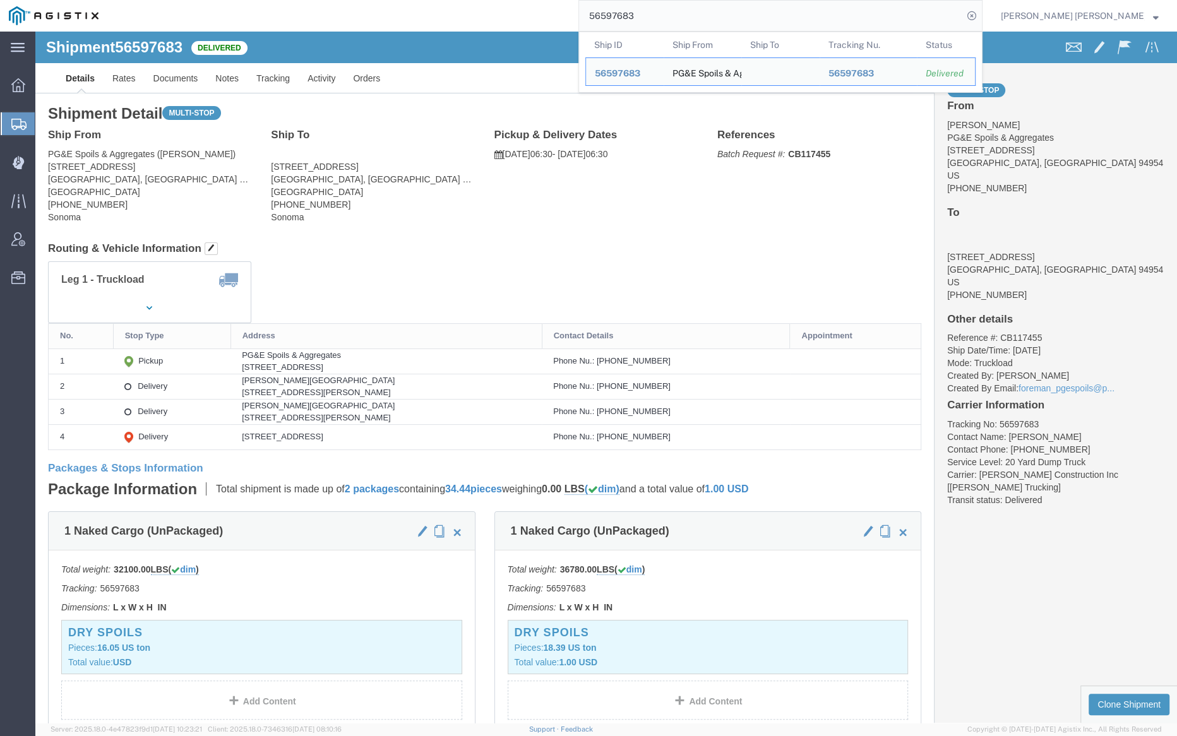
click at [671, 15] on input "56597683" at bounding box center [771, 16] width 384 height 30
paste input "75058"
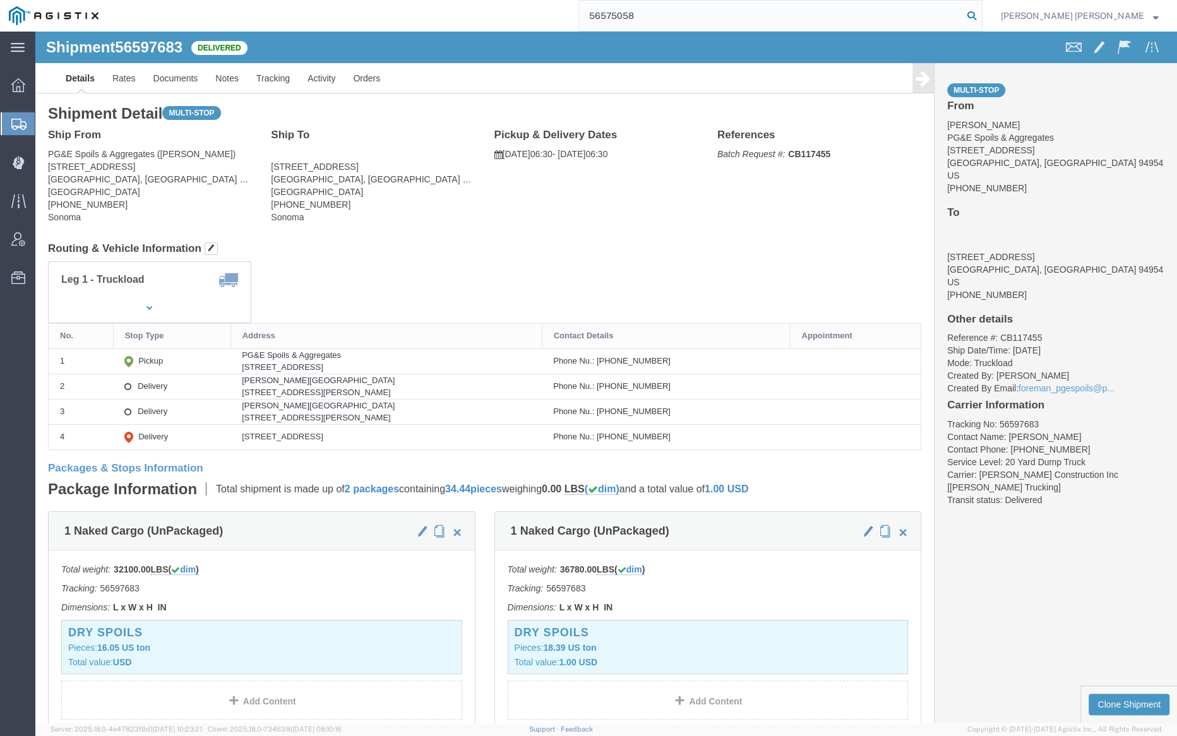
click at [981, 16] on icon at bounding box center [972, 16] width 18 height 18
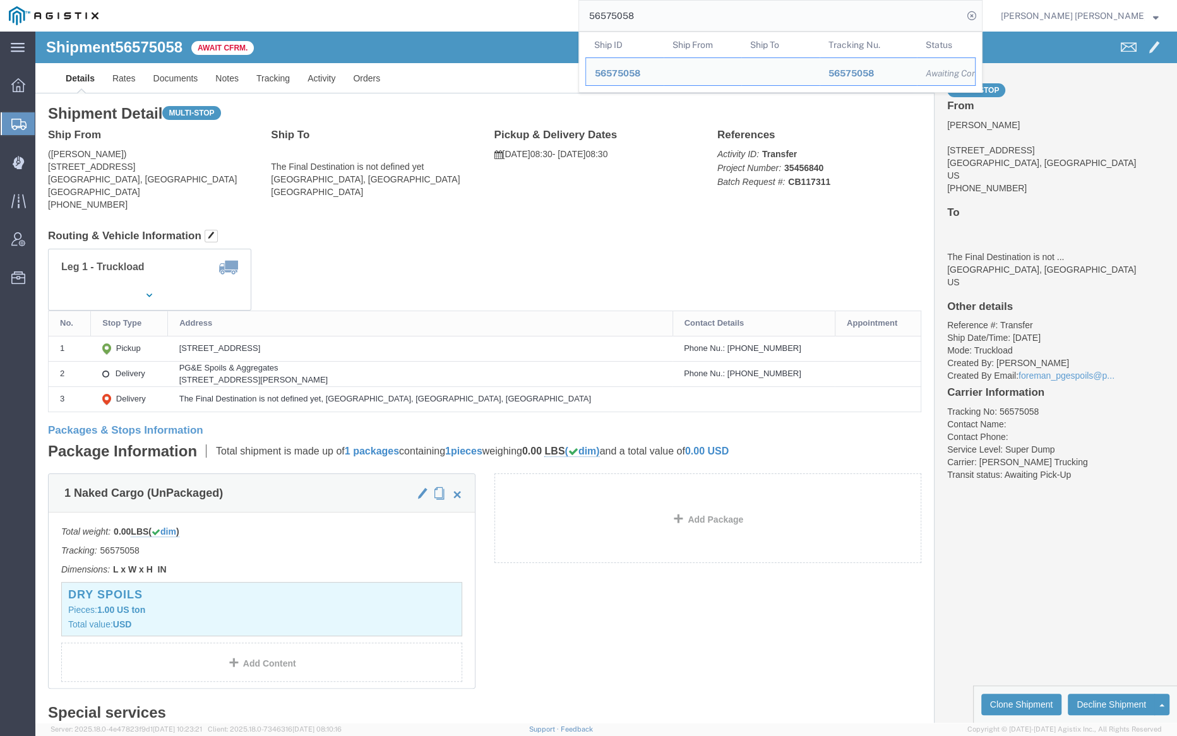
click at [680, 9] on input "56575058" at bounding box center [771, 16] width 384 height 30
paste input "97686"
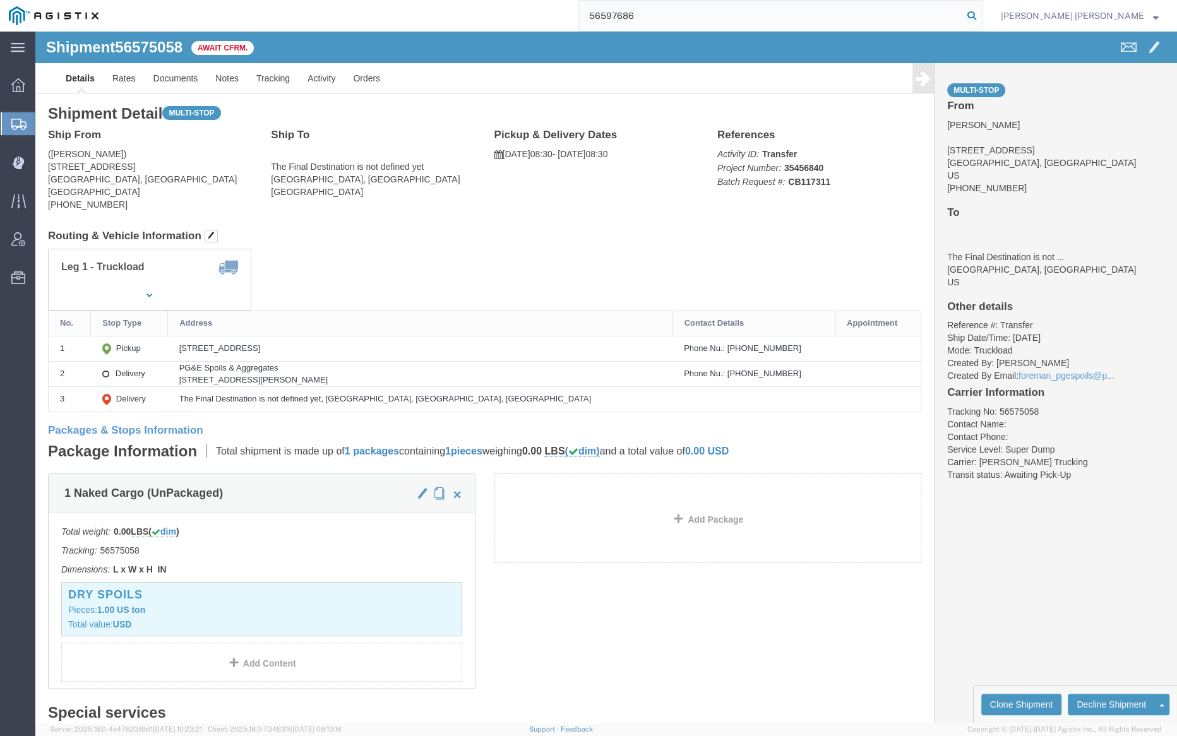
click at [981, 9] on icon at bounding box center [972, 16] width 18 height 18
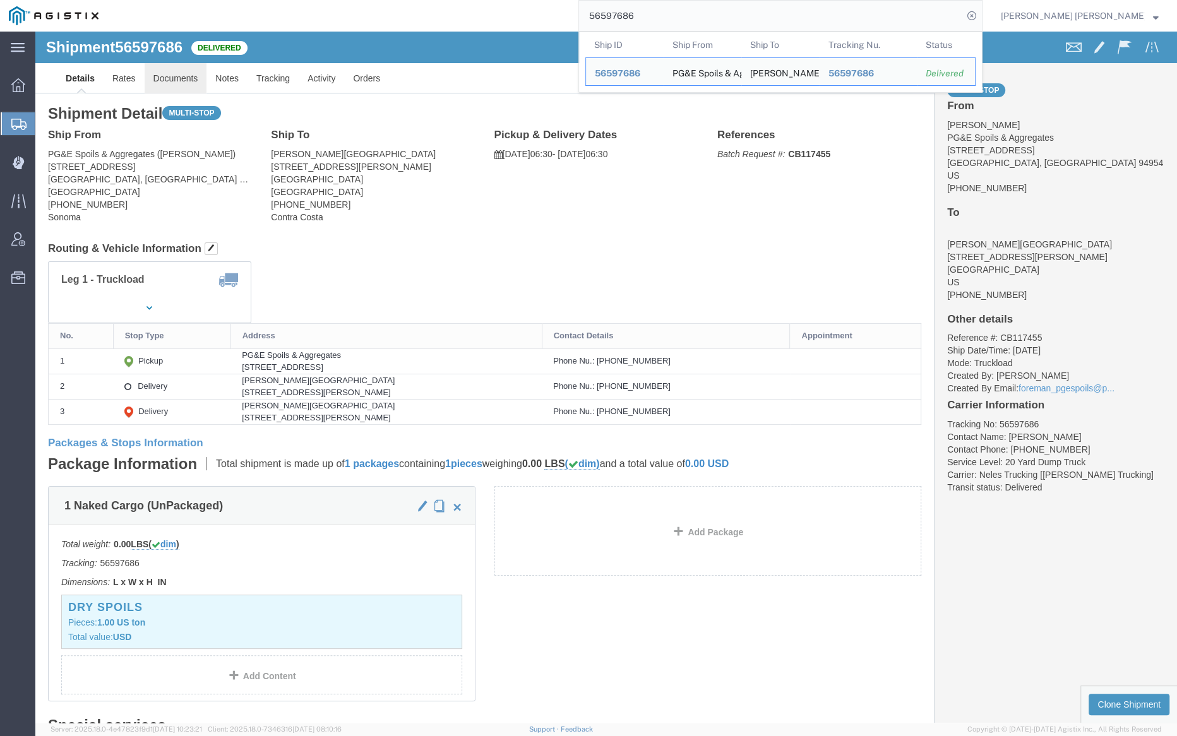
click link "Documents"
click div
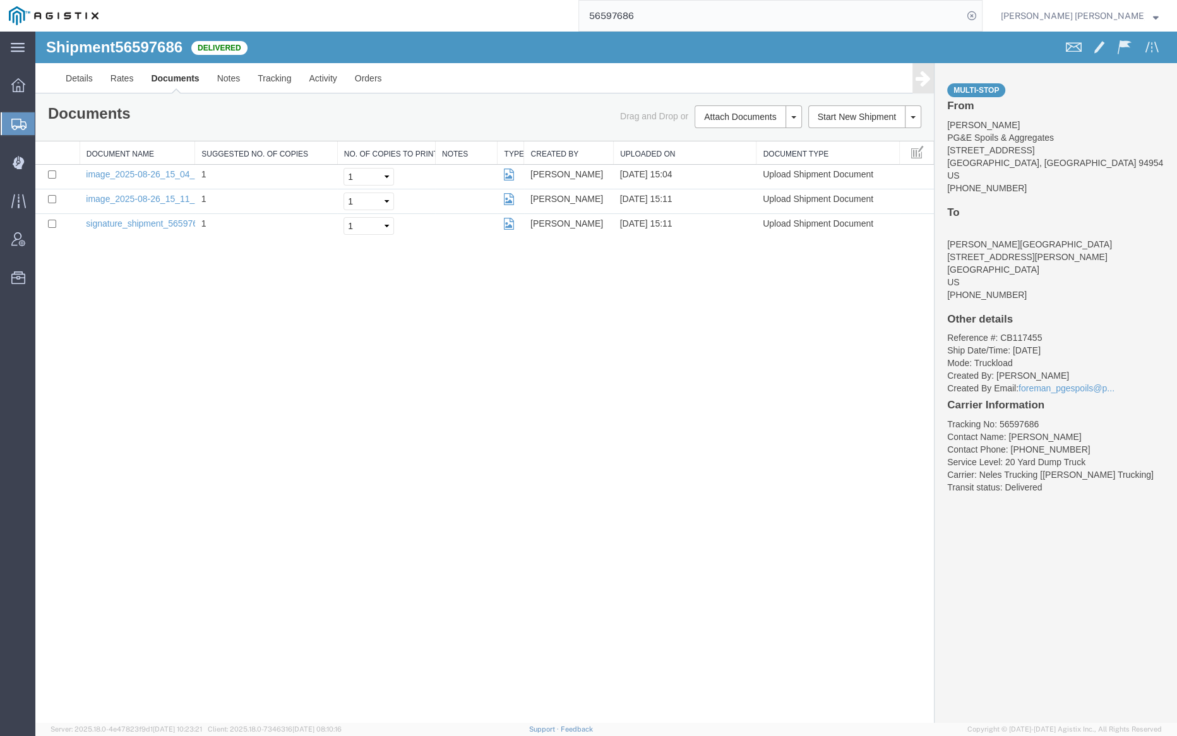
click at [678, 20] on input "56597686" at bounding box center [771, 16] width 384 height 30
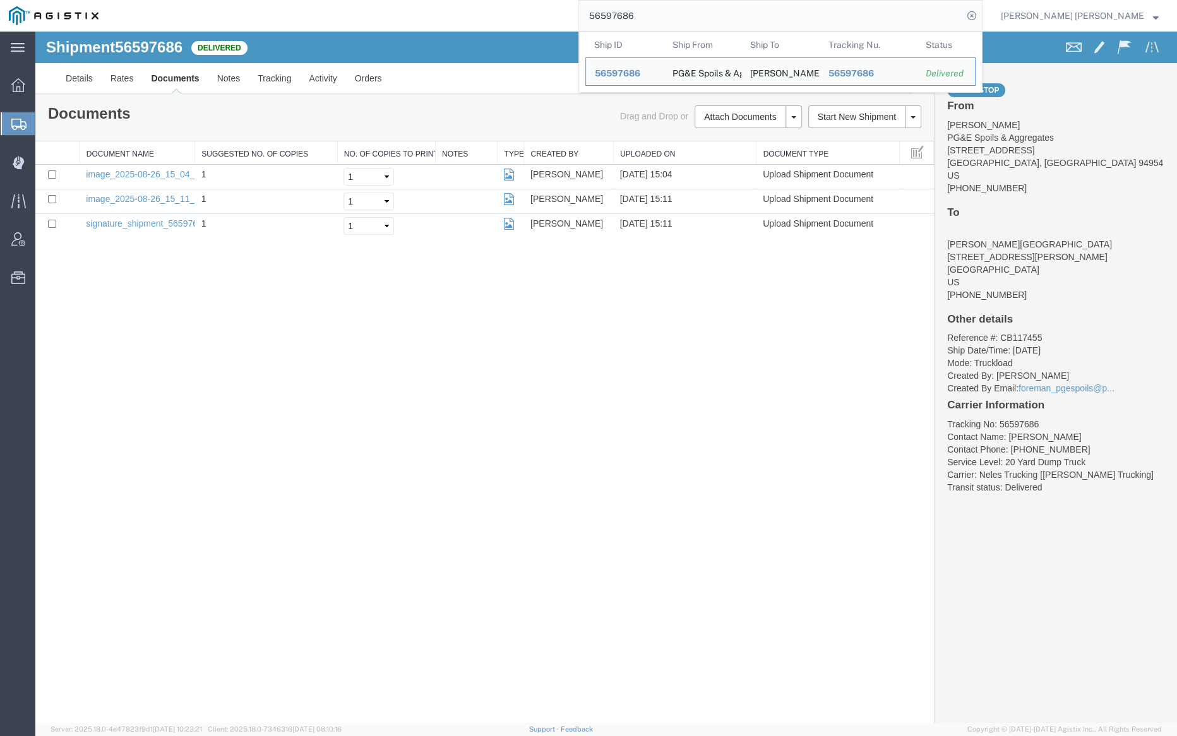
click at [678, 20] on input "56597686" at bounding box center [771, 16] width 384 height 30
paste input "8487"
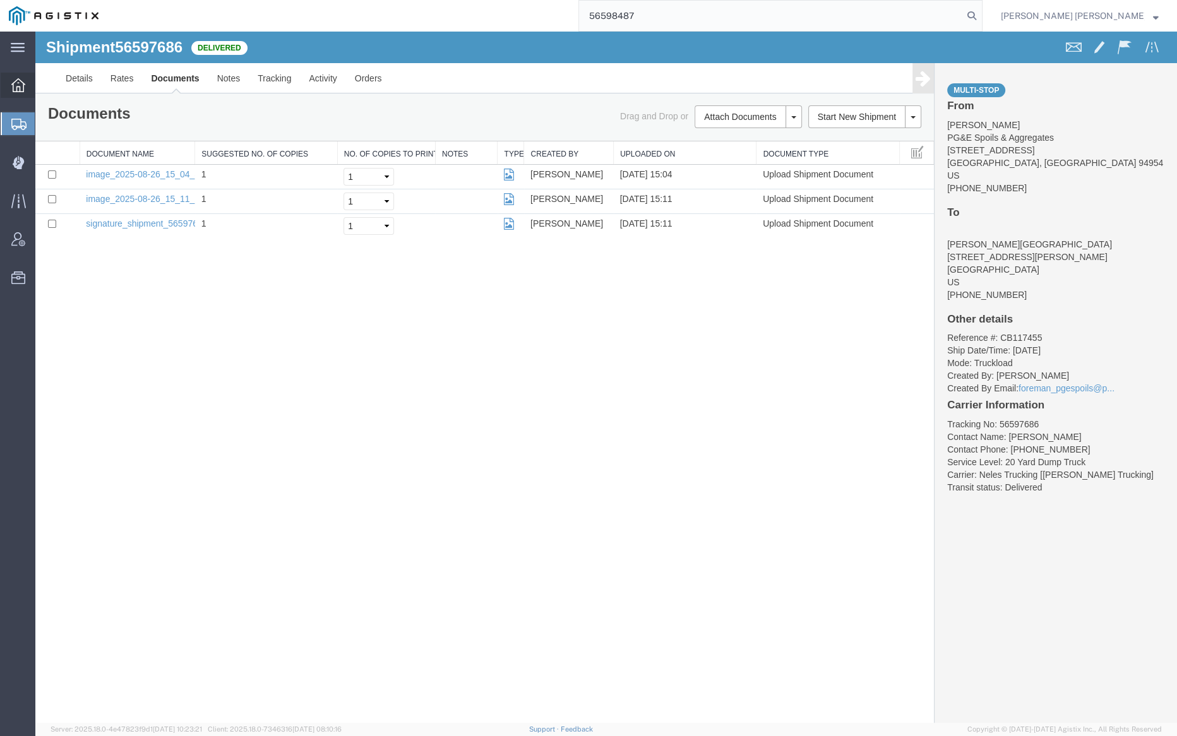
click at [981, 12] on icon at bounding box center [972, 16] width 18 height 18
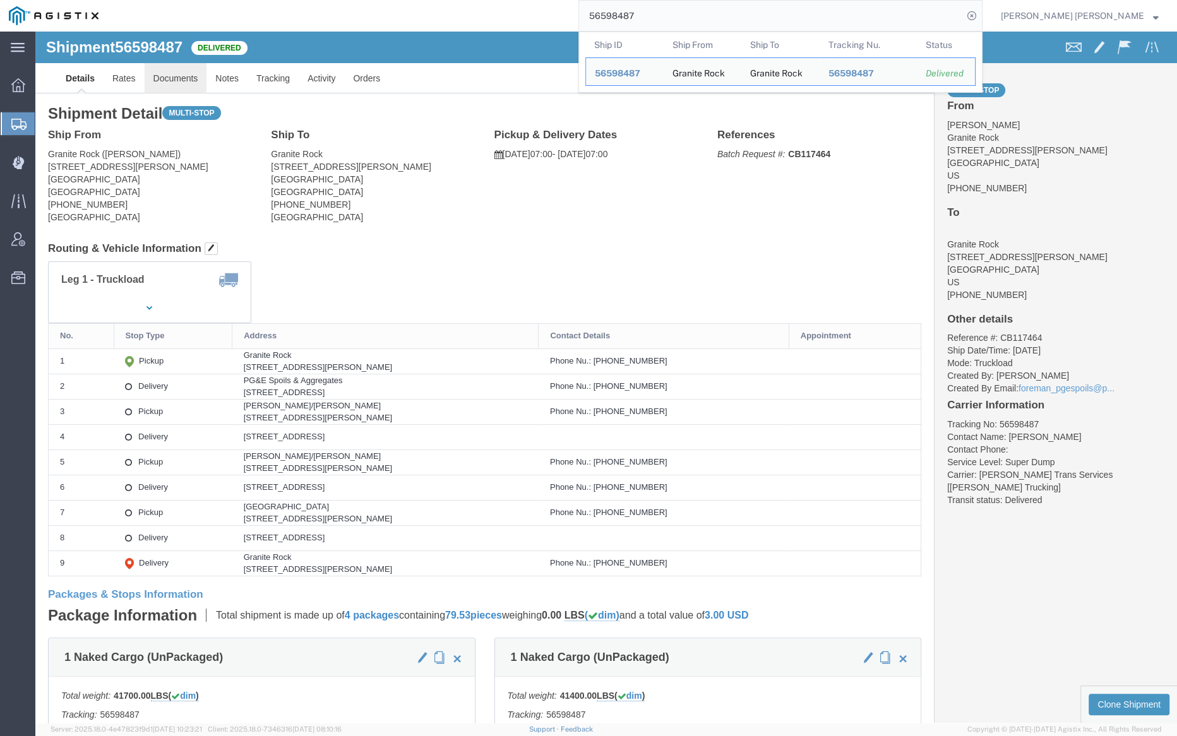
click link "Documents"
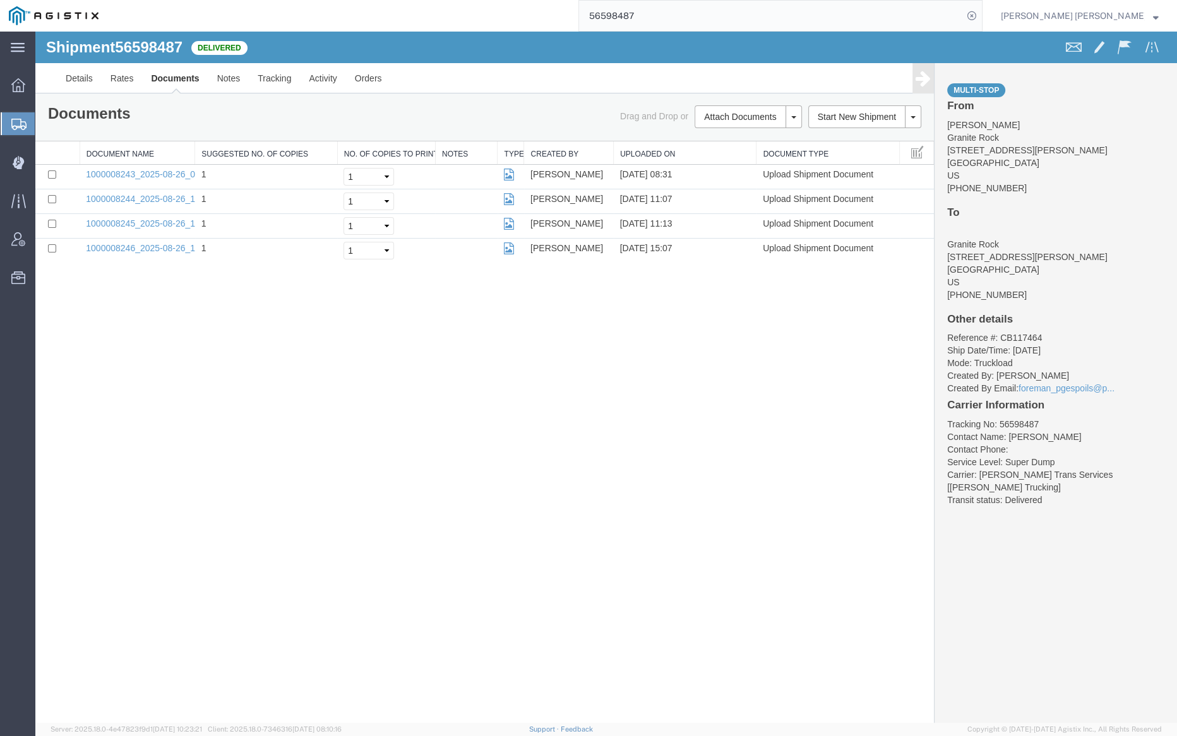
click at [684, 9] on input "56598487" at bounding box center [771, 16] width 384 height 30
click at [981, 16] on icon at bounding box center [972, 16] width 18 height 18
click at [479, 47] on div "Shipment 56598487 4 of 4 Delivered" at bounding box center [322, 51] width 570 height 24
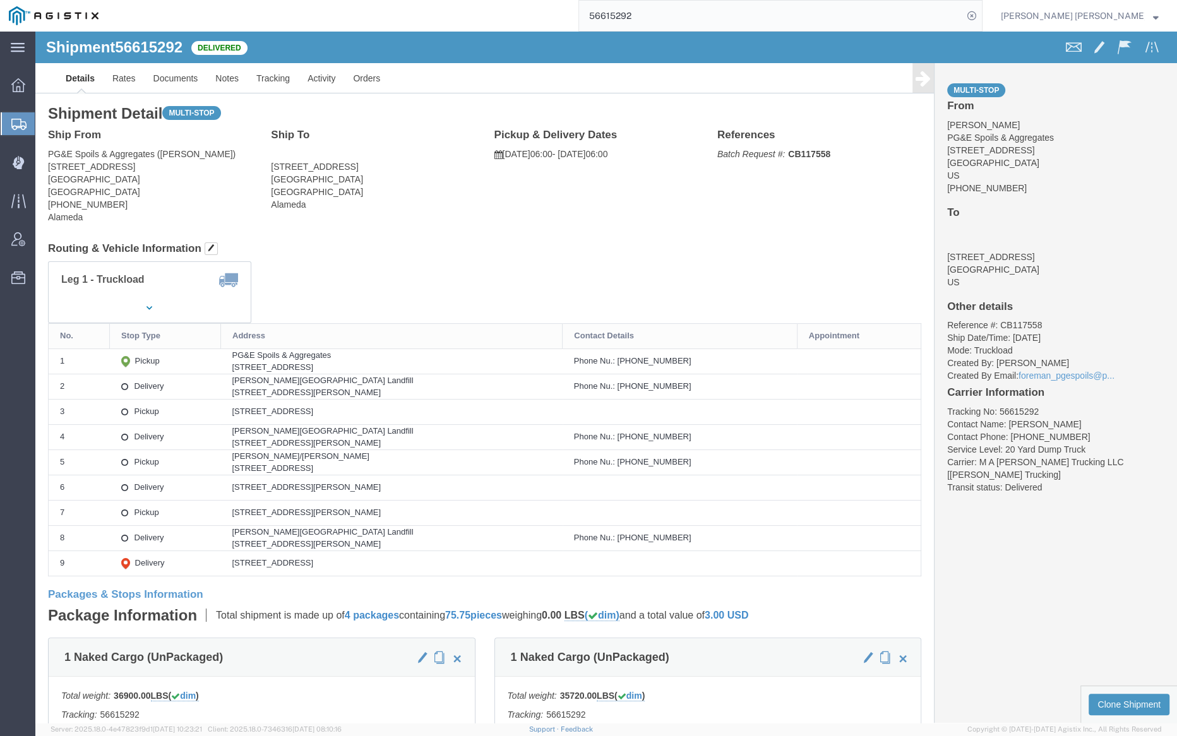
click at [677, 12] on input "56615292" at bounding box center [771, 16] width 384 height 30
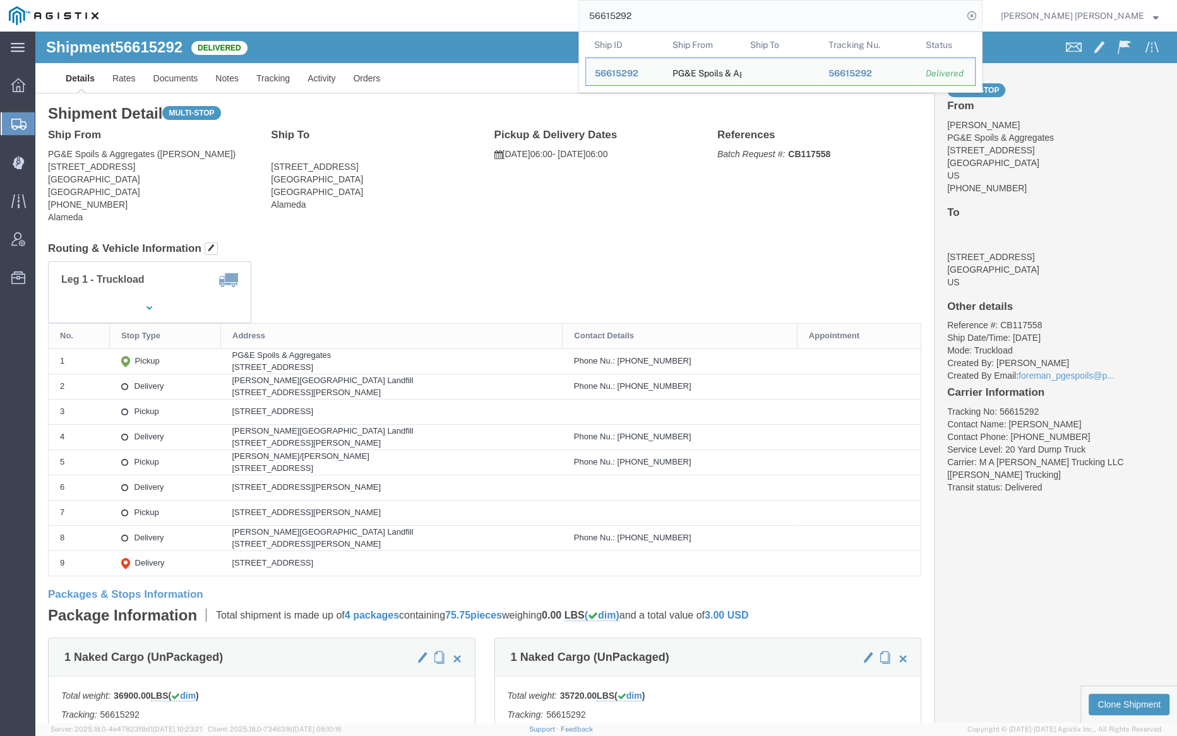
click at [677, 12] on input "56615292" at bounding box center [771, 16] width 384 height 30
paste input "575096"
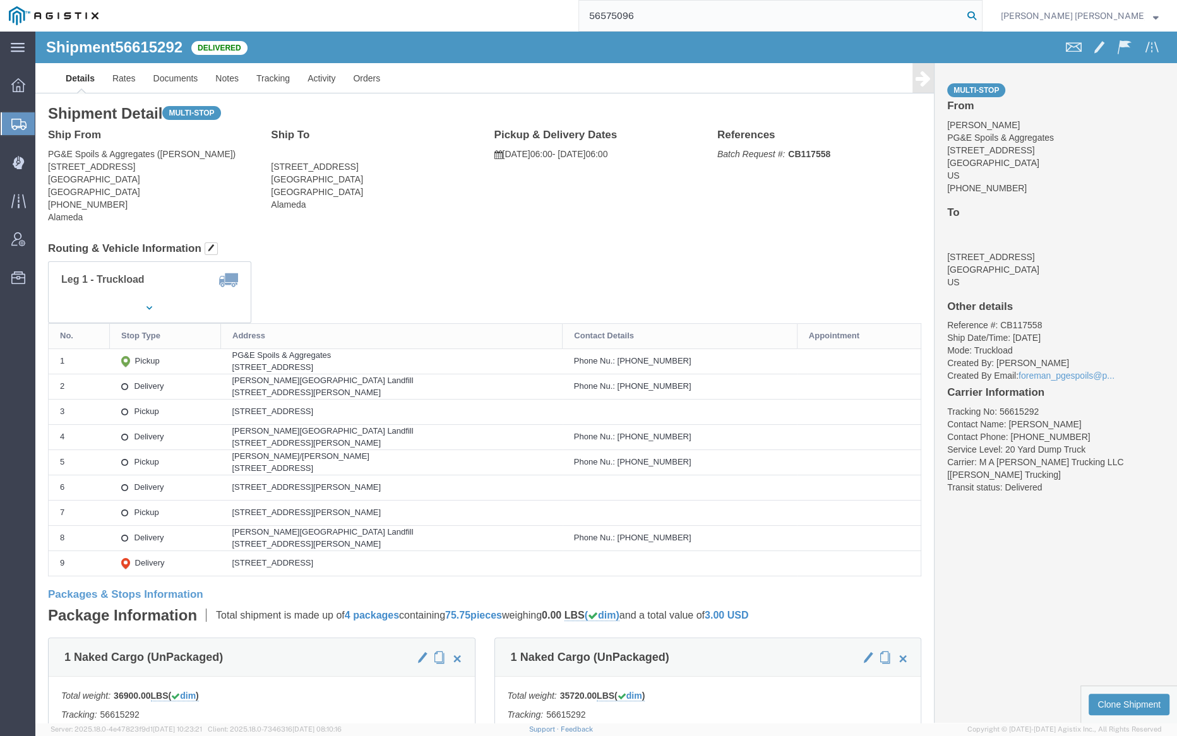
click at [981, 13] on icon at bounding box center [972, 16] width 18 height 18
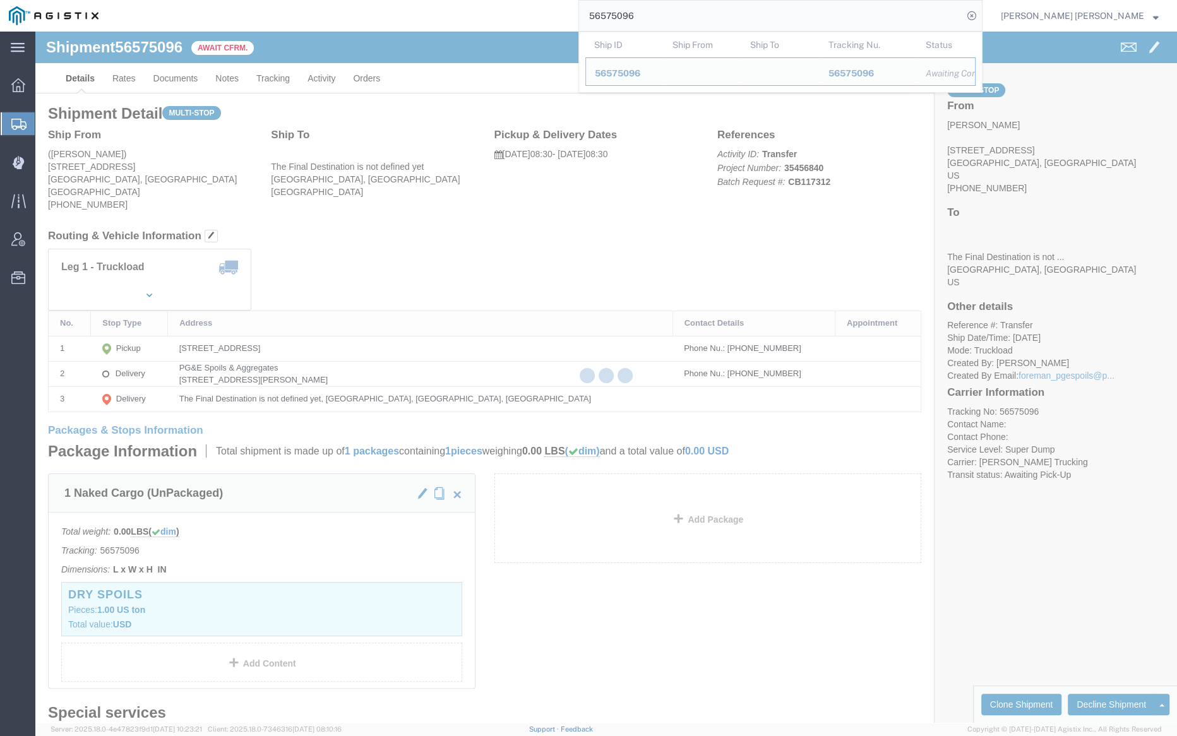
click at [694, 13] on input "56575096" at bounding box center [771, 16] width 384 height 30
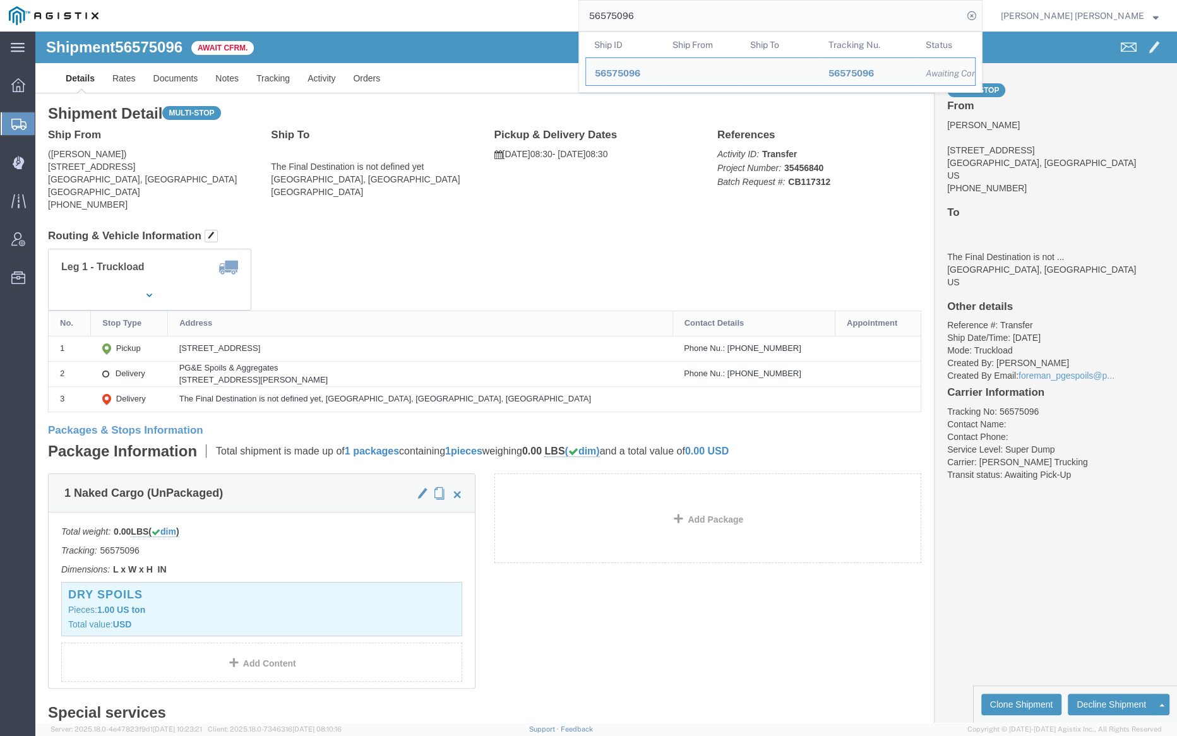
paste input "8"
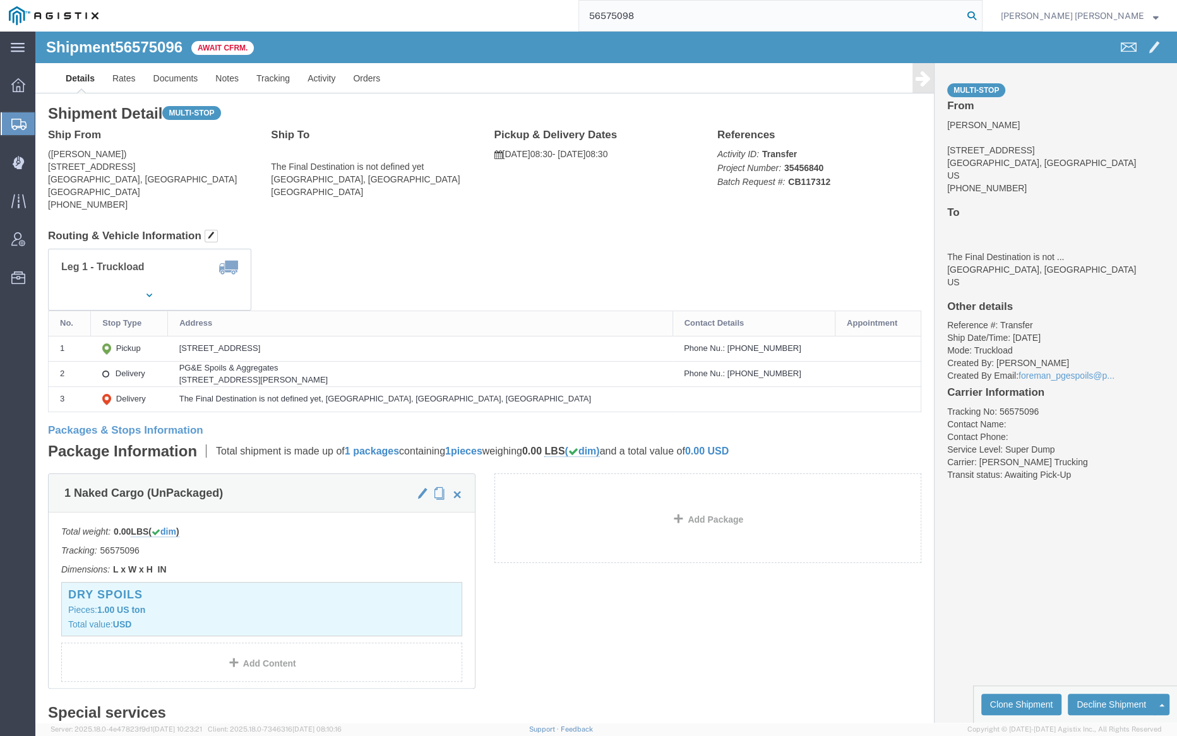
click at [981, 14] on icon at bounding box center [972, 16] width 18 height 18
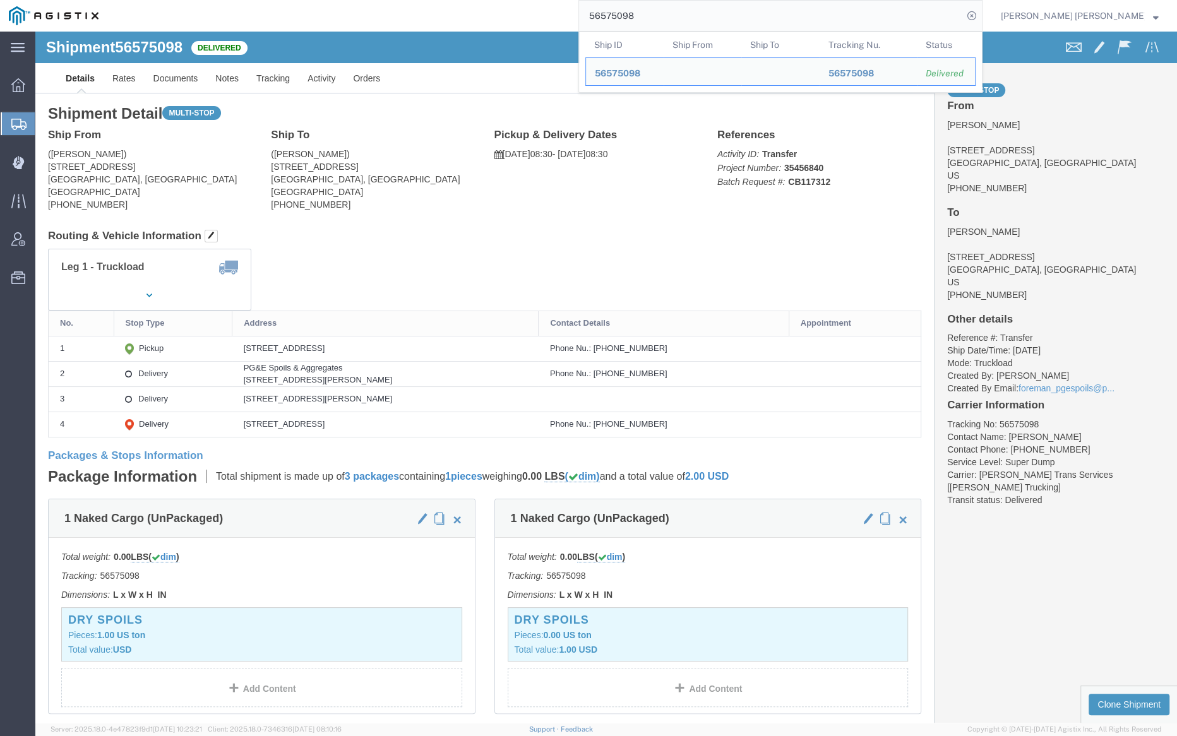
click at [679, 14] on input "56575098" at bounding box center [771, 16] width 384 height 30
paste input "611370"
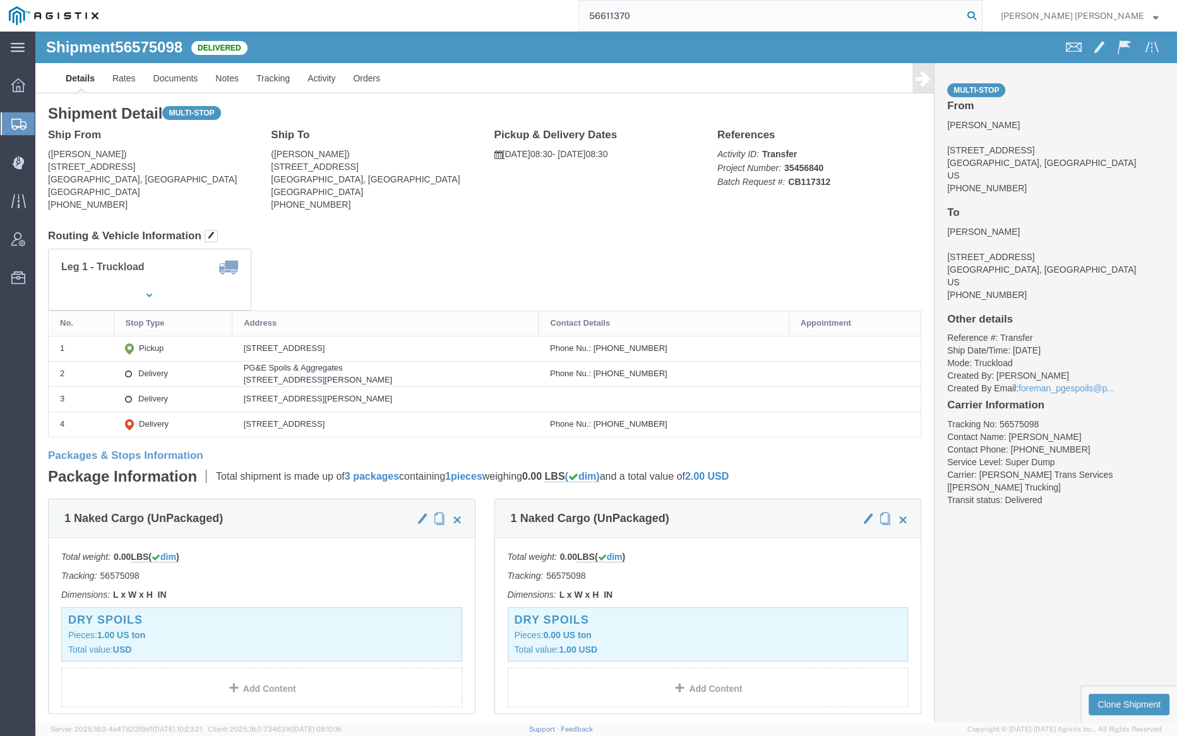
click at [981, 15] on icon at bounding box center [972, 16] width 18 height 18
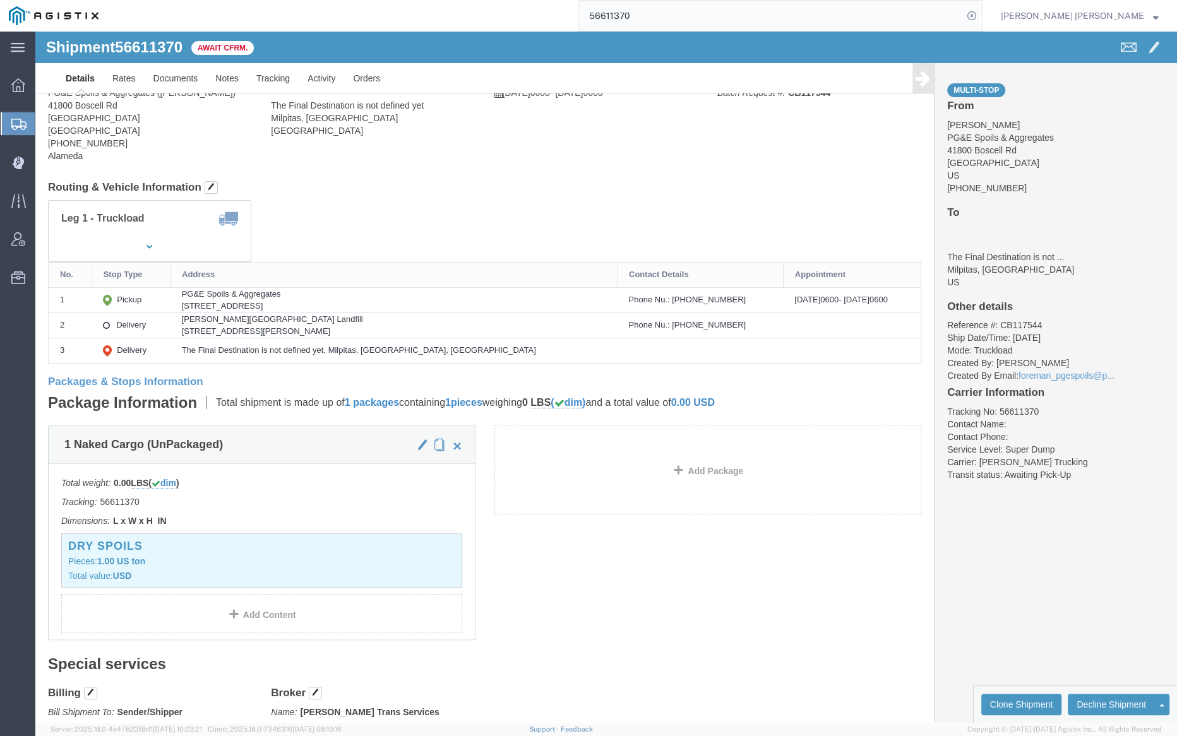
click at [692, 12] on input "56611370" at bounding box center [771, 16] width 384 height 30
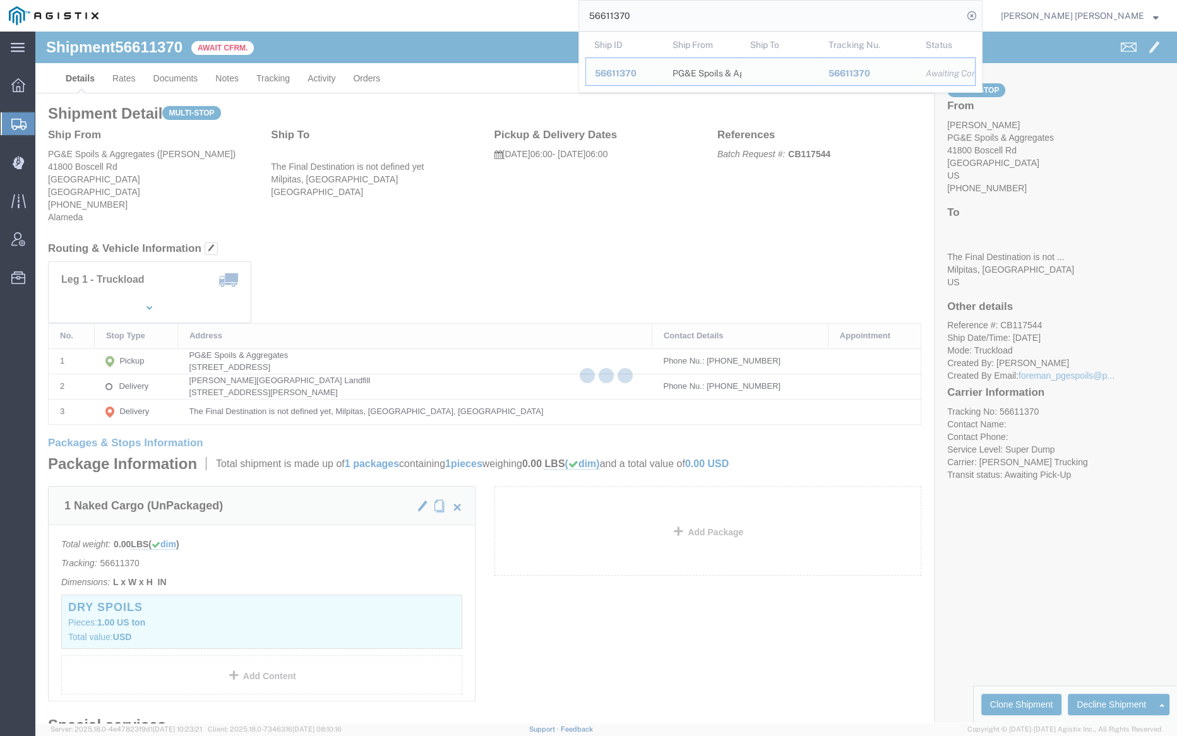
click at [692, 12] on input "56611370" at bounding box center [771, 16] width 384 height 30
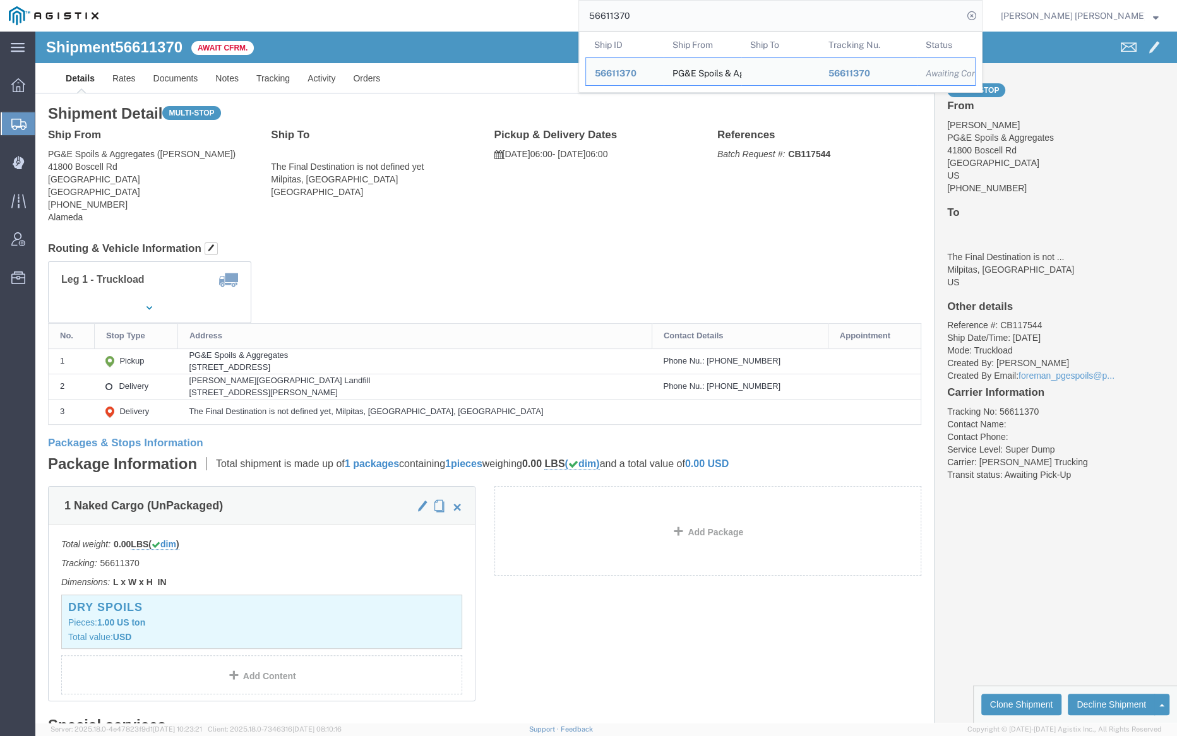
paste input "2"
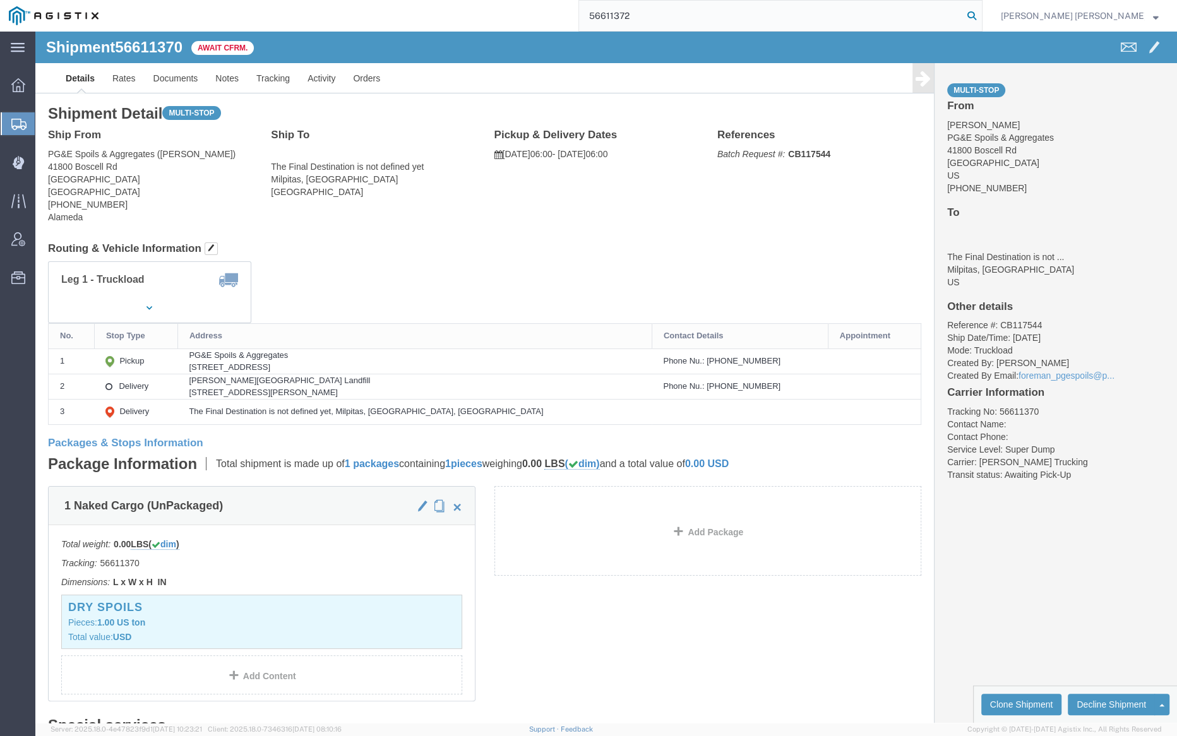
click at [981, 12] on icon at bounding box center [972, 16] width 18 height 18
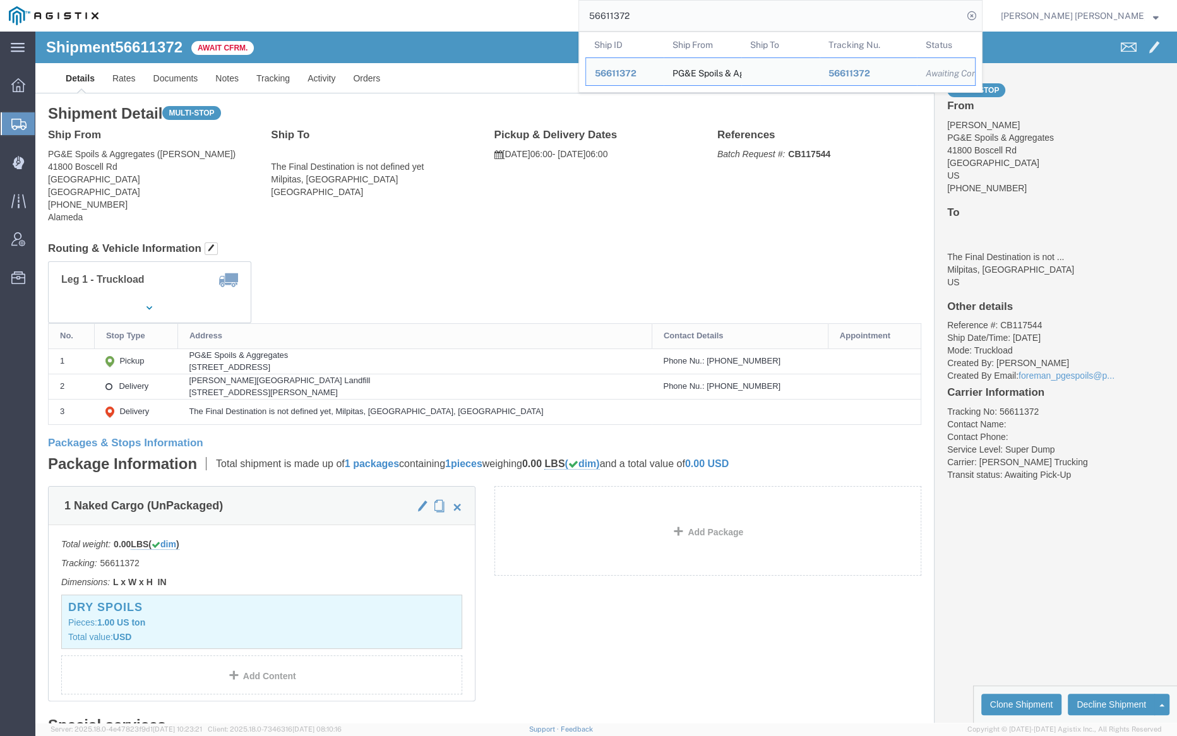
click at [678, 17] on input "56611372" at bounding box center [771, 16] width 384 height 30
paste input "2596"
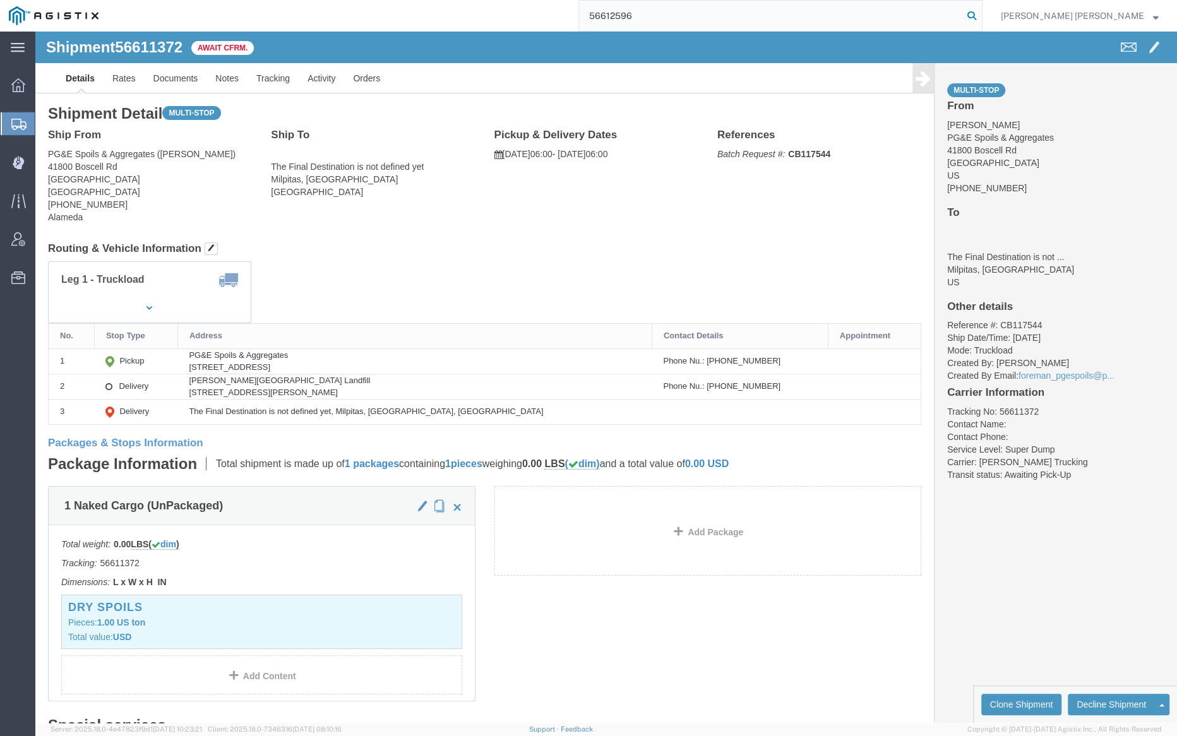
click at [981, 10] on icon at bounding box center [972, 16] width 18 height 18
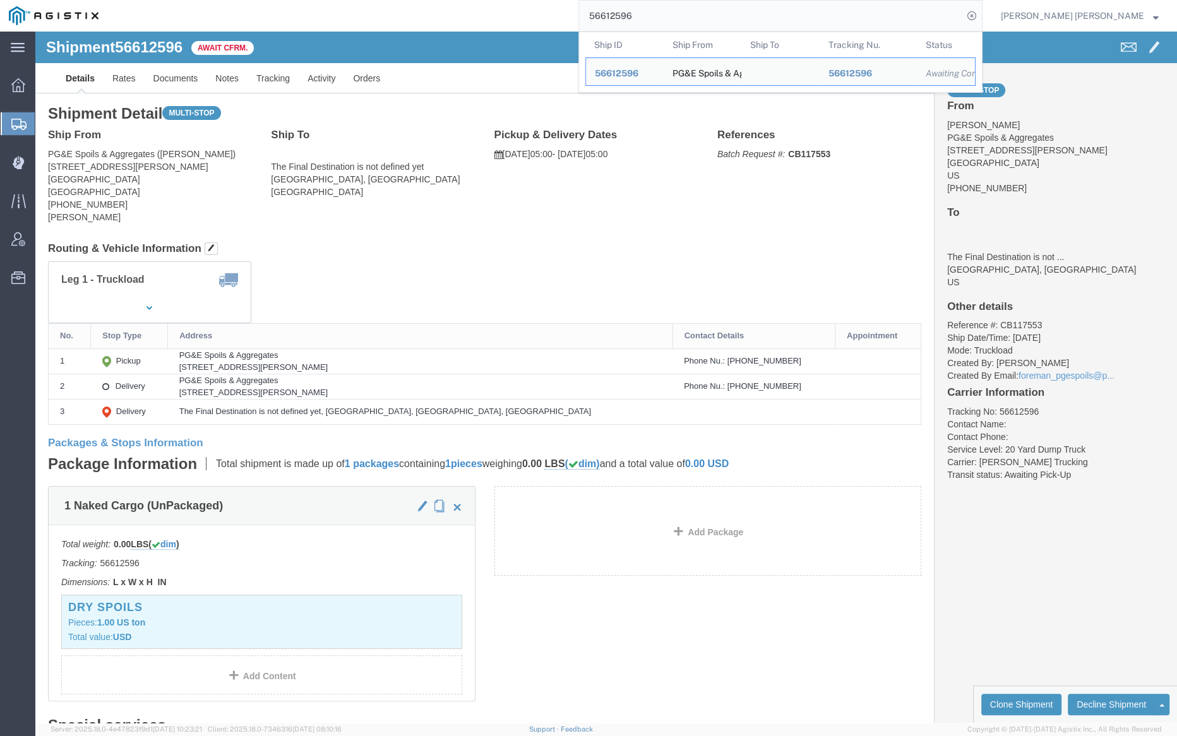
click at [687, 15] on input "56612596" at bounding box center [771, 16] width 384 height 30
paste input "814"
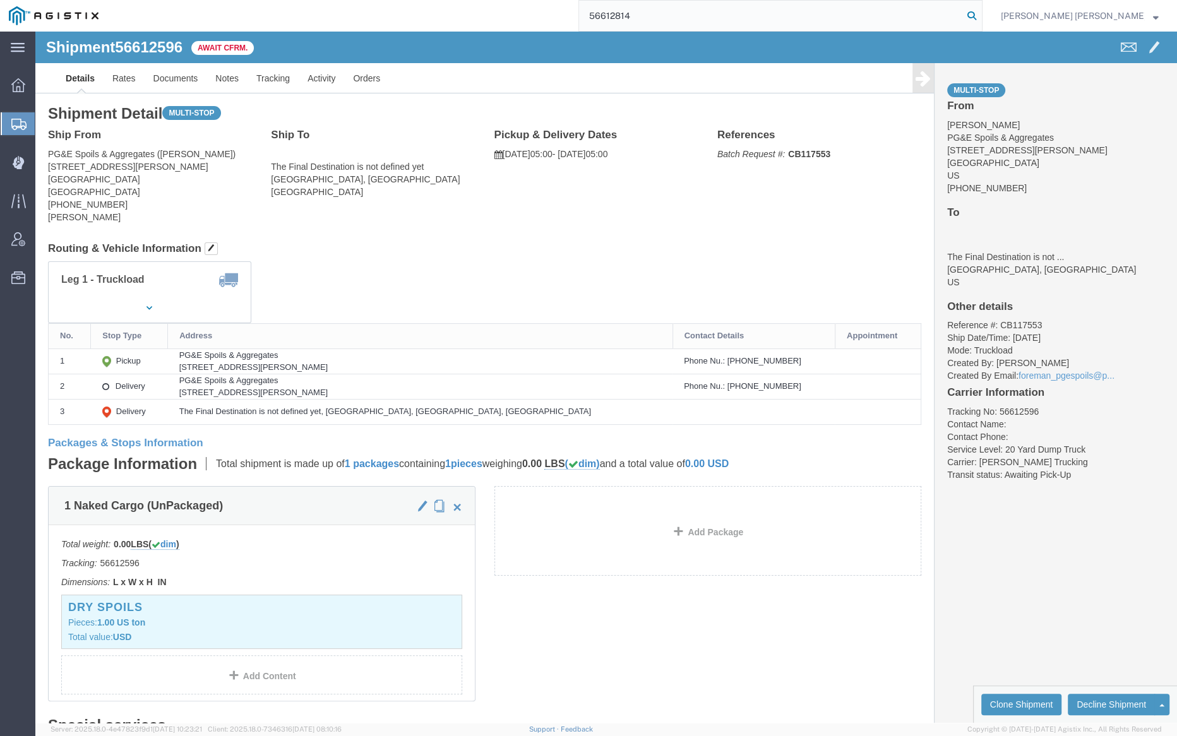
type input "56612814"
click at [981, 11] on icon at bounding box center [972, 16] width 18 height 18
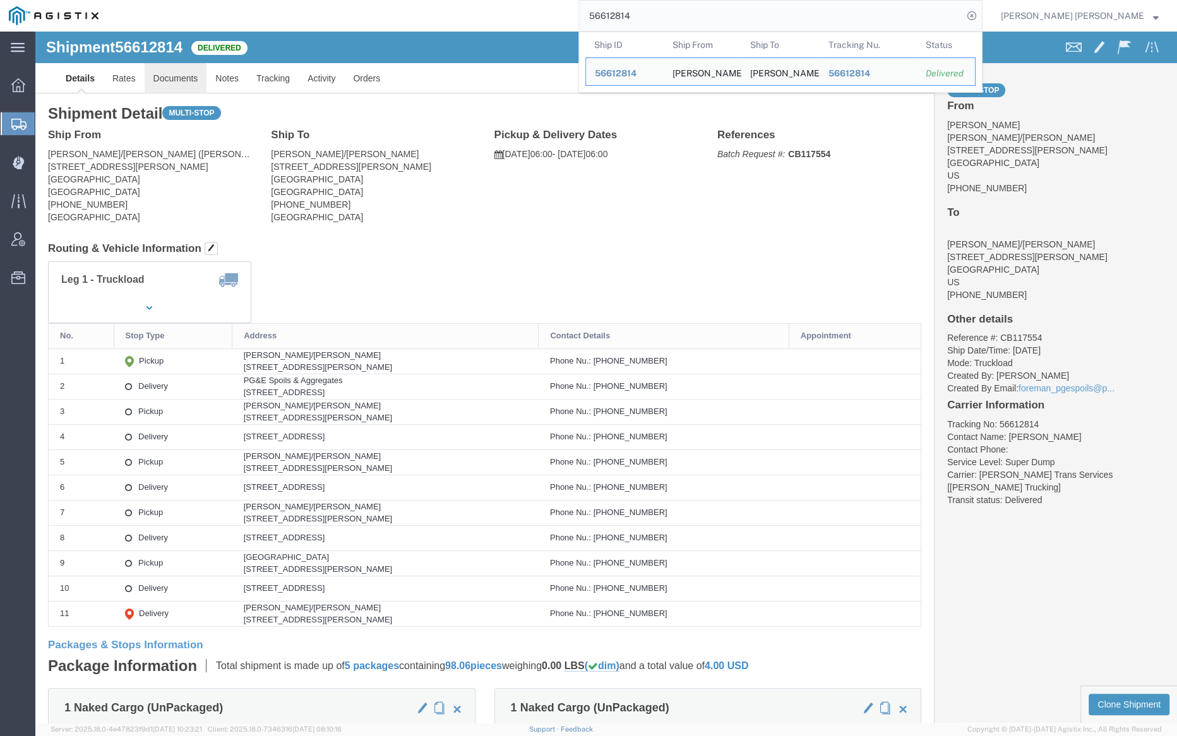
click link "Documents"
